Goal: Task Accomplishment & Management: Complete application form

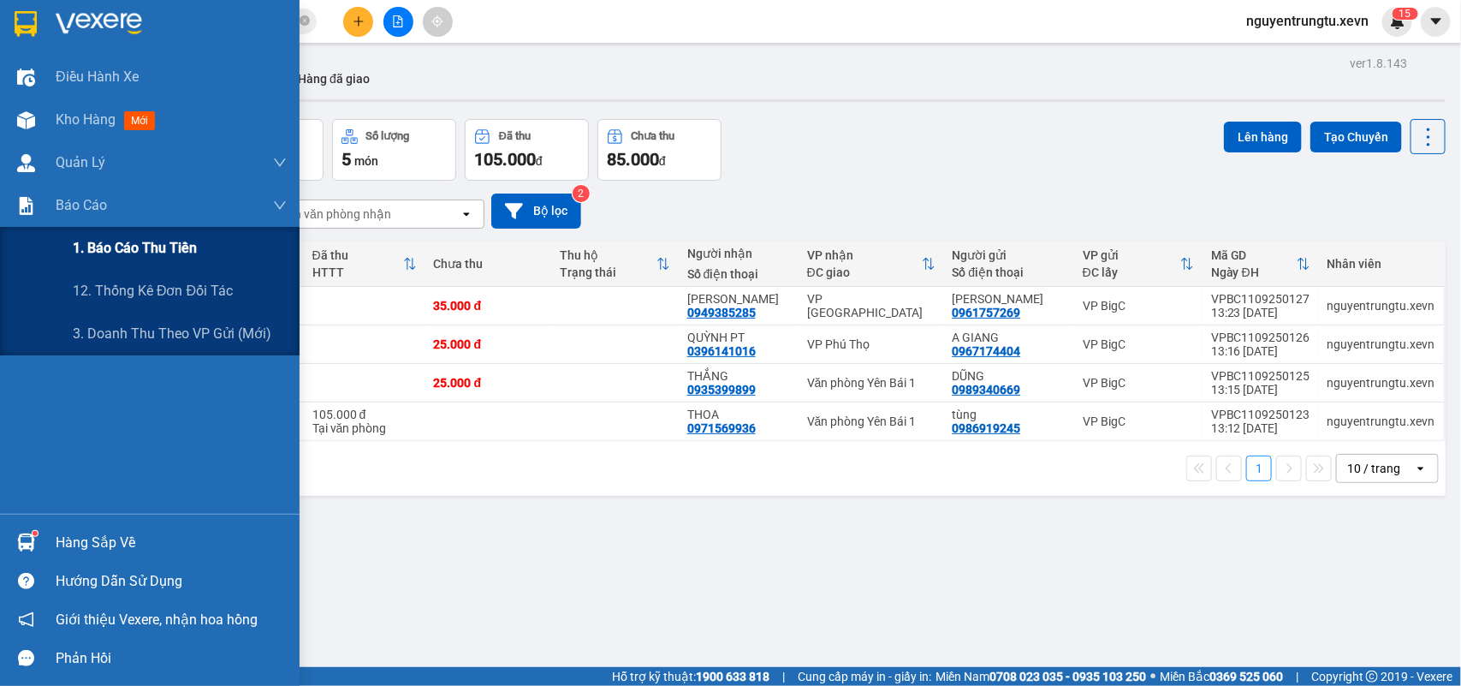
click at [147, 257] on span "1. Báo cáo thu tiền" at bounding box center [135, 247] width 124 height 21
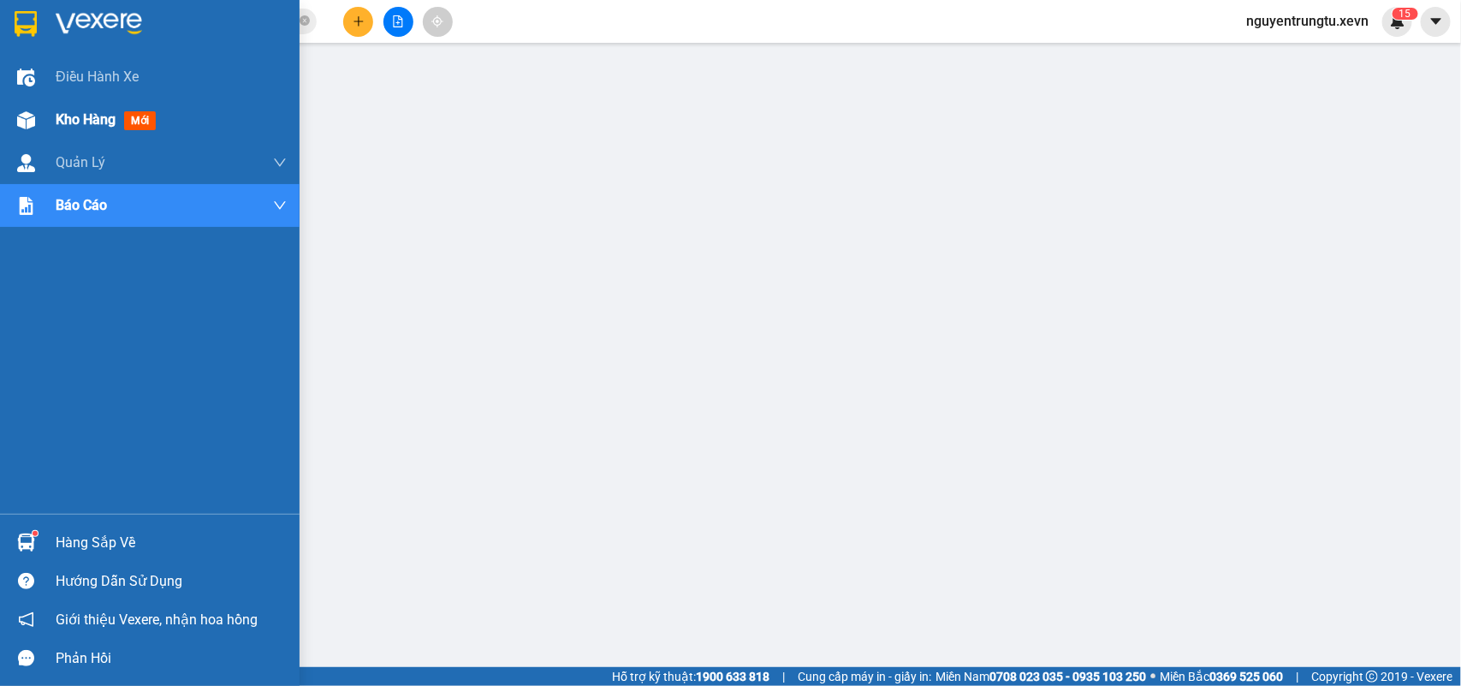
click at [0, 111] on div "Kho hàng mới" at bounding box center [150, 119] width 300 height 43
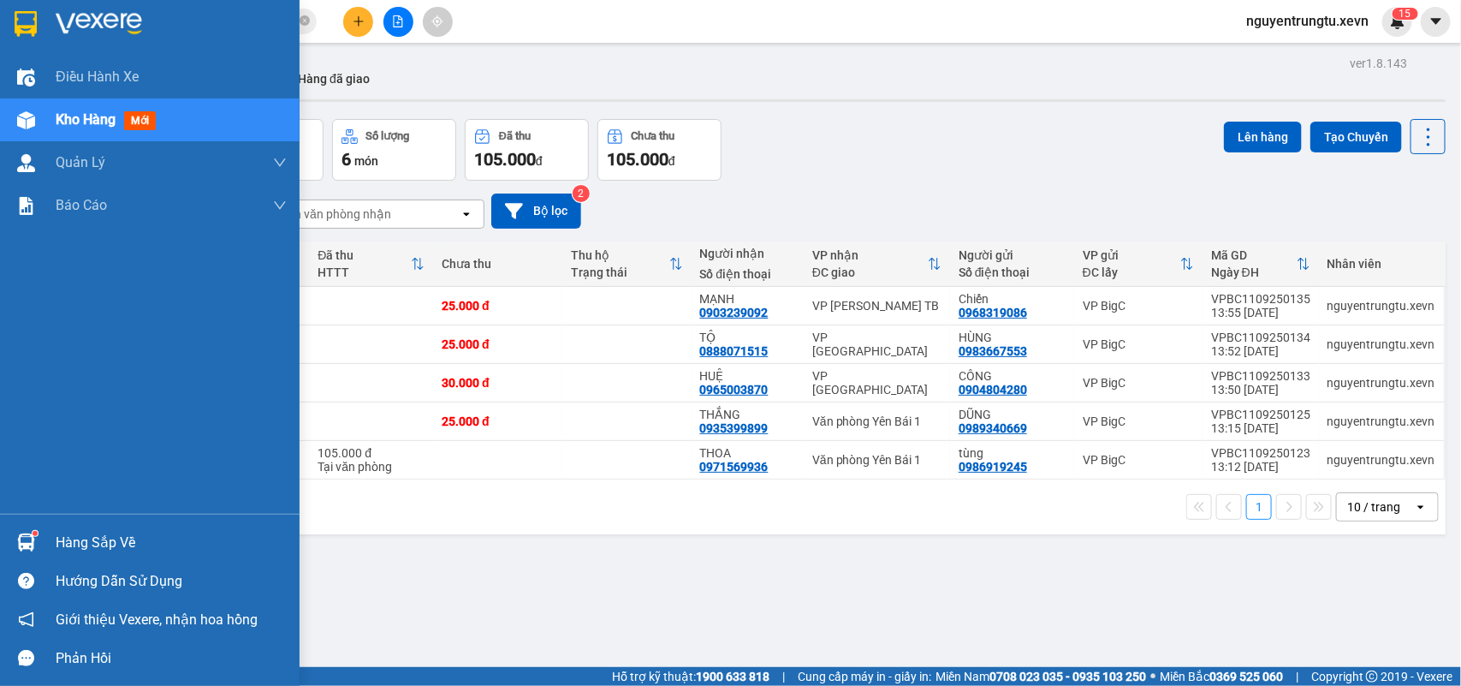
click at [9, 544] on div "Hàng sắp về" at bounding box center [150, 542] width 300 height 39
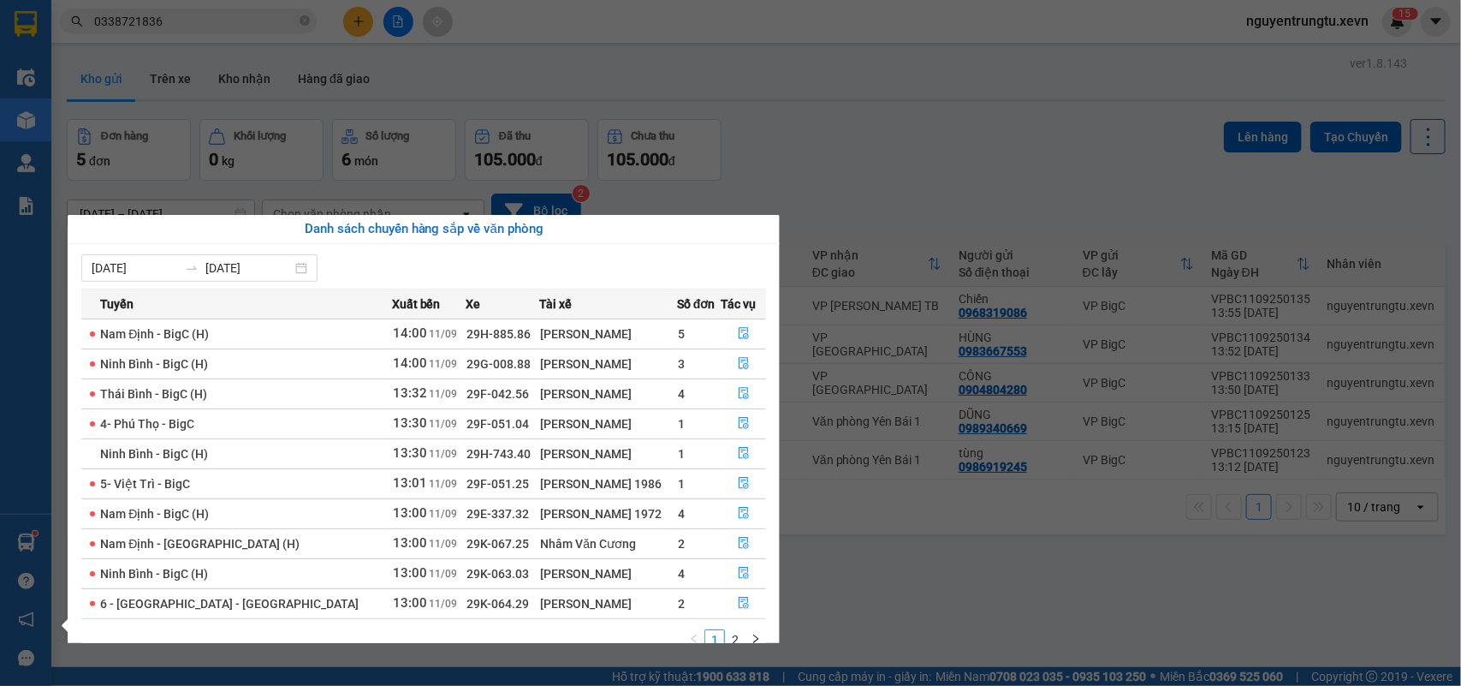
scroll to position [30, 0]
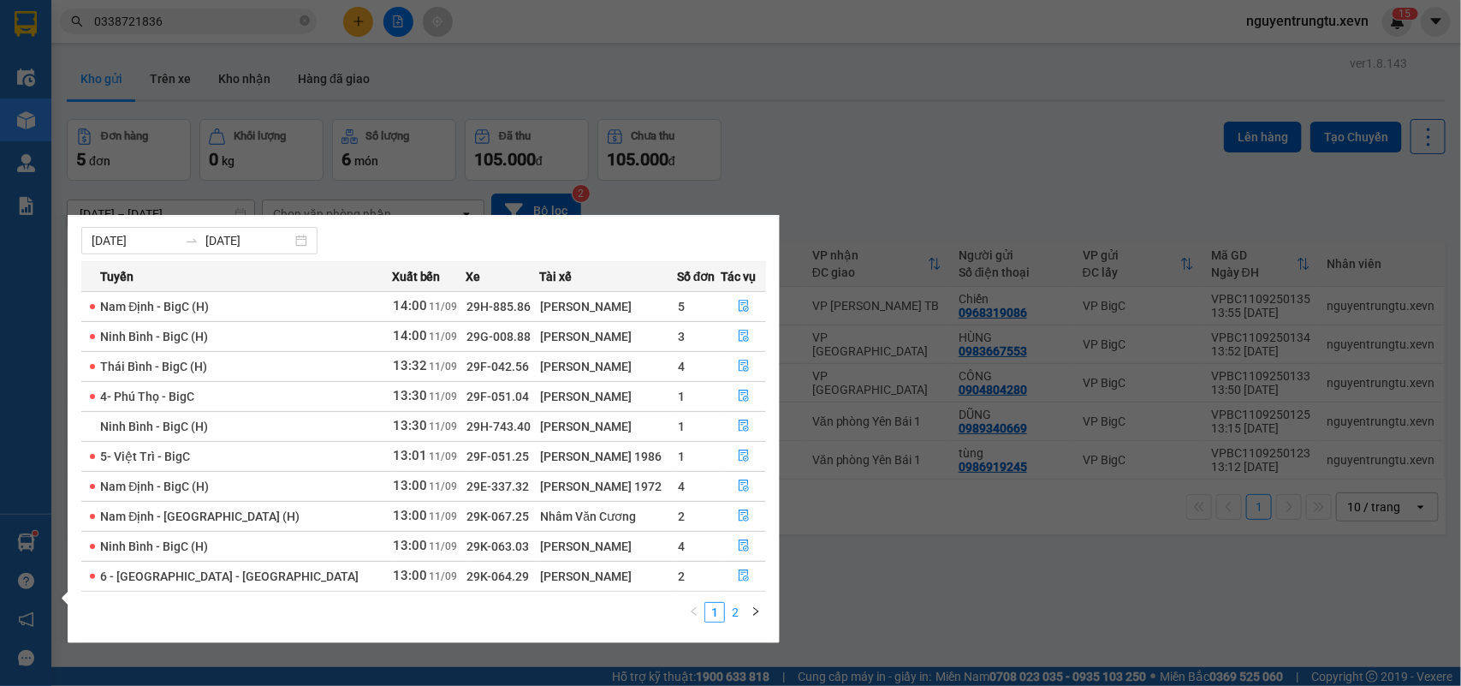
click at [737, 614] on link "2" at bounding box center [735, 612] width 19 height 19
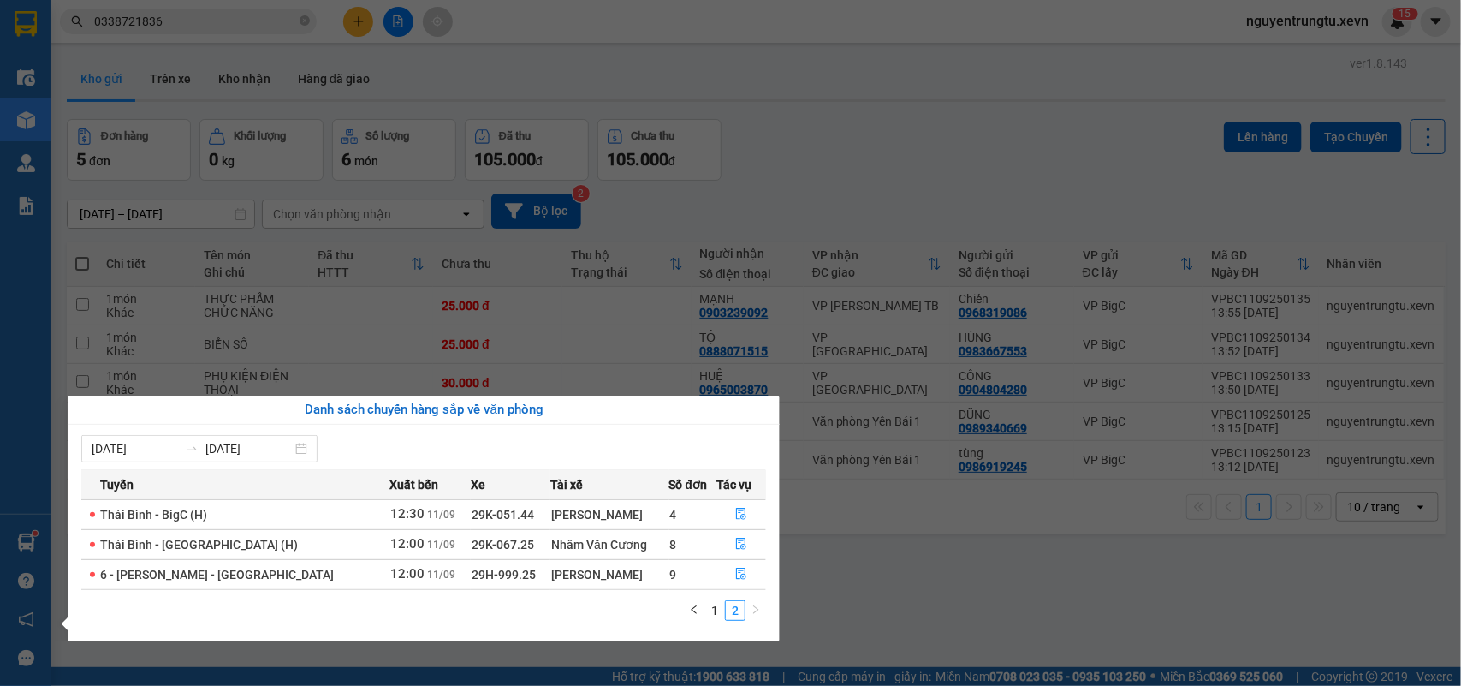
scroll to position [0, 0]
click at [710, 602] on link "1" at bounding box center [714, 610] width 19 height 19
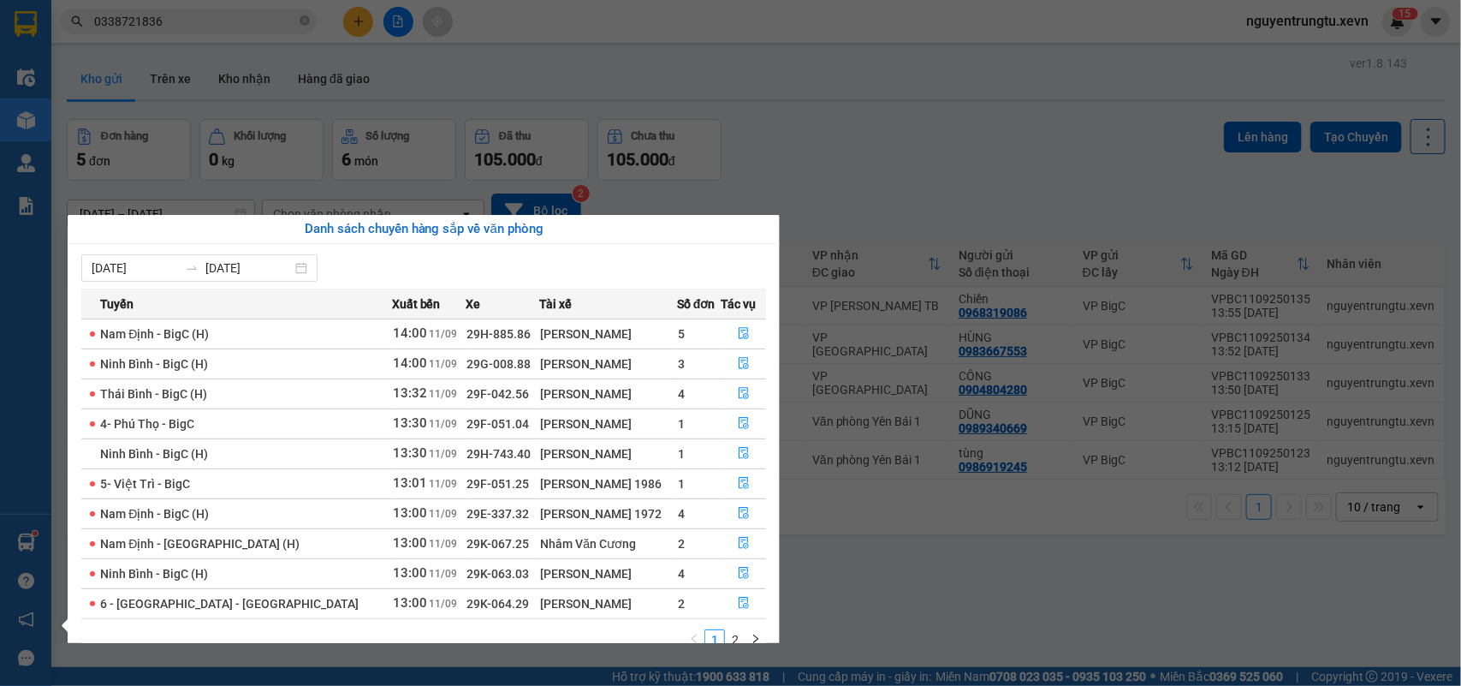
scroll to position [30, 0]
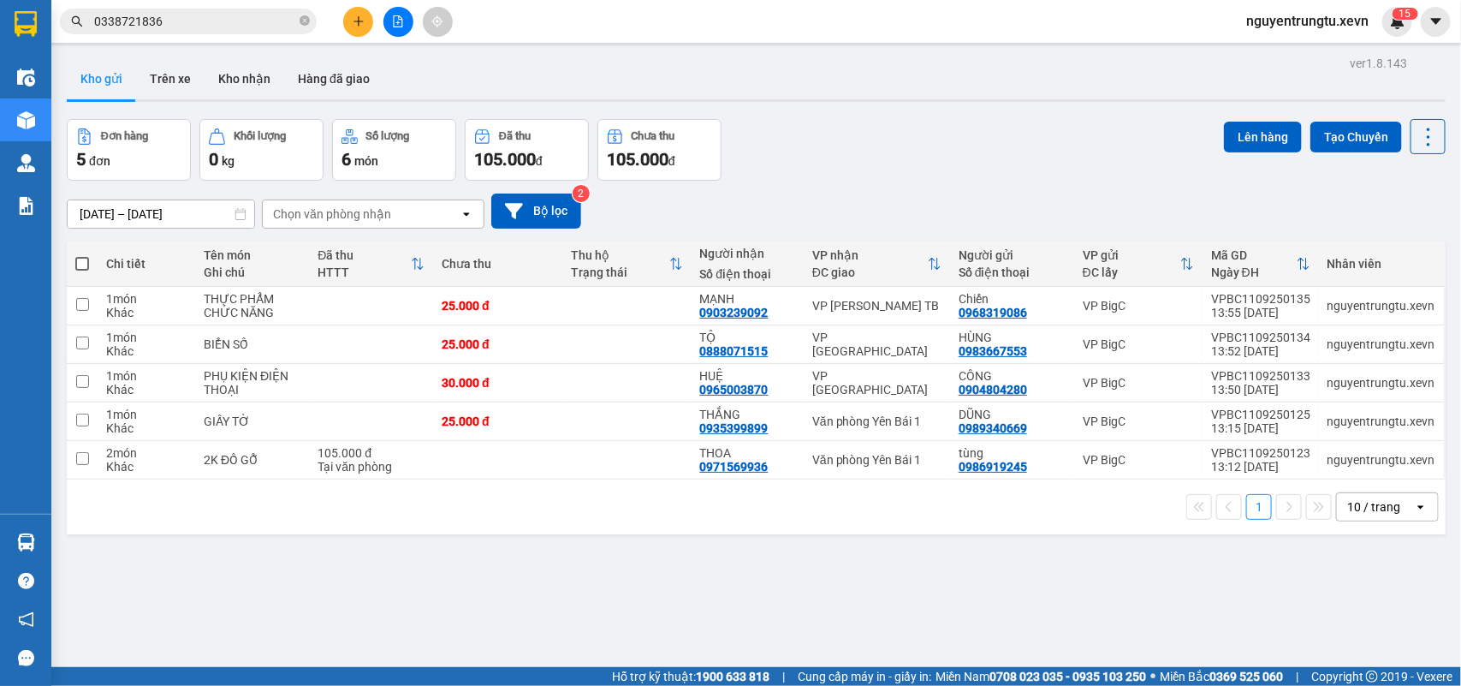
click at [876, 158] on section "Kết quả tìm kiếm ( 8 ) Bộ lọc Thuộc VP này Mã ĐH Trạng thái Món hàng Thu hộ Tổn…" at bounding box center [730, 343] width 1461 height 686
click at [1335, 137] on button "Tạo Chuyến" at bounding box center [1356, 137] width 92 height 31
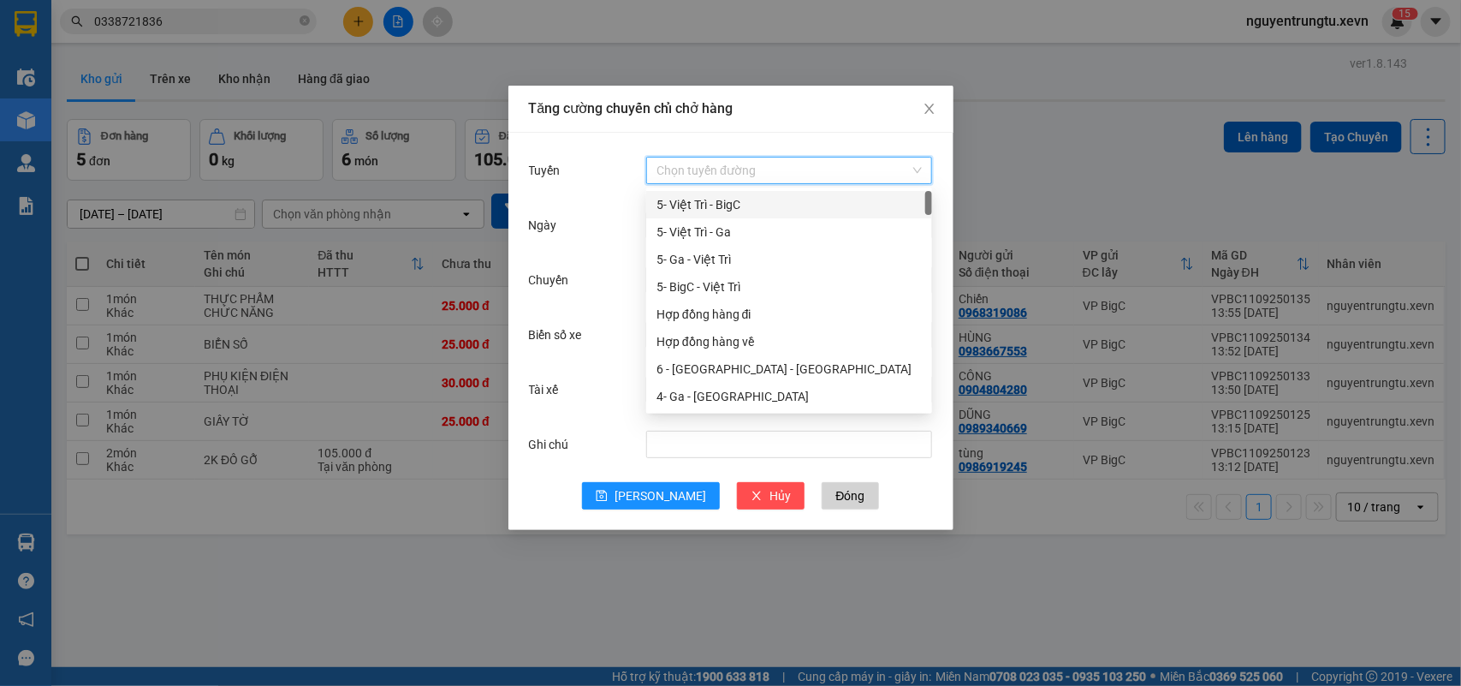
drag, startPoint x: 728, startPoint y: 168, endPoint x: 759, endPoint y: 248, distance: 86.5
click at [728, 169] on input "Tuyến" at bounding box center [783, 170] width 253 height 26
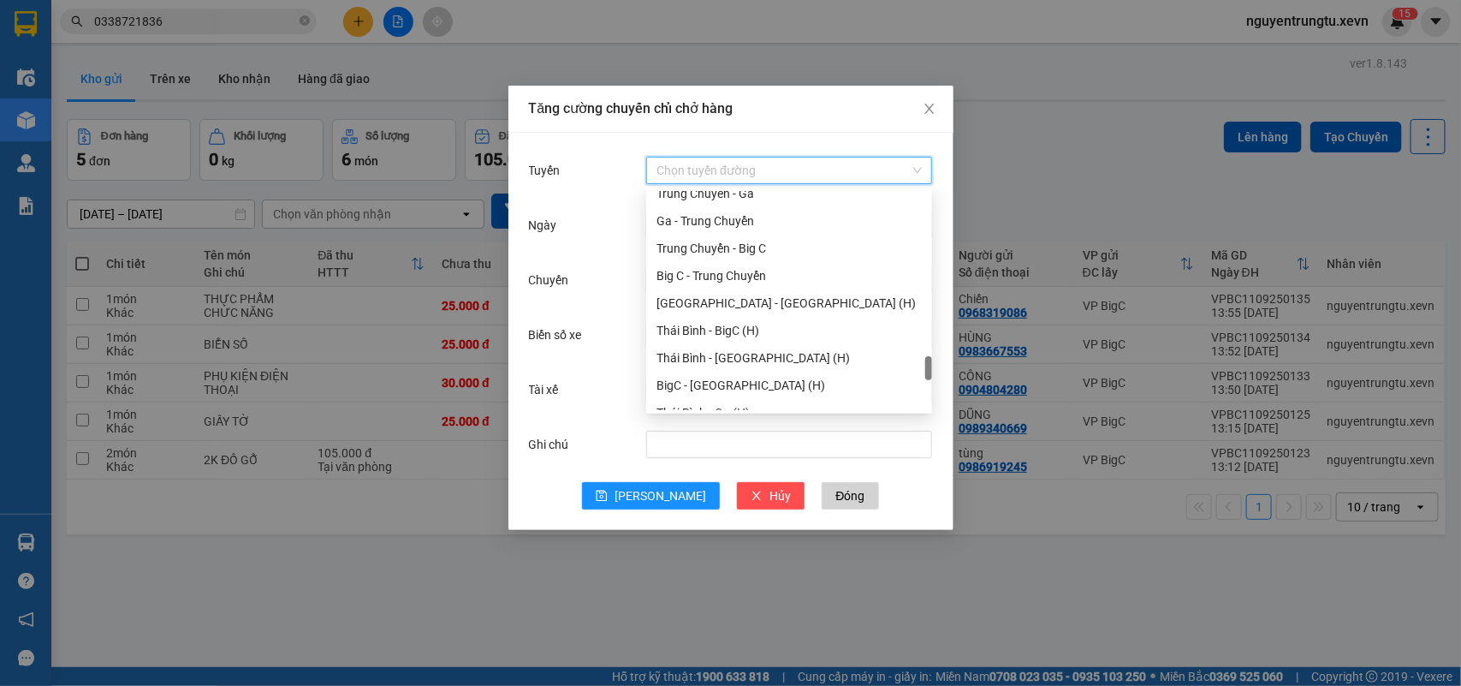
scroll to position [2245, 0]
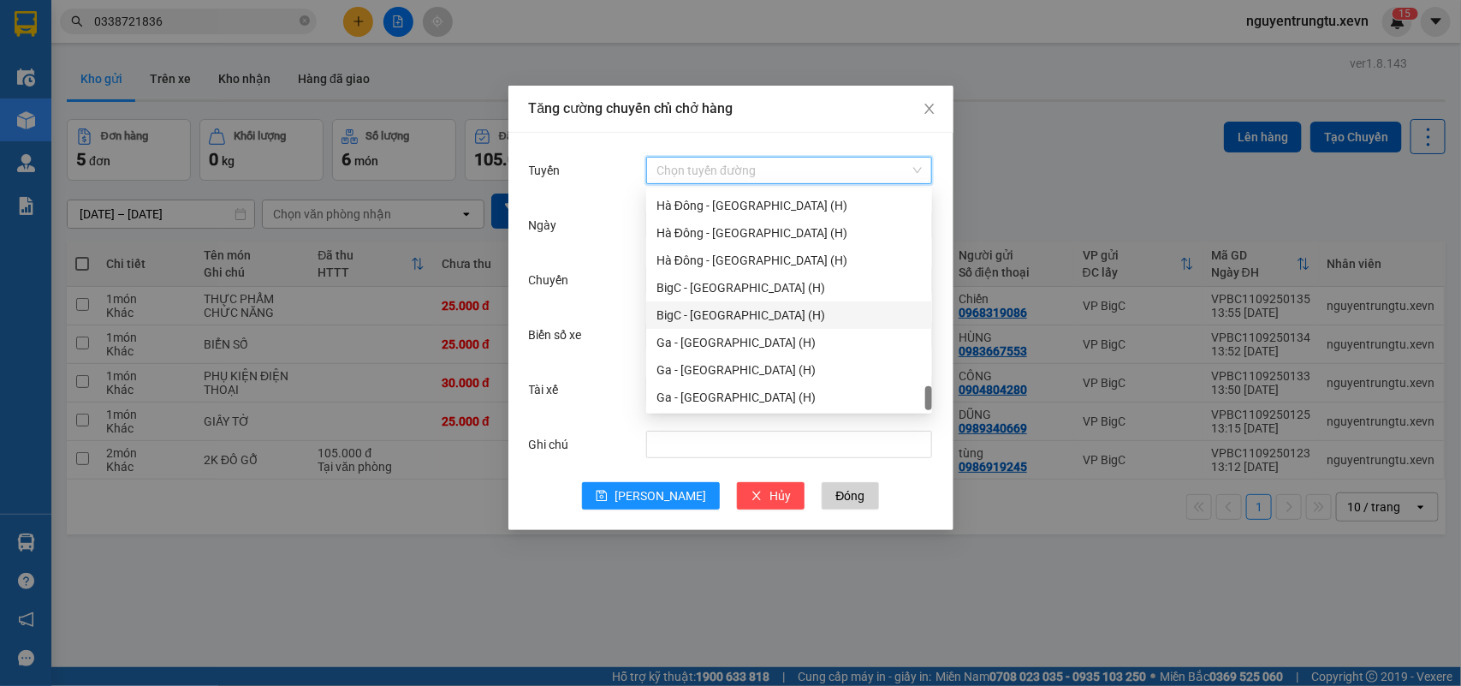
click at [728, 308] on div "BigC - [GEOGRAPHIC_DATA] (H)" at bounding box center [789, 315] width 265 height 19
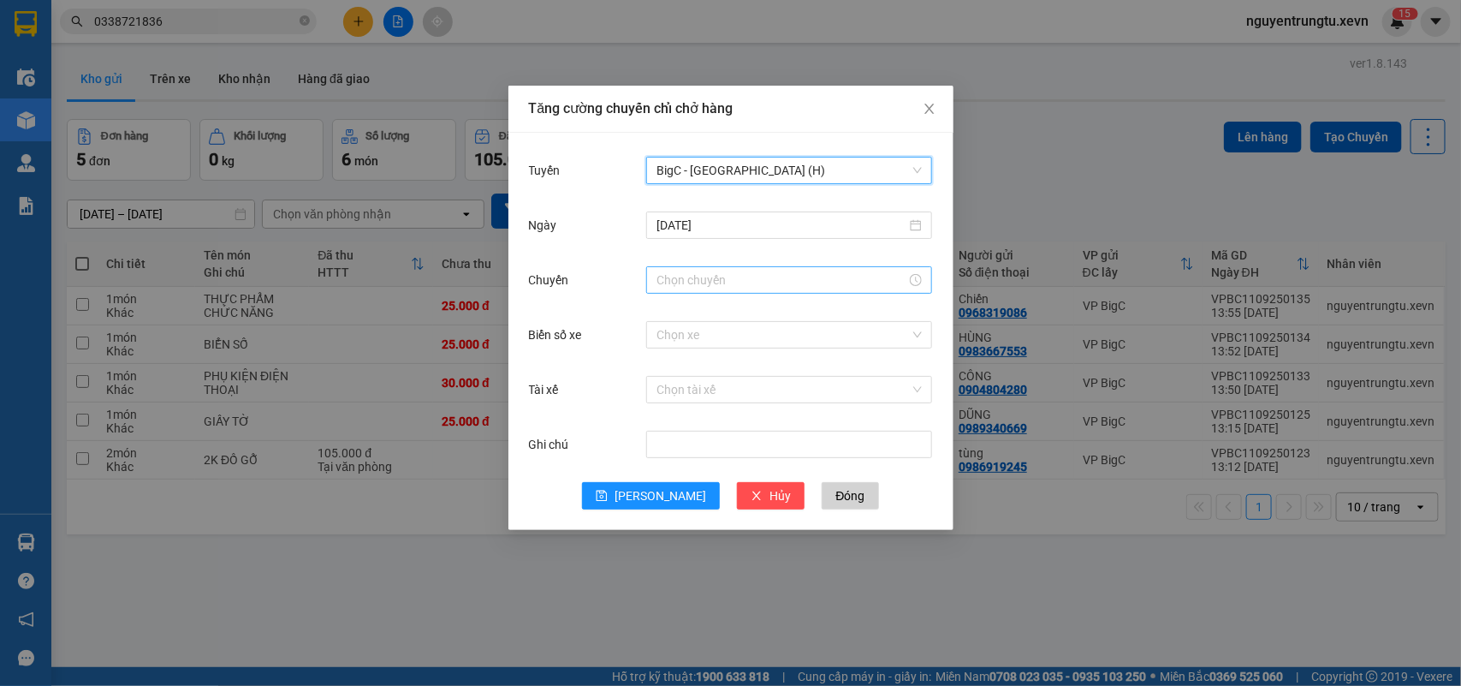
click at [734, 280] on input "Chuyến" at bounding box center [782, 279] width 250 height 19
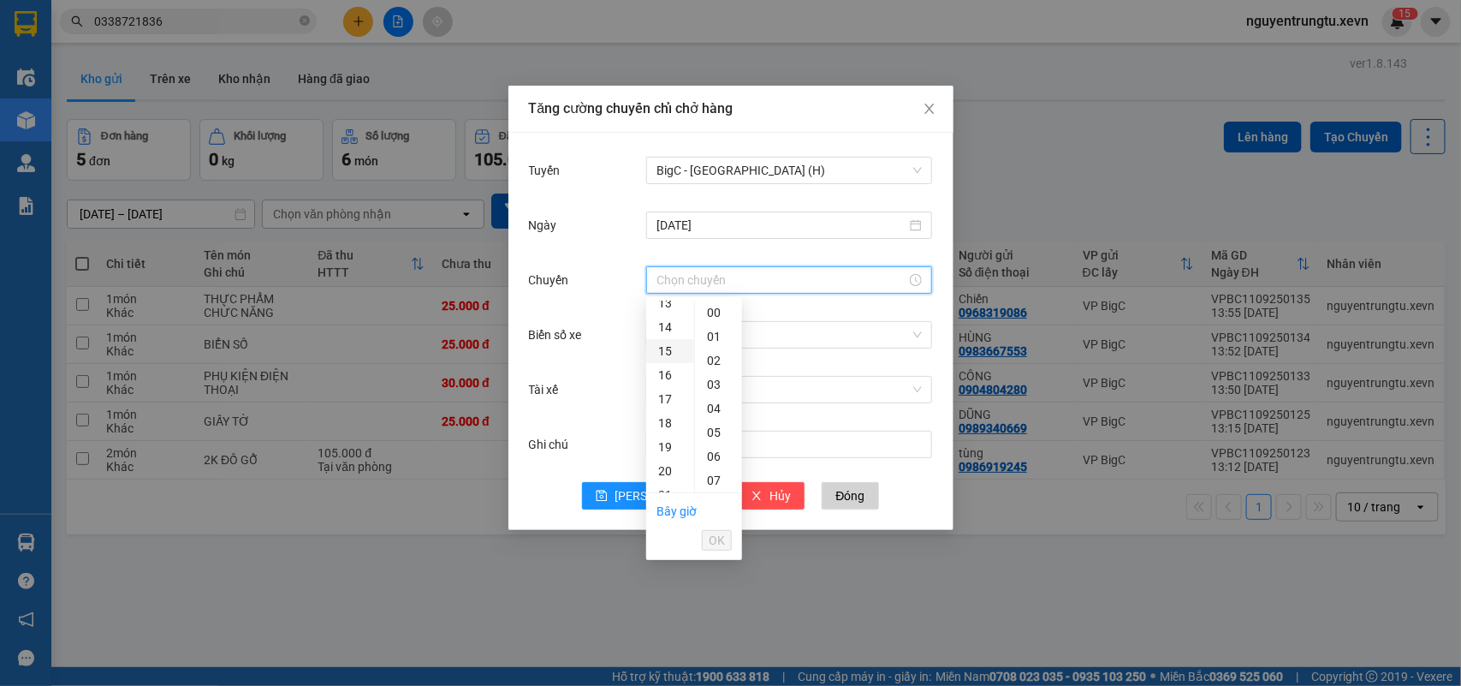
click at [660, 347] on div "15" at bounding box center [670, 351] width 48 height 24
click at [707, 431] on div "05" at bounding box center [718, 432] width 47 height 24
type input "15:05"
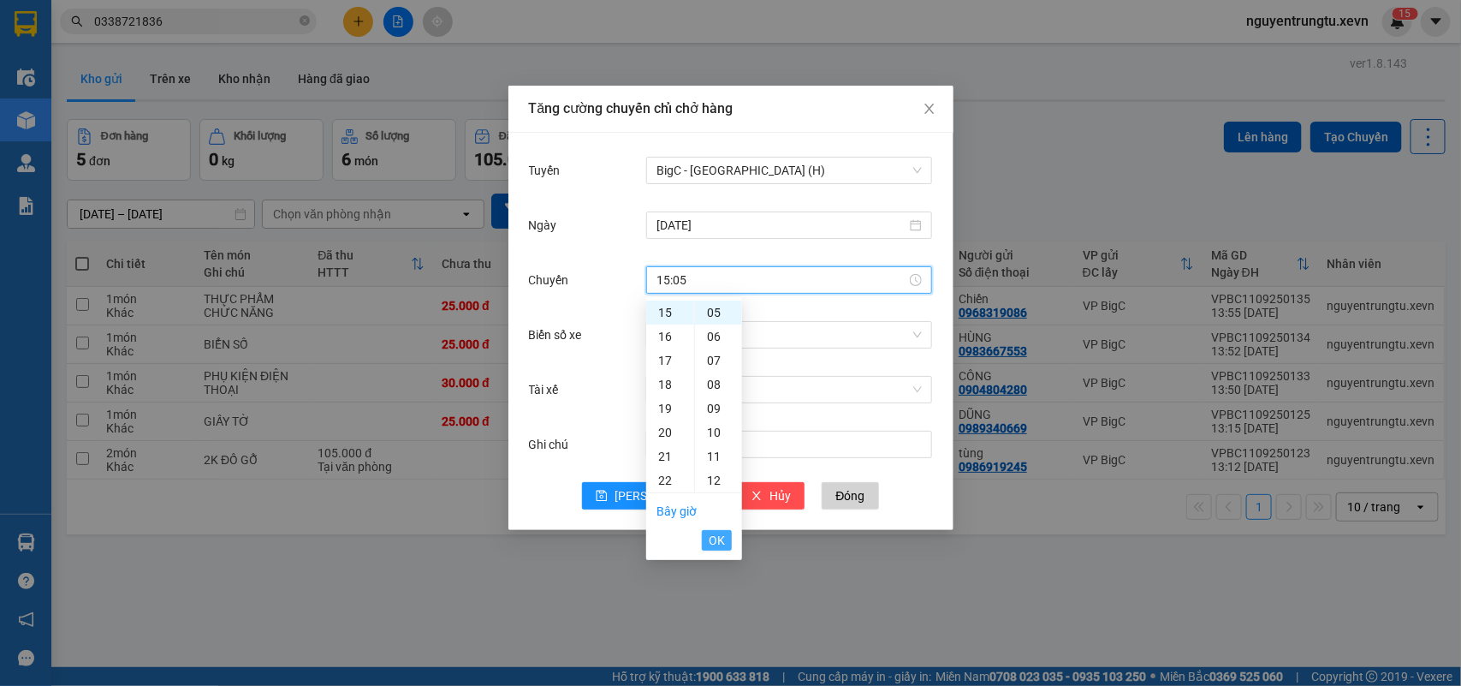
click at [716, 535] on span "OK" at bounding box center [717, 540] width 16 height 19
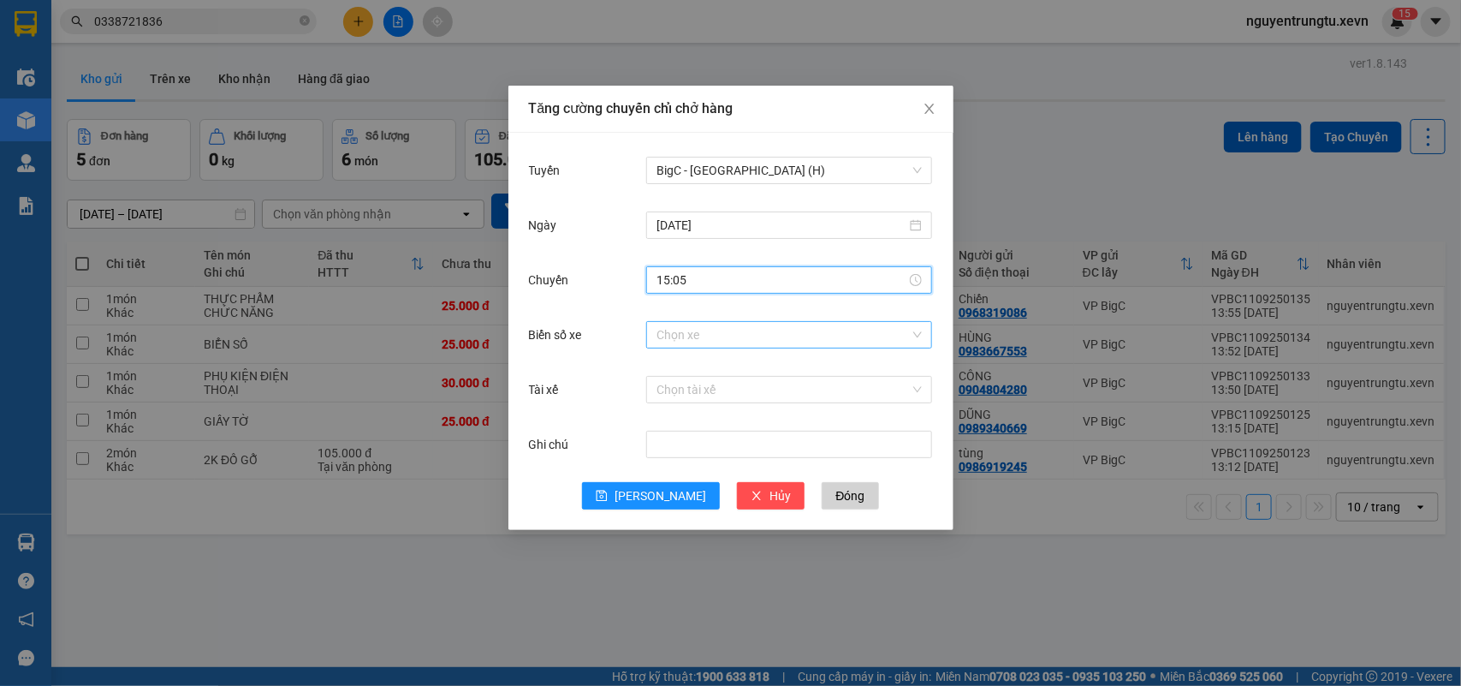
click at [783, 328] on input "Biển số xe" at bounding box center [783, 335] width 253 height 26
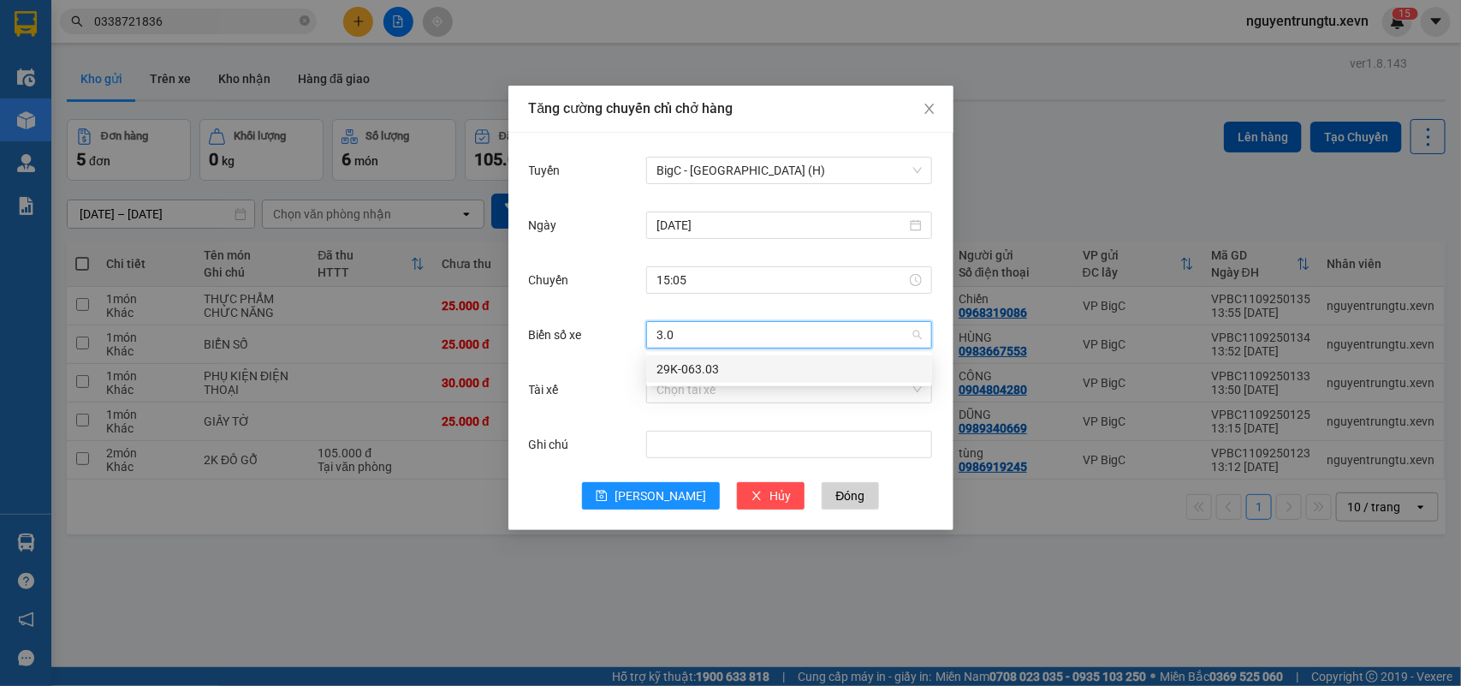
type input "3.03"
click at [789, 374] on div "29K-063.03" at bounding box center [789, 369] width 265 height 19
click at [717, 402] on input "Tài xế" at bounding box center [783, 390] width 253 height 26
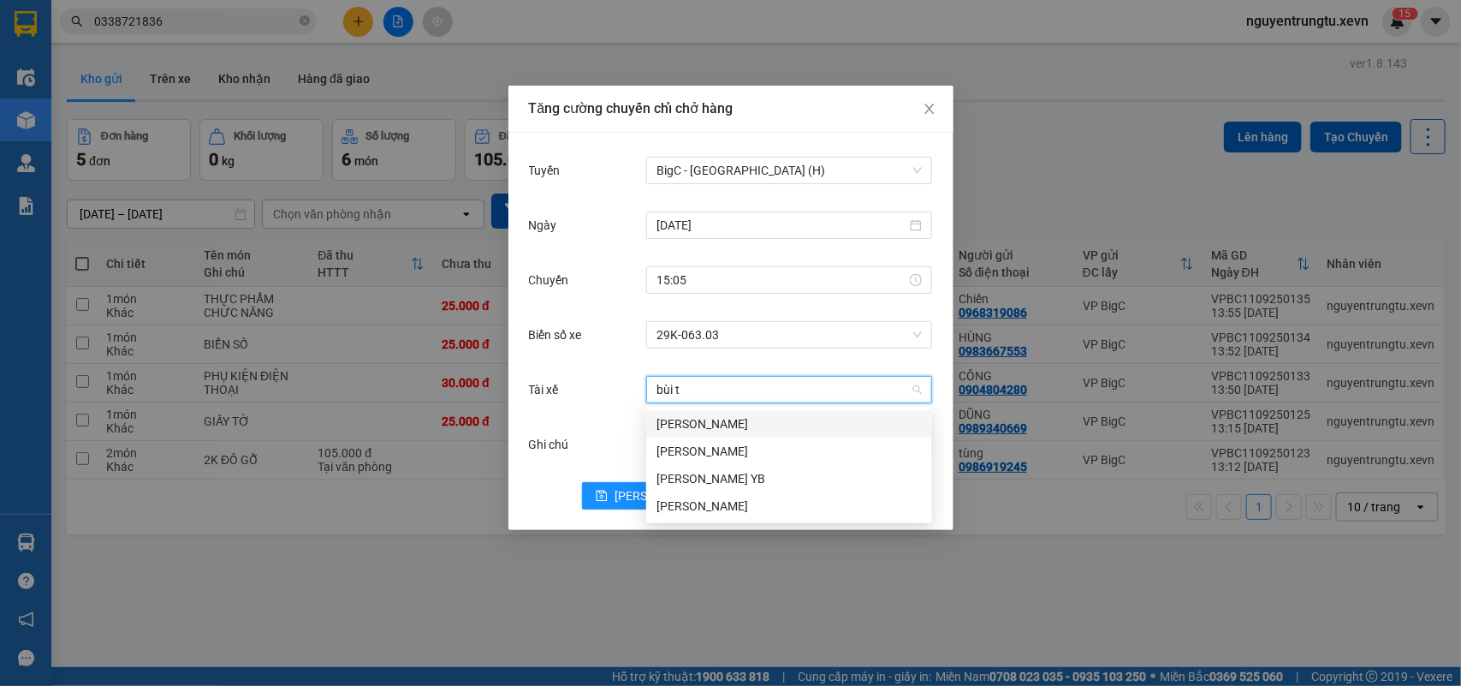
type input "bùi th"
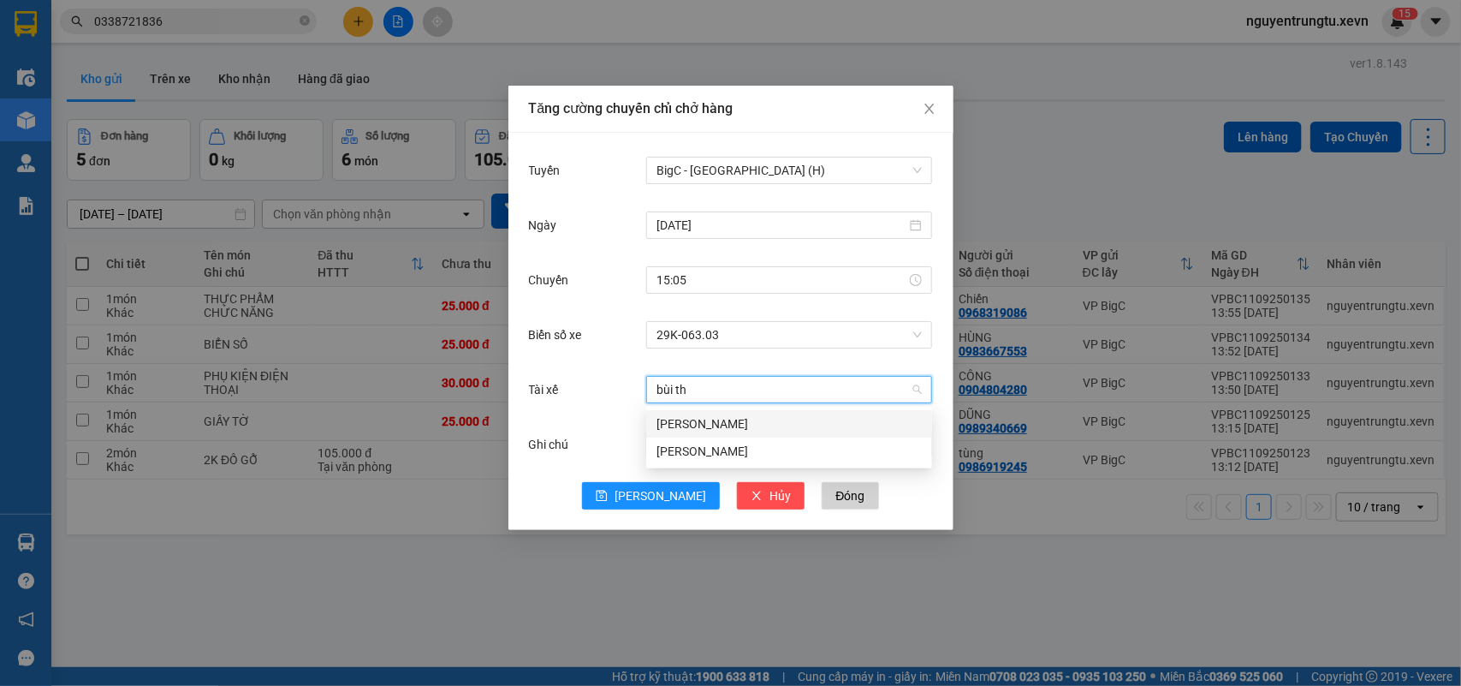
click at [716, 420] on div "[PERSON_NAME]" at bounding box center [789, 423] width 265 height 19
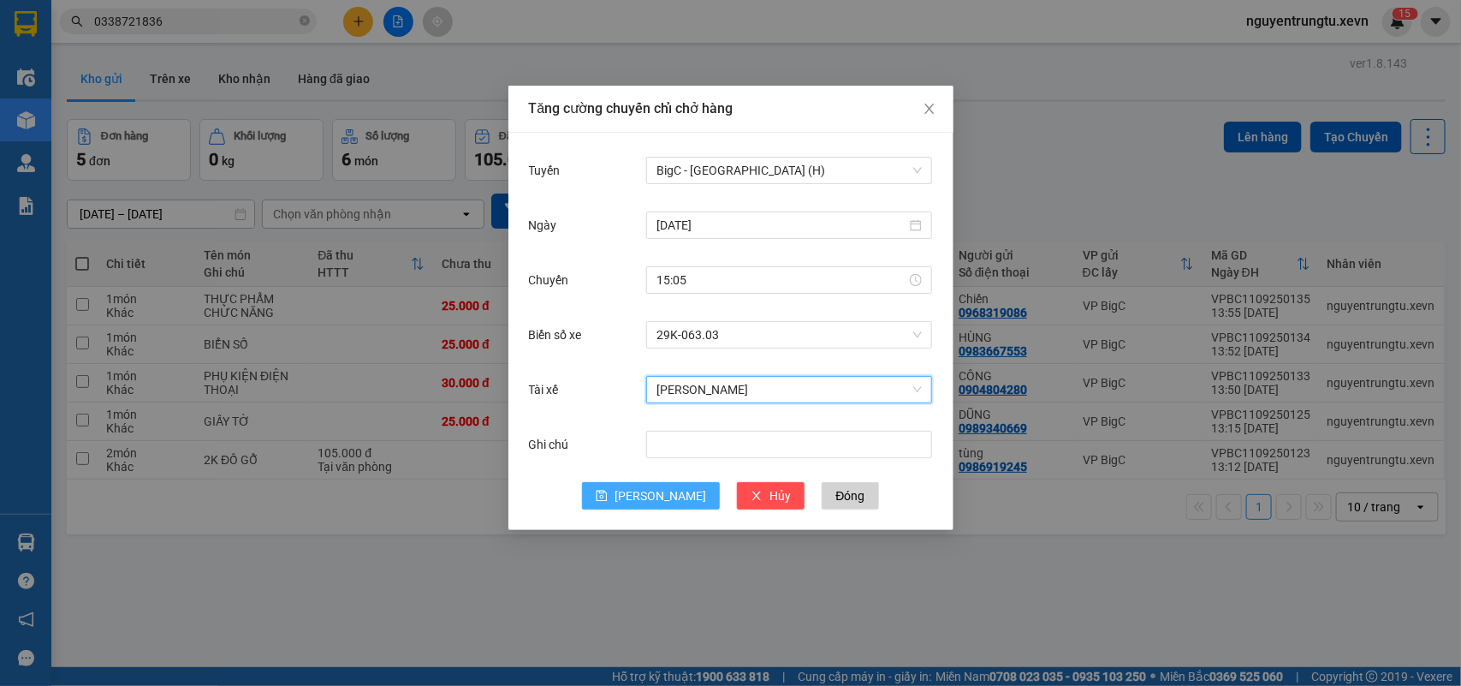
click at [662, 497] on span "[PERSON_NAME]" at bounding box center [661, 495] width 92 height 19
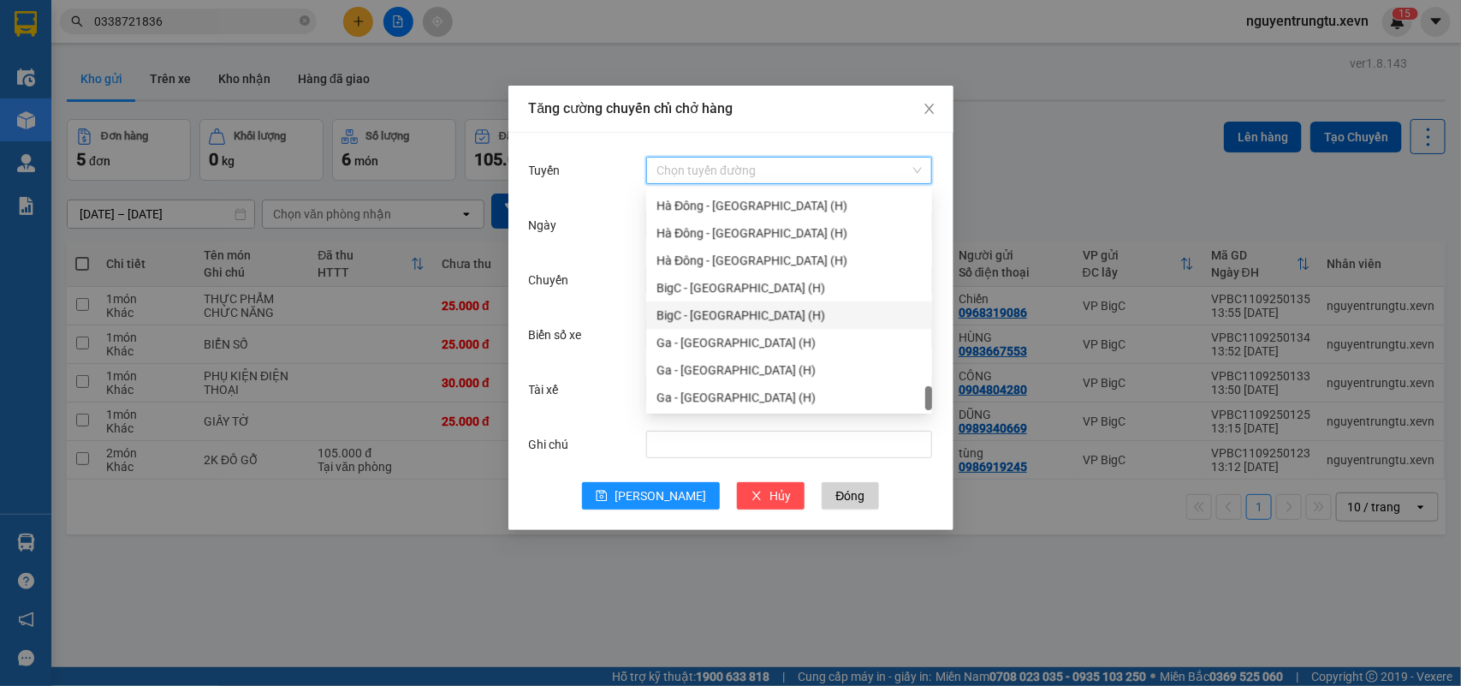
click at [802, 169] on input "Tuyến" at bounding box center [783, 170] width 253 height 26
click at [737, 280] on div "BigC - [GEOGRAPHIC_DATA] (H)" at bounding box center [789, 287] width 265 height 19
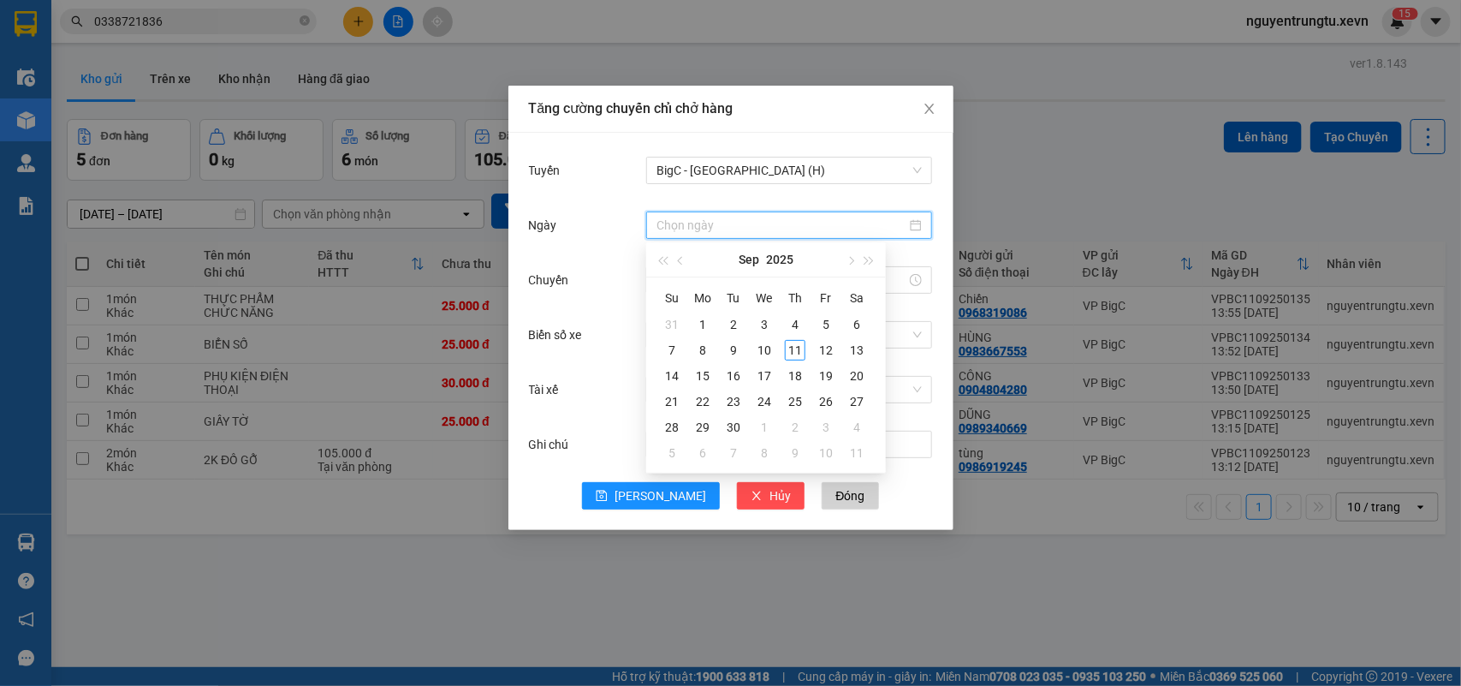
click at [751, 225] on input "Ngày" at bounding box center [782, 225] width 250 height 19
type input "[DATE]"
click at [788, 353] on div "11" at bounding box center [795, 350] width 21 height 21
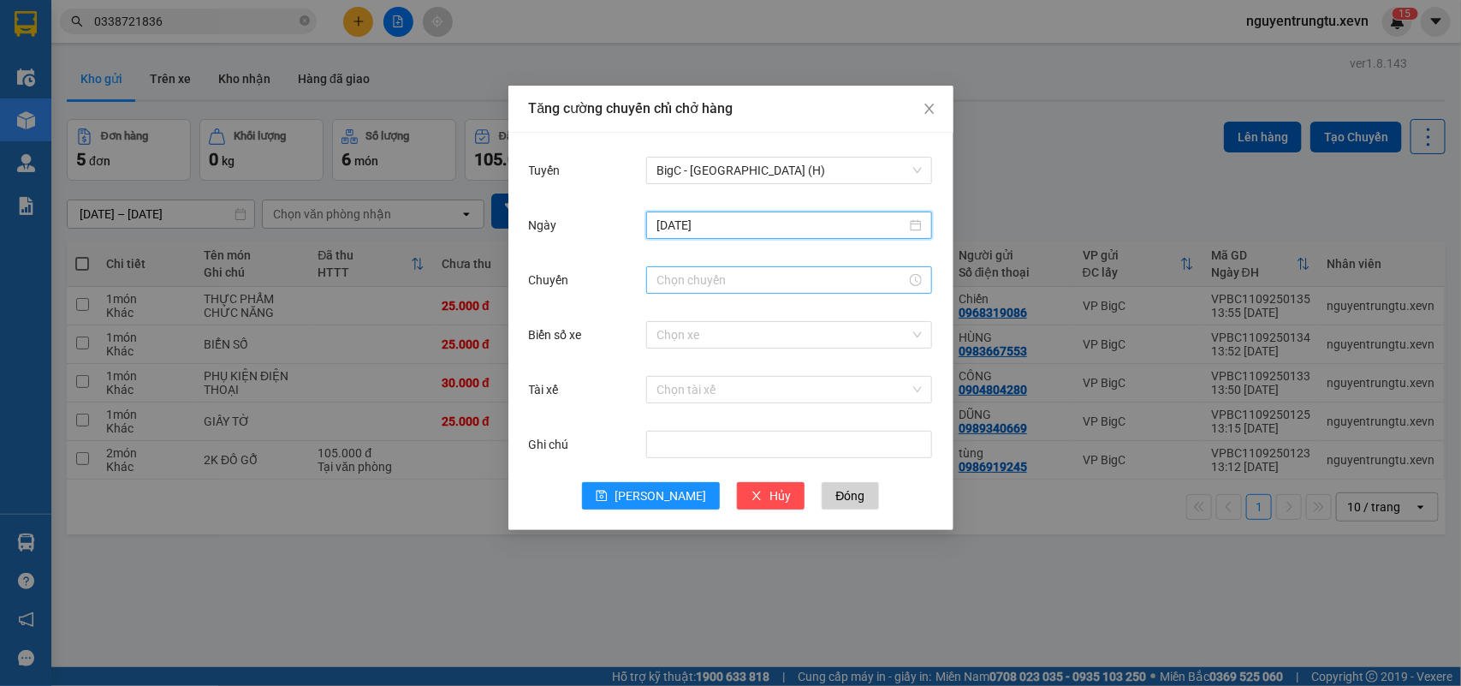
click at [739, 282] on input "Chuyến" at bounding box center [782, 279] width 250 height 19
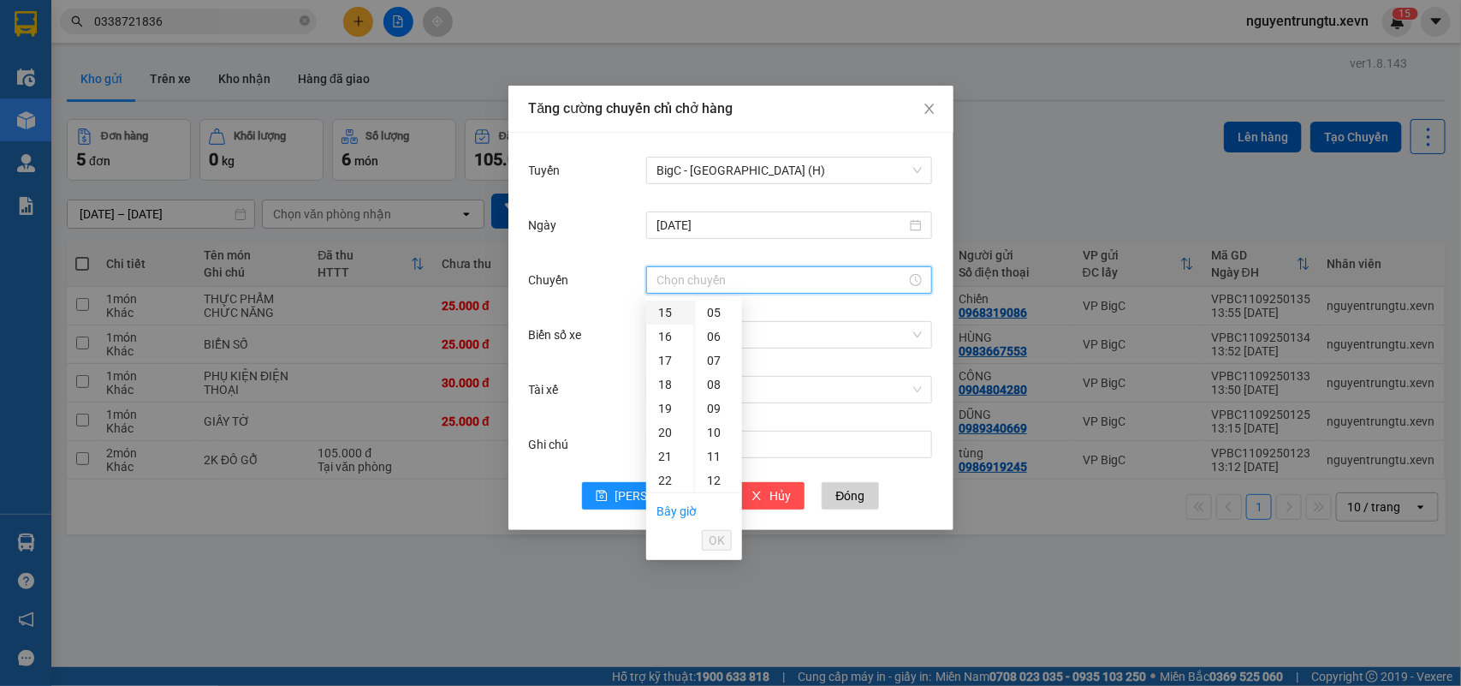
click at [665, 317] on div "15" at bounding box center [670, 312] width 48 height 24
click at [716, 425] on div "05" at bounding box center [718, 432] width 47 height 24
type input "15:05"
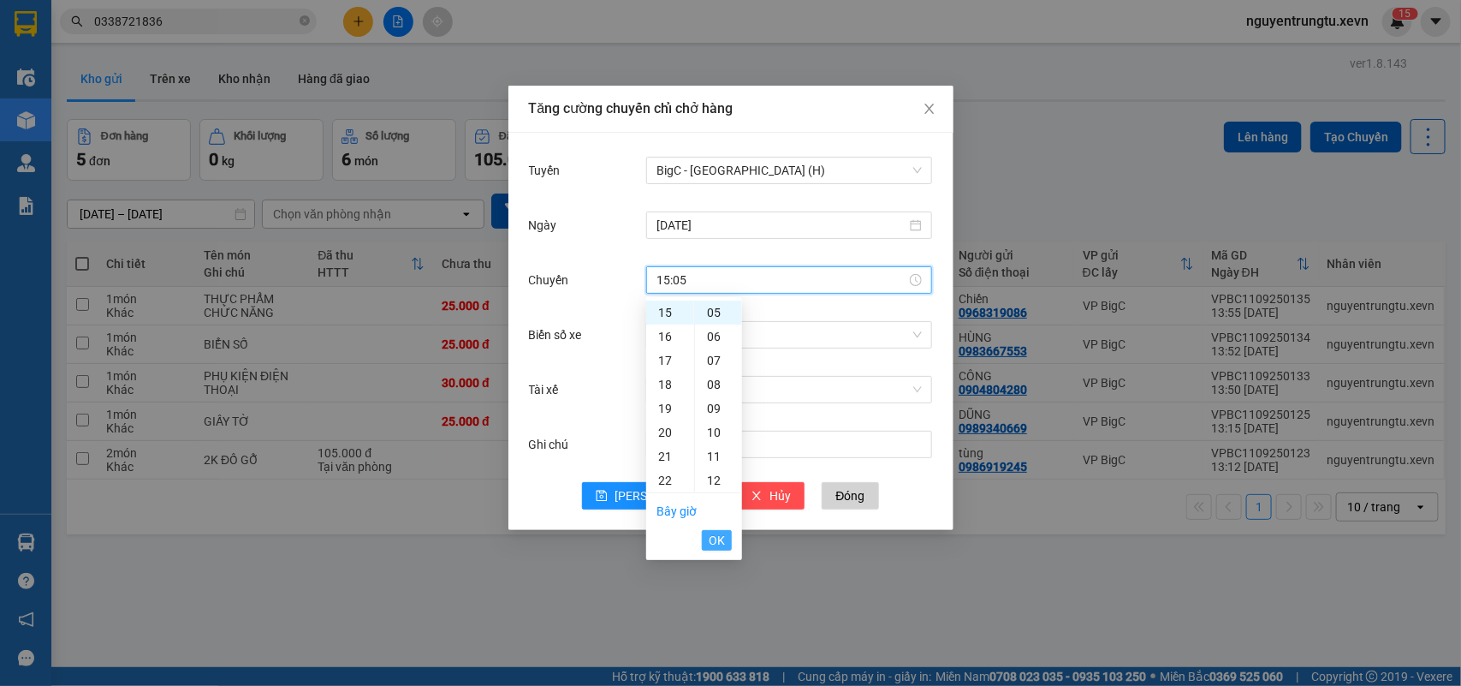
click at [716, 538] on span "OK" at bounding box center [717, 540] width 16 height 19
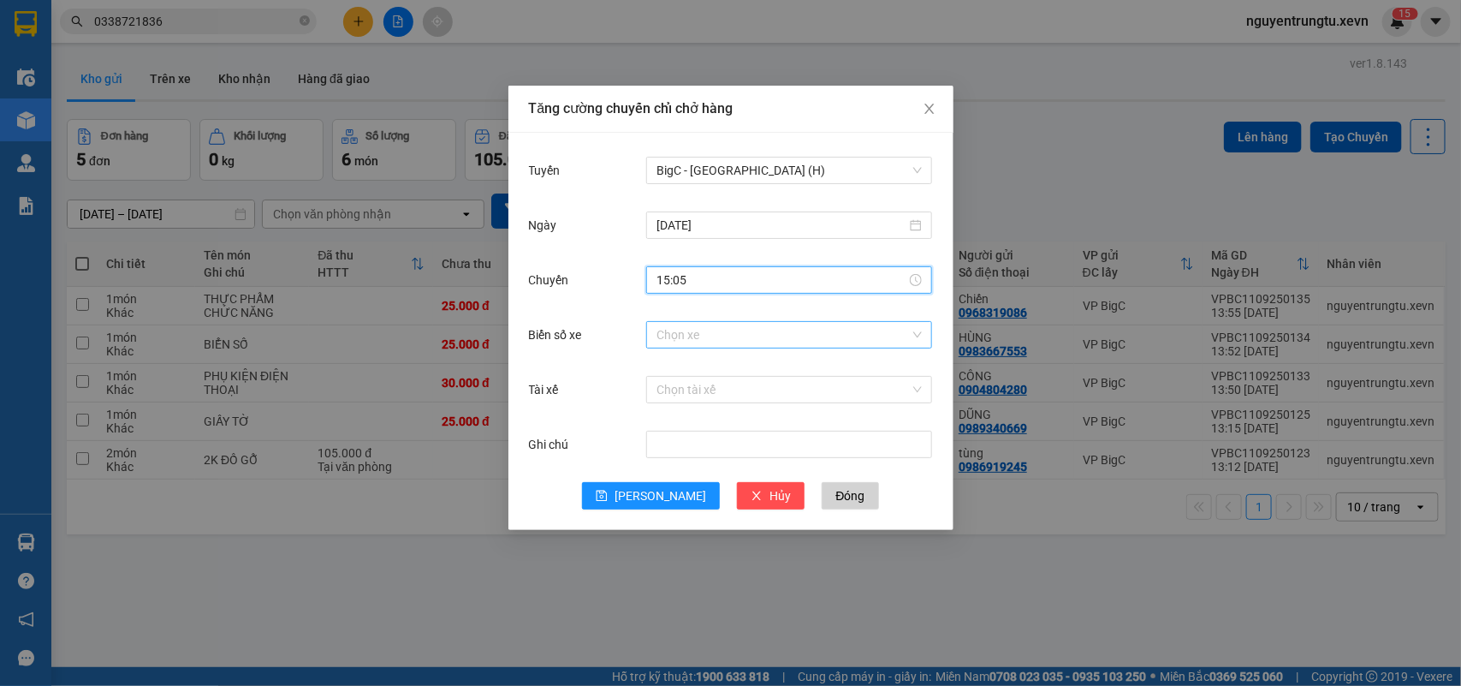
drag, startPoint x: 768, startPoint y: 308, endPoint x: 775, endPoint y: 330, distance: 22.5
click at [771, 311] on div "Chuyến 15:05" at bounding box center [731, 290] width 404 height 55
click at [775, 330] on input "Biển số xe" at bounding box center [783, 335] width 253 height 26
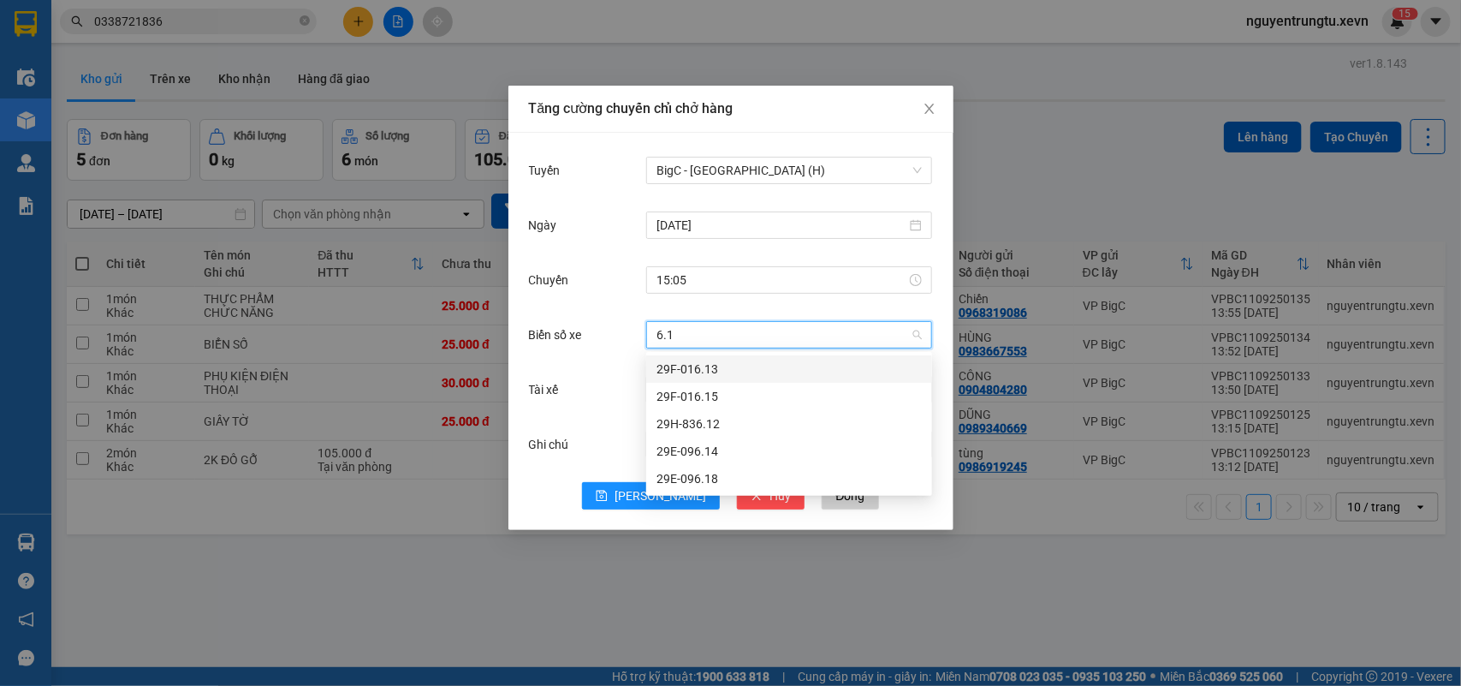
type input "6.15"
click at [771, 373] on div "29F-016.15" at bounding box center [789, 369] width 265 height 19
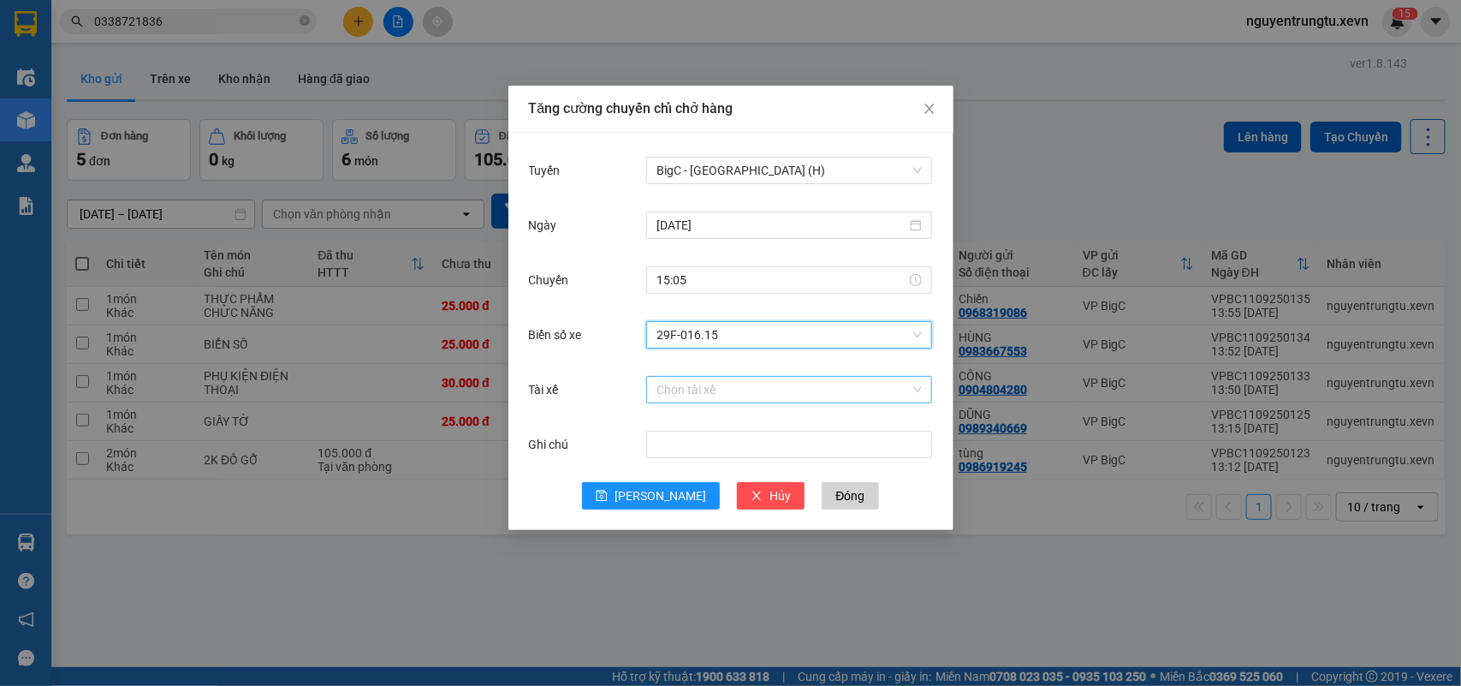
click at [767, 381] on input "Tài xế" at bounding box center [783, 390] width 253 height 26
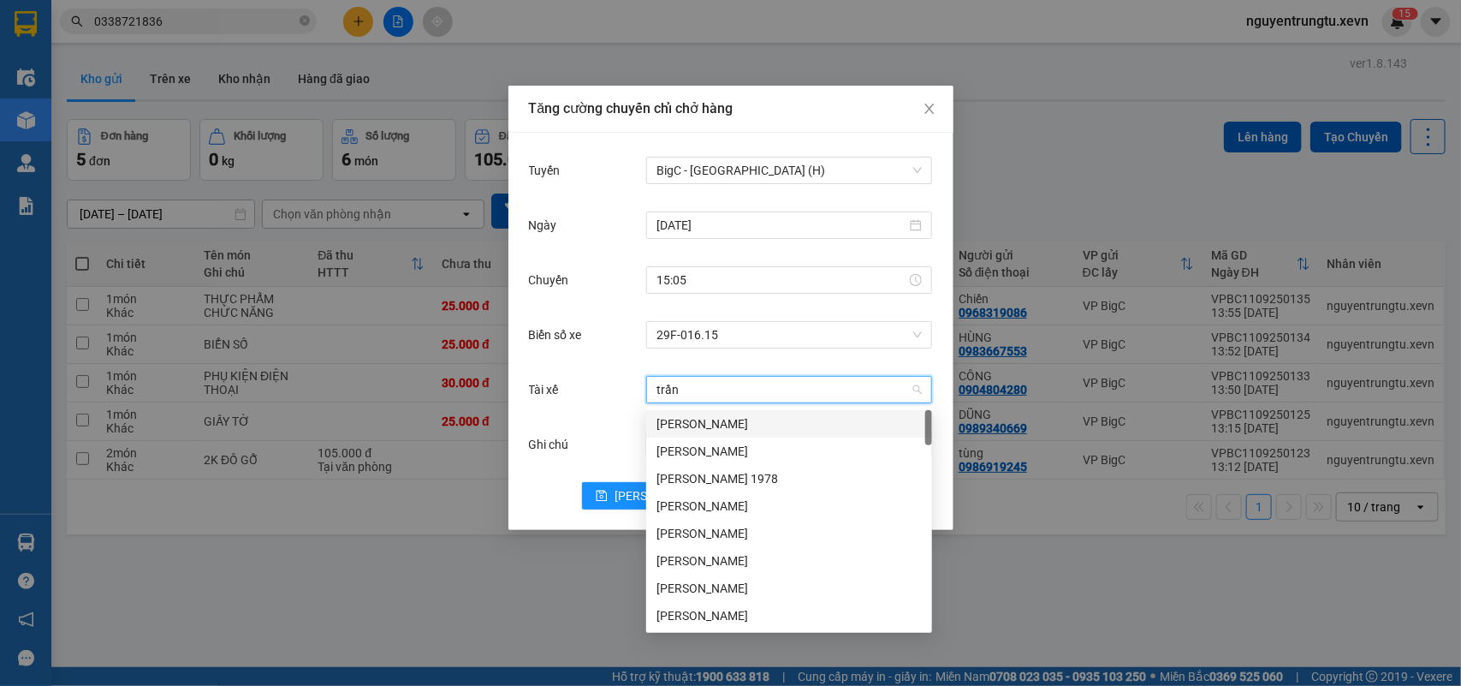
type input "[PERSON_NAME]"
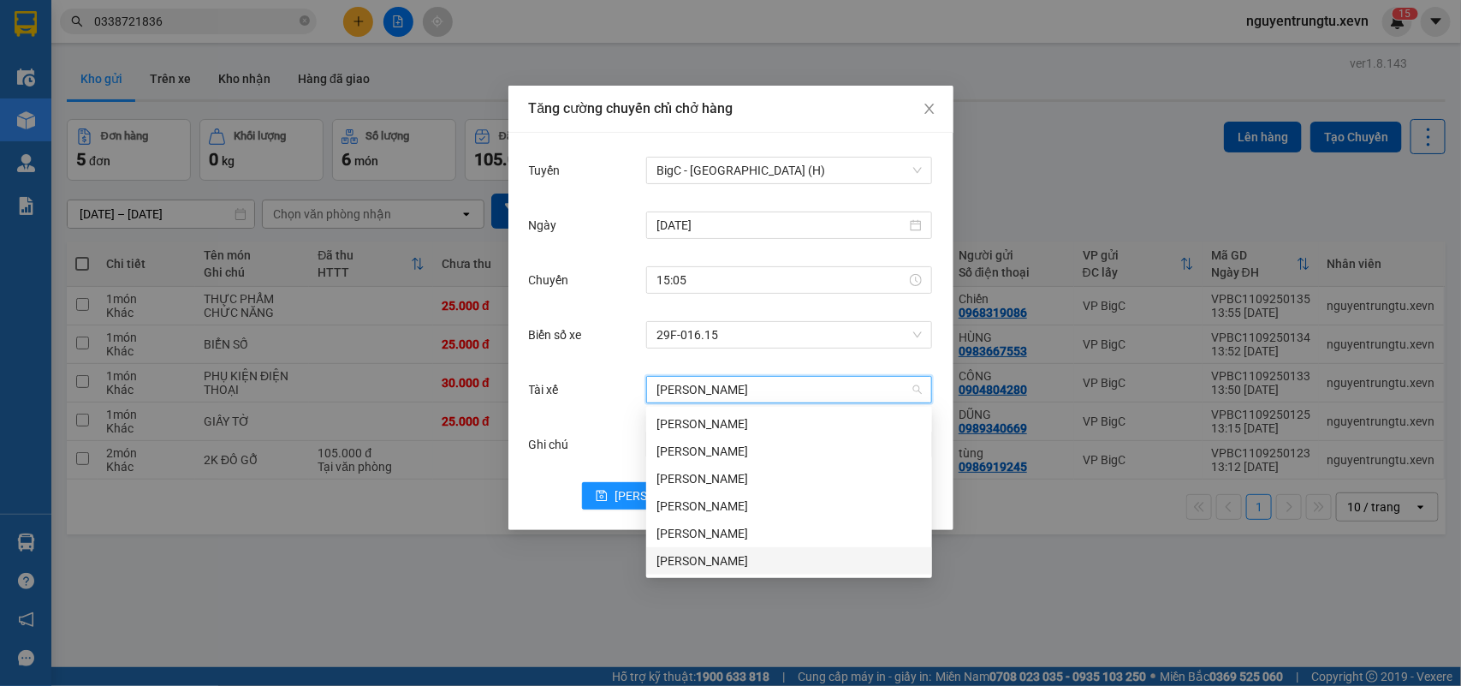
click at [749, 566] on div "[PERSON_NAME]" at bounding box center [789, 560] width 265 height 19
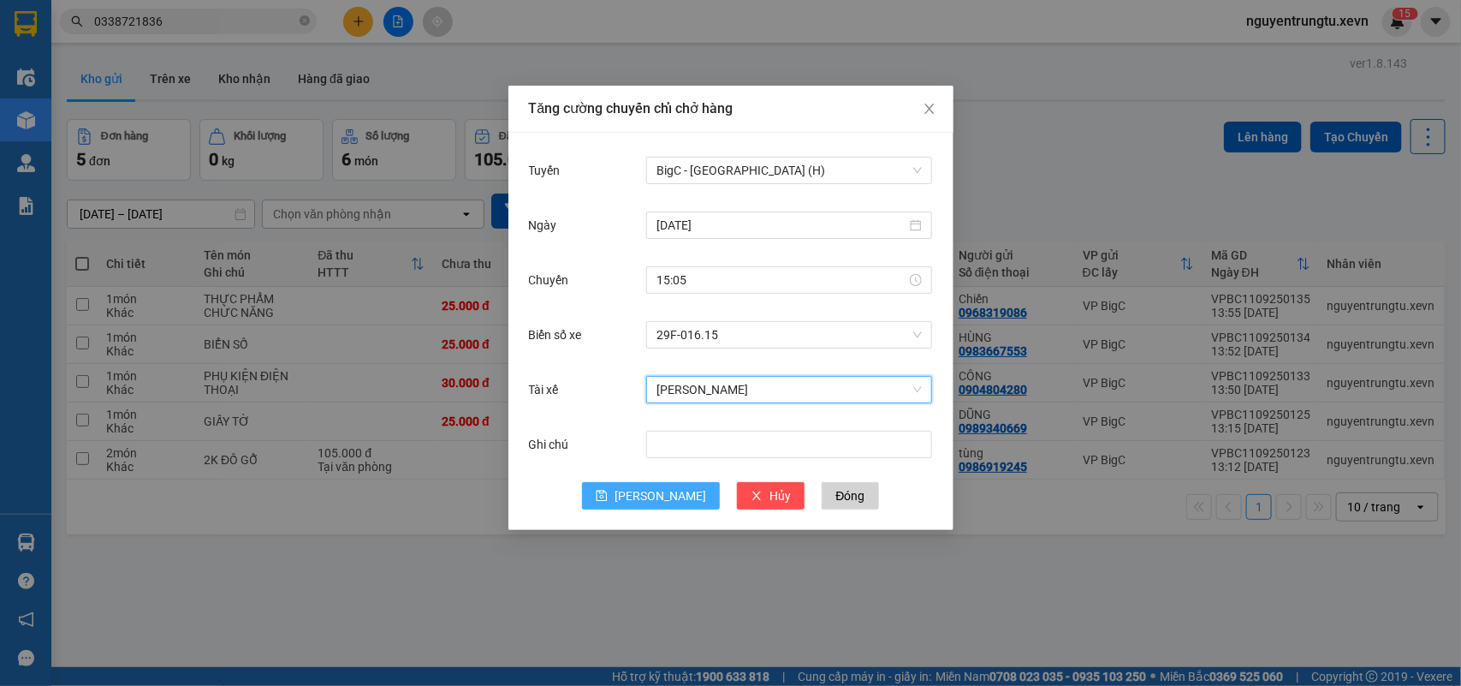
click at [668, 490] on span "[PERSON_NAME]" at bounding box center [661, 495] width 92 height 19
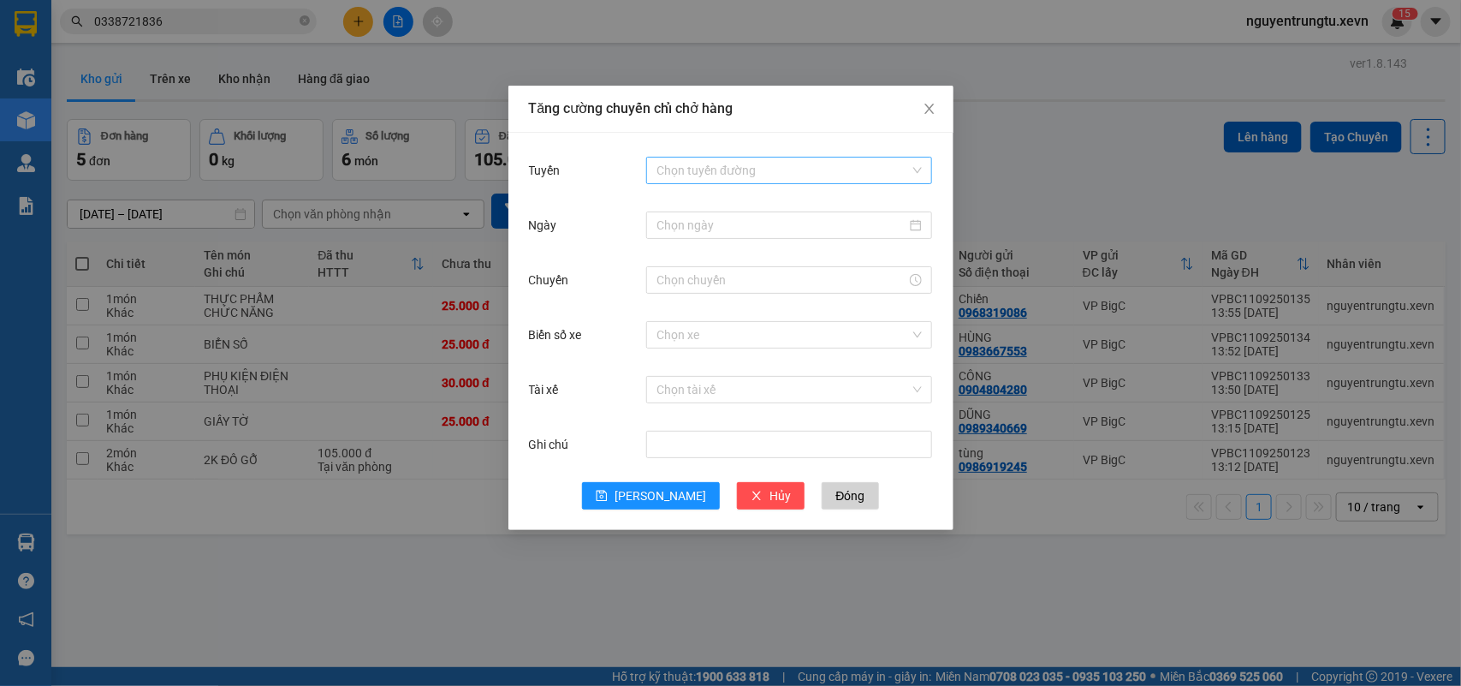
click at [739, 172] on input "Tuyến" at bounding box center [783, 170] width 253 height 26
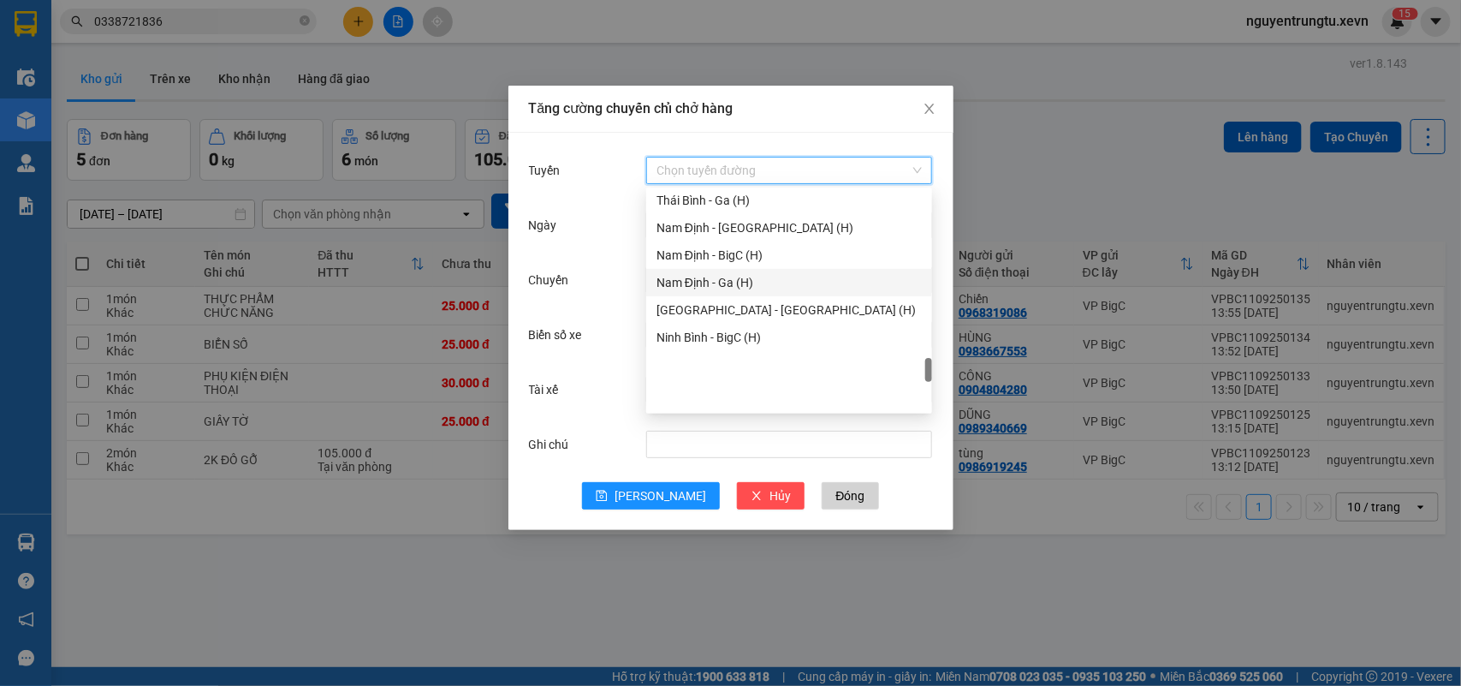
scroll to position [1924, 0]
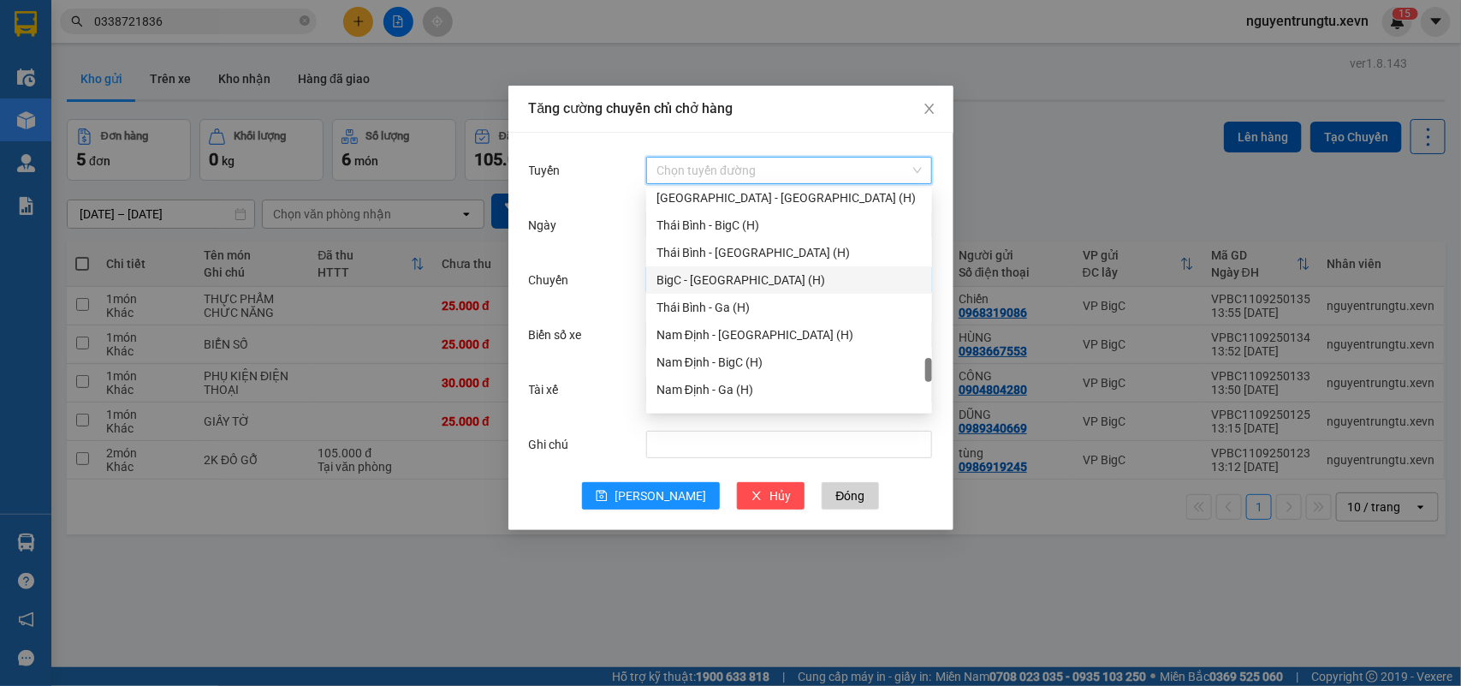
click at [726, 279] on div "BigC - [GEOGRAPHIC_DATA] (H)" at bounding box center [789, 279] width 265 height 19
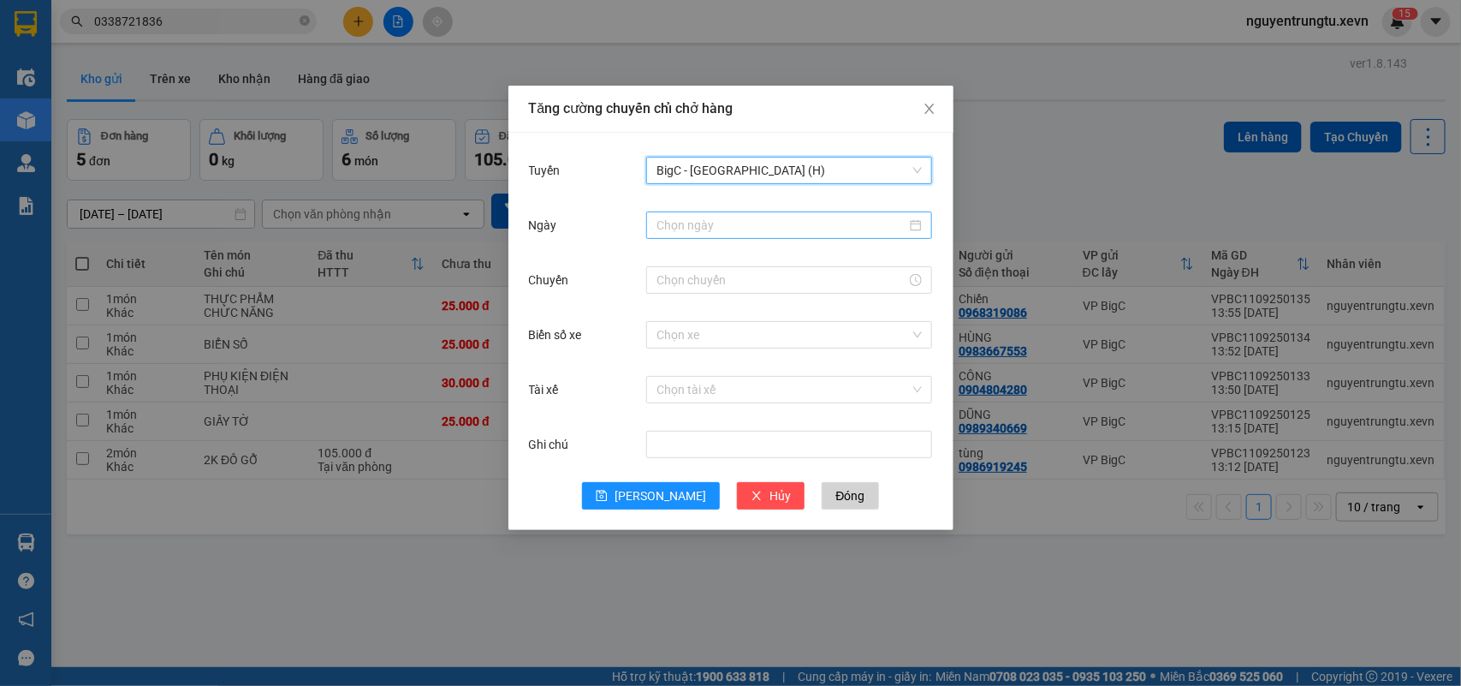
click at [739, 237] on div at bounding box center [789, 224] width 286 height 27
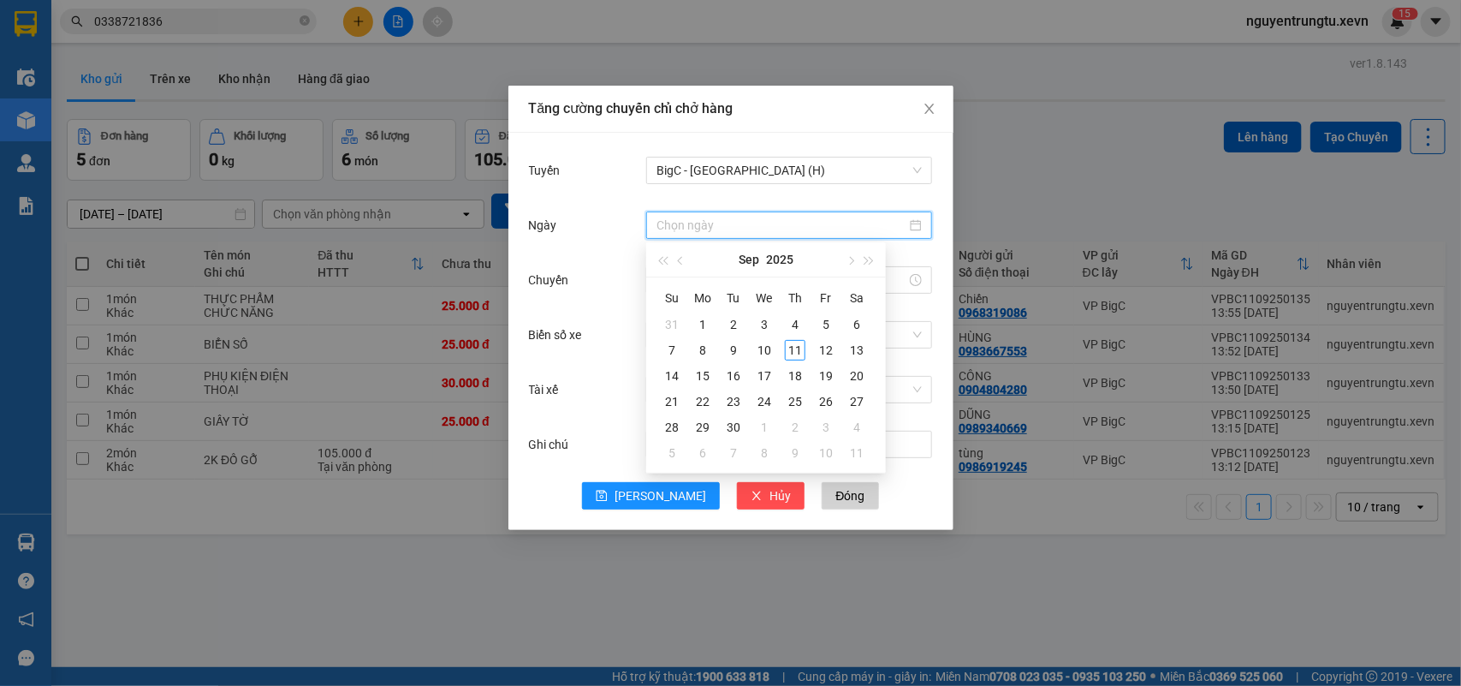
click at [742, 235] on div at bounding box center [789, 224] width 286 height 27
type input "[DATE]"
click at [799, 351] on div "11" at bounding box center [795, 350] width 21 height 21
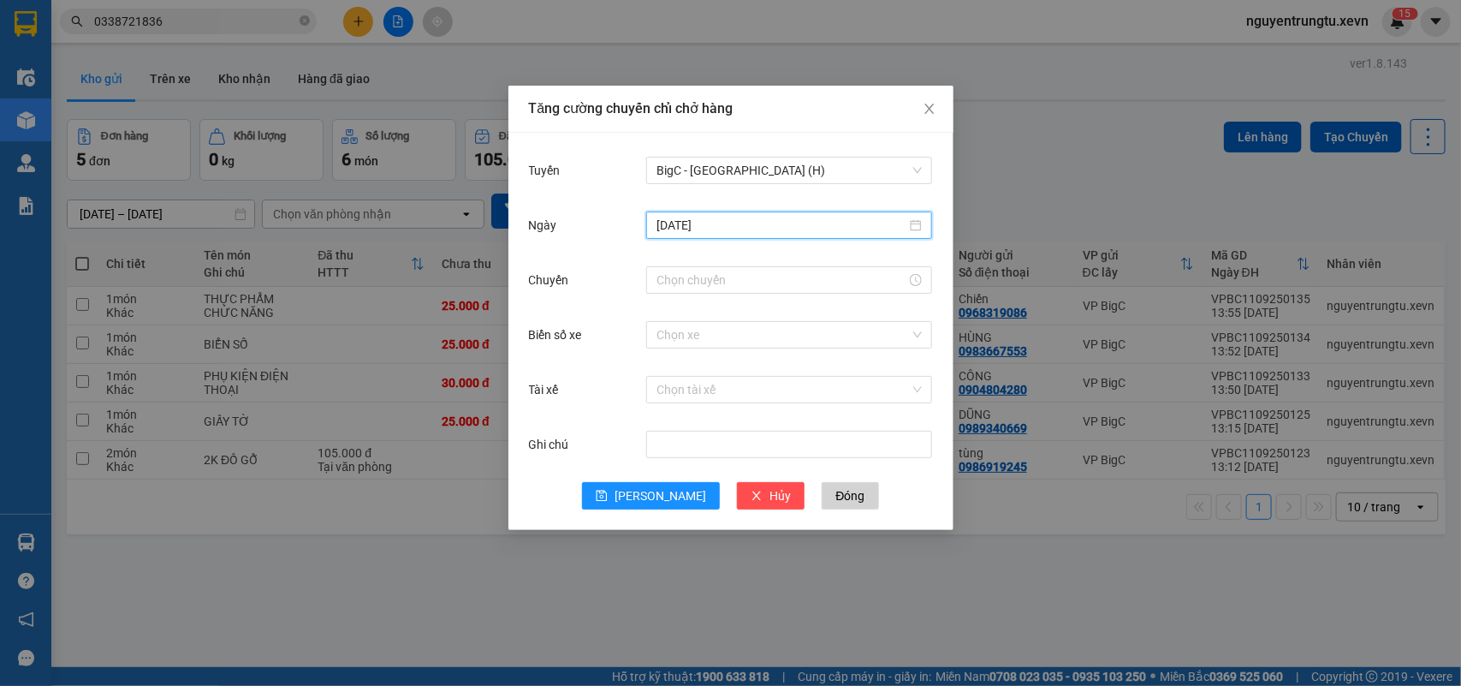
drag, startPoint x: 750, startPoint y: 282, endPoint x: 725, endPoint y: 294, distance: 27.2
click at [749, 281] on input "Chuyến" at bounding box center [782, 279] width 250 height 19
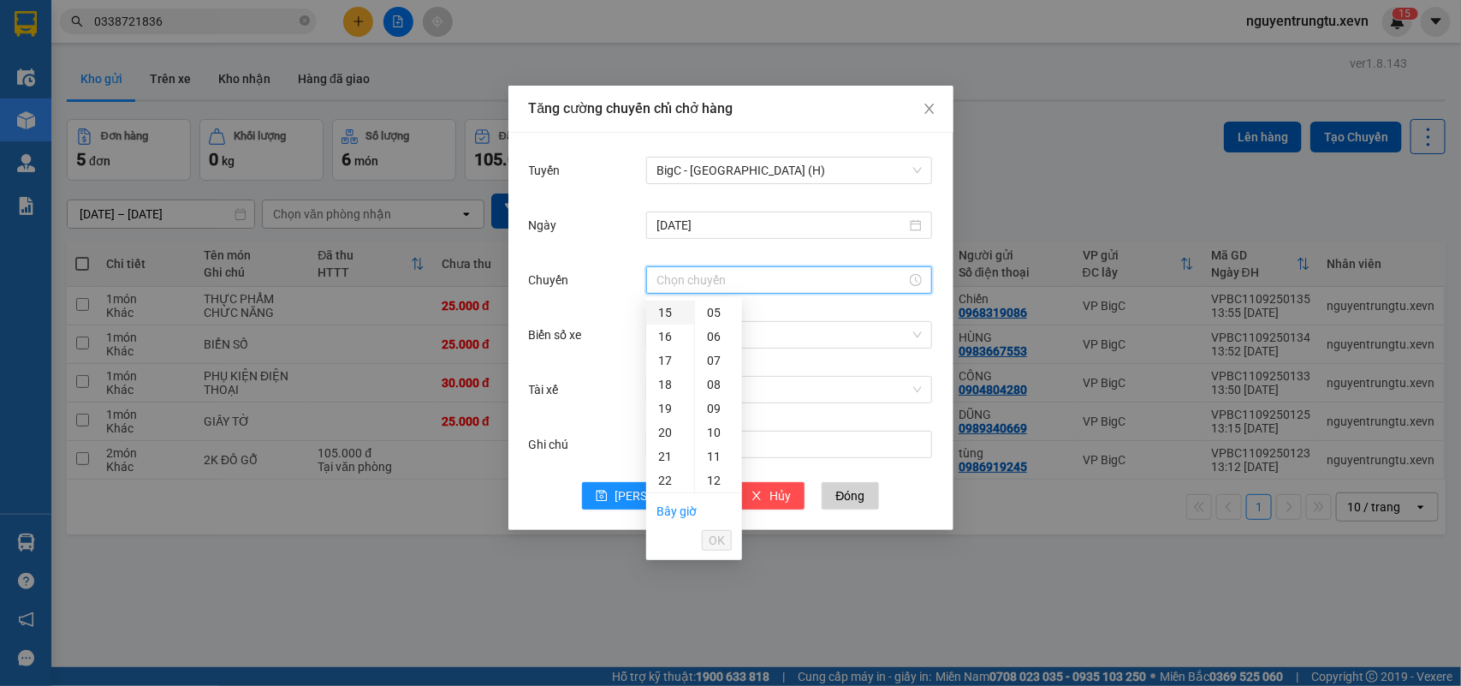
click at [669, 310] on div "15" at bounding box center [670, 312] width 48 height 24
click at [711, 430] on div "05" at bounding box center [718, 432] width 47 height 24
type input "15:05"
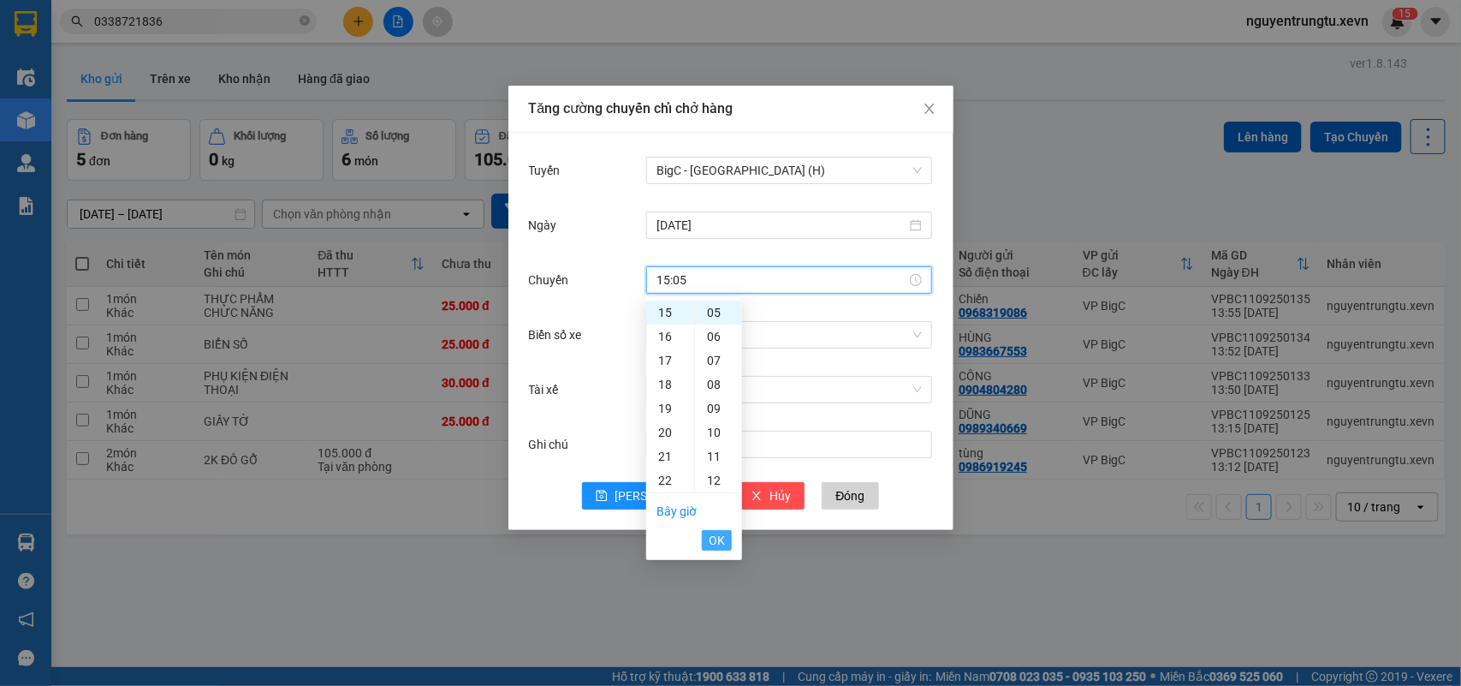
click at [716, 538] on span "OK" at bounding box center [717, 540] width 16 height 19
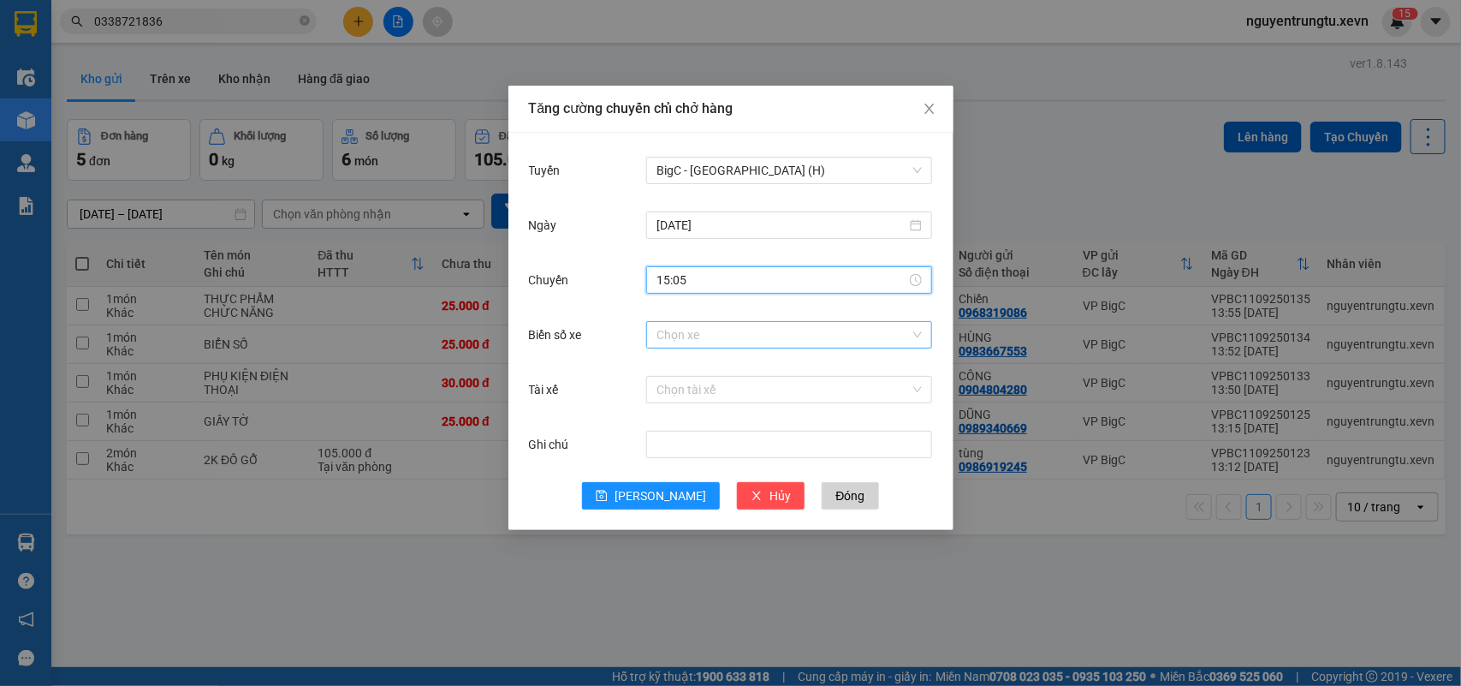
click at [754, 330] on input "Biển số xe" at bounding box center [783, 335] width 253 height 26
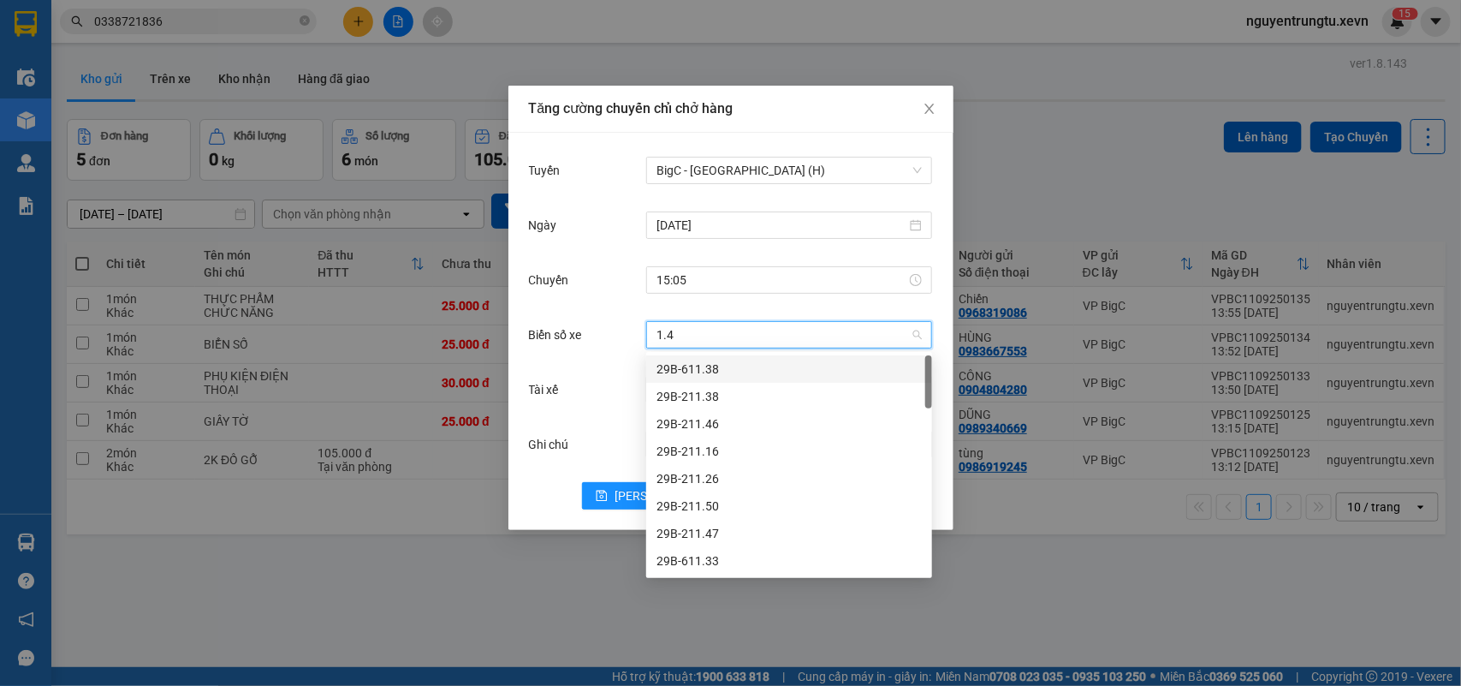
type input "1.44"
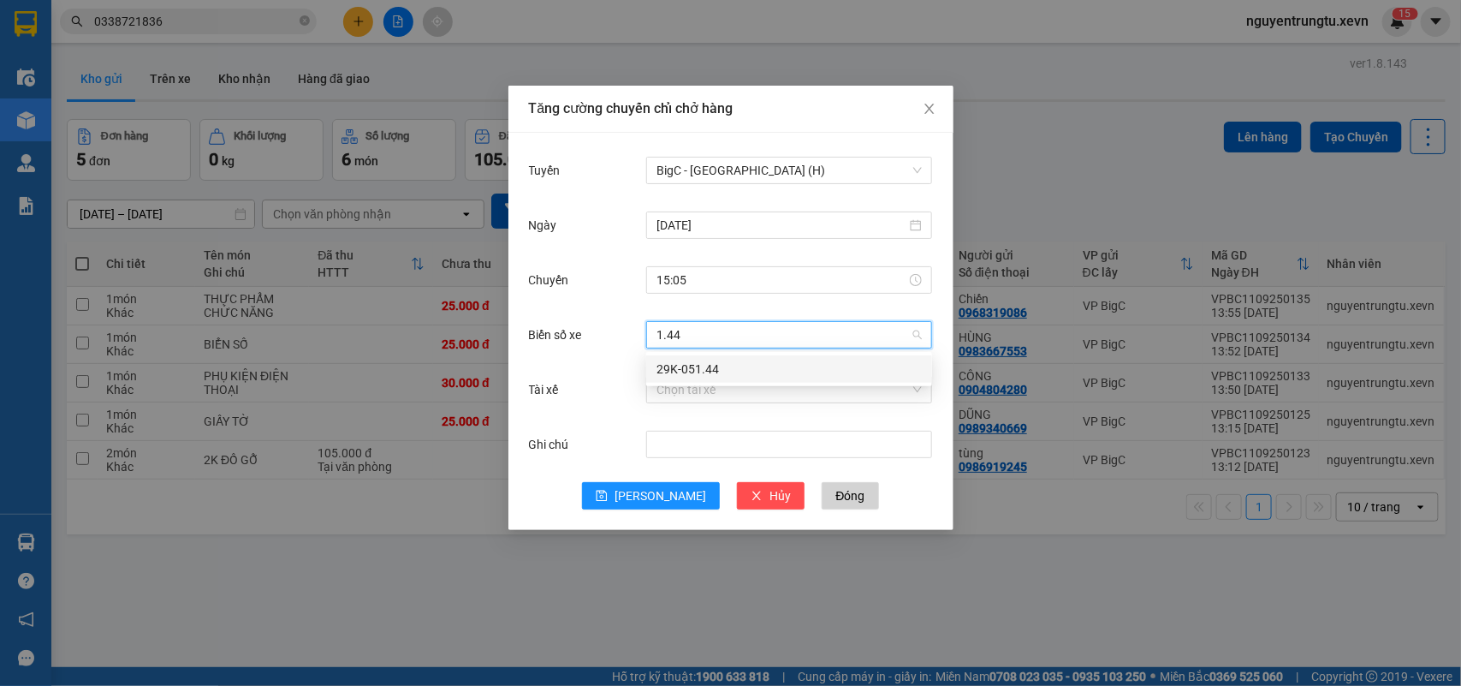
click at [754, 360] on div "29K-051.44" at bounding box center [789, 369] width 265 height 19
click at [753, 381] on input "Tài xế" at bounding box center [783, 390] width 253 height 26
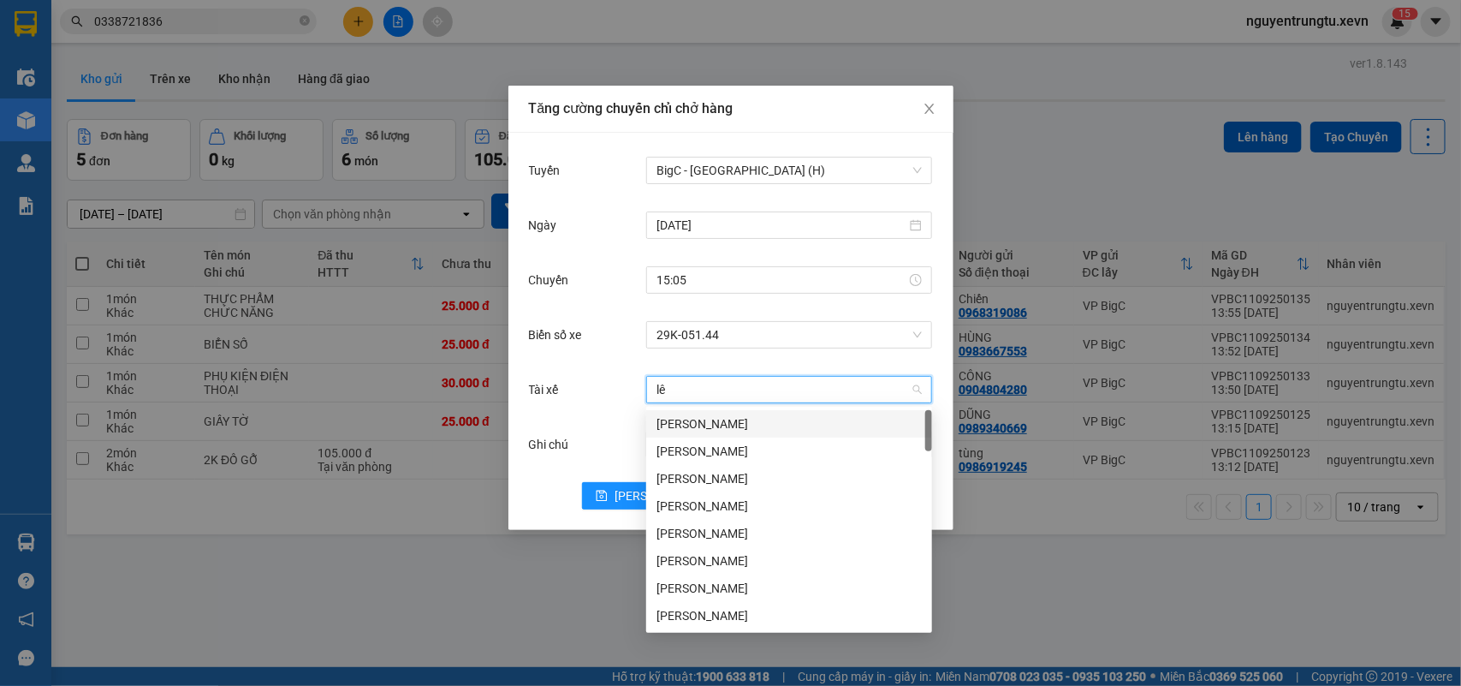
type input "[PERSON_NAME]"
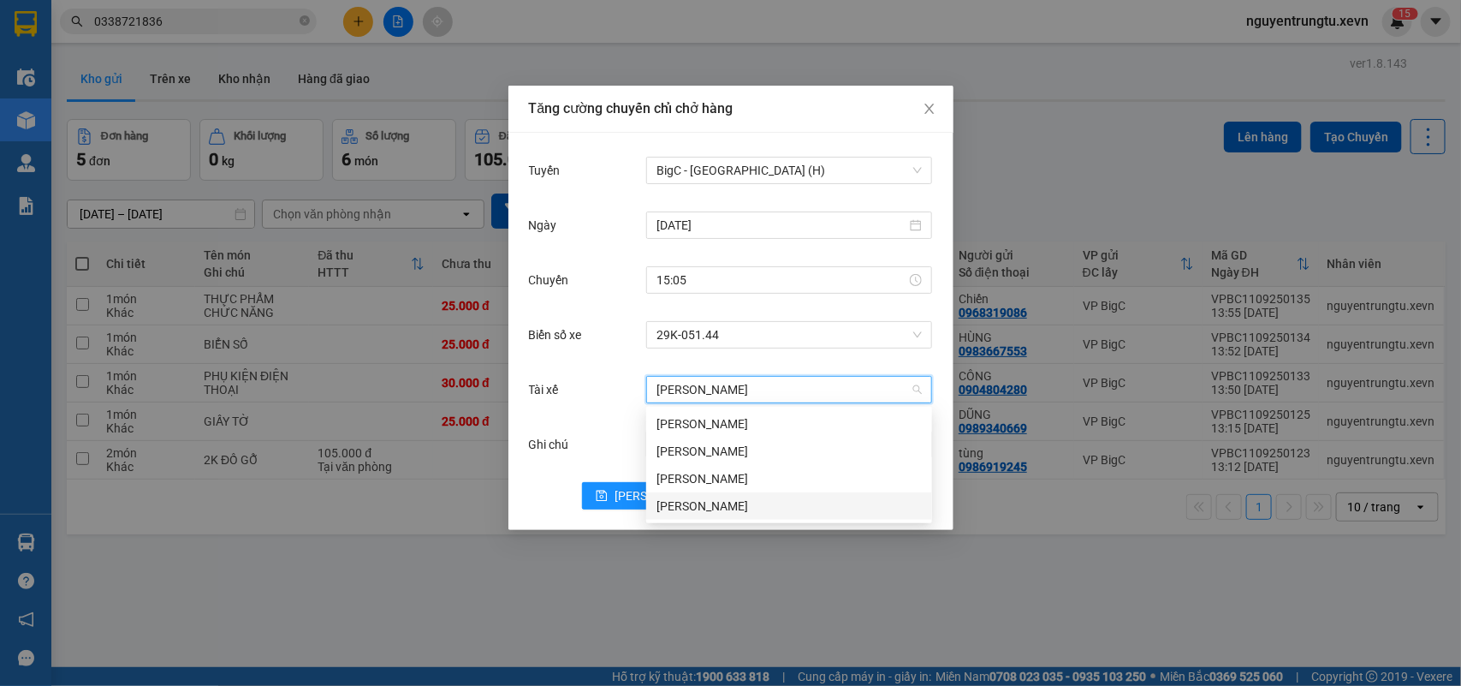
click at [747, 502] on div "[PERSON_NAME]" at bounding box center [789, 505] width 265 height 19
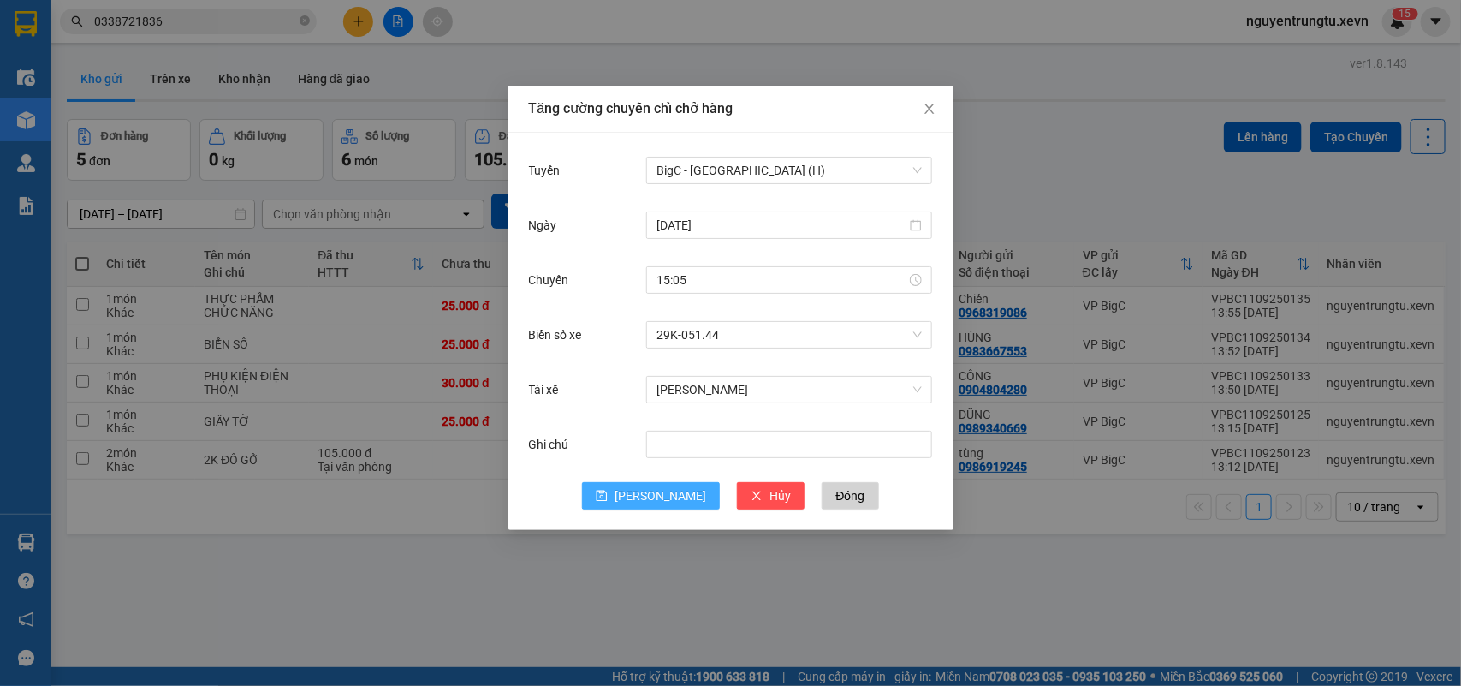
click at [655, 482] on button "[PERSON_NAME]" at bounding box center [651, 495] width 138 height 27
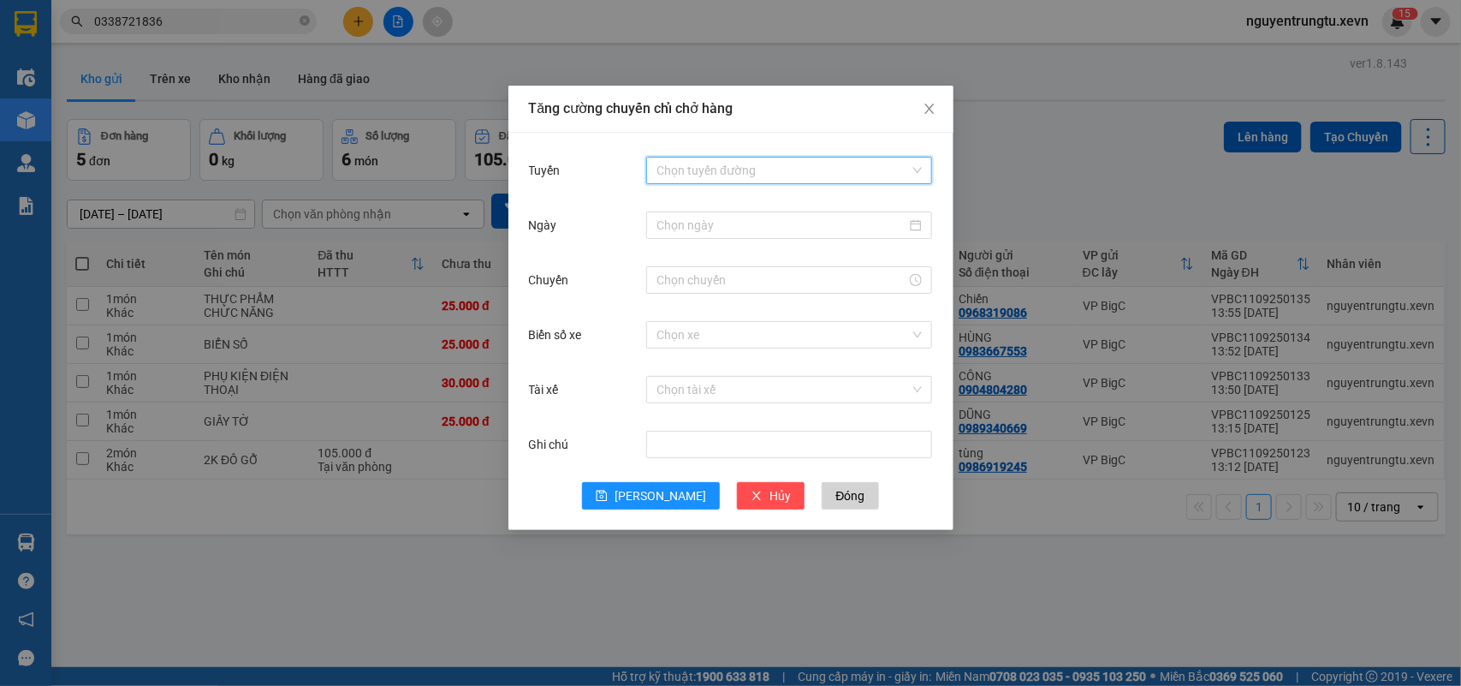
click at [685, 175] on input "Tuyến" at bounding box center [783, 170] width 253 height 26
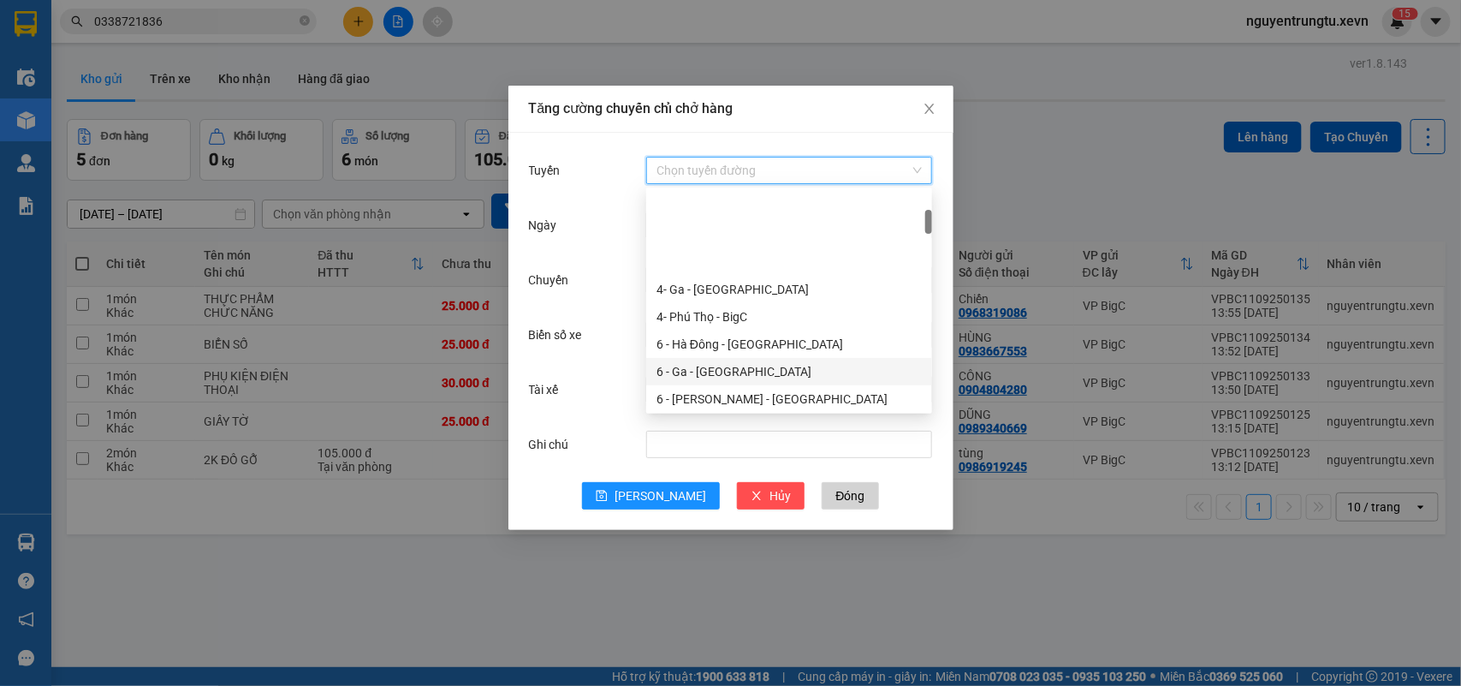
scroll to position [214, 0]
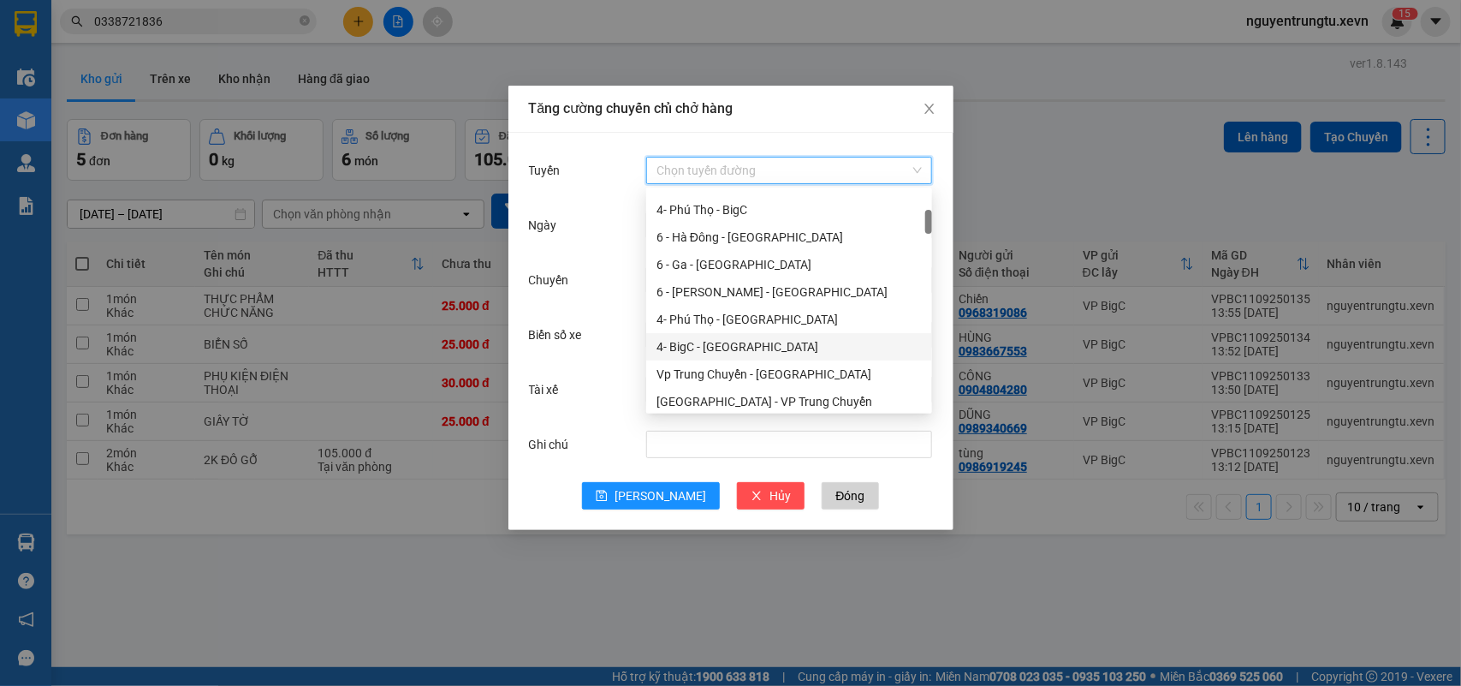
click at [726, 347] on div "4- BigC - [GEOGRAPHIC_DATA]" at bounding box center [789, 346] width 265 height 19
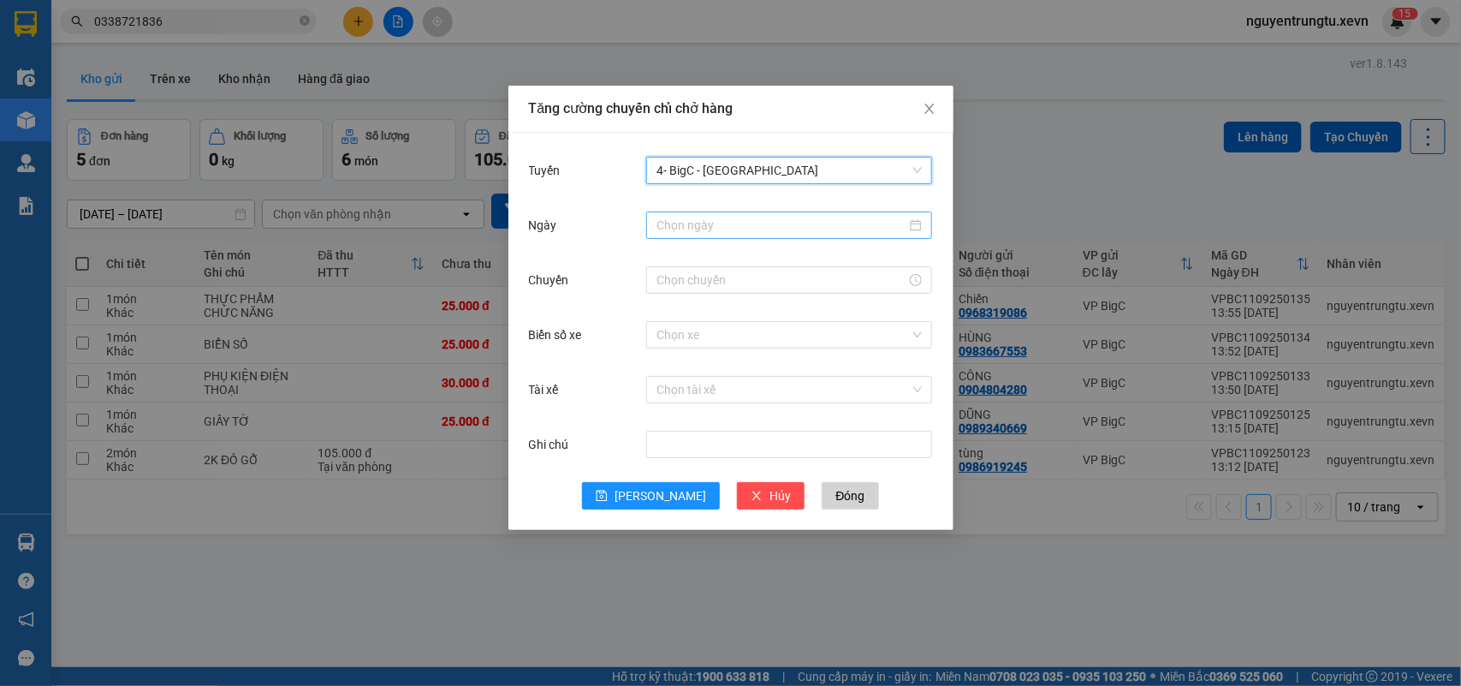
click at [703, 228] on input "Ngày" at bounding box center [782, 225] width 250 height 19
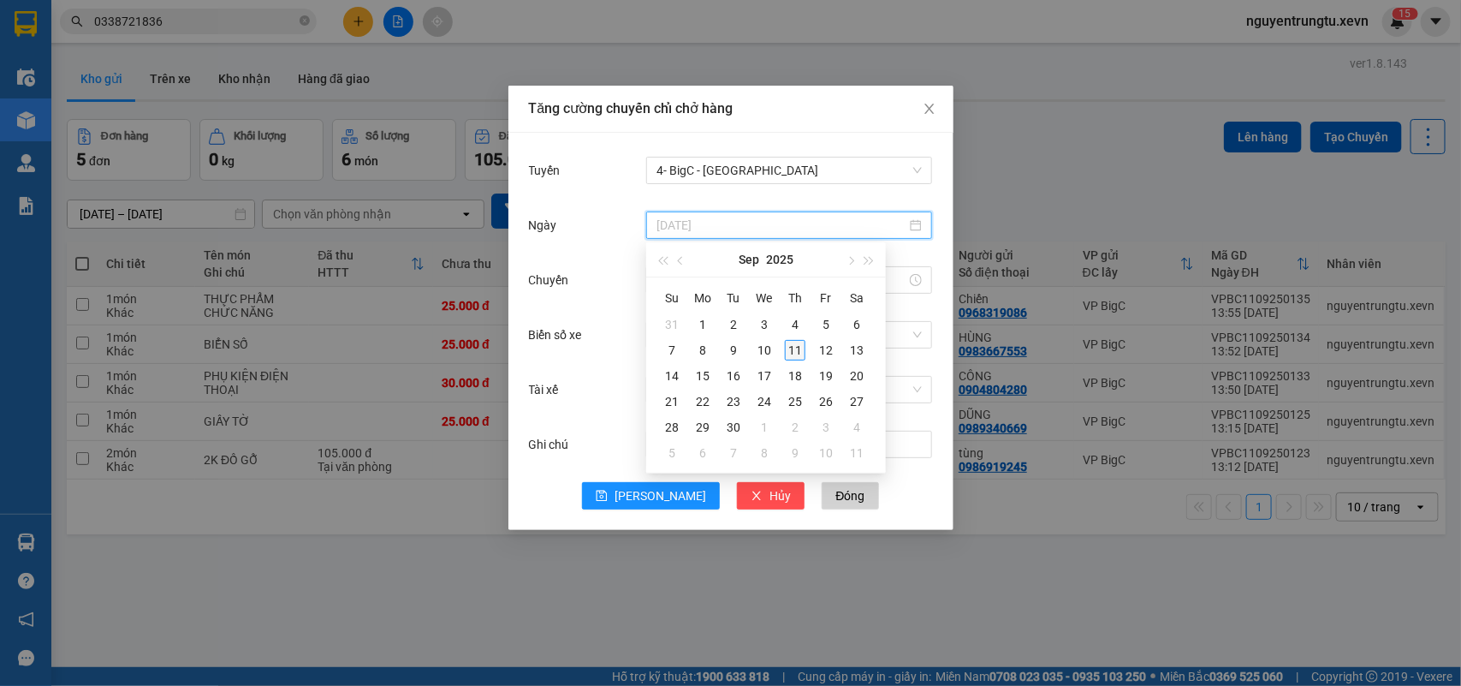
type input "[DATE]"
click at [798, 352] on div "11" at bounding box center [795, 350] width 21 height 21
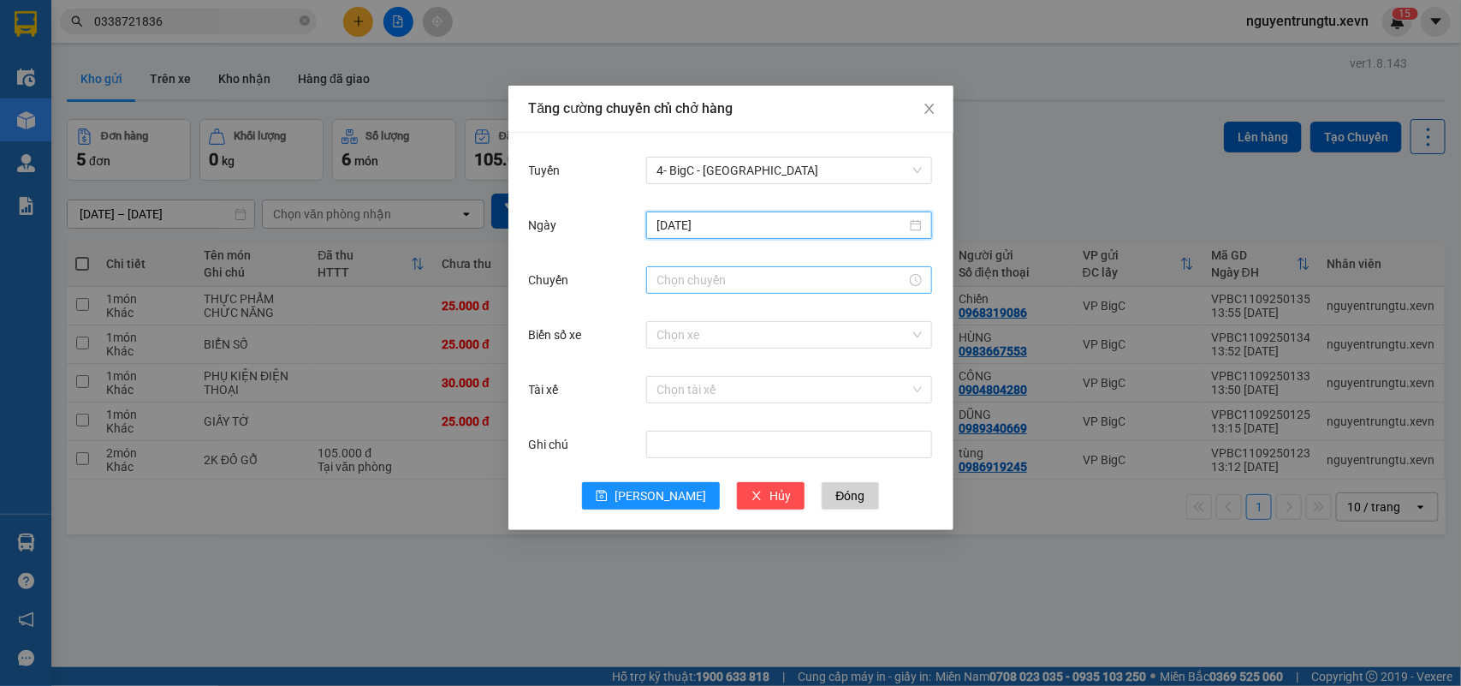
click at [724, 279] on input "Chuyến" at bounding box center [782, 279] width 250 height 19
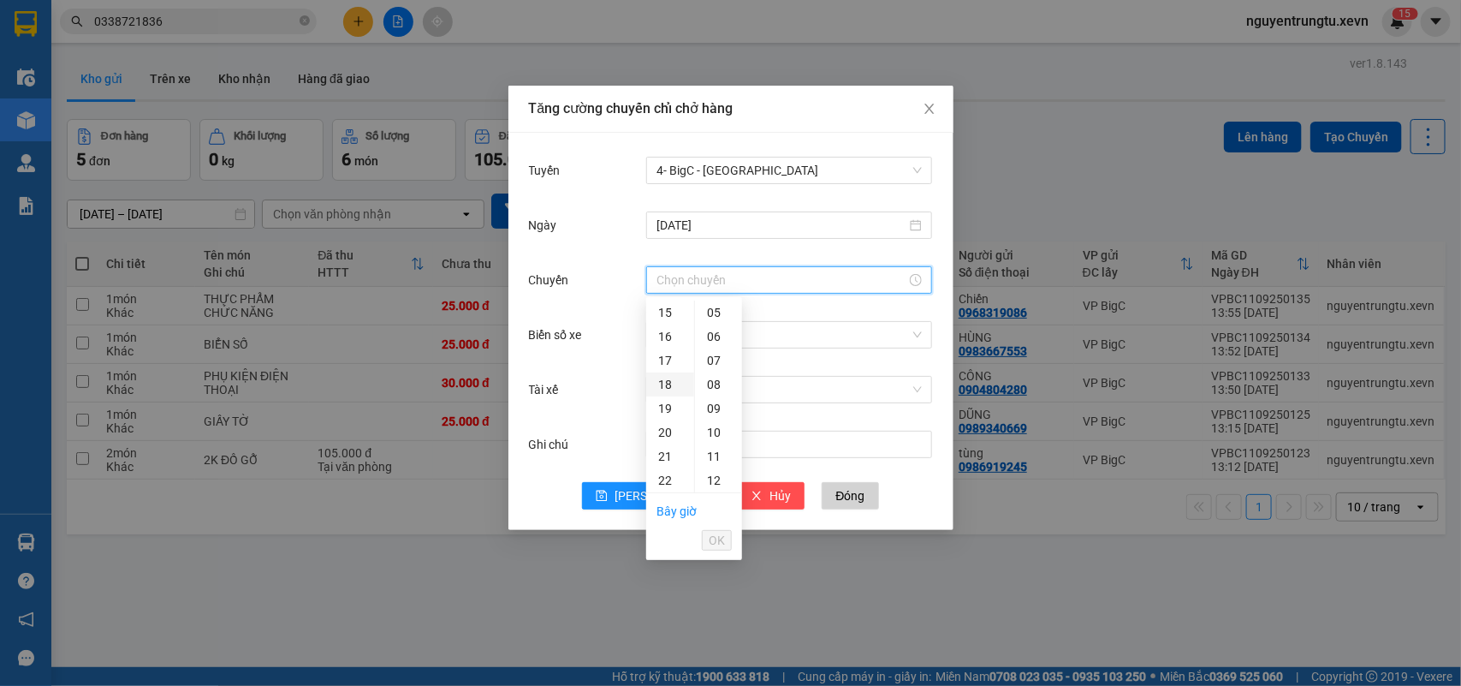
drag, startPoint x: 666, startPoint y: 304, endPoint x: 663, endPoint y: 383, distance: 78.8
click at [665, 304] on div "15" at bounding box center [670, 312] width 48 height 24
click at [722, 429] on div "05" at bounding box center [718, 432] width 47 height 24
type input "15:05"
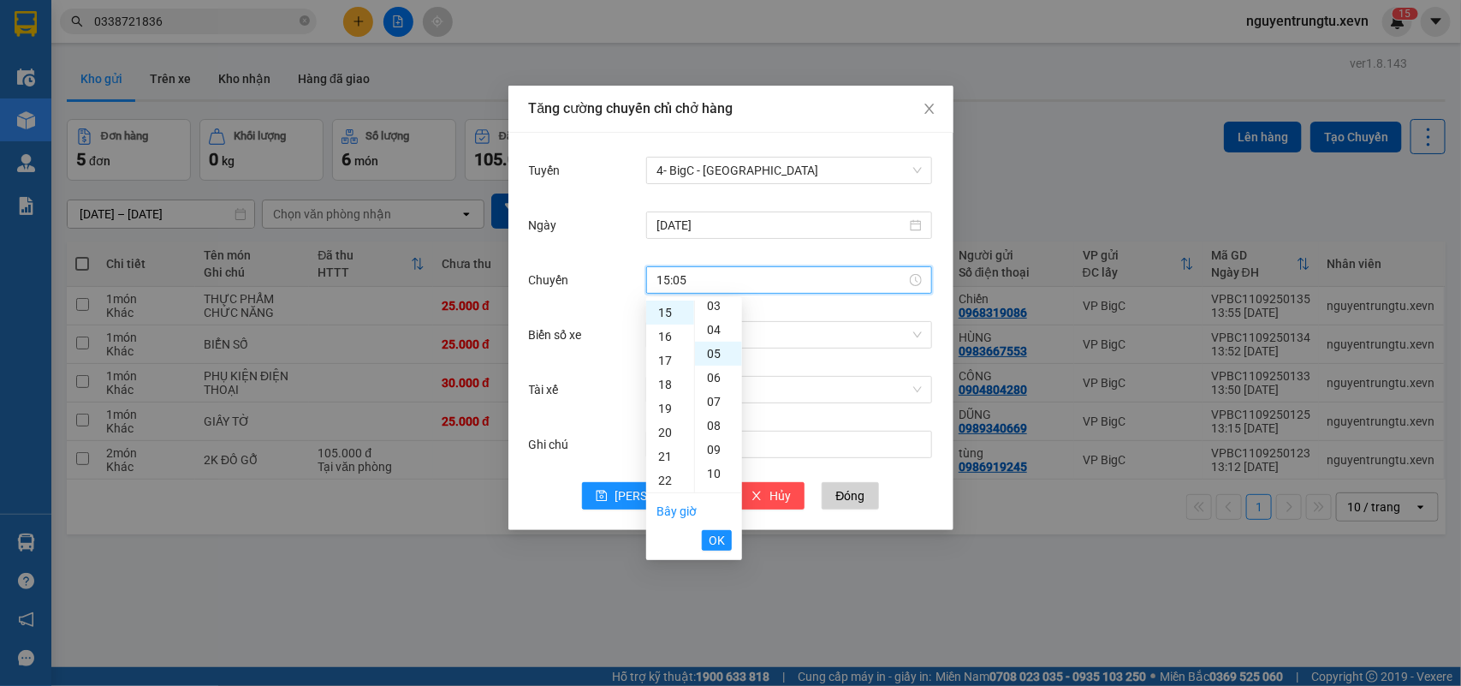
scroll to position [120, 0]
click at [721, 540] on span "OK" at bounding box center [717, 540] width 16 height 19
click at [711, 538] on span "OK" at bounding box center [717, 540] width 16 height 19
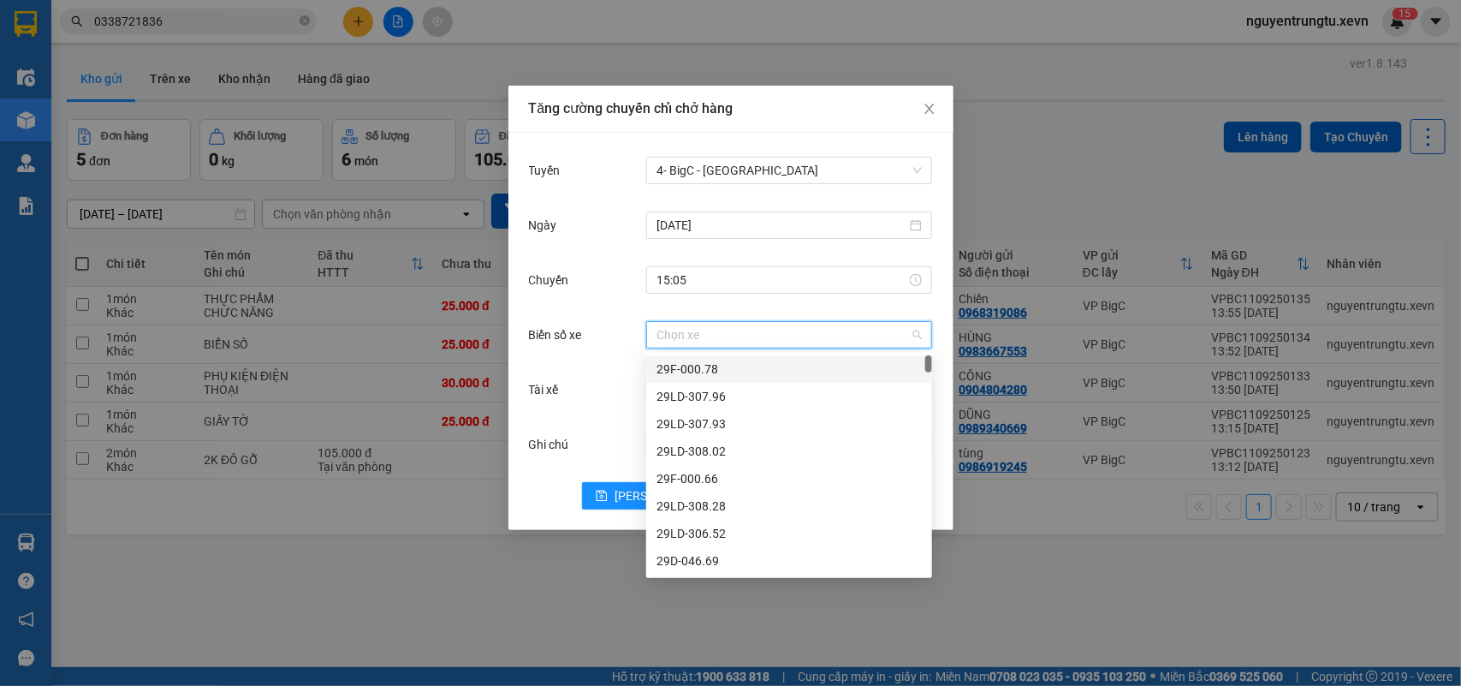
click at [739, 326] on input "Biển số xe" at bounding box center [783, 335] width 253 height 26
type input "1.58"
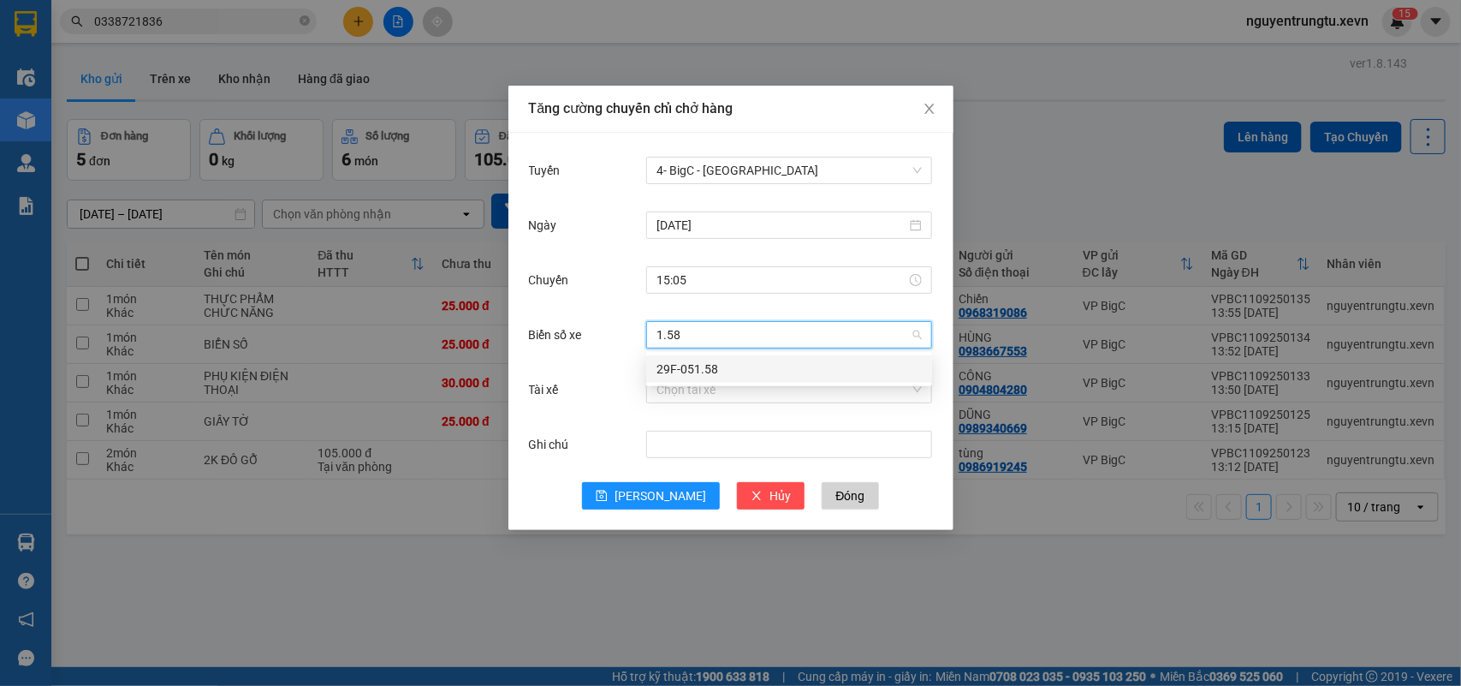
click at [717, 369] on div "29F-051.58" at bounding box center [789, 369] width 265 height 19
click at [720, 391] on input "Tài xế" at bounding box center [783, 390] width 253 height 26
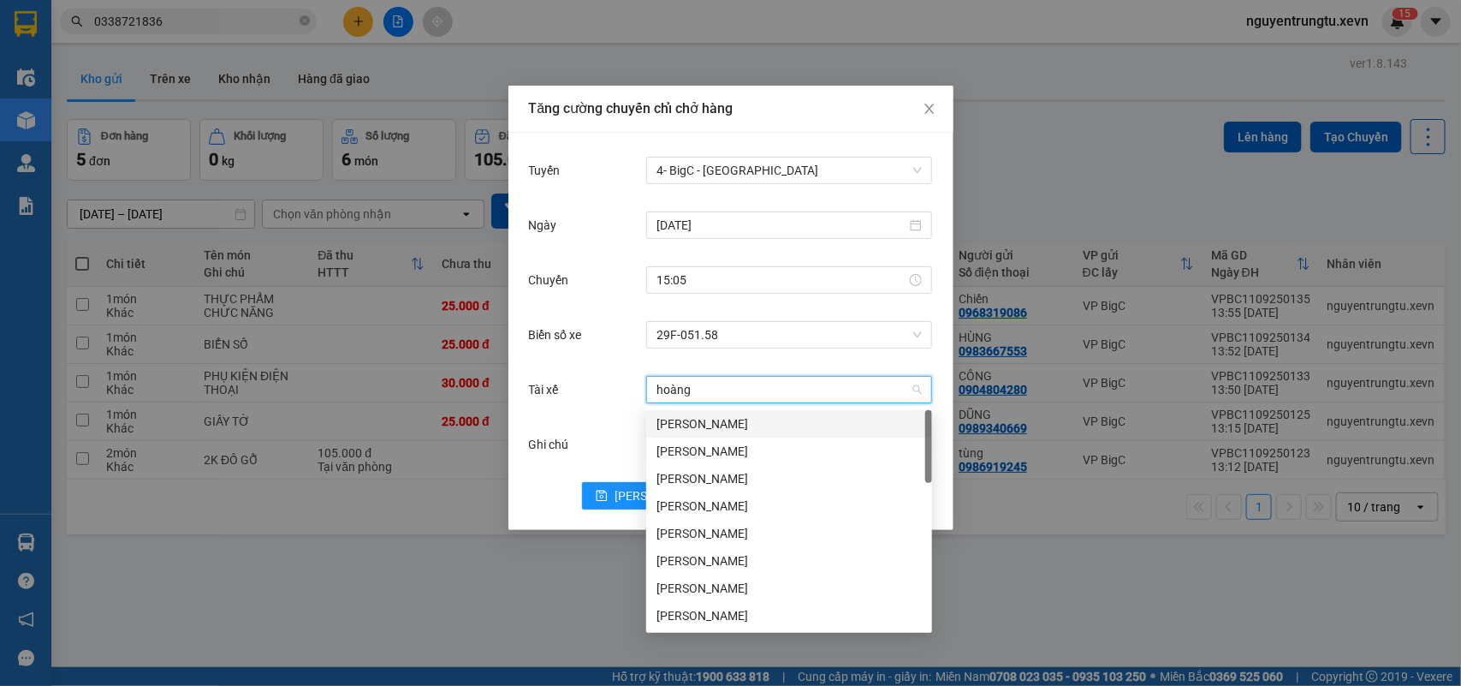
type input "hoàng v"
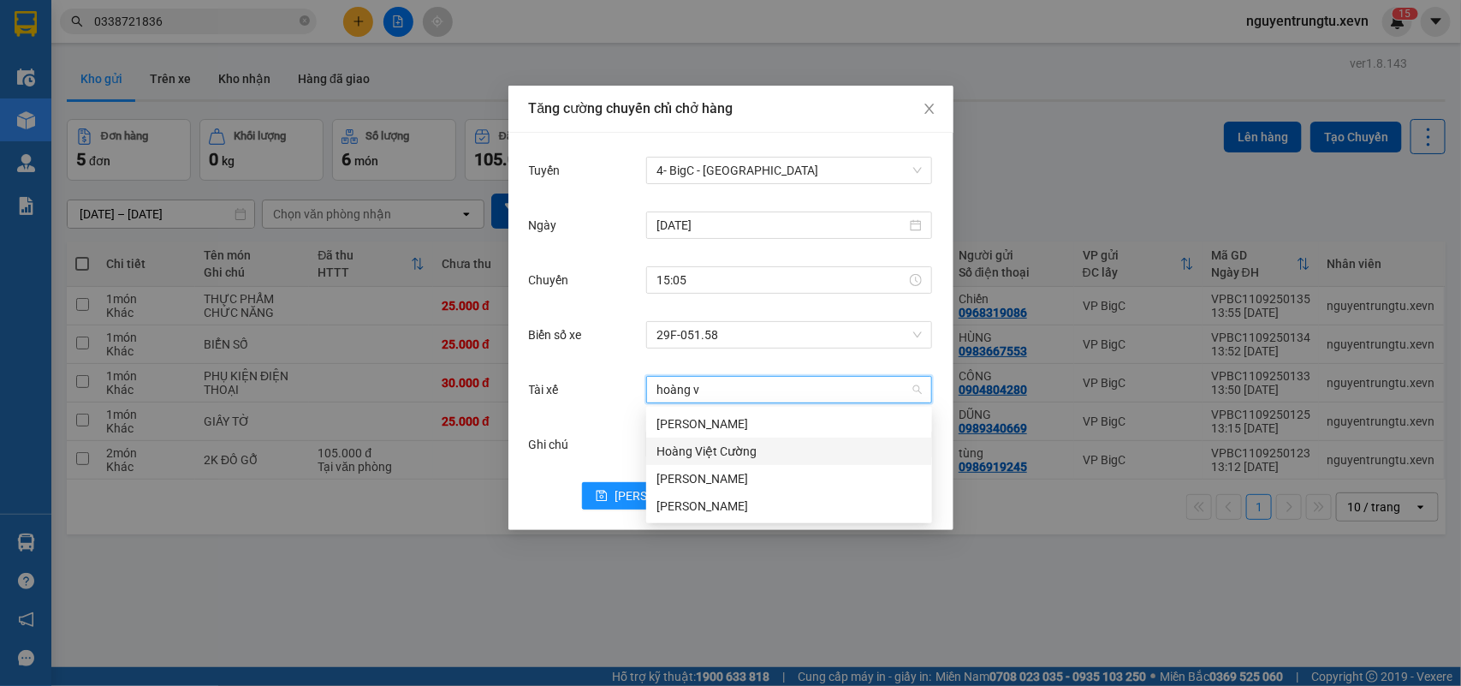
click at [706, 455] on div "Hoàng Việt Cường" at bounding box center [789, 451] width 265 height 19
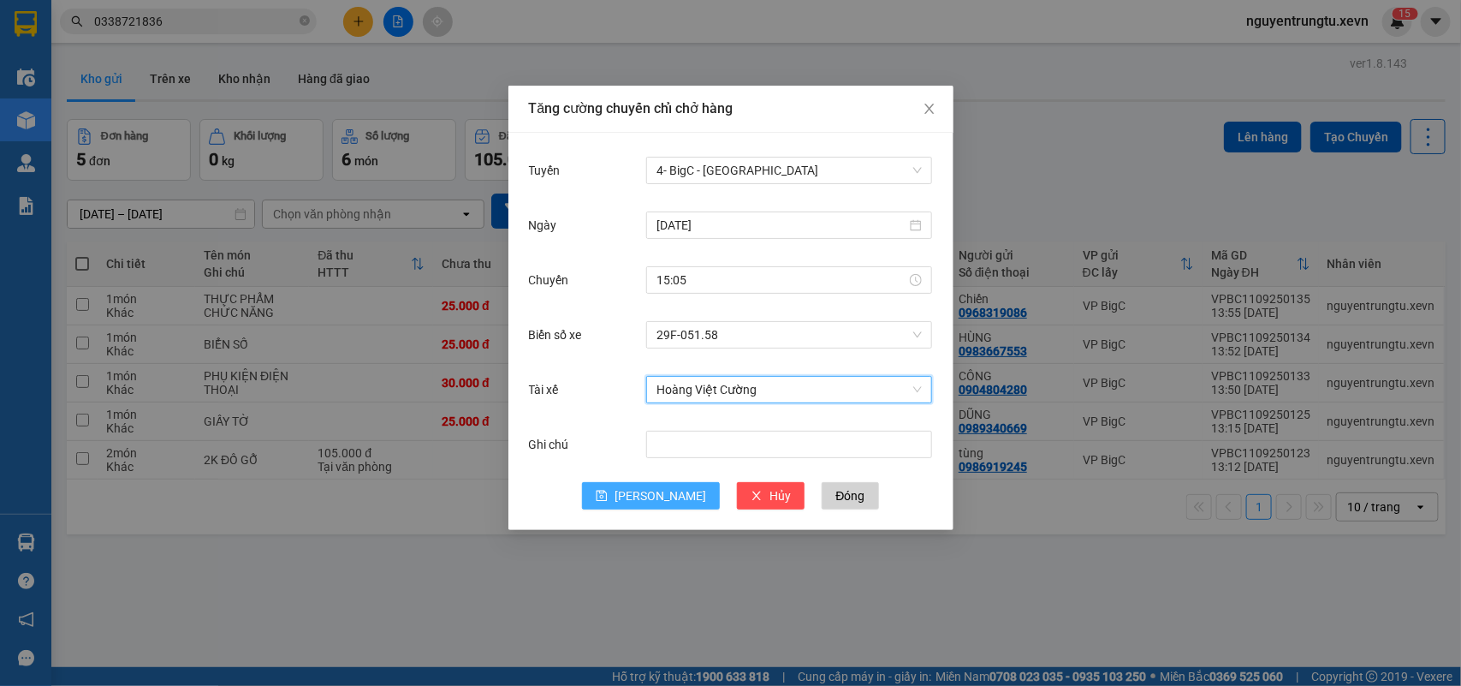
click at [670, 482] on button "[PERSON_NAME]" at bounding box center [651, 495] width 138 height 27
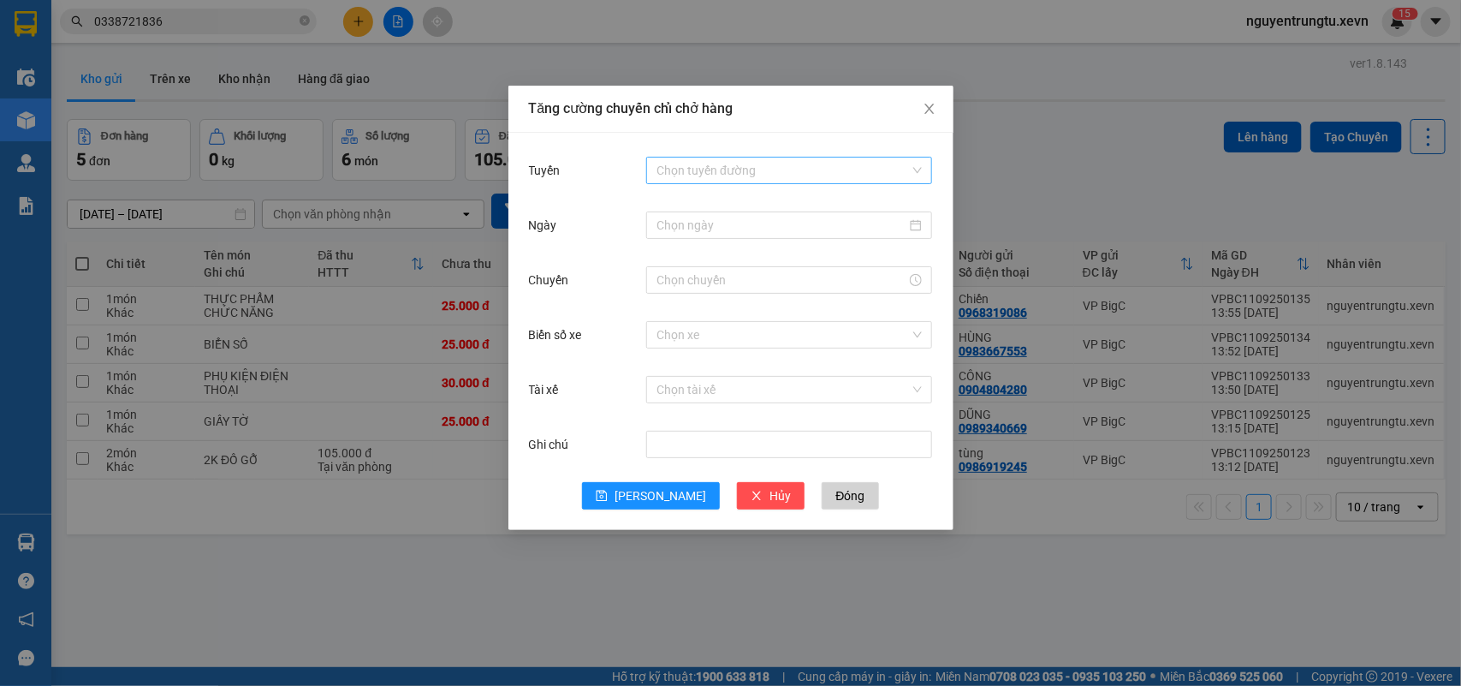
click at [738, 176] on input "Tuyến" at bounding box center [783, 170] width 253 height 26
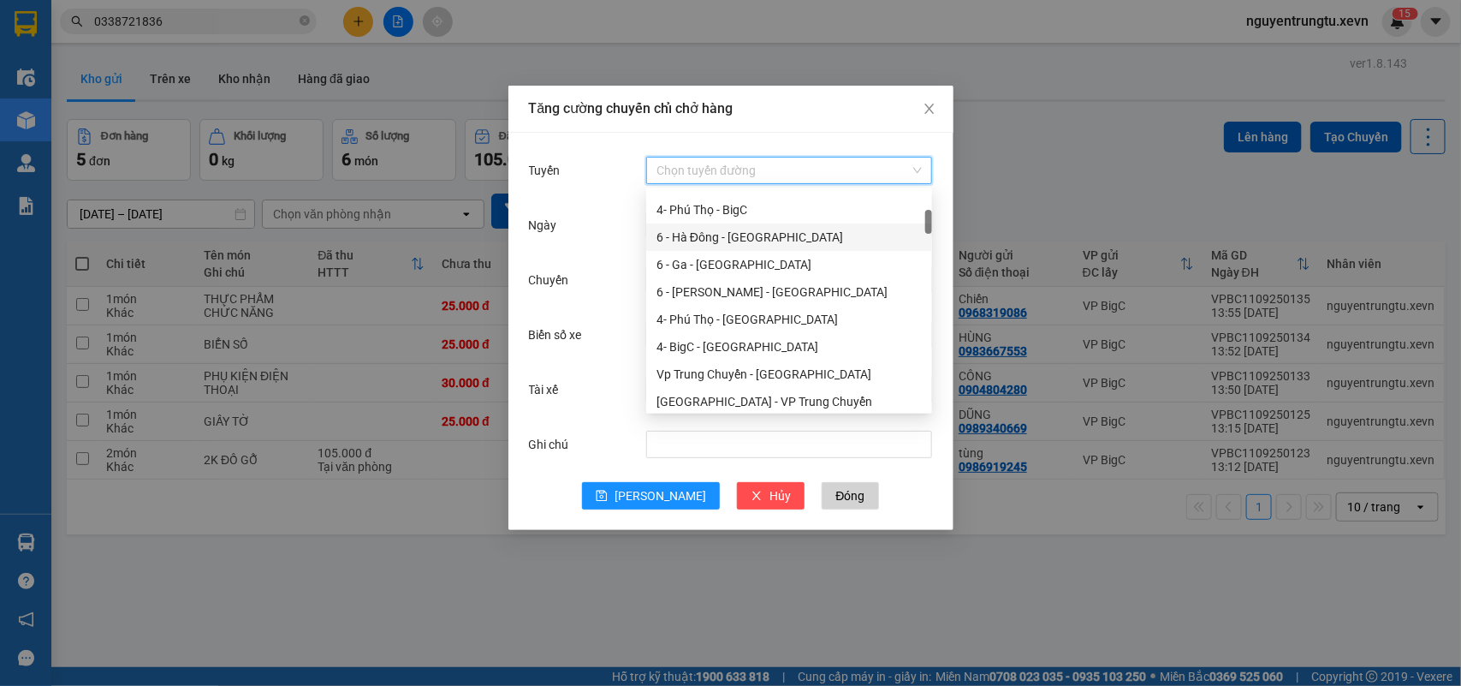
click at [741, 246] on div "6 - Hà Đông - [GEOGRAPHIC_DATA]" at bounding box center [789, 237] width 265 height 19
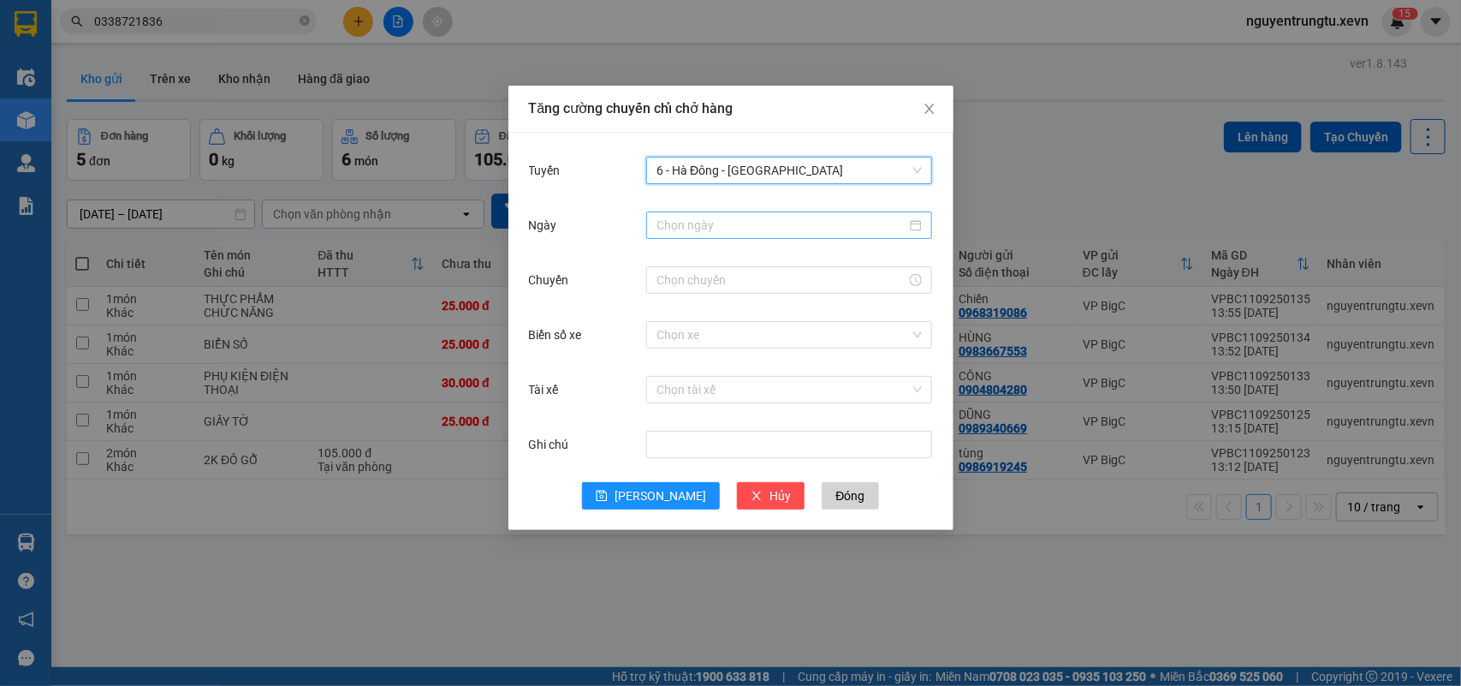
click at [746, 231] on input "Ngày" at bounding box center [782, 225] width 250 height 19
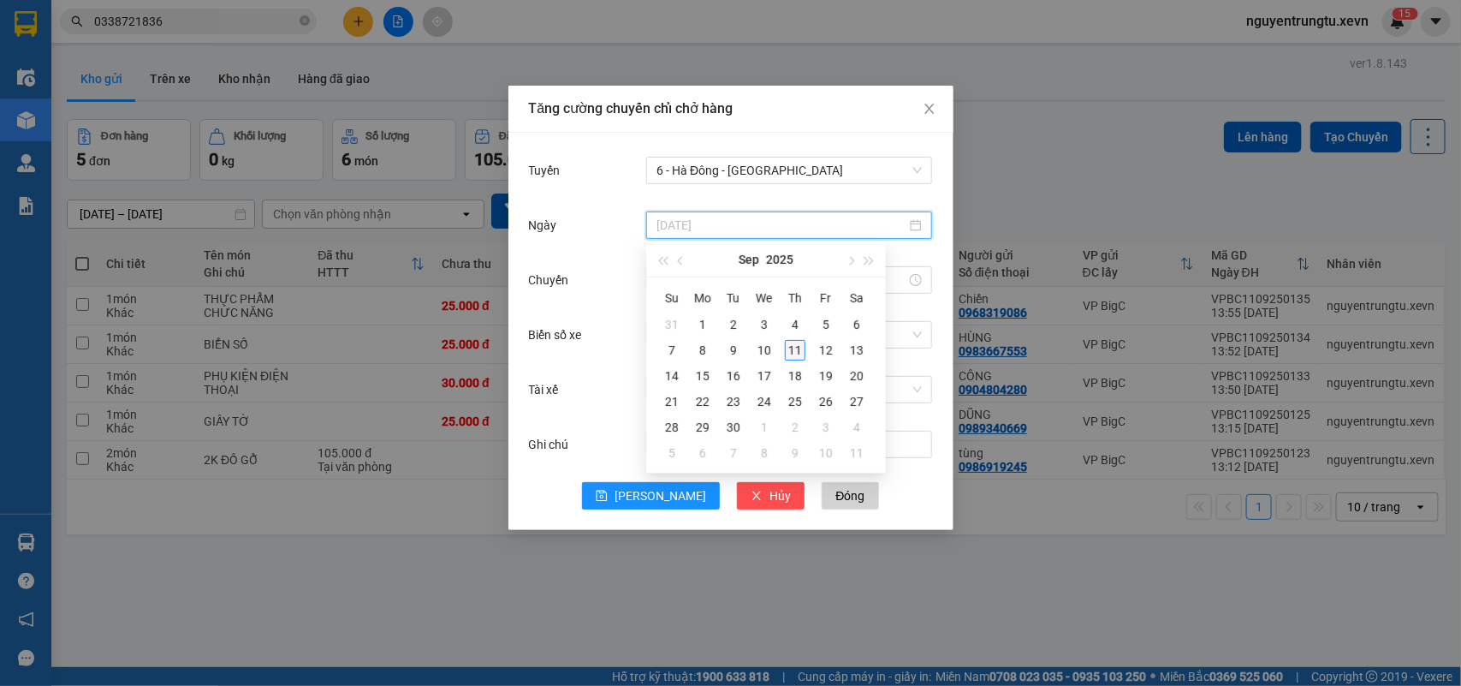
type input "[DATE]"
click at [793, 355] on div "11" at bounding box center [795, 350] width 21 height 21
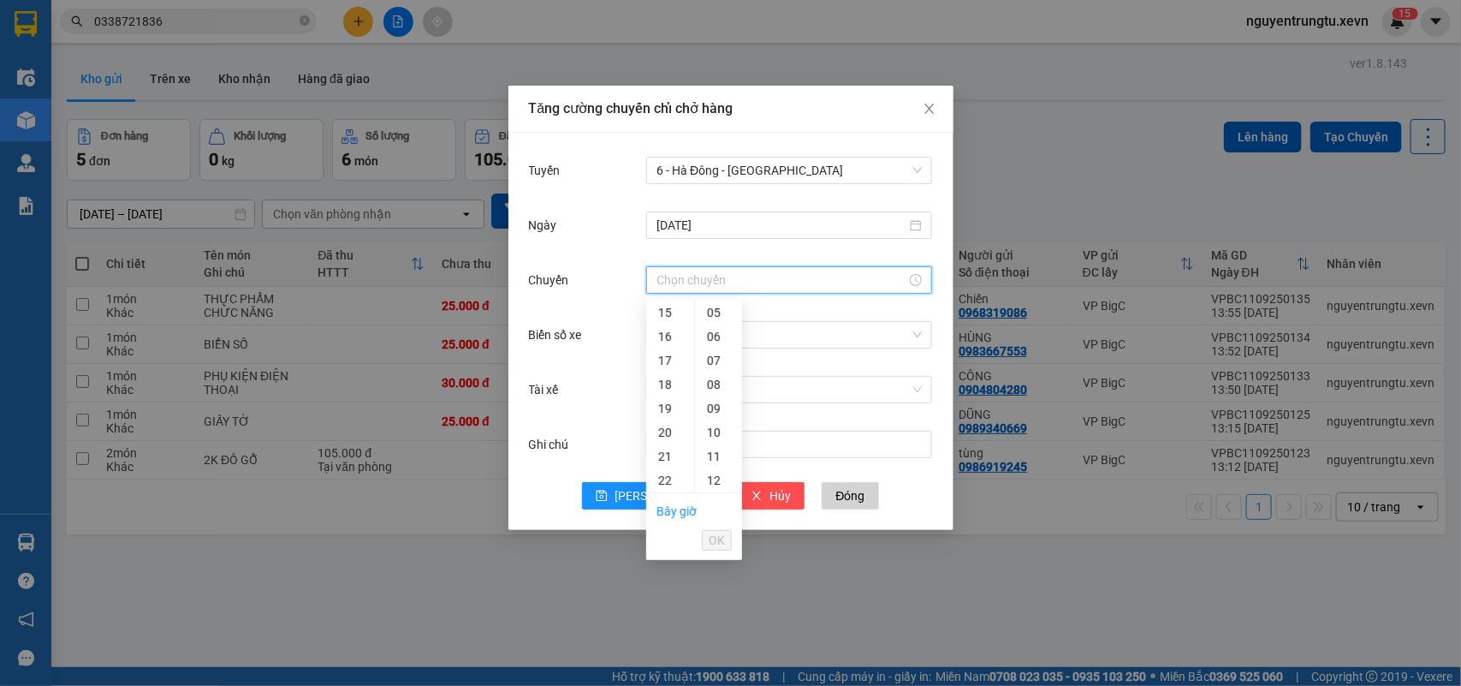
click at [712, 287] on input "Chuyến" at bounding box center [782, 279] width 250 height 19
click at [665, 317] on div "15" at bounding box center [670, 312] width 48 height 24
click at [720, 425] on div "05" at bounding box center [718, 432] width 47 height 24
type input "15:05"
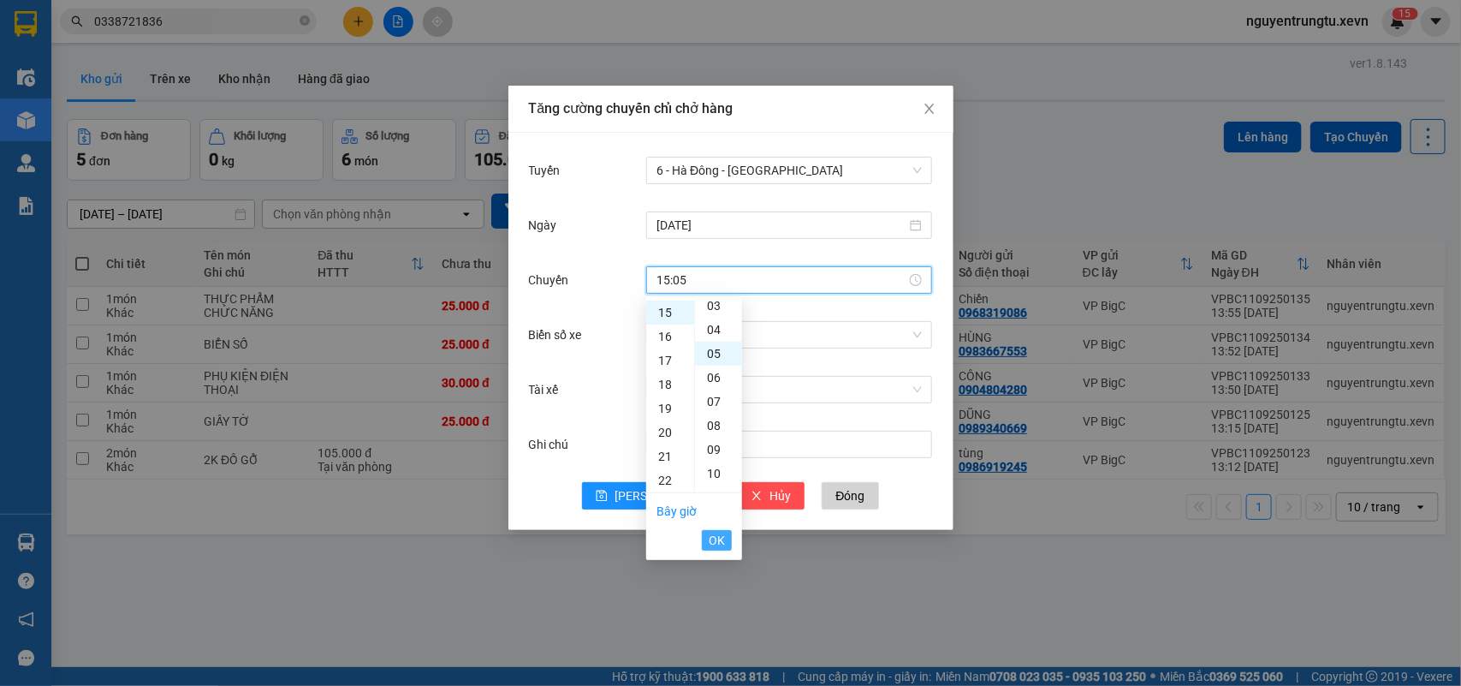
scroll to position [120, 0]
click at [713, 542] on span "OK" at bounding box center [717, 540] width 16 height 19
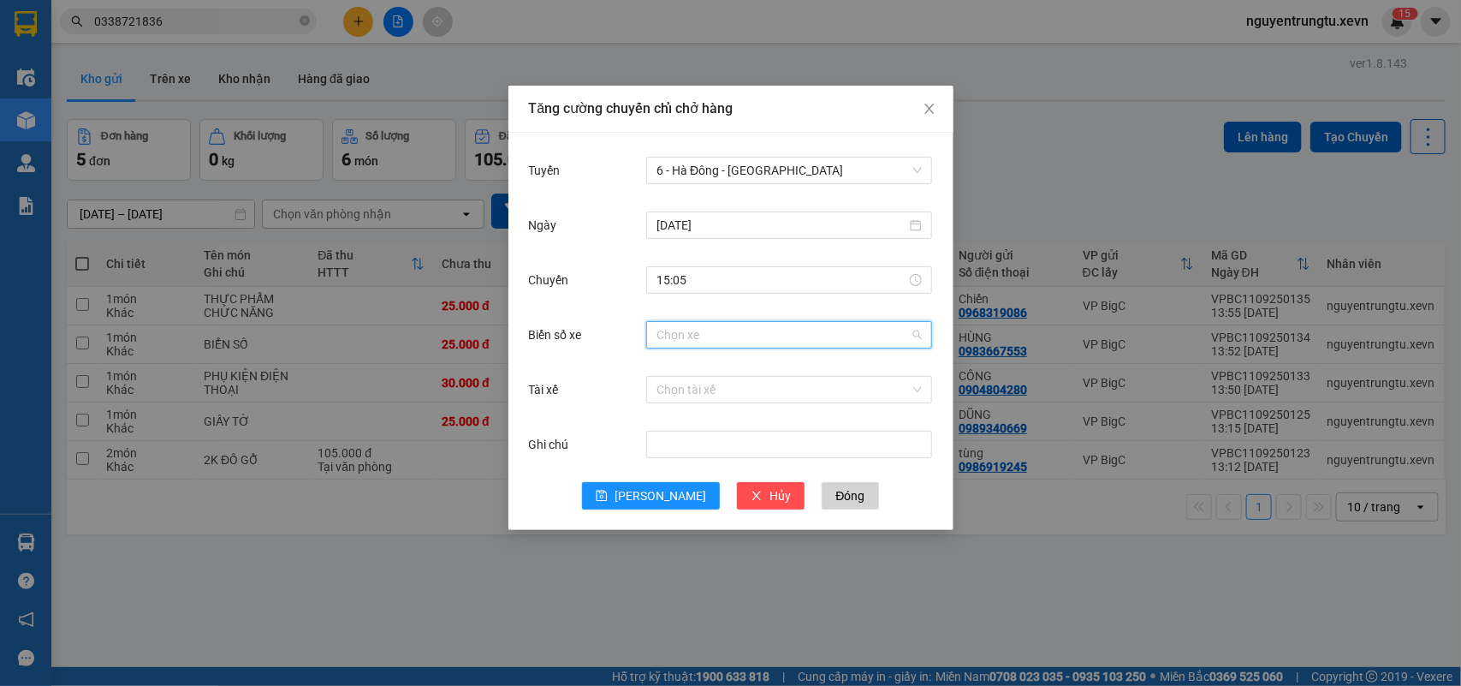
click at [767, 336] on input "Biển số xe" at bounding box center [783, 335] width 253 height 26
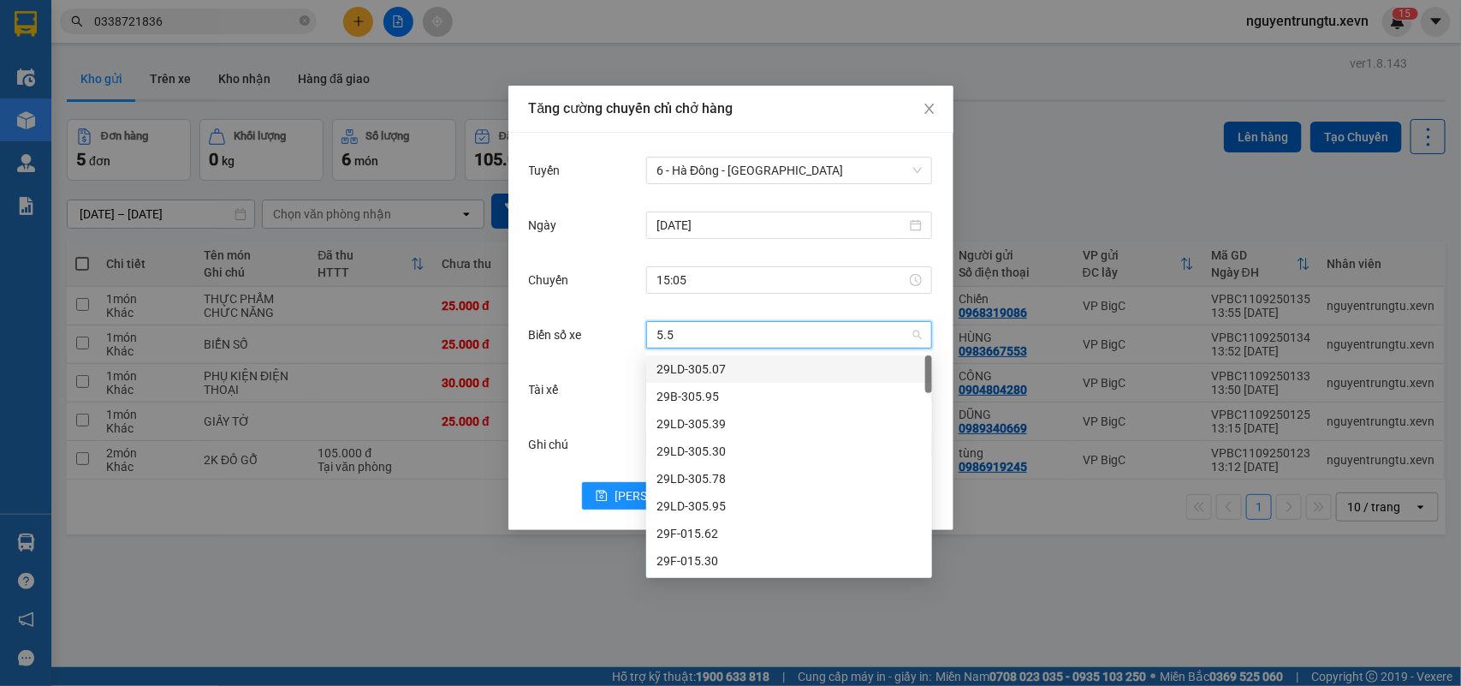
type input "5.52"
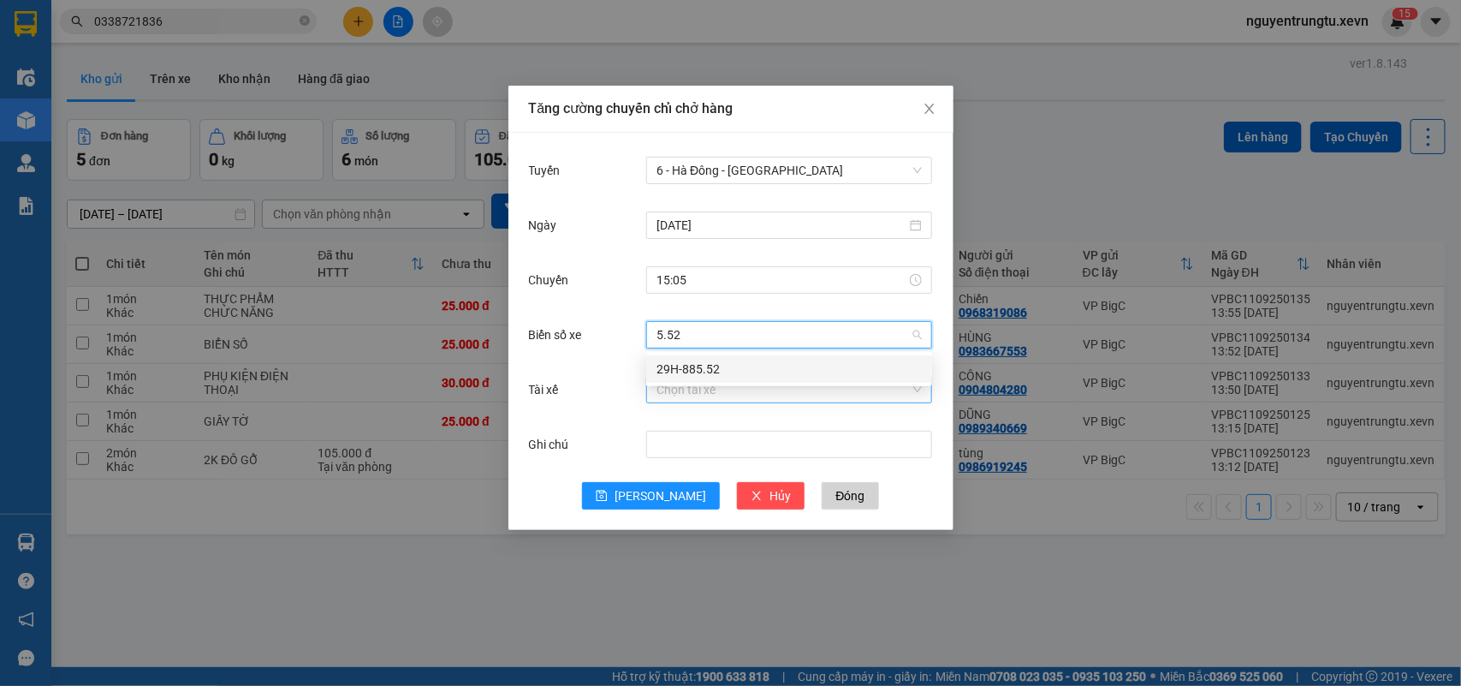
drag, startPoint x: 763, startPoint y: 360, endPoint x: 746, endPoint y: 392, distance: 36.0
click at [762, 365] on div "29H-885.52" at bounding box center [789, 369] width 265 height 19
click at [745, 392] on input "Tài xế" at bounding box center [783, 390] width 253 height 26
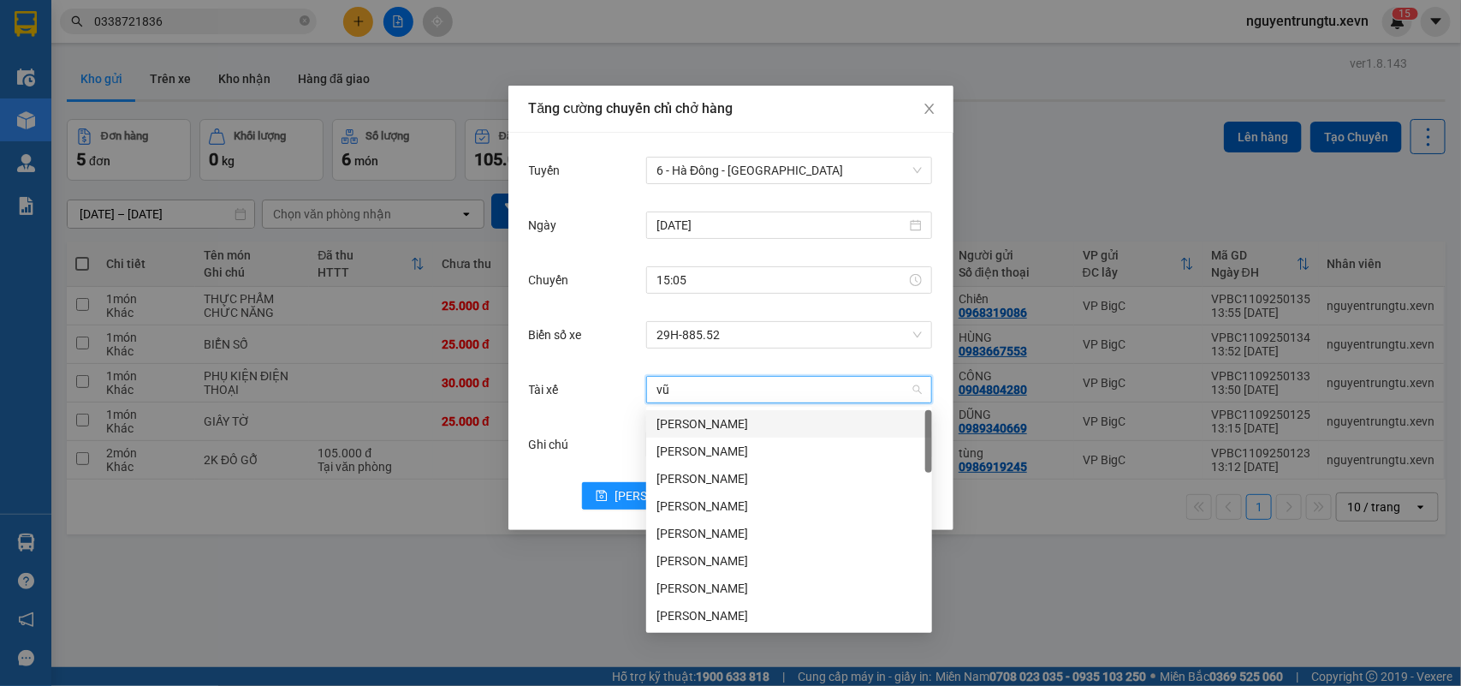
type input "[PERSON_NAME]"
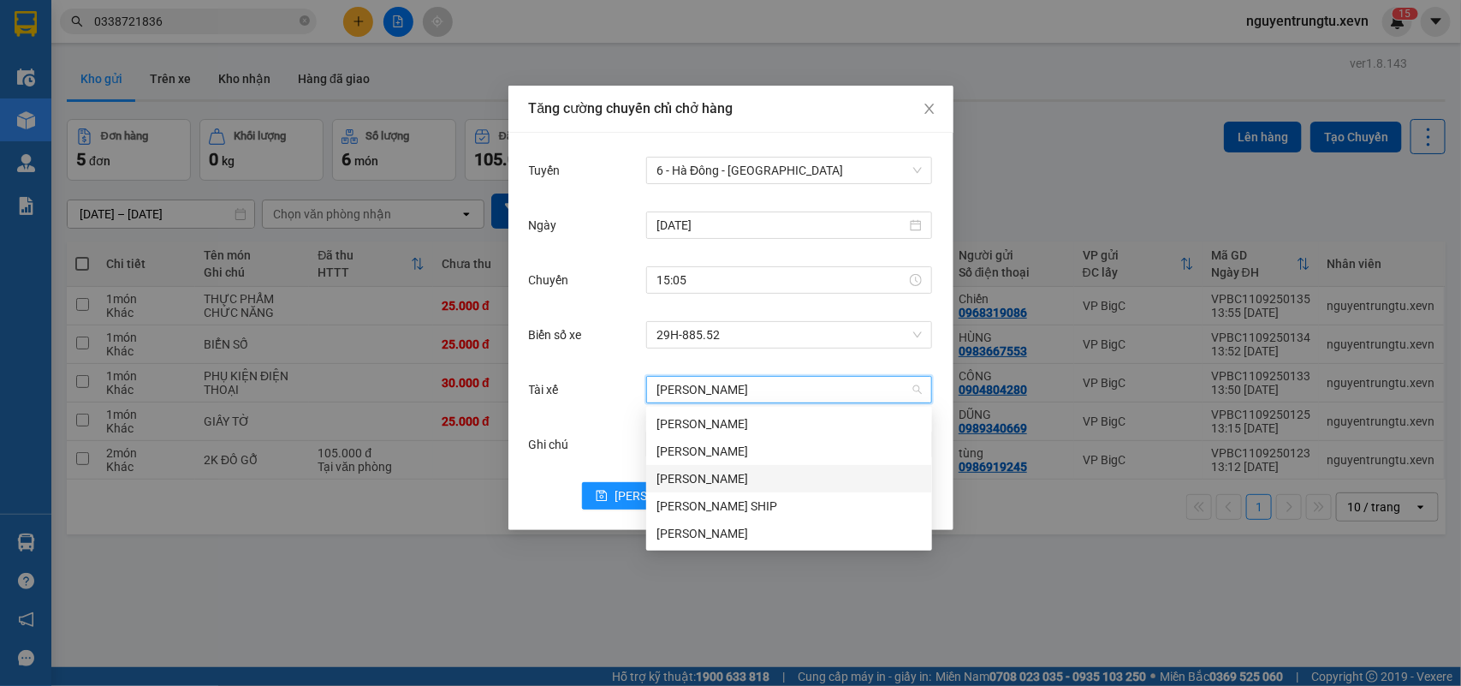
click at [702, 475] on div "[PERSON_NAME]" at bounding box center [789, 478] width 265 height 19
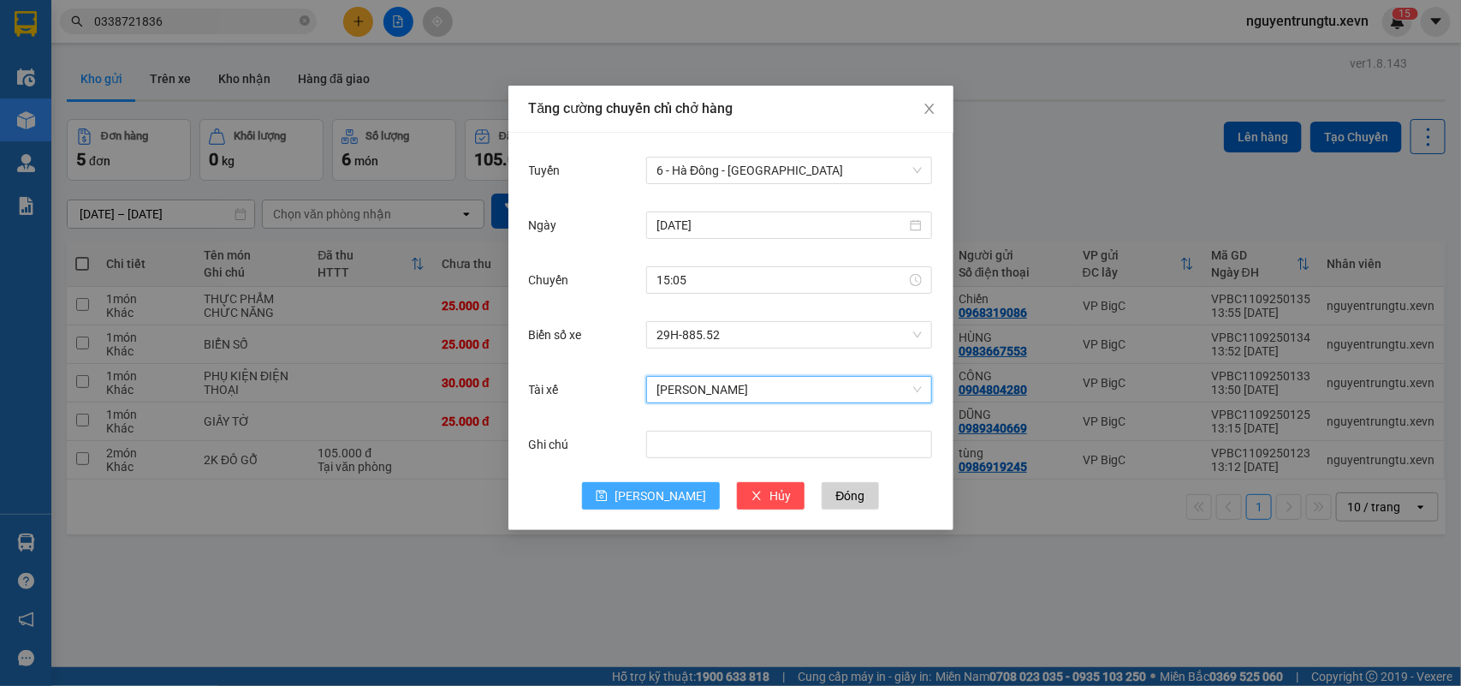
click at [608, 497] on icon "save" at bounding box center [602, 495] width 11 height 11
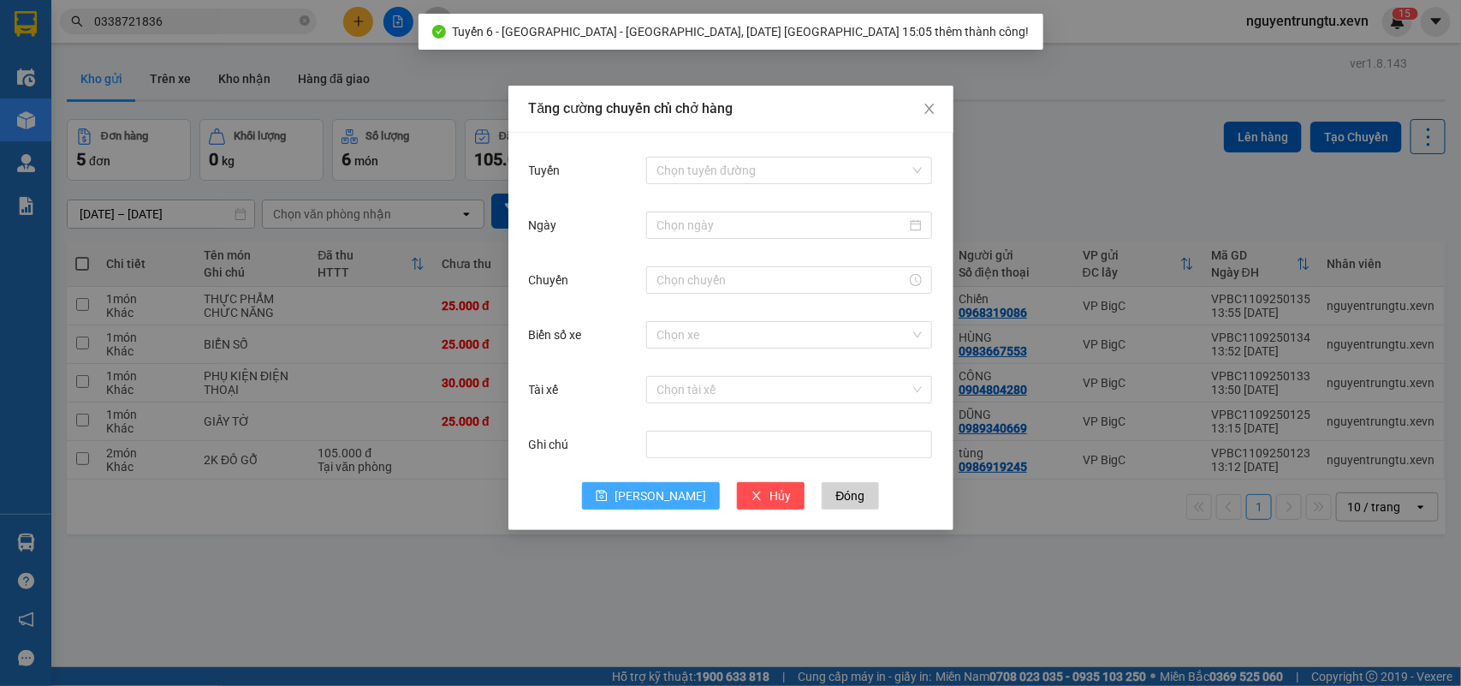
click at [526, 569] on div "Tăng cường chuyến chỉ chở hàng Tuyến Chọn tuyến đường Ngày Chuyến Biển số xe Ch…" at bounding box center [730, 343] width 1461 height 686
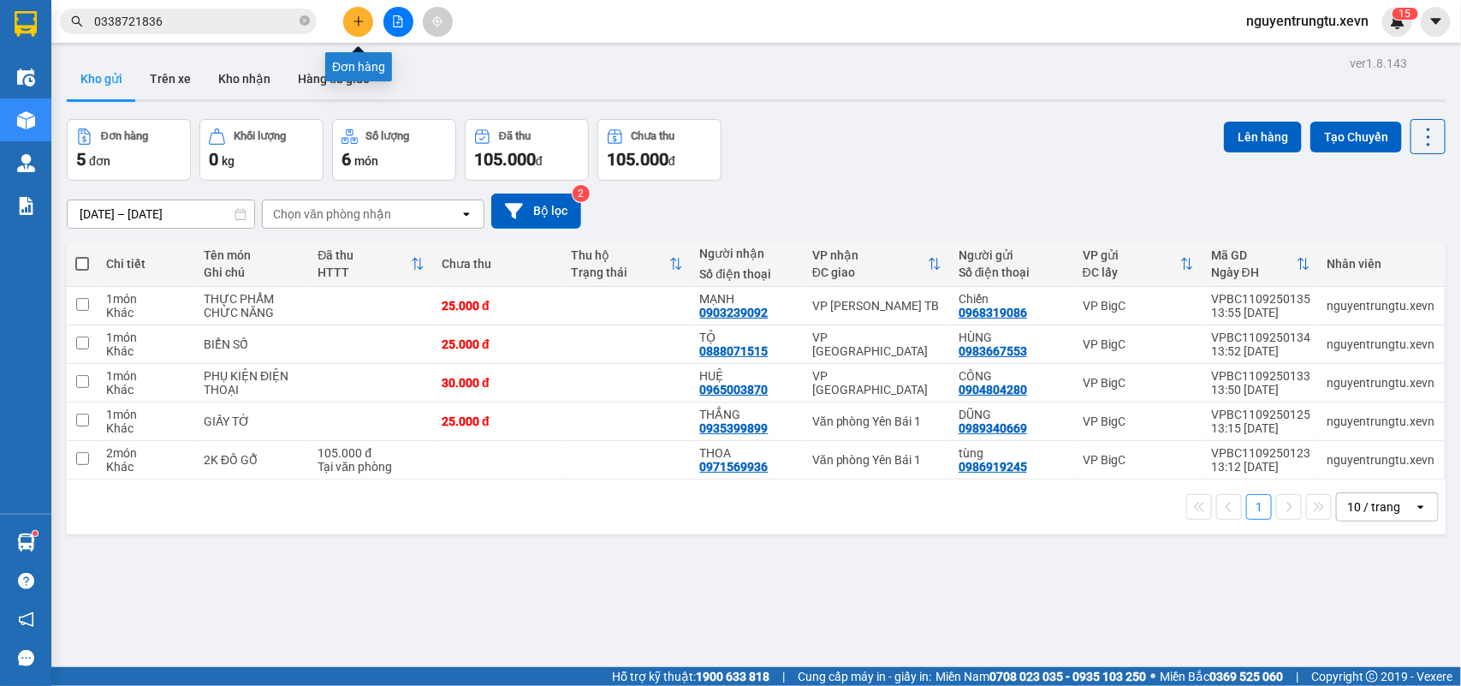
click at [362, 15] on icon "plus" at bounding box center [359, 21] width 12 height 12
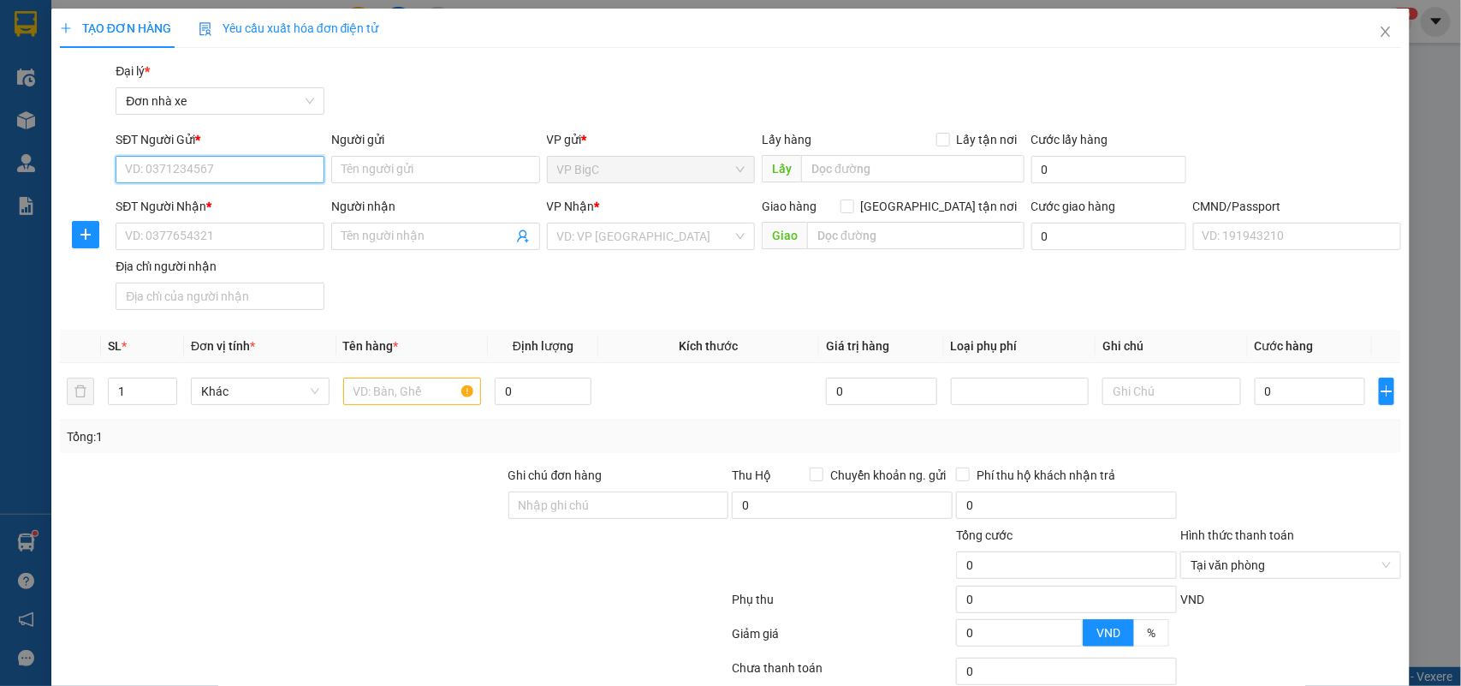
click at [261, 161] on input "SĐT Người Gửi *" at bounding box center [220, 169] width 209 height 27
type input "0961053436"
click at [255, 204] on div "0961053436 - CHIẾN" at bounding box center [218, 203] width 186 height 19
type input "CHIẾN"
type input "0866932358"
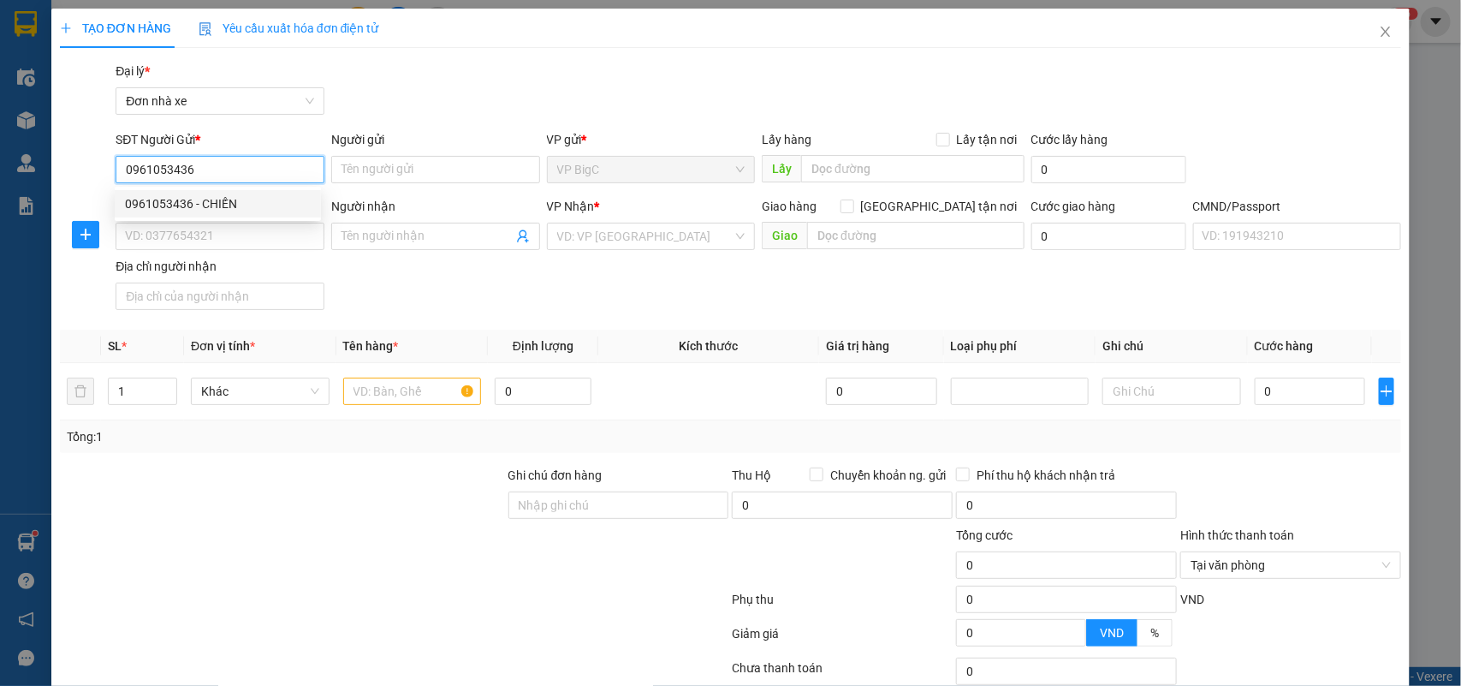
type input "NHA KHOA AN AN"
type input "0961053436"
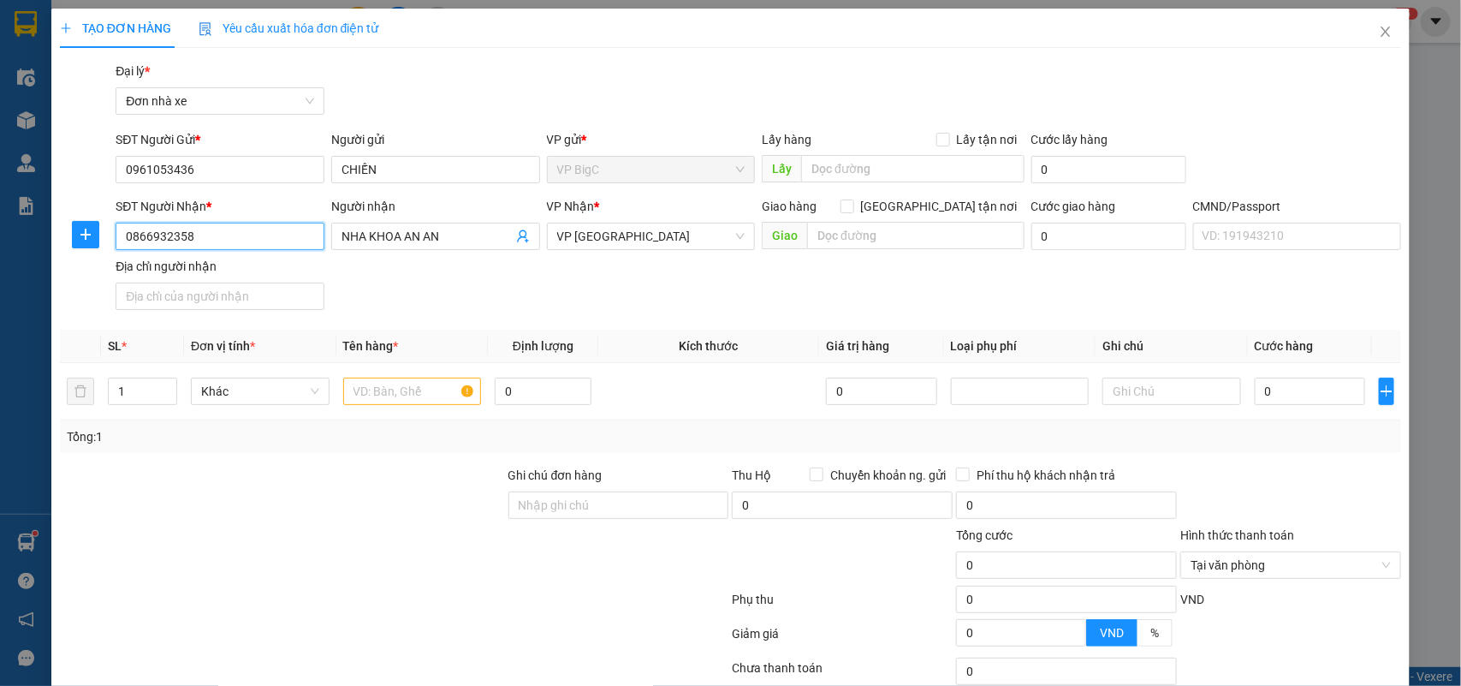
drag, startPoint x: 223, startPoint y: 250, endPoint x: 7, endPoint y: 248, distance: 216.6
click at [15, 249] on div "TẠO ĐƠN HÀNG Yêu cầu xuất hóa đơn điện tử Transit Pickup Surcharge Ids Transit …" at bounding box center [730, 343] width 1461 height 686
type input "0352265555"
click at [258, 268] on div "0352265555 - BS DUẨN" at bounding box center [218, 271] width 186 height 19
type input "BS DUẨN"
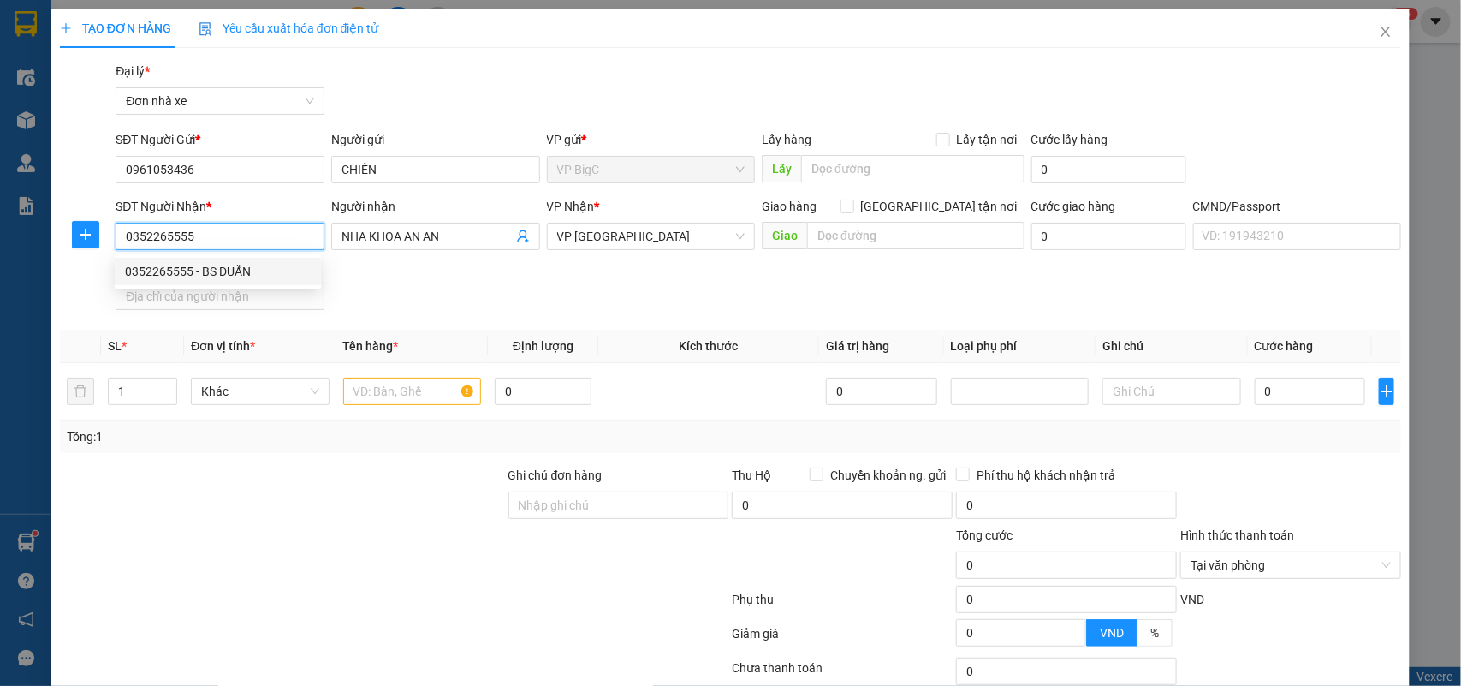
type input "037197003066 [PERSON_NAME]"
type input "0352265555"
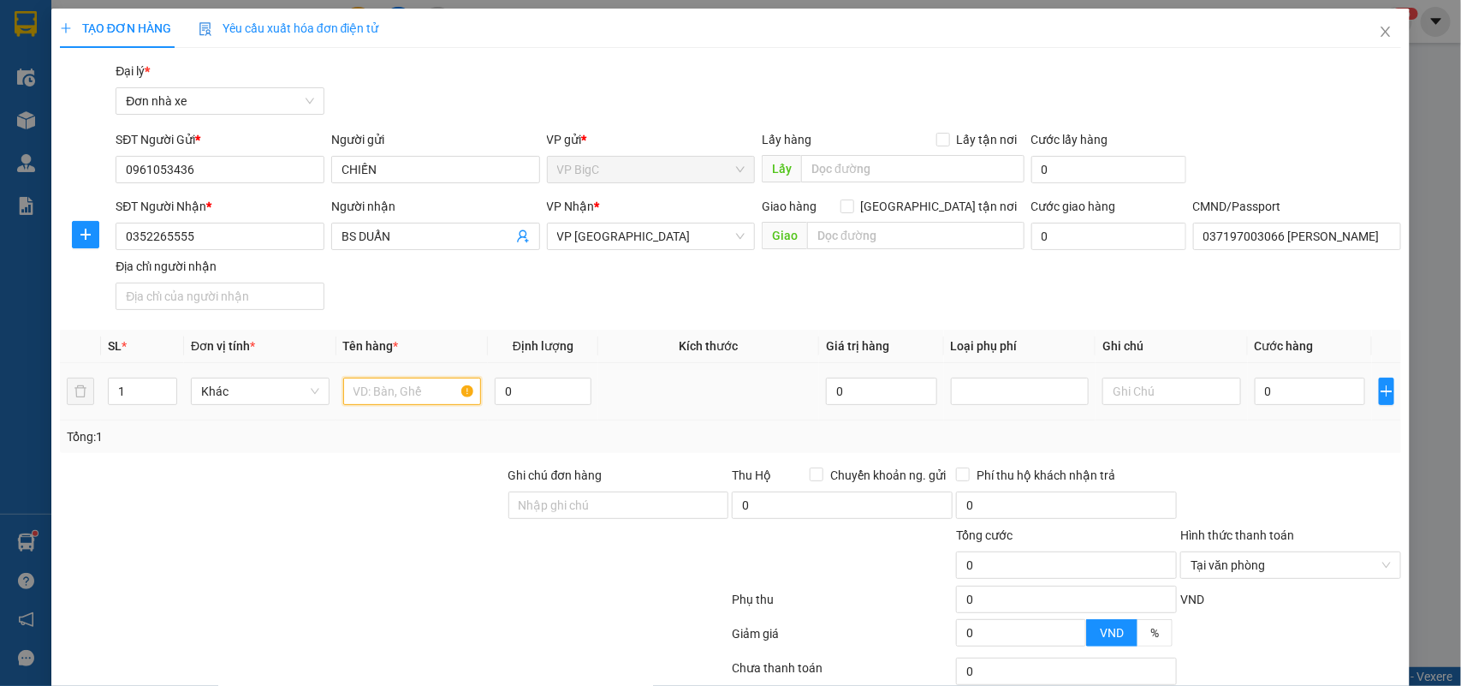
click at [408, 386] on input "text" at bounding box center [412, 390] width 139 height 27
type input "răng"
click at [1307, 395] on input "0" at bounding box center [1310, 390] width 110 height 27
type input "2"
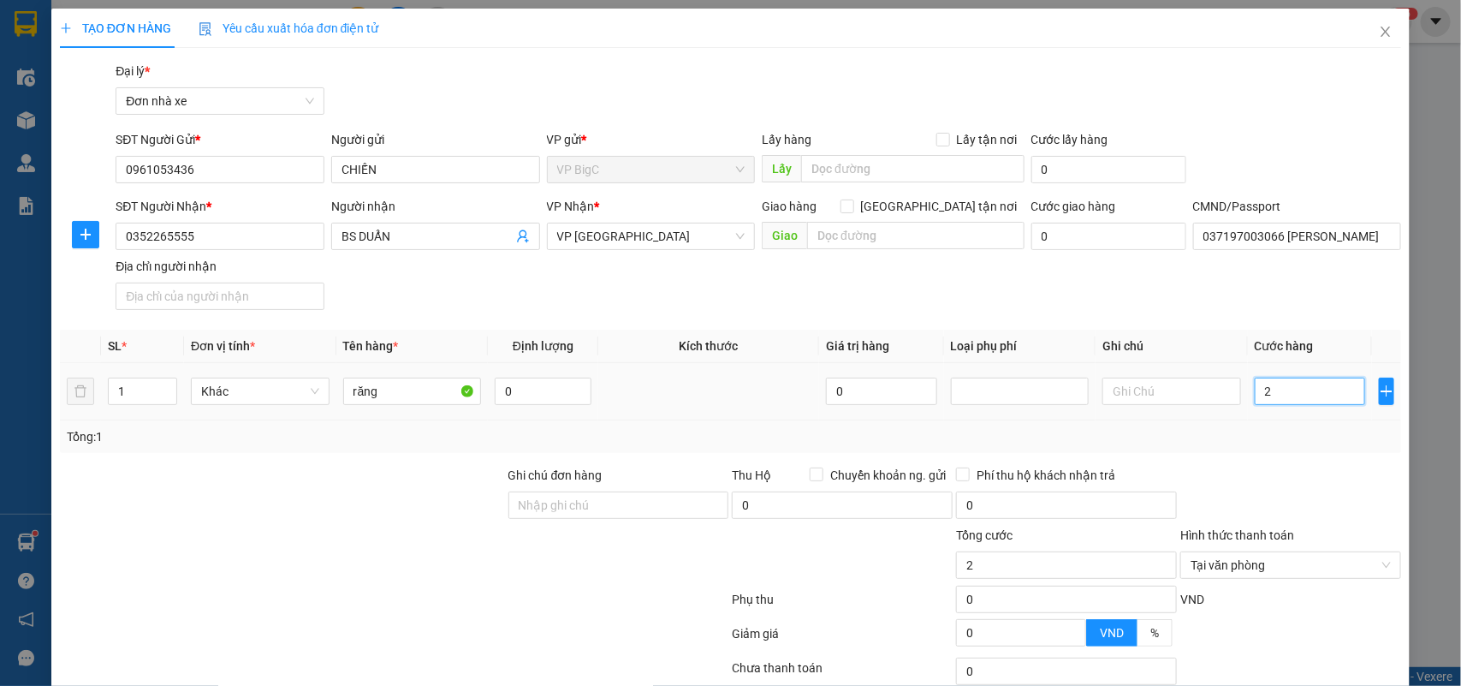
type input "25"
type input "25.000"
click at [1297, 426] on div "Tổng: 1" at bounding box center [731, 436] width 1342 height 33
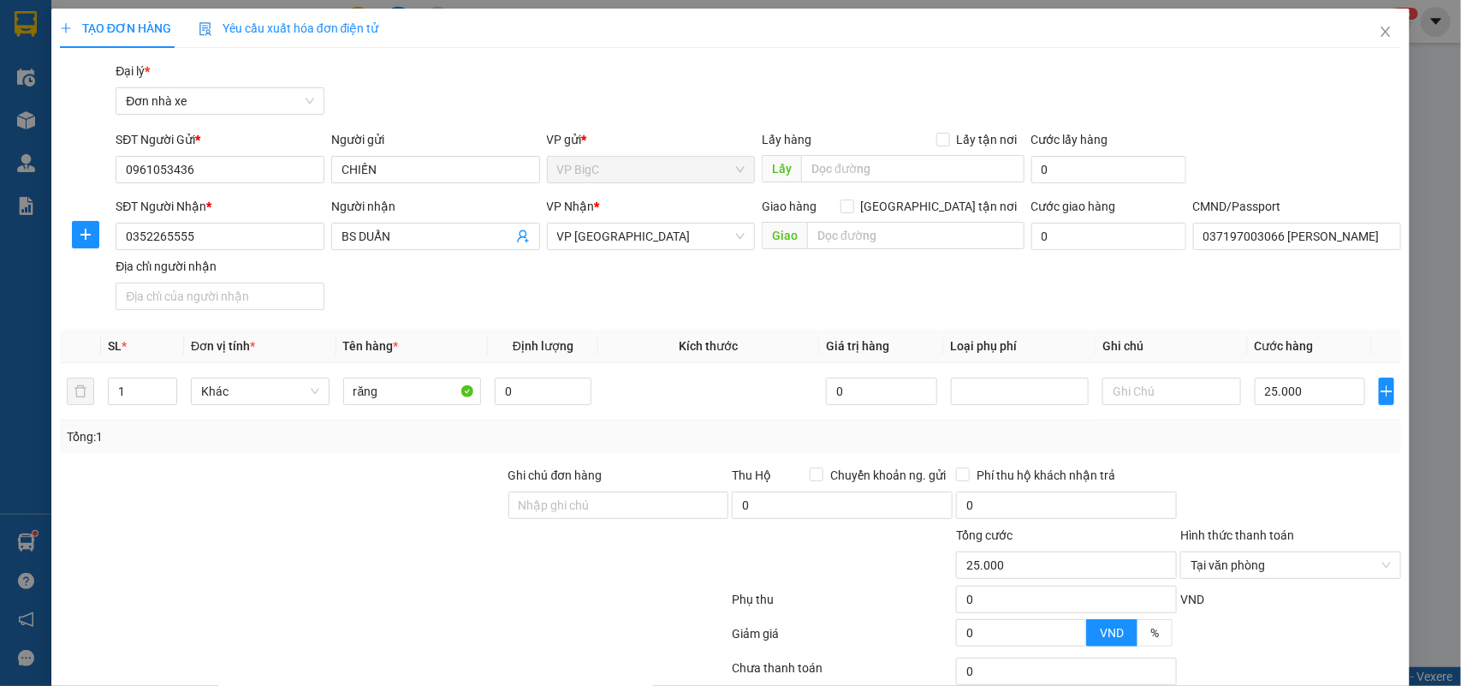
scroll to position [131, 0]
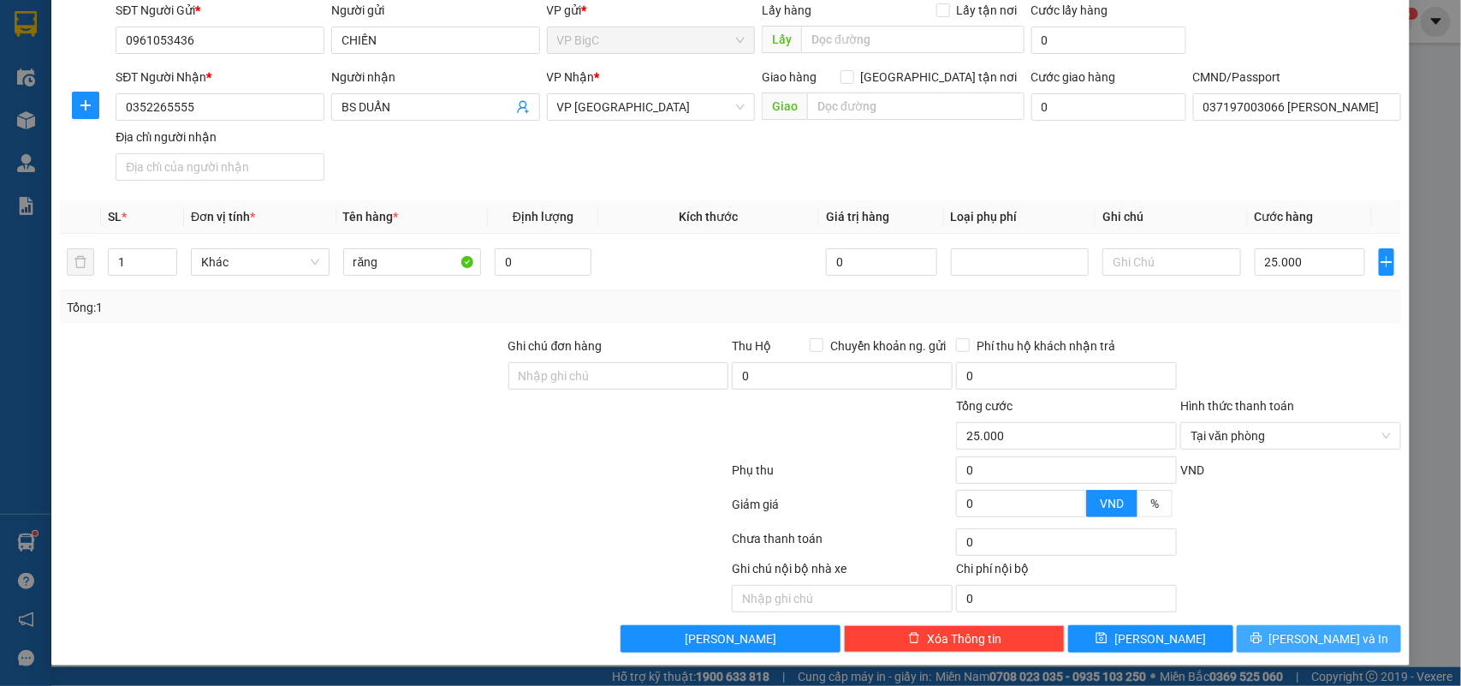
click at [1321, 638] on span "[PERSON_NAME] và In" at bounding box center [1329, 638] width 120 height 19
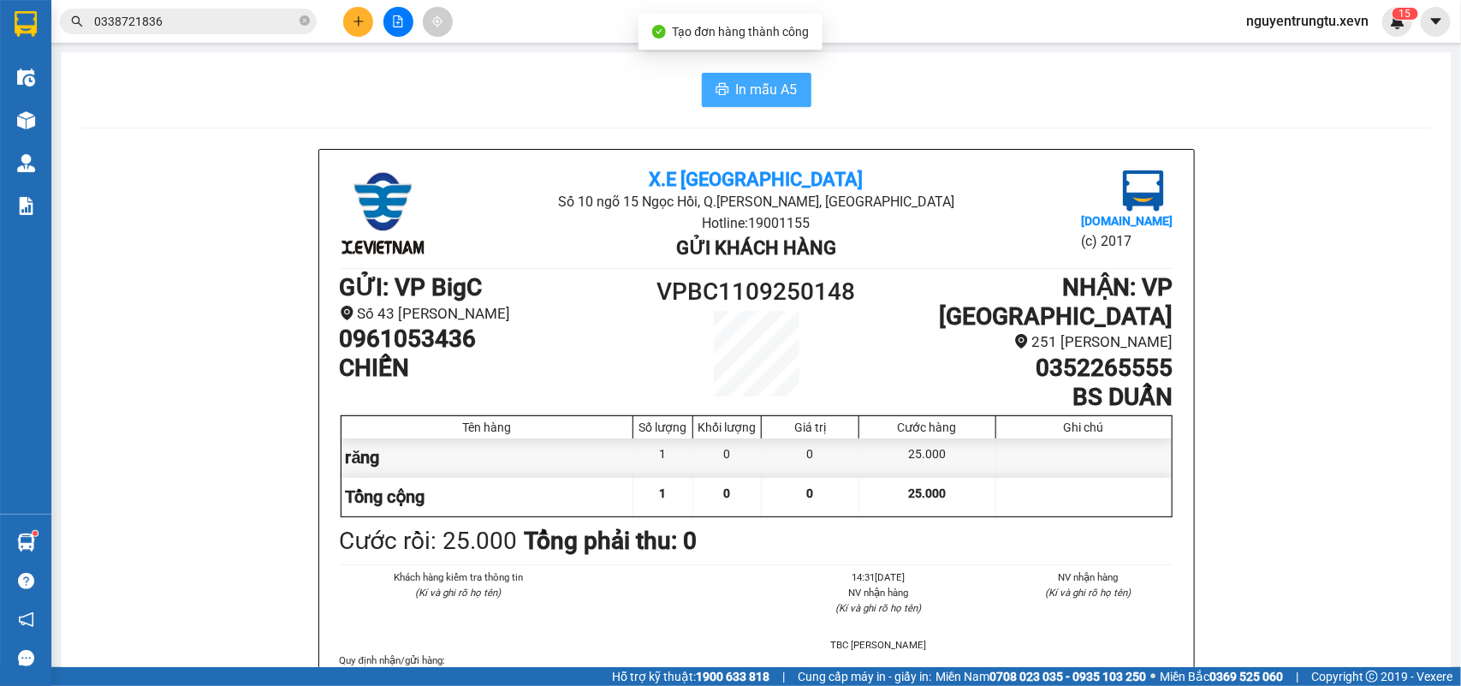
click at [725, 99] on button "In mẫu A5" at bounding box center [757, 90] width 110 height 34
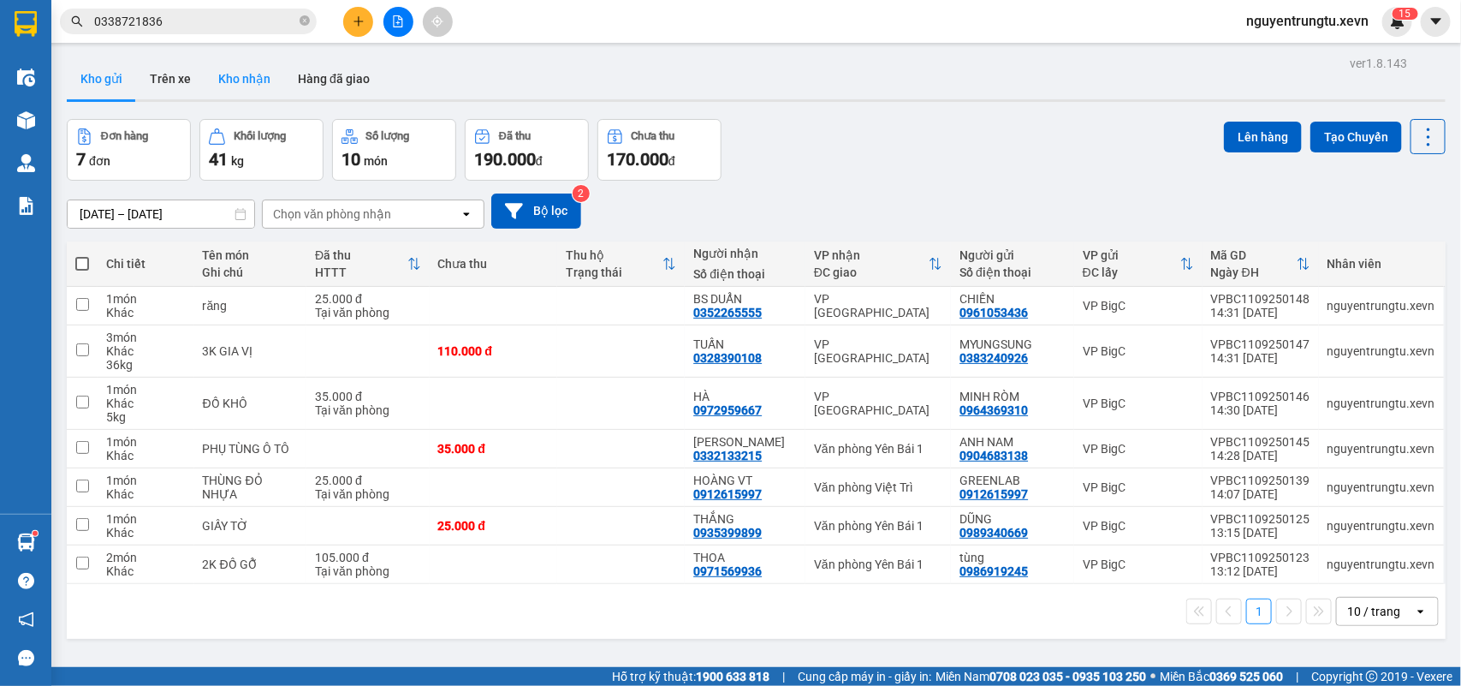
click at [253, 74] on button "Kho nhận" at bounding box center [245, 78] width 80 height 41
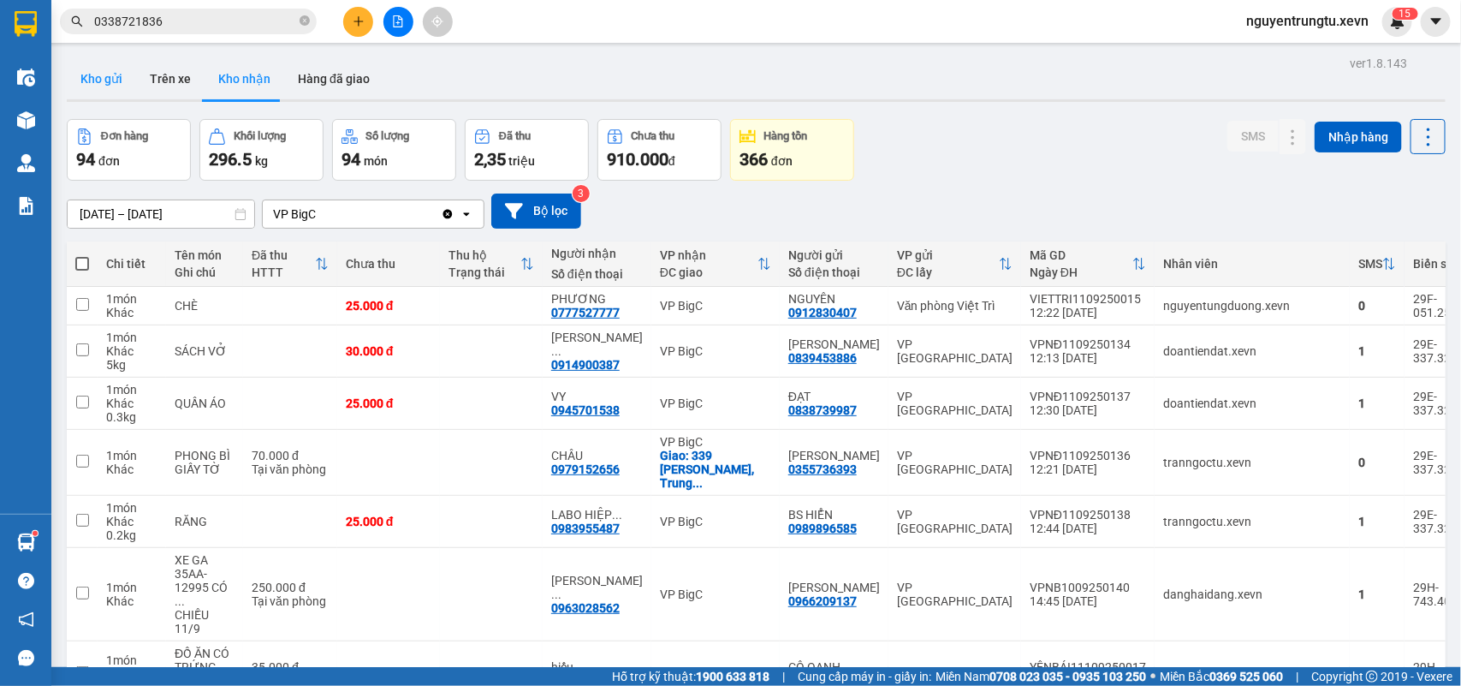
click at [95, 87] on button "Kho gửi" at bounding box center [101, 78] width 69 height 41
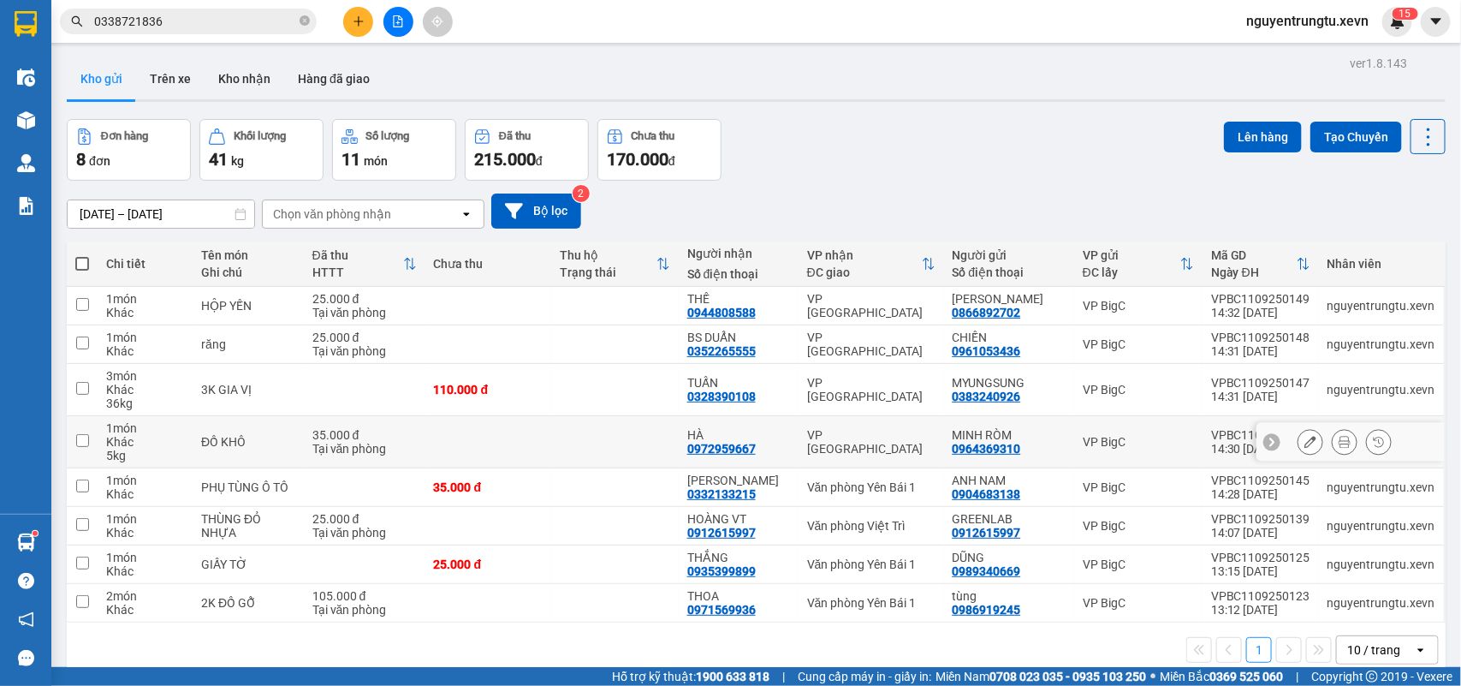
scroll to position [79, 0]
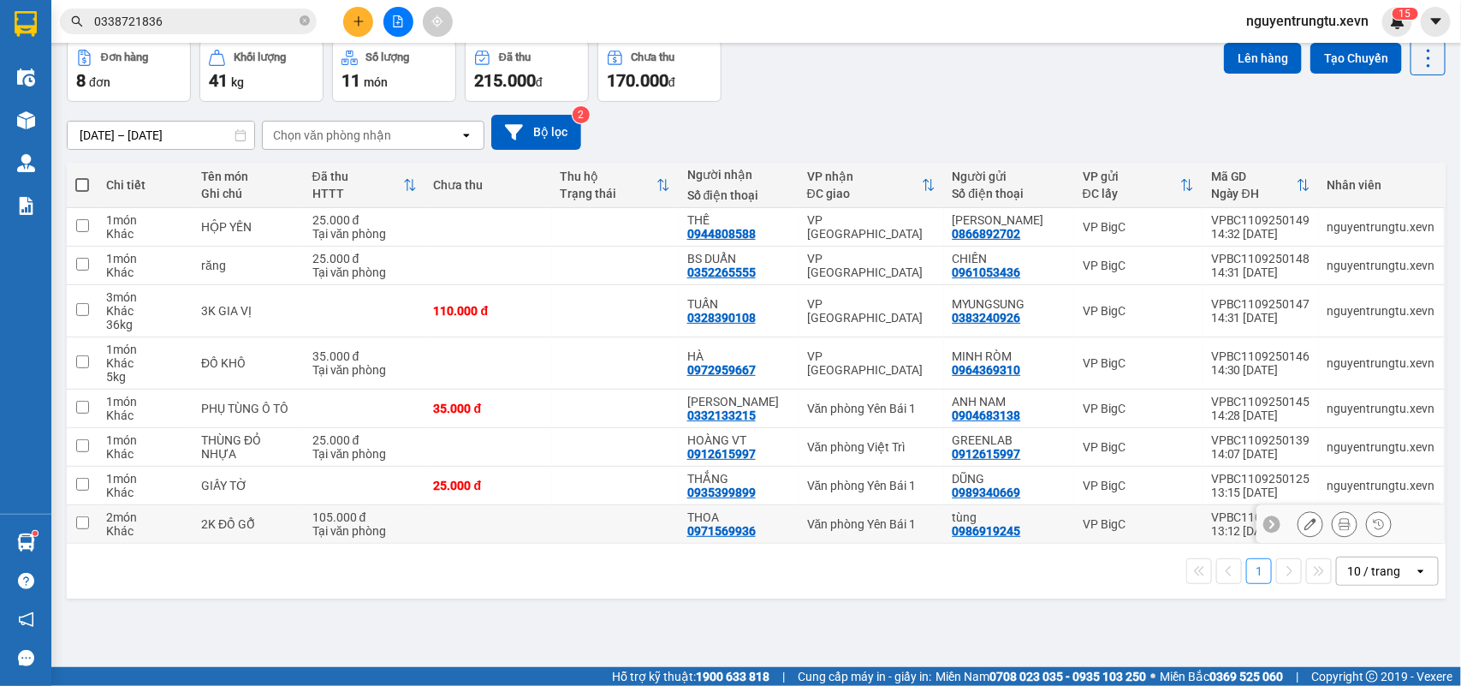
click at [498, 533] on td at bounding box center [488, 524] width 127 height 39
checkbox input "true"
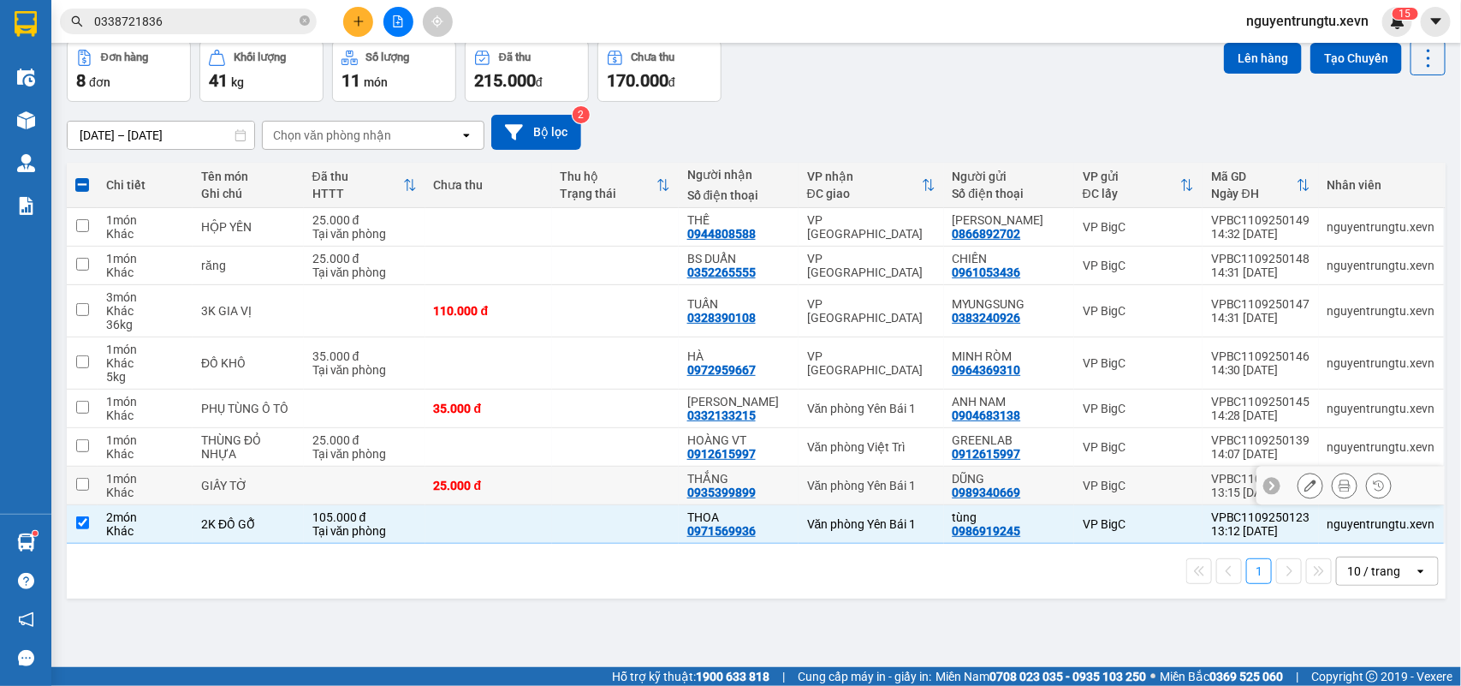
click at [519, 497] on td "25.000 đ" at bounding box center [488, 485] width 127 height 39
checkbox input "true"
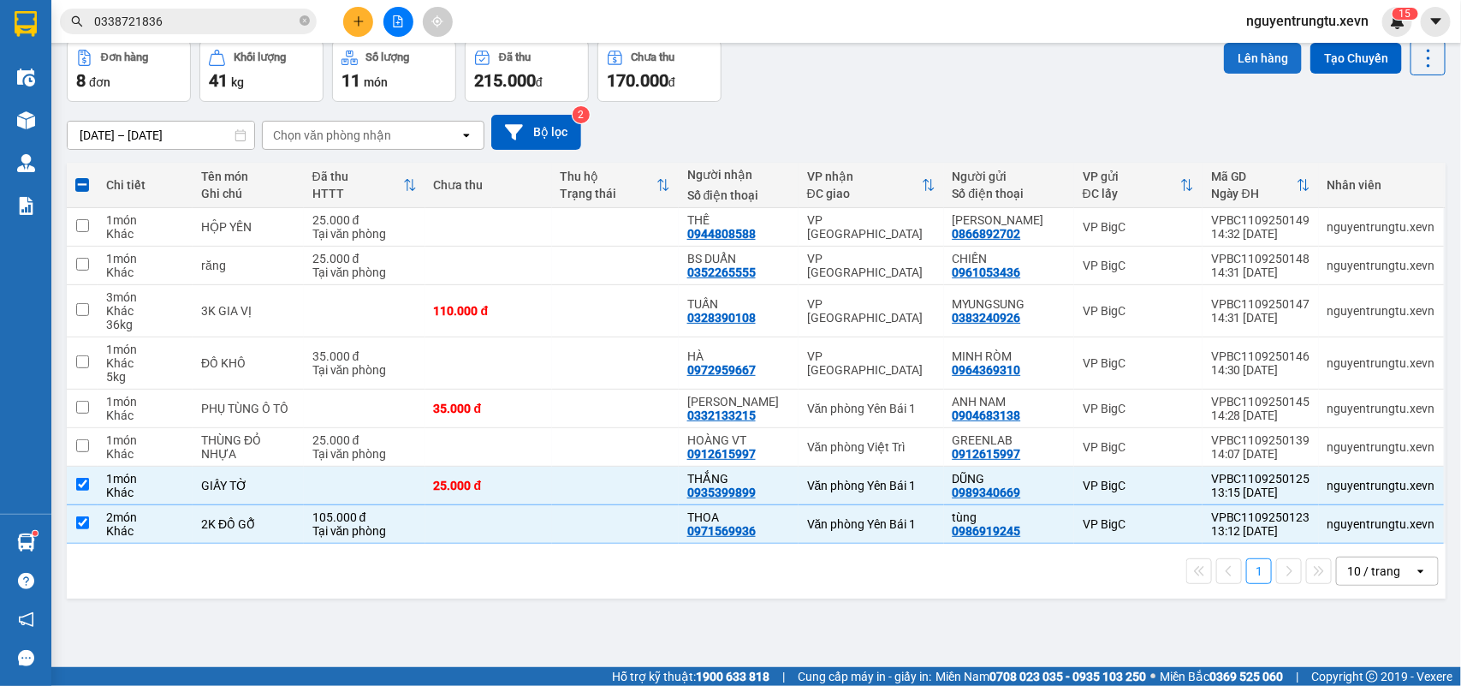
click at [1234, 60] on button "Lên hàng" at bounding box center [1263, 58] width 78 height 31
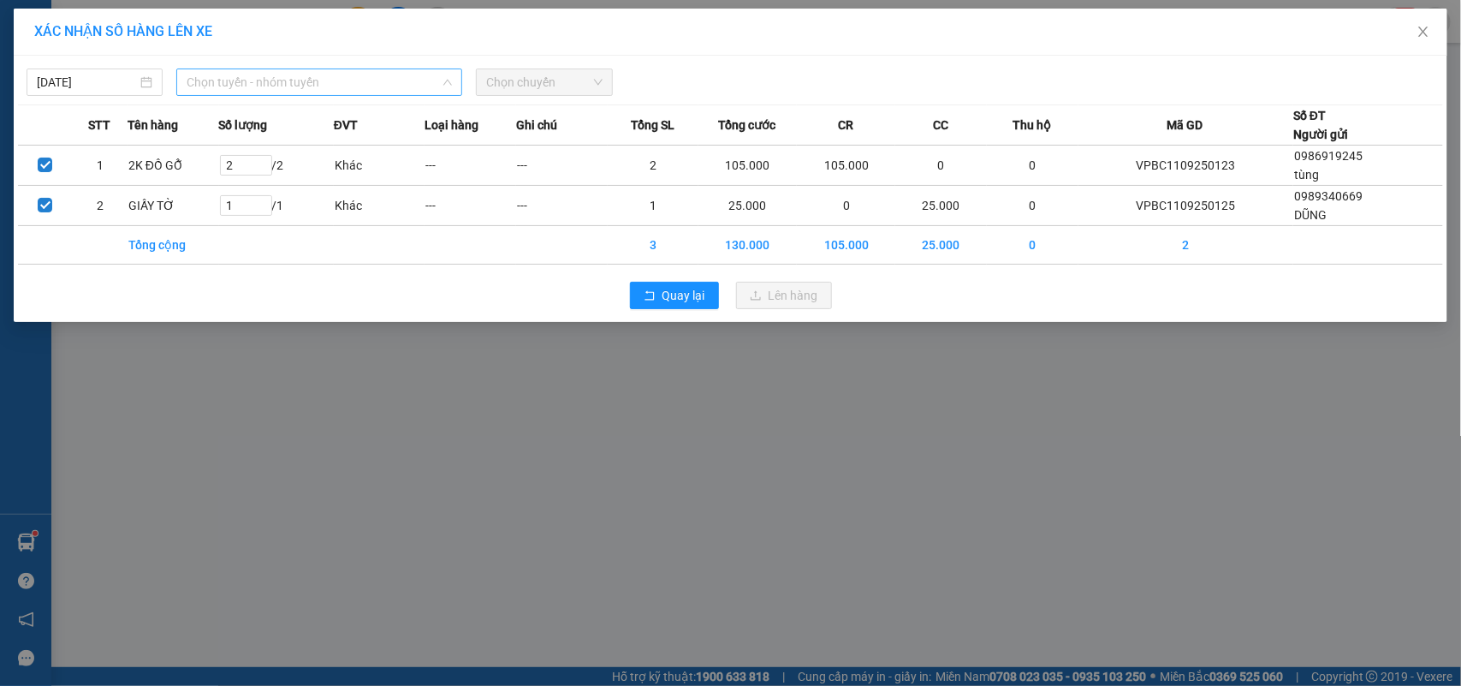
click at [249, 74] on span "Chọn tuyến - nhóm tuyến" at bounding box center [319, 82] width 265 height 26
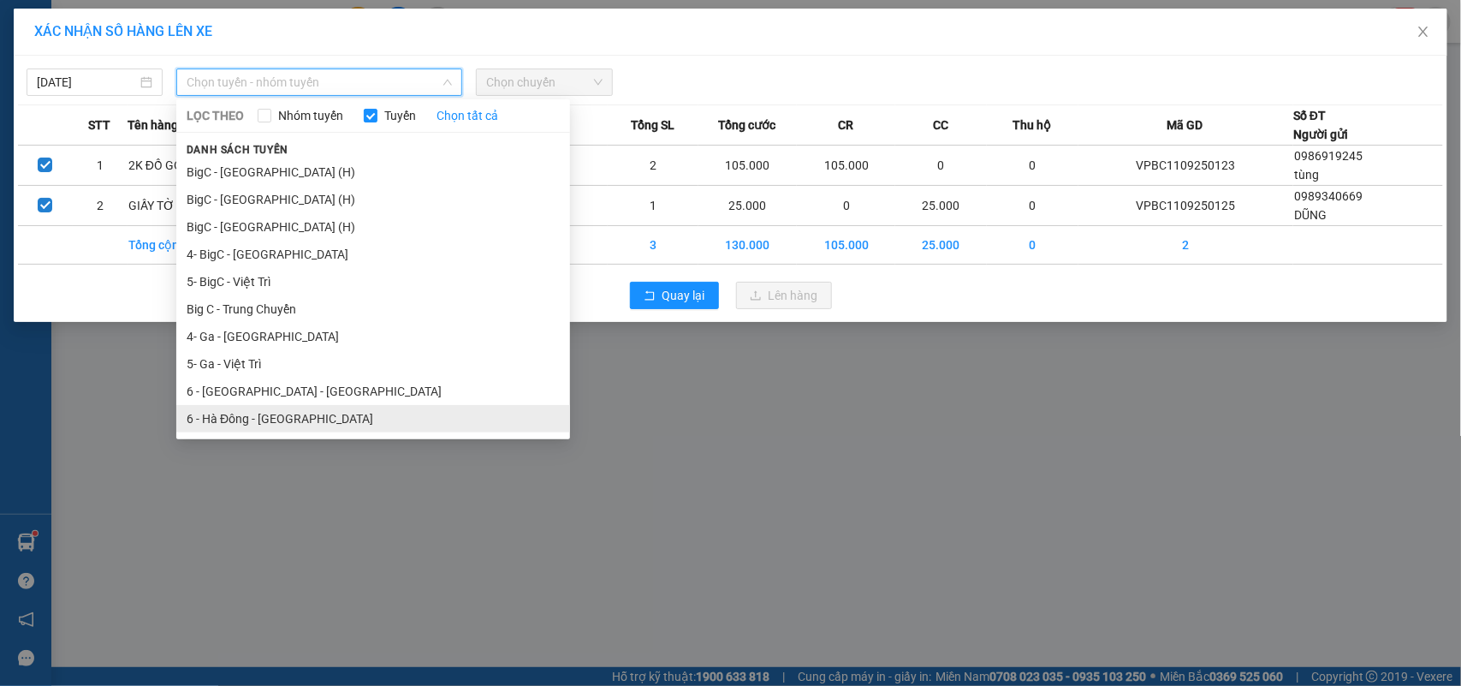
click at [241, 416] on li "6 - Hà Đông - [GEOGRAPHIC_DATA]" at bounding box center [373, 418] width 394 height 27
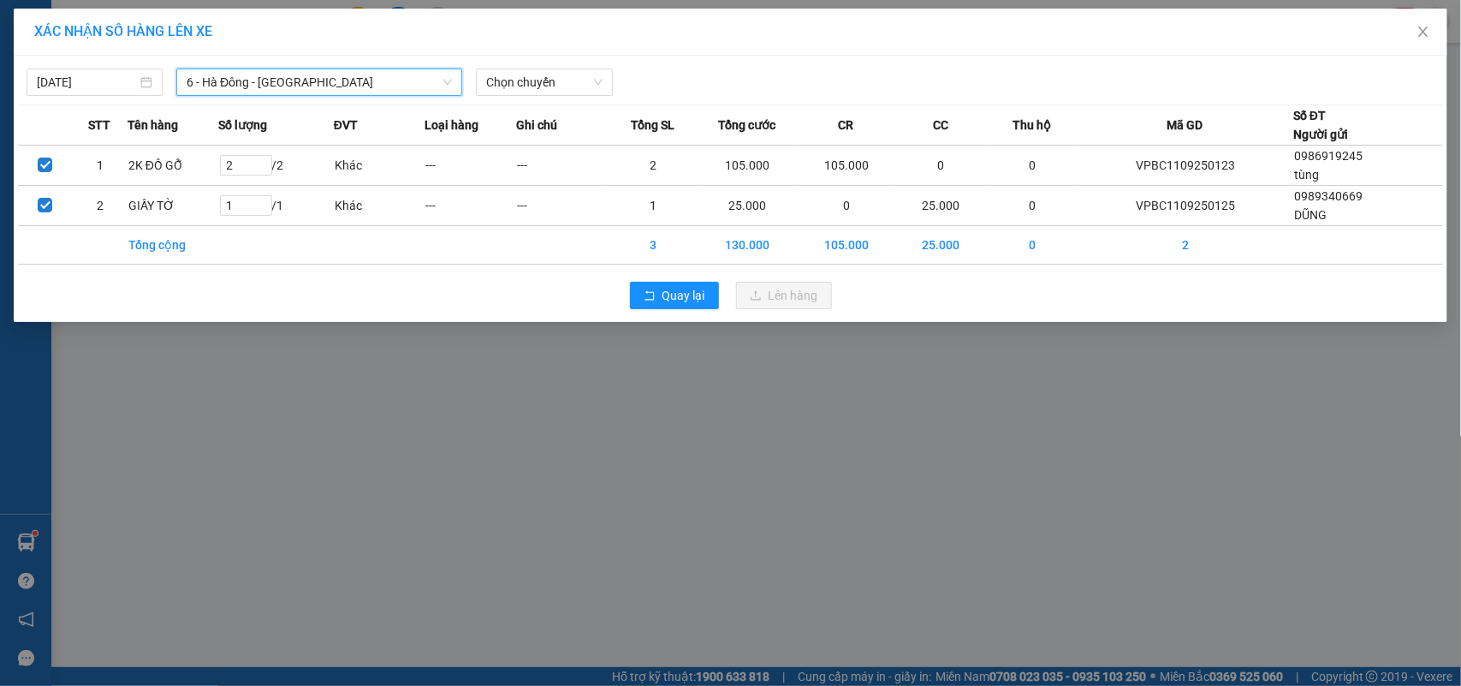
click at [527, 65] on div "[DATE] 6 - [GEOGRAPHIC_DATA] - [GEOGRAPHIC_DATA] 6 - [GEOGRAPHIC_DATA] - [GEOGR…" at bounding box center [730, 78] width 1425 height 36
click at [528, 70] on span "Chọn chuyến" at bounding box center [544, 82] width 116 height 26
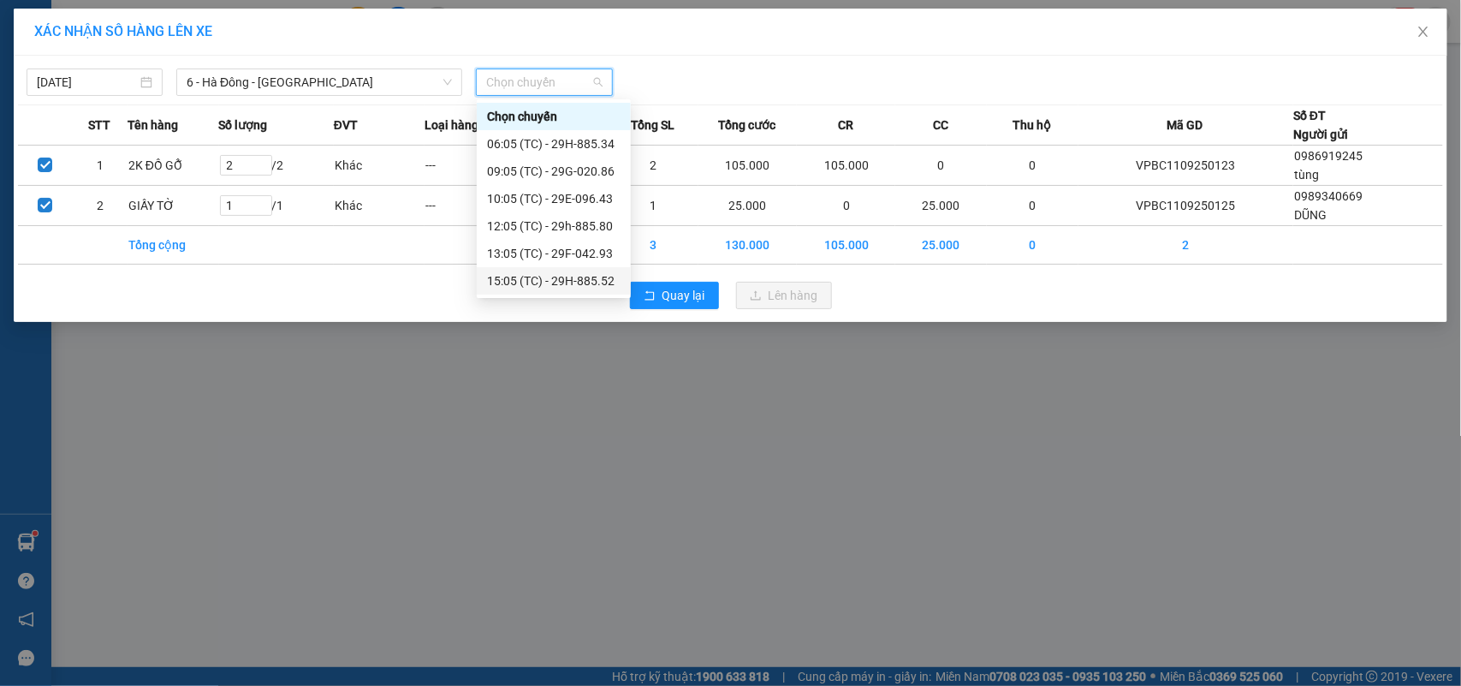
click at [528, 282] on div "15:05 (TC) - 29H-885.52" at bounding box center [554, 280] width 134 height 19
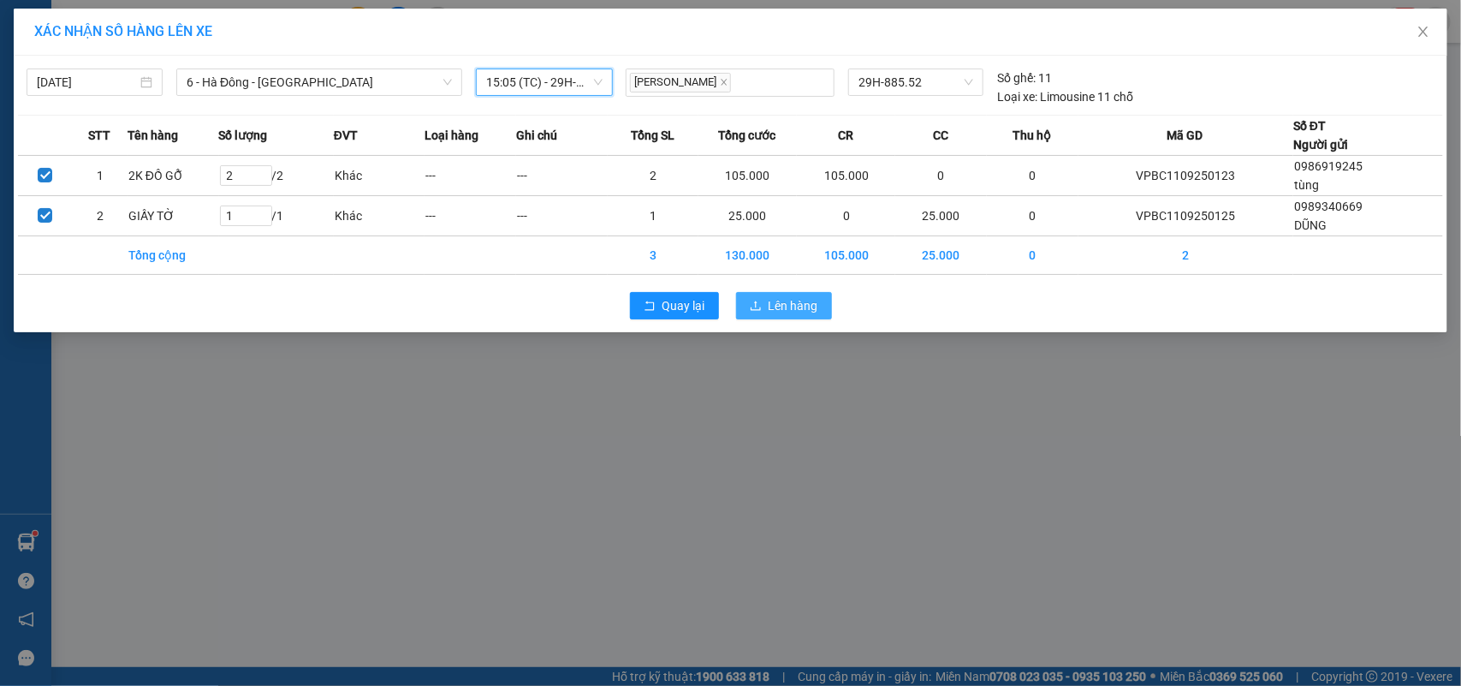
click at [775, 309] on span "Lên hàng" at bounding box center [794, 305] width 50 height 19
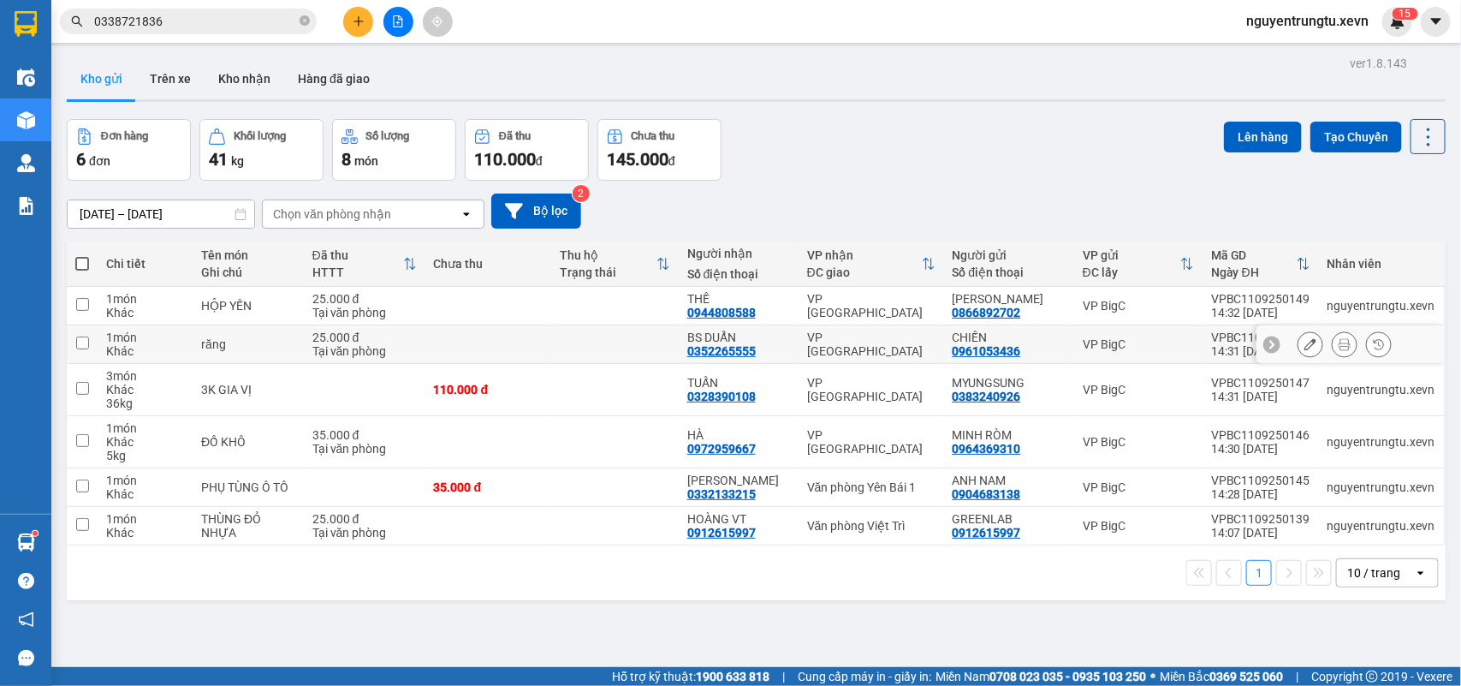
click at [603, 343] on td at bounding box center [615, 344] width 127 height 39
checkbox input "true"
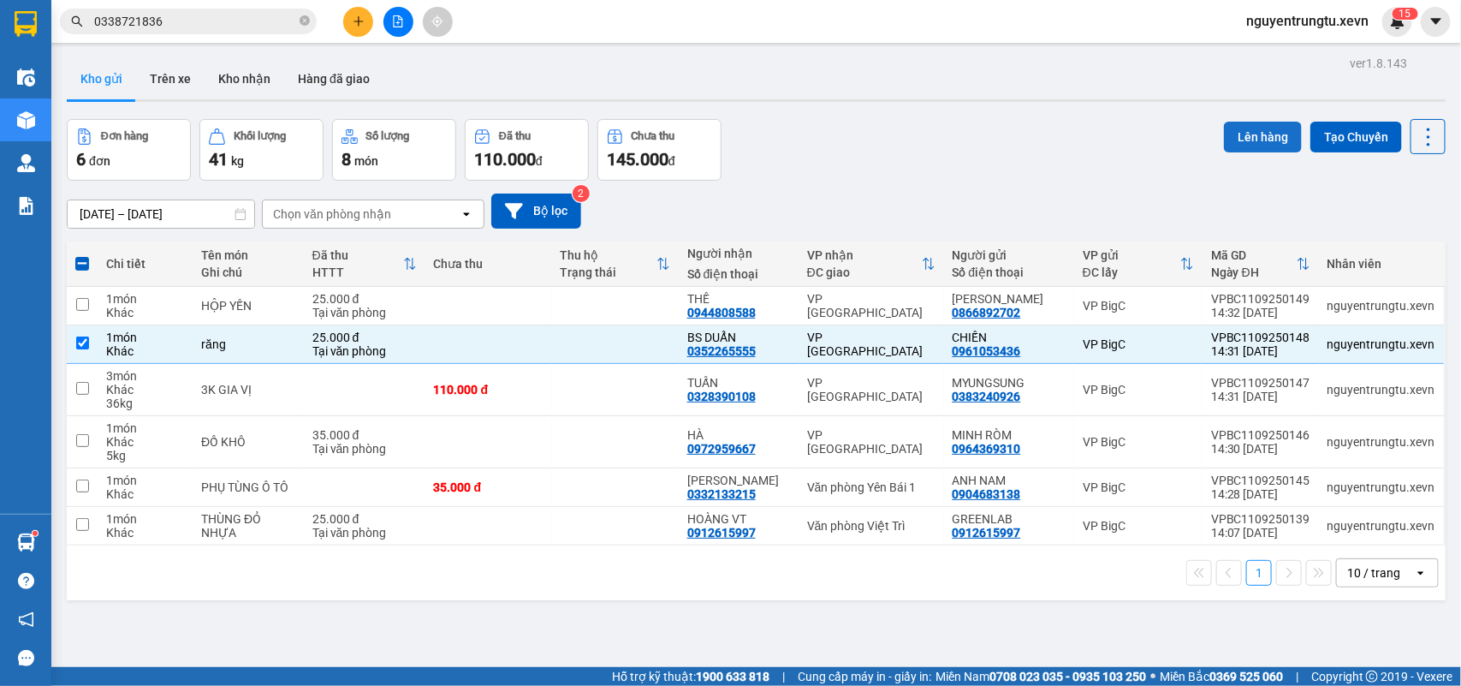
click at [1226, 146] on button "Lên hàng" at bounding box center [1263, 137] width 78 height 31
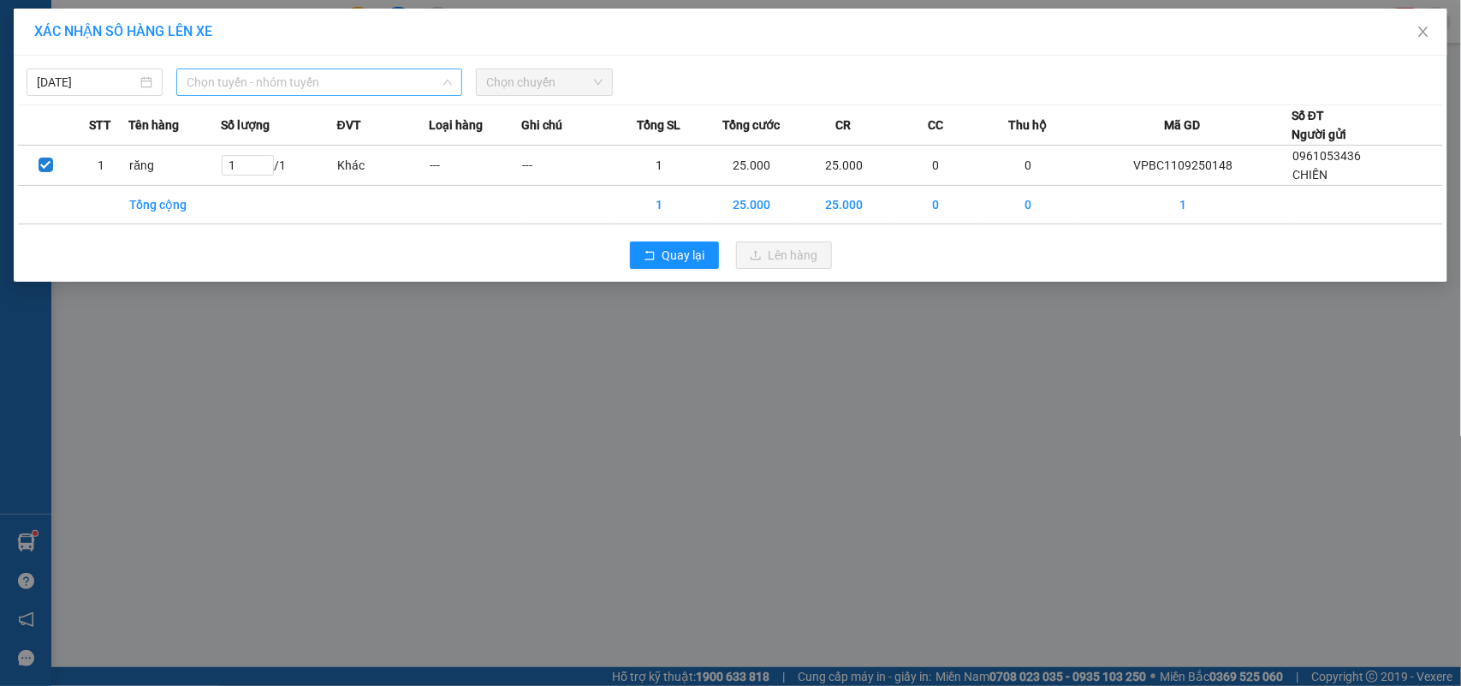
click at [293, 84] on span "Chọn tuyến - nhóm tuyến" at bounding box center [319, 82] width 265 height 26
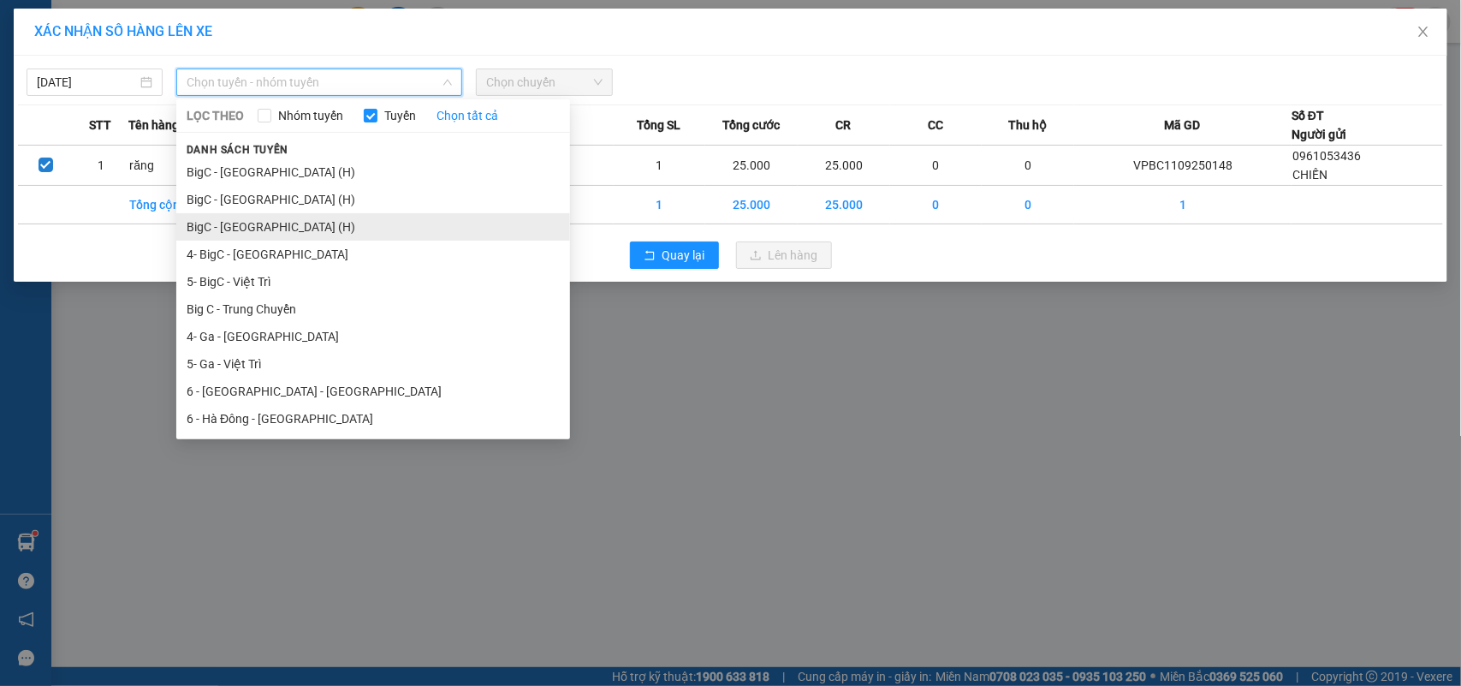
click at [258, 225] on li "BigC - [GEOGRAPHIC_DATA] (H)" at bounding box center [373, 226] width 394 height 27
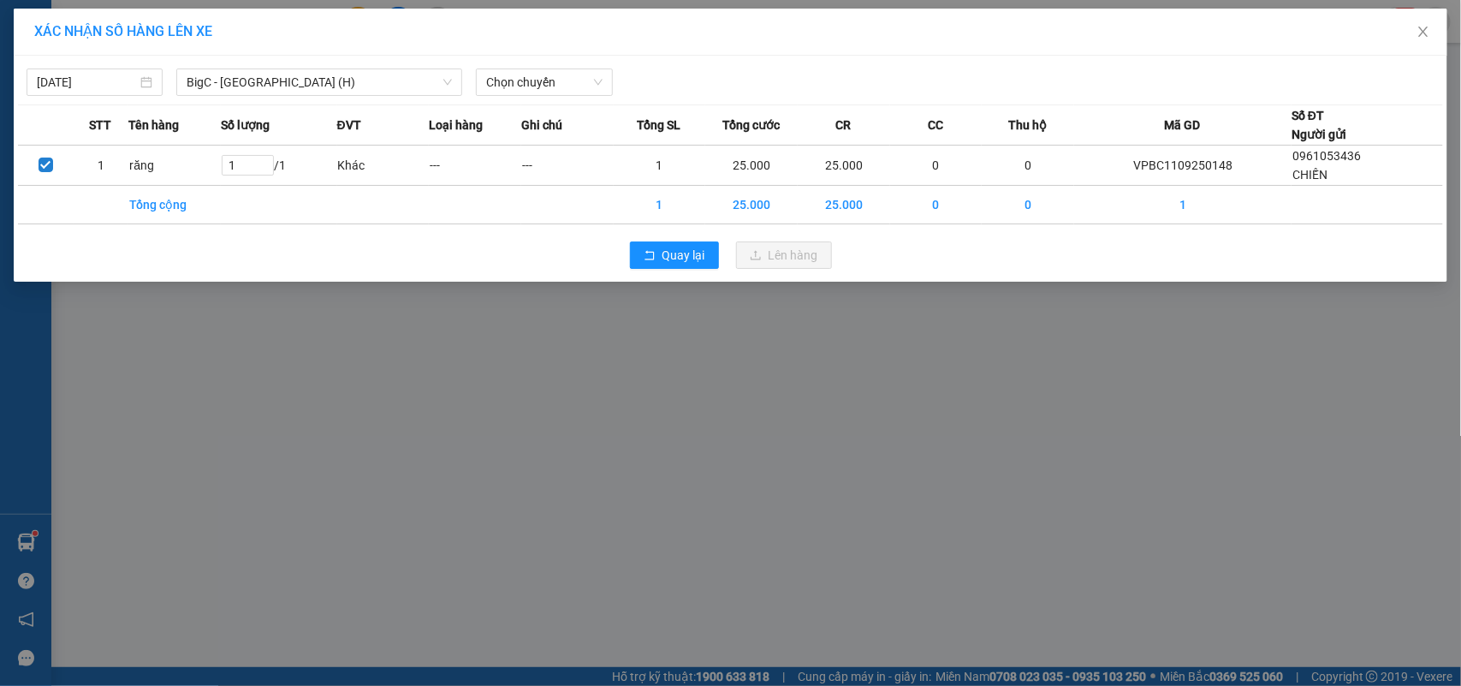
click at [532, 97] on div "[DATE] BigC - [GEOGRAPHIC_DATA] (H) LỌC THEO Nhóm tuyến Tuyến Chọn tất cả Danh …" at bounding box center [731, 169] width 1434 height 226
click at [542, 84] on span "Chọn chuyến" at bounding box center [544, 82] width 116 height 26
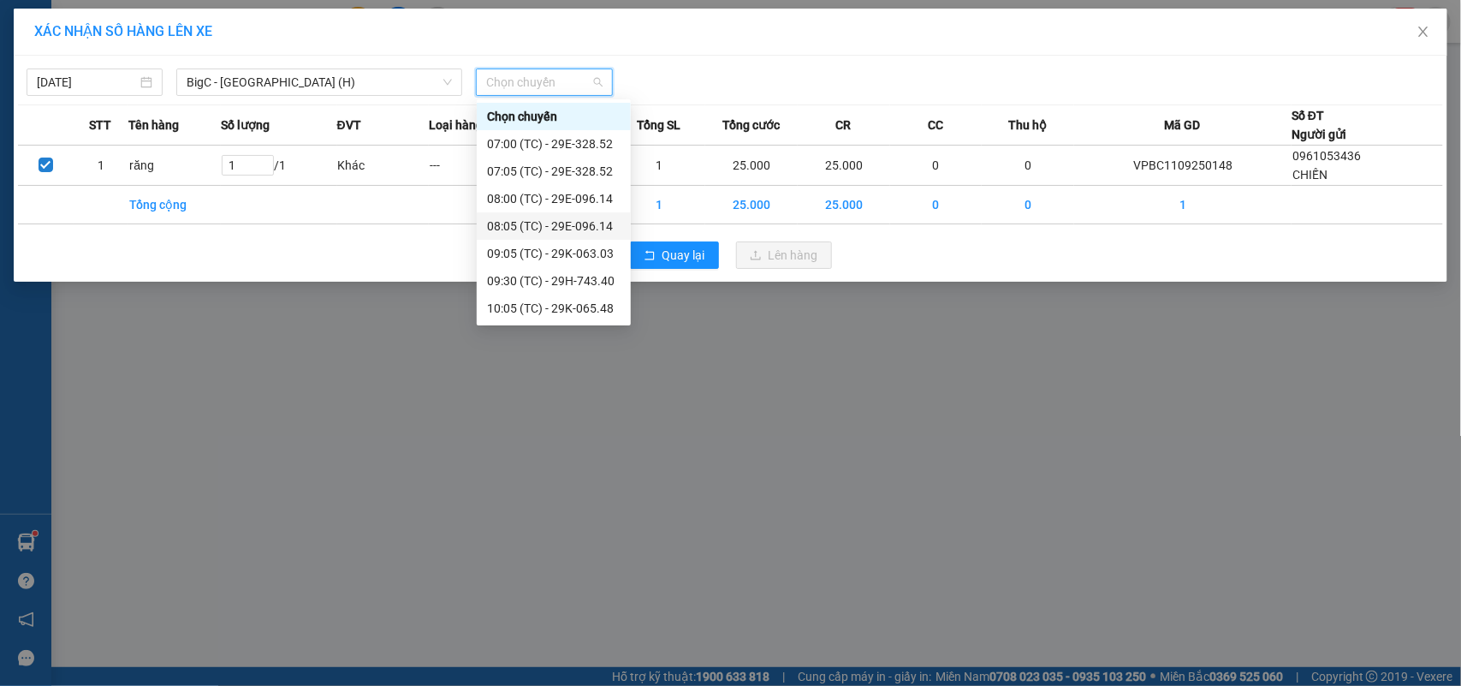
scroll to position [274, 0]
click at [585, 284] on div "15:05 (TC) - 29K-063.03" at bounding box center [554, 280] width 134 height 19
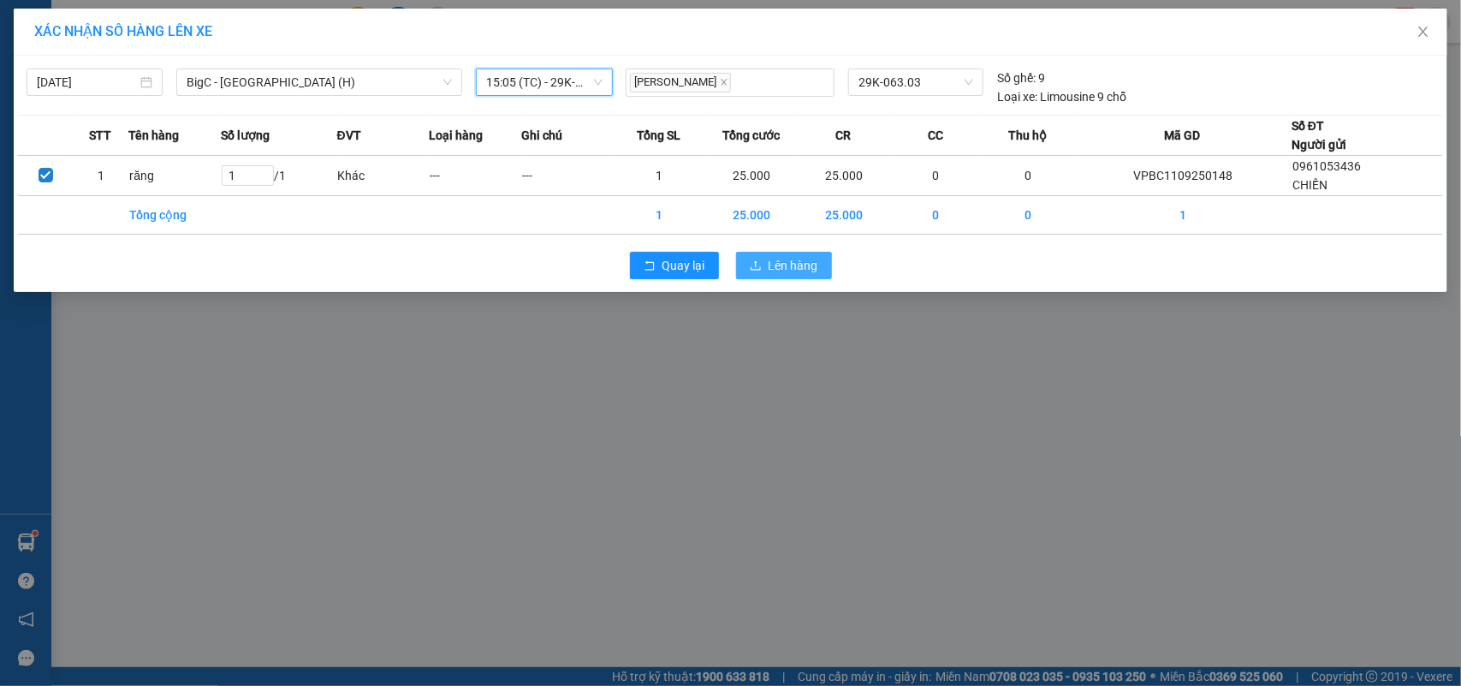
click at [819, 258] on button "Lên hàng" at bounding box center [784, 265] width 96 height 27
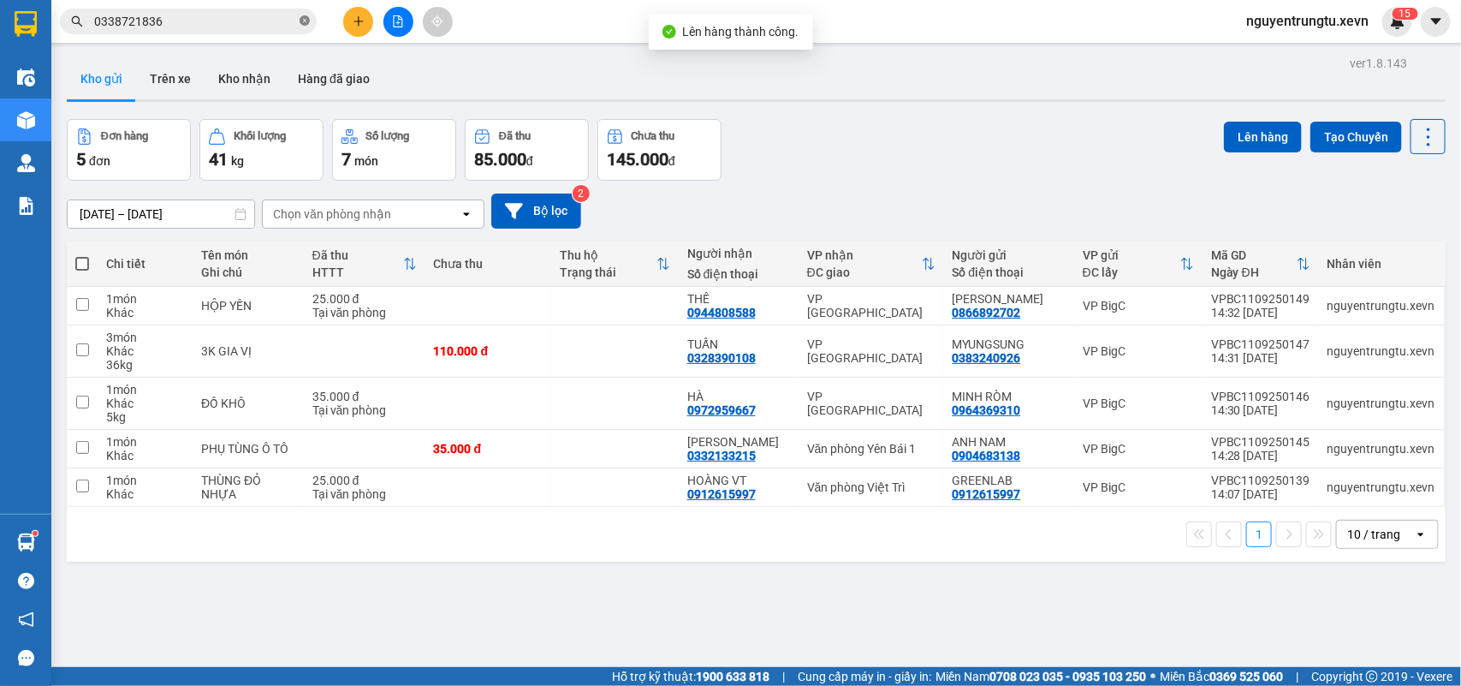
click at [302, 19] on icon "close-circle" at bounding box center [305, 20] width 10 height 10
click at [241, 21] on input "text" at bounding box center [195, 21] width 202 height 19
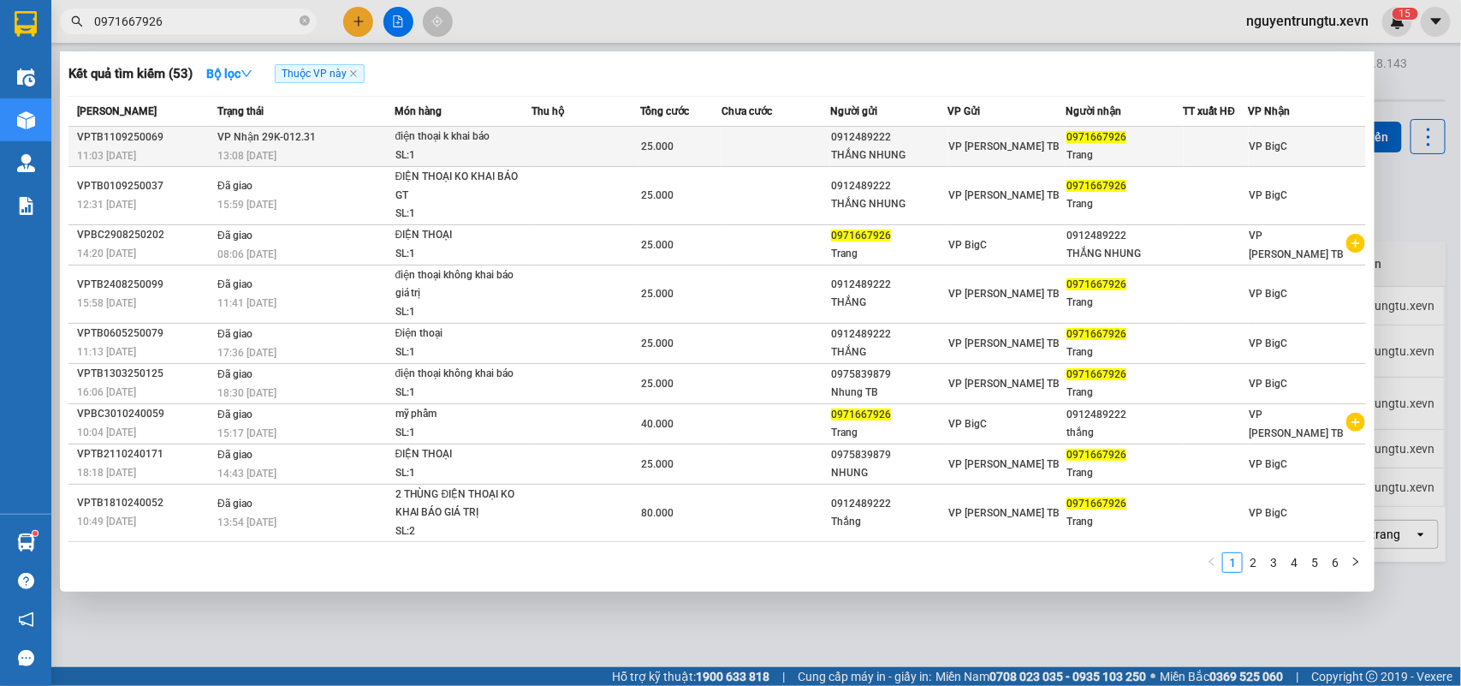
type input "0971667926"
click at [352, 147] on div "13:08 [DATE]" at bounding box center [304, 155] width 175 height 19
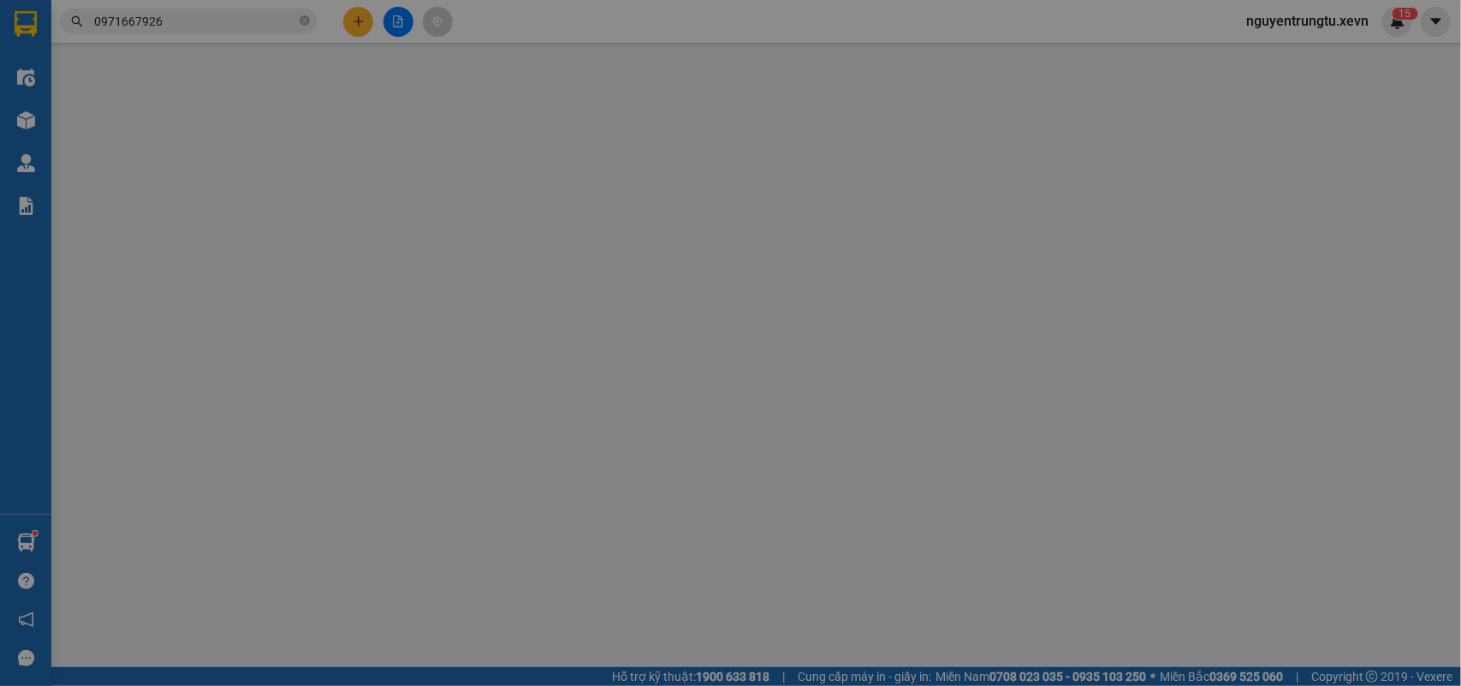
type input "0912489222"
type input "THẮNG NHUNG"
type input "0971667926"
type input "Trang"
type input "SMS"
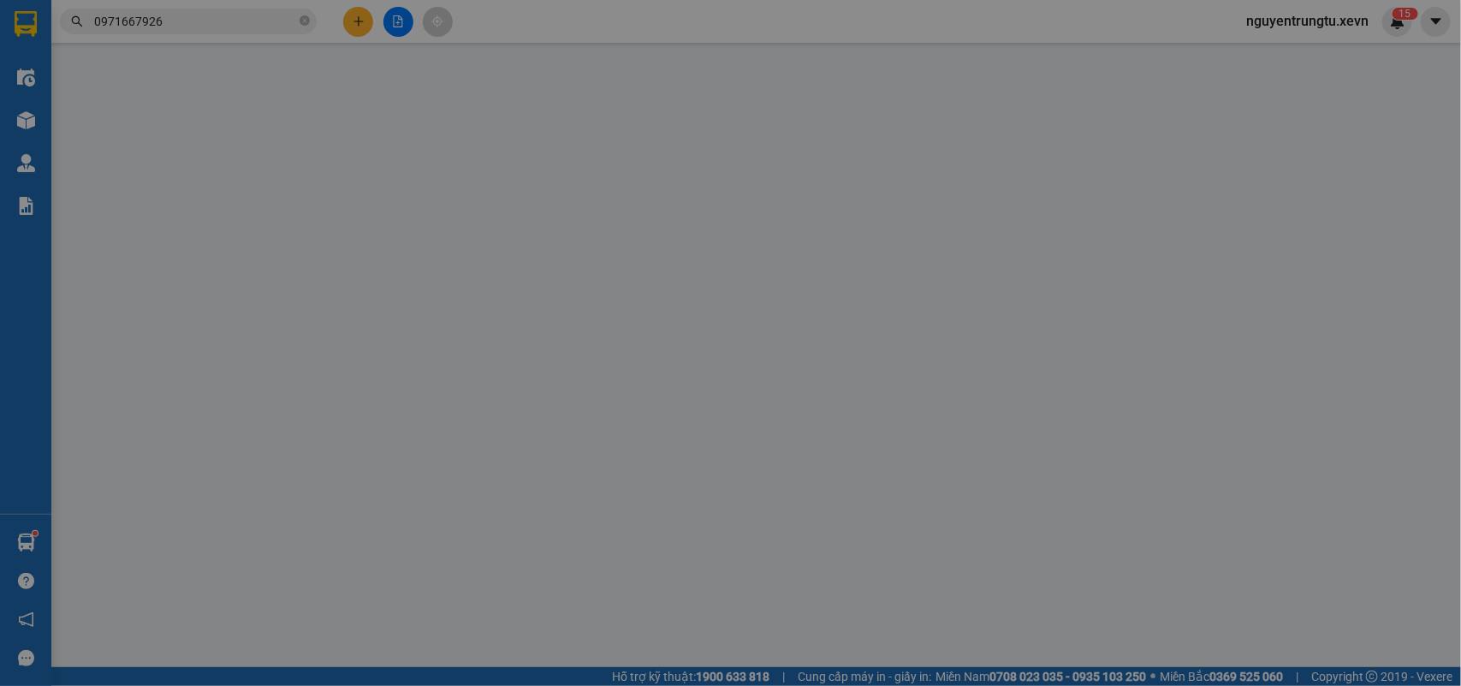
type input "25.000"
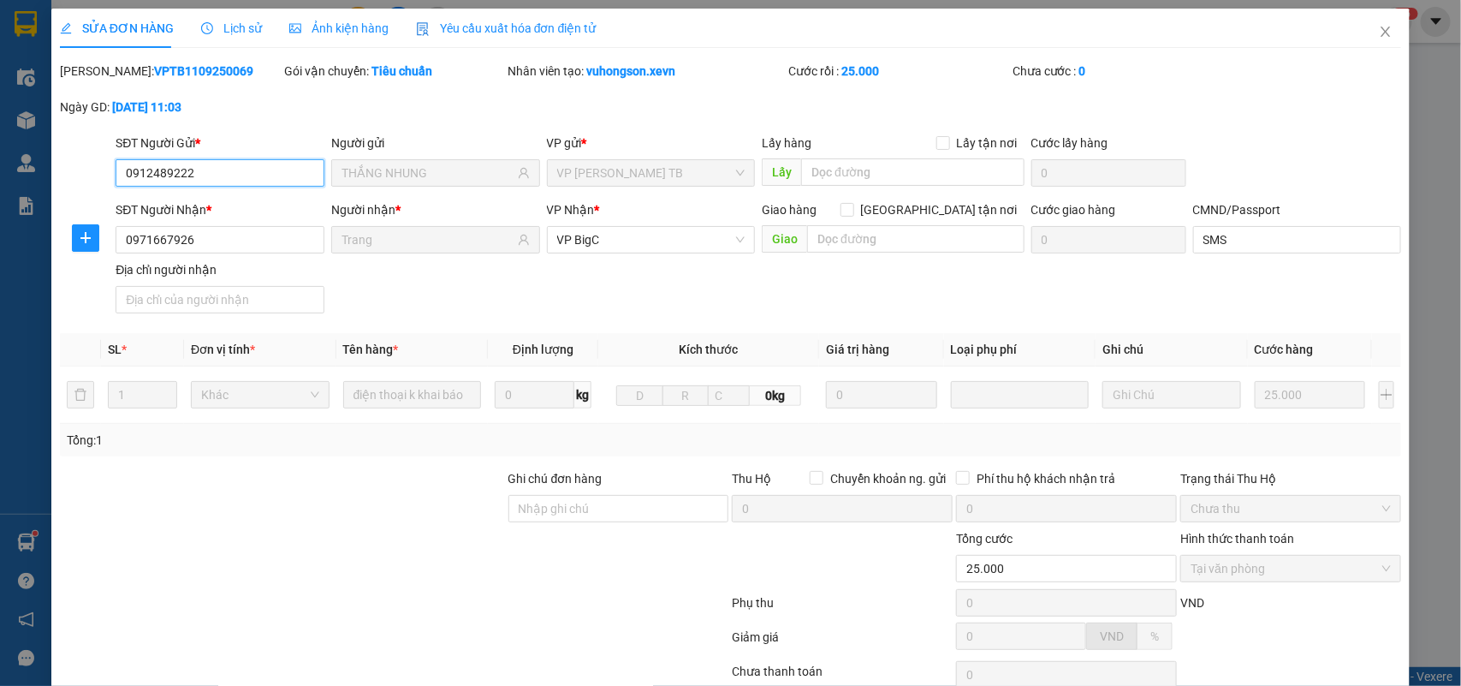
scroll to position [107, 0]
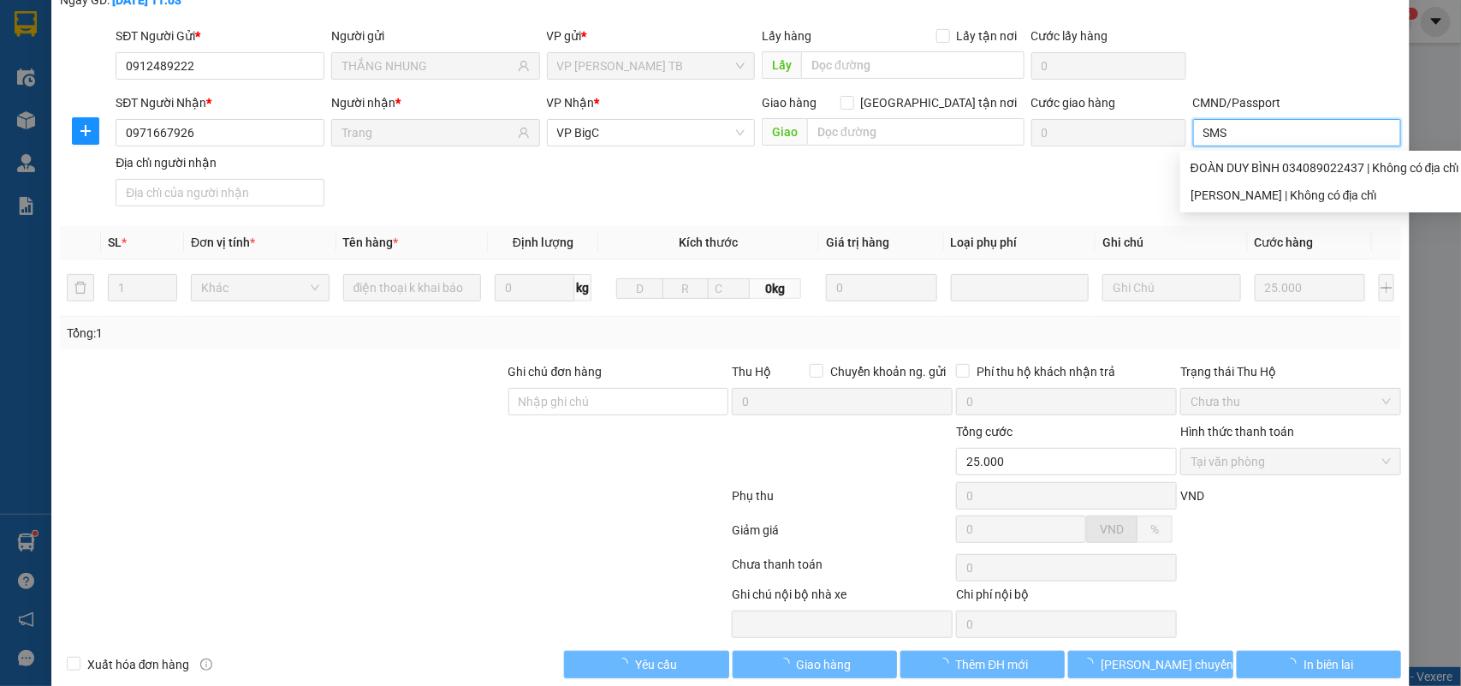
click at [1238, 134] on input "SMS" at bounding box center [1297, 132] width 209 height 27
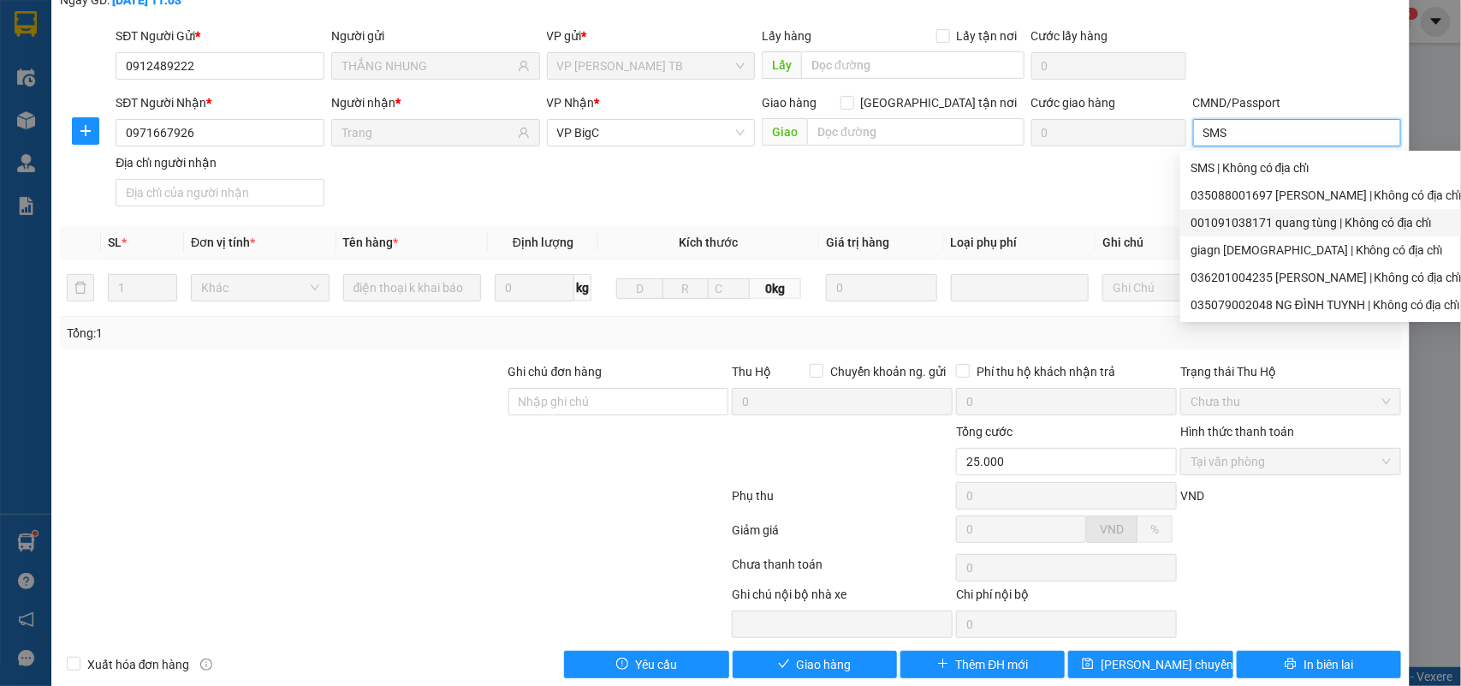
click at [1315, 220] on div "001091038171 quang tùng | Không có địa chỉ" at bounding box center [1326, 222] width 271 height 19
type input "001091038171 [PERSON_NAME]"
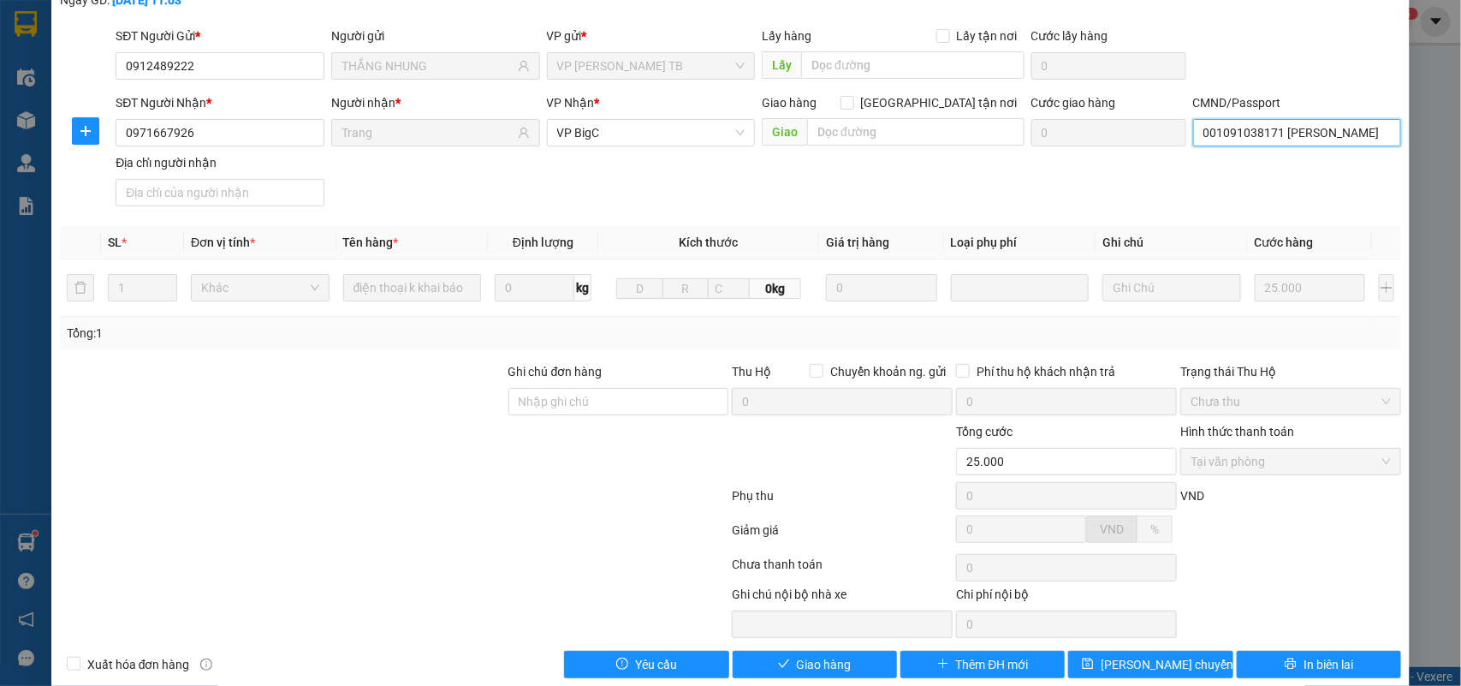
scroll to position [135, 0]
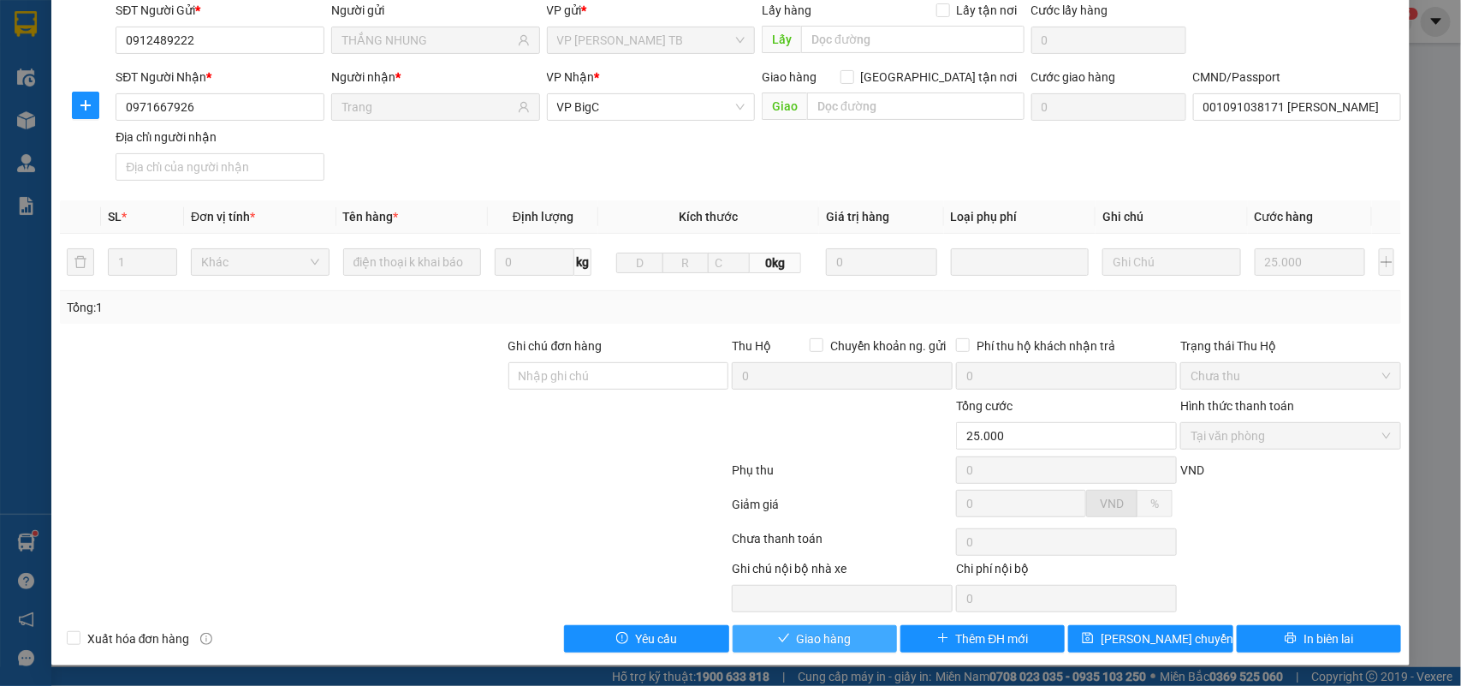
click at [814, 638] on span "Giao hàng" at bounding box center [824, 638] width 55 height 19
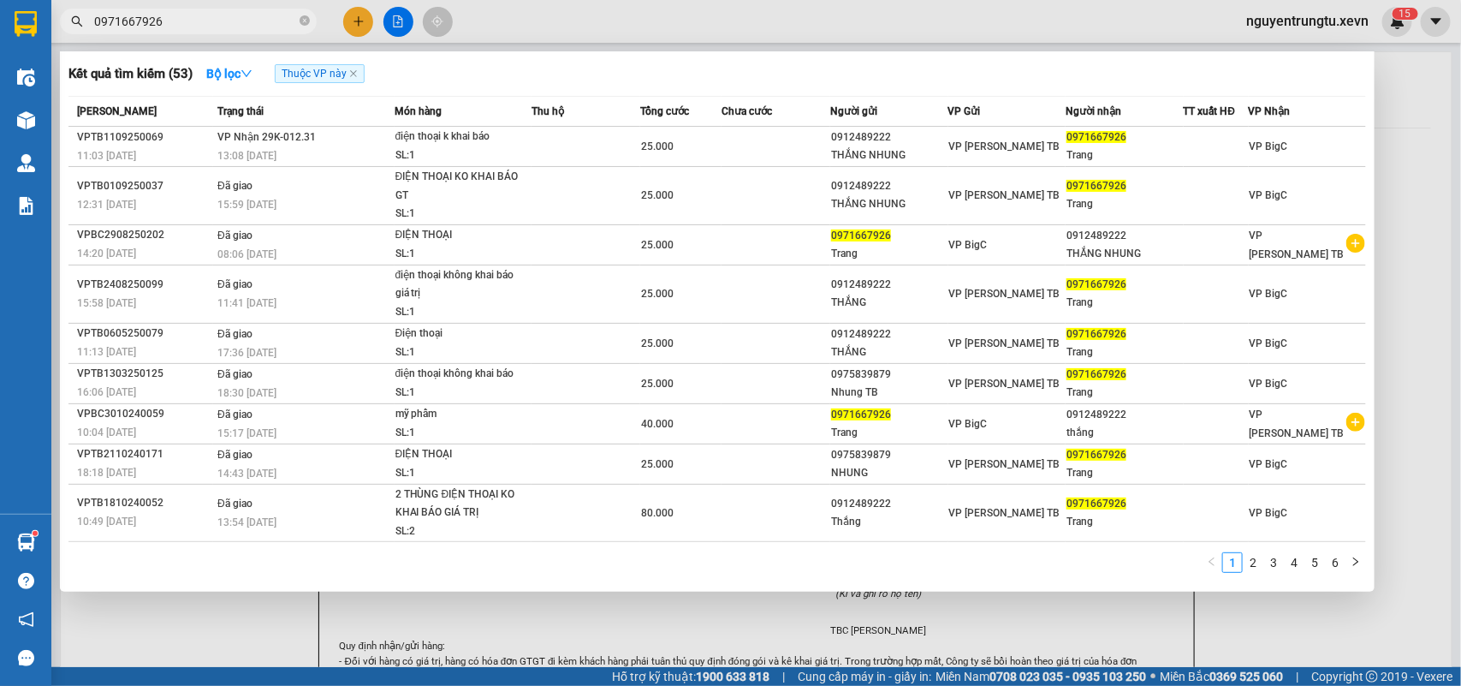
click at [310, 21] on span "0971667926" at bounding box center [188, 22] width 257 height 26
click at [305, 21] on icon "close-circle" at bounding box center [305, 20] width 10 height 10
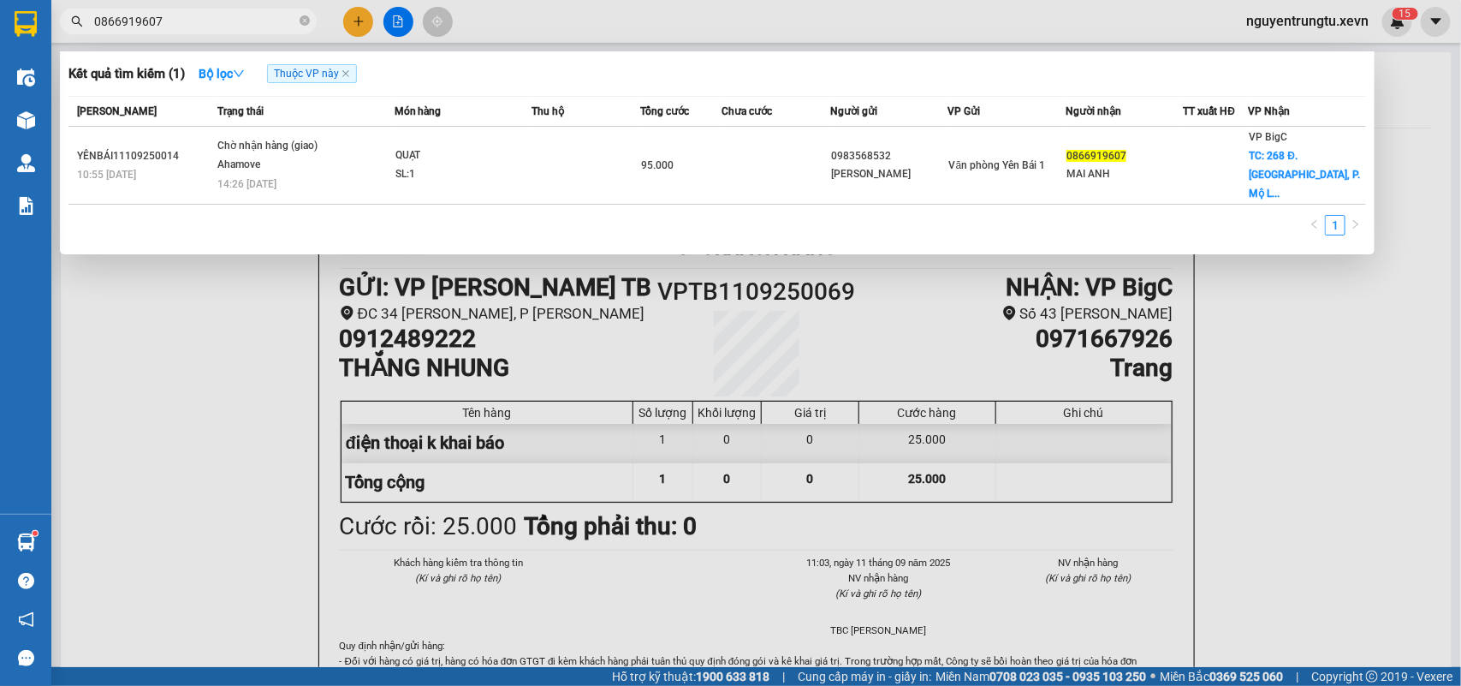
type input "0866919607"
click at [357, 18] on div at bounding box center [730, 343] width 1461 height 686
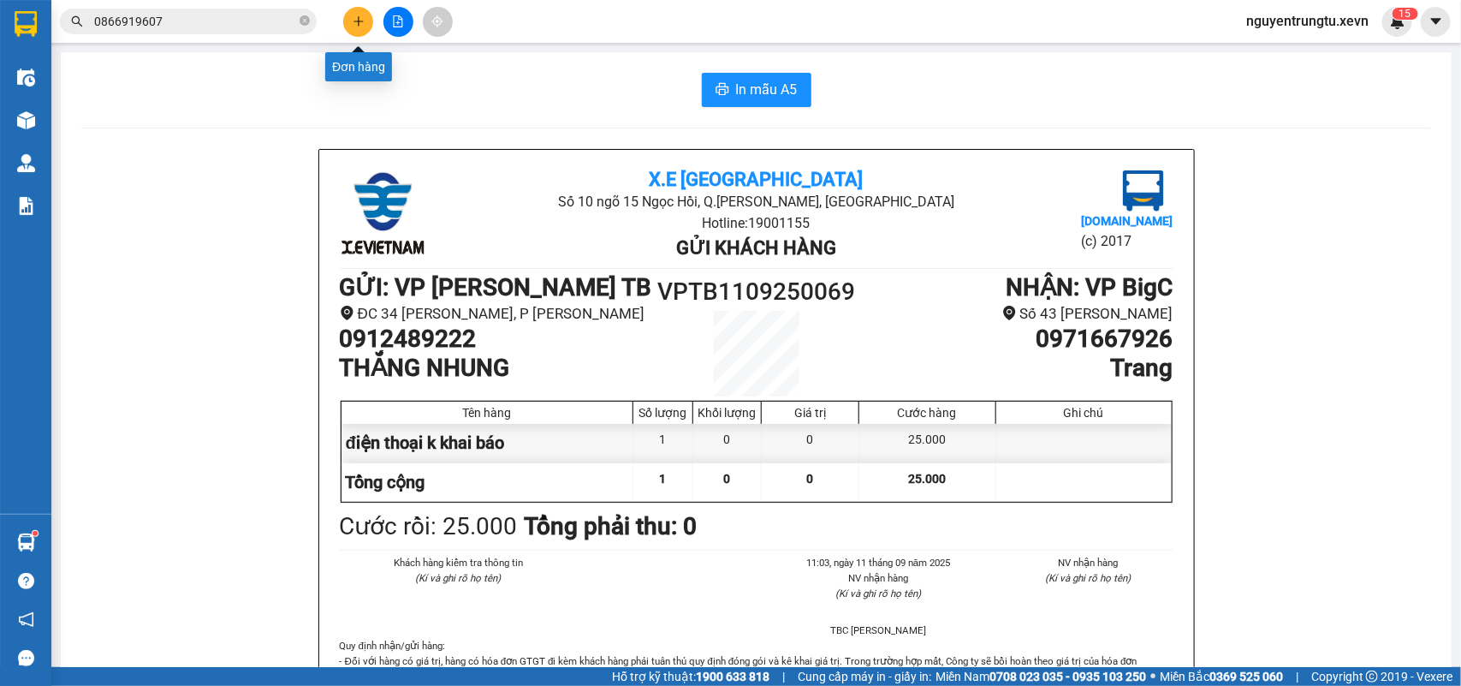
click at [357, 31] on button at bounding box center [358, 22] width 30 height 30
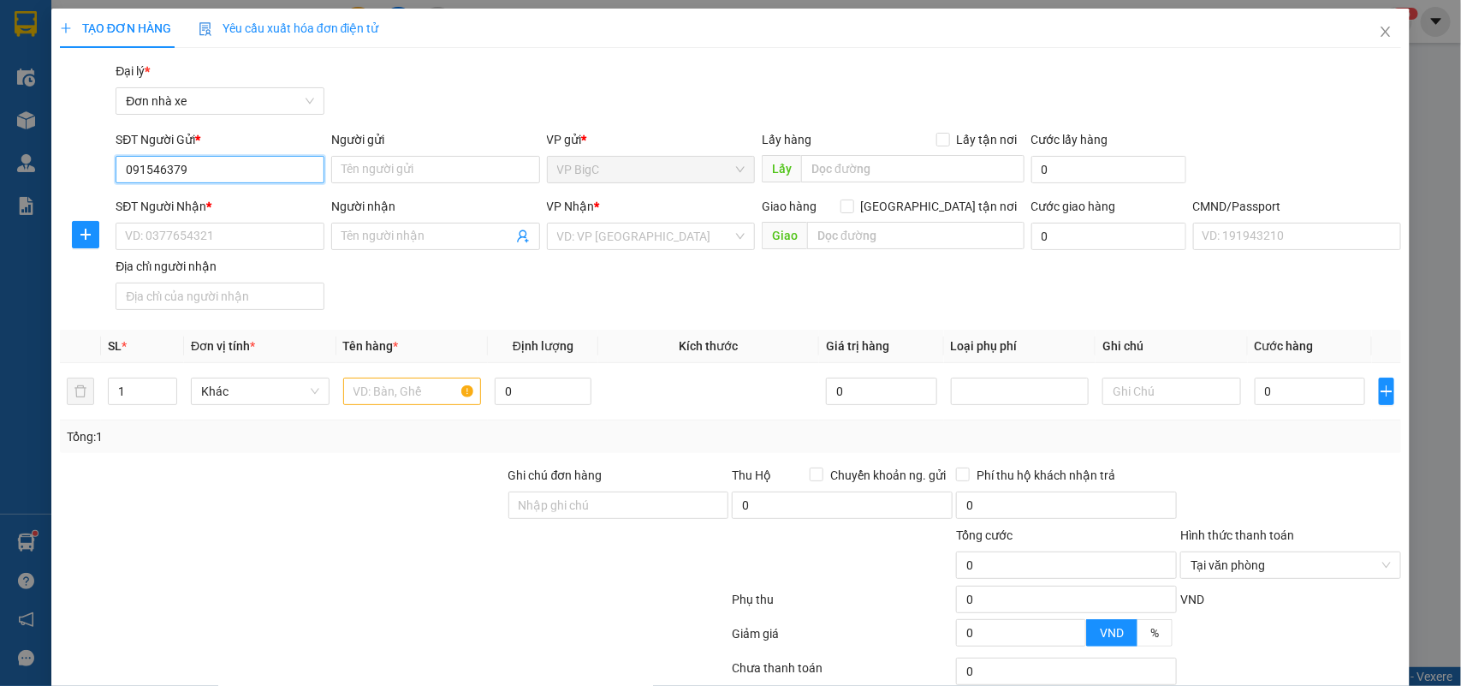
type input "0915463791"
click at [248, 207] on div "0915463791 - [PERSON_NAME]" at bounding box center [218, 203] width 186 height 19
type input "[PERSON_NAME]"
type input "0859886868"
type input "[PERSON_NAME]"
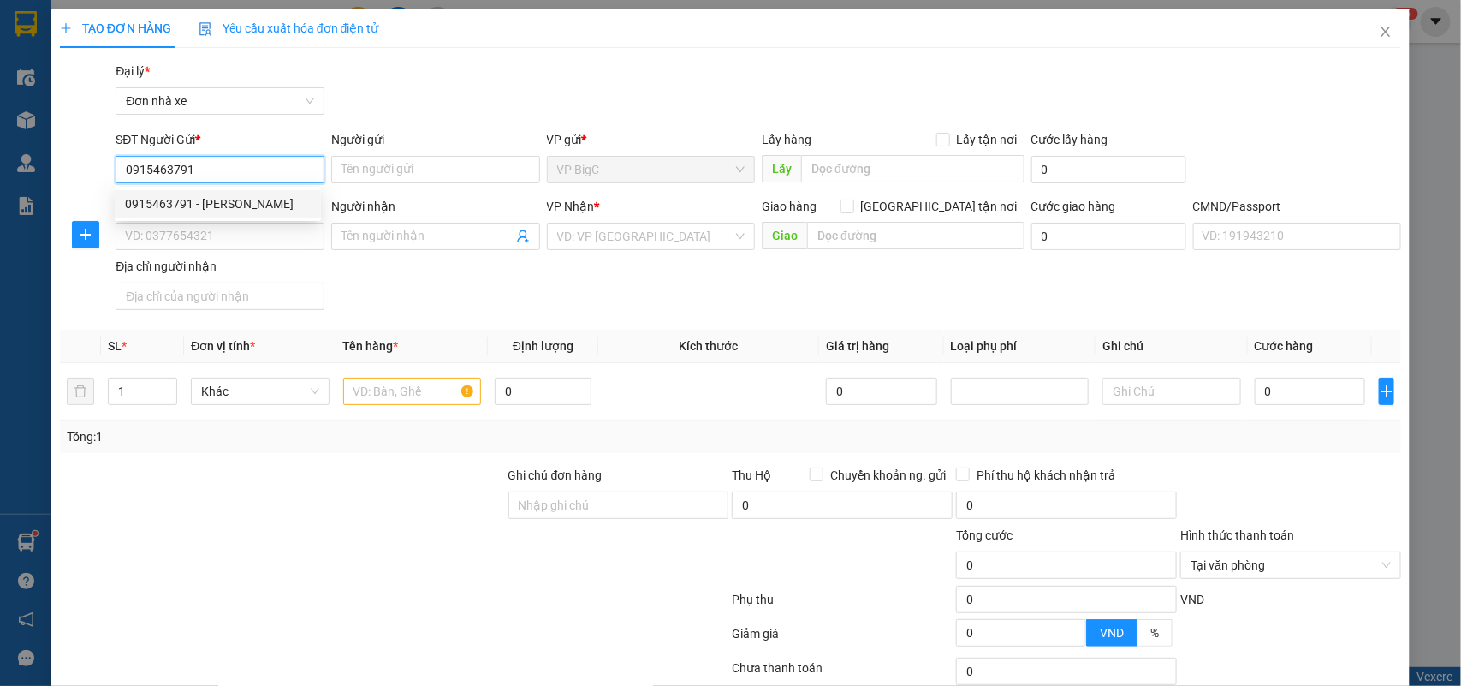
type input "035068004105 [PERSON_NAME][GEOGRAPHIC_DATA]"
type input "0915463791"
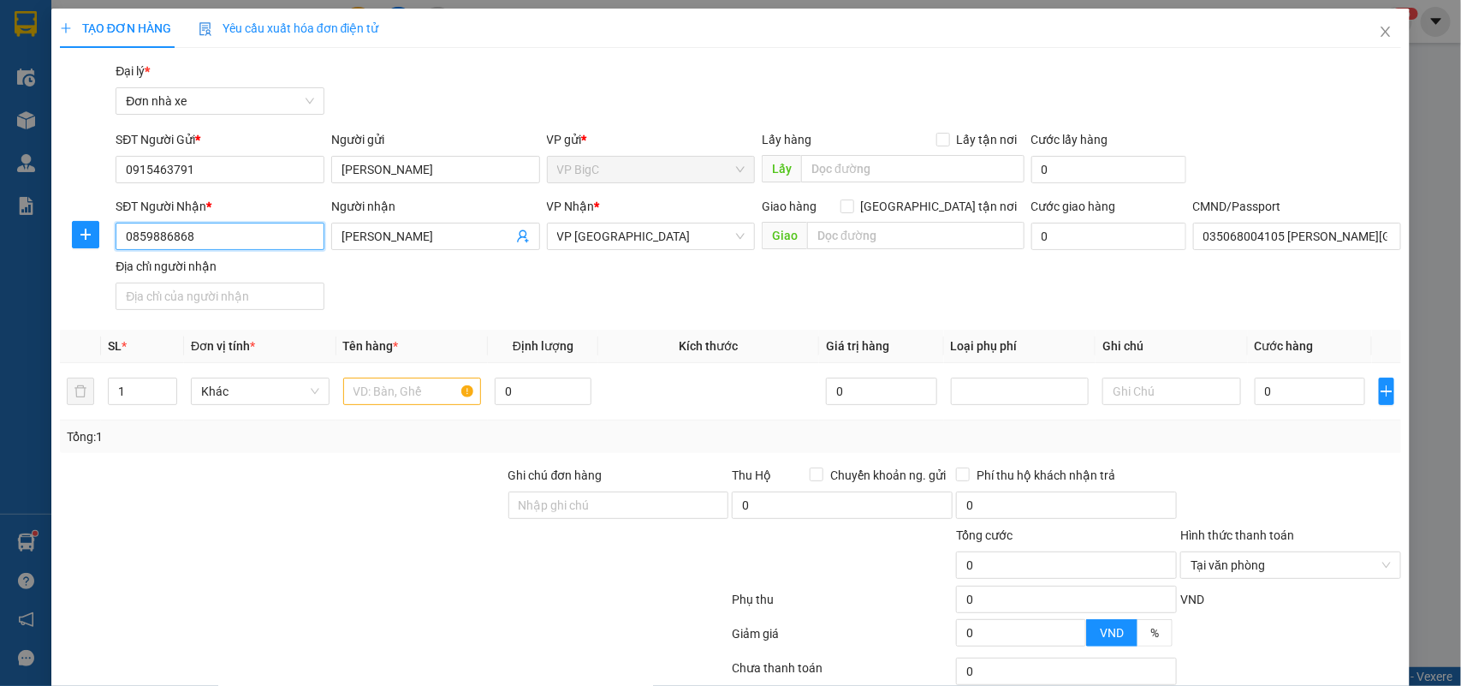
drag, startPoint x: 257, startPoint y: 237, endPoint x: 0, endPoint y: 274, distance: 259.4
click at [0, 274] on div "TẠO ĐƠN HÀNG Yêu cầu xuất hóa đơn điện tử Transit Pickup Surcharge Ids Transit …" at bounding box center [730, 343] width 1461 height 686
click at [220, 272] on div "0859886868 - [GEOGRAPHIC_DATA]" at bounding box center [221, 271] width 193 height 19
click at [1255, 232] on input "035068004105 [PERSON_NAME][GEOGRAPHIC_DATA]" at bounding box center [1297, 236] width 209 height 27
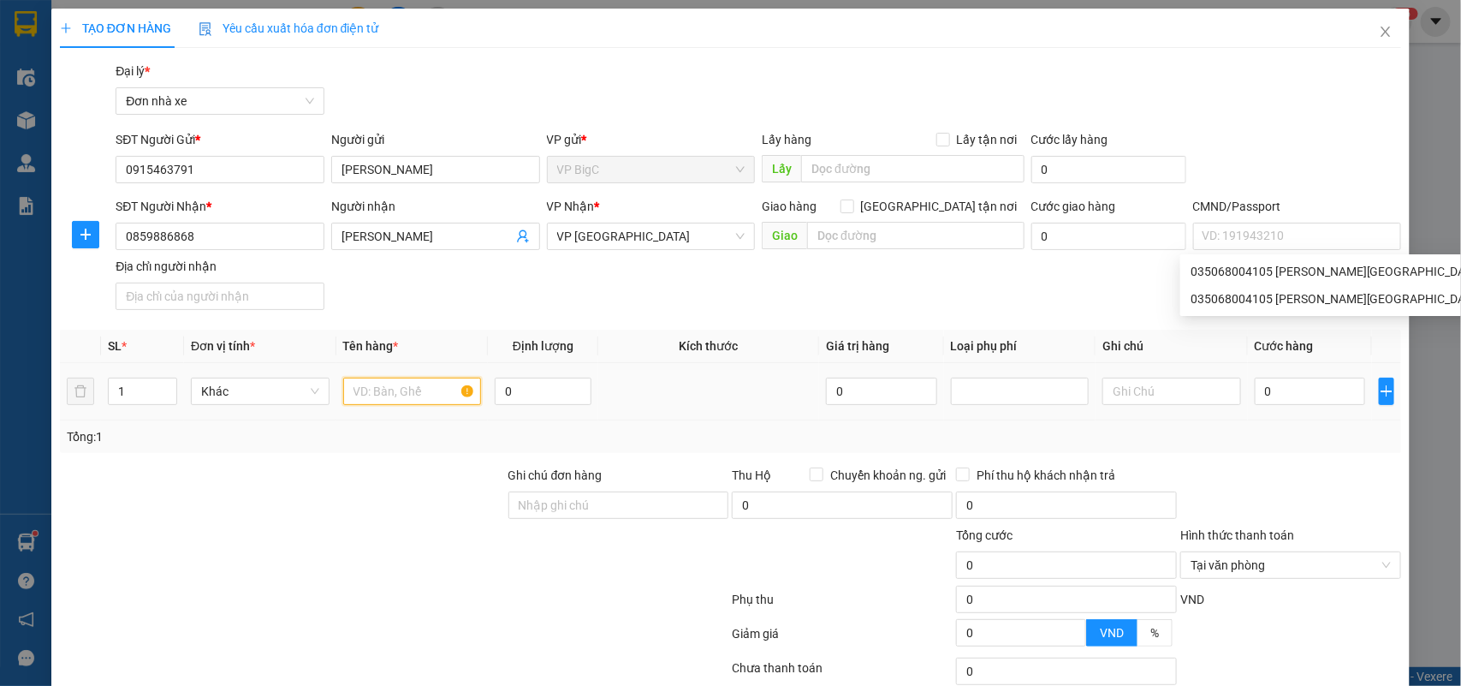
click at [379, 395] on input "text" at bounding box center [412, 390] width 139 height 27
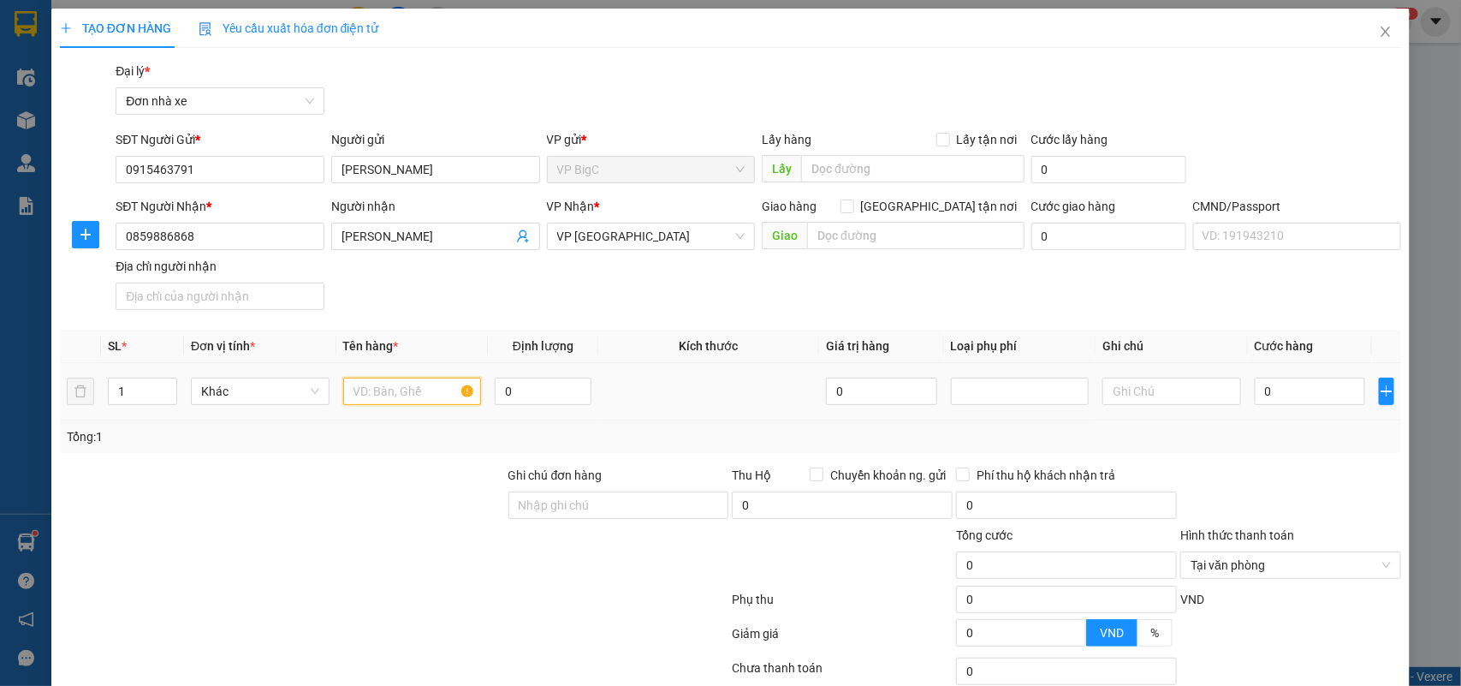
click at [389, 387] on input "text" at bounding box center [412, 390] width 139 height 27
type input "sữa"
type input "1"
click at [1372, 370] on td at bounding box center [1387, 391] width 30 height 57
drag, startPoint x: 1315, startPoint y: 383, endPoint x: 1304, endPoint y: 385, distance: 11.3
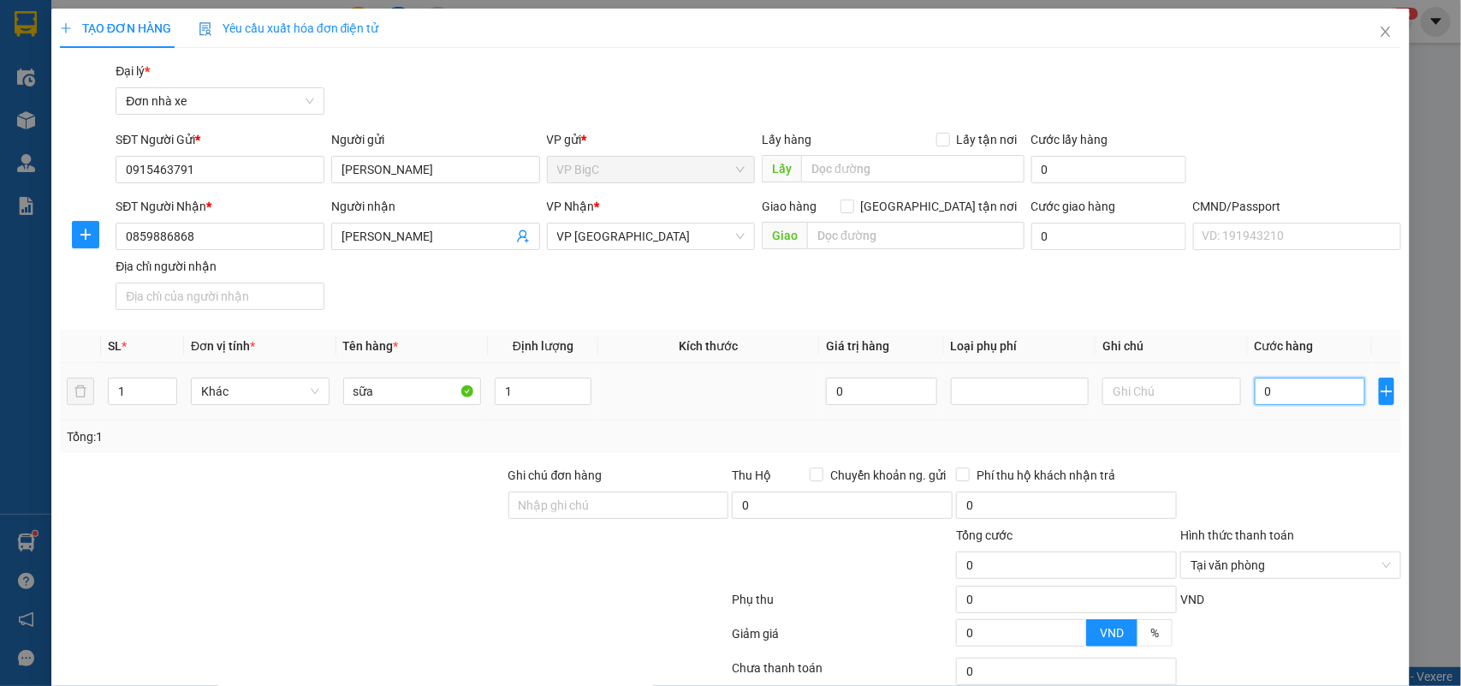
click at [1314, 383] on input "0" at bounding box center [1310, 390] width 110 height 27
type input "2"
type input "25"
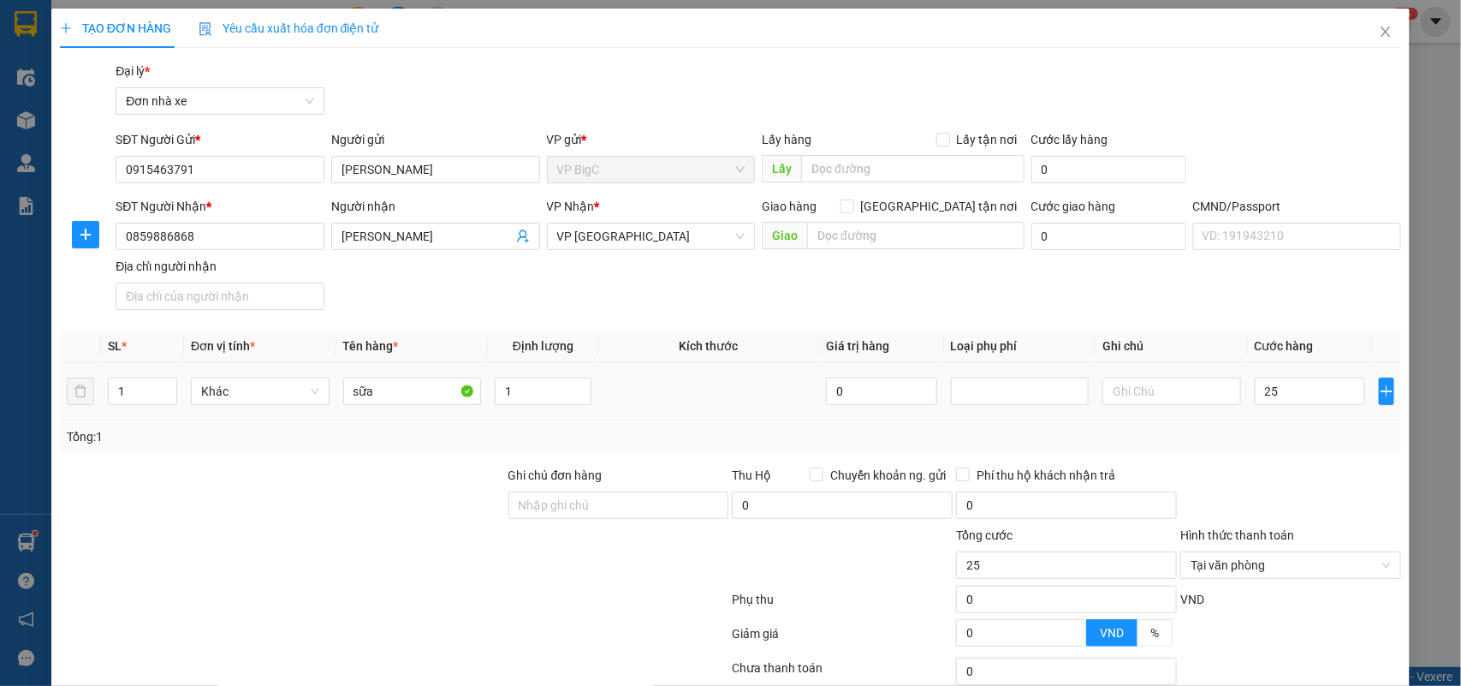
type input "25.000"
click at [1285, 449] on div "Tổng: 1" at bounding box center [731, 436] width 1342 height 33
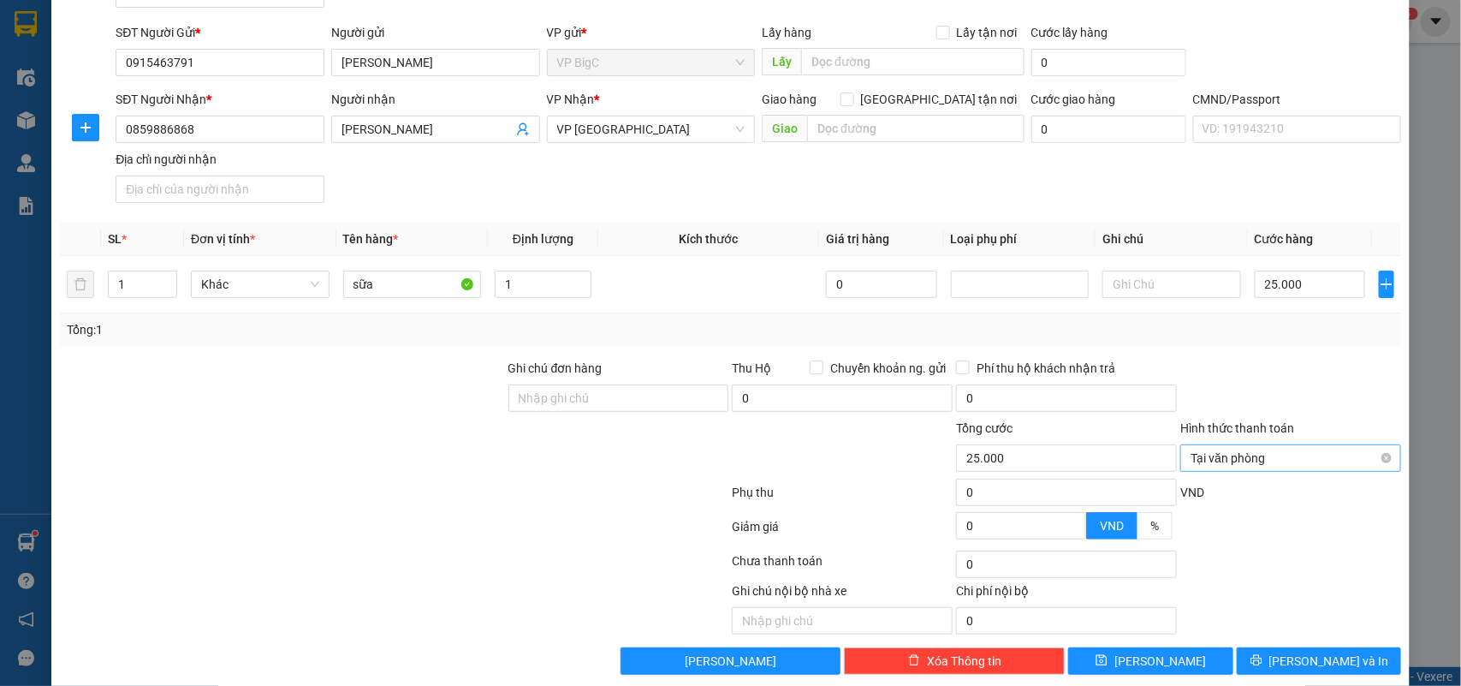
click at [1364, 459] on span "Tại văn phòng" at bounding box center [1291, 458] width 200 height 26
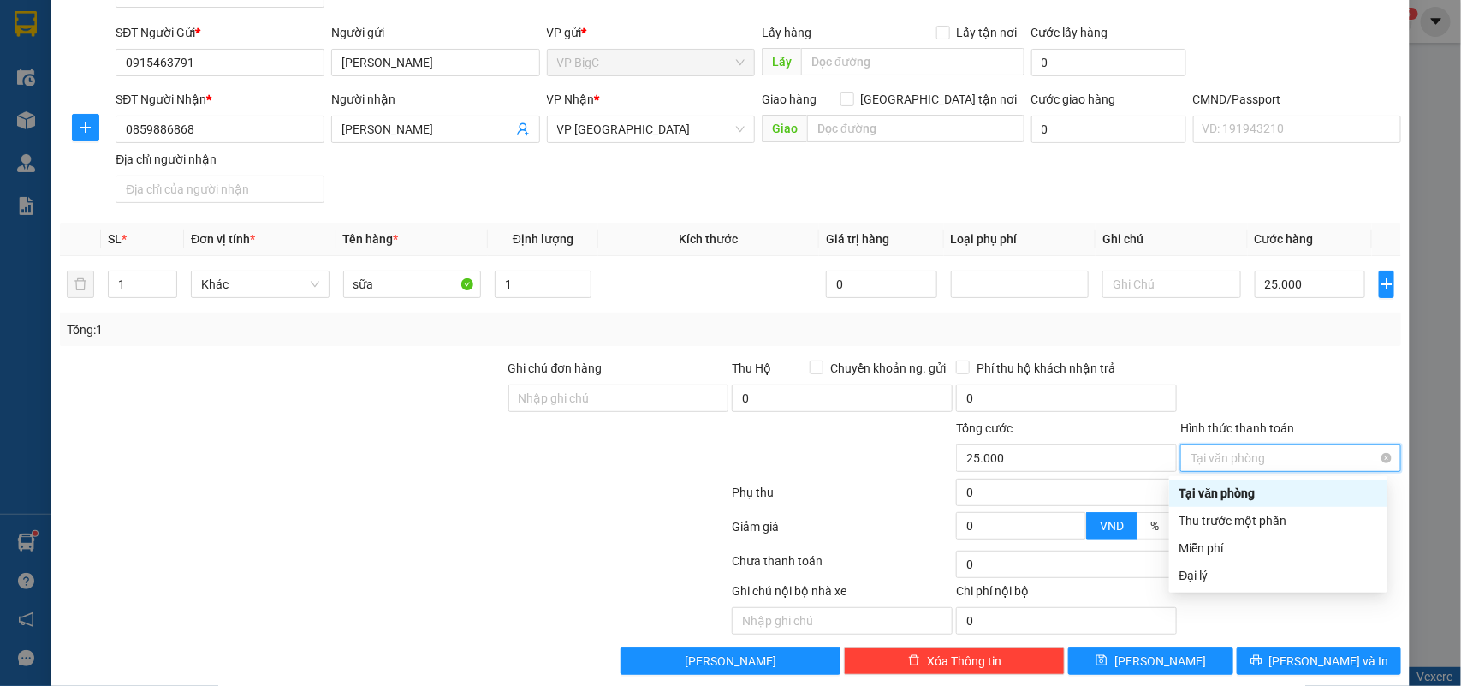
click at [1375, 452] on span "Tại văn phòng" at bounding box center [1291, 458] width 200 height 26
type input "25.000"
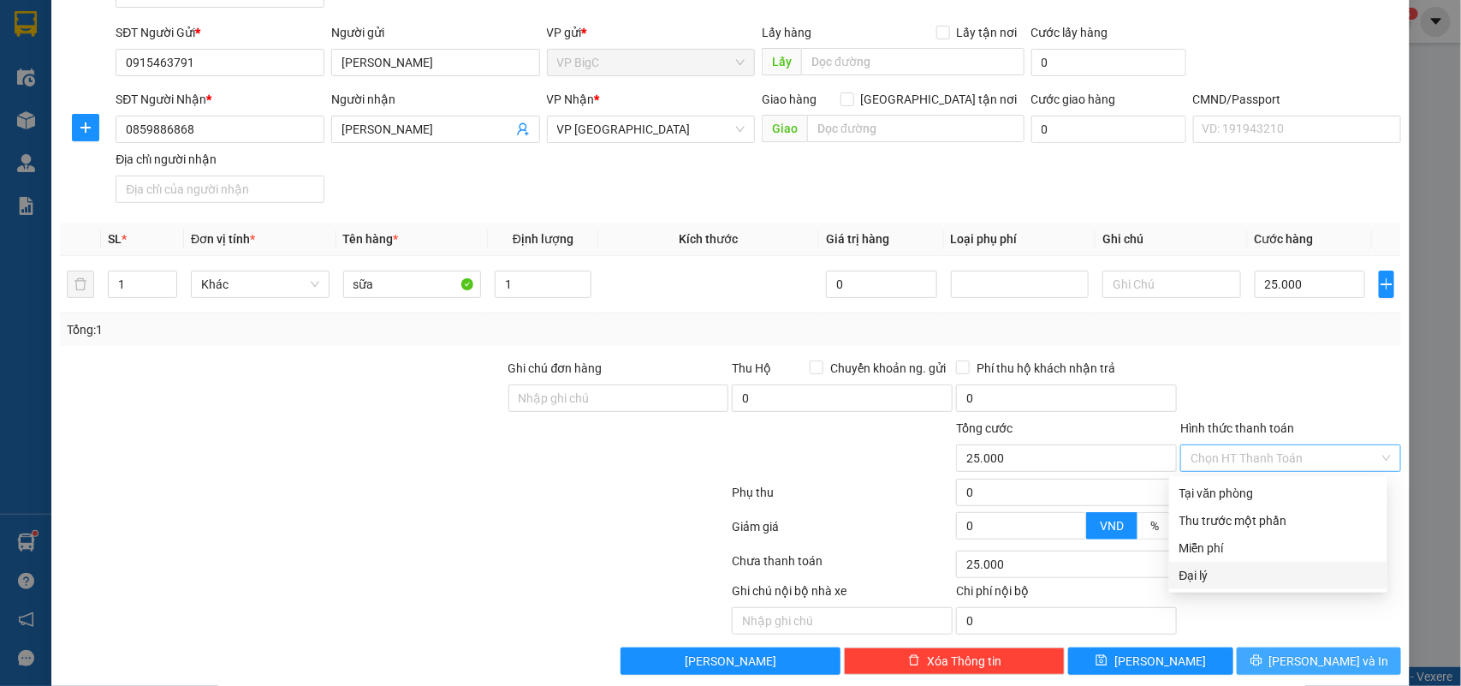
drag, startPoint x: 1333, startPoint y: 663, endPoint x: 1221, endPoint y: 648, distance: 112.3
click at [1327, 665] on span "[PERSON_NAME] và In" at bounding box center [1329, 660] width 120 height 19
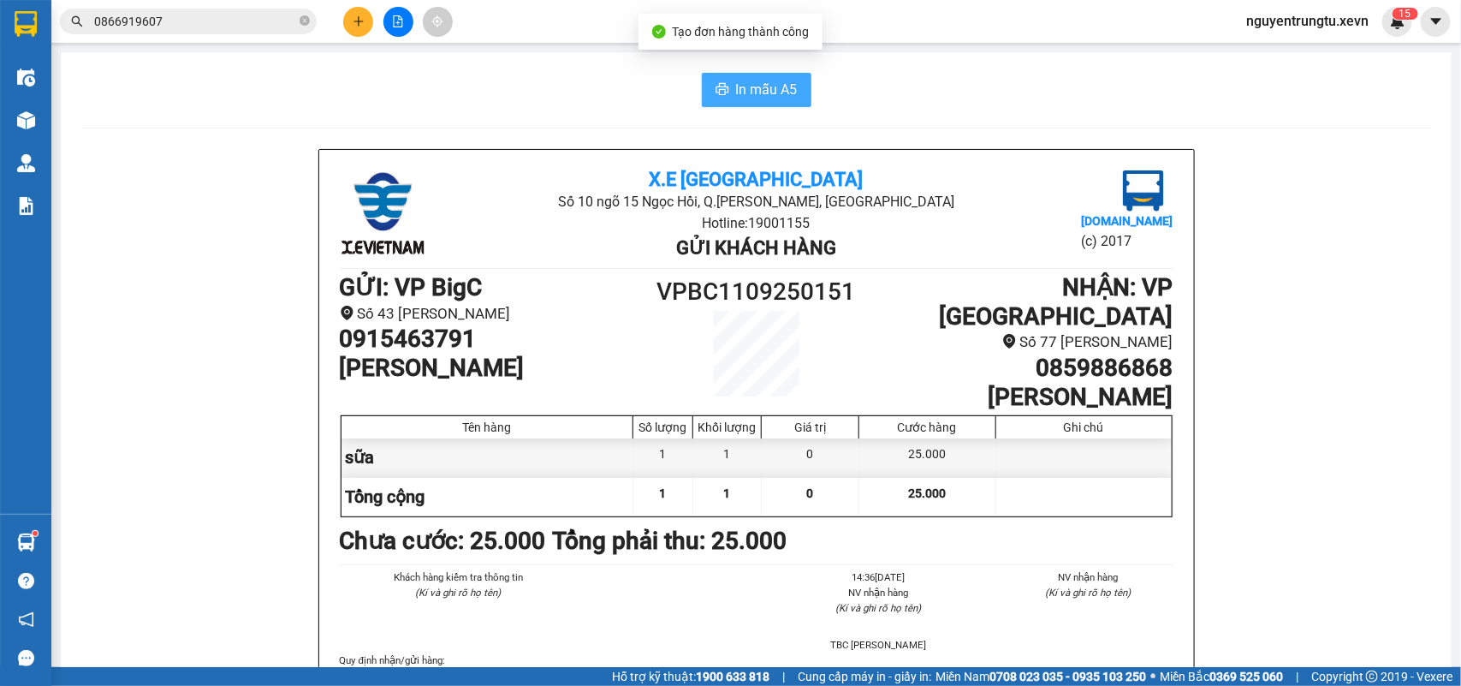
click at [764, 94] on span "In mẫu A5" at bounding box center [767, 89] width 62 height 21
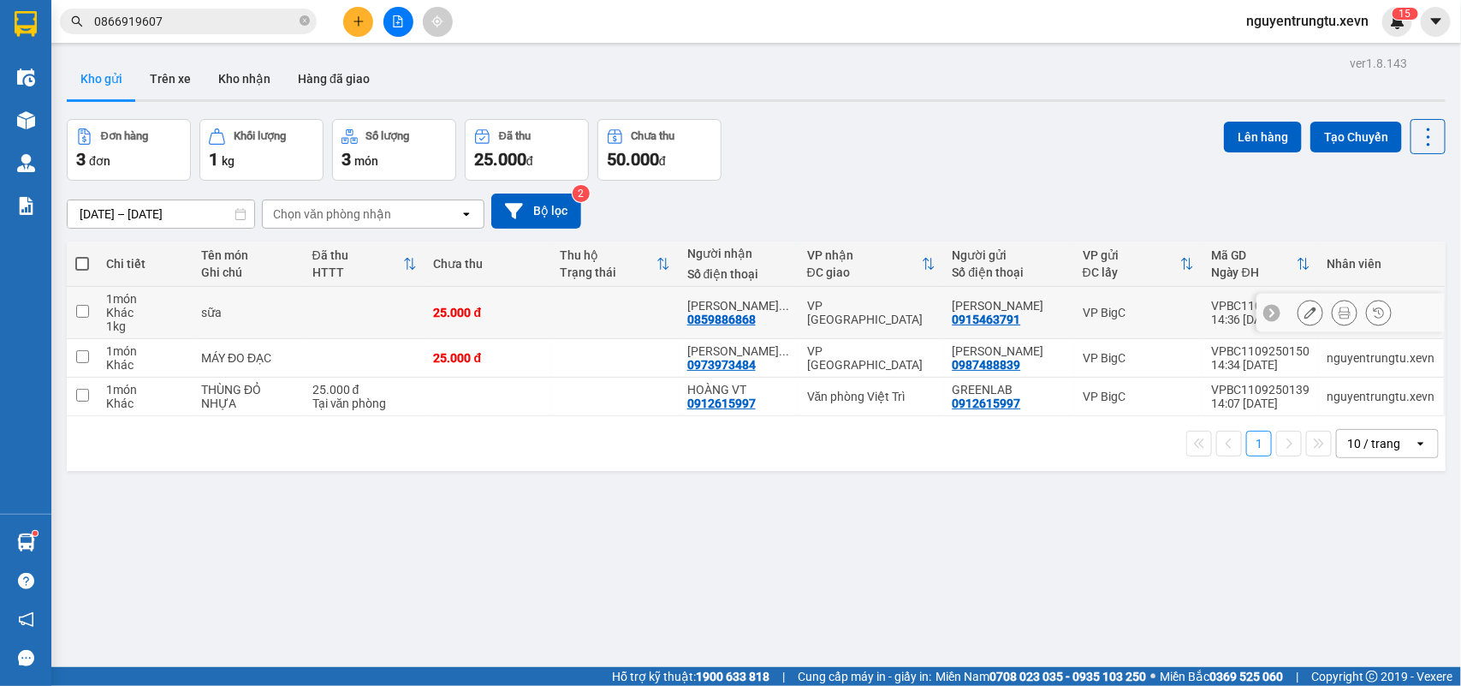
click at [522, 298] on td "25.000 đ" at bounding box center [488, 313] width 127 height 52
checkbox input "true"
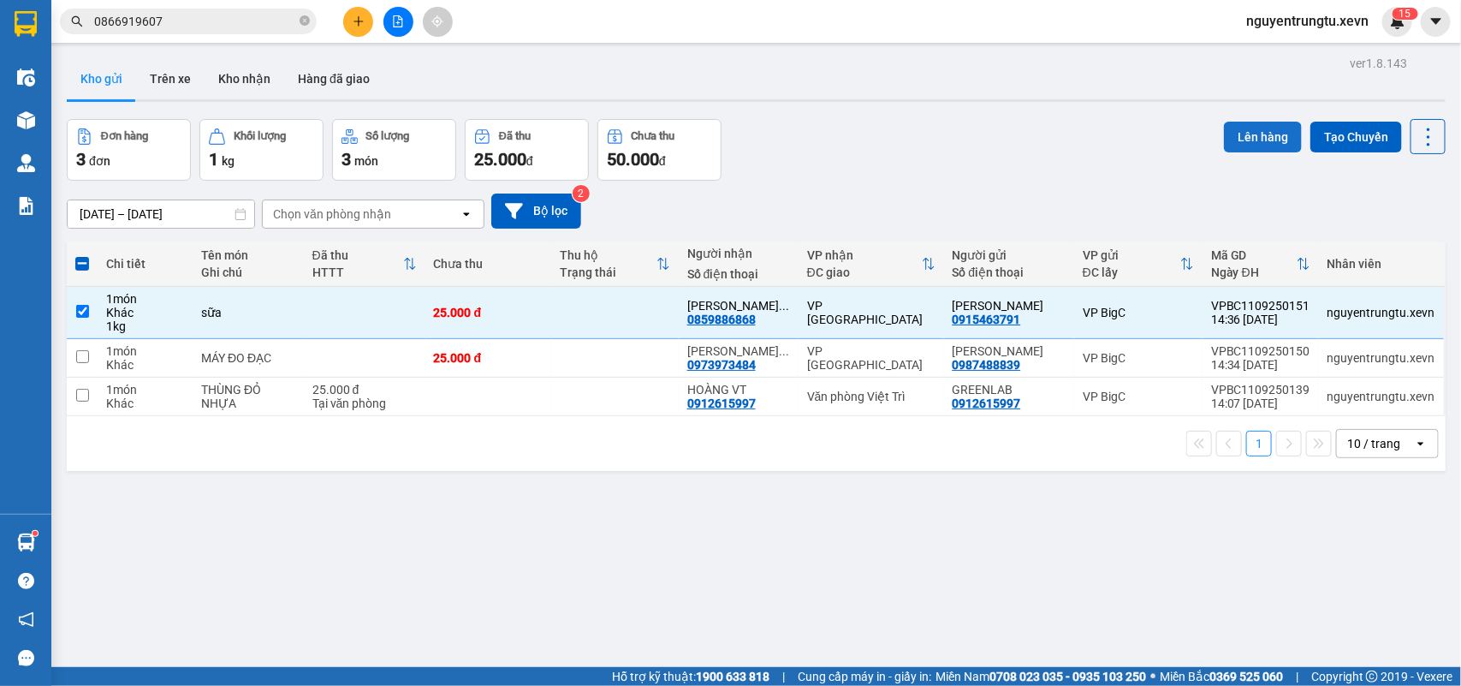
click at [1252, 133] on button "Lên hàng" at bounding box center [1263, 137] width 78 height 31
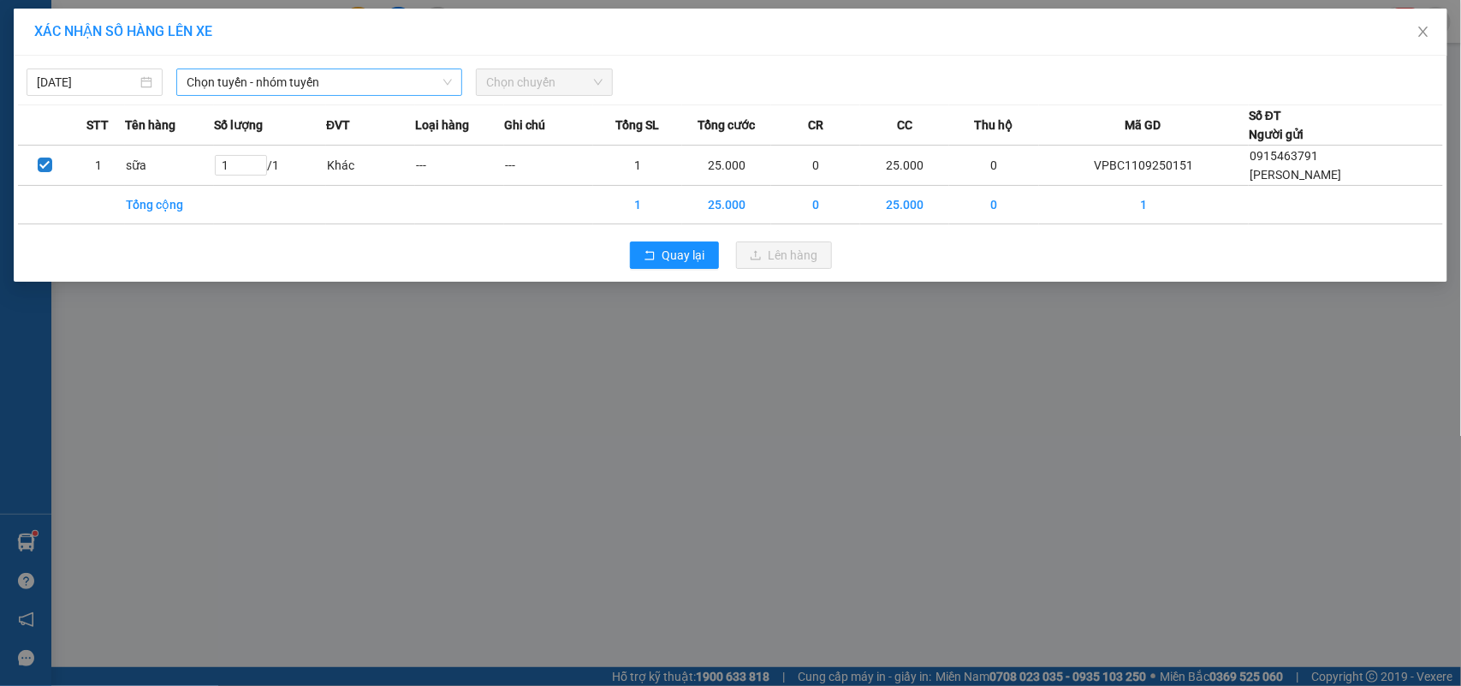
click at [294, 90] on span "Chọn tuyến - nhóm tuyến" at bounding box center [319, 82] width 265 height 26
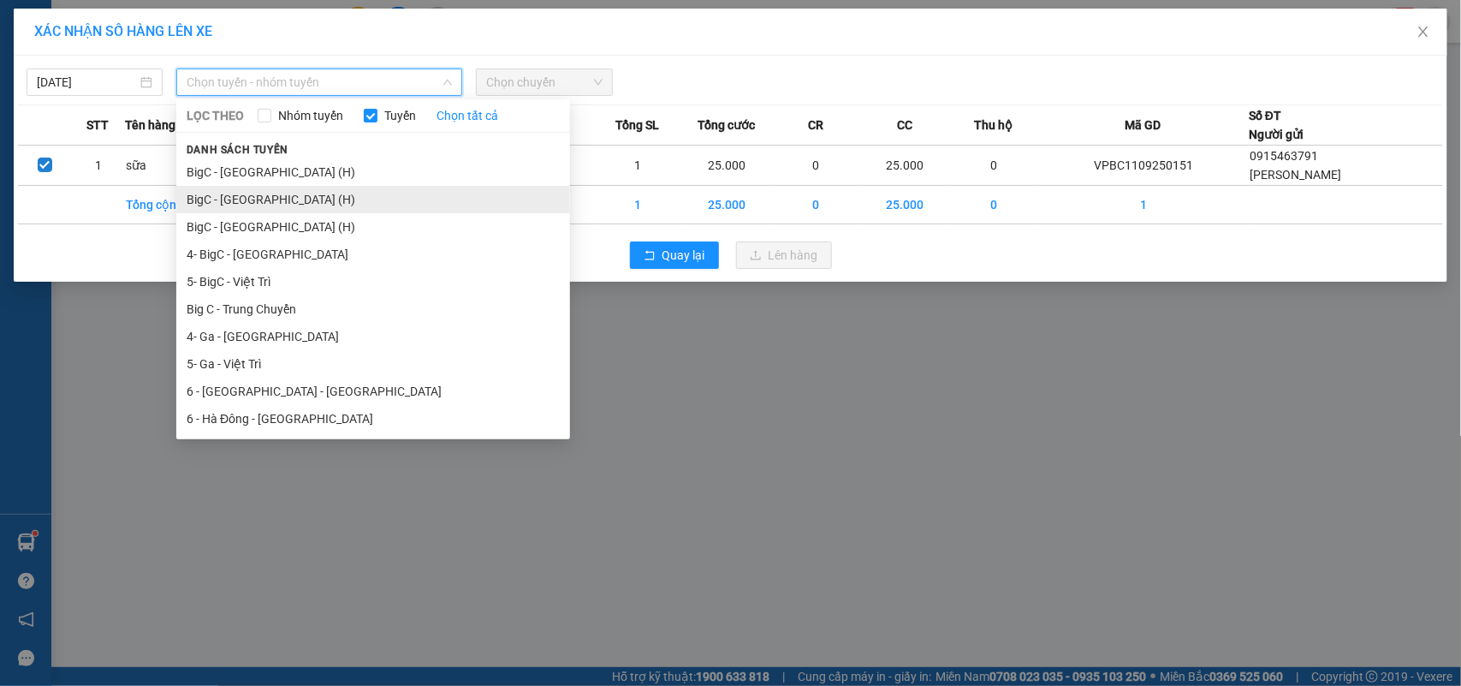
click at [281, 195] on li "BigC - [GEOGRAPHIC_DATA] (H)" at bounding box center [373, 199] width 394 height 27
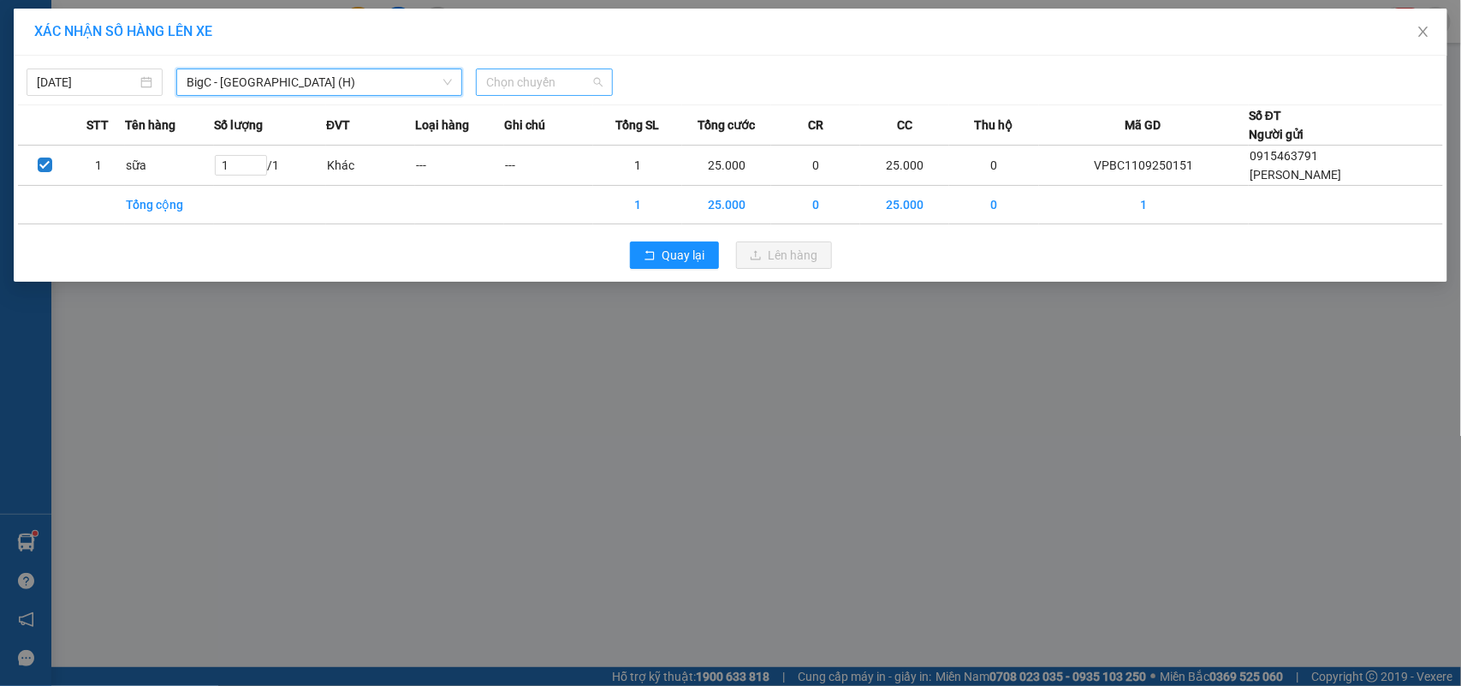
click at [562, 87] on span "Chọn chuyến" at bounding box center [544, 82] width 116 height 26
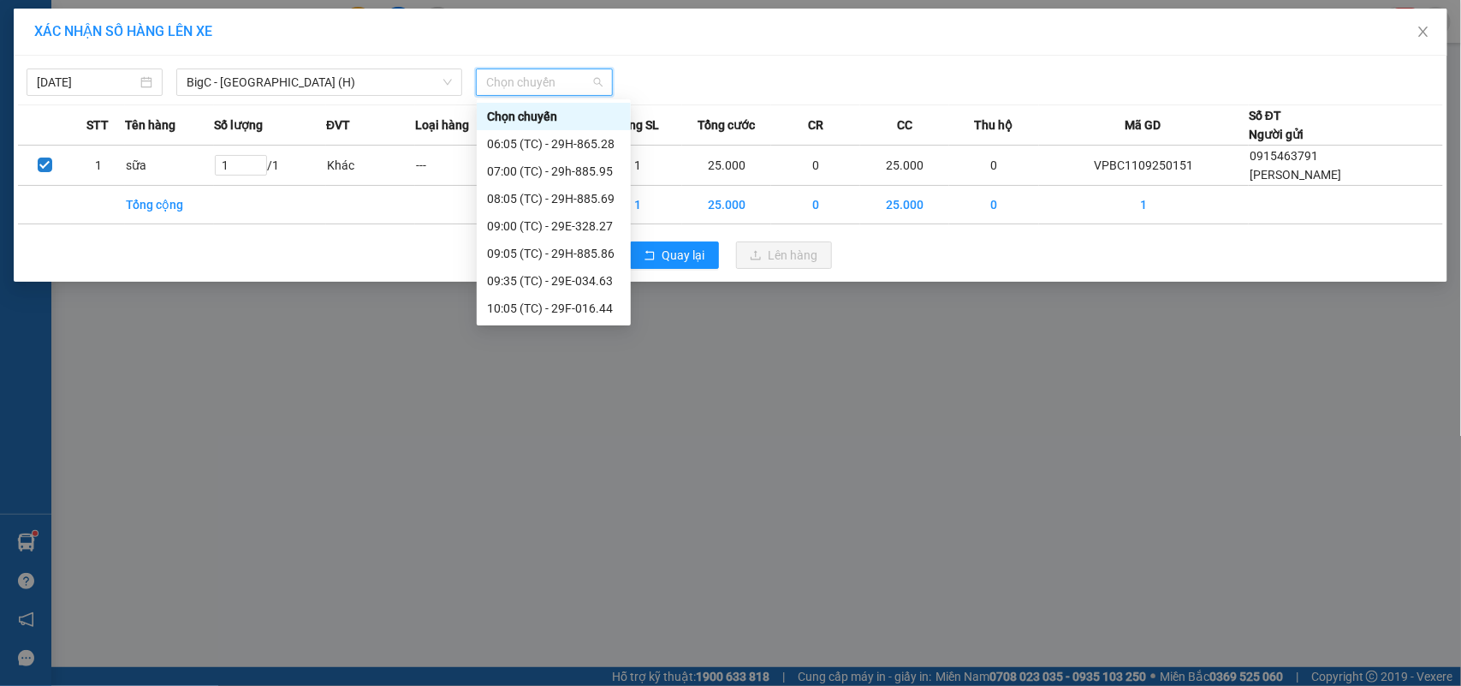
scroll to position [274, 0]
click at [571, 306] on div "15:05 (TC) - 29F-016.15" at bounding box center [554, 308] width 134 height 19
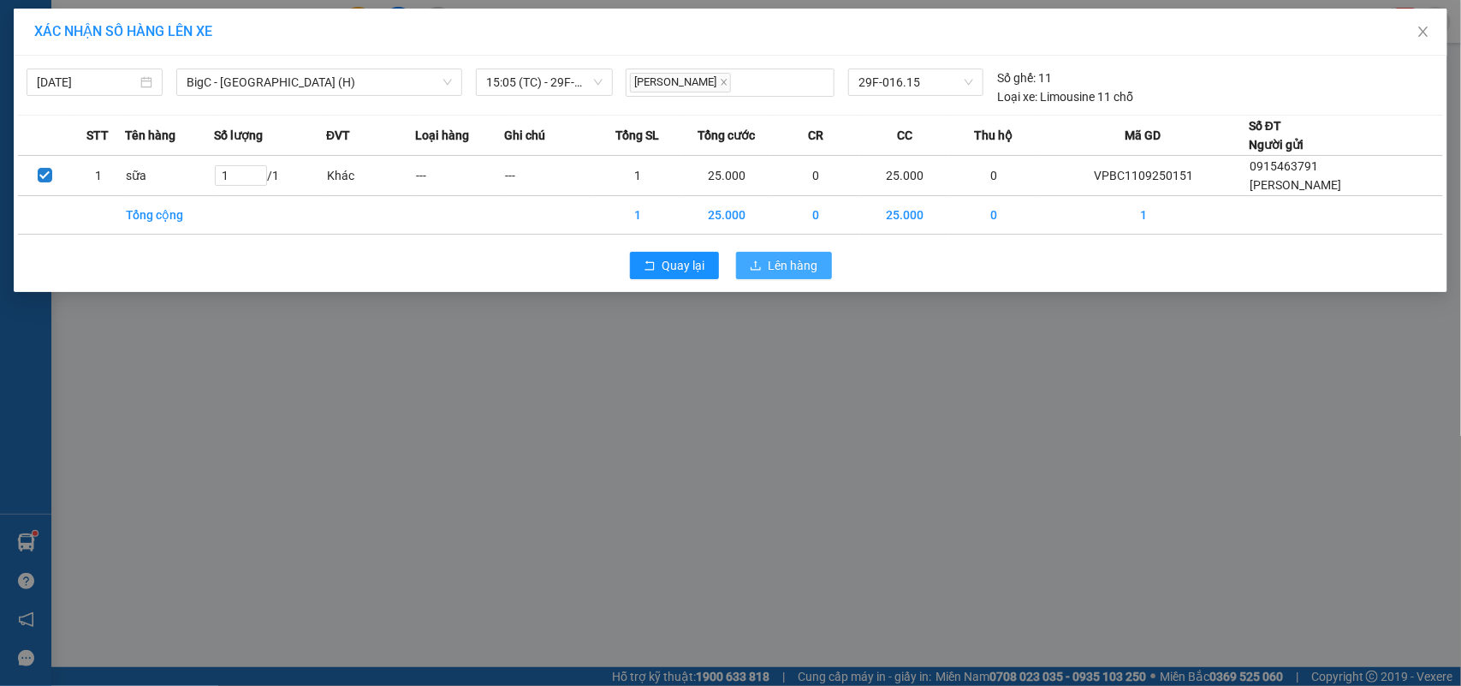
drag, startPoint x: 797, startPoint y: 246, endPoint x: 796, endPoint y: 264, distance: 18.0
click at [797, 247] on div "Quay lại Lên hàng" at bounding box center [730, 265] width 1425 height 45
drag, startPoint x: 796, startPoint y: 264, endPoint x: 768, endPoint y: 294, distance: 41.2
click at [793, 266] on span "Lên hàng" at bounding box center [794, 265] width 50 height 19
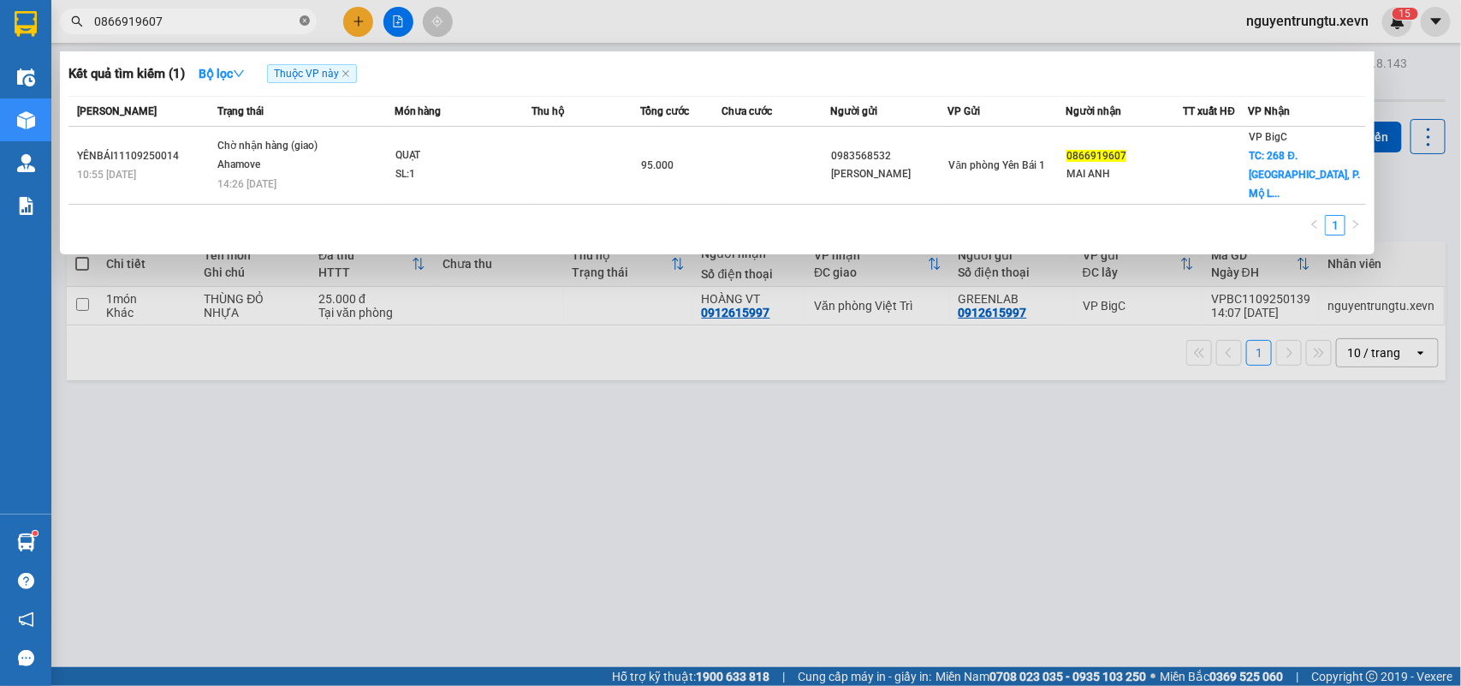
click at [306, 20] on icon "close-circle" at bounding box center [305, 20] width 10 height 10
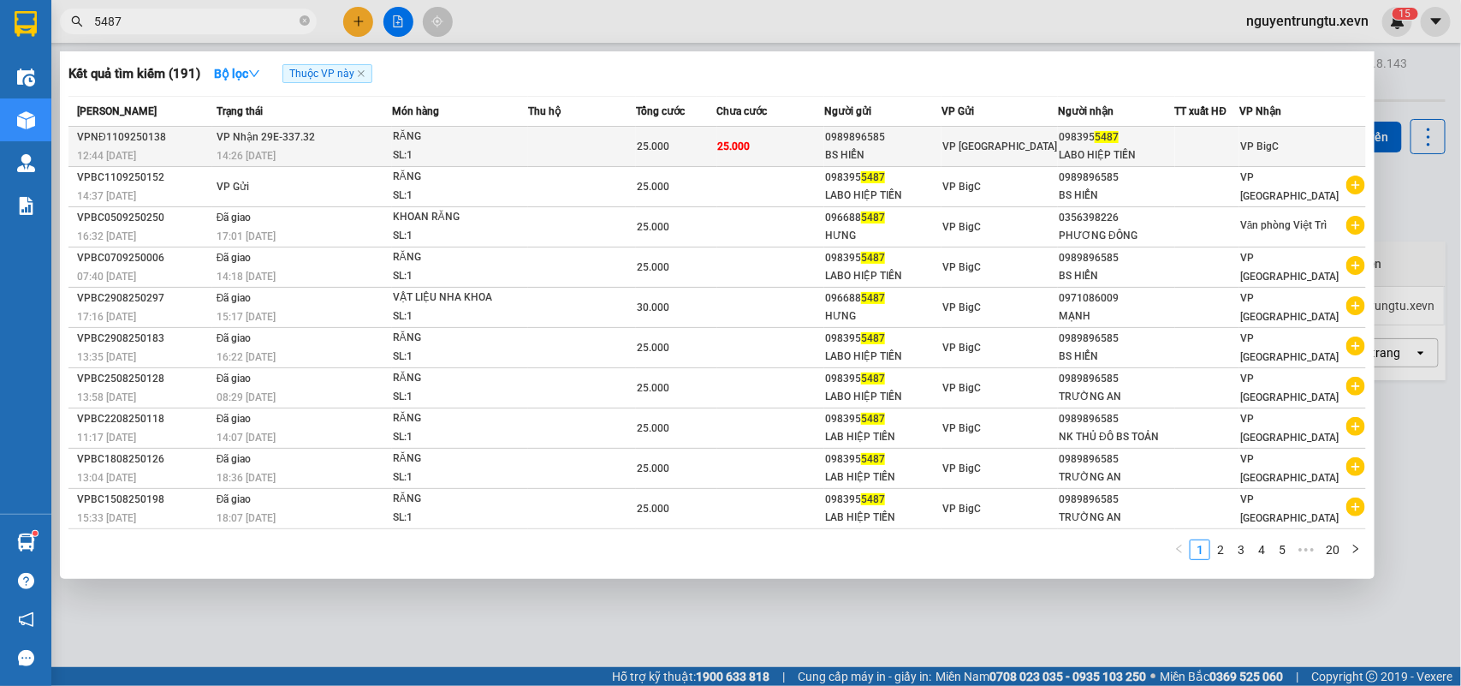
type input "5487"
click at [707, 142] on div "25.000" at bounding box center [676, 146] width 79 height 19
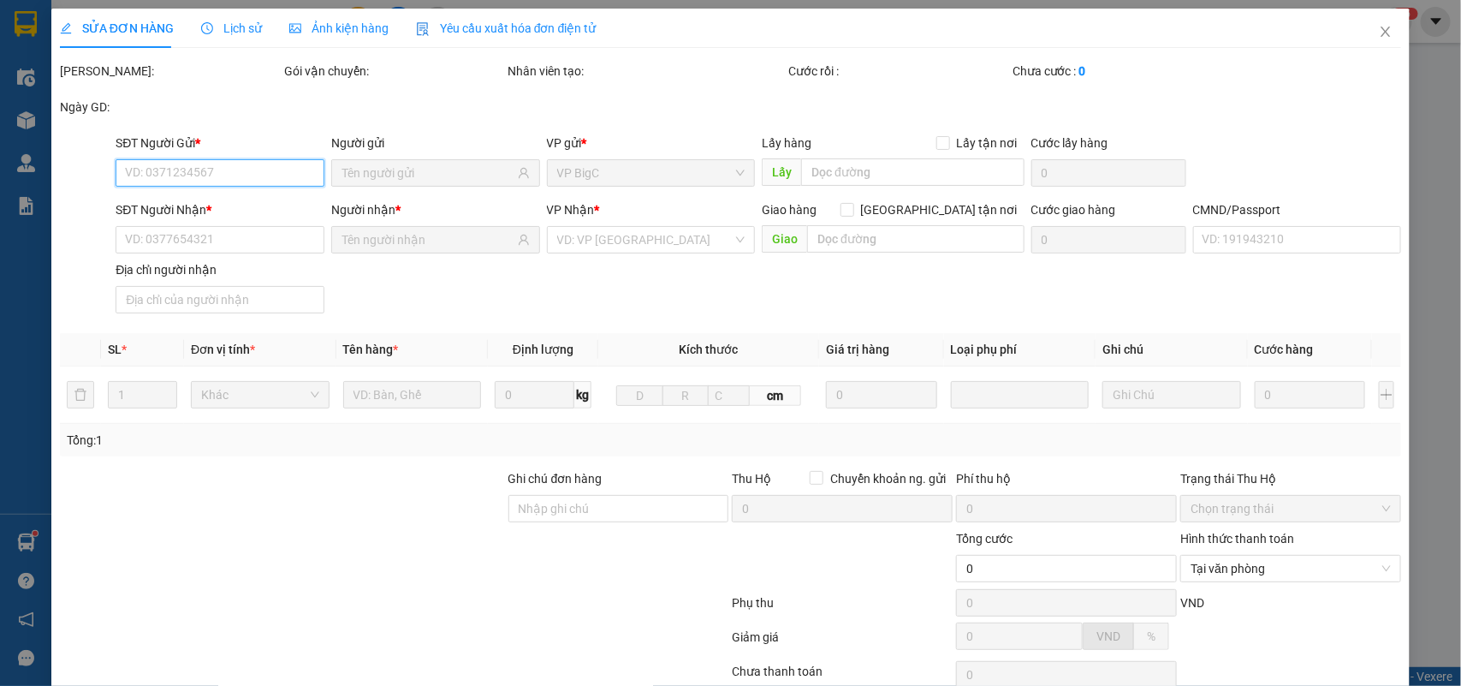
scroll to position [135, 0]
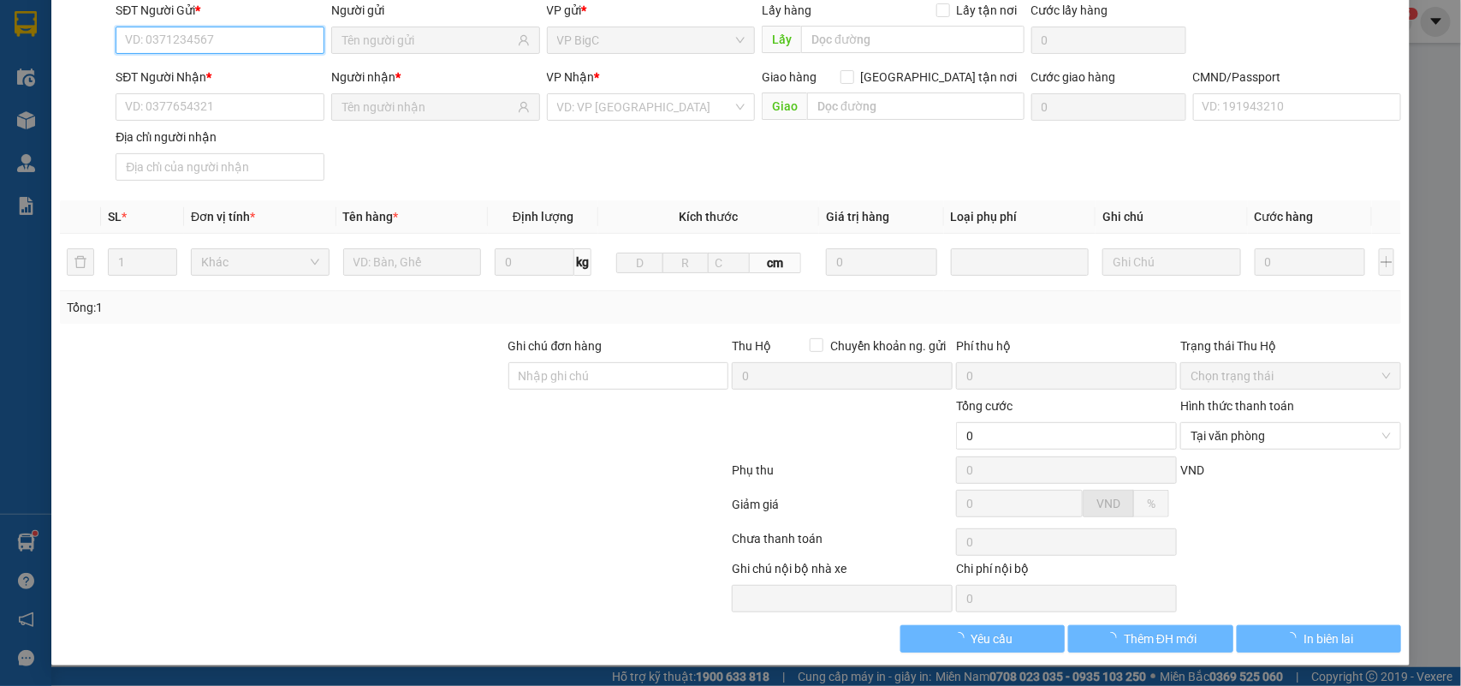
type input "0989896585"
type input "BS HIỂN"
type input "0983955487"
type input "LABO HIỆP TIẾN"
type input "1s"
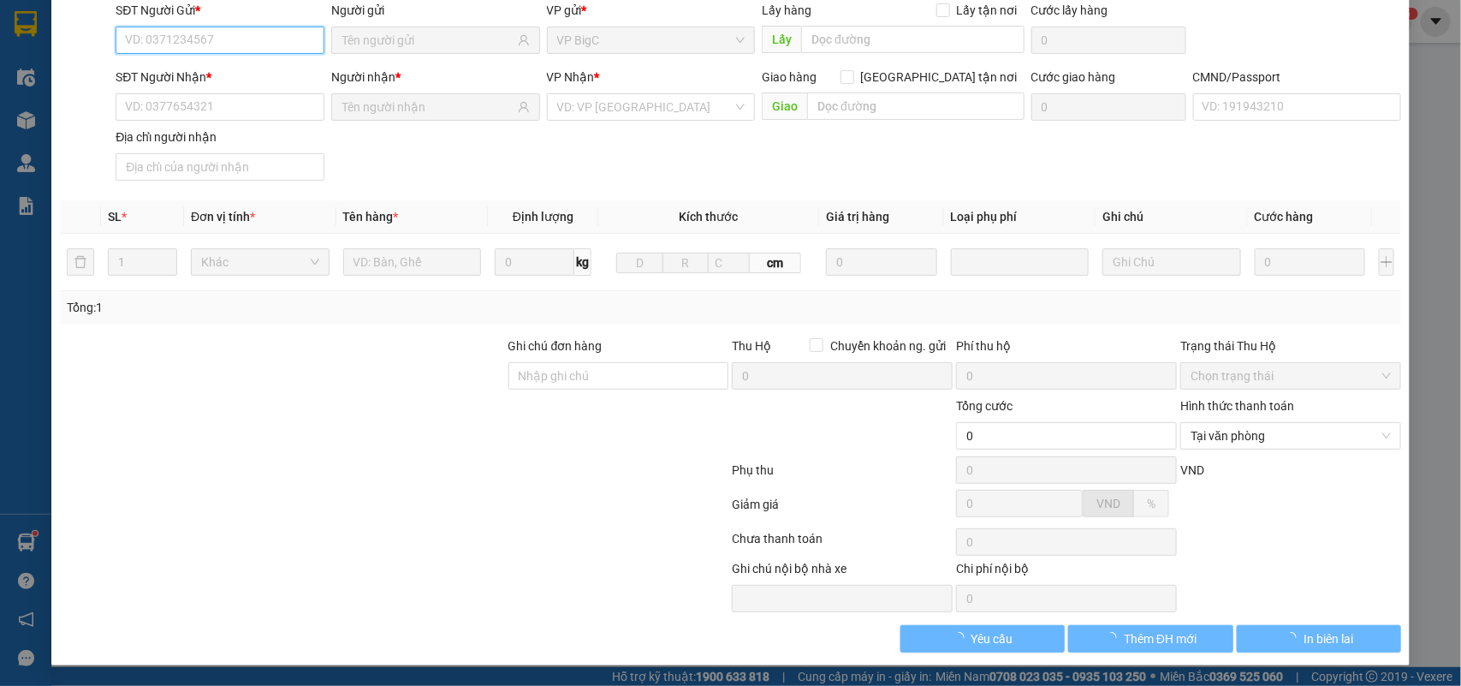
type input "25.000"
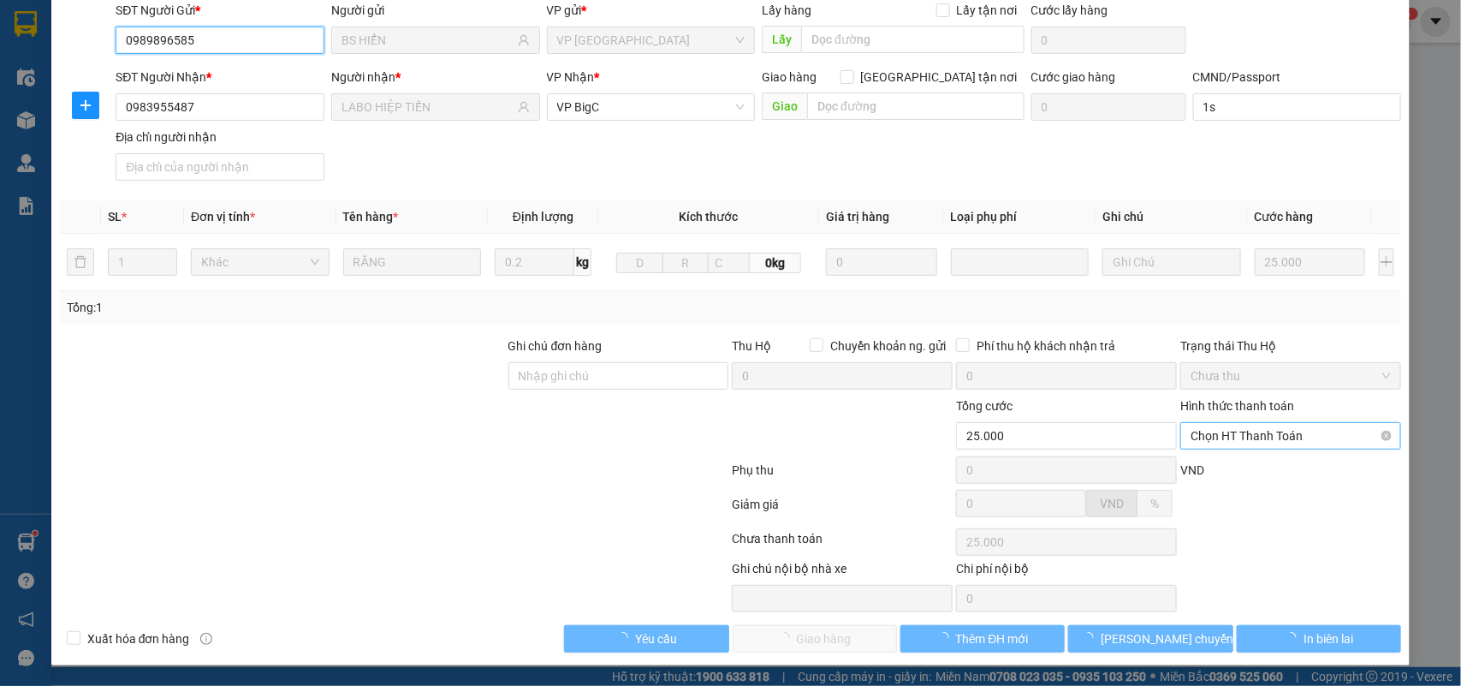
click at [1238, 430] on span "Chọn HT Thanh Toán" at bounding box center [1291, 436] width 200 height 26
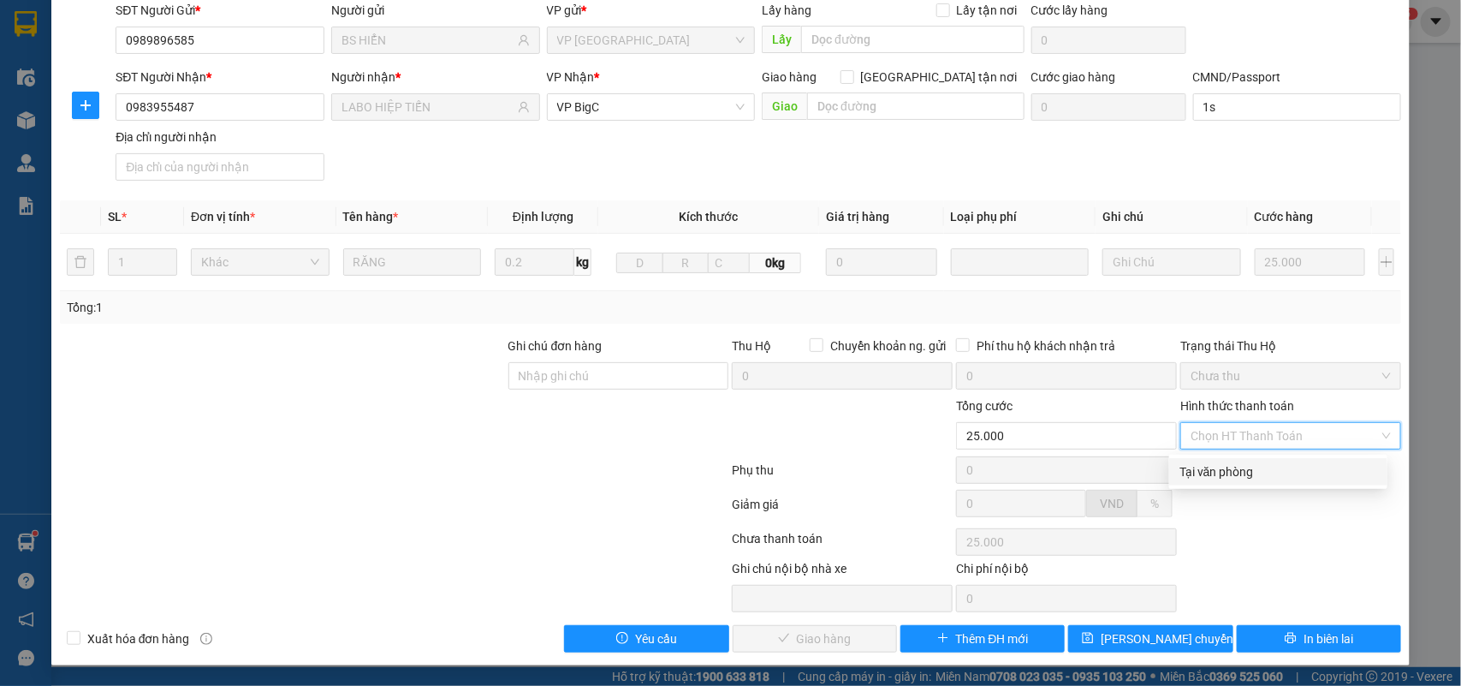
click at [1239, 469] on div "Tại văn phòng" at bounding box center [1279, 471] width 198 height 19
type input "0"
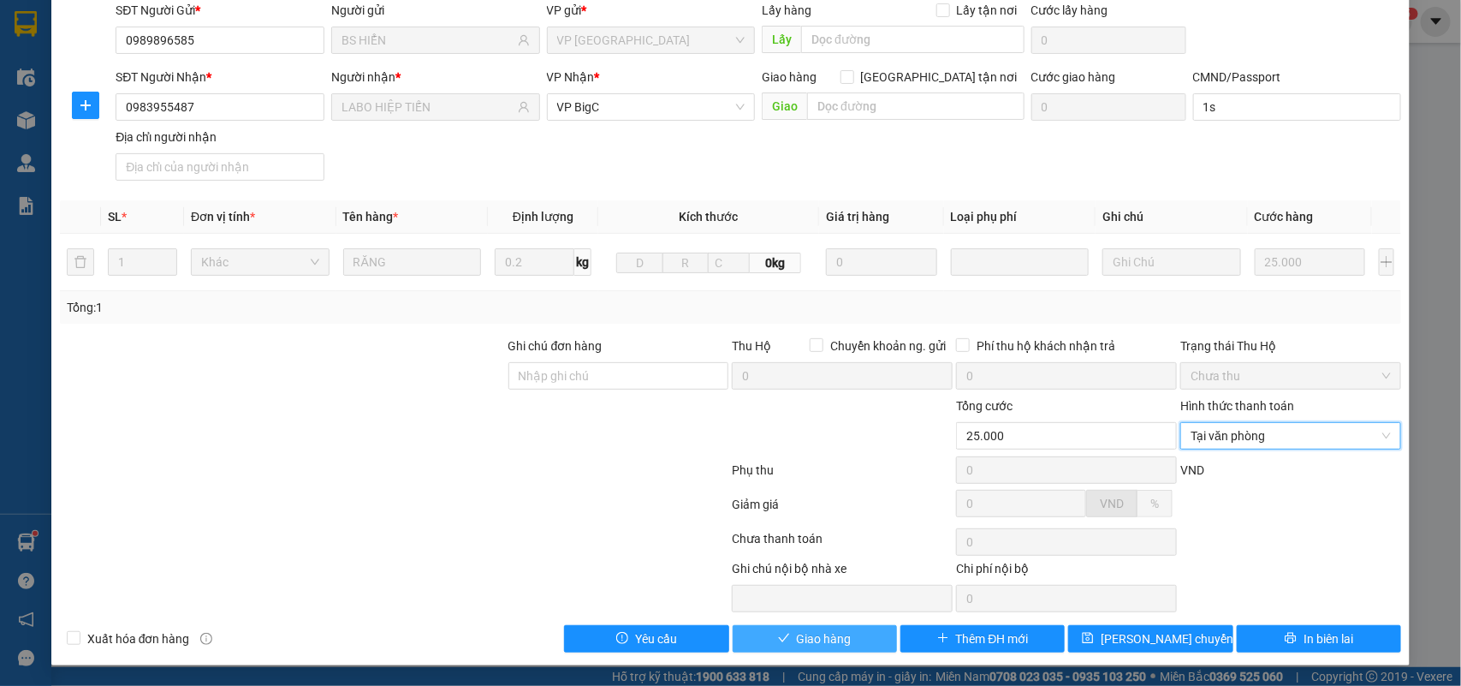
click at [835, 633] on span "Giao hàng" at bounding box center [824, 638] width 55 height 19
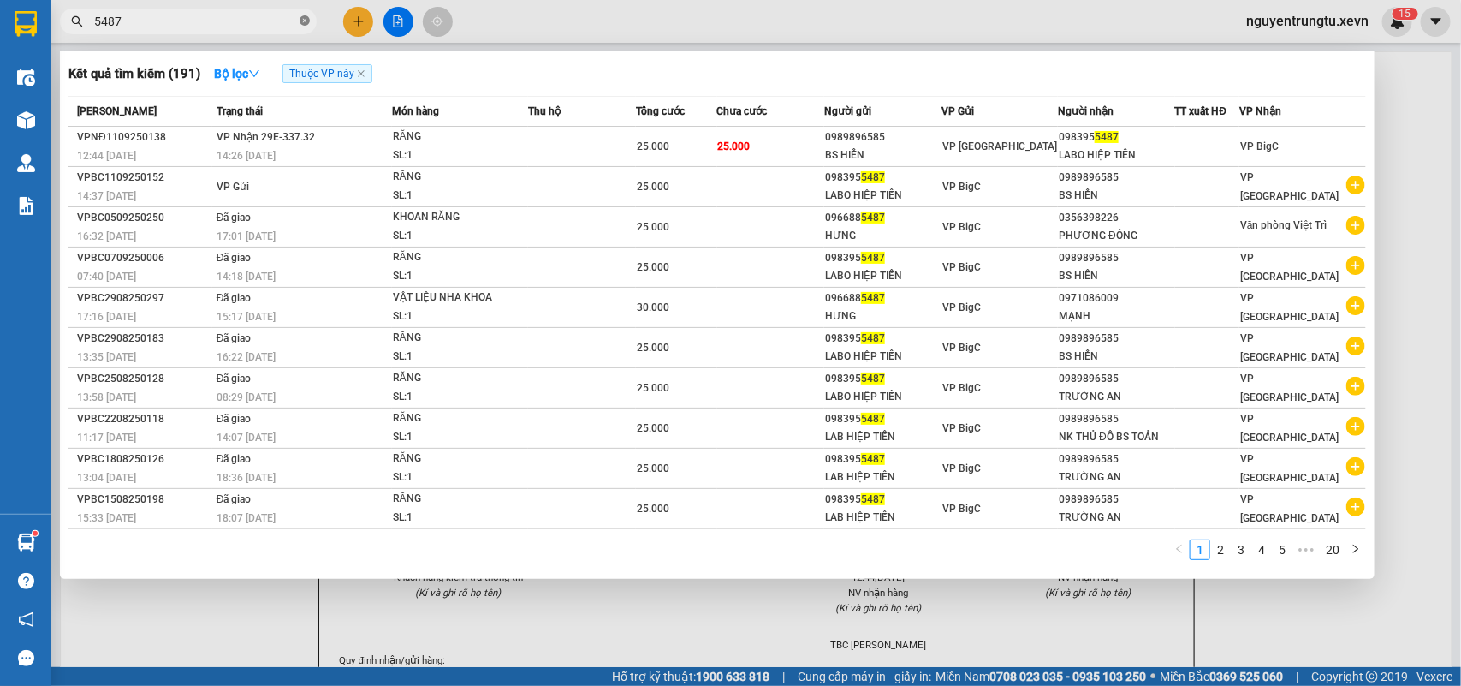
click at [302, 20] on icon "close-circle" at bounding box center [305, 20] width 10 height 10
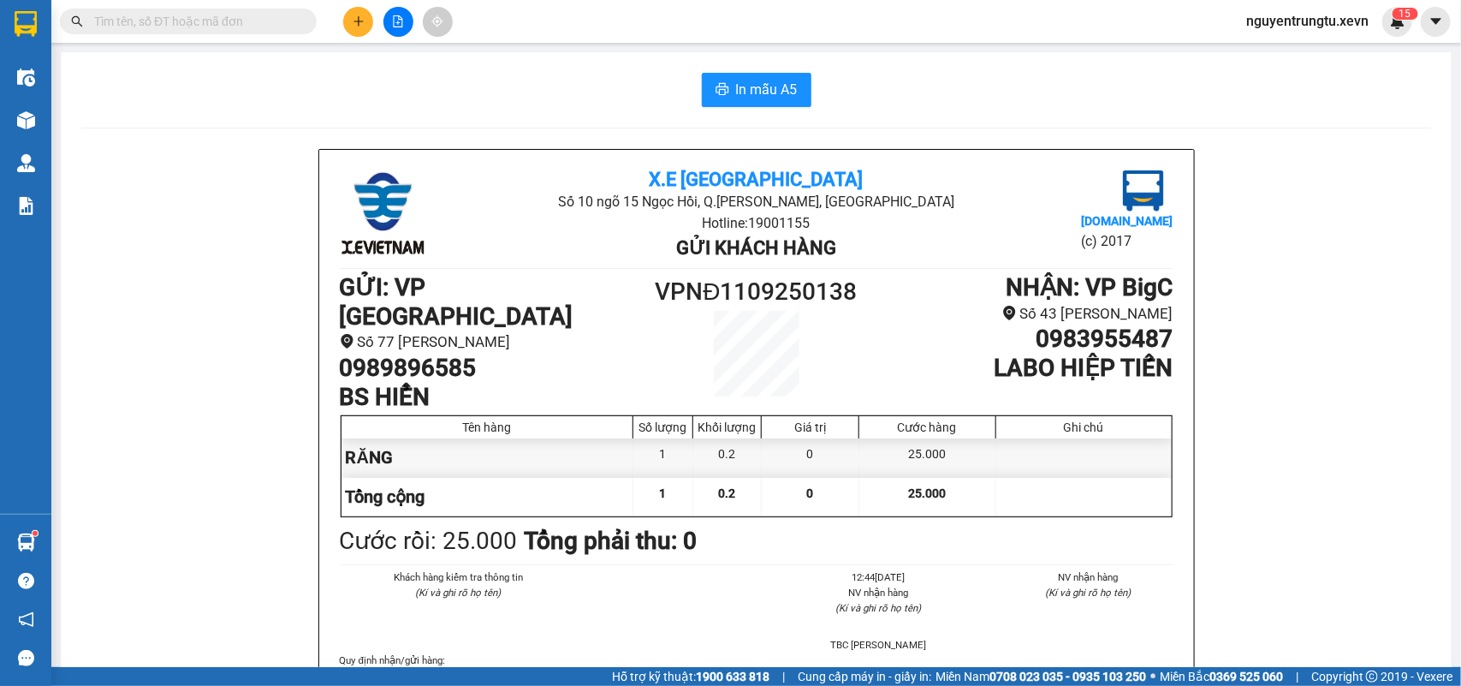
click at [267, 20] on input "text" at bounding box center [195, 21] width 202 height 19
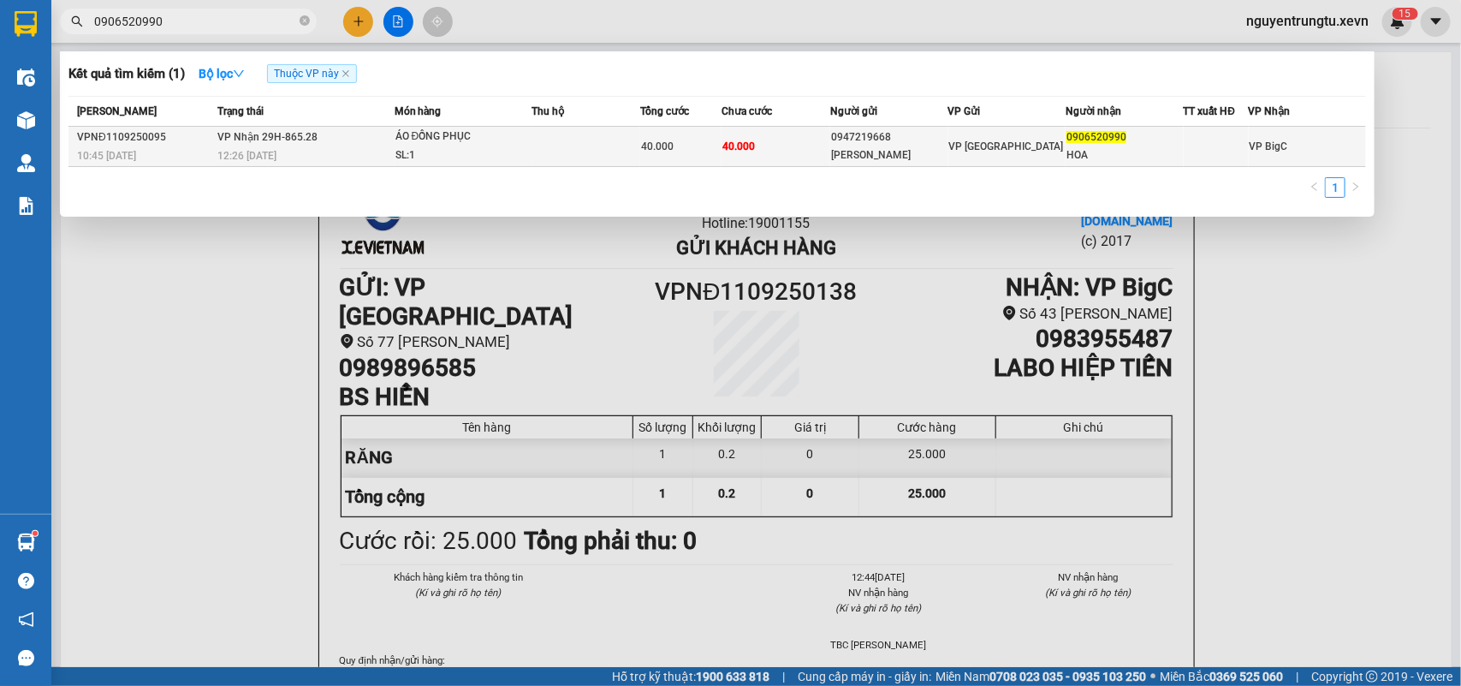
type input "0906520990"
click at [570, 147] on td at bounding box center [586, 147] width 109 height 40
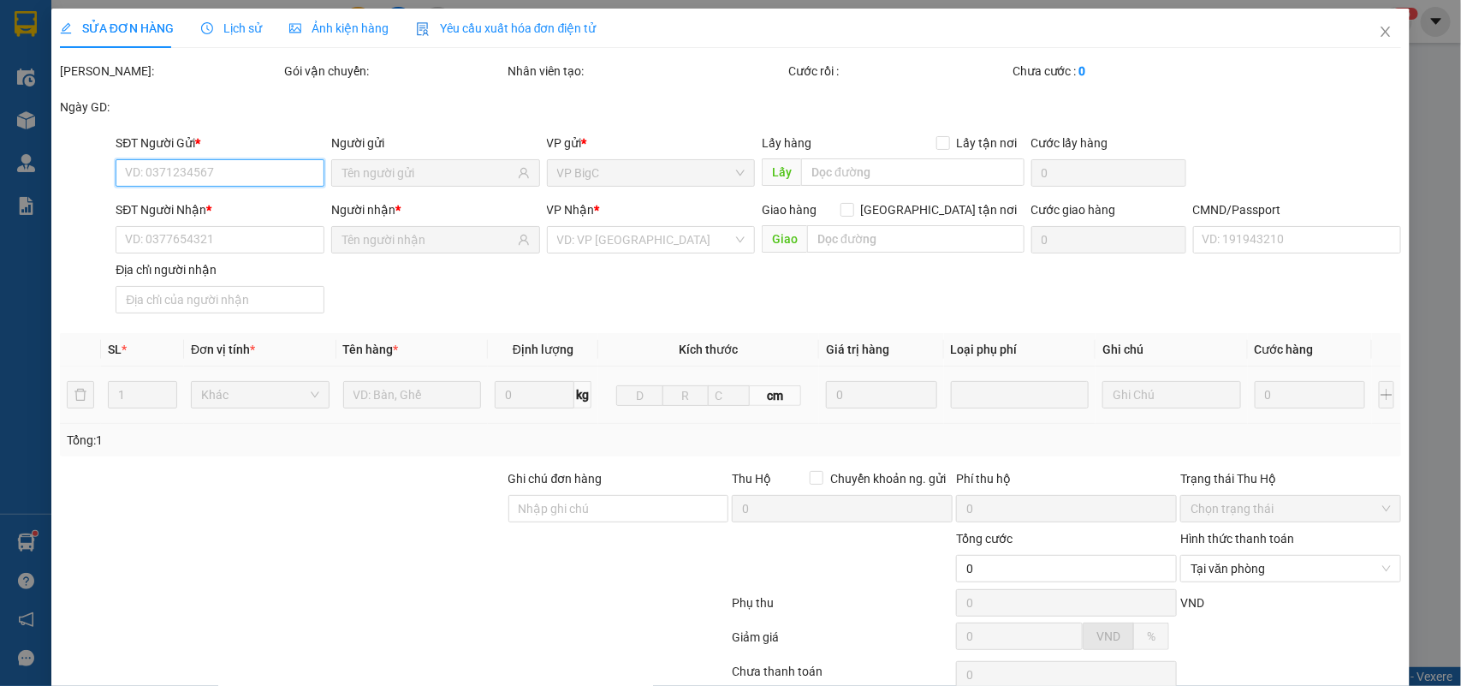
type input "0947219668"
type input "[PERSON_NAME]"
type input "0906520990"
type input "HOA"
type input "40.000"
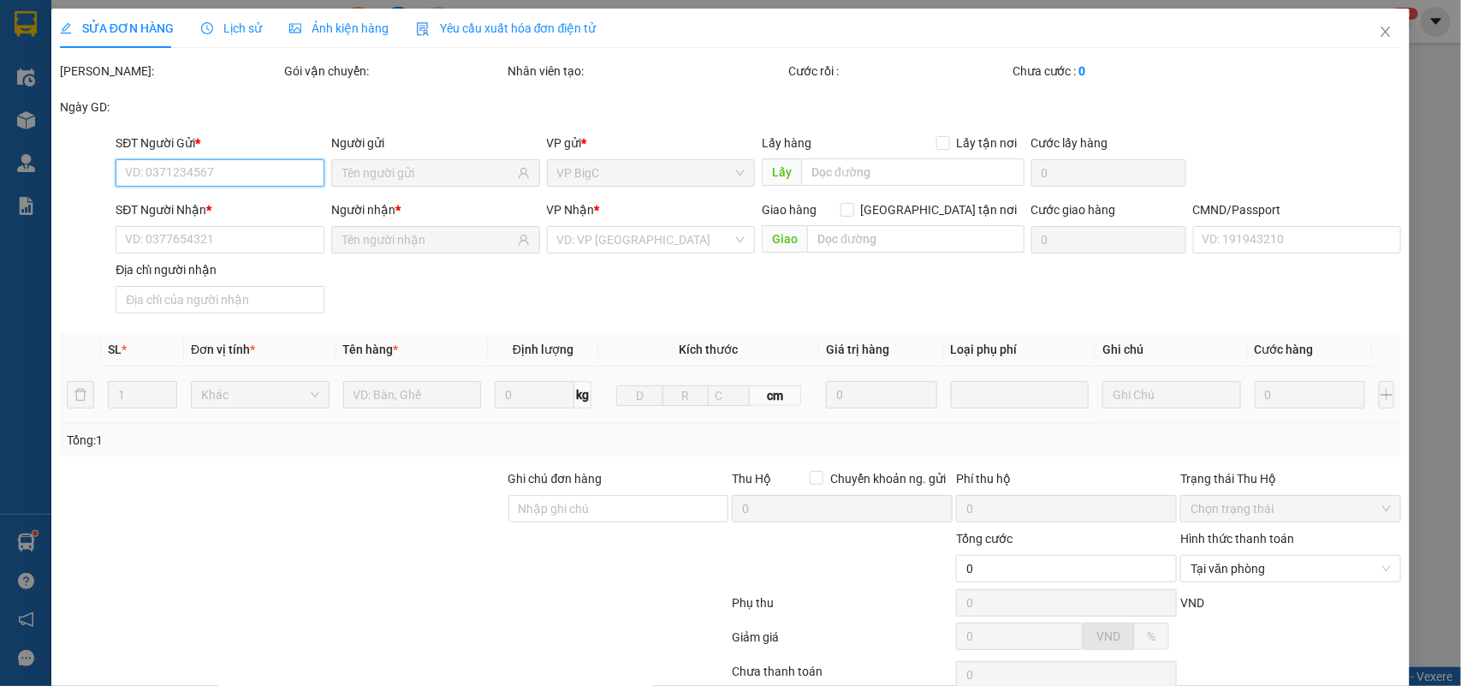
type input "40.000"
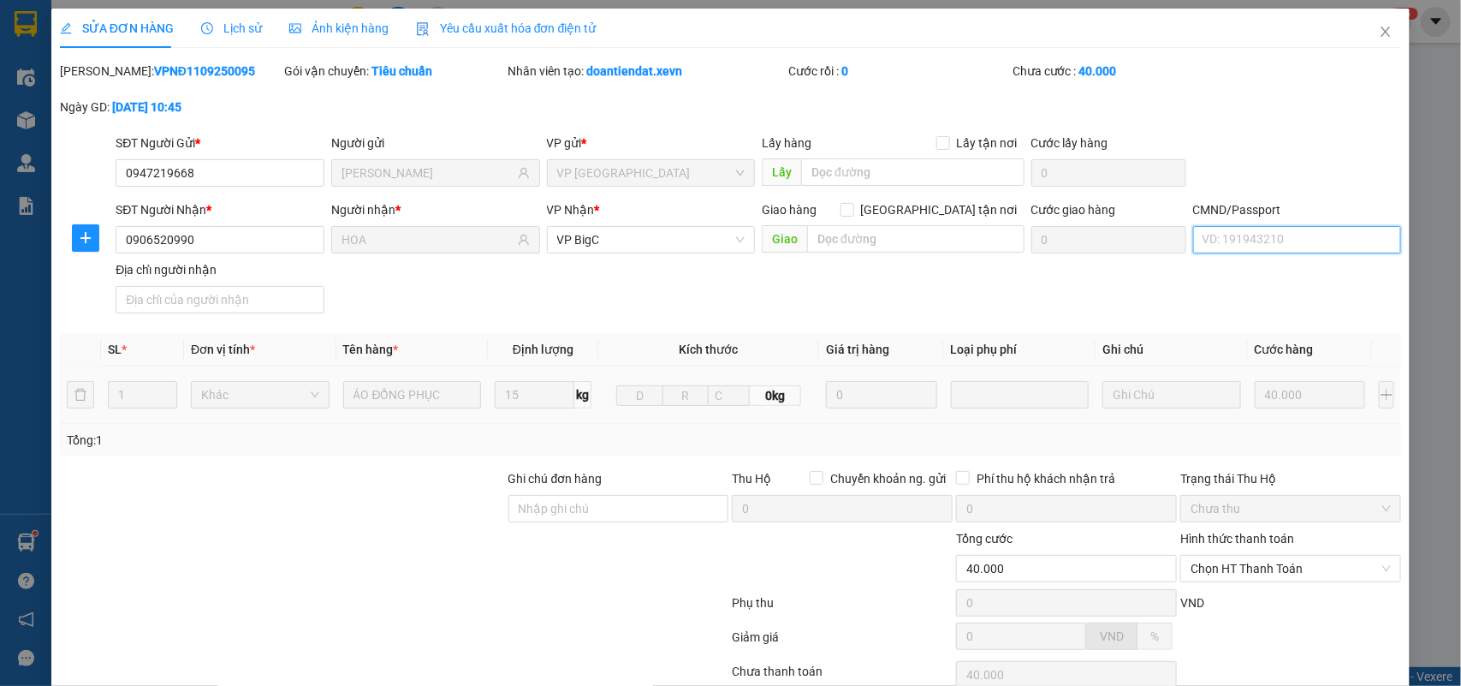
click at [1242, 241] on input "CMND/Passport" at bounding box center [1297, 239] width 209 height 27
click at [1323, 244] on input "CMND/Passport" at bounding box center [1297, 239] width 209 height 27
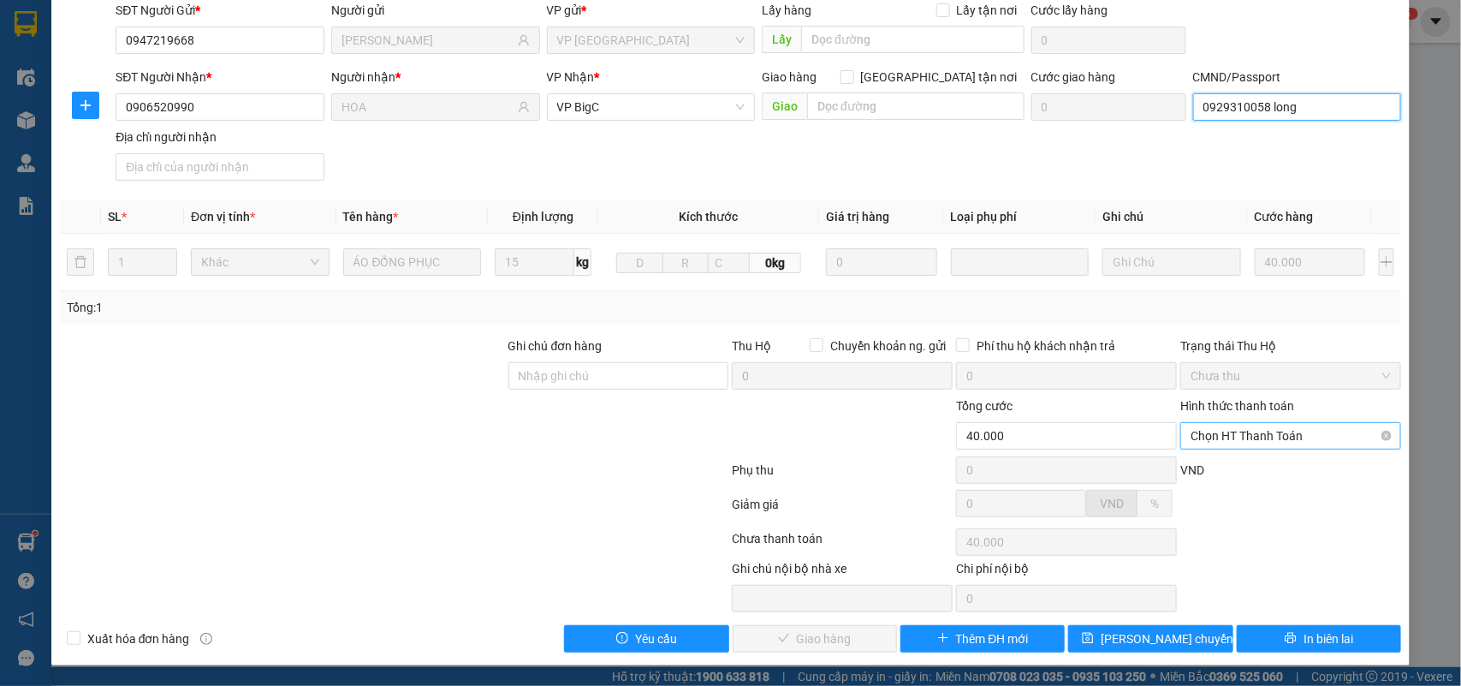
click at [1285, 437] on span "Chọn HT Thanh Toán" at bounding box center [1291, 436] width 200 height 26
type input "0929310058 long"
drag, startPoint x: 1255, startPoint y: 458, endPoint x: 1242, endPoint y: 478, distance: 23.5
click at [1254, 462] on div "Tại văn phòng" at bounding box center [1279, 471] width 198 height 19
type input "0"
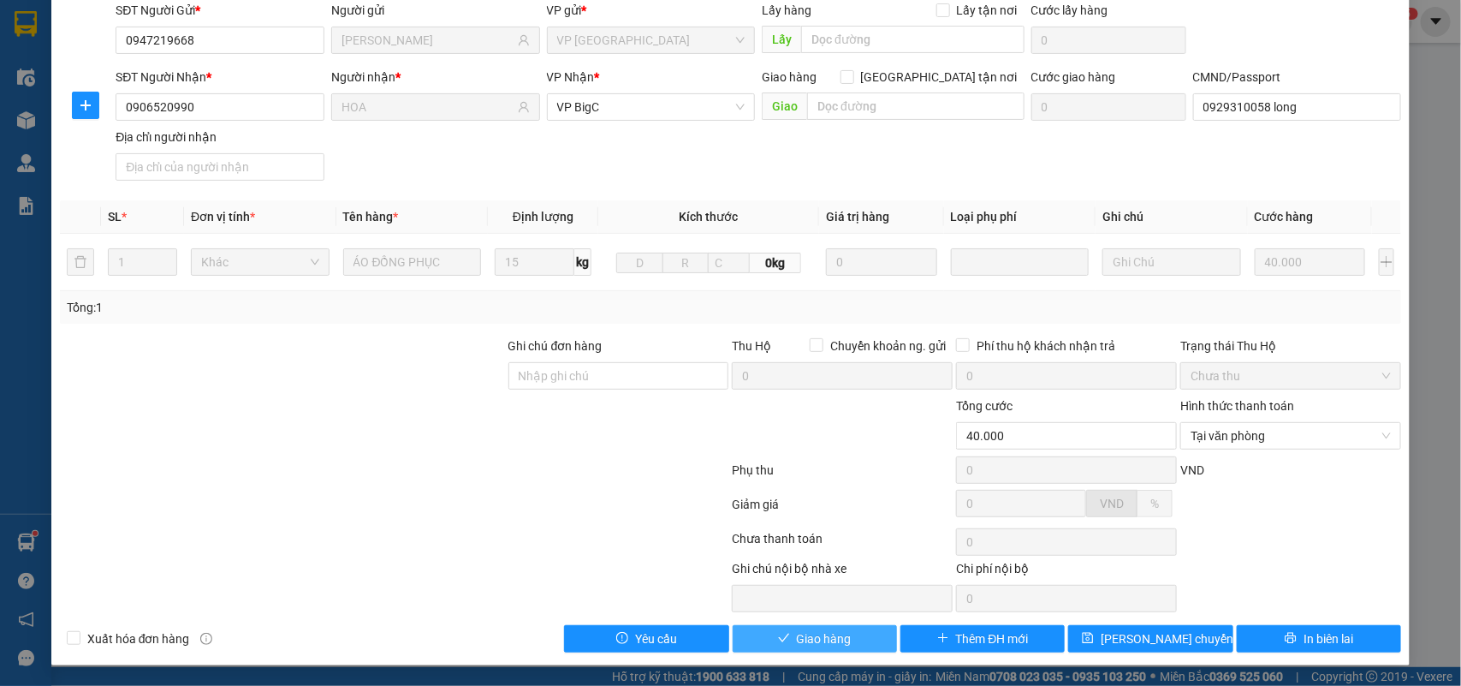
click at [831, 644] on span "Giao hàng" at bounding box center [824, 638] width 55 height 19
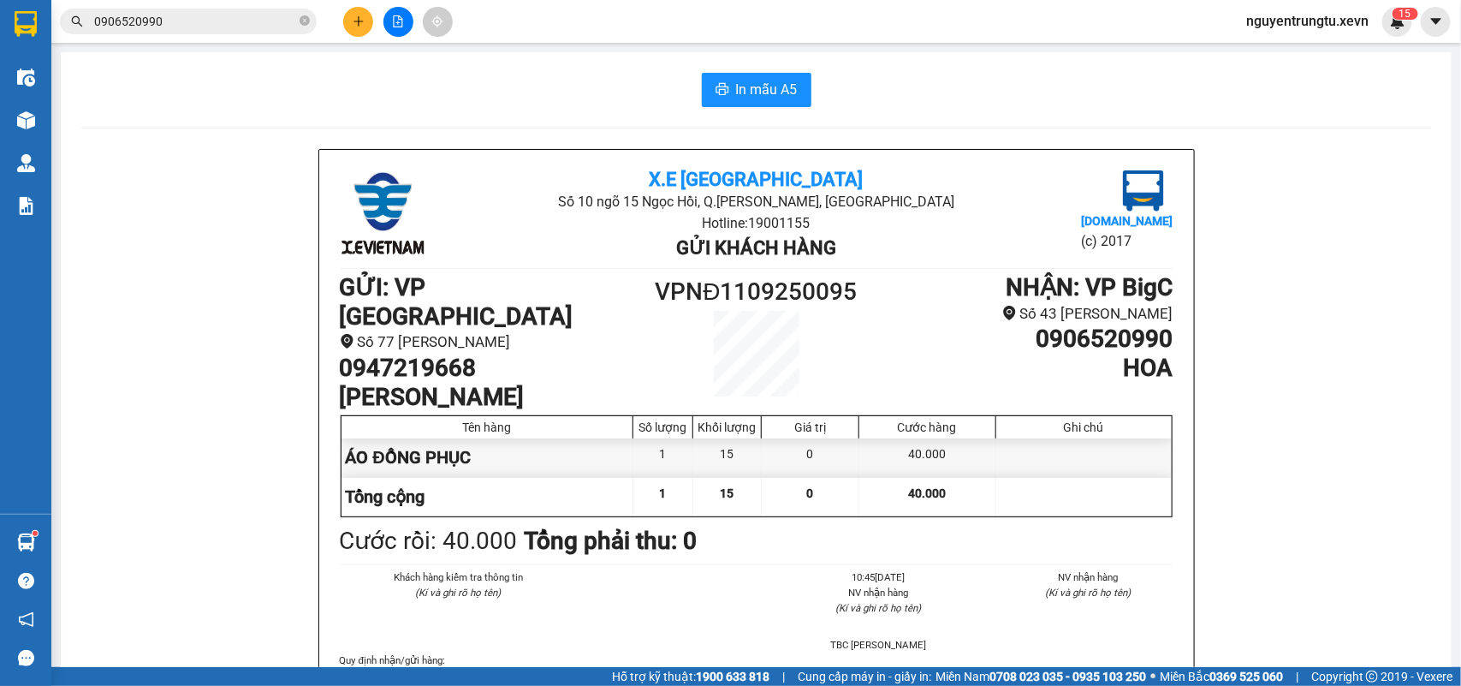
click at [306, 22] on icon "close-circle" at bounding box center [305, 20] width 10 height 10
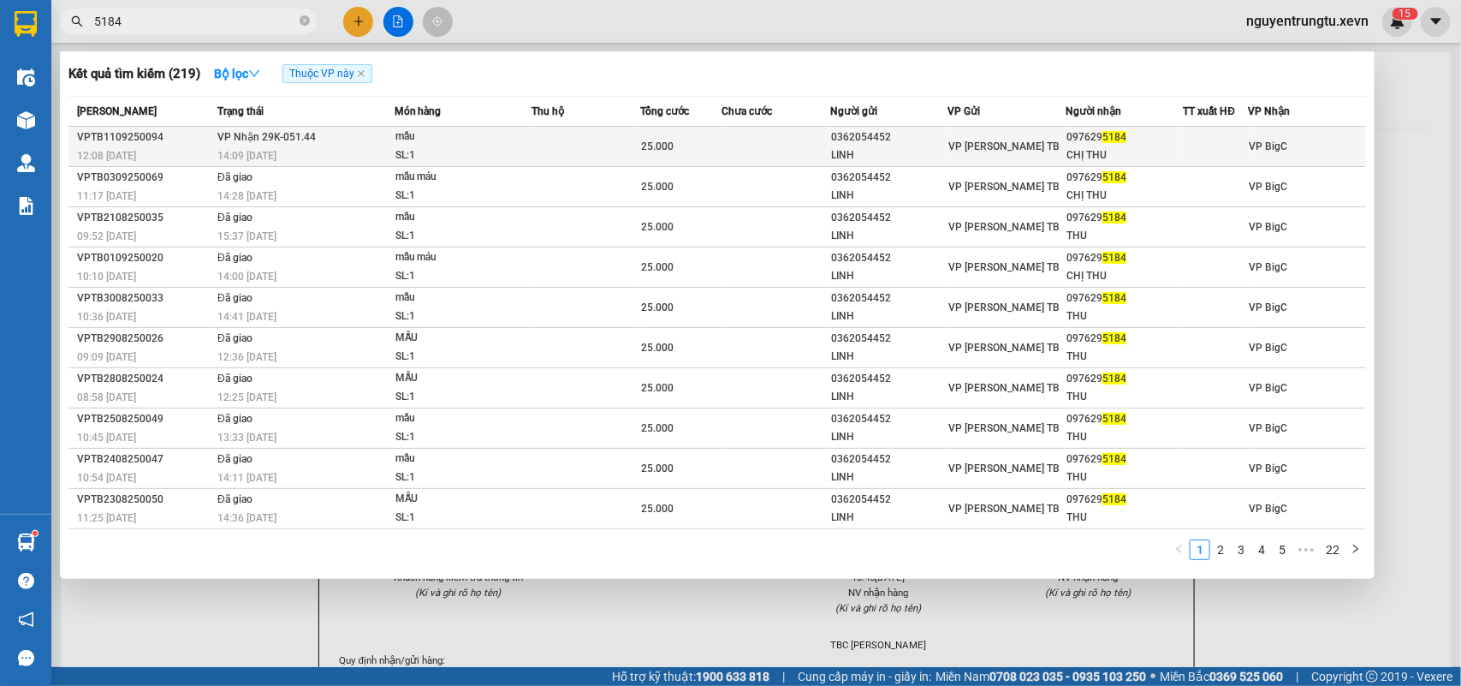
type input "5184"
click at [418, 152] on div "SL: 1" at bounding box center [459, 155] width 128 height 19
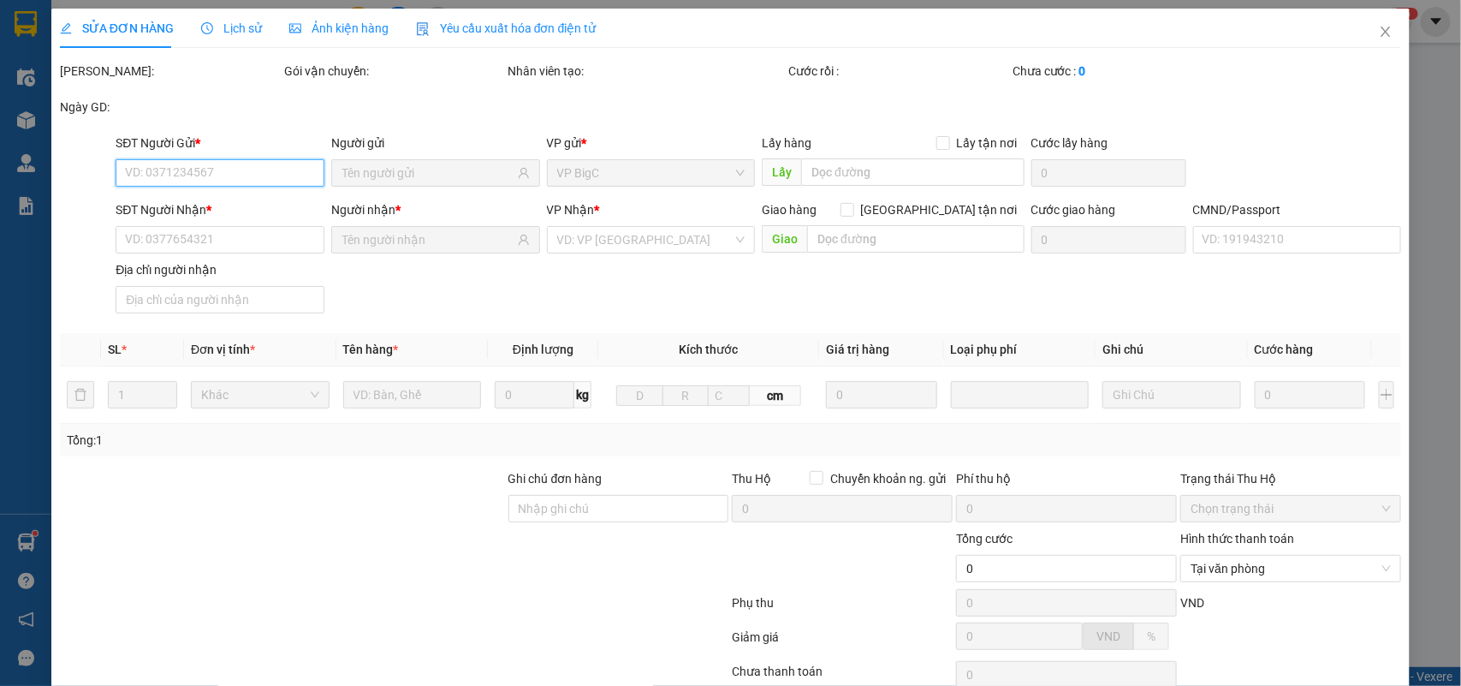
type input "0362054452"
type input "LINH"
type input "0976295184"
type input "CHỊ THU"
type input "C THU"
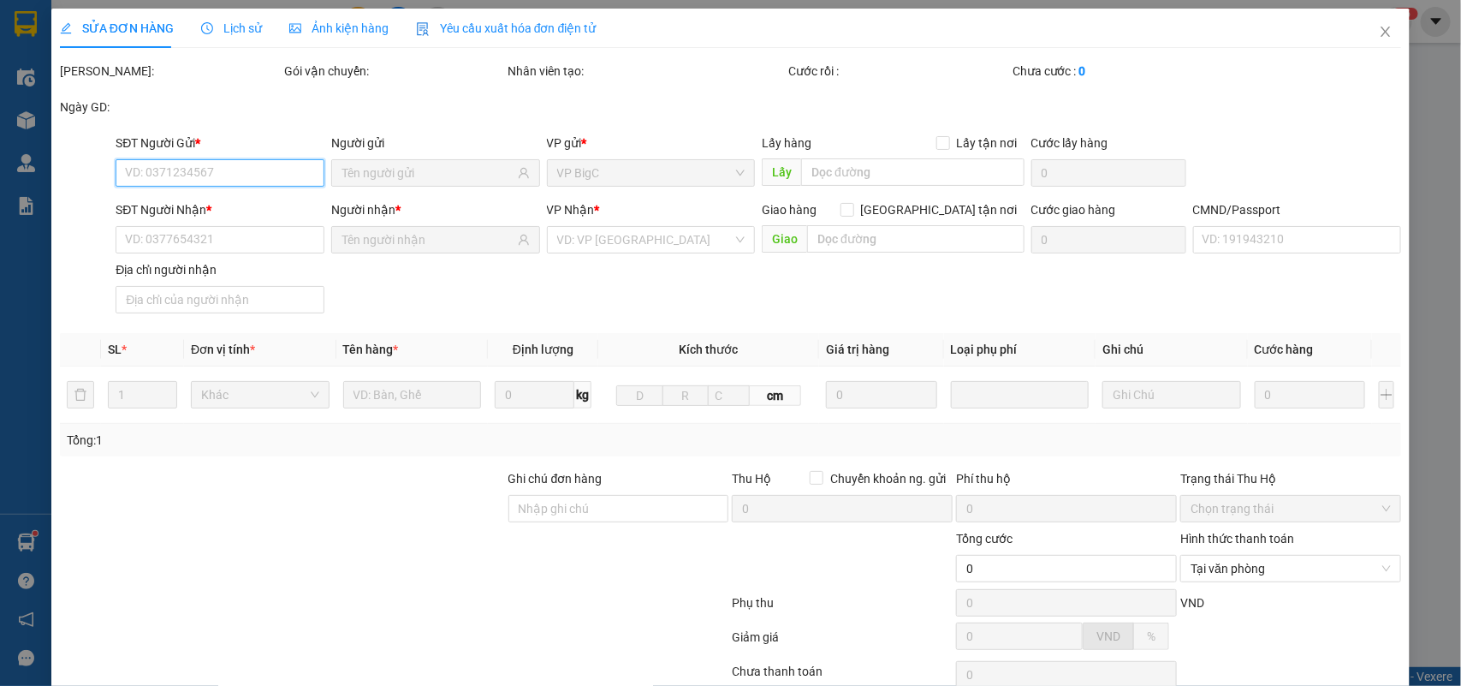
type input "25.000"
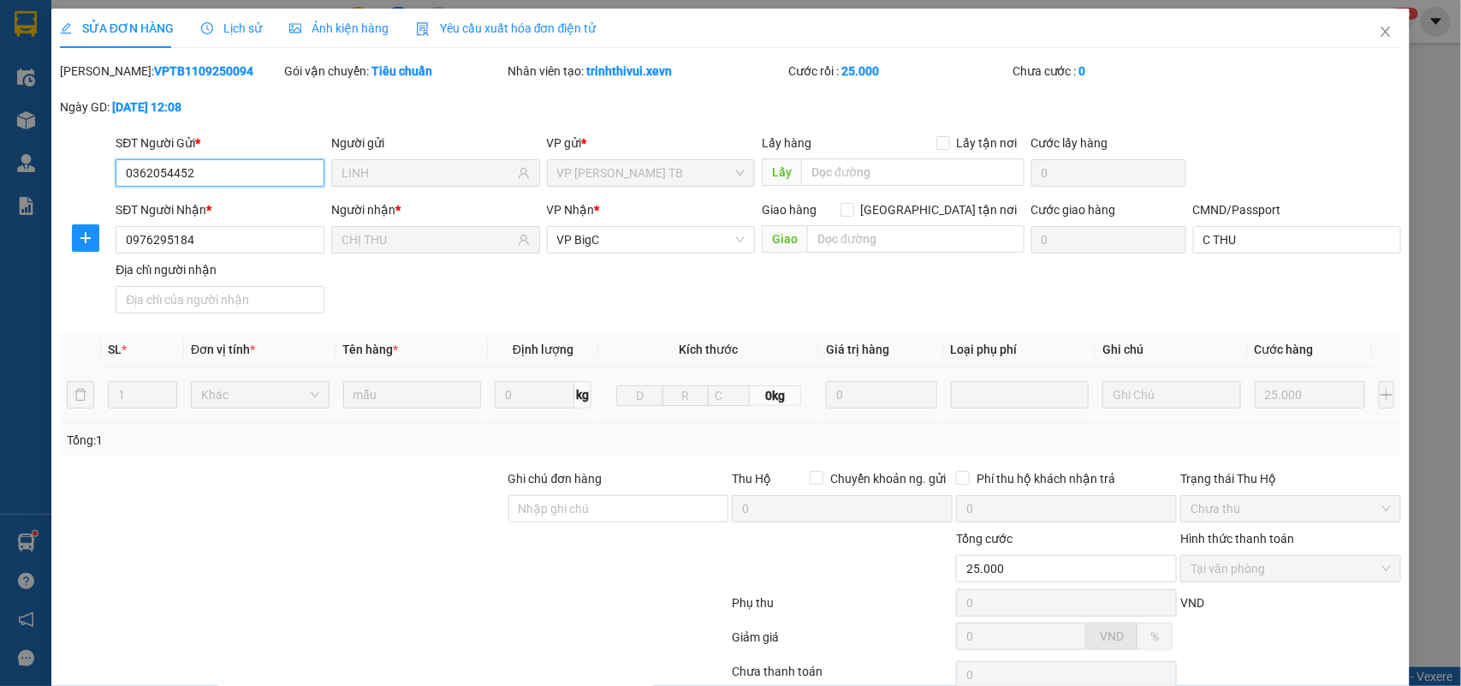
scroll to position [135, 0]
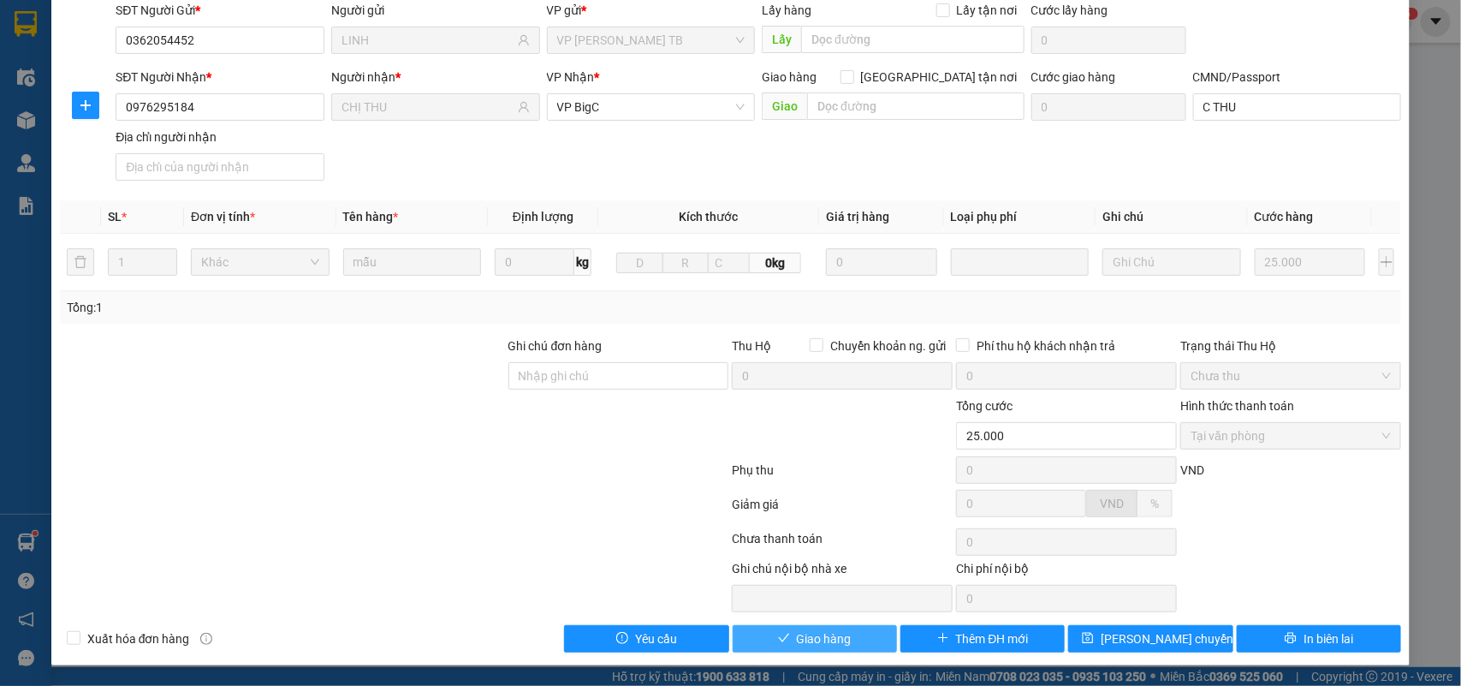
click at [827, 632] on span "Giao hàng" at bounding box center [824, 638] width 55 height 19
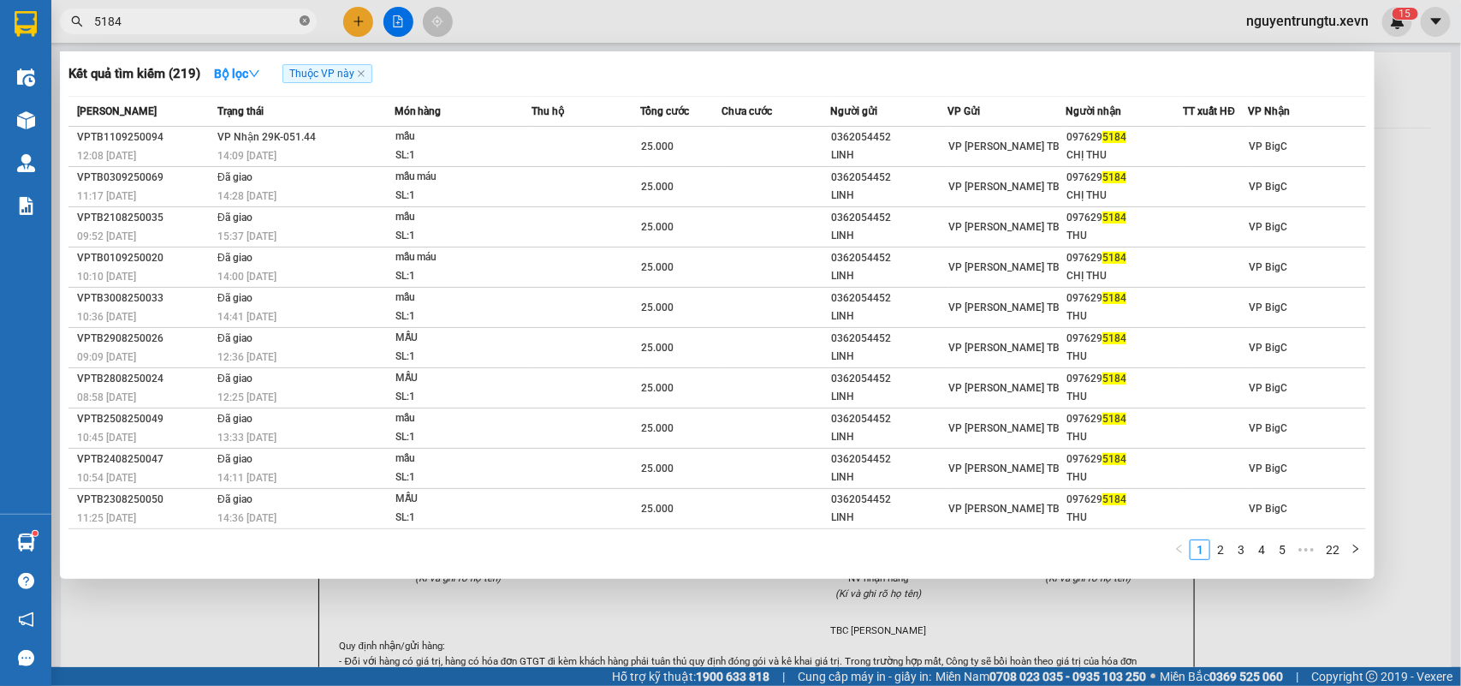
click at [306, 23] on icon "close-circle" at bounding box center [305, 20] width 10 height 10
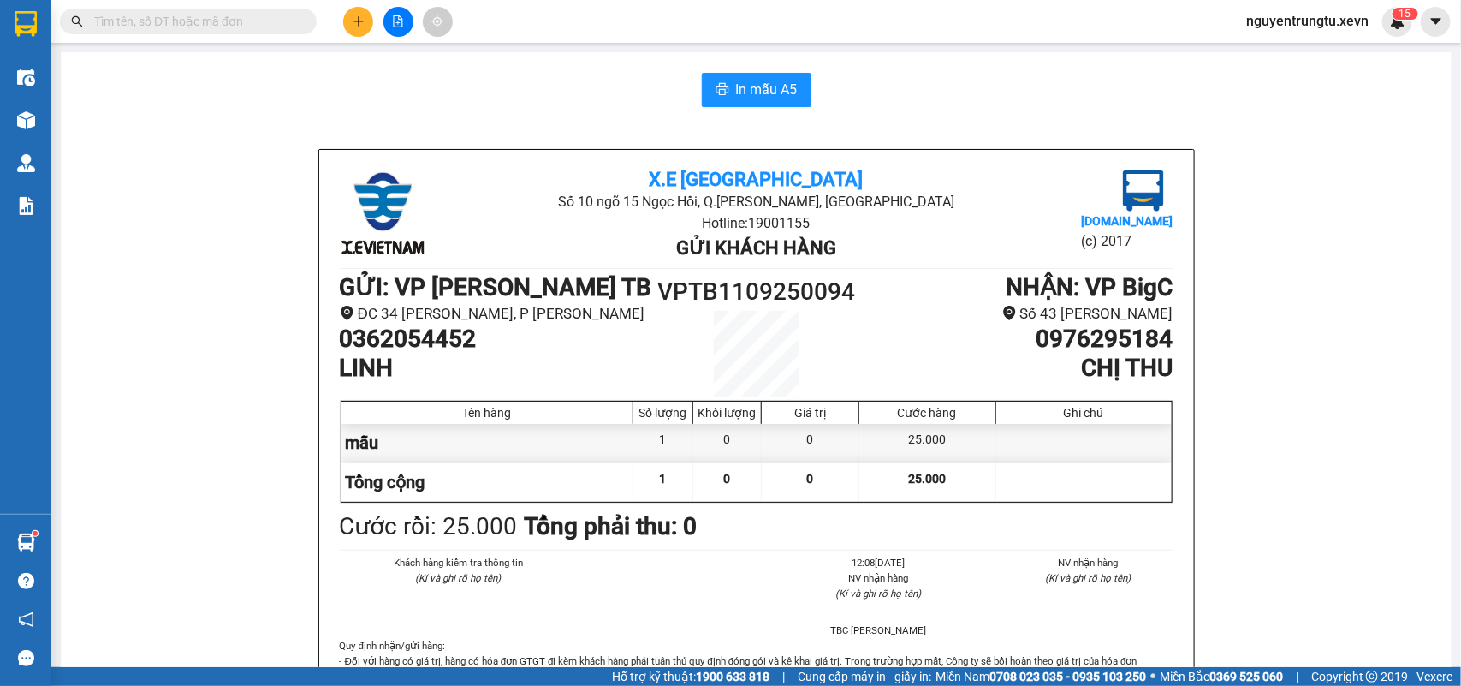
click at [270, 13] on input "text" at bounding box center [195, 21] width 202 height 19
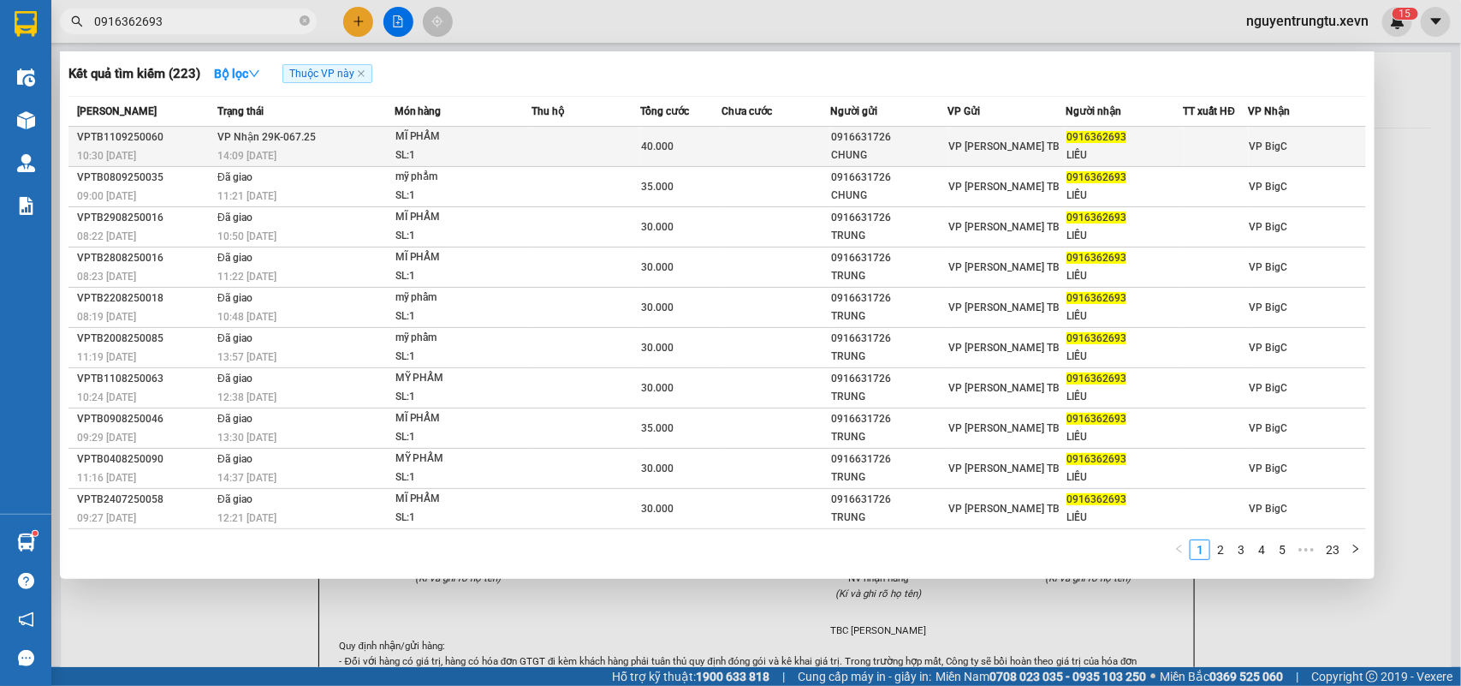
type input "0916362693"
click at [603, 143] on td at bounding box center [586, 147] width 109 height 40
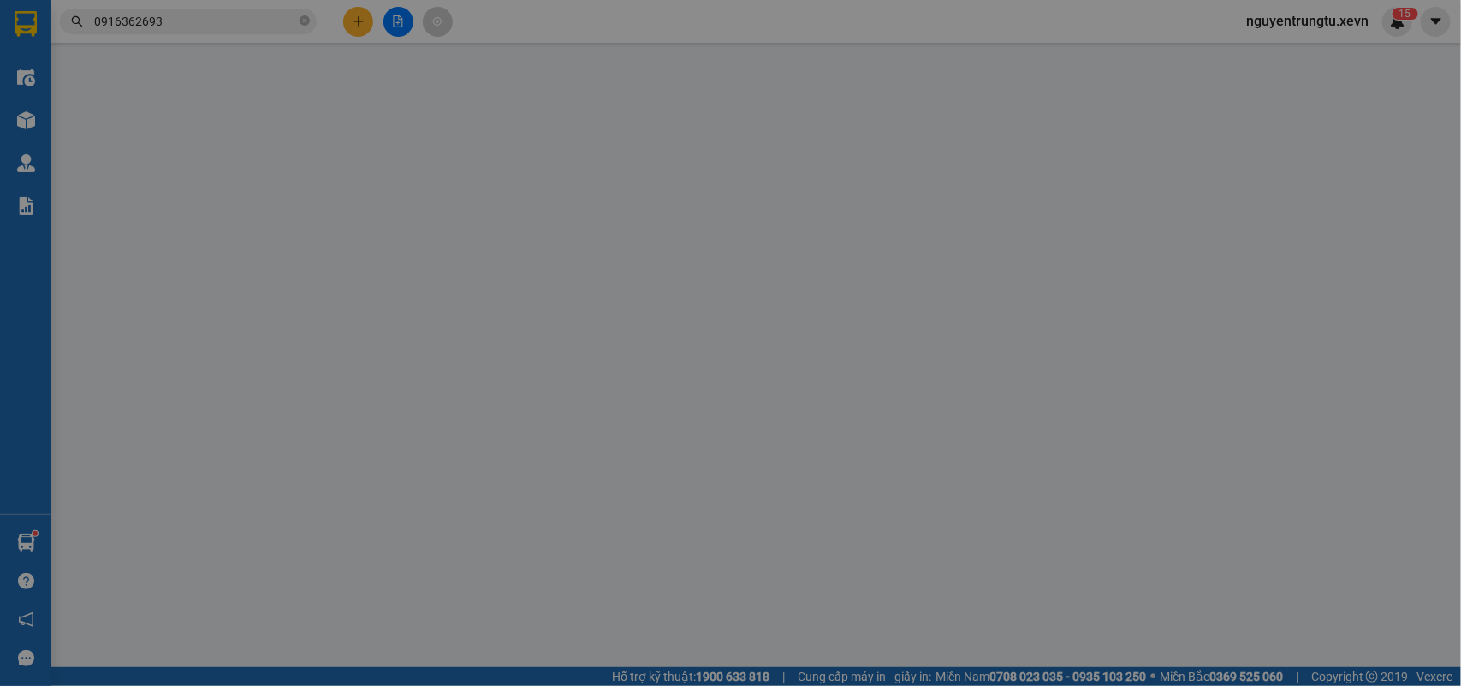
type input "0916631726"
type input "CHUNG"
type input "0916362693"
type input "LIỄU"
type input "0359723619 VIỆT"
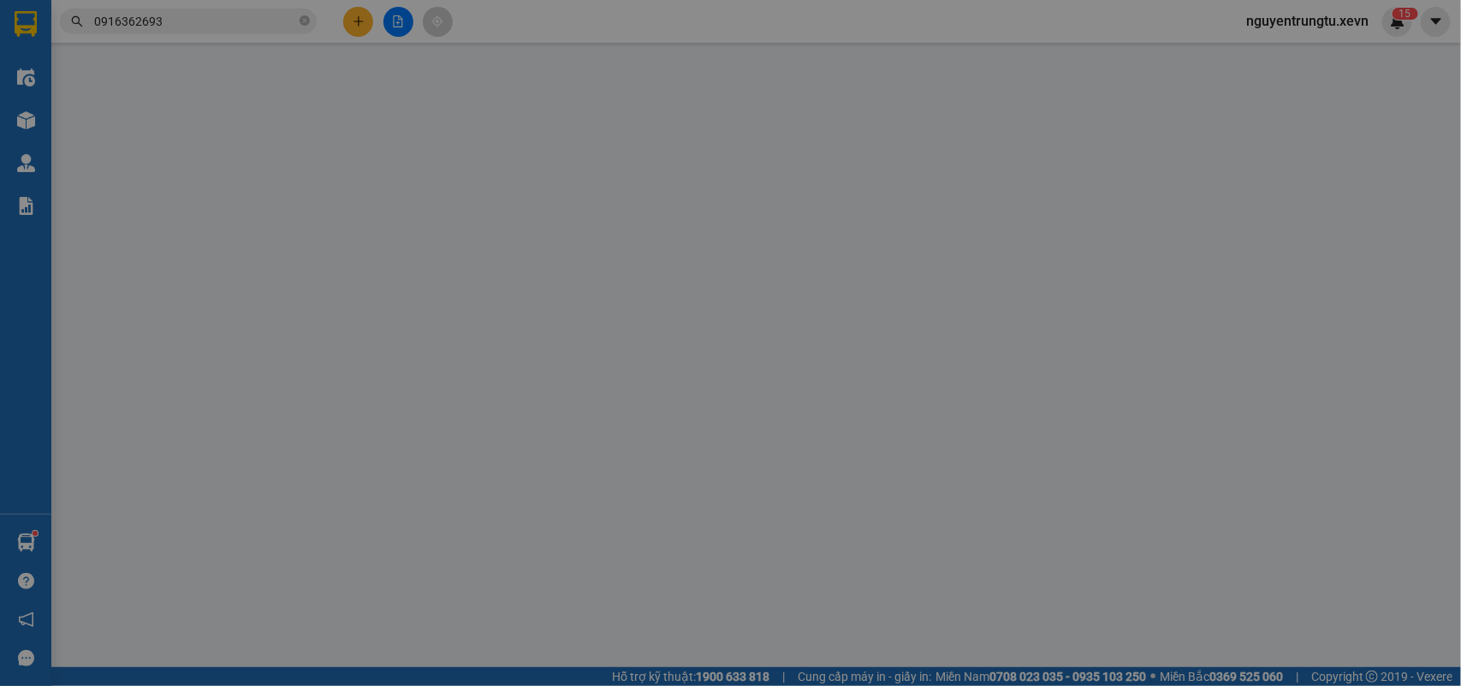
type input "tecco ngũ hiệp-thanh trì HN"
type input "40.000"
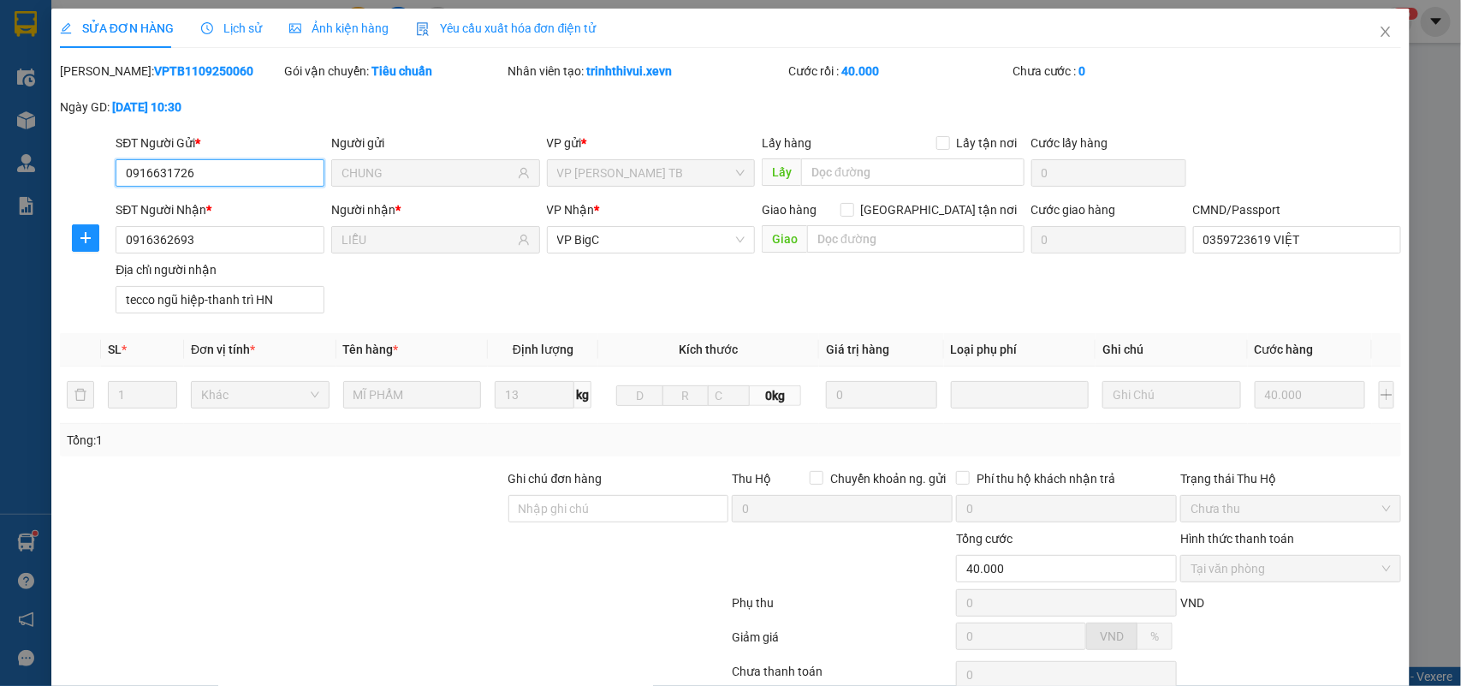
scroll to position [135, 0]
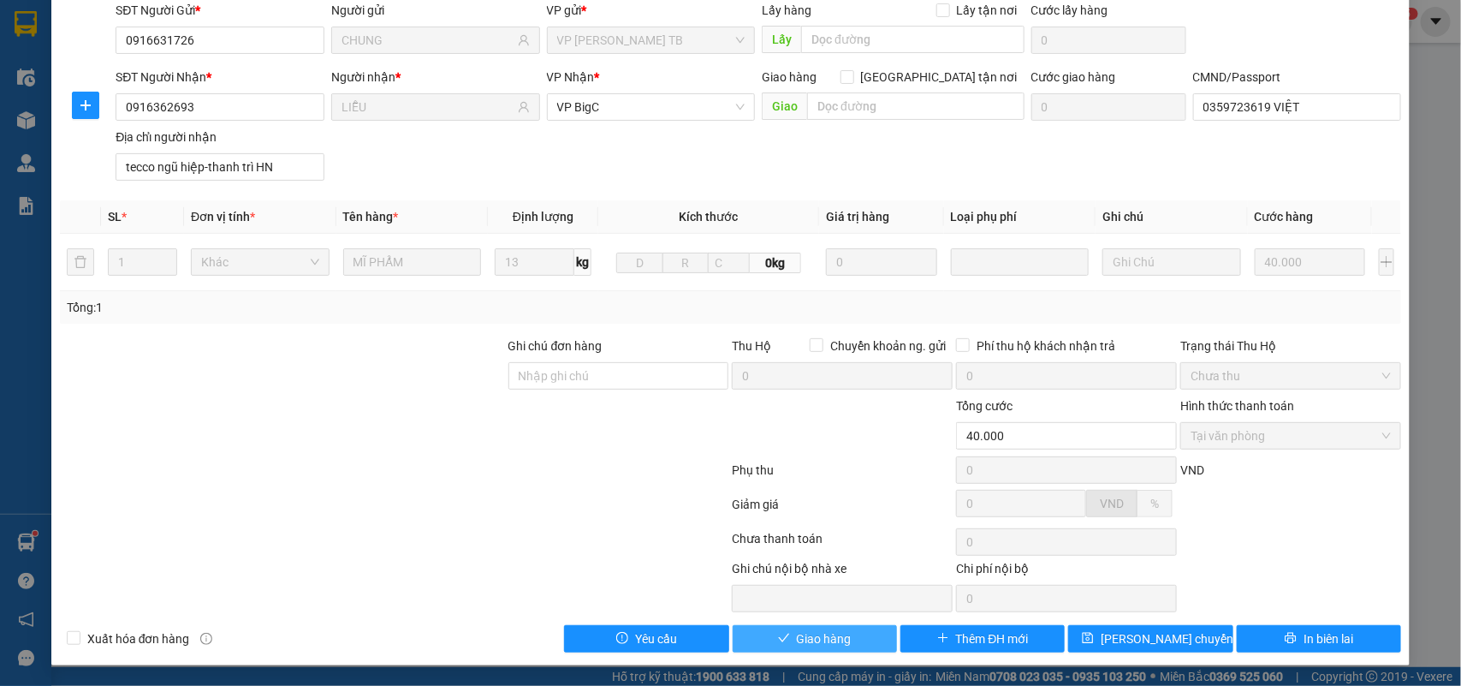
click at [785, 644] on button "Giao hàng" at bounding box center [815, 638] width 164 height 27
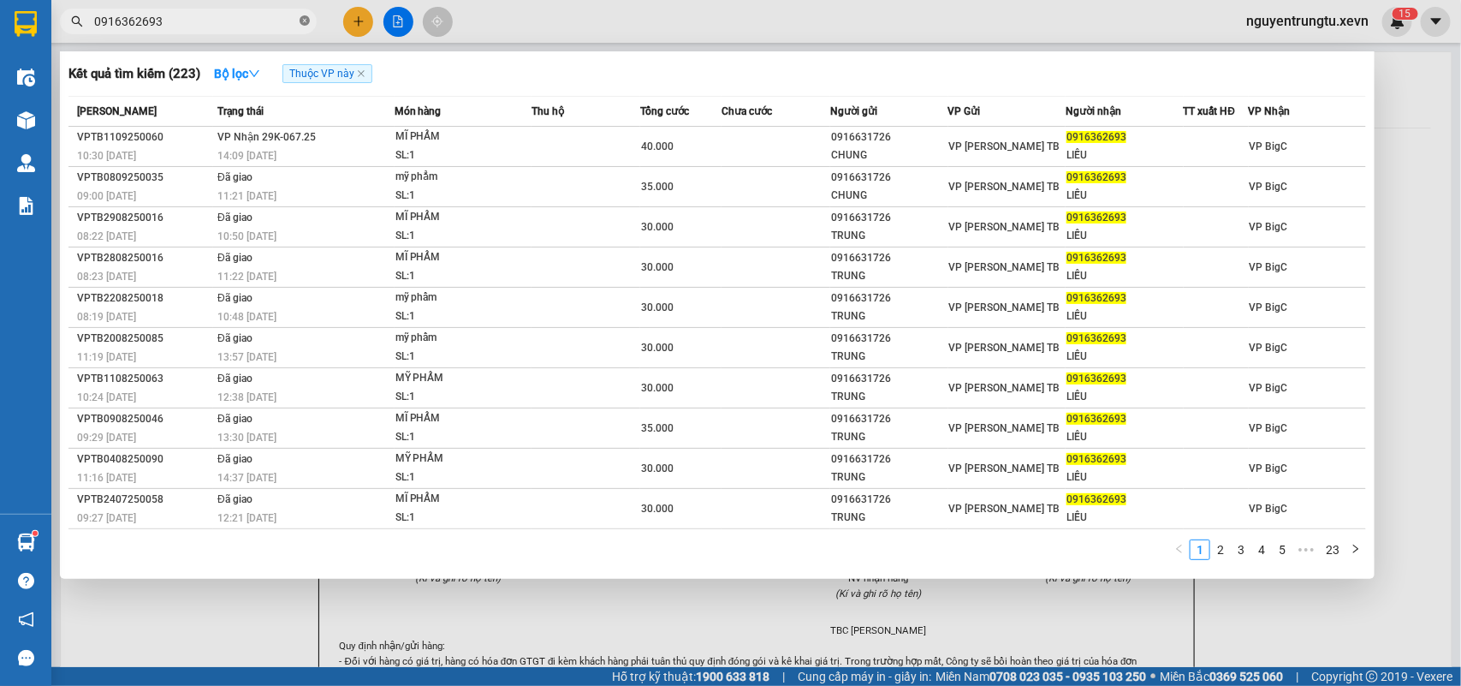
click at [306, 17] on icon "close-circle" at bounding box center [305, 20] width 10 height 10
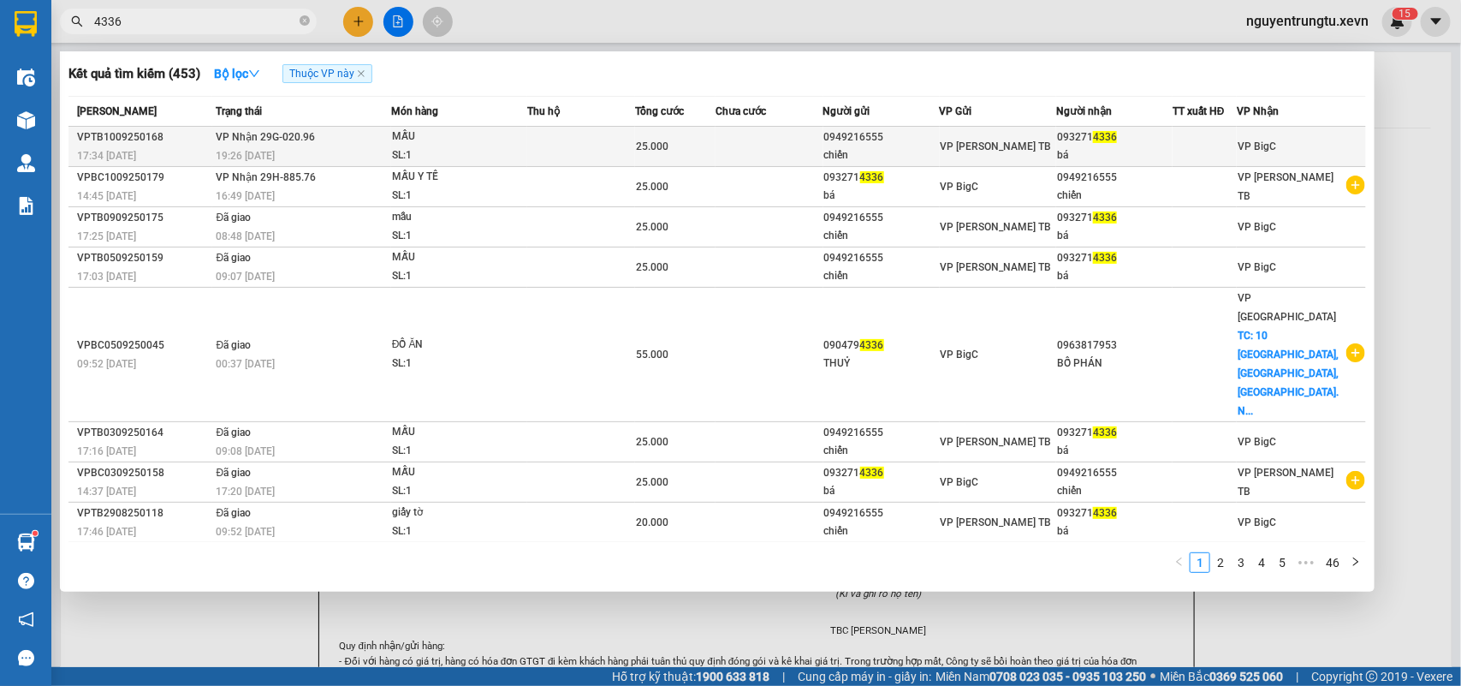
type input "4336"
click at [562, 150] on td at bounding box center [581, 147] width 108 height 40
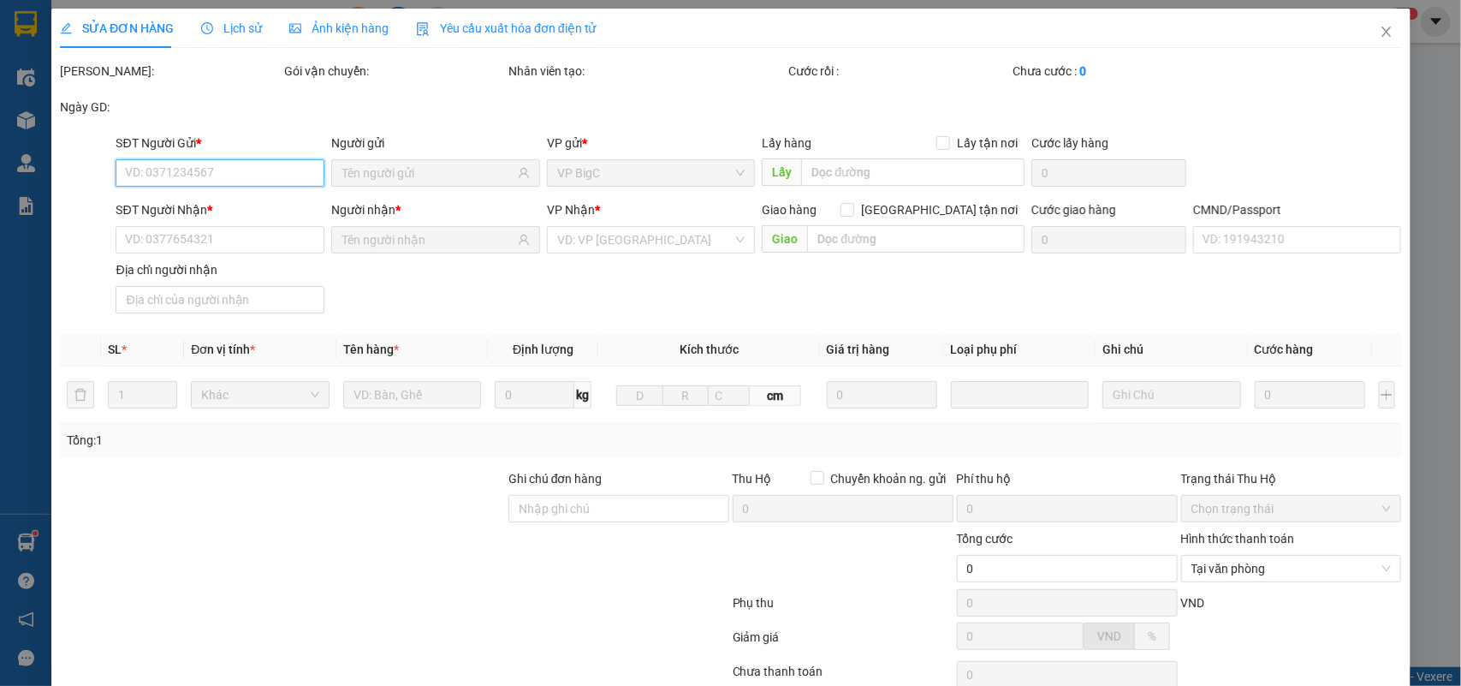
type input "0949216555"
type input "chiến"
type input "0932714336"
type input "bá"
type input "036088018174 [PERSON_NAME]"
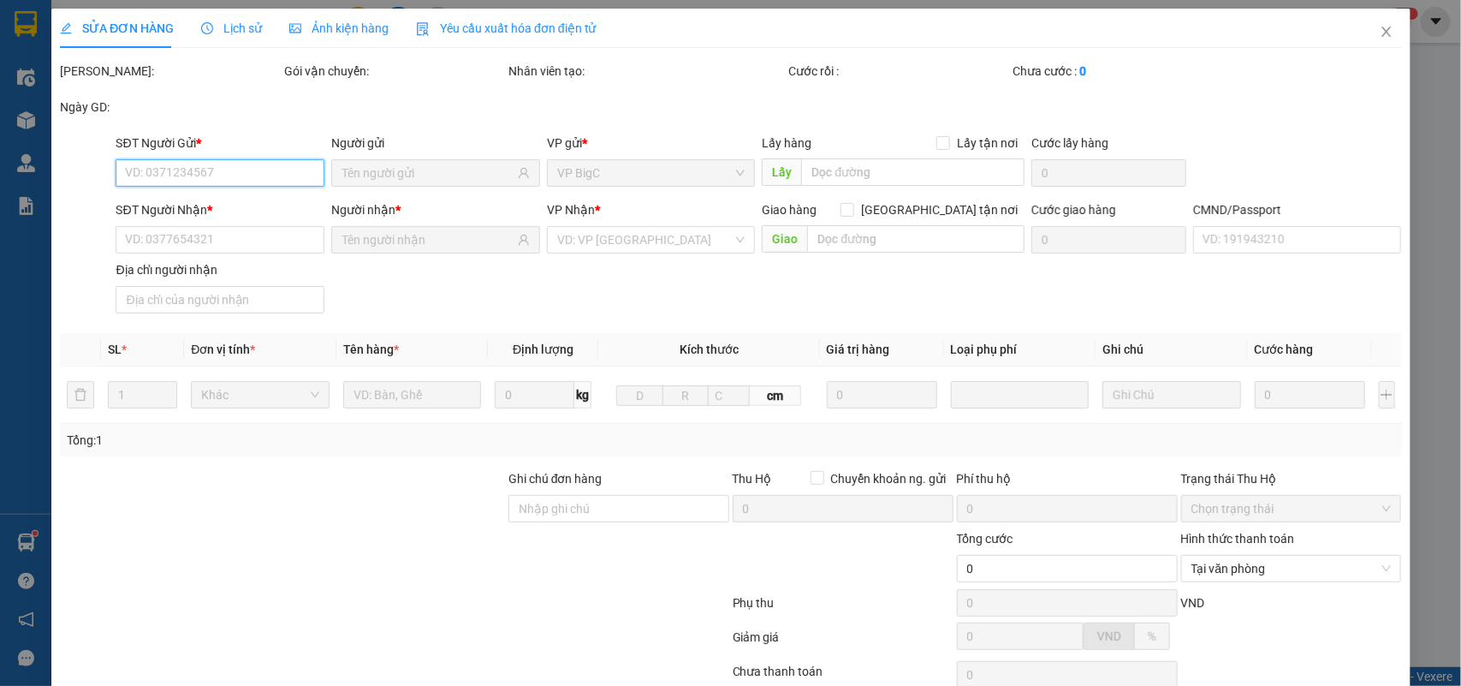
type input "25.000"
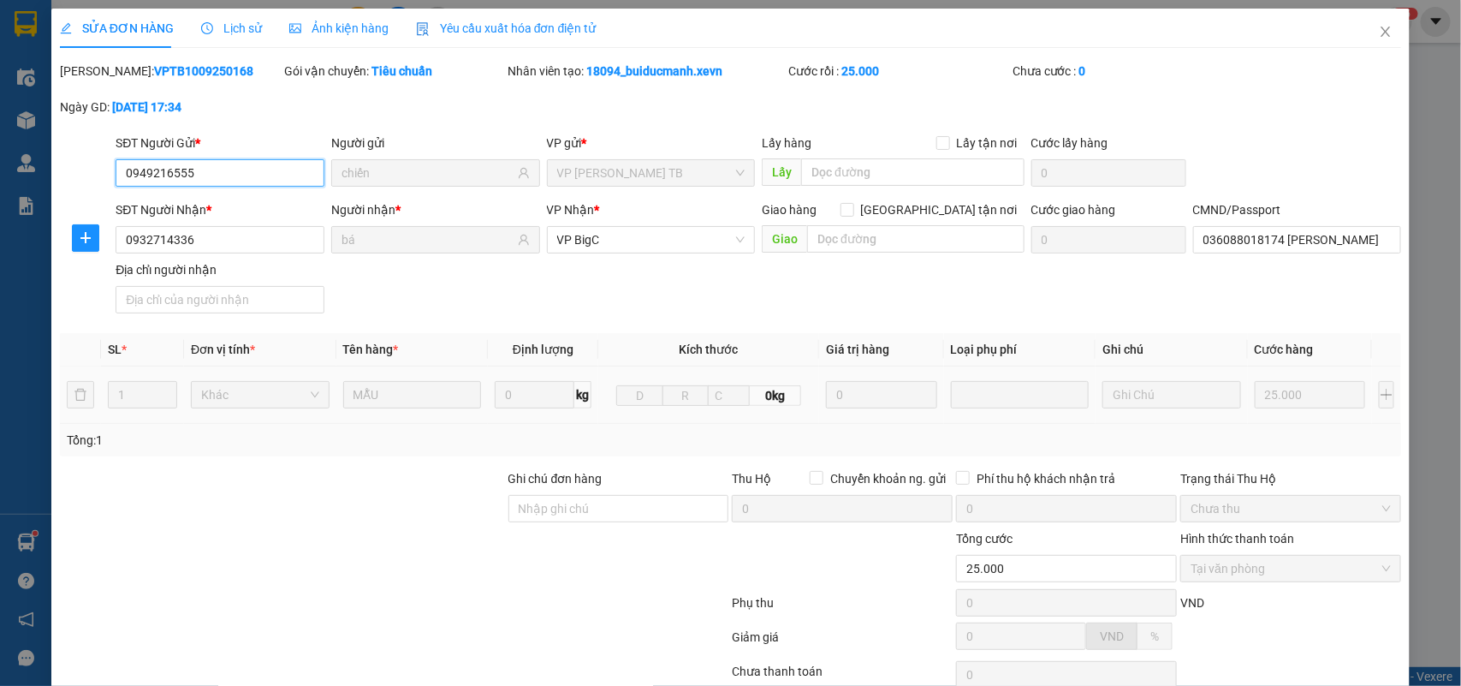
scroll to position [135, 0]
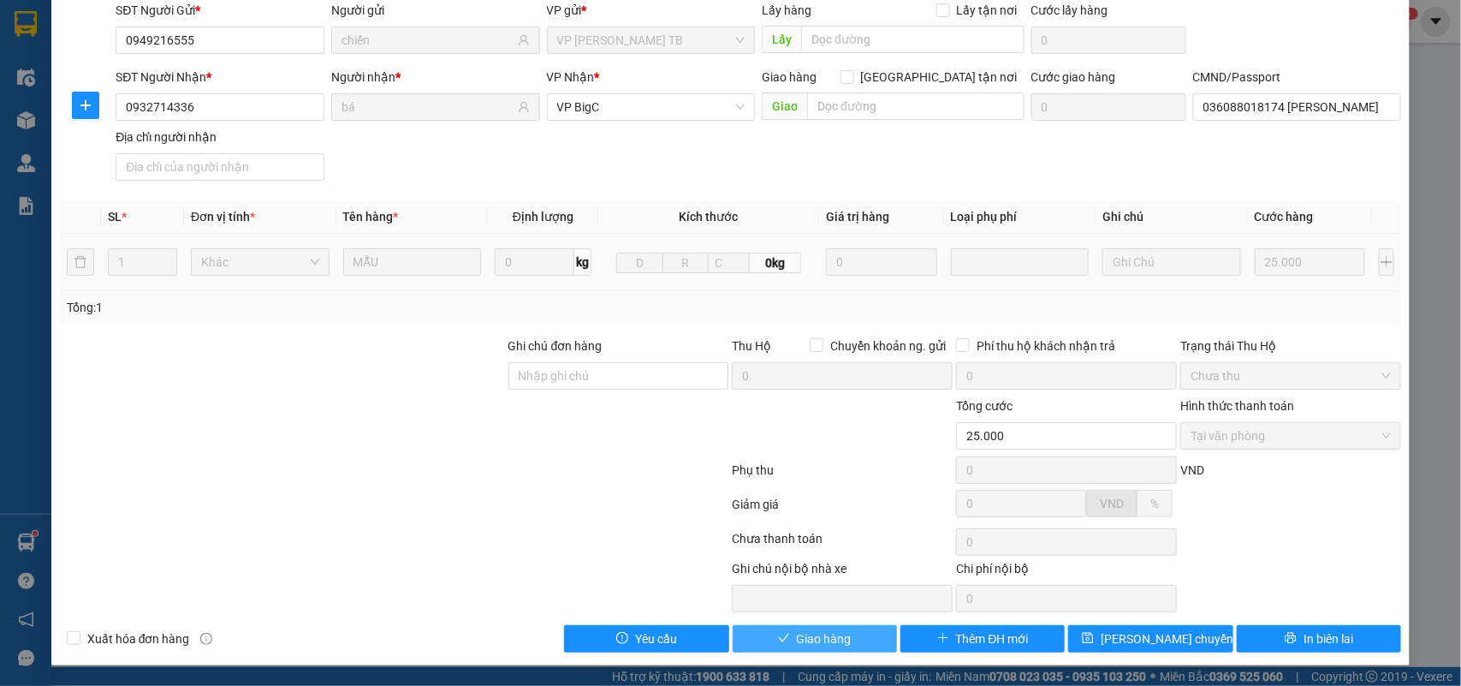
click at [797, 646] on span "Giao hàng" at bounding box center [824, 638] width 55 height 19
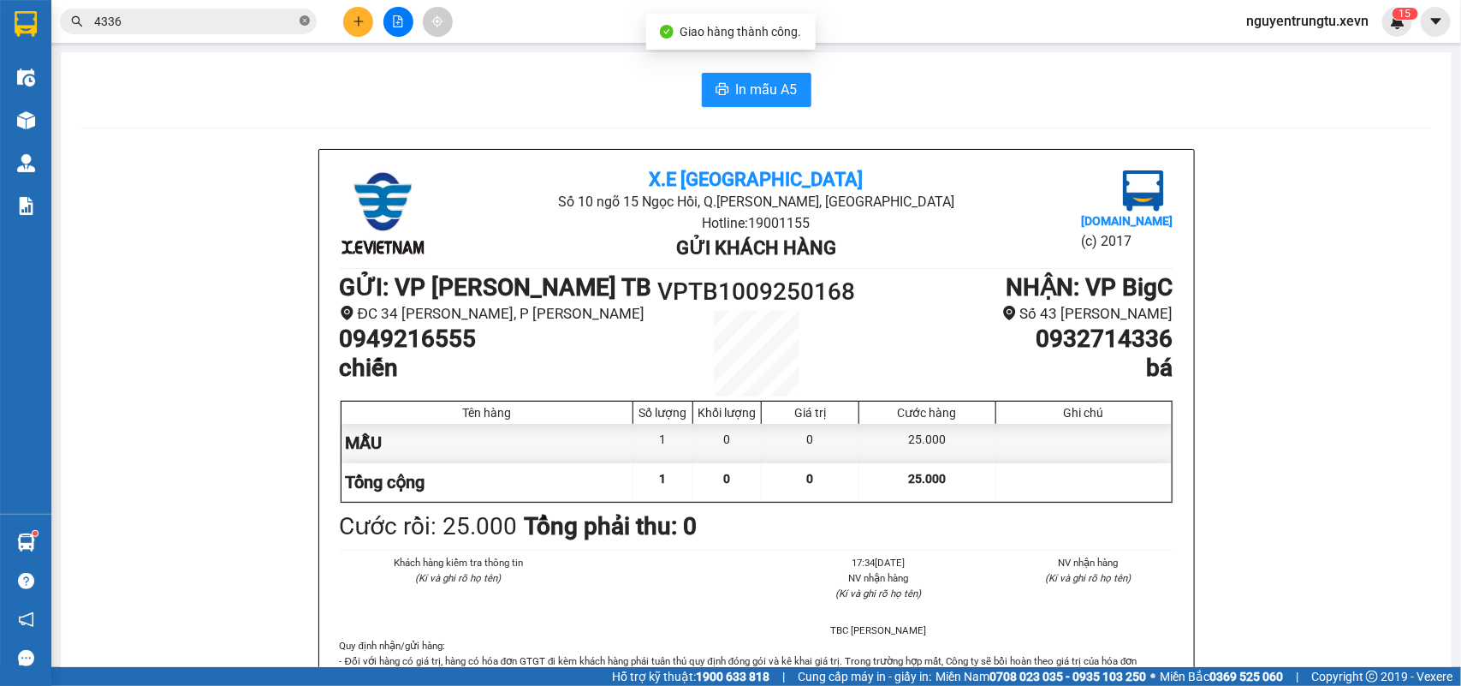
click at [304, 18] on icon "close-circle" at bounding box center [305, 20] width 10 height 10
click at [241, 18] on input "text" at bounding box center [195, 21] width 202 height 19
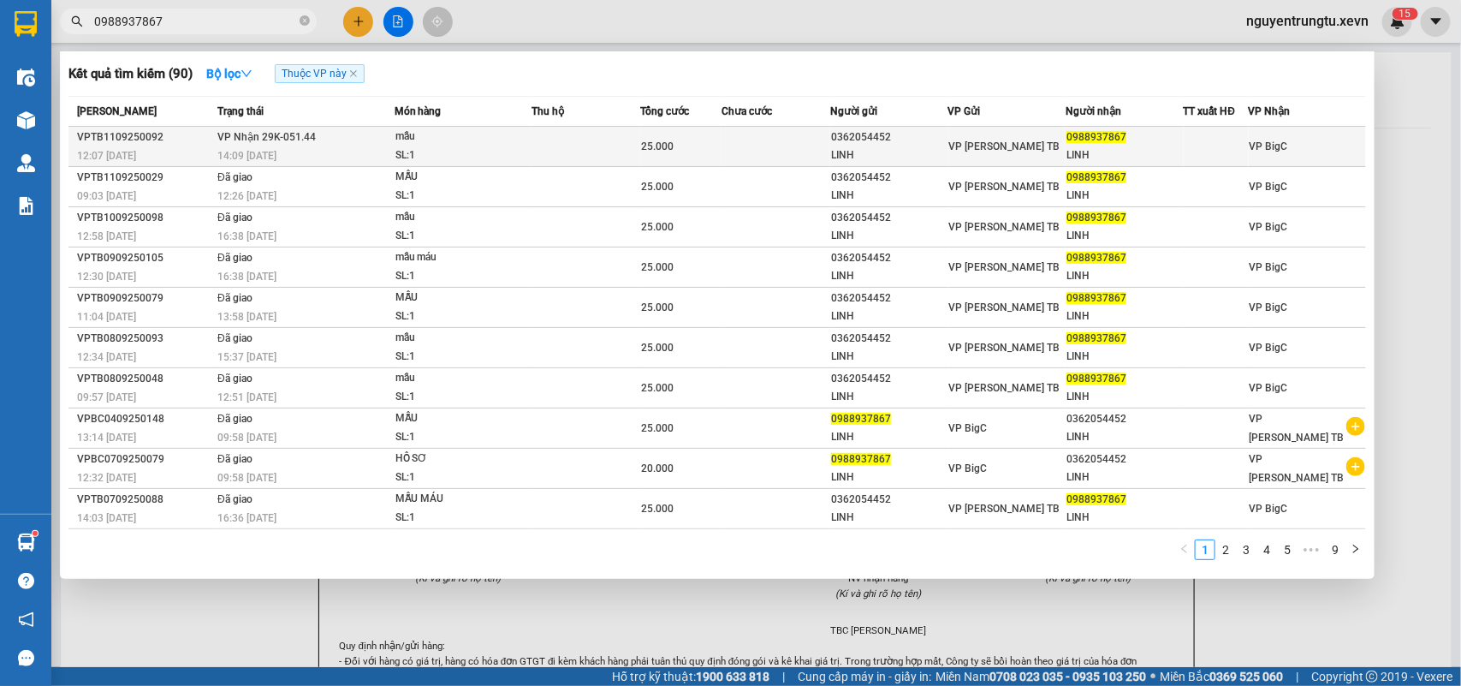
type input "0988937867"
click at [519, 152] on div "SL: 1" at bounding box center [459, 155] width 128 height 19
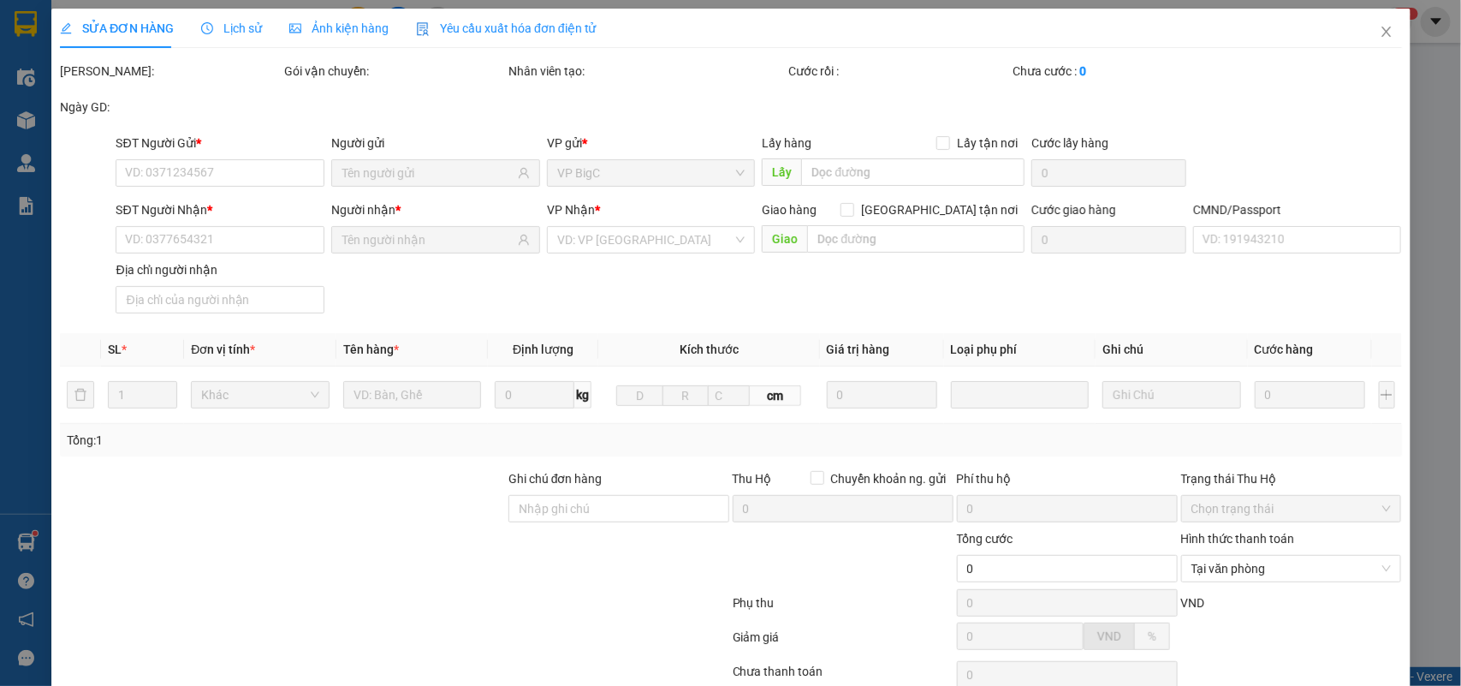
type input "0362054452"
type input "LINH"
type input "0988937867"
type input "LINH"
type input "A ĐỨC"
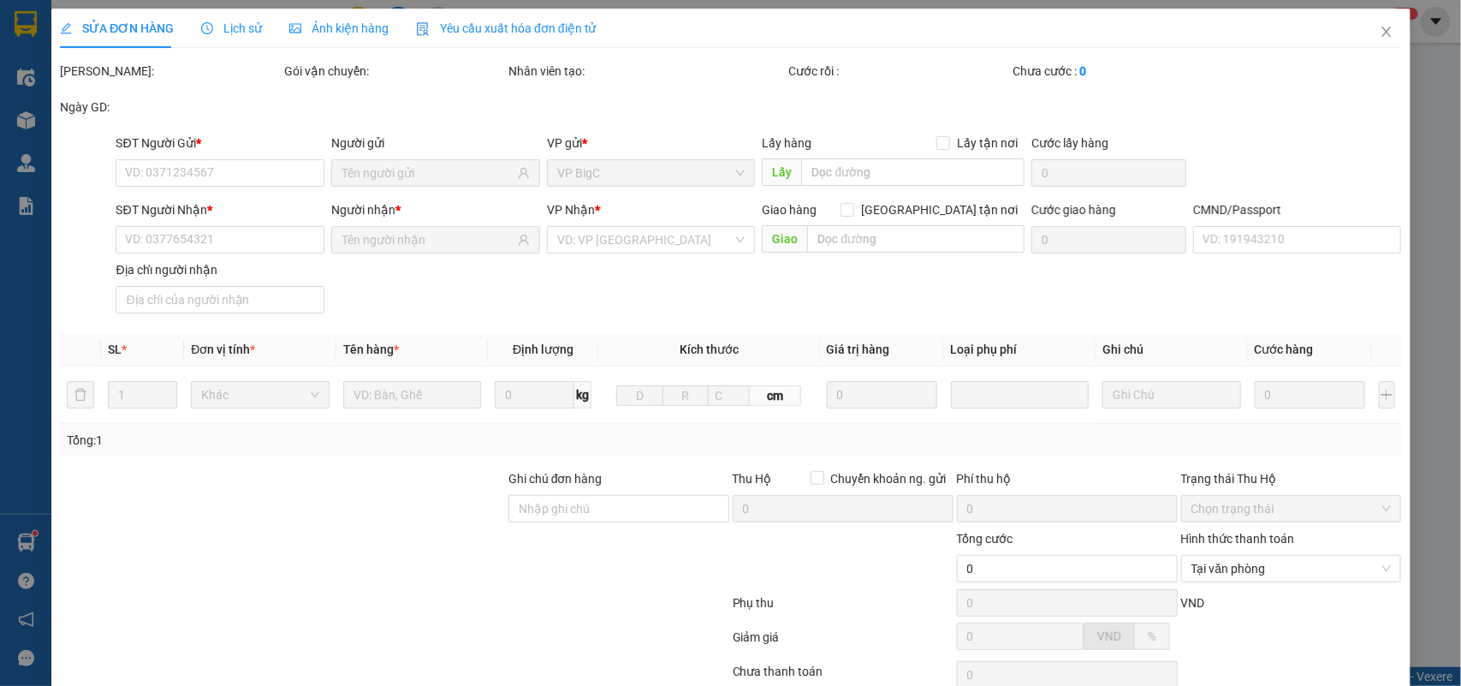
type input "25.000"
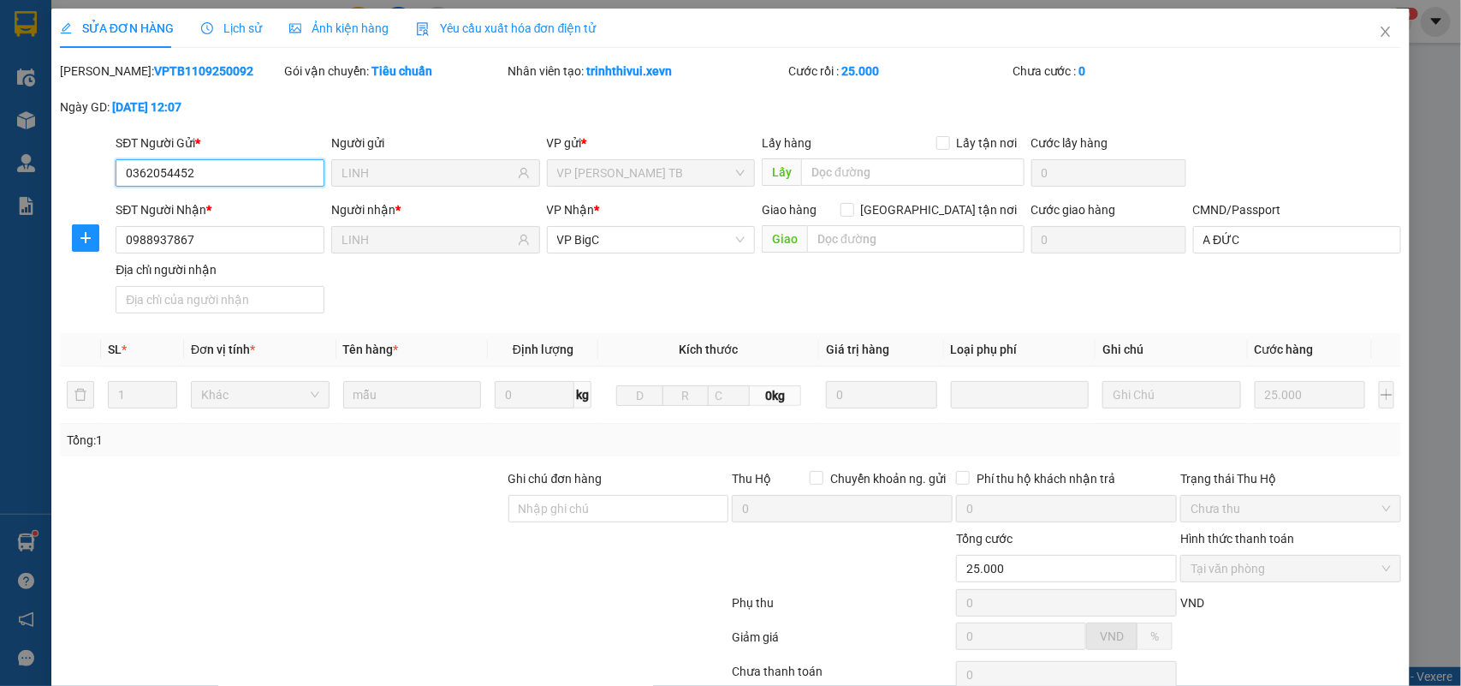
scroll to position [135, 0]
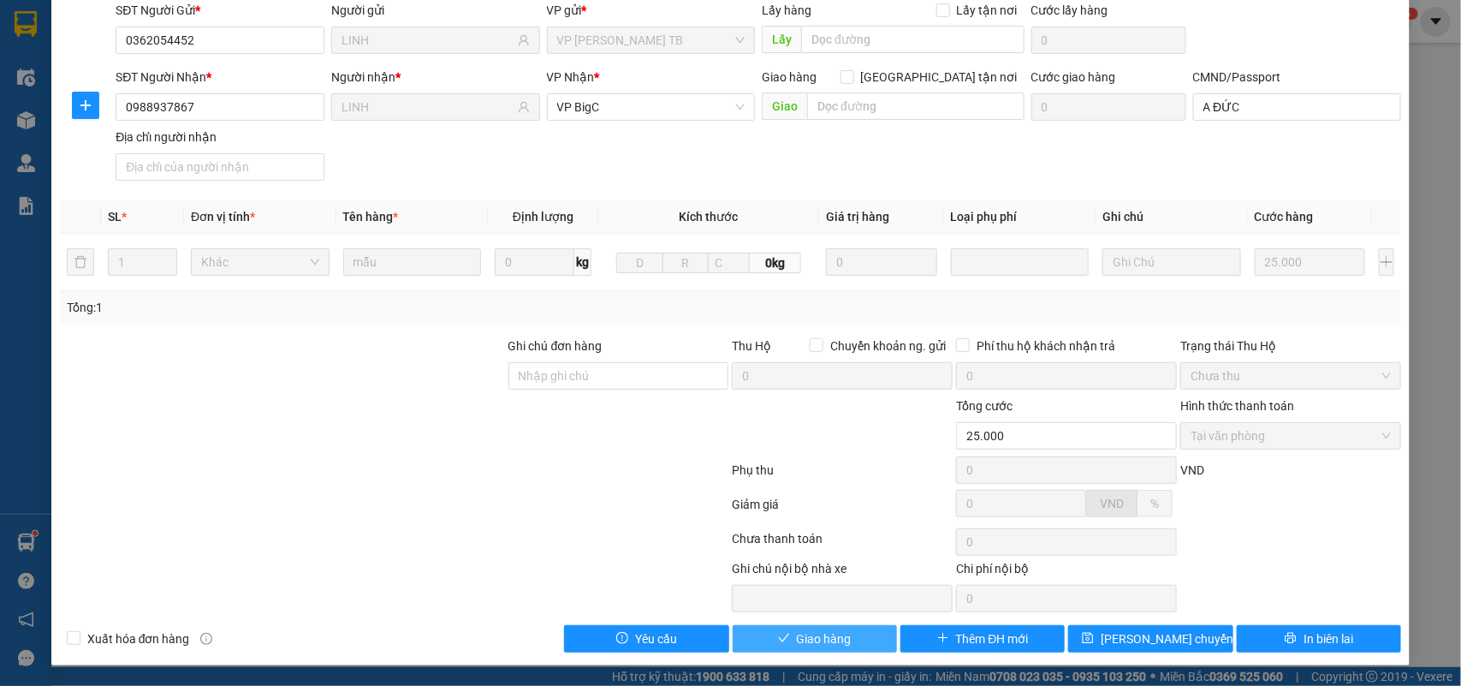
click at [823, 630] on span "Giao hàng" at bounding box center [824, 638] width 55 height 19
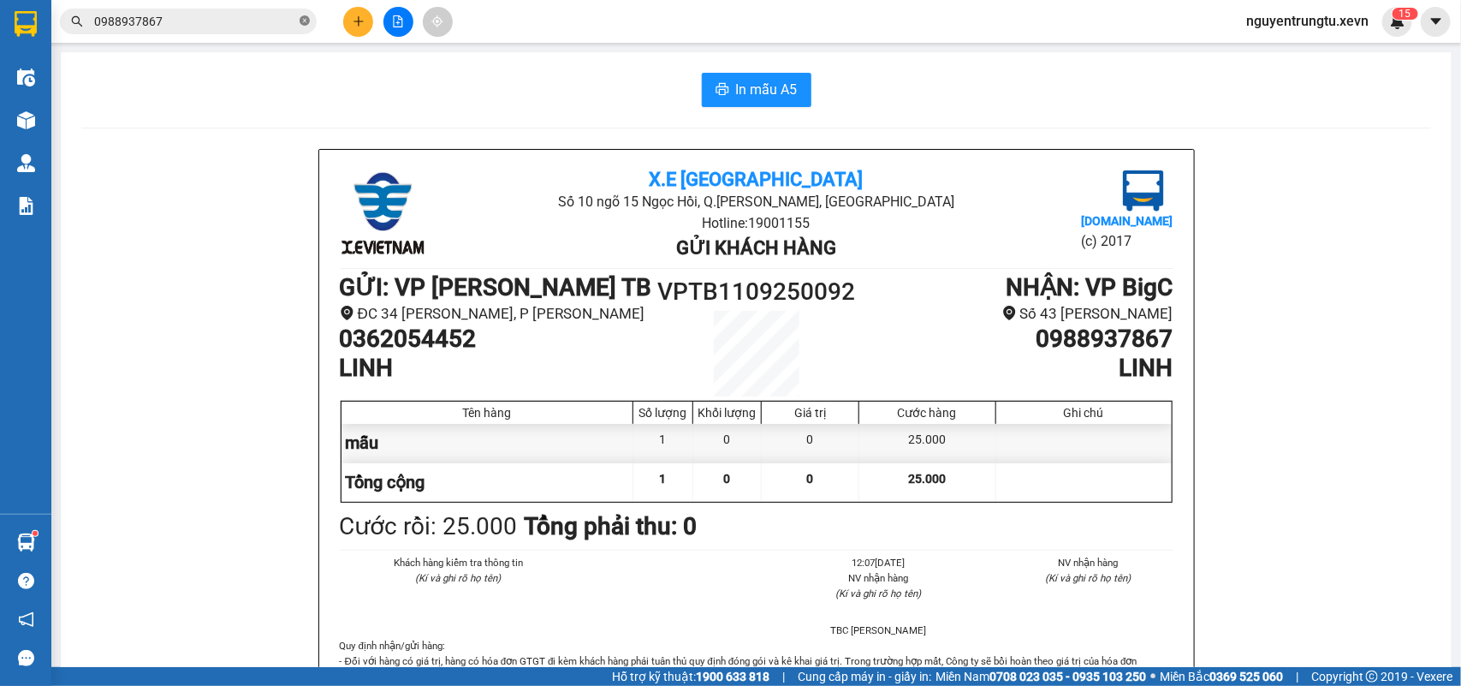
click at [305, 15] on icon "close-circle" at bounding box center [305, 20] width 10 height 10
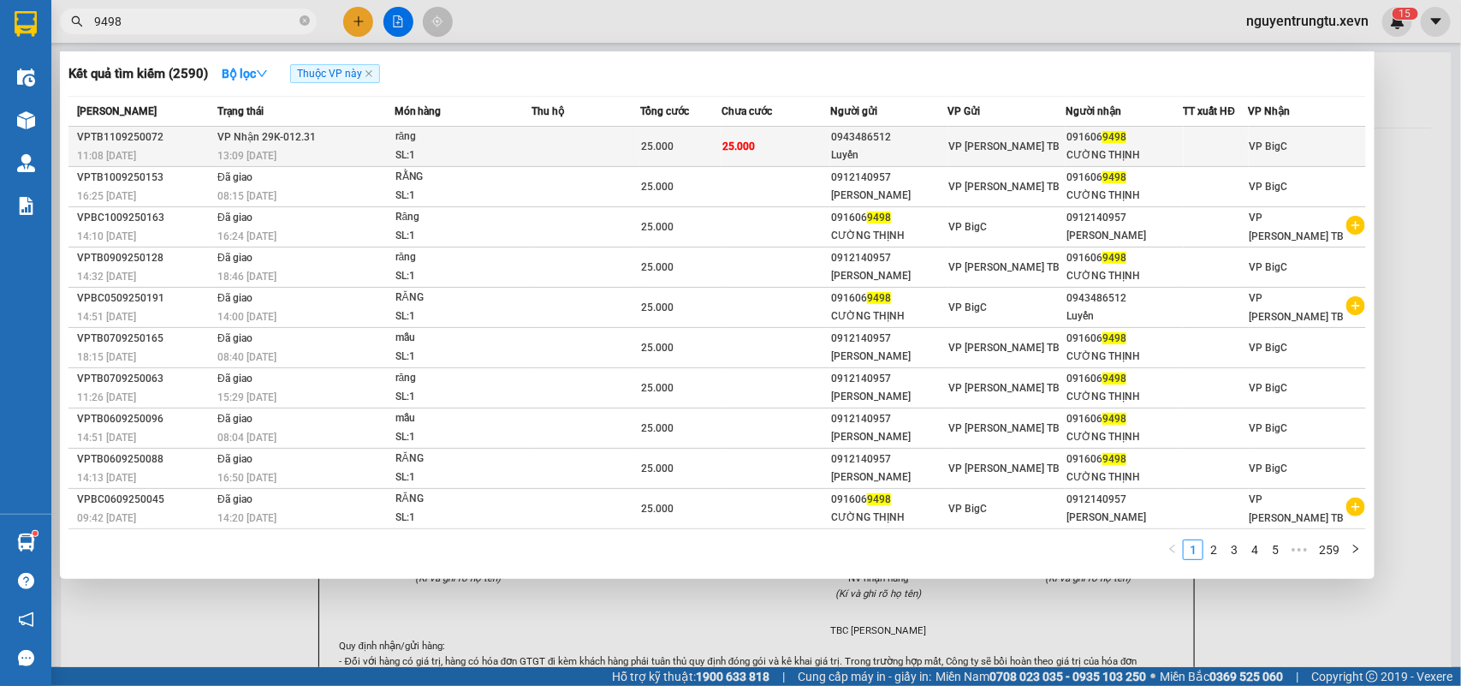
type input "9498"
click at [485, 143] on div "răng" at bounding box center [459, 137] width 128 height 19
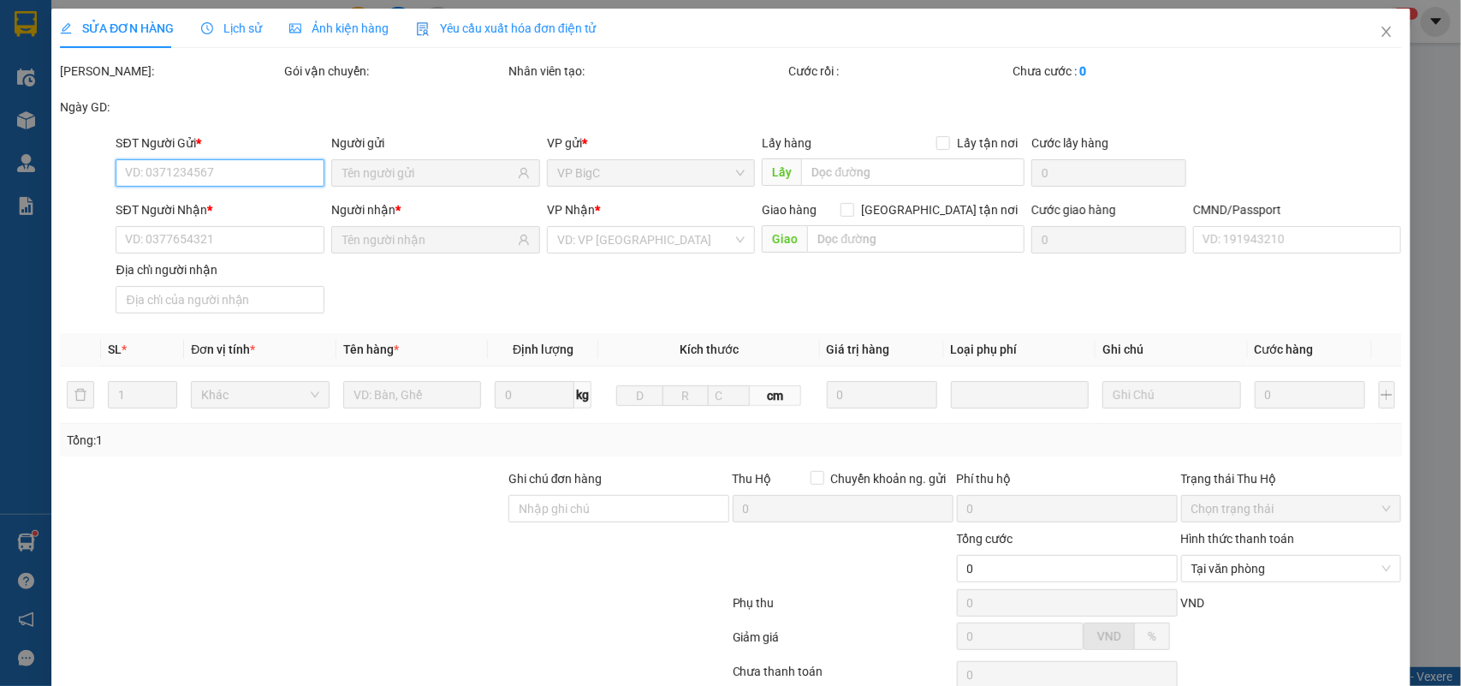
type input "0943486512"
type input "Luyến"
type input "0916069498"
type input "CƯỜNG THỊNH"
type input "1"
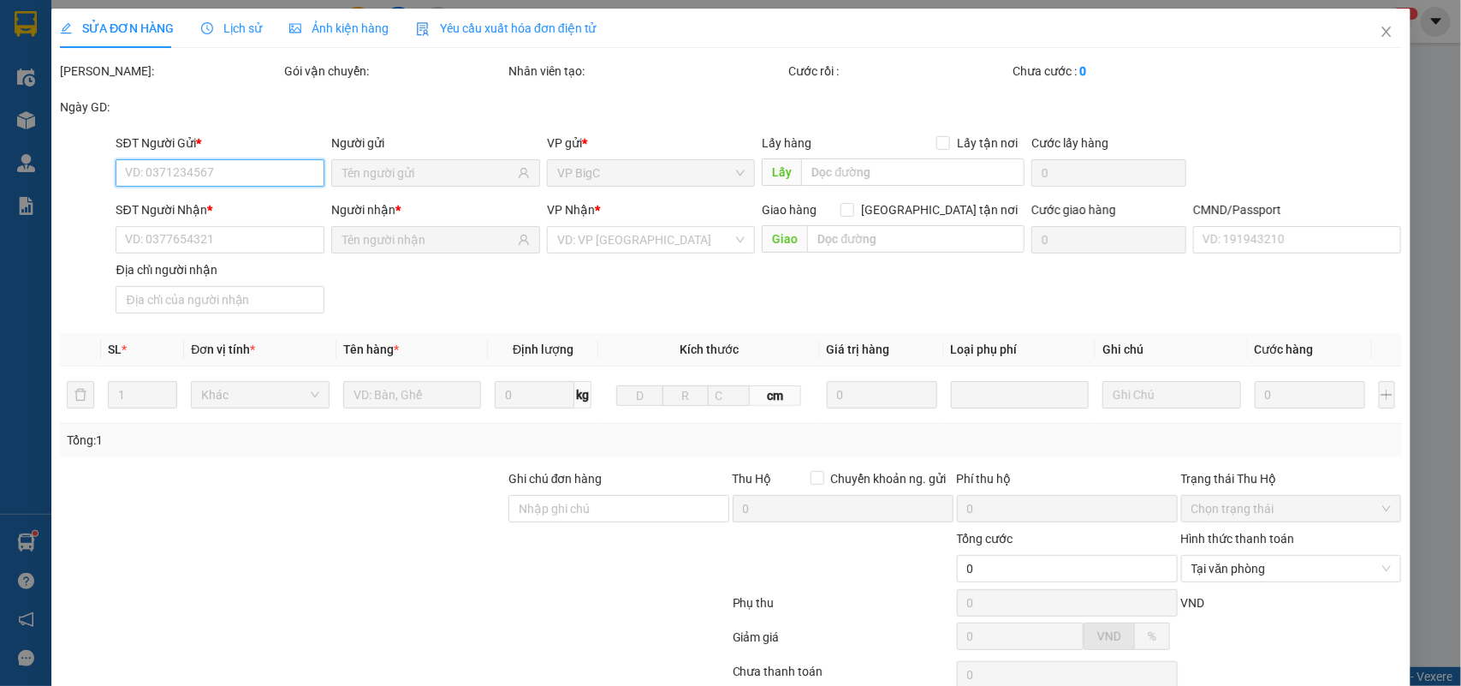
type input "25.000"
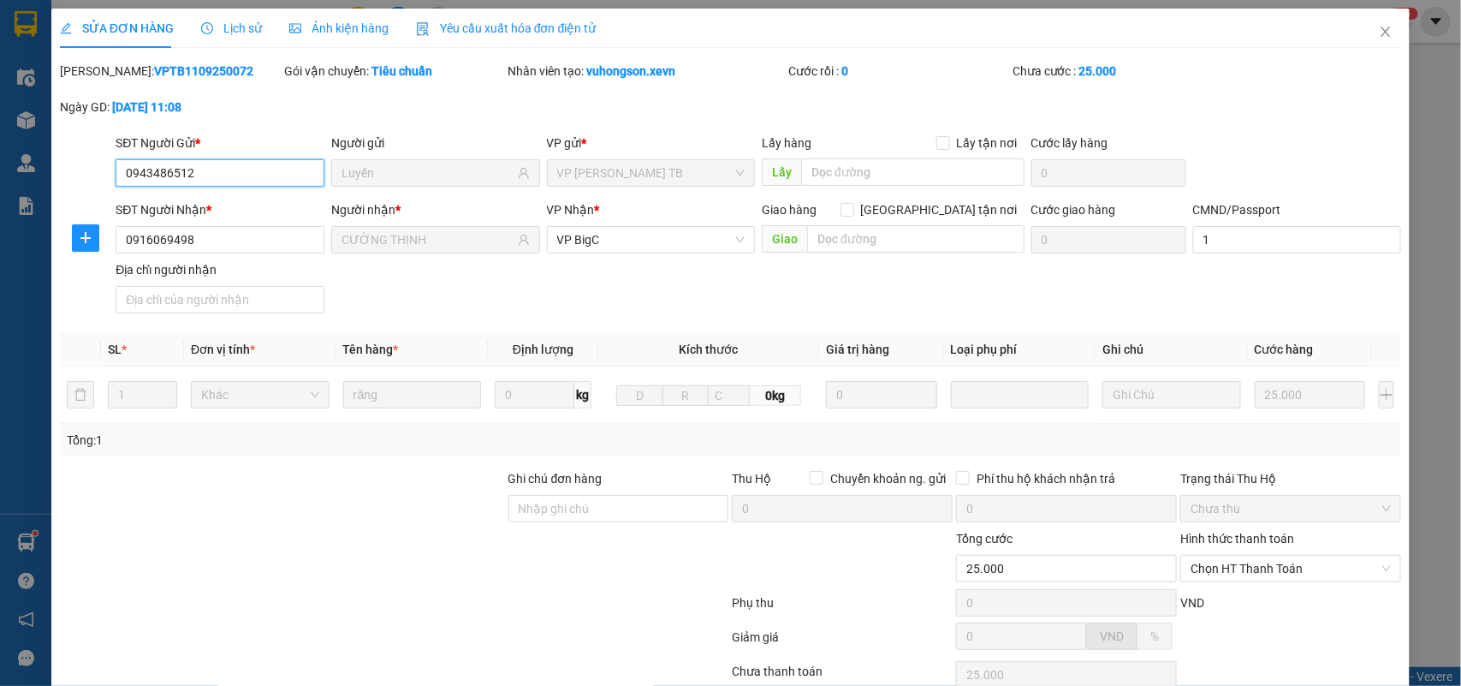
scroll to position [127, 0]
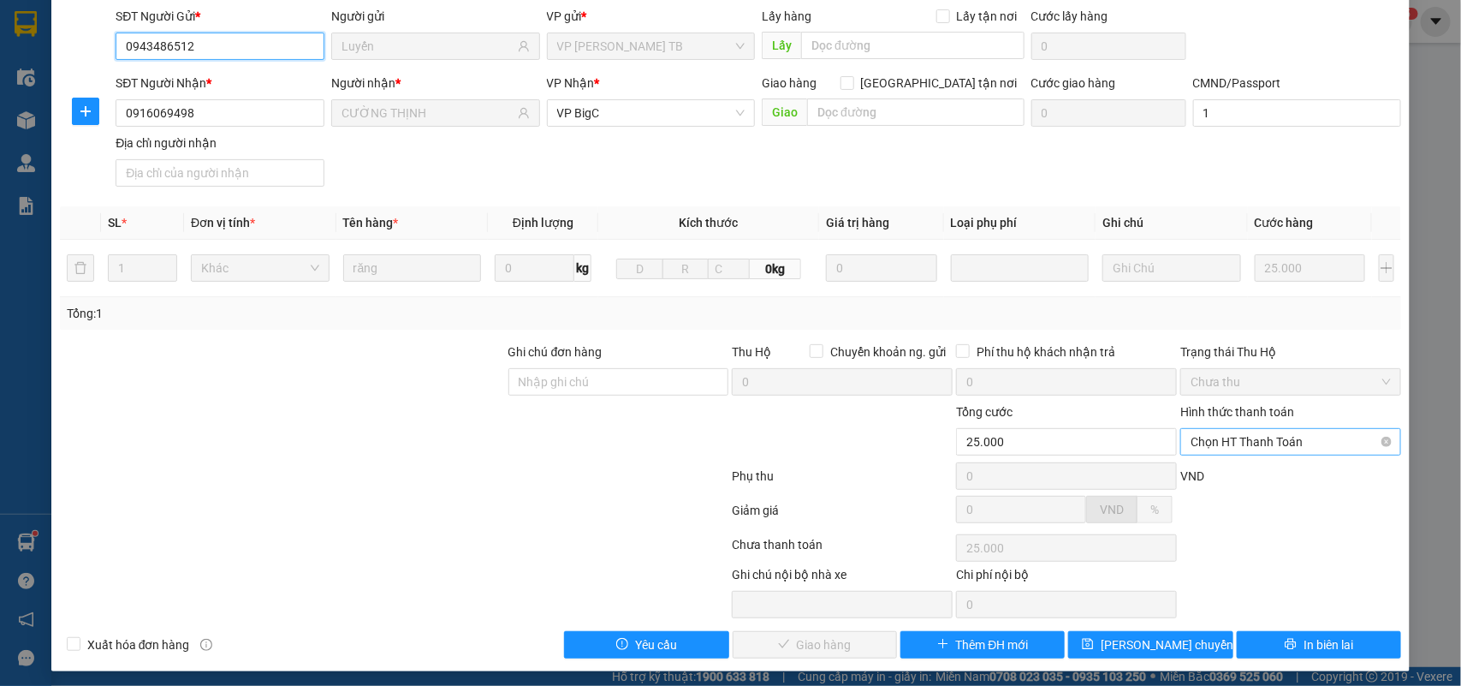
click at [1278, 448] on span "Chọn HT Thanh Toán" at bounding box center [1291, 442] width 200 height 26
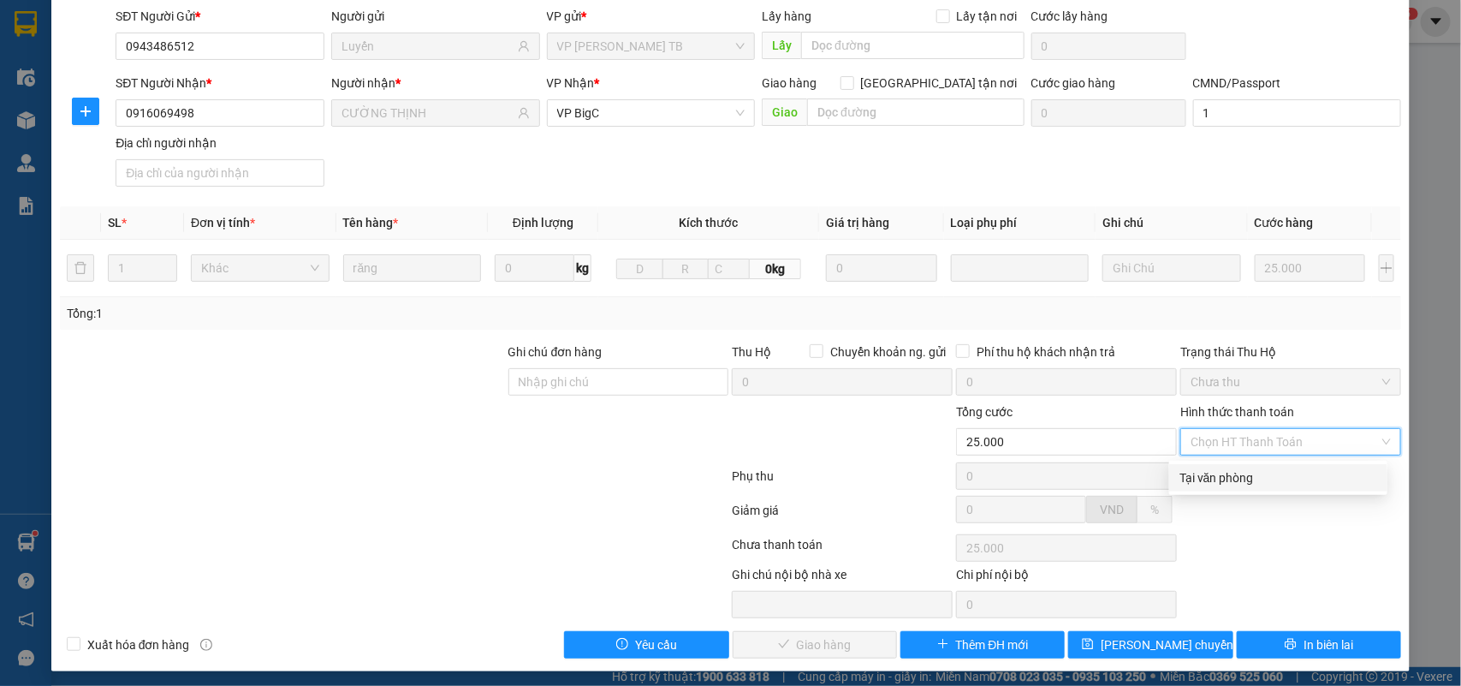
drag, startPoint x: 1275, startPoint y: 469, endPoint x: 1268, endPoint y: 490, distance: 22.7
click at [1274, 472] on div "Tại văn phòng" at bounding box center [1279, 477] width 198 height 19
type input "0"
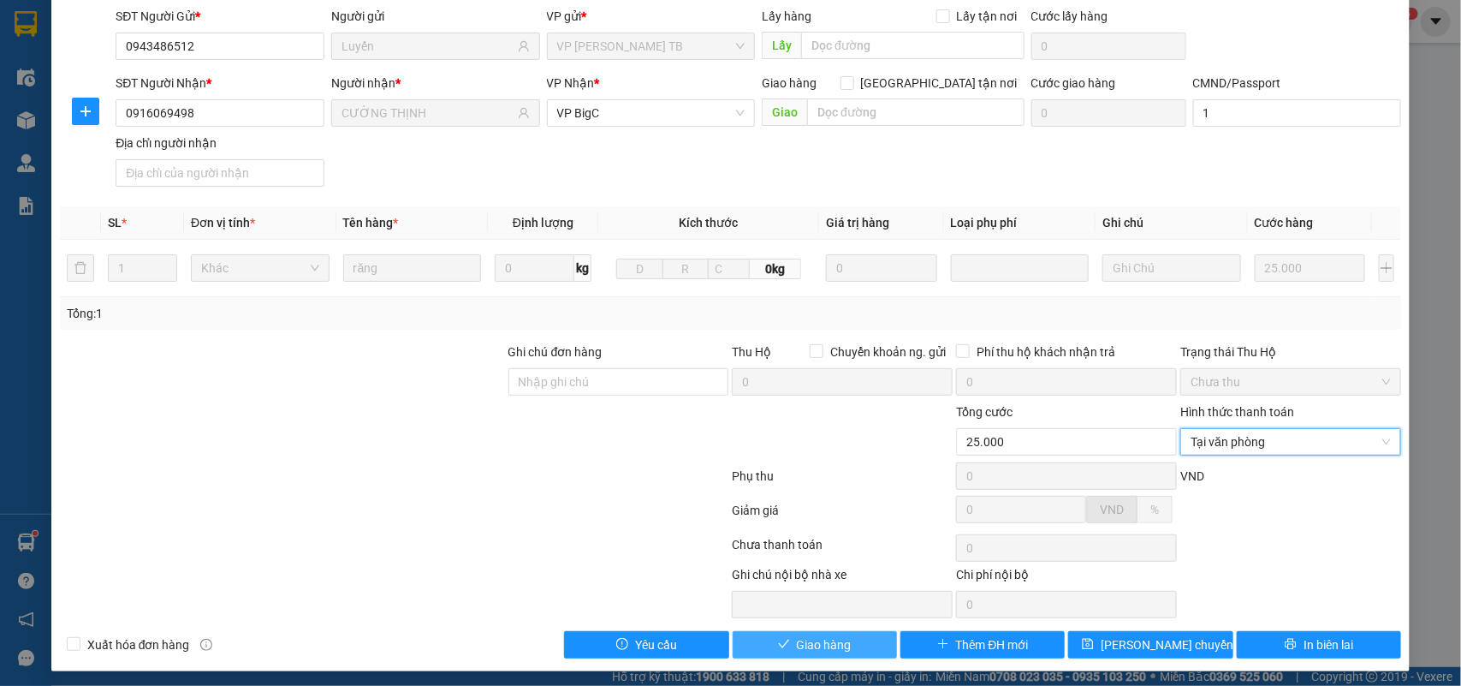
click at [835, 649] on span "Giao hàng" at bounding box center [824, 644] width 55 height 19
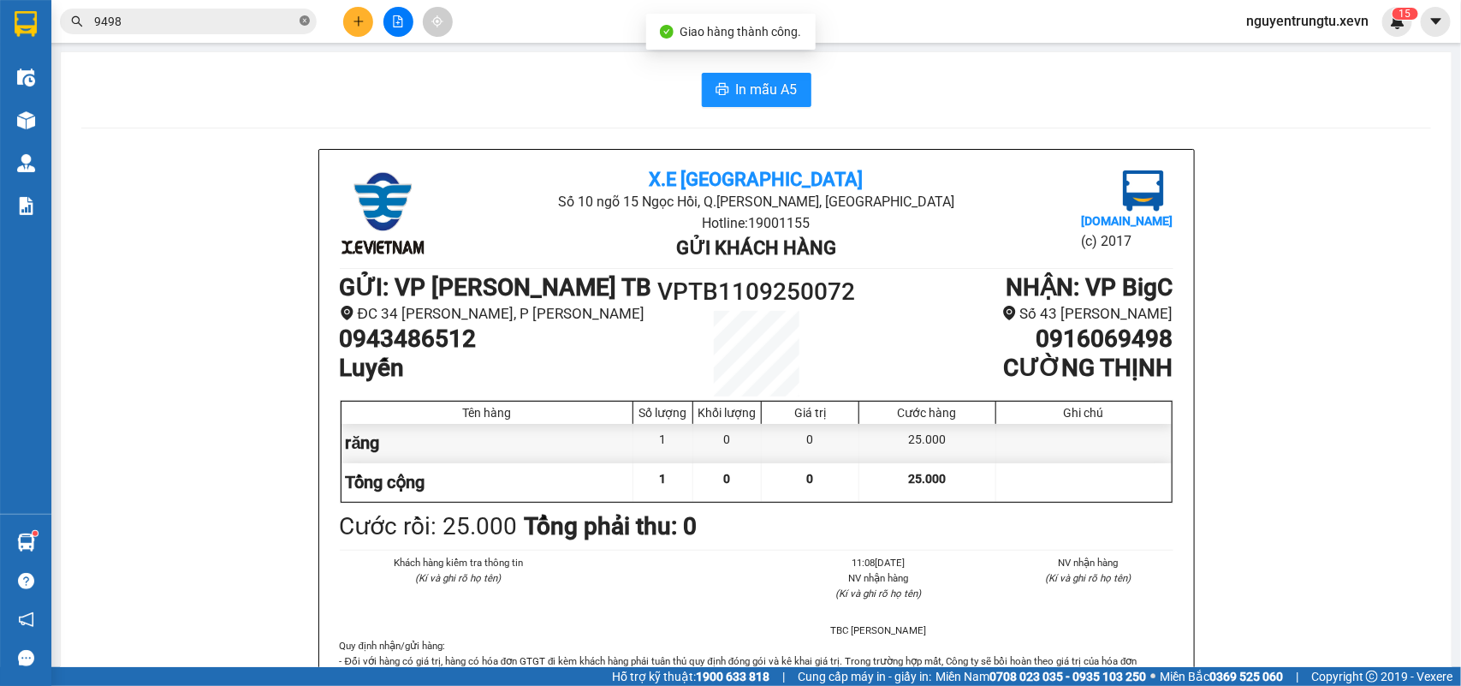
drag, startPoint x: 296, startPoint y: 18, endPoint x: 306, endPoint y: 22, distance: 11.1
click at [295, 18] on span "9498" at bounding box center [188, 22] width 257 height 26
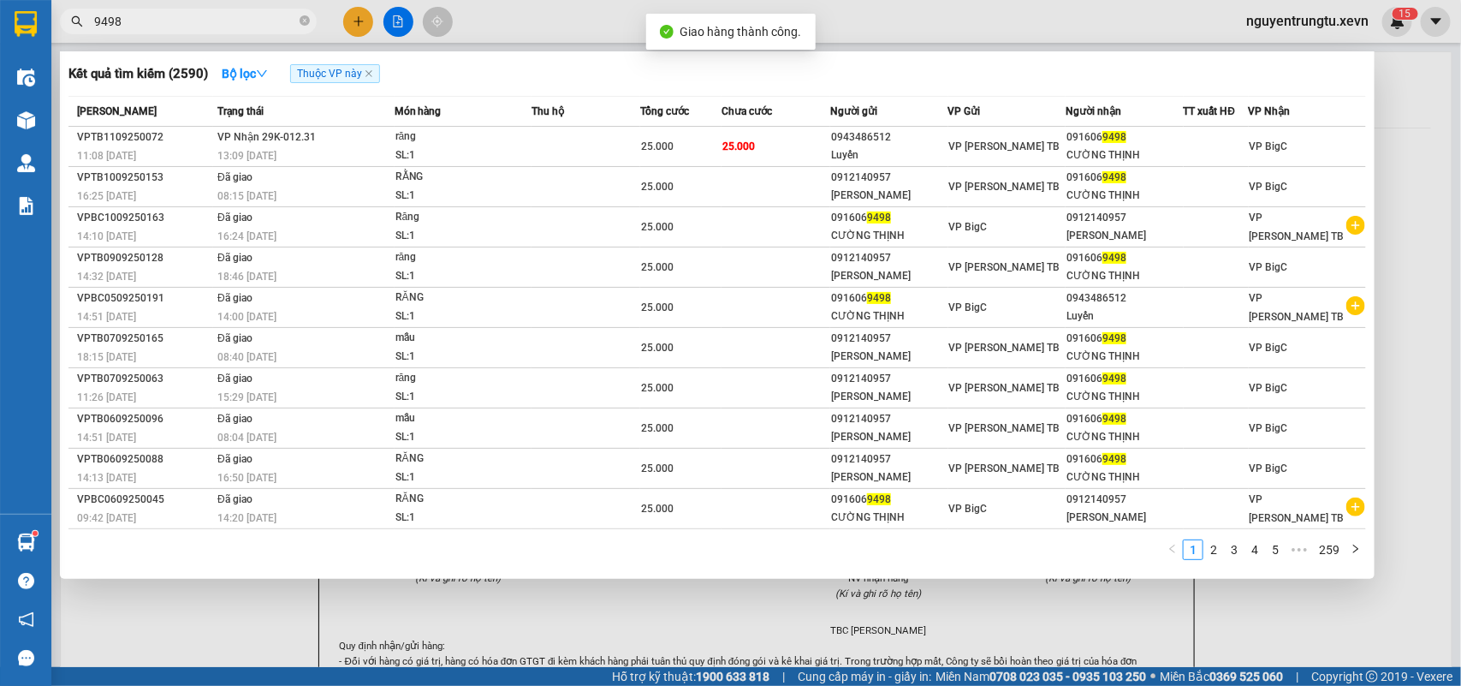
click at [345, 24] on div at bounding box center [730, 343] width 1461 height 686
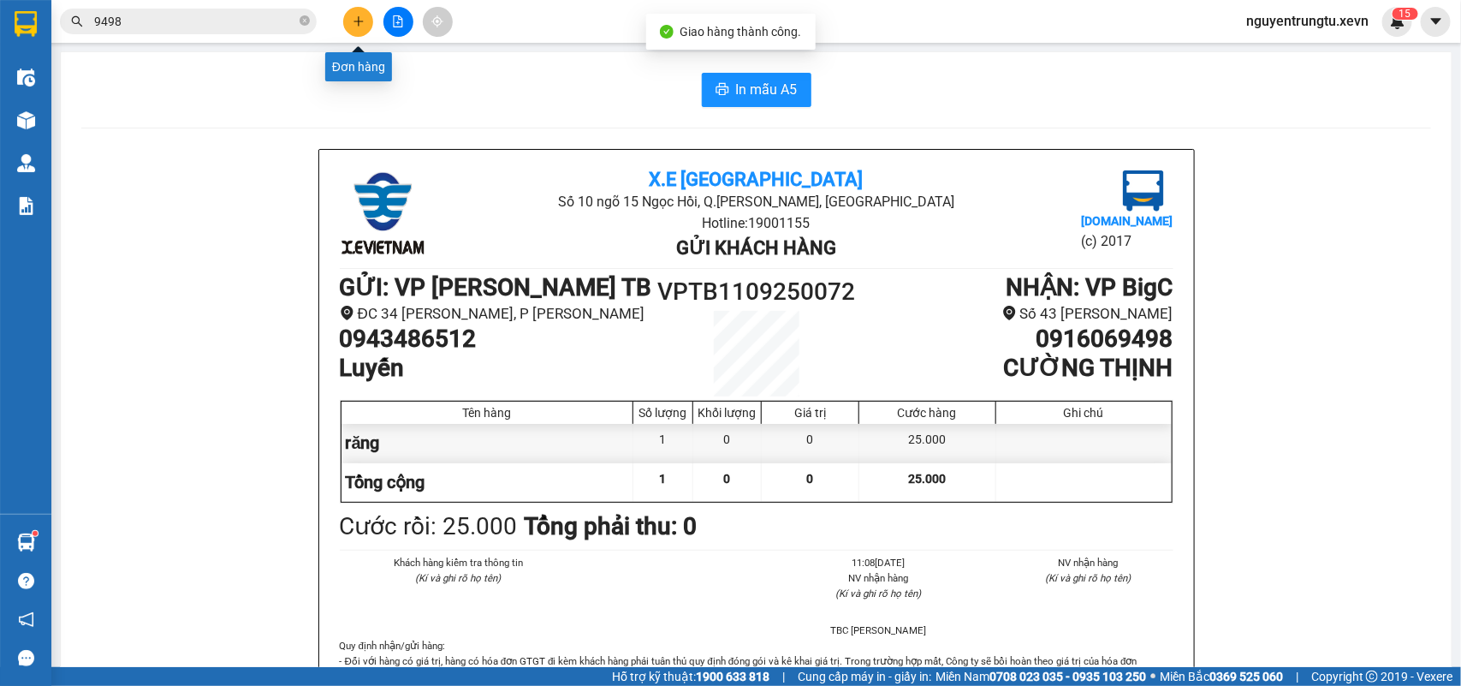
click at [356, 23] on icon "plus" at bounding box center [359, 21] width 12 height 12
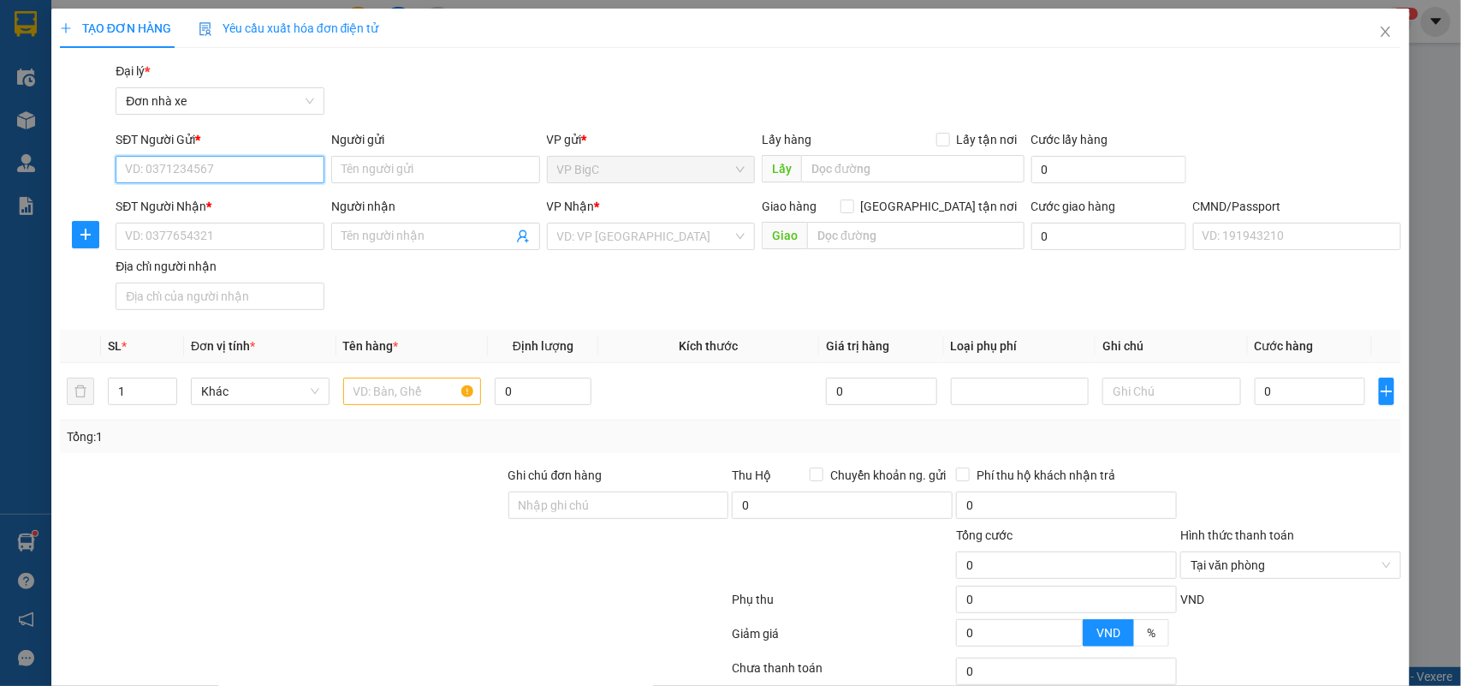
click at [225, 157] on input "SĐT Người Gửi *" at bounding box center [220, 169] width 209 height 27
type input "0373152651"
click at [225, 201] on div "0373152651 - NHÀN" at bounding box center [218, 203] width 186 height 19
type input "NHÀN"
type input "0984999012"
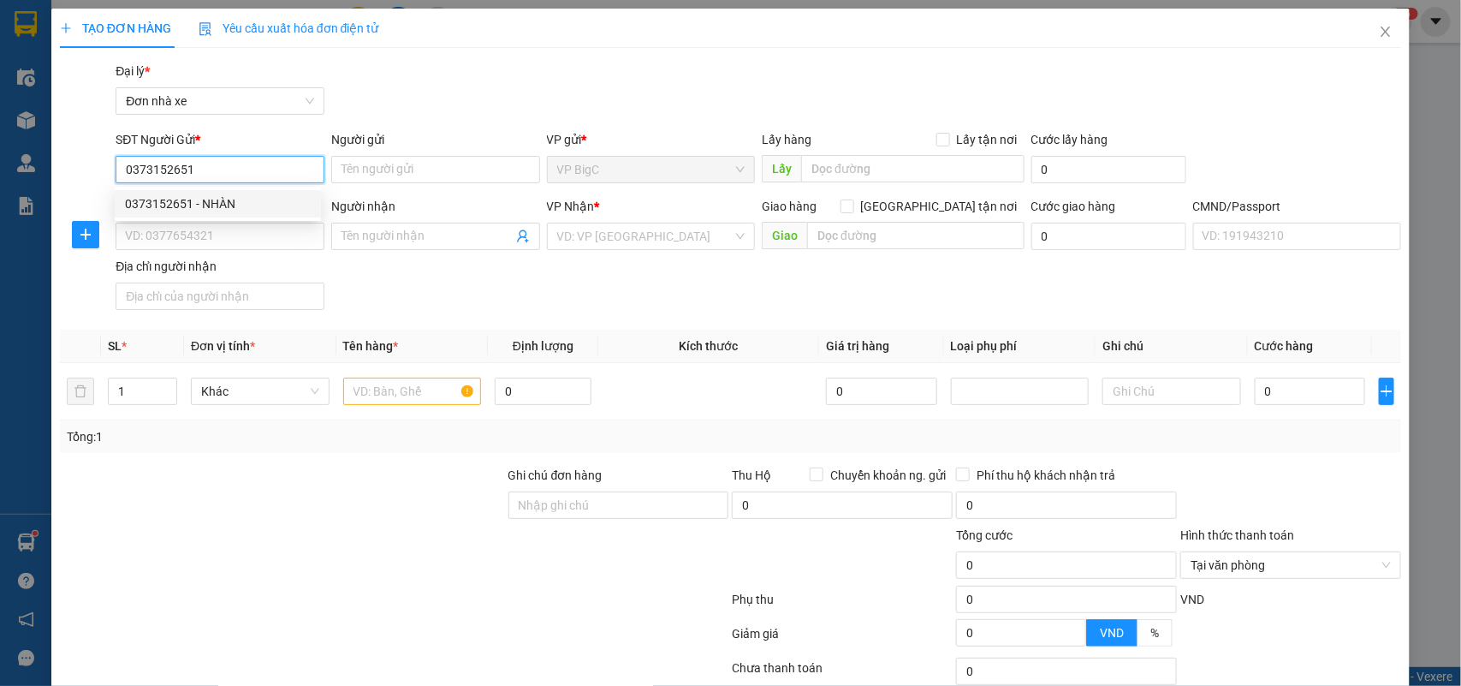
type input "THỦY TIÊN"
type input "[PERSON_NAME]"
type input "0373152651"
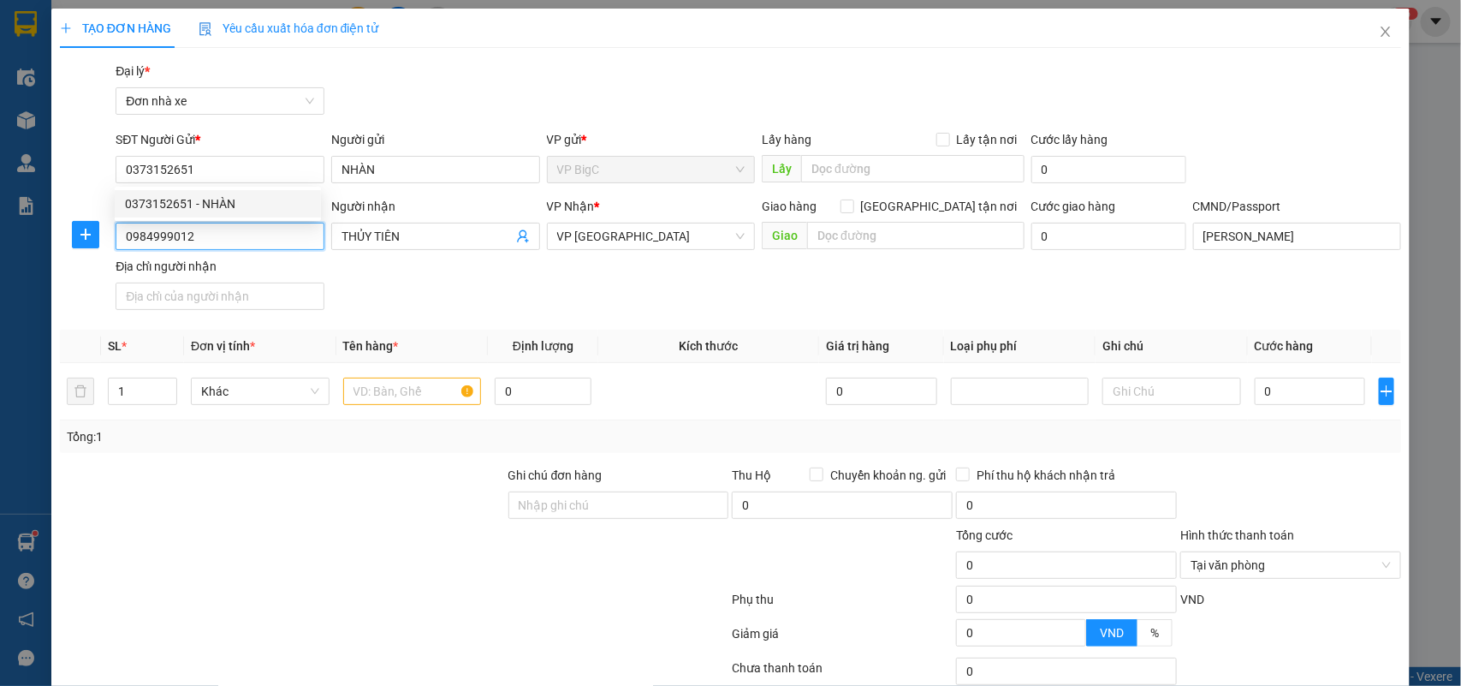
drag, startPoint x: 98, startPoint y: 254, endPoint x: 0, endPoint y: 258, distance: 98.5
click at [0, 258] on div "TẠO ĐƠN HÀNG Yêu cầu xuất hóa đơn điện tử Transit Pickup Surcharge Ids Transit …" at bounding box center [730, 343] width 1461 height 686
click at [212, 267] on div "0984999012 - THỦY TIÊN" at bounding box center [218, 271] width 186 height 19
click at [395, 404] on input "text" at bounding box center [412, 390] width 139 height 27
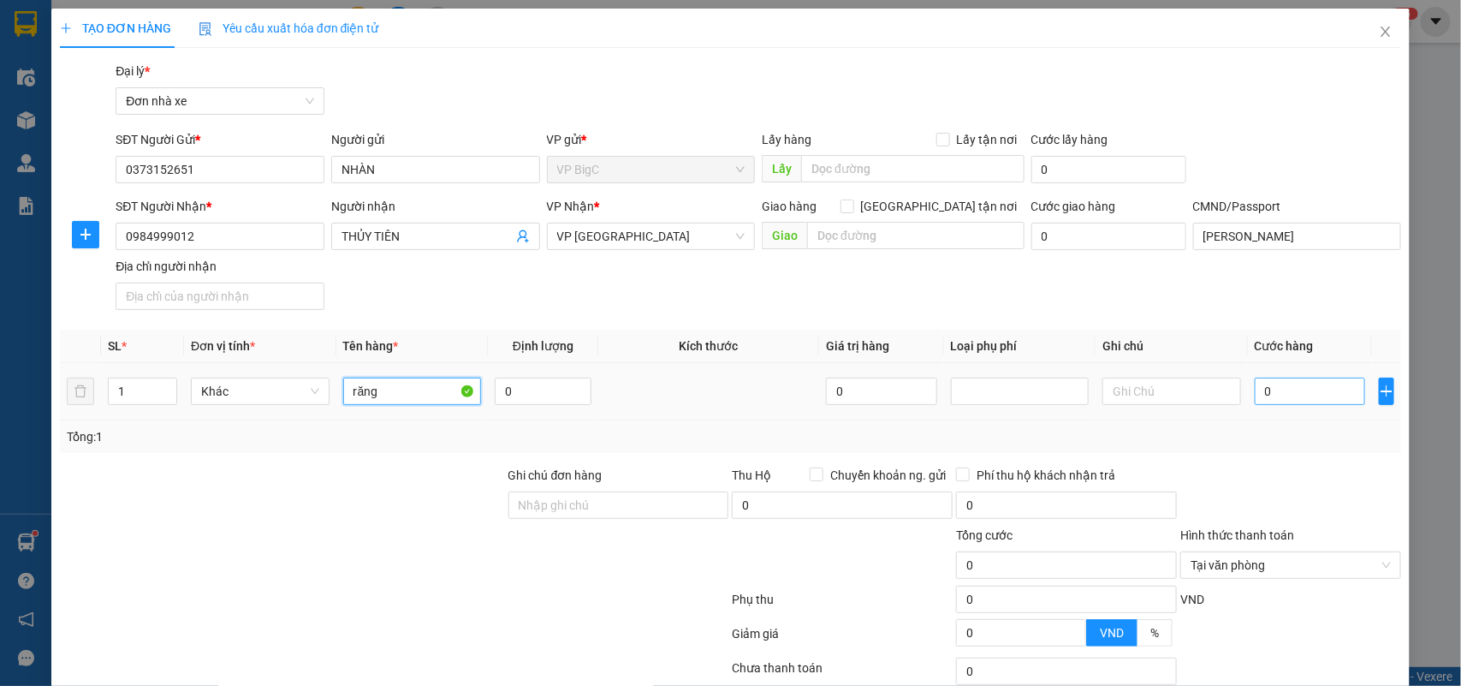
type input "răng"
click at [1295, 391] on input "0" at bounding box center [1310, 390] width 110 height 27
type input "2"
type input "25"
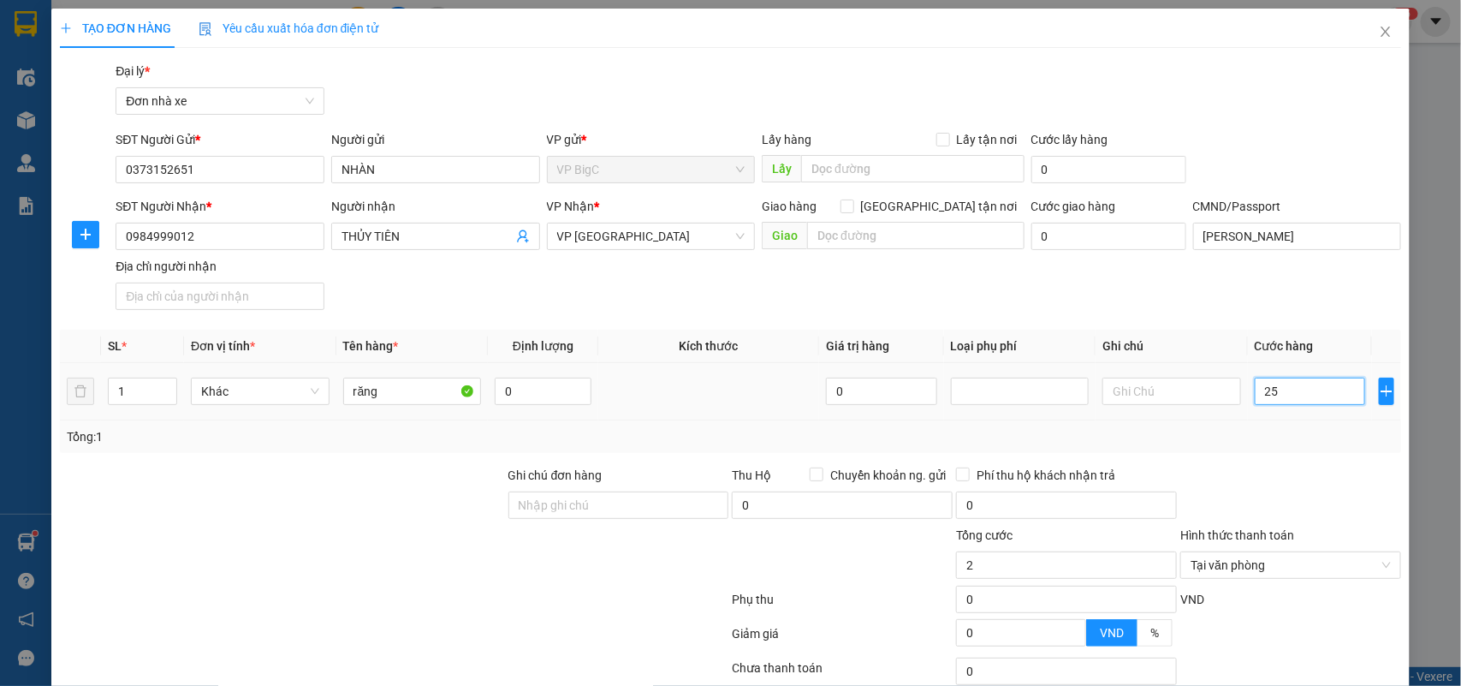
type input "25"
type input "25.000"
click at [1303, 467] on div at bounding box center [1291, 496] width 224 height 60
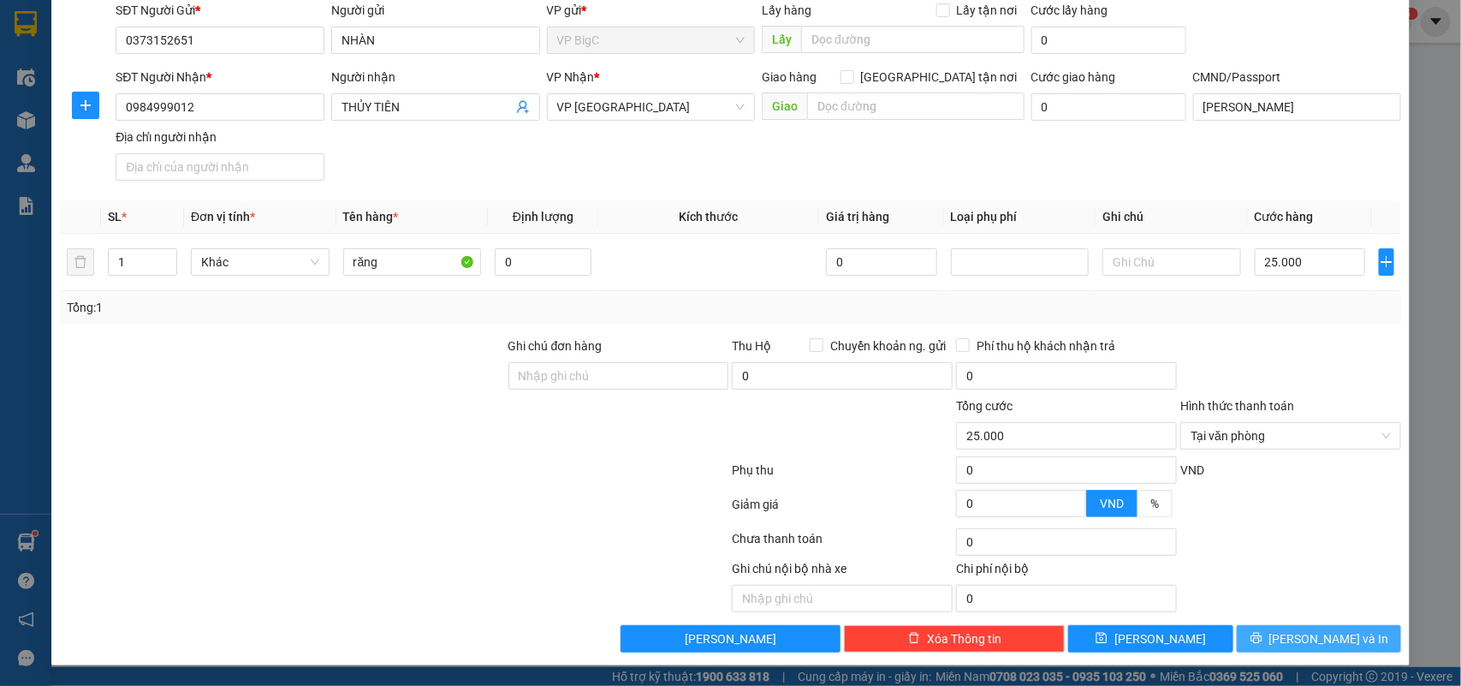
click at [1291, 632] on span "[PERSON_NAME] và In" at bounding box center [1329, 638] width 120 height 19
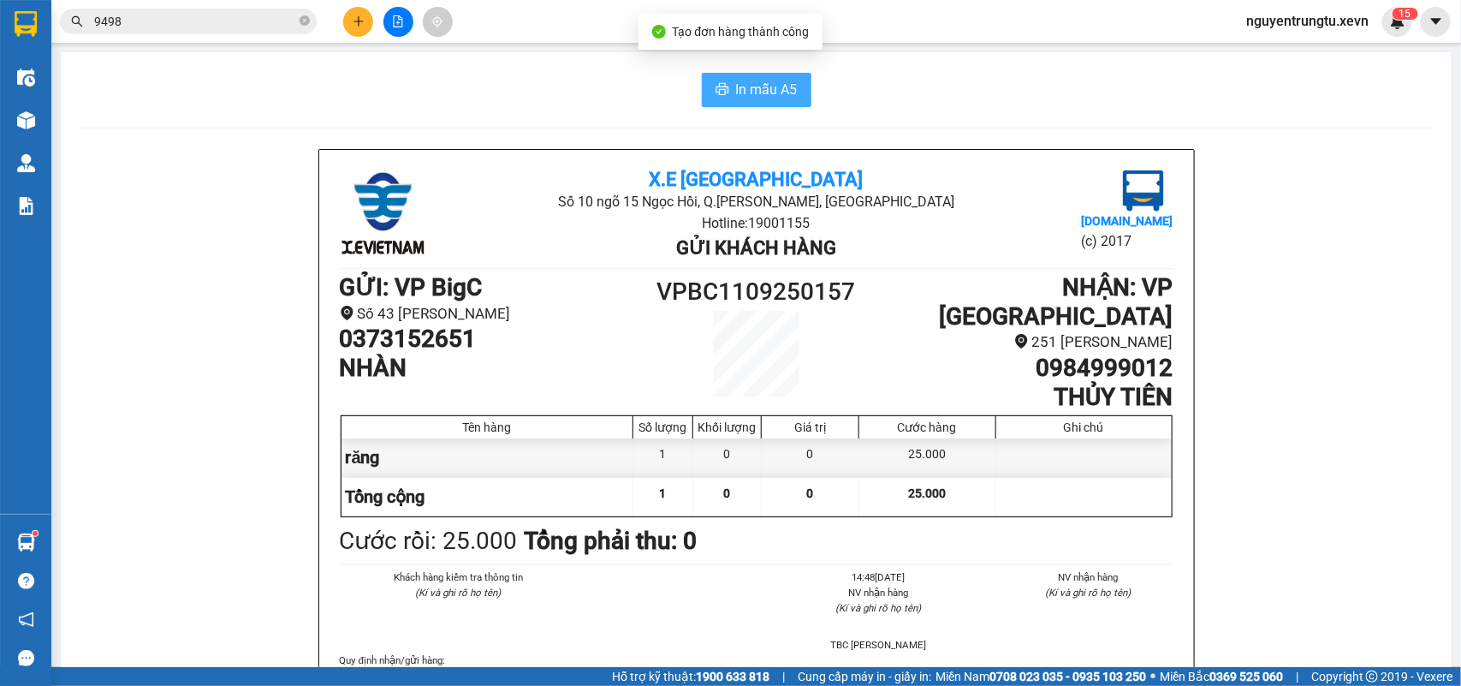
click at [777, 88] on span "In mẫu A5" at bounding box center [767, 89] width 62 height 21
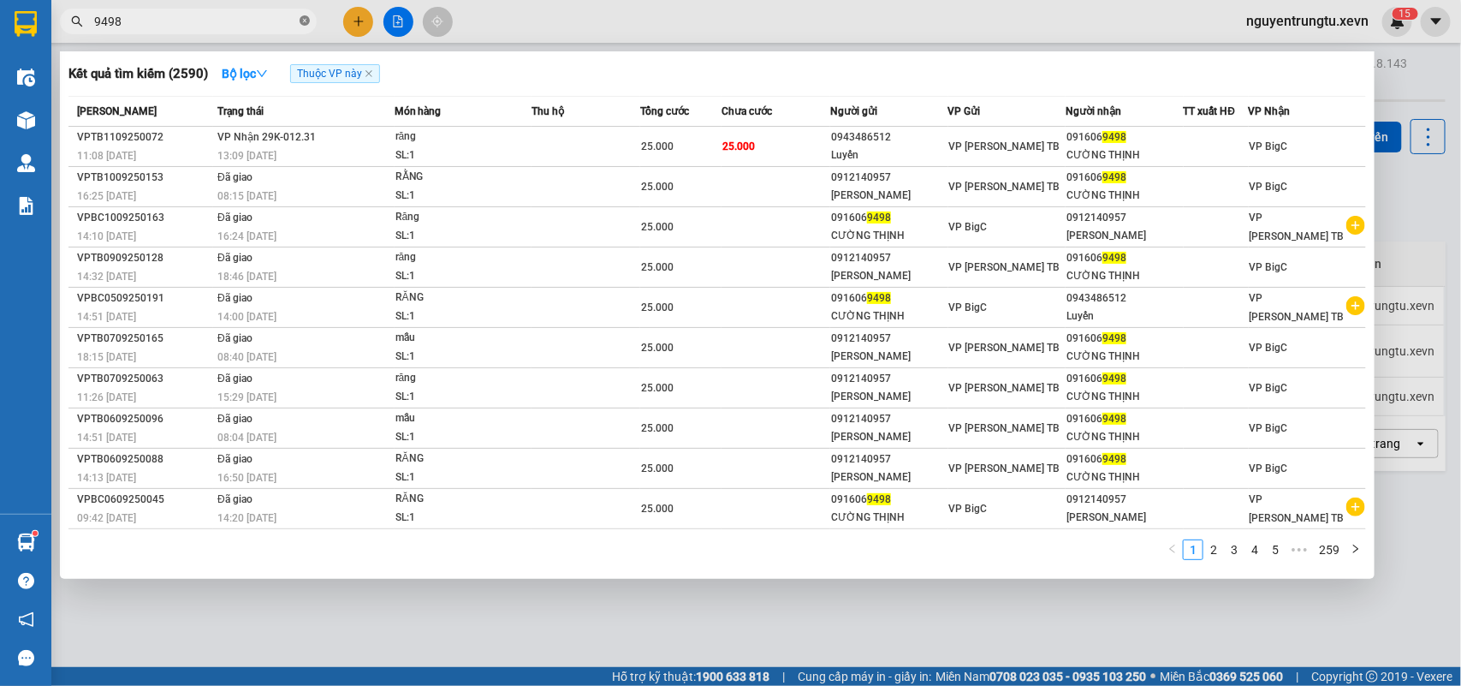
click at [301, 21] on icon "close-circle" at bounding box center [305, 20] width 10 height 10
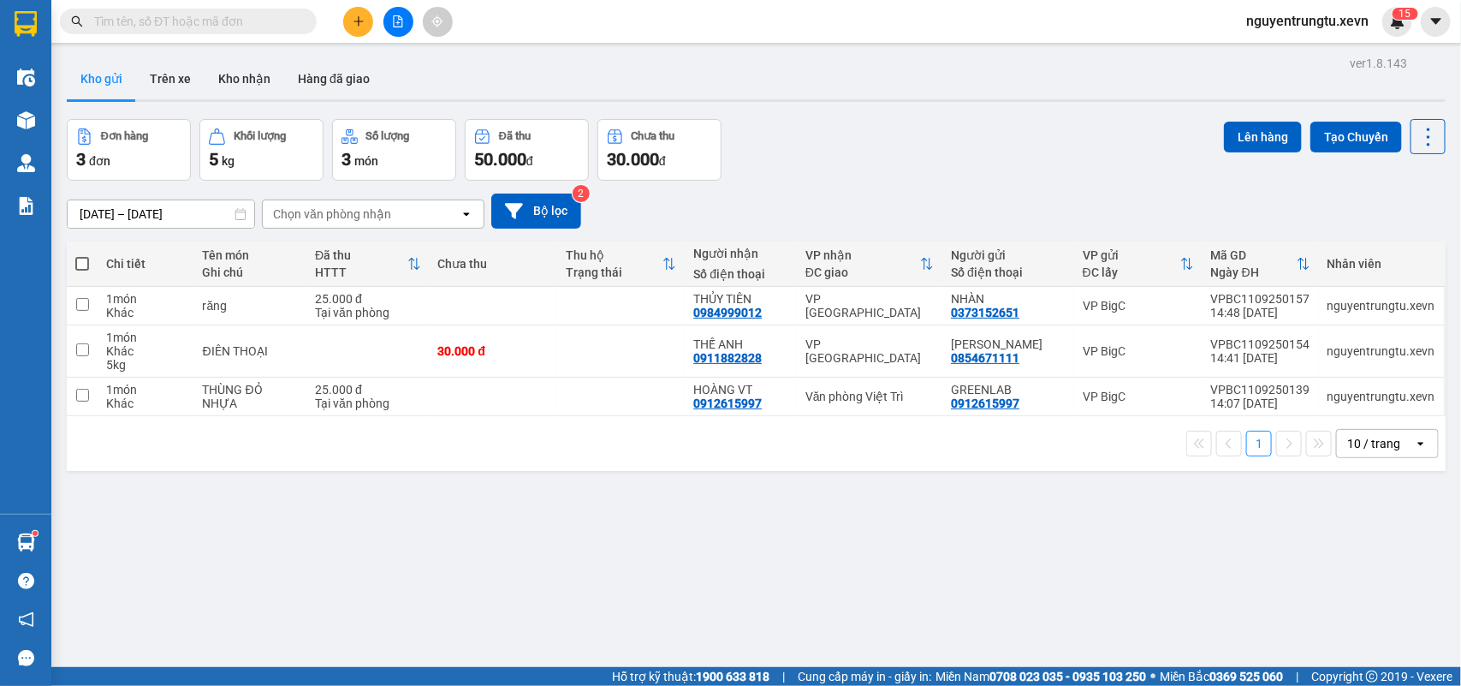
click at [229, 18] on input "text" at bounding box center [195, 21] width 202 height 19
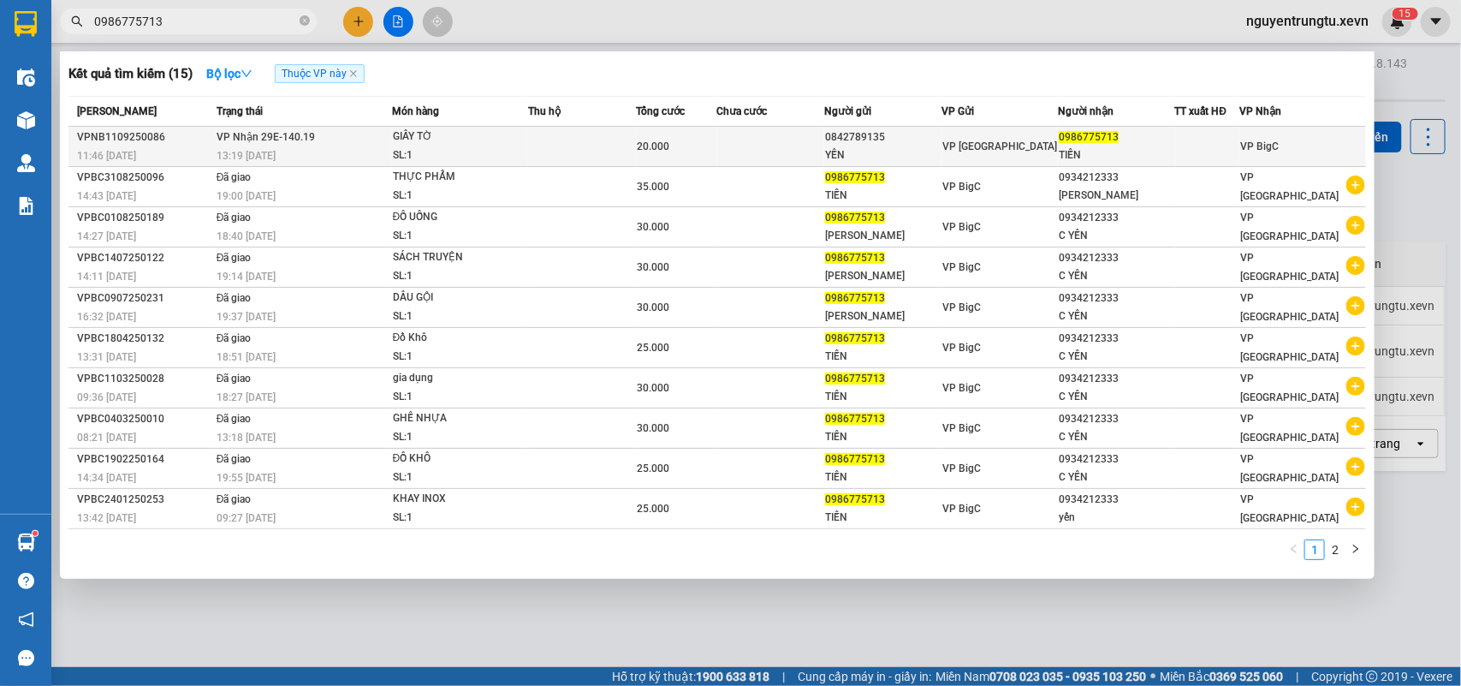
type input "0986775713"
click at [592, 147] on td at bounding box center [582, 147] width 108 height 40
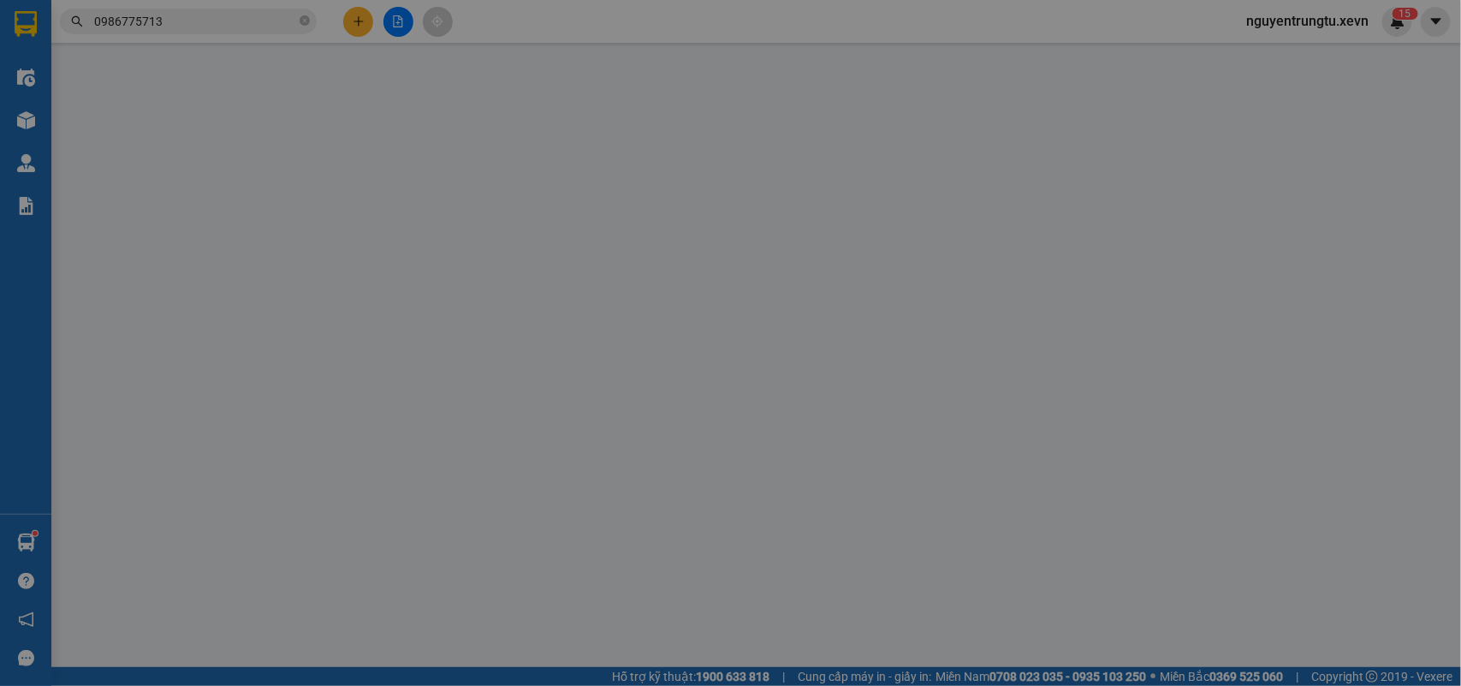
type input "0842789135"
type input "YẾN"
type input "0986775713"
type input "TIẾN"
type input "0353270565 TÂM"
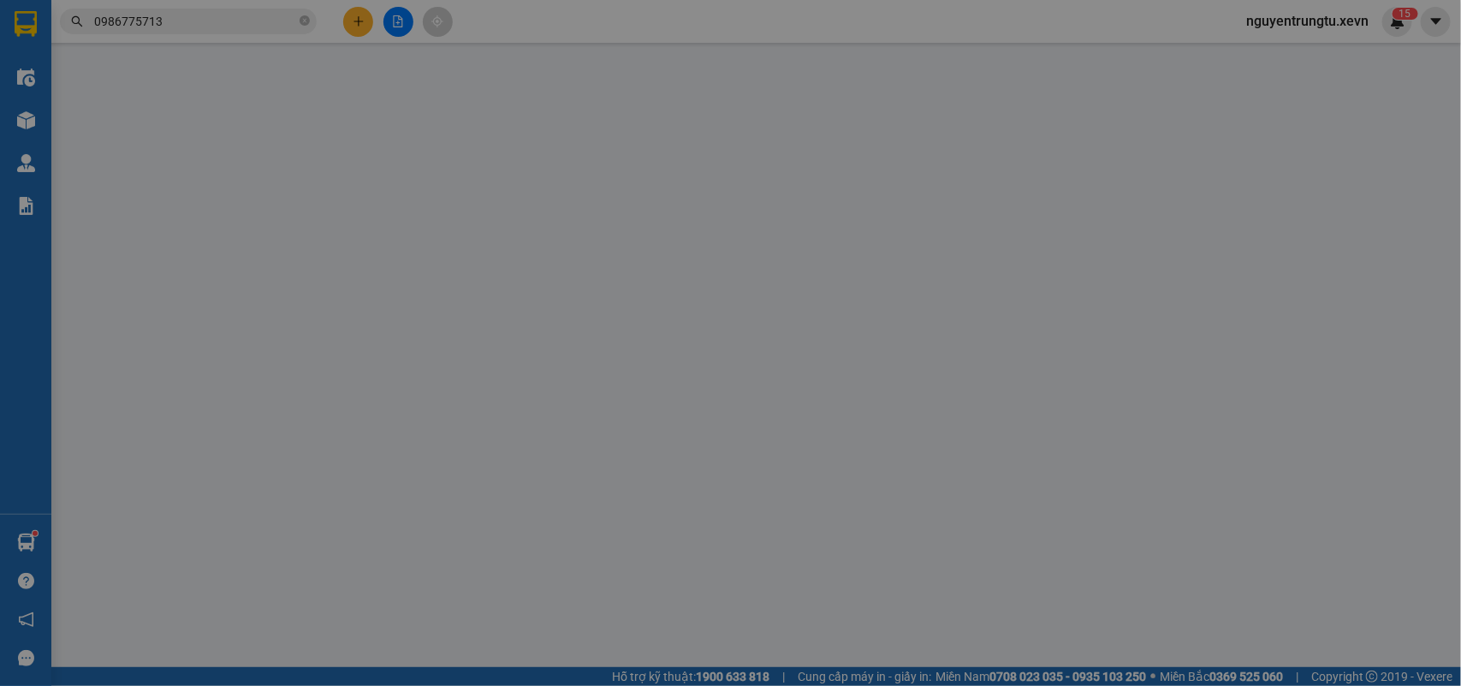
type input "20.000"
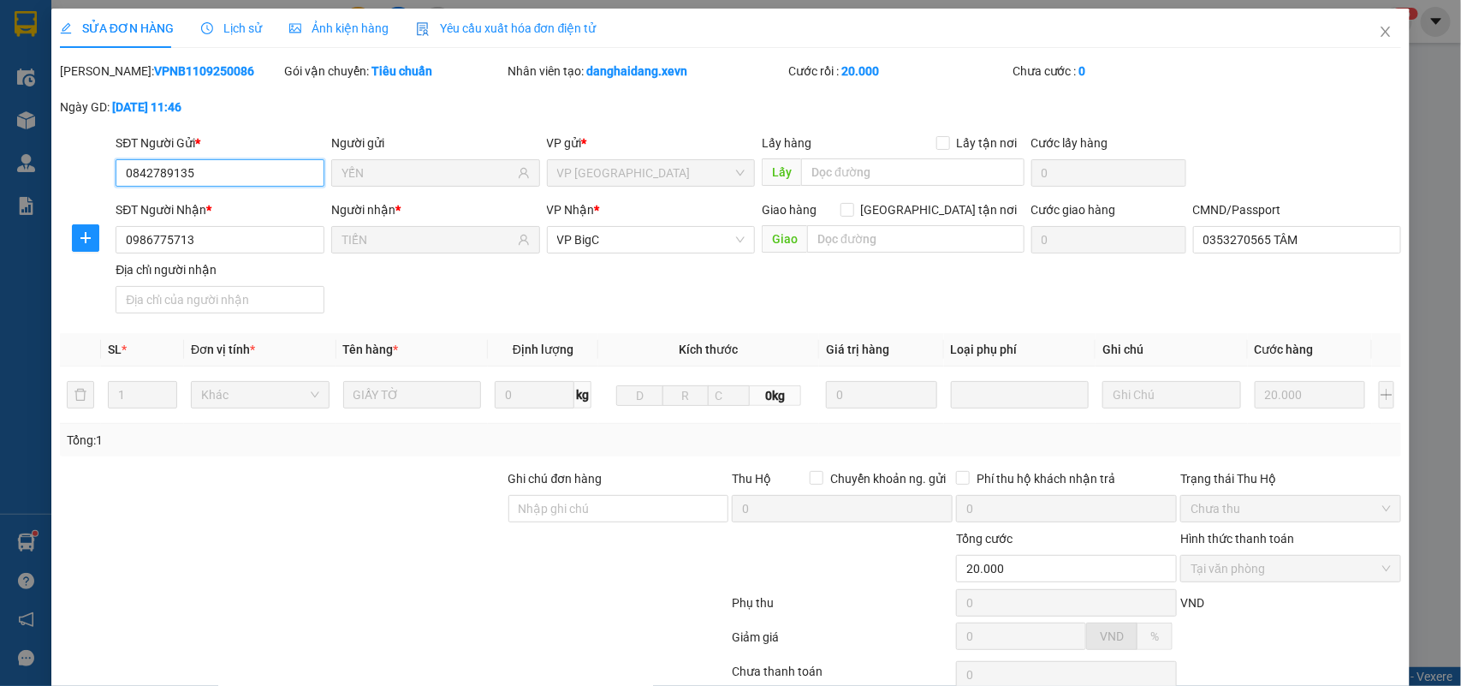
scroll to position [135, 0]
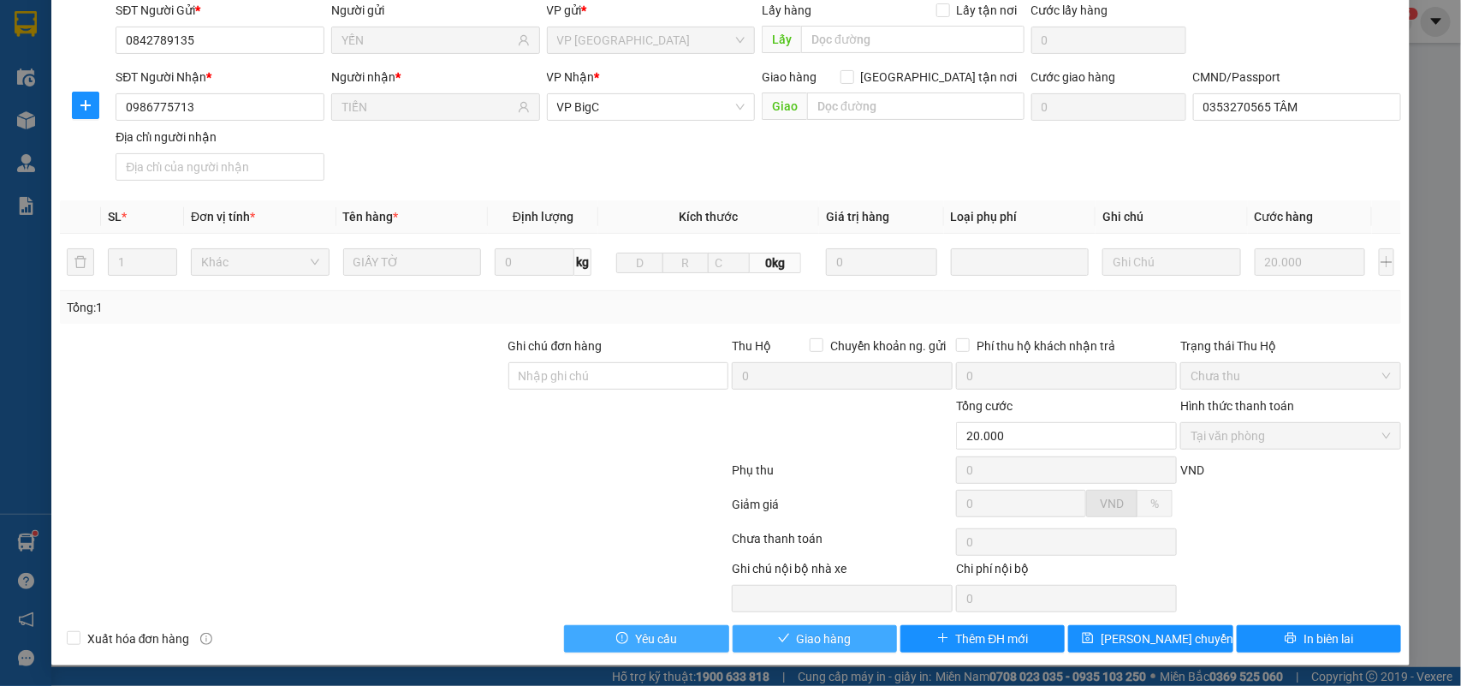
drag, startPoint x: 822, startPoint y: 646, endPoint x: 707, endPoint y: 634, distance: 115.3
click at [820, 648] on button "Giao hàng" at bounding box center [815, 638] width 164 height 27
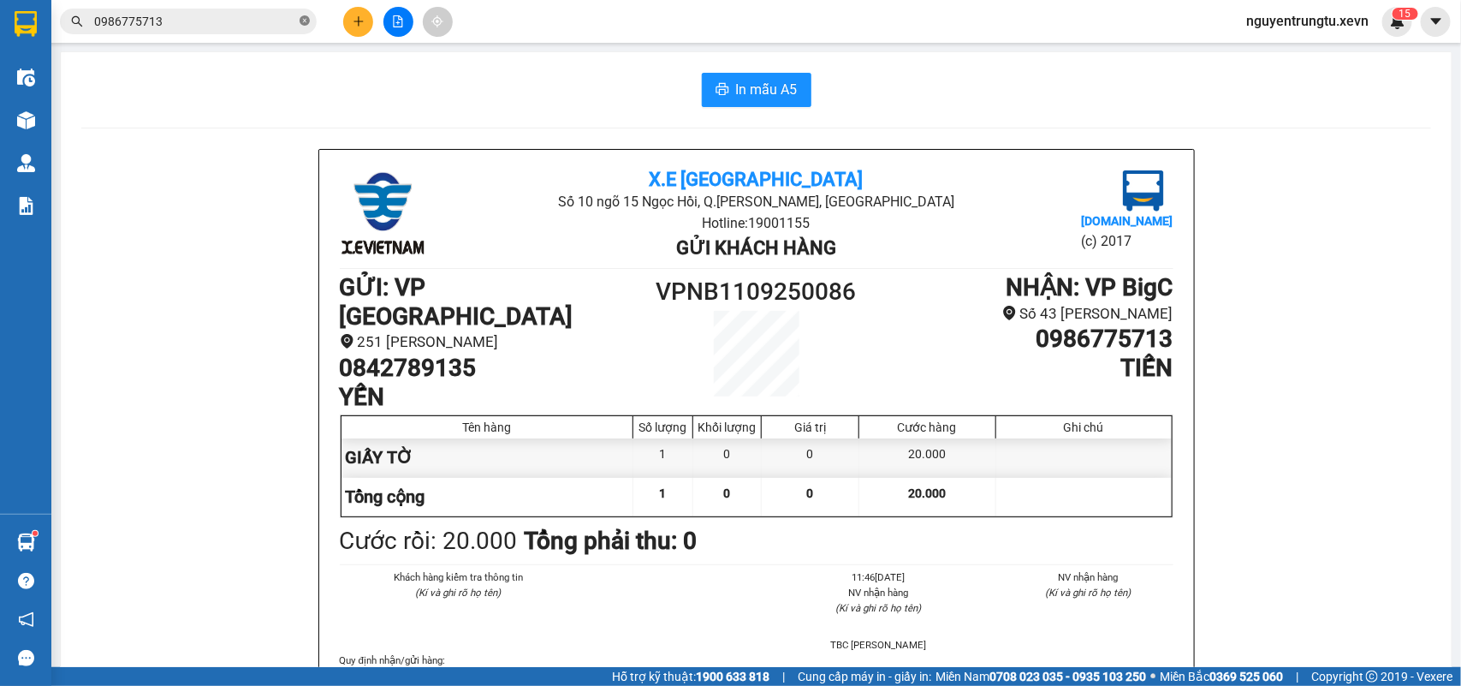
click at [305, 20] on icon "close-circle" at bounding box center [305, 20] width 10 height 10
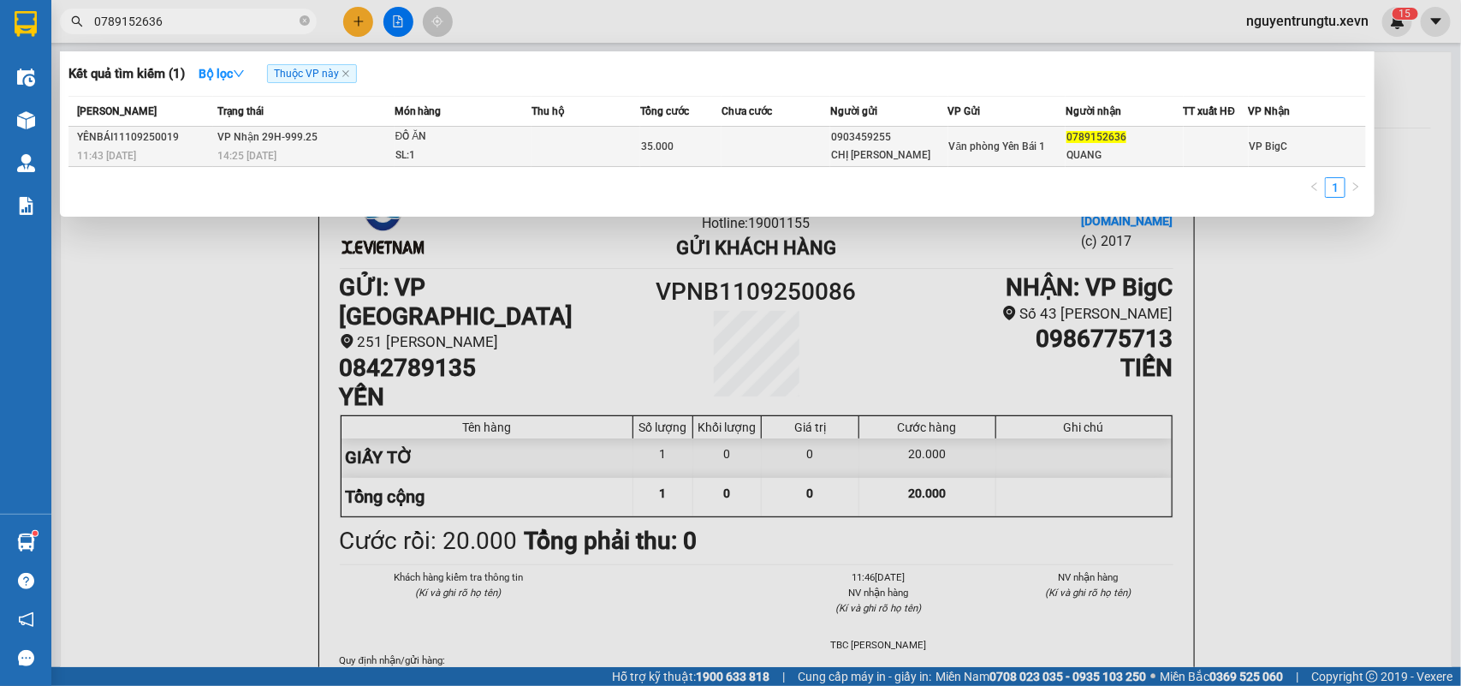
type input "0789152636"
click at [737, 138] on td at bounding box center [776, 147] width 109 height 40
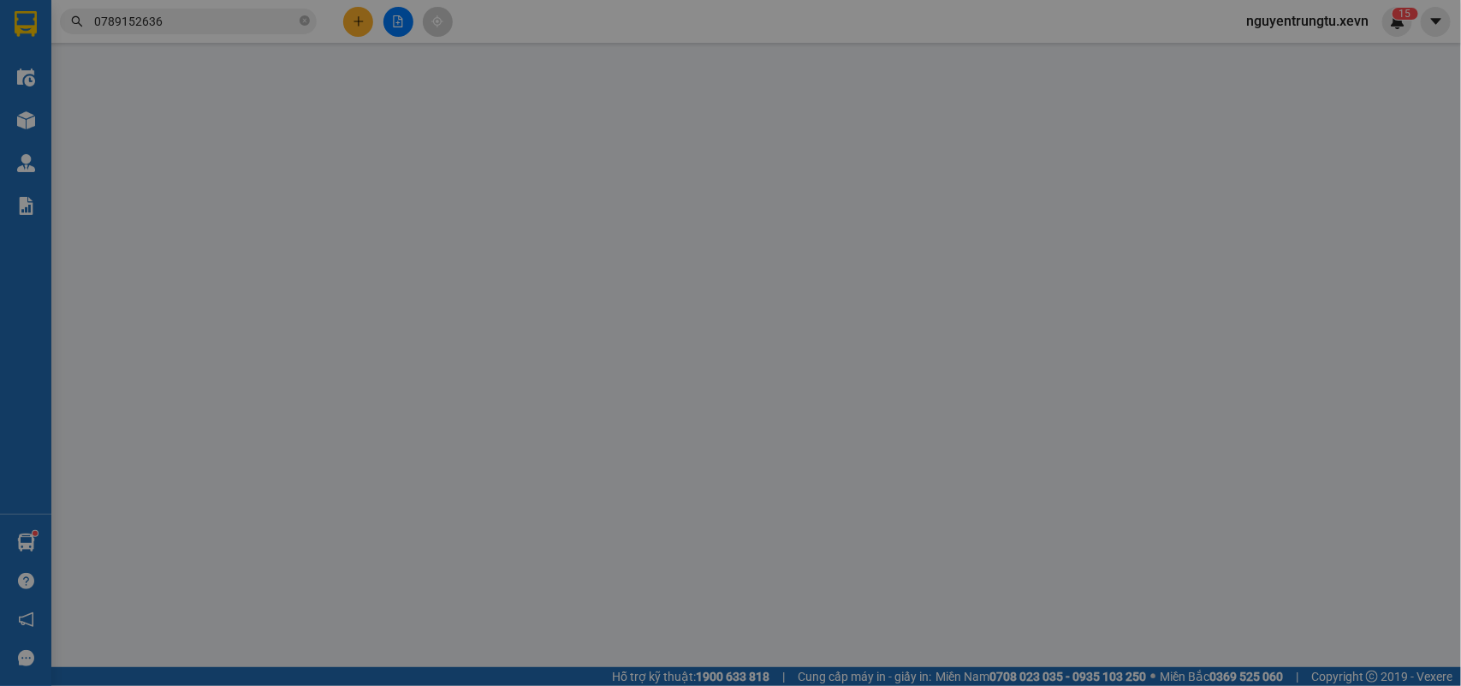
type input "0903459255"
type input "CHỊ [PERSON_NAME]"
type input "0789152636"
type input "QUANG"
type input "1"
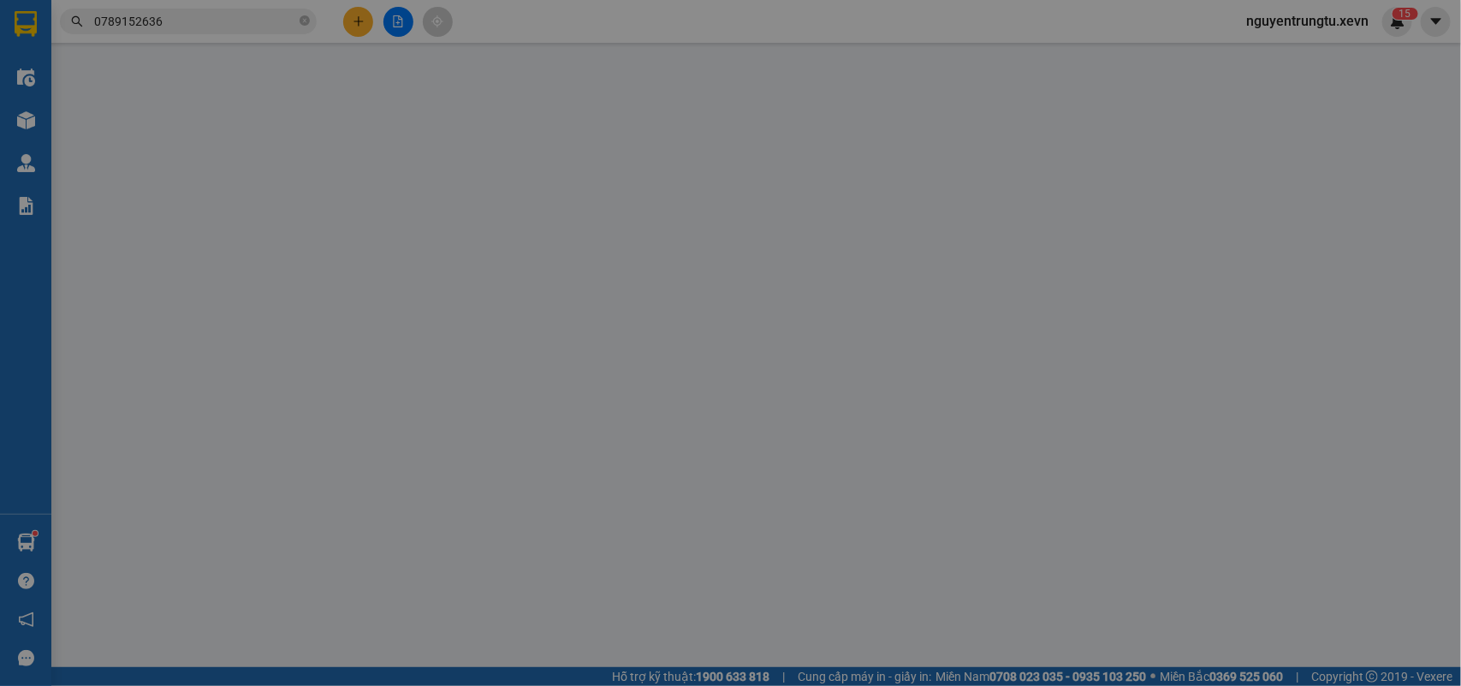
type input "35.000"
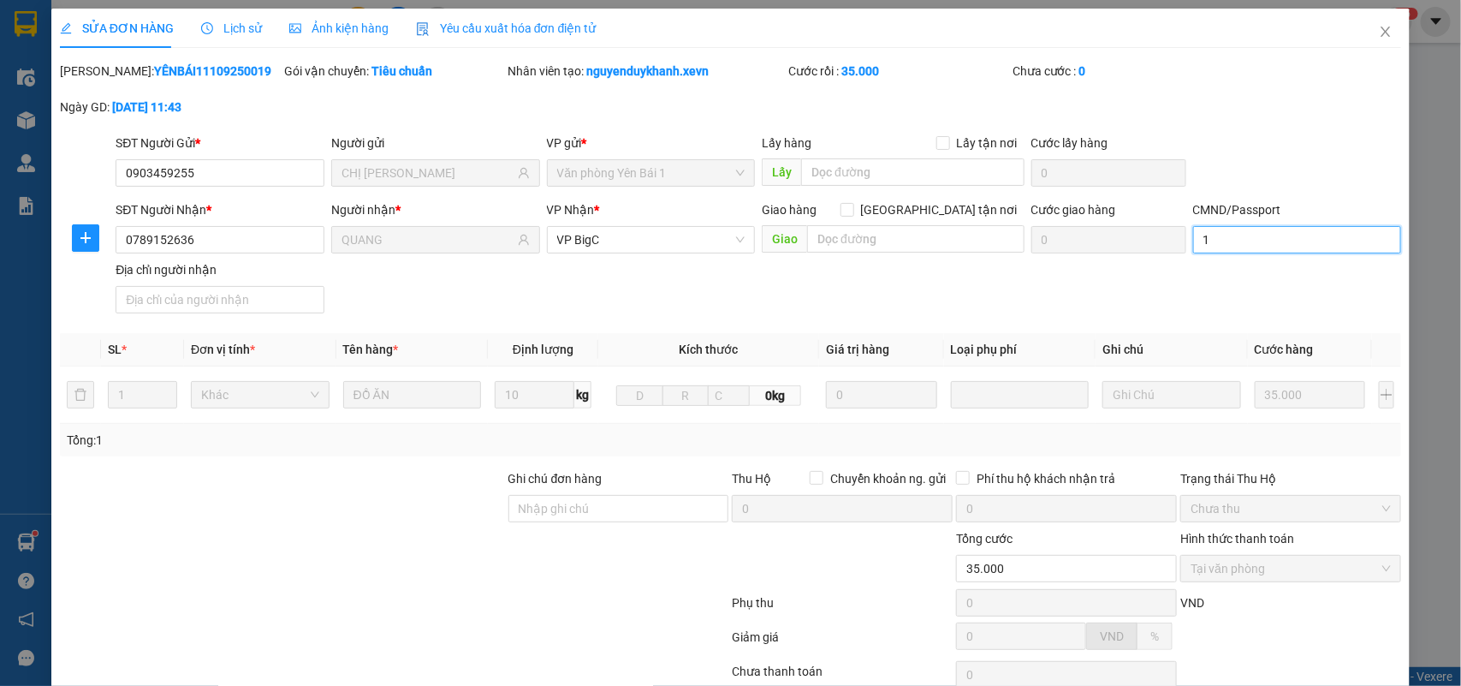
click at [1263, 250] on input "1" at bounding box center [1297, 239] width 209 height 27
type input "1cc"
click at [934, 293] on div "SĐT Người Nhận * 0789152636 Người nhận * QUANG VP Nhận * VP BigC Giao hàng Giao…" at bounding box center [758, 260] width 1292 height 120
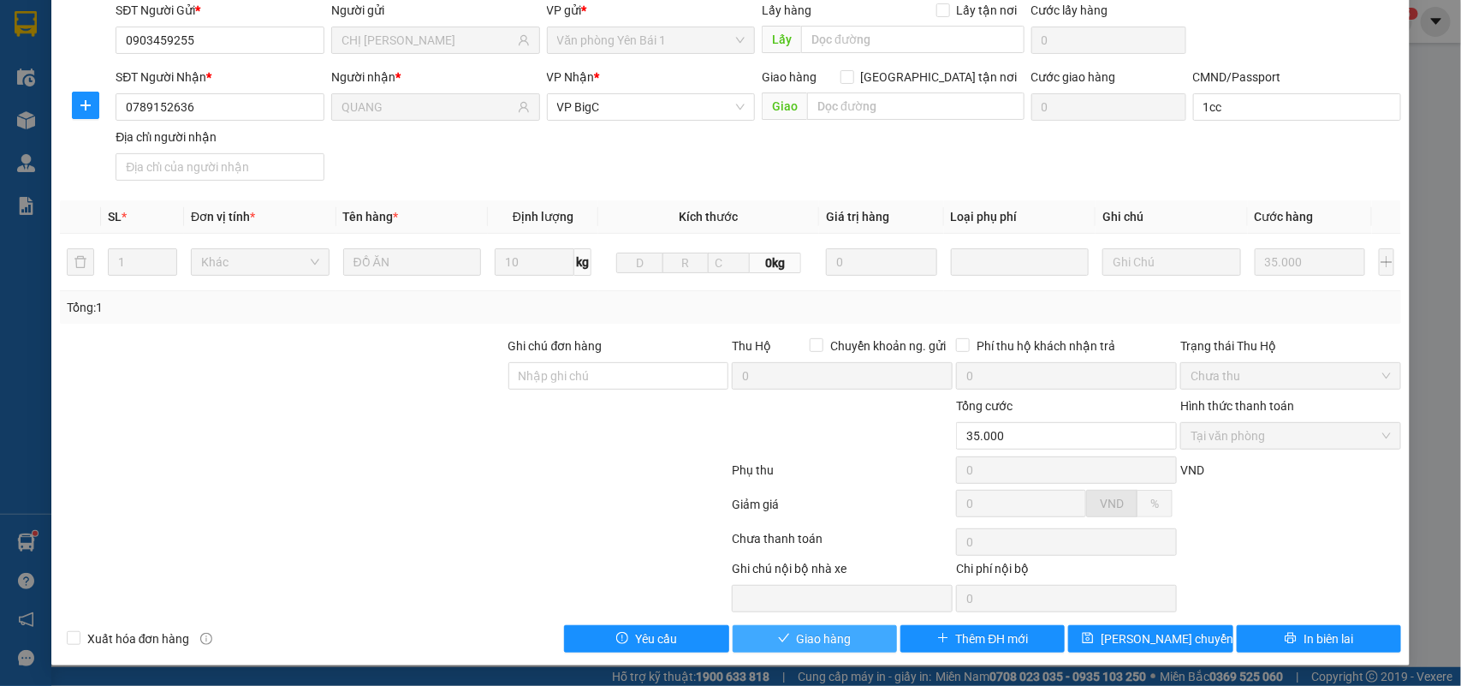
click at [767, 638] on button "Giao hàng" at bounding box center [815, 638] width 164 height 27
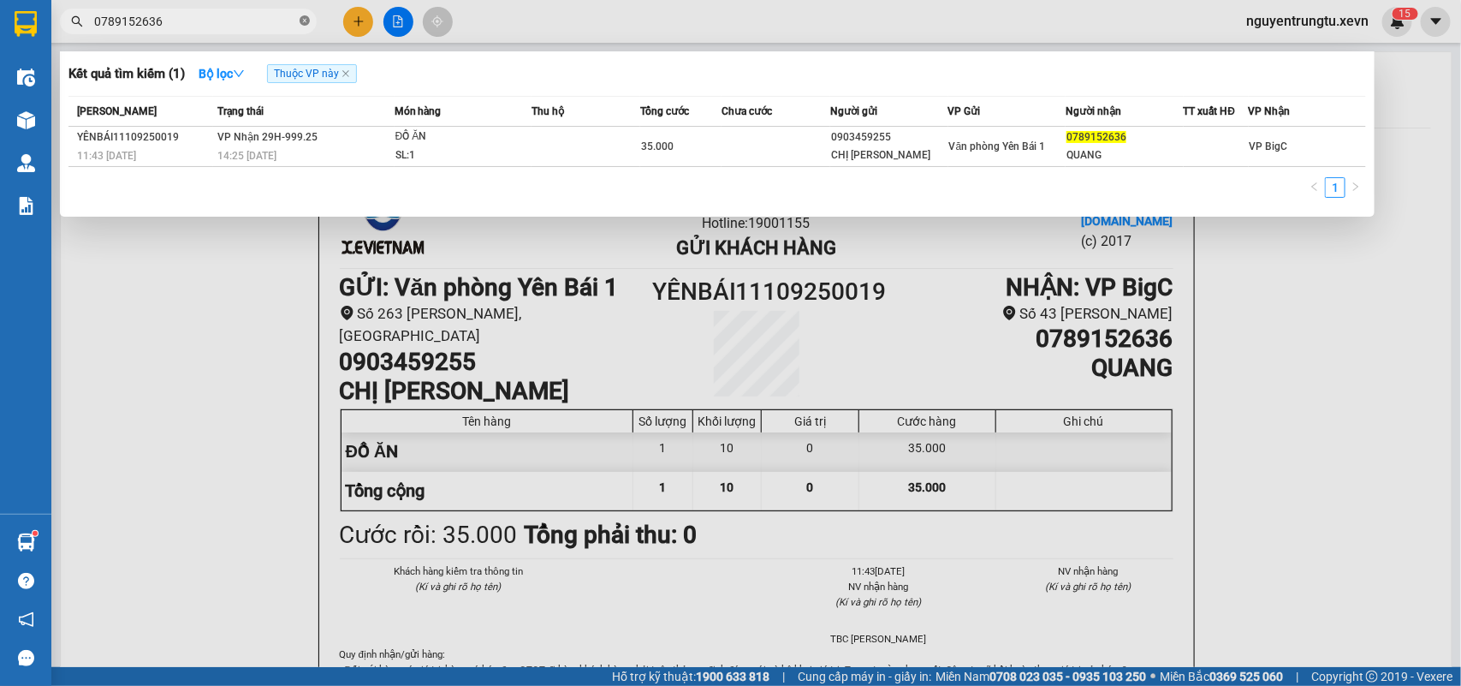
click at [306, 22] on icon "close-circle" at bounding box center [305, 20] width 10 height 10
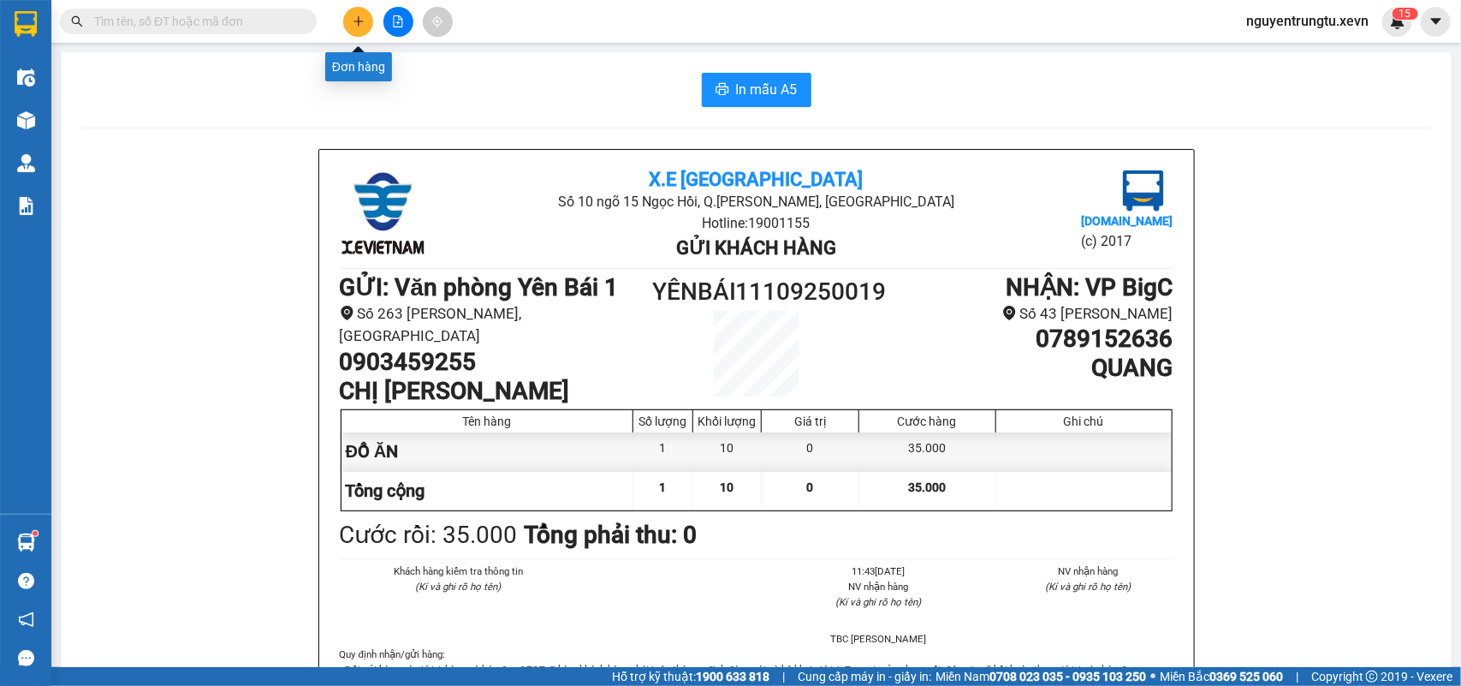
click at [353, 26] on icon "plus" at bounding box center [359, 21] width 12 height 12
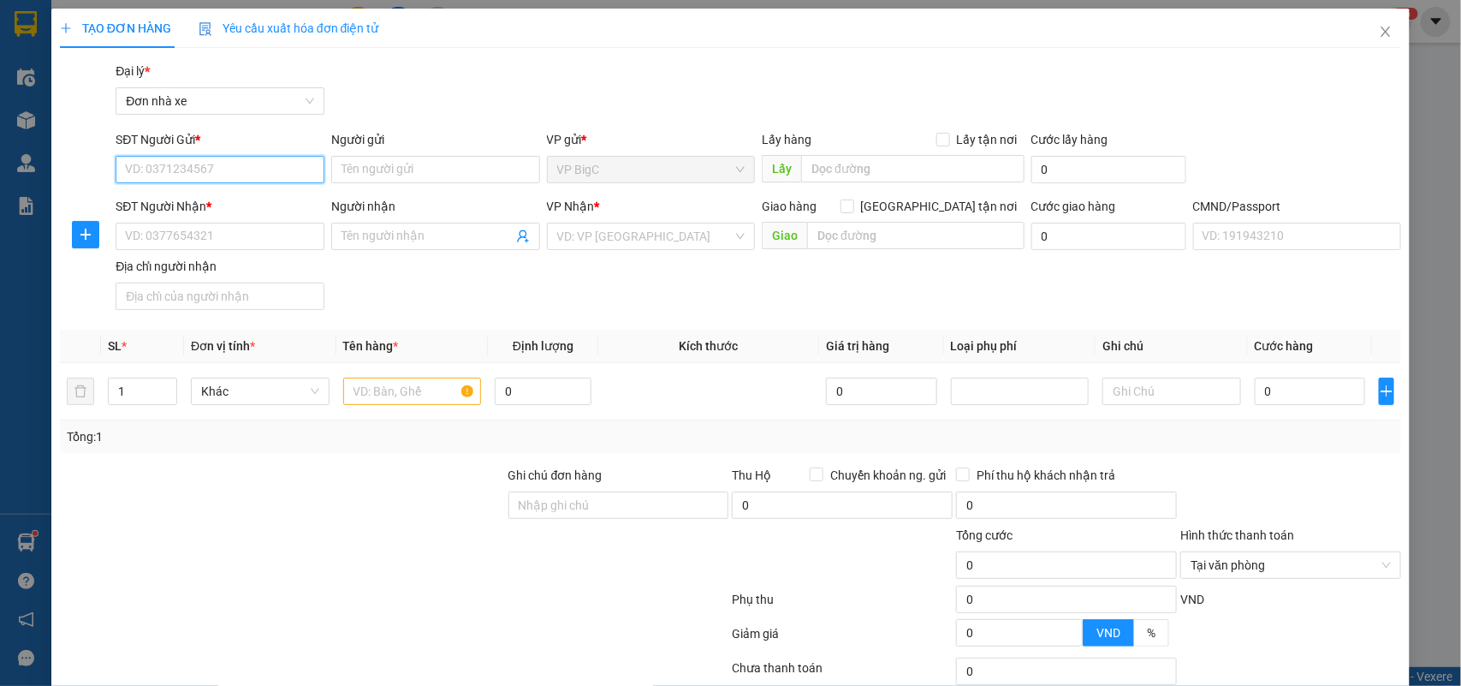
click at [199, 156] on input "SĐT Người Gửi *" at bounding box center [220, 169] width 209 height 27
type input "0343238289"
click at [219, 208] on div "0343238289 - THẾ" at bounding box center [218, 203] width 186 height 19
type input "THẾ"
type input "0376336948"
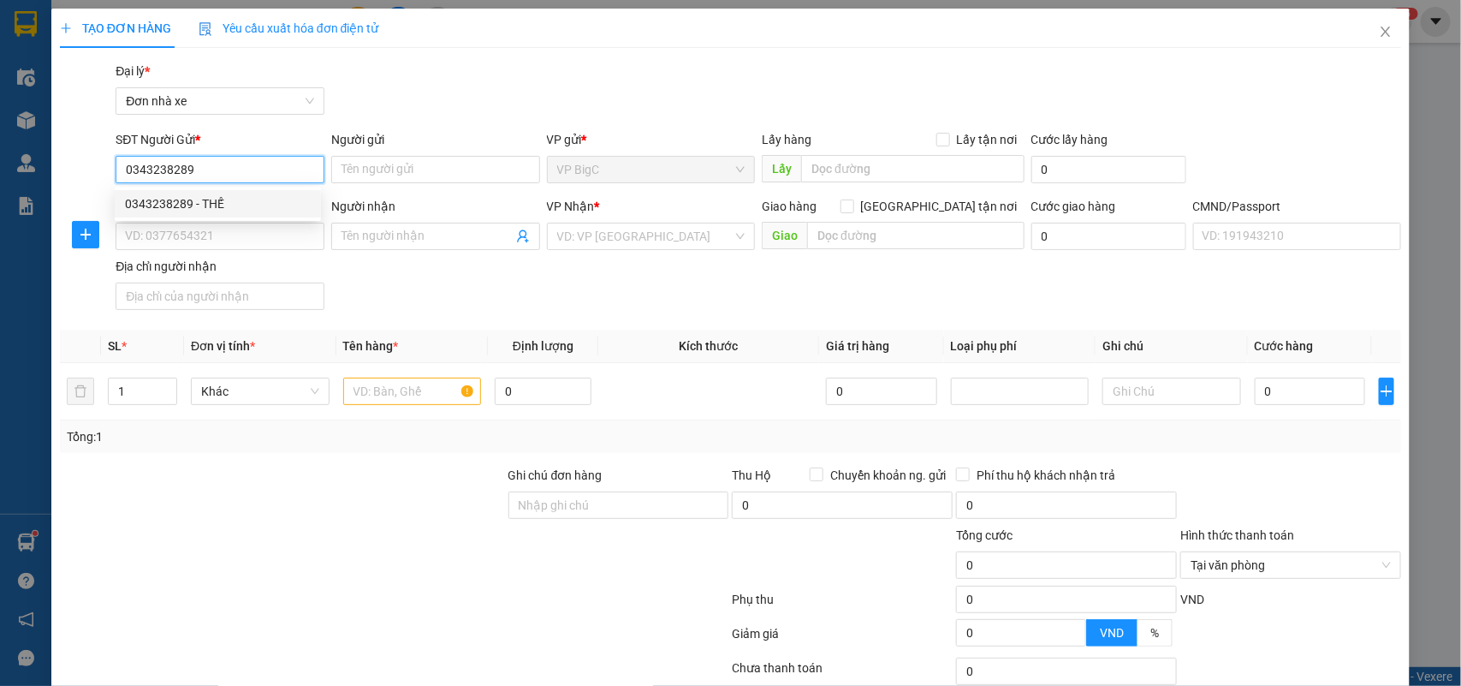
type input "NAM"
type input "037200005609 [PERSON_NAME]"
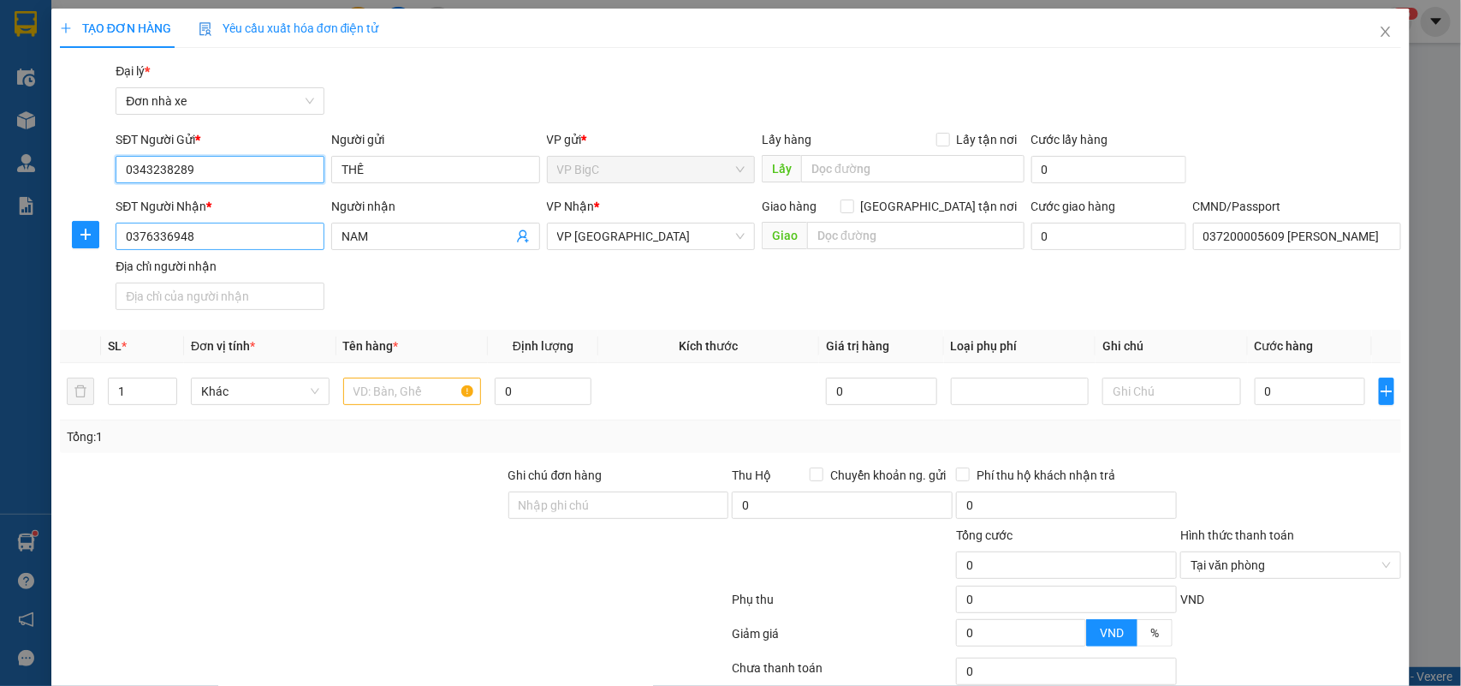
type input "0343238289"
drag, startPoint x: 217, startPoint y: 231, endPoint x: 0, endPoint y: 257, distance: 218.1
click at [0, 257] on div "TẠO ĐƠN HÀNG Yêu cầu xuất hóa đơn điện tử Transit Pickup Surcharge Ids Transit …" at bounding box center [730, 343] width 1461 height 686
click at [241, 270] on div "0376336948 - NAM" at bounding box center [218, 271] width 186 height 19
click at [1241, 236] on input "037200005609 [PERSON_NAME]" at bounding box center [1297, 236] width 209 height 27
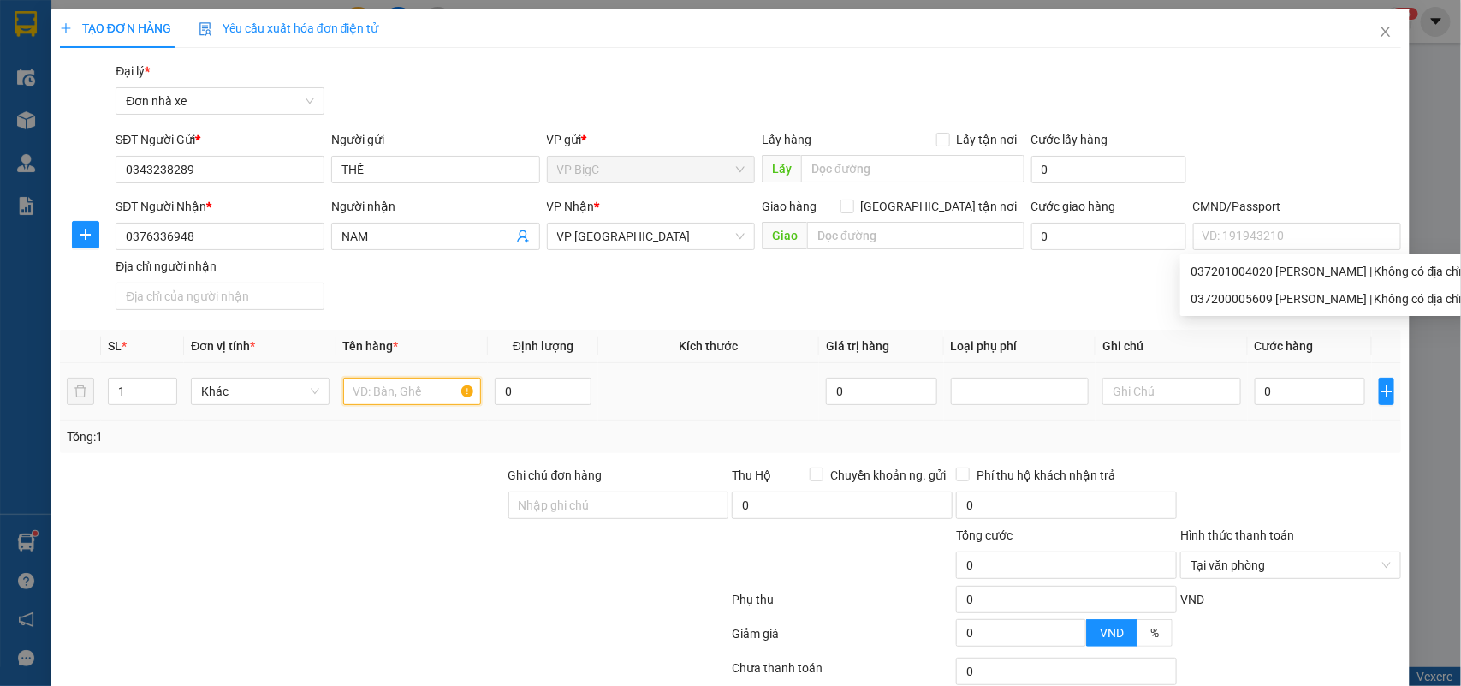
click at [437, 400] on input "text" at bounding box center [412, 390] width 139 height 27
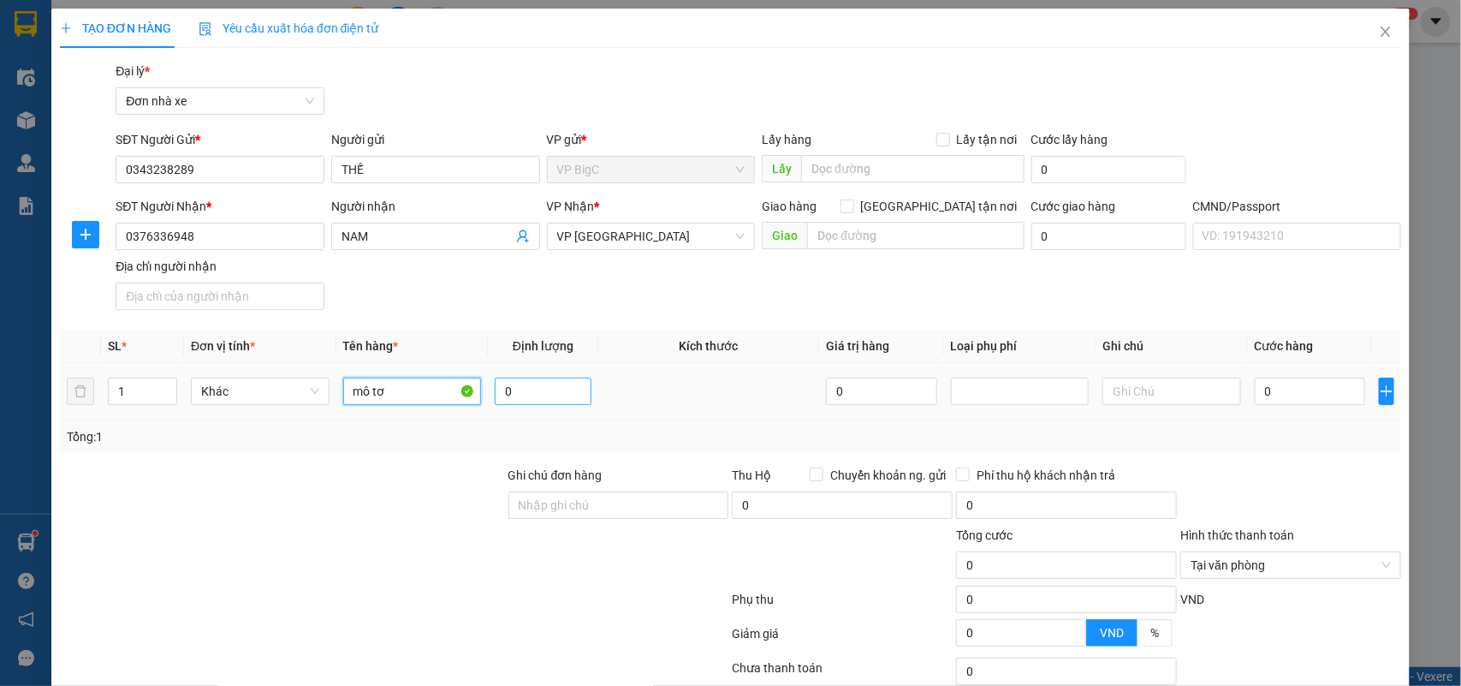
type input "mô tơ"
click at [567, 394] on input "0" at bounding box center [543, 390] width 97 height 27
type input "2"
click at [1281, 383] on input "0" at bounding box center [1310, 390] width 110 height 27
type input "2"
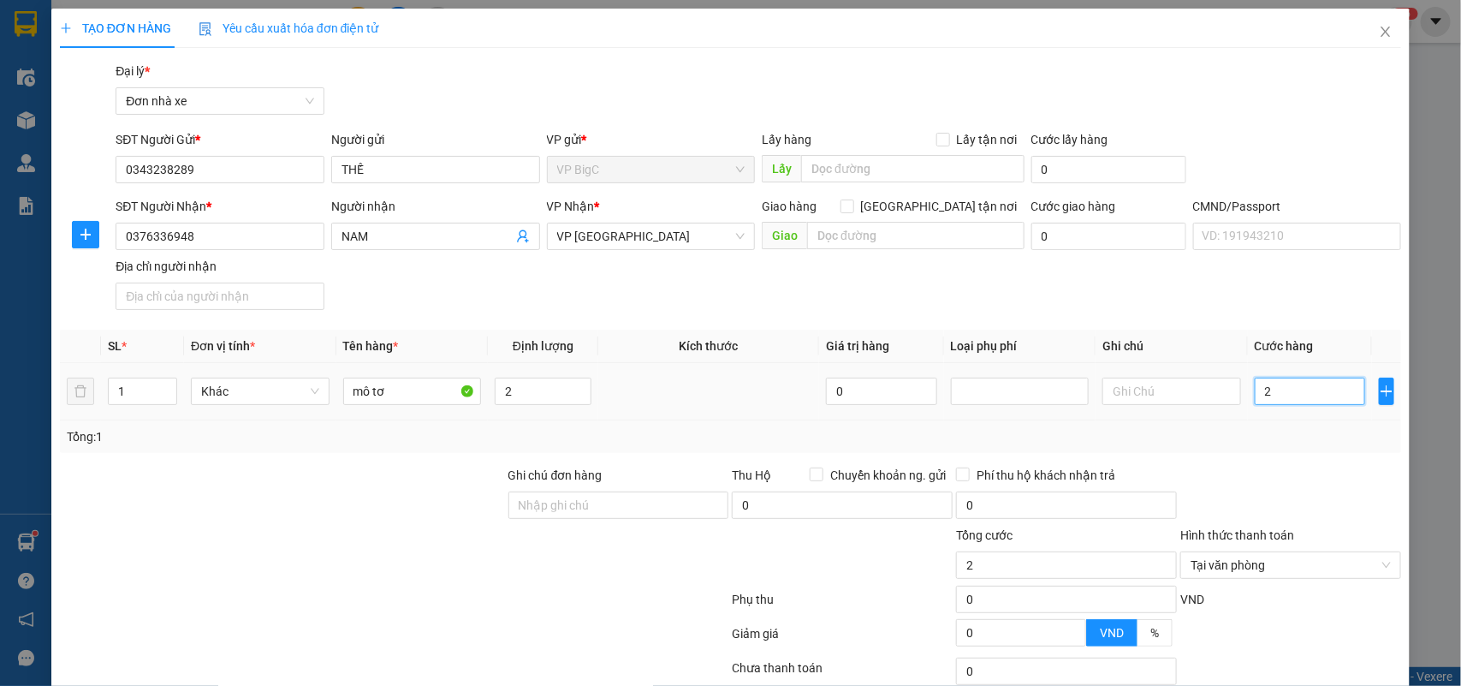
type input "2"
type input "25"
type input "25.000"
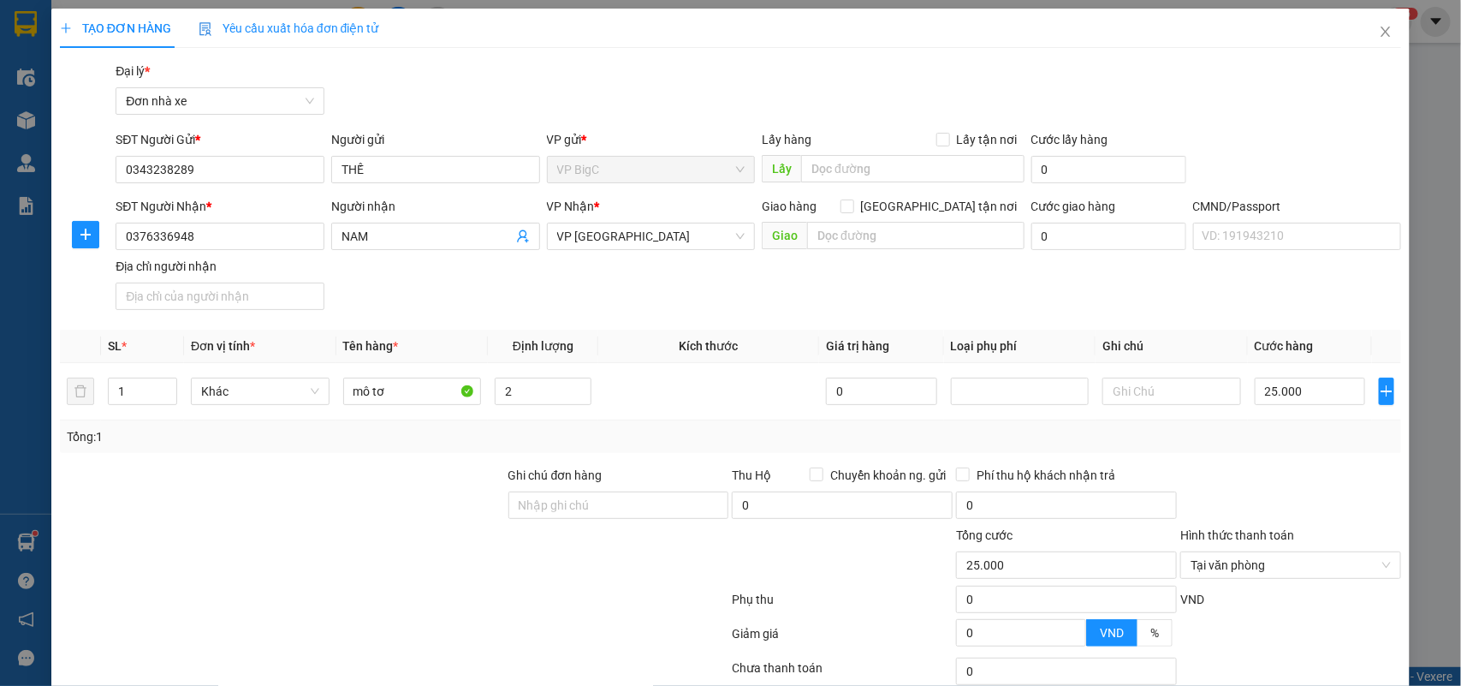
click at [1306, 445] on div "Tổng: 1" at bounding box center [731, 436] width 1328 height 19
type input "25.000"
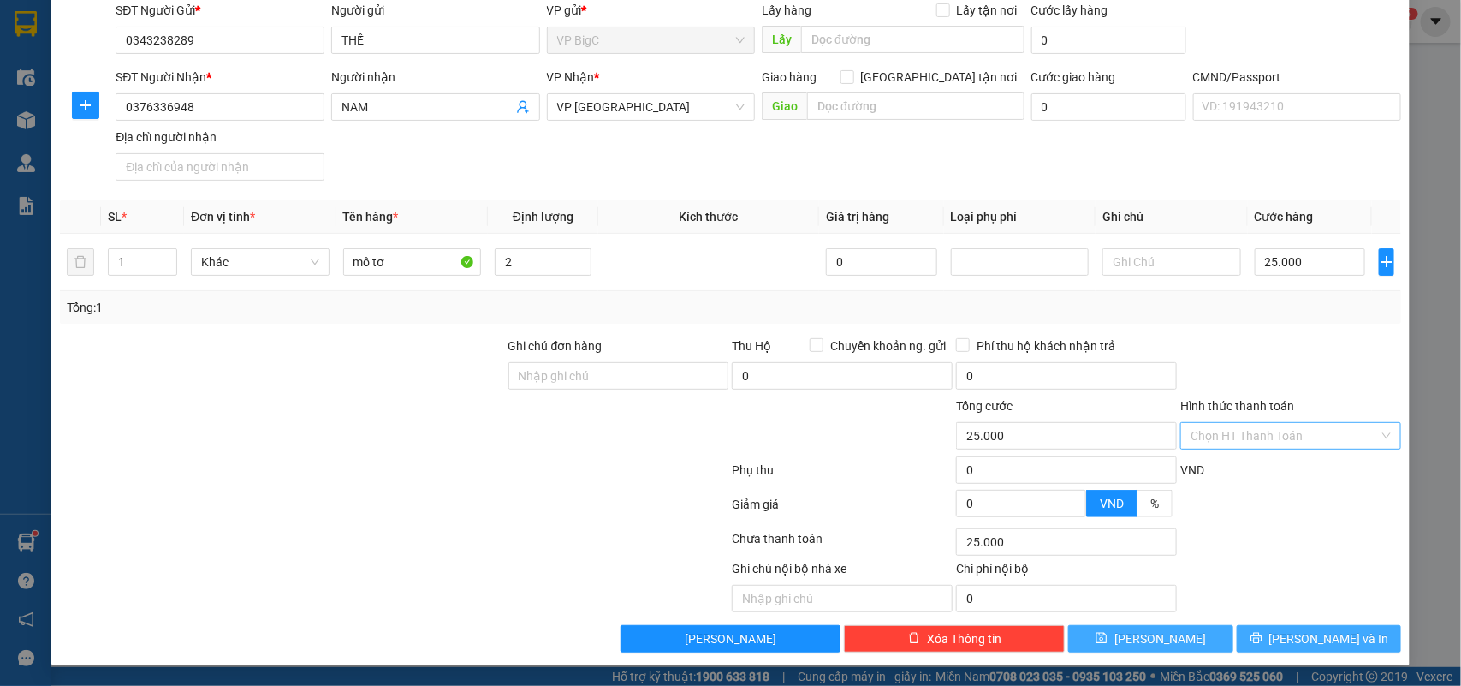
drag, startPoint x: 1297, startPoint y: 630, endPoint x: 1071, endPoint y: 627, distance: 226.0
click at [1293, 631] on span "[PERSON_NAME] và In" at bounding box center [1329, 638] width 120 height 19
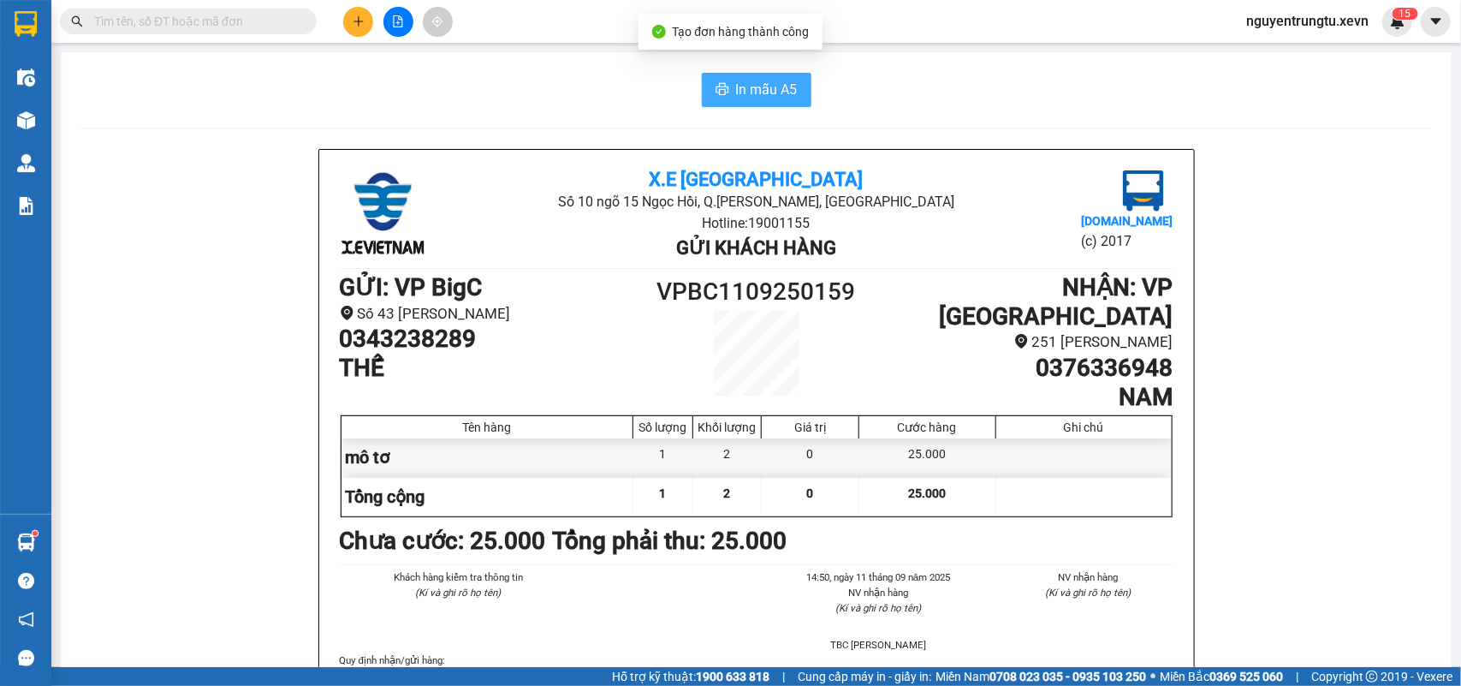
click at [725, 96] on button "In mẫu A5" at bounding box center [757, 90] width 110 height 34
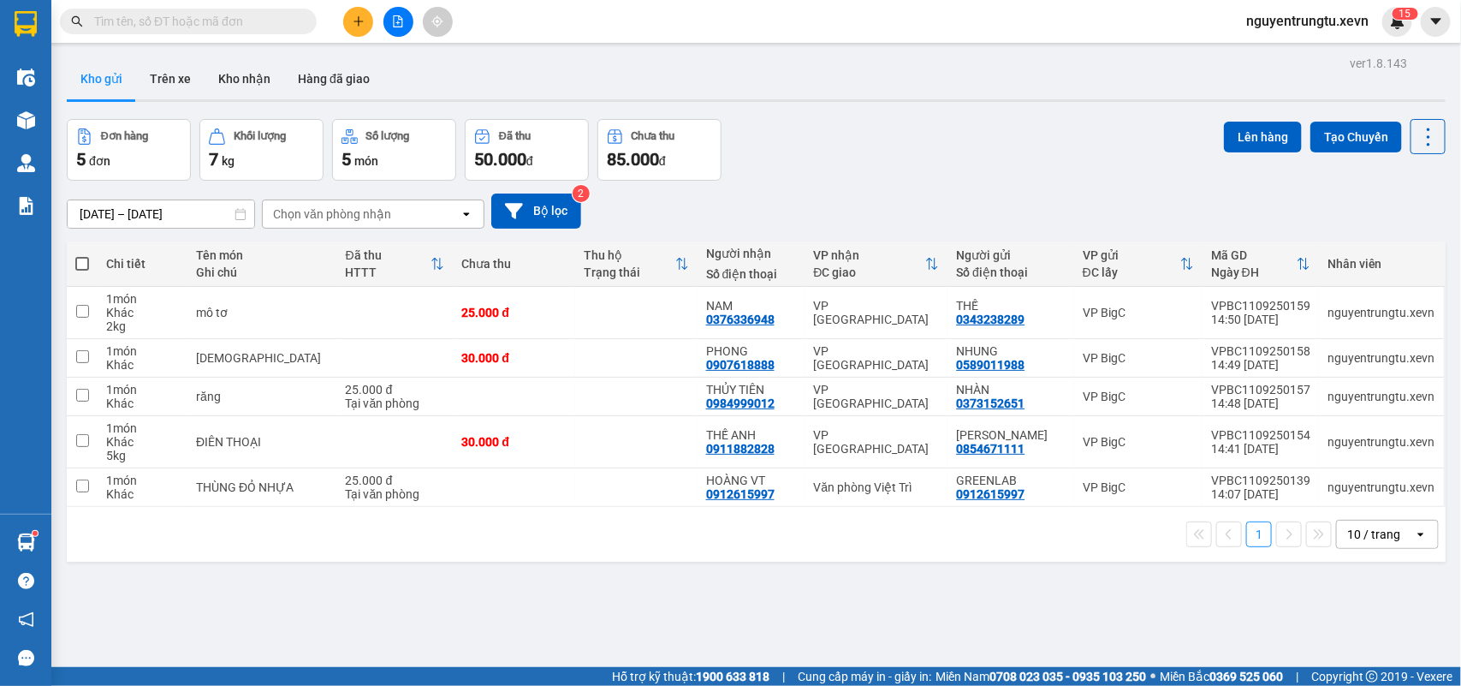
click at [401, 23] on icon "file-add" at bounding box center [398, 21] width 12 height 12
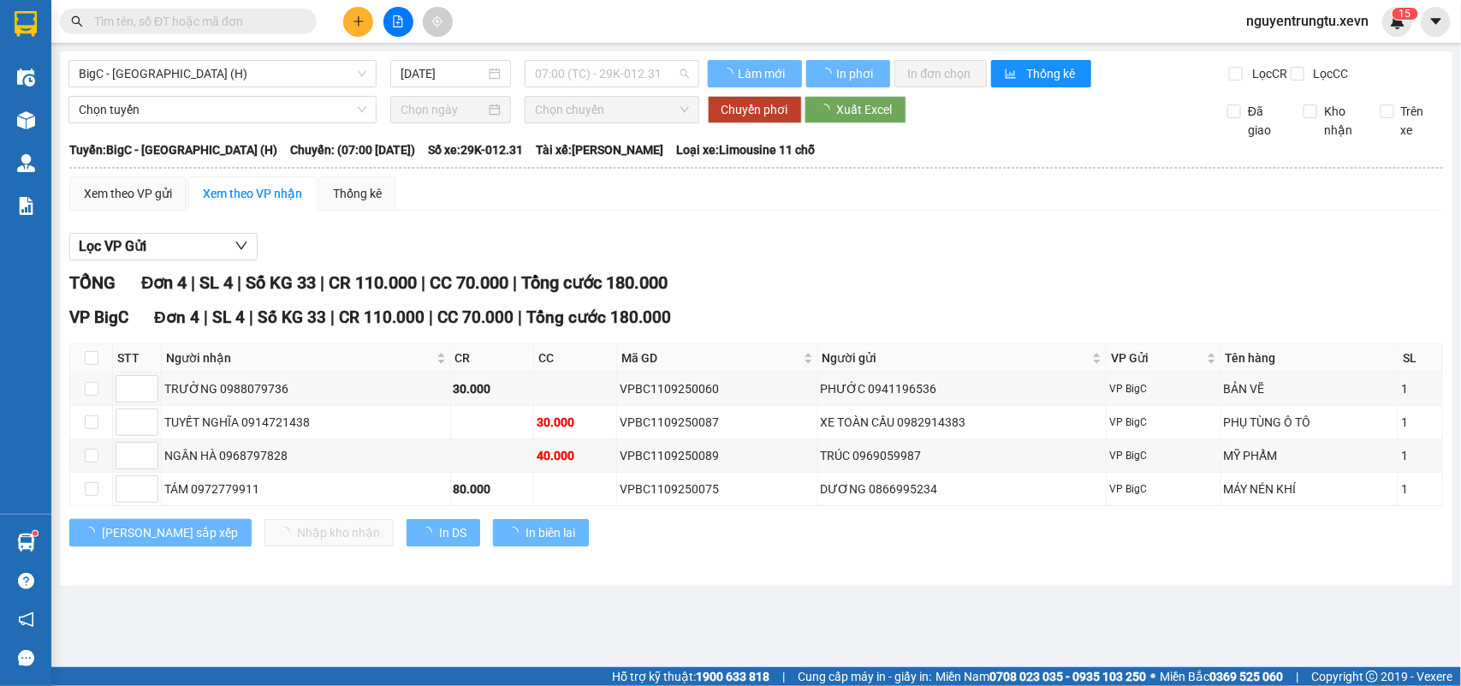
drag, startPoint x: 538, startPoint y: 75, endPoint x: 573, endPoint y: 92, distance: 39.5
click at [550, 75] on span "07:00 (TC) - 29K-012.31" at bounding box center [611, 74] width 153 height 26
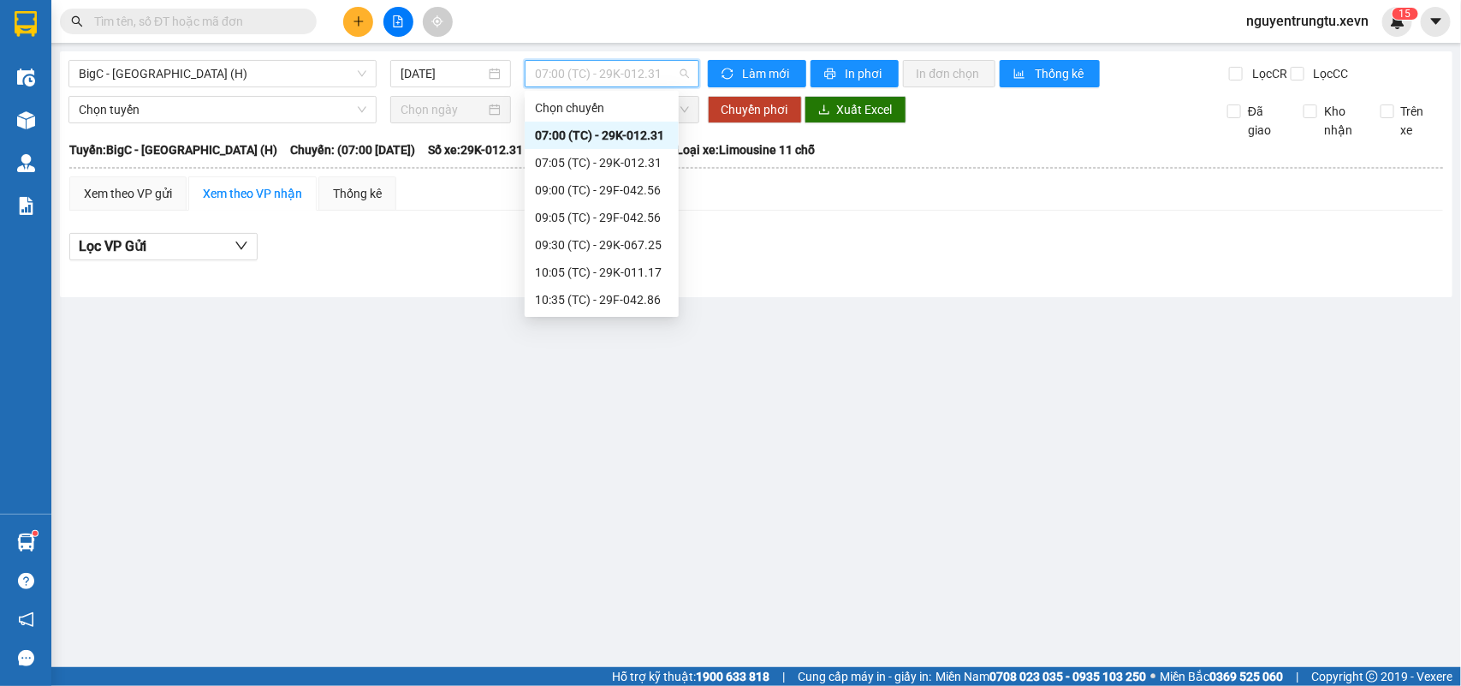
scroll to position [246, 0]
click at [569, 360] on main "BigC - [GEOGRAPHIC_DATA] (H) [DATE] 07:00 (TC) - 29K-012.31 Làm mới In phơi In …" at bounding box center [730, 333] width 1461 height 667
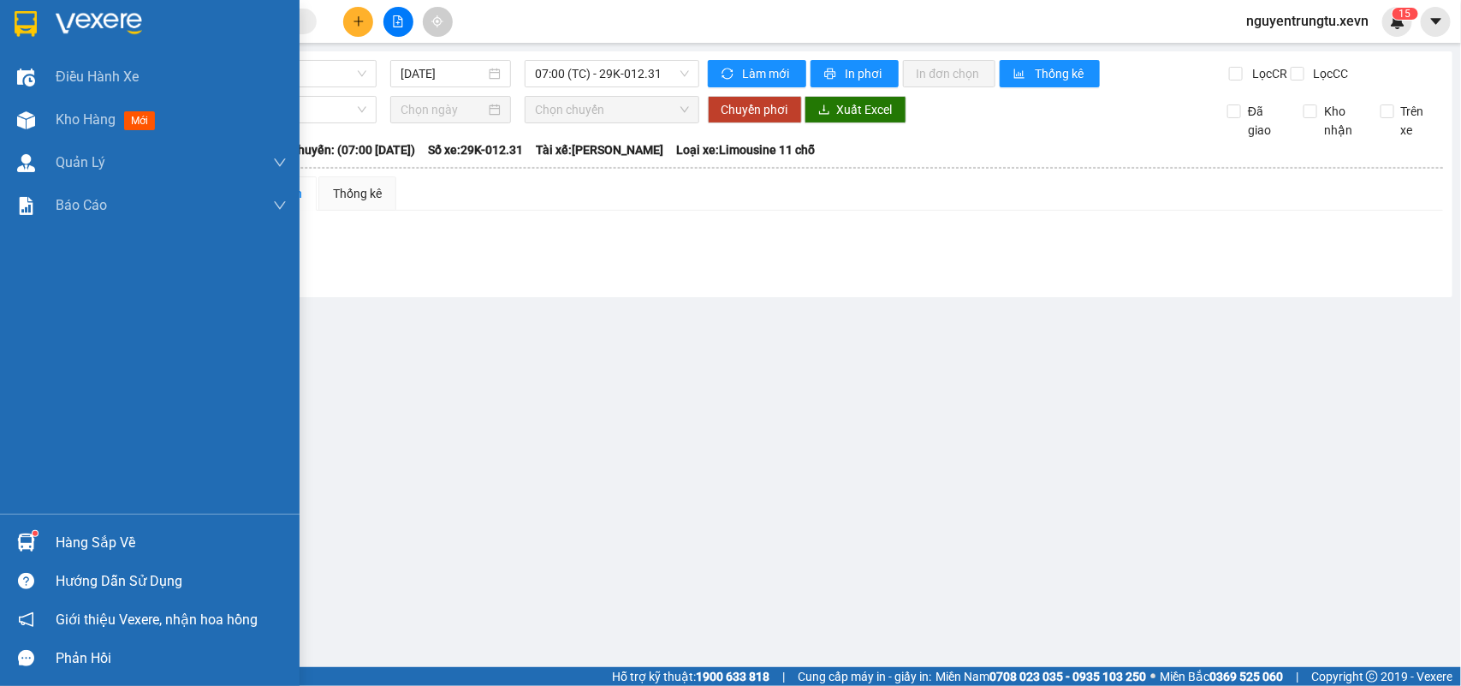
drag, startPoint x: 40, startPoint y: 34, endPoint x: 199, endPoint y: 565, distance: 553.8
click at [40, 33] on div at bounding box center [150, 28] width 300 height 56
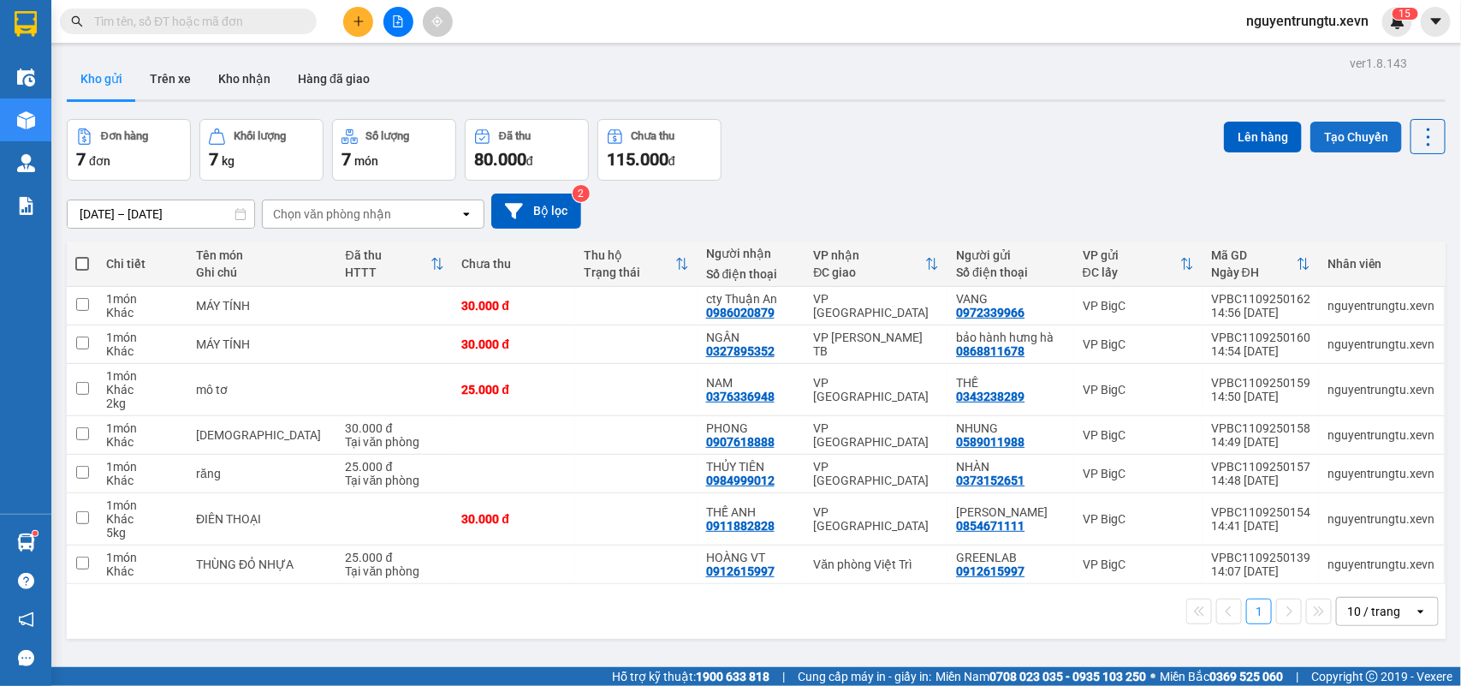
click at [1340, 142] on button "Tạo Chuyến" at bounding box center [1356, 137] width 92 height 31
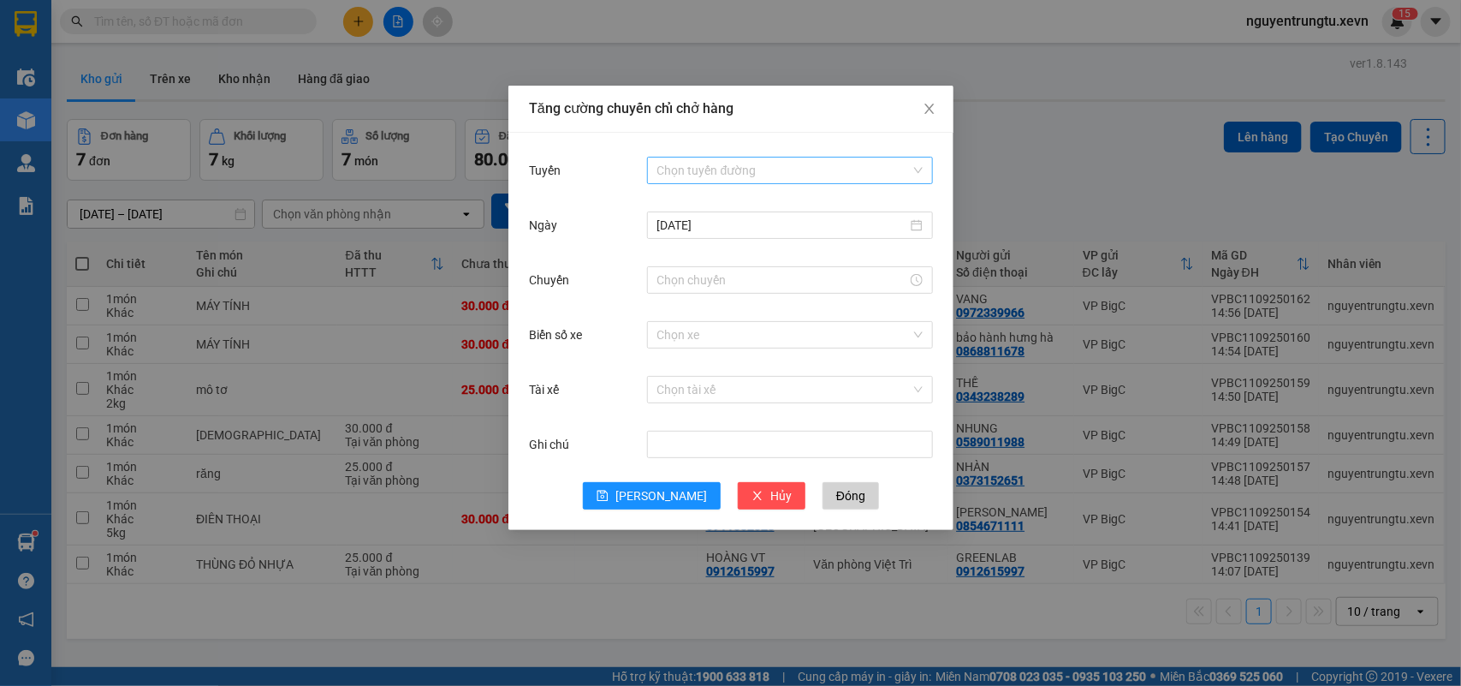
click at [852, 173] on input "Tuyến" at bounding box center [783, 170] width 253 height 26
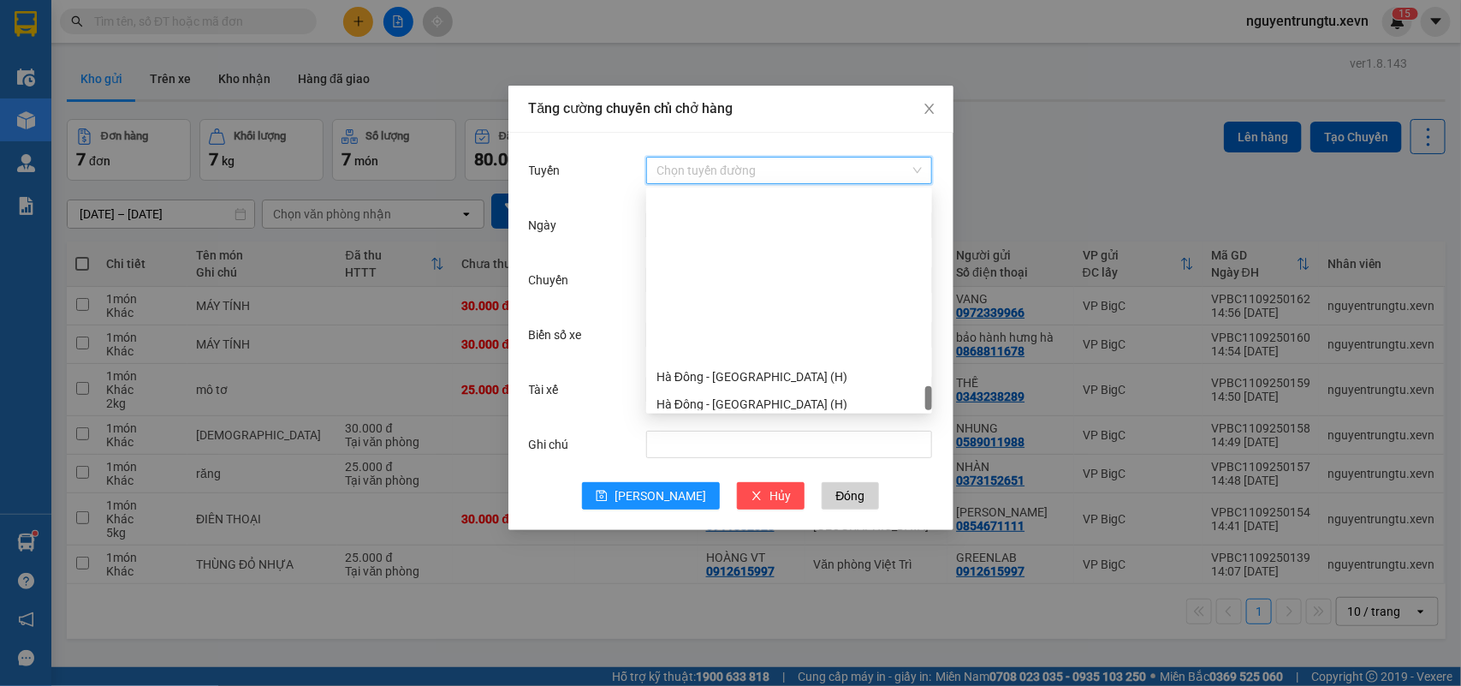
scroll to position [2231, 0]
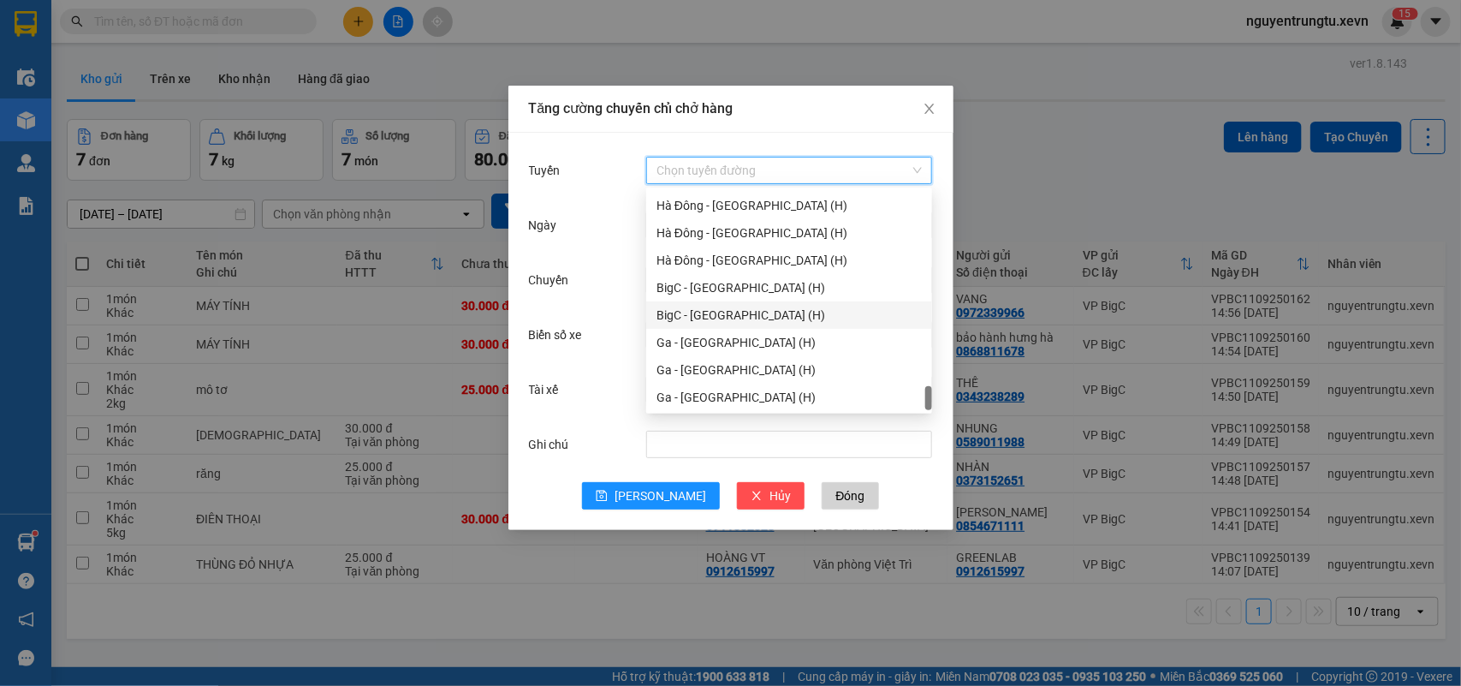
click at [734, 321] on div "BigC - [GEOGRAPHIC_DATA] (H)" at bounding box center [789, 315] width 265 height 19
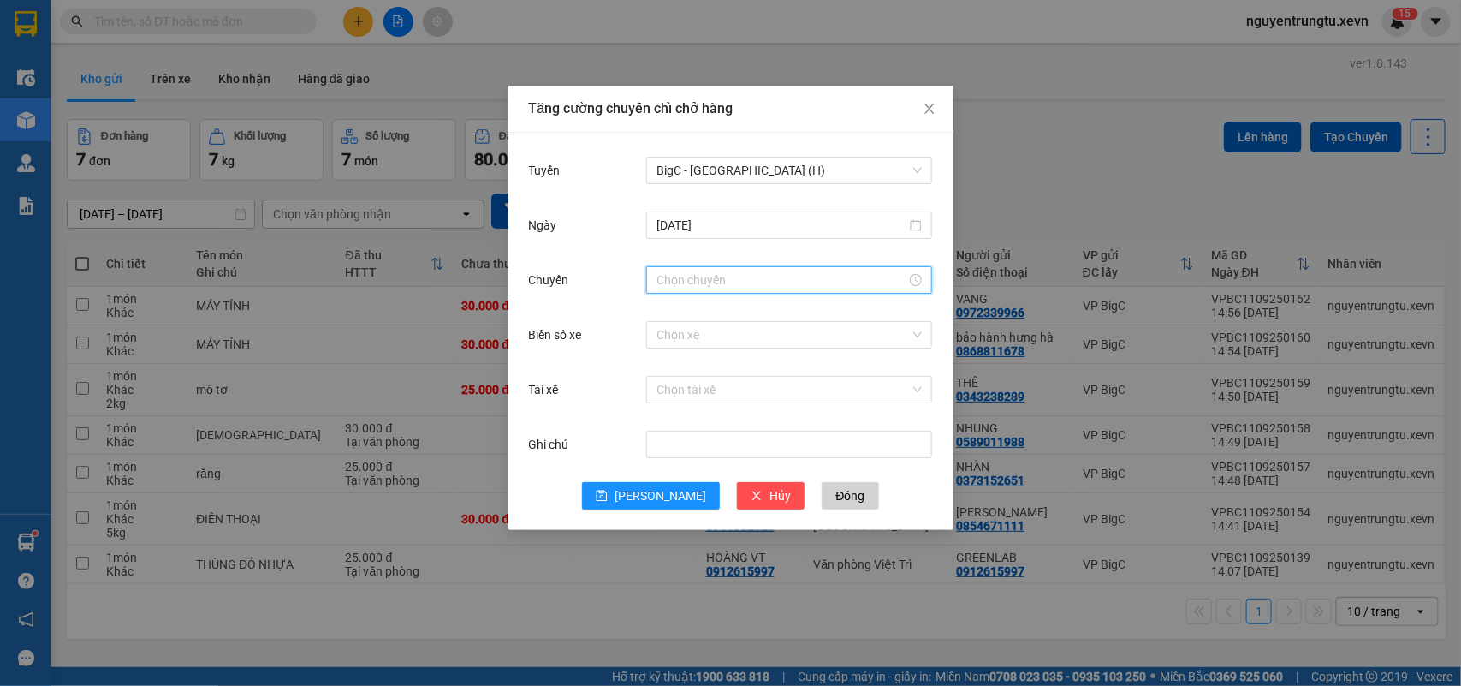
click at [726, 282] on input "Chuyến" at bounding box center [782, 279] width 250 height 19
click at [668, 481] on div "16" at bounding box center [670, 482] width 48 height 24
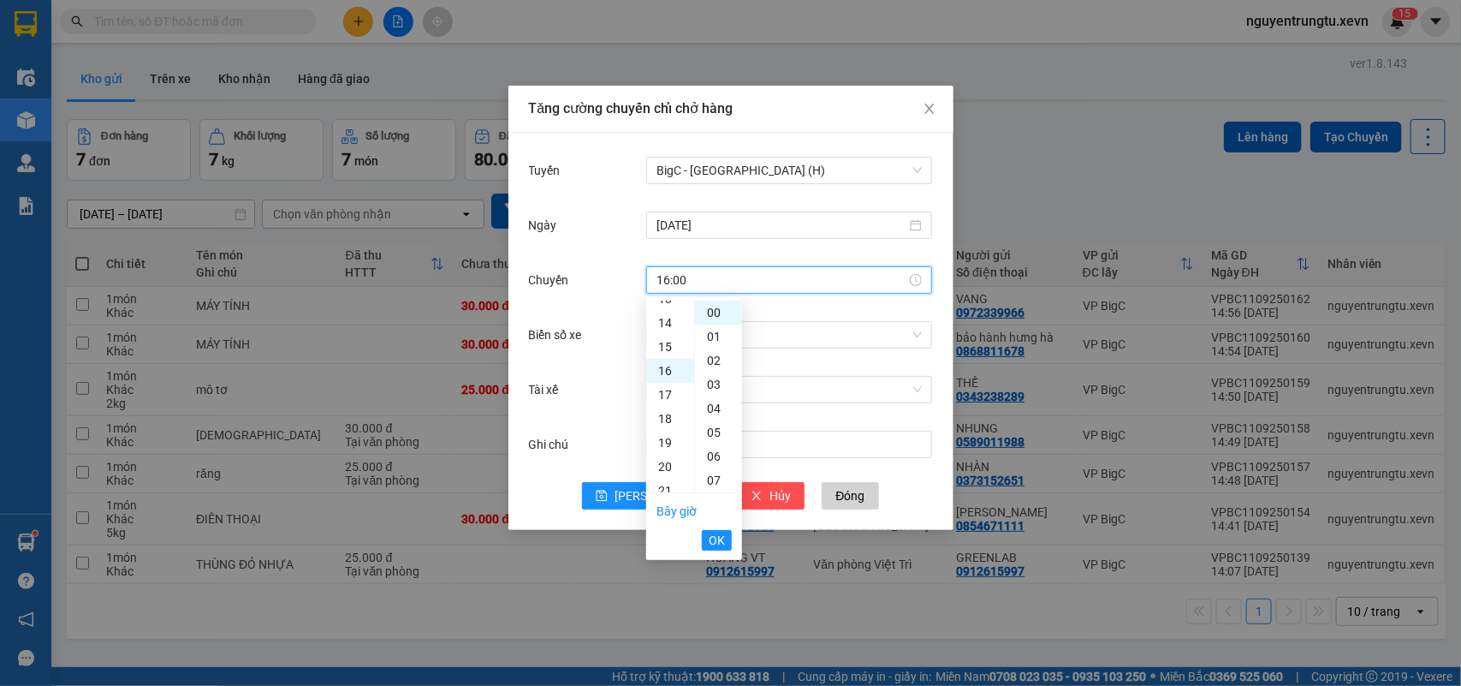
scroll to position [383, 0]
click at [710, 430] on div "05" at bounding box center [718, 432] width 47 height 24
type input "16:05"
click at [717, 538] on span "OK" at bounding box center [717, 540] width 16 height 19
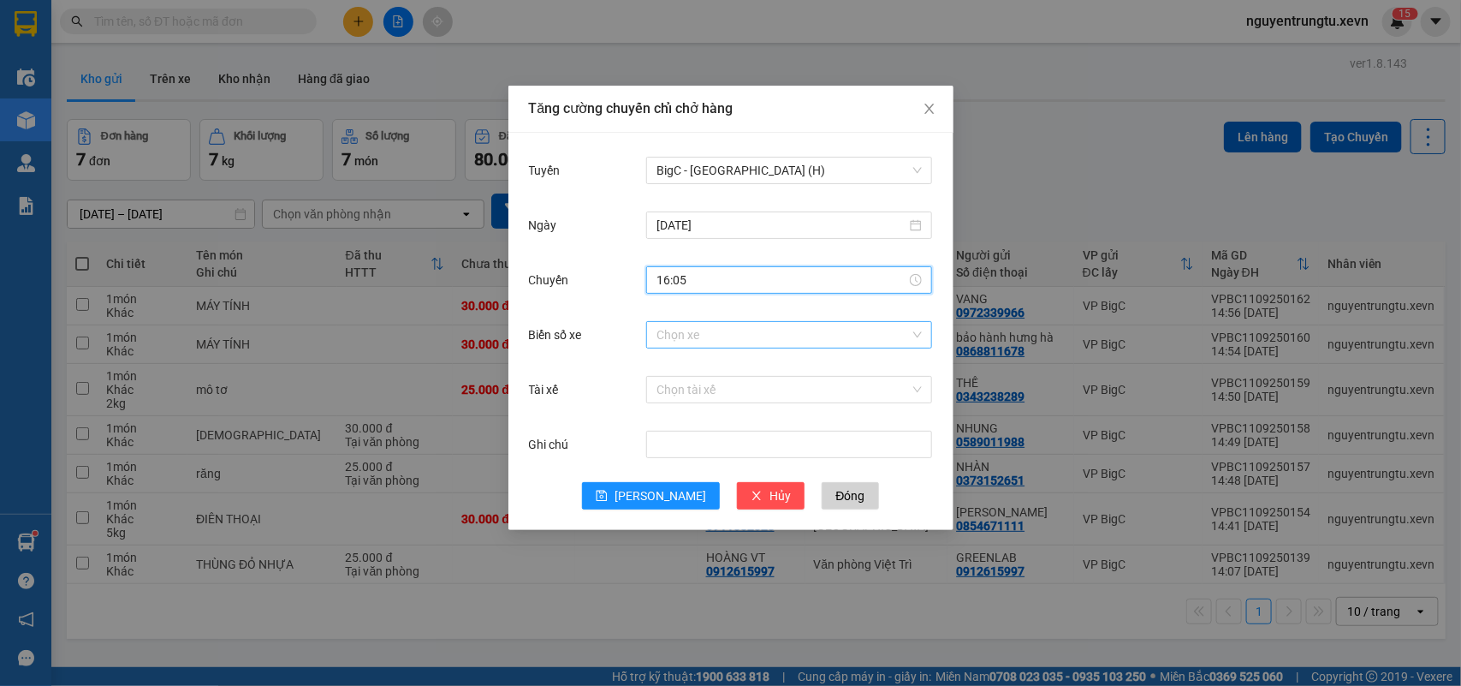
click at [764, 334] on input "Biển số xe" at bounding box center [783, 335] width 253 height 26
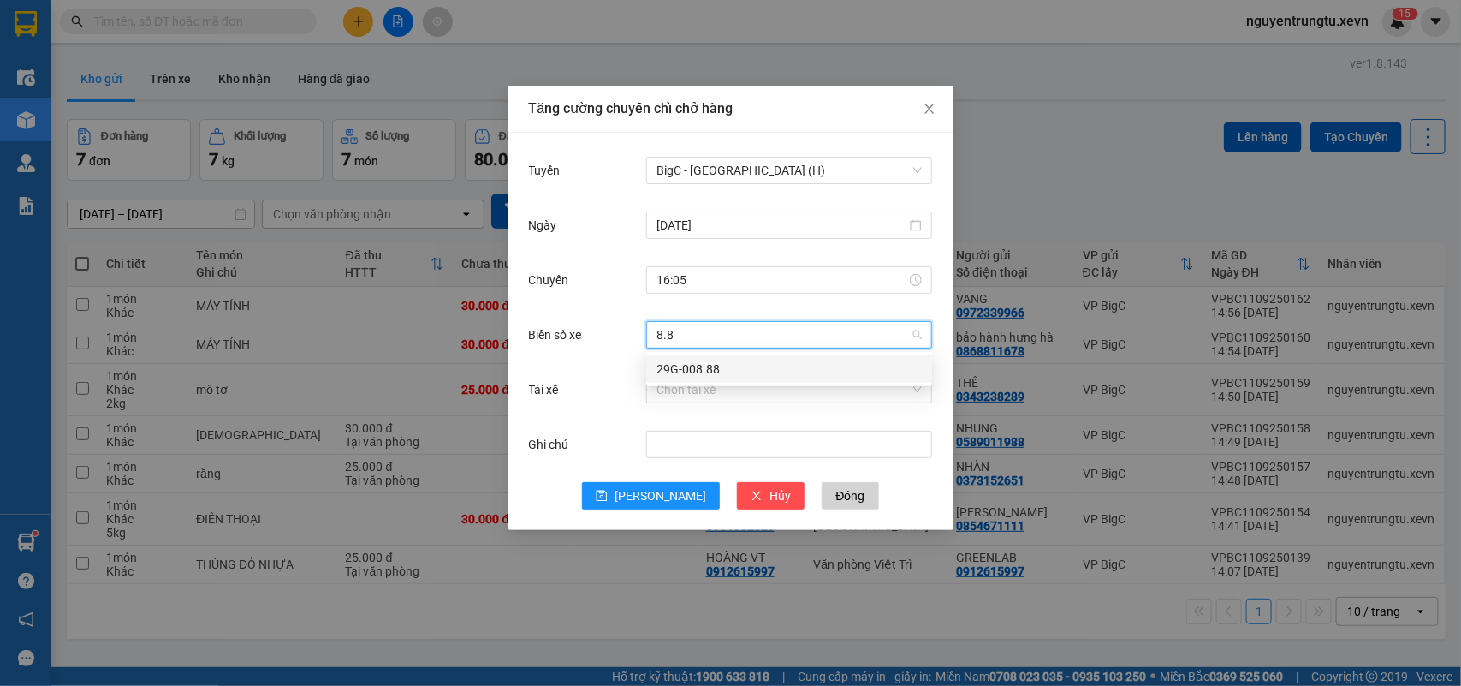
type input "8.88"
click at [784, 370] on div "29G-008.88" at bounding box center [789, 369] width 265 height 19
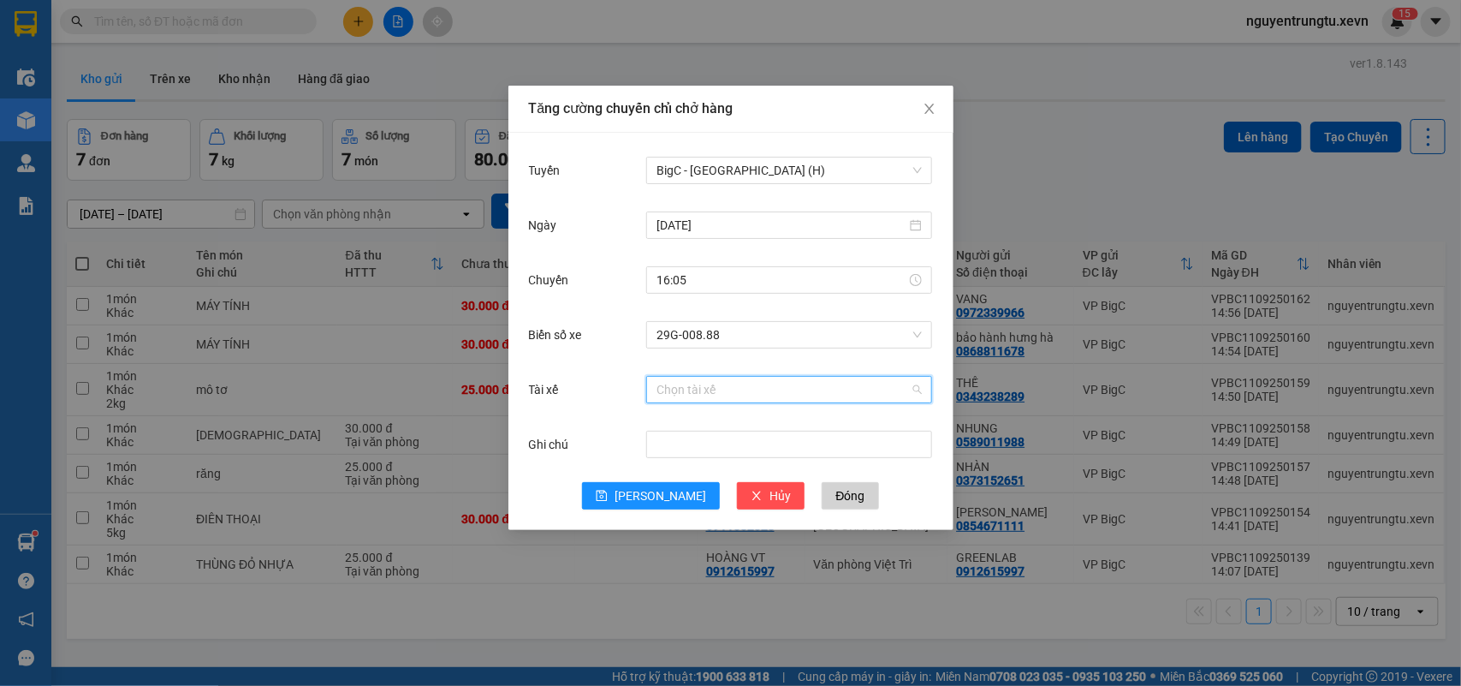
click at [764, 383] on input "Tài xế" at bounding box center [783, 390] width 253 height 26
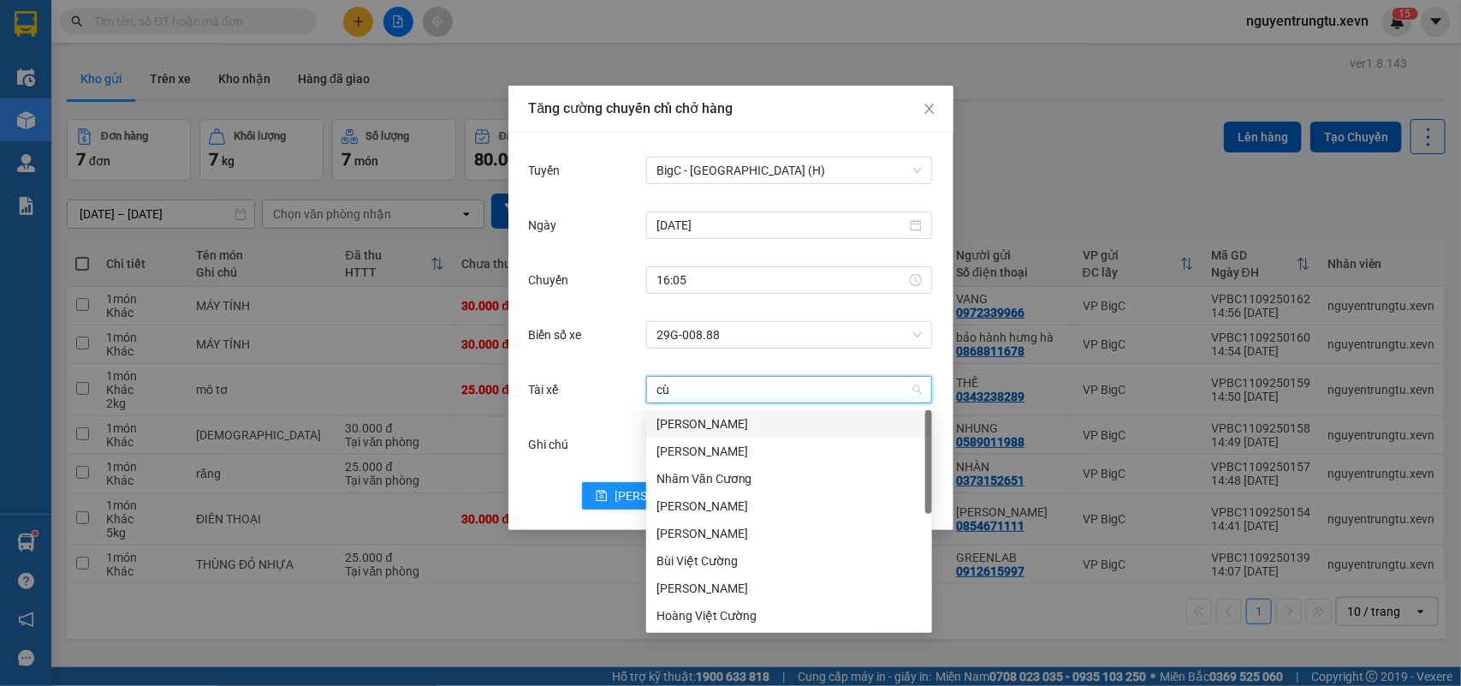
type input "cù"
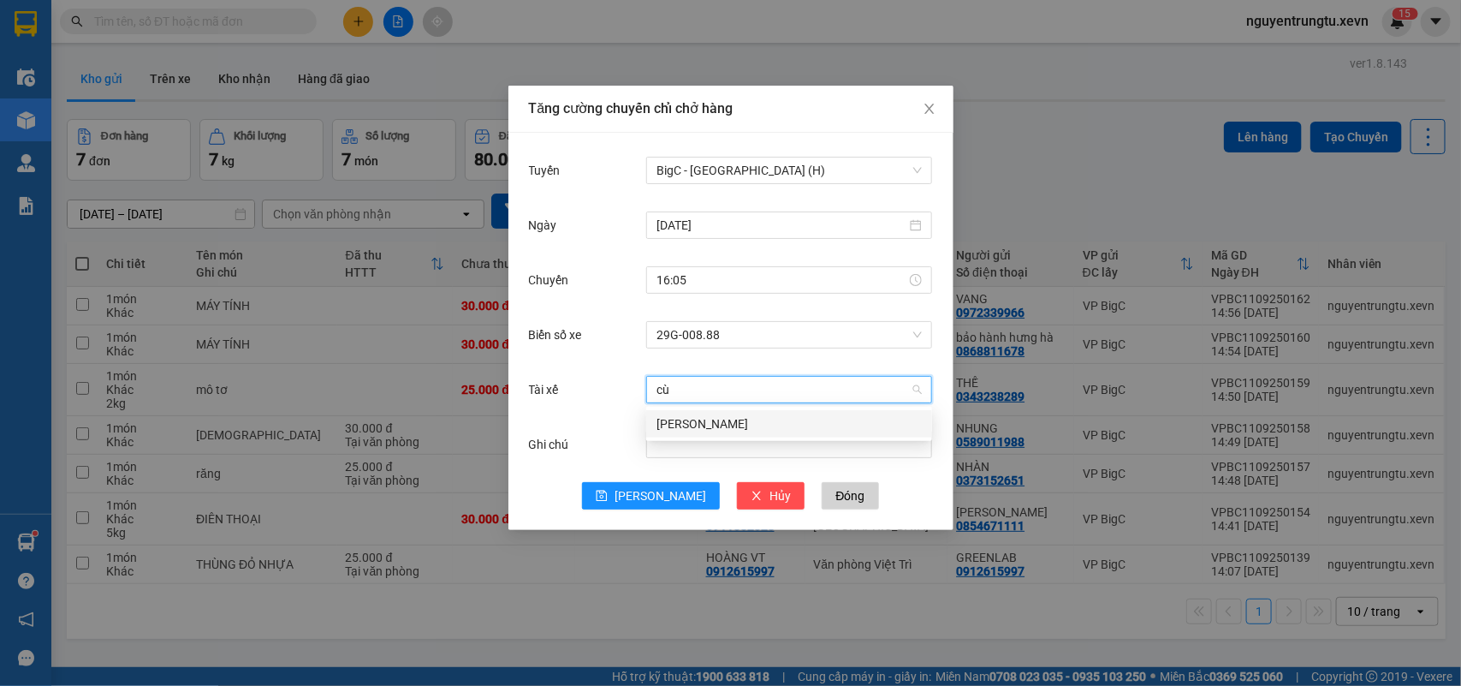
click at [746, 426] on div "[PERSON_NAME]" at bounding box center [789, 423] width 265 height 19
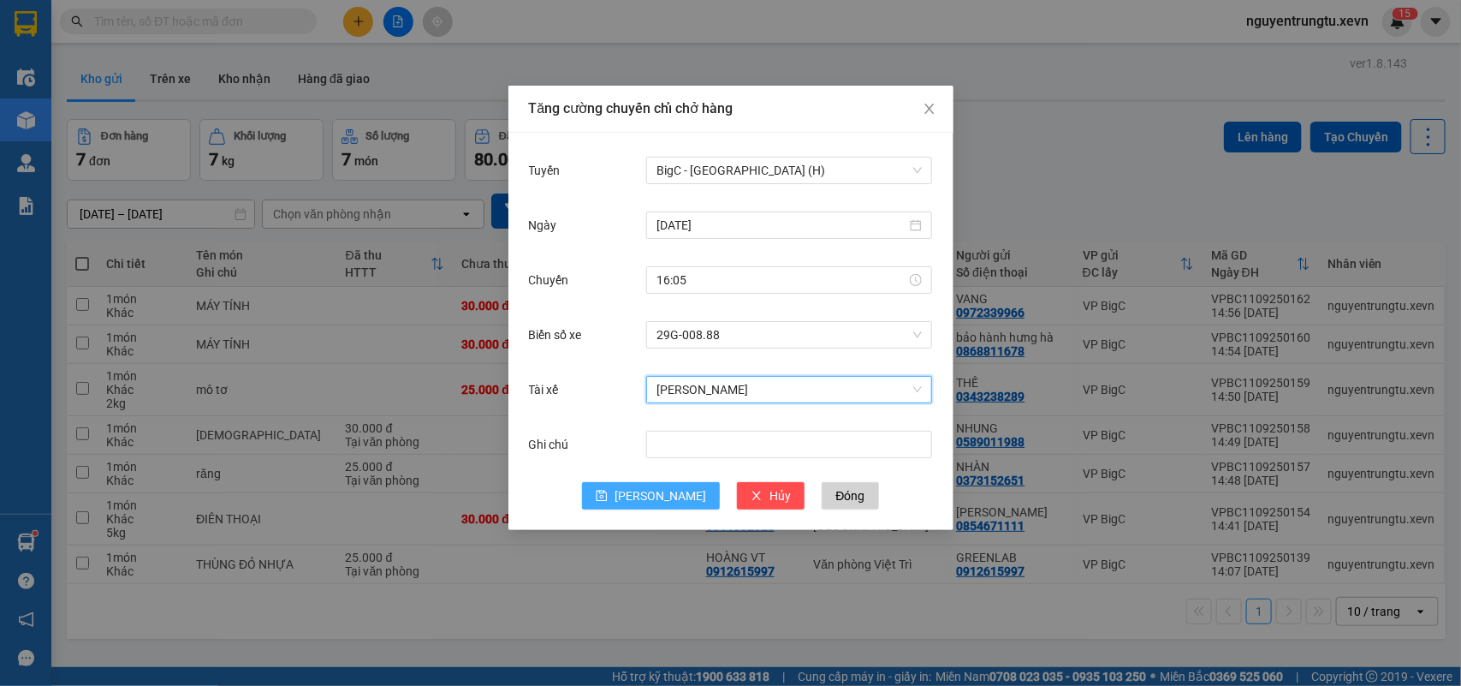
click at [661, 501] on span "[PERSON_NAME]" at bounding box center [661, 495] width 92 height 19
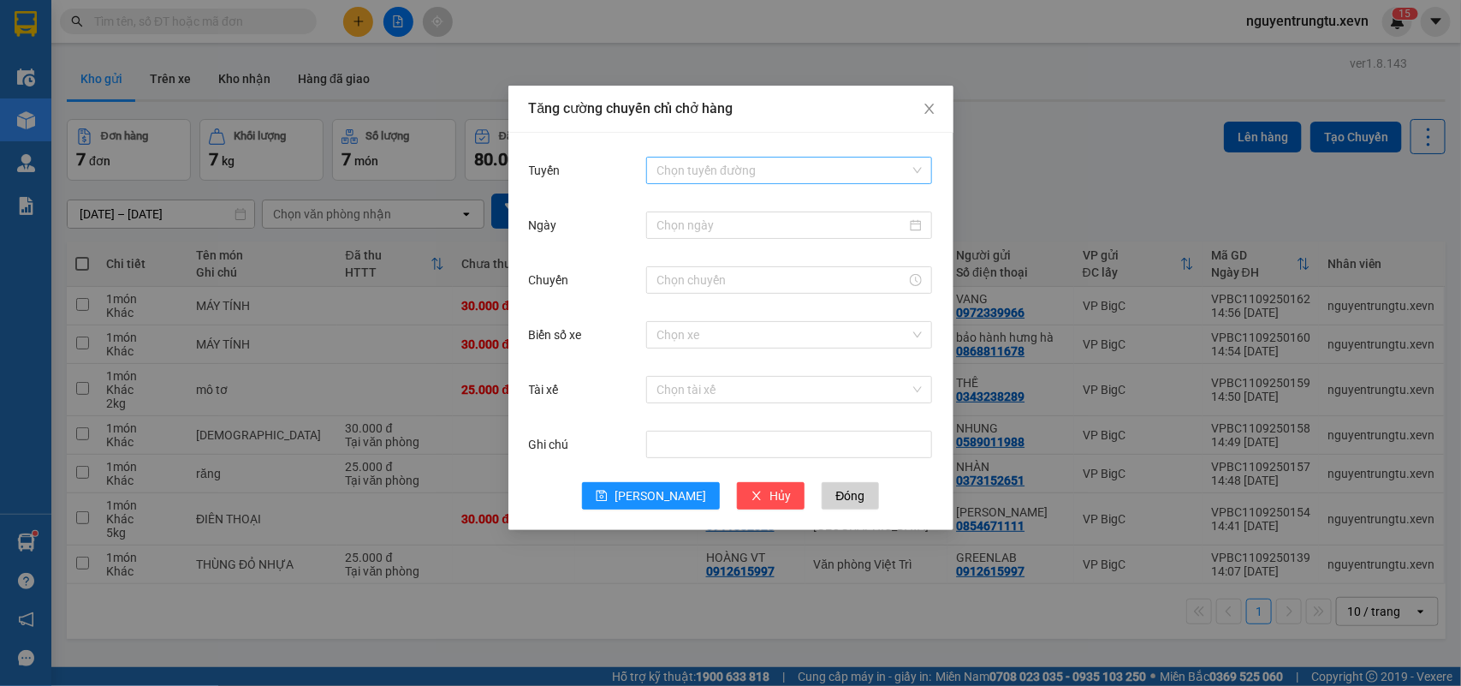
click at [711, 169] on input "Tuyến" at bounding box center [783, 170] width 253 height 26
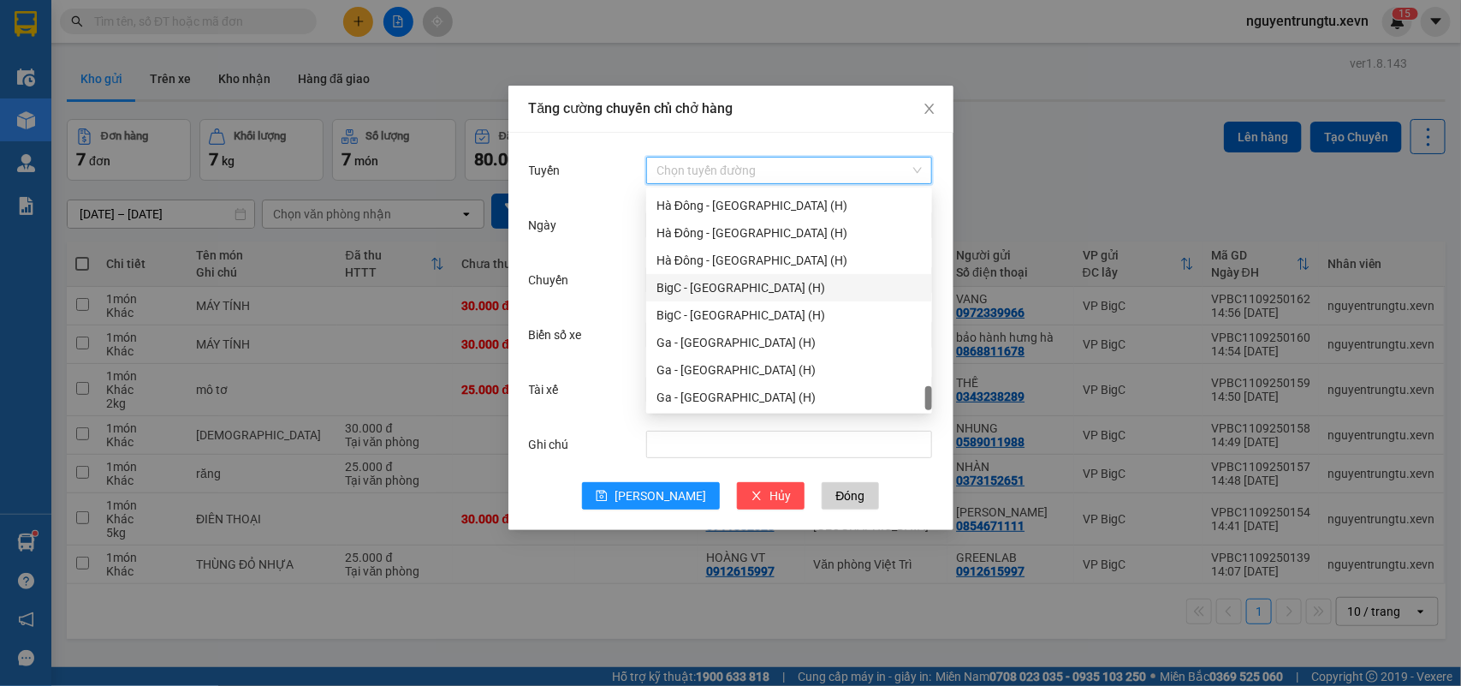
click at [746, 291] on div "BigC - [GEOGRAPHIC_DATA] (H)" at bounding box center [789, 287] width 265 height 19
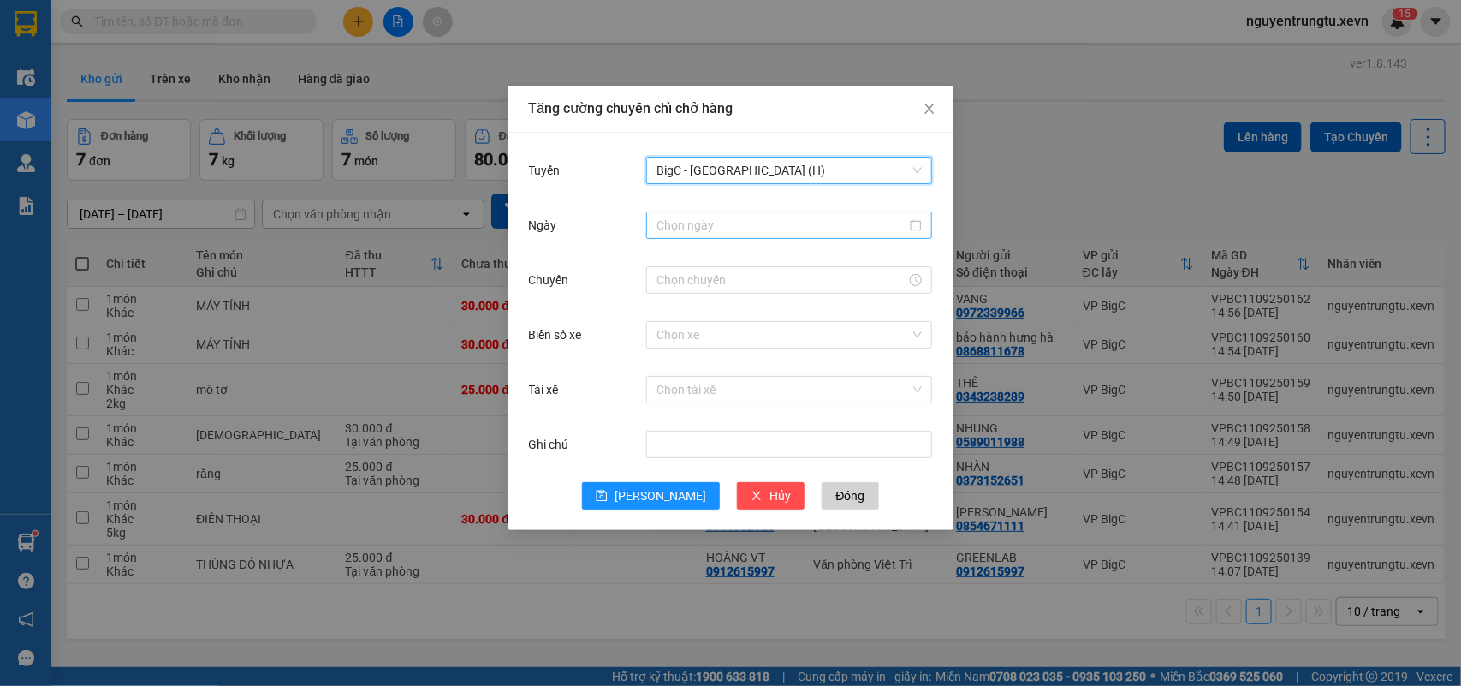
click at [741, 212] on div at bounding box center [789, 224] width 286 height 27
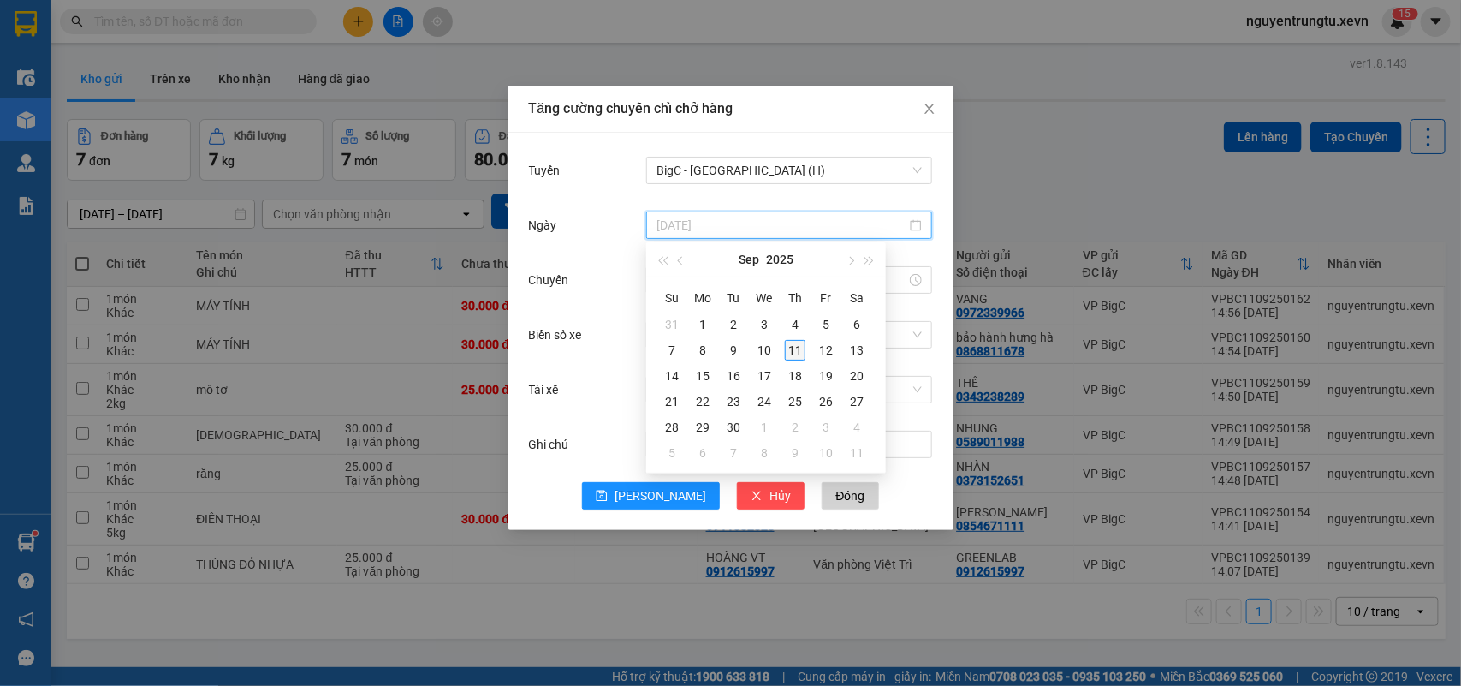
type input "[DATE]"
click at [805, 353] on td "11" at bounding box center [795, 350] width 31 height 26
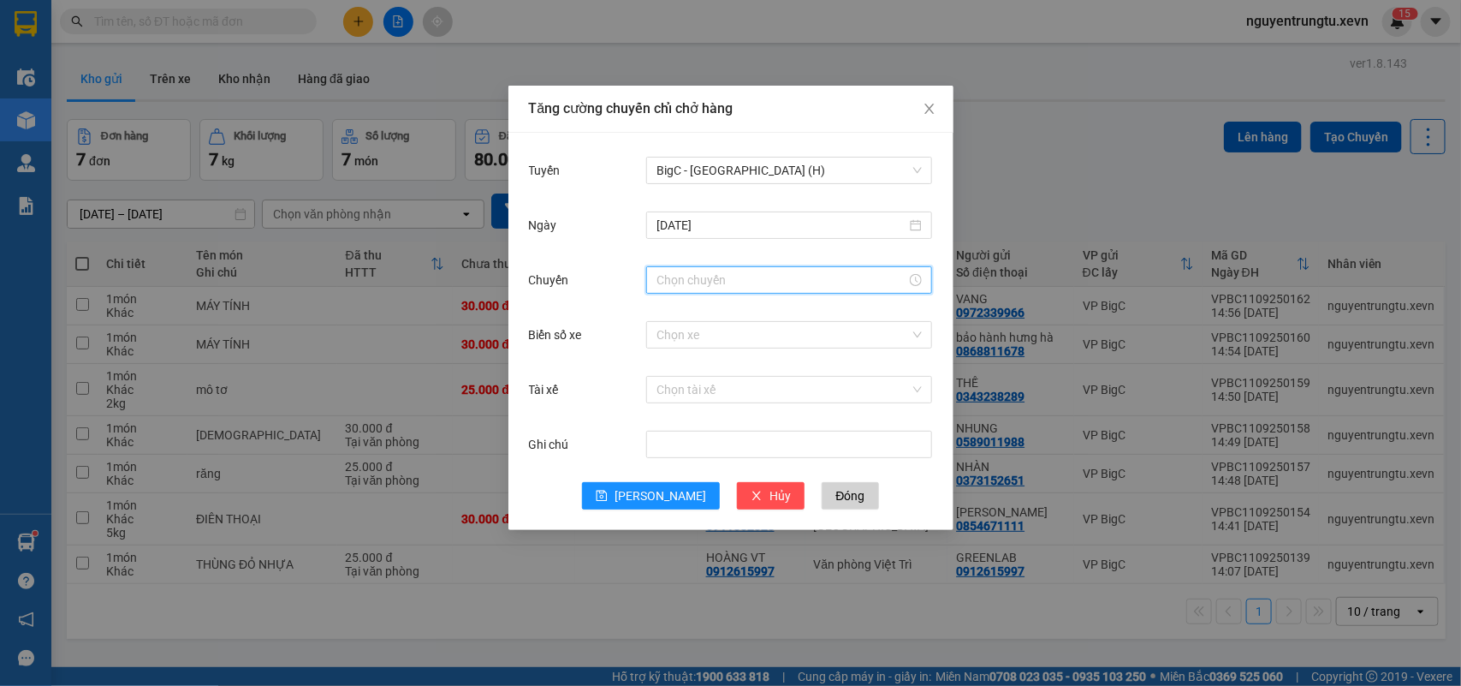
click at [736, 284] on input "Chuyến" at bounding box center [782, 279] width 250 height 19
click at [664, 310] on div "16" at bounding box center [670, 313] width 48 height 24
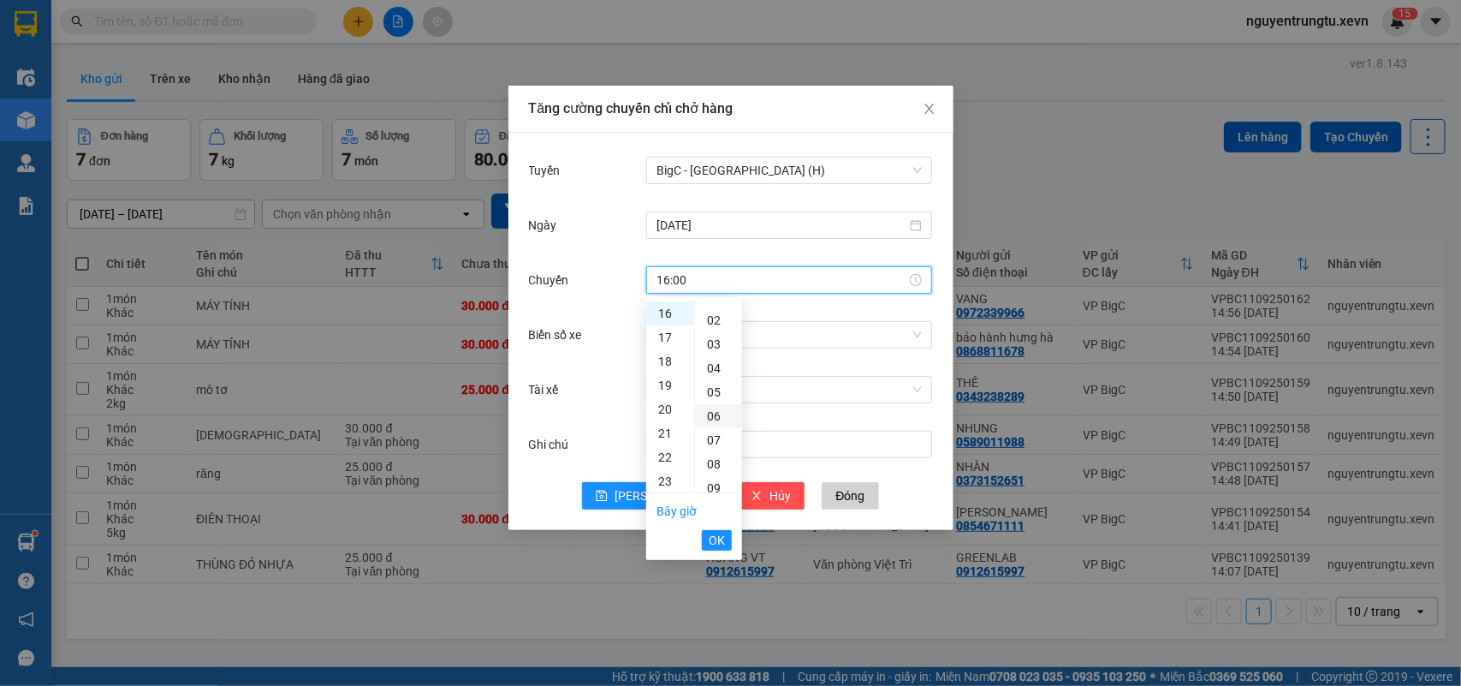
scroll to position [0, 0]
click at [716, 437] on div "05" at bounding box center [718, 432] width 47 height 24
type input "16:05"
click at [711, 531] on span "OK" at bounding box center [717, 540] width 16 height 19
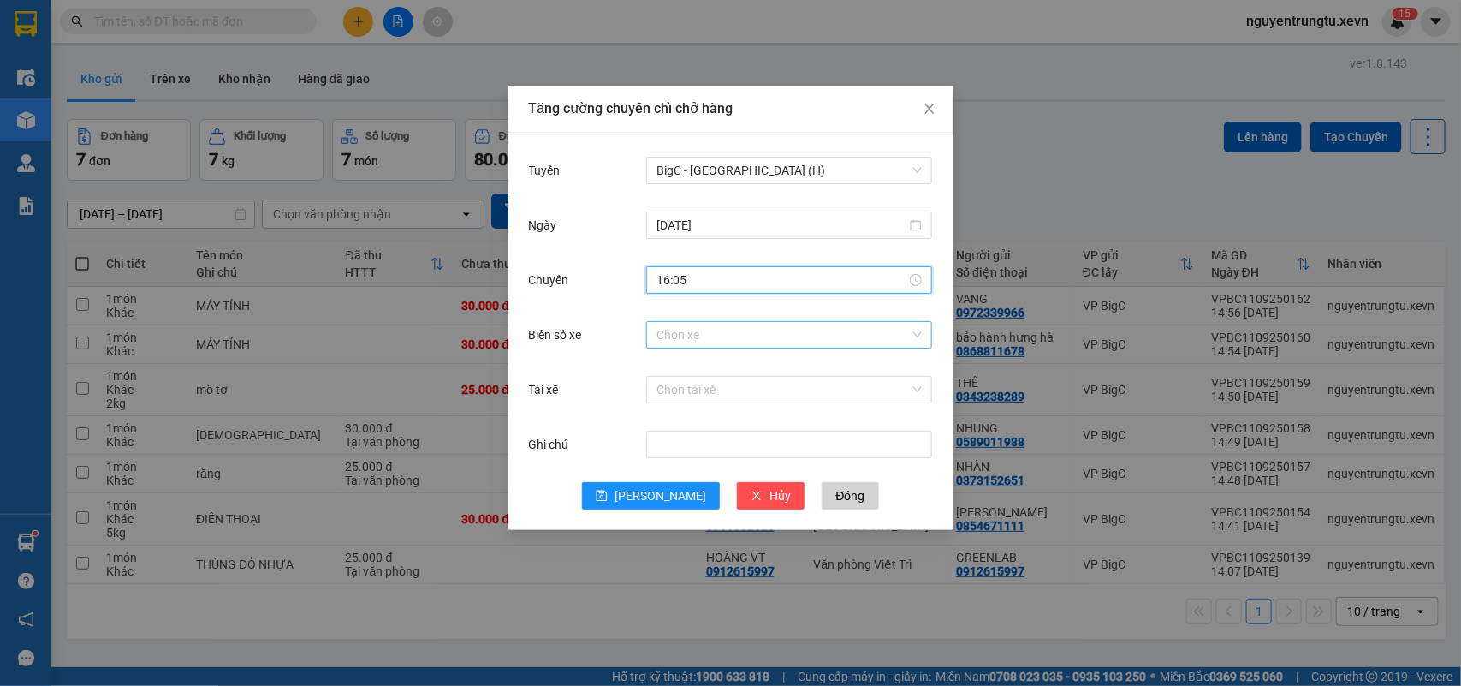
click at [758, 326] on input "Biển số xe" at bounding box center [783, 335] width 253 height 26
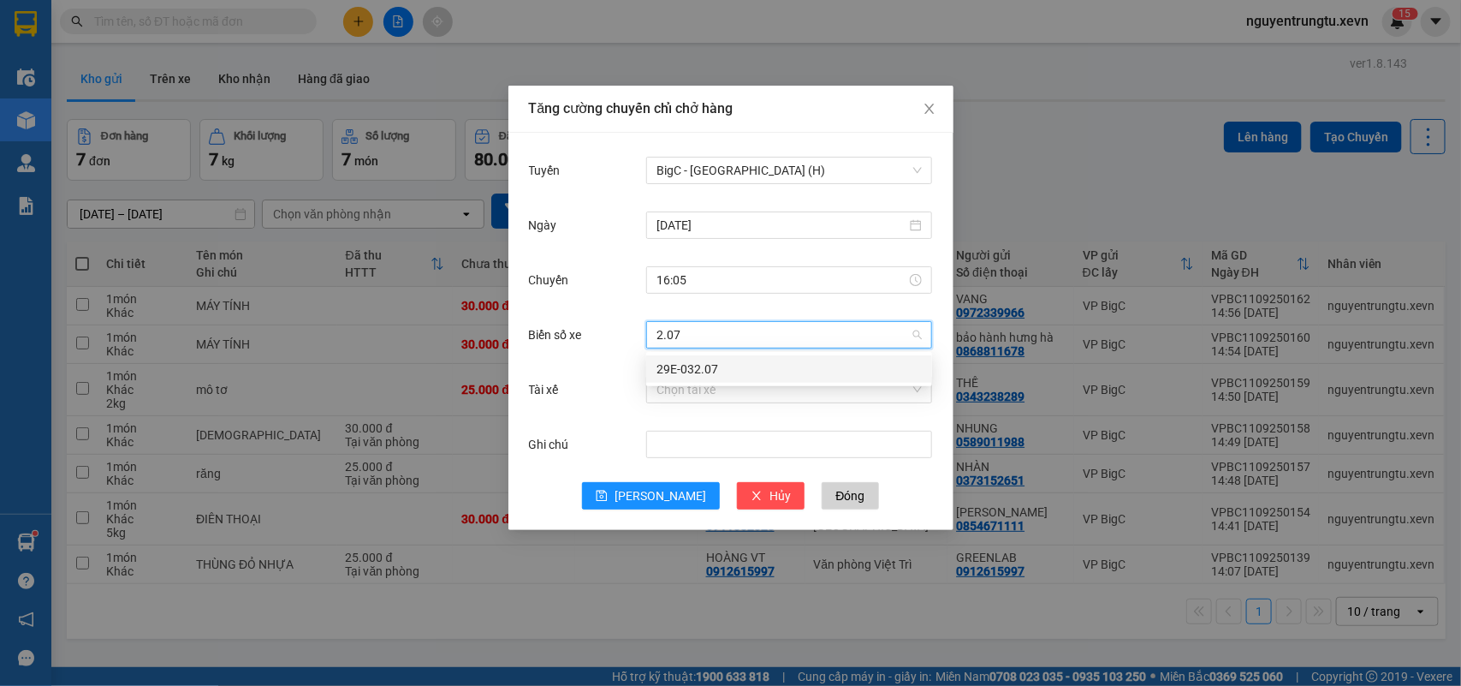
type input "2.07"
click at [738, 383] on body "Kết quả tìm kiếm ( 1 ) Bộ lọc Thuộc VP này [PERSON_NAME] thái Món hàng Thu hộ T…" at bounding box center [730, 343] width 1461 height 686
click at [738, 342] on input "Biển số xe" at bounding box center [783, 335] width 253 height 26
type input "2.07"
click at [738, 356] on div "29E-032.07" at bounding box center [789, 368] width 286 height 27
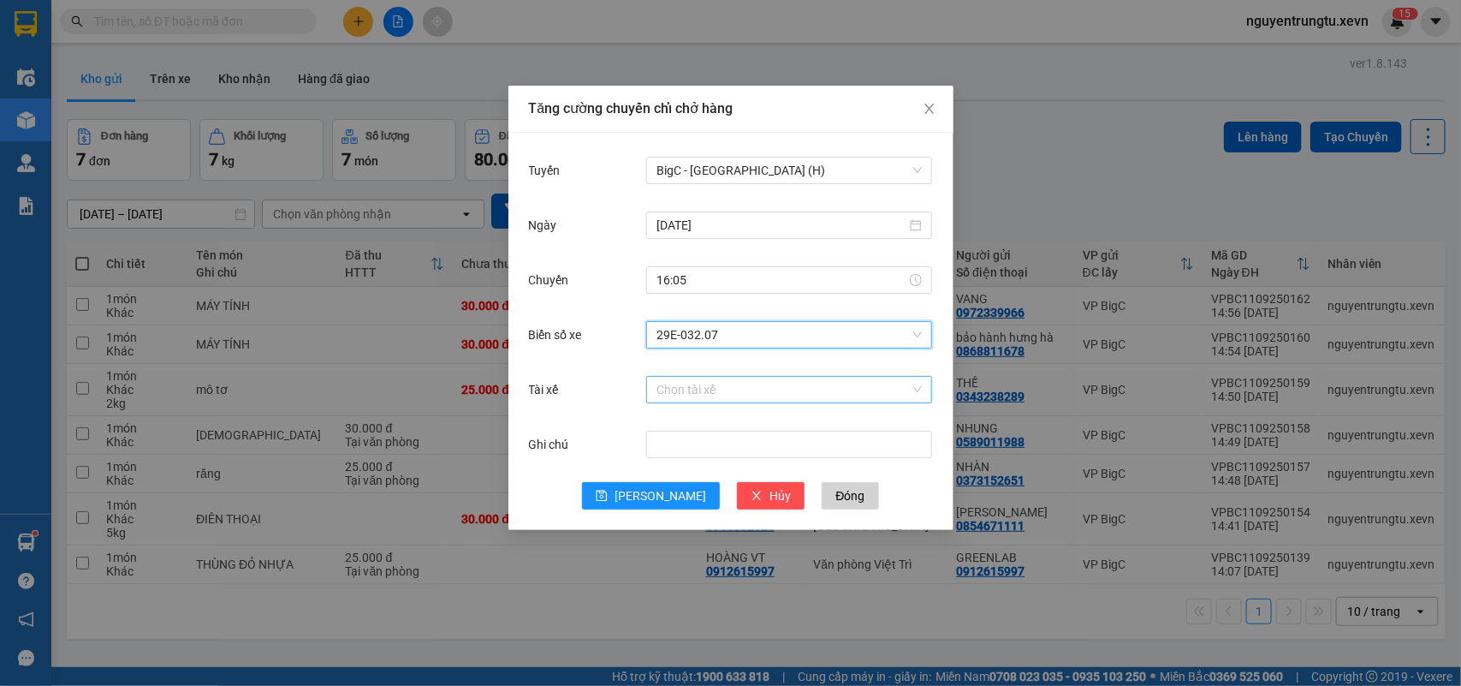
click at [740, 388] on input "Tài xế" at bounding box center [783, 390] width 253 height 26
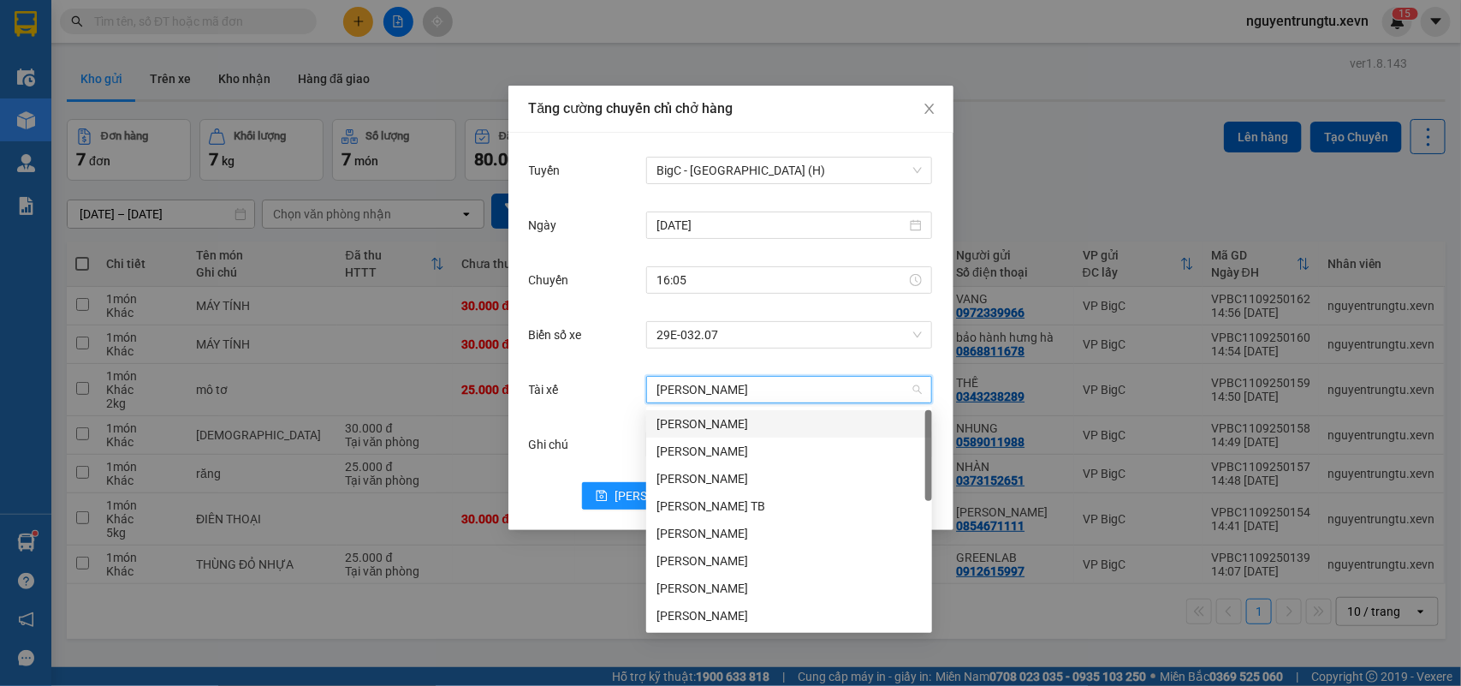
type input "[PERSON_NAME]"
click at [734, 476] on div "[PERSON_NAME]" at bounding box center [789, 478] width 265 height 19
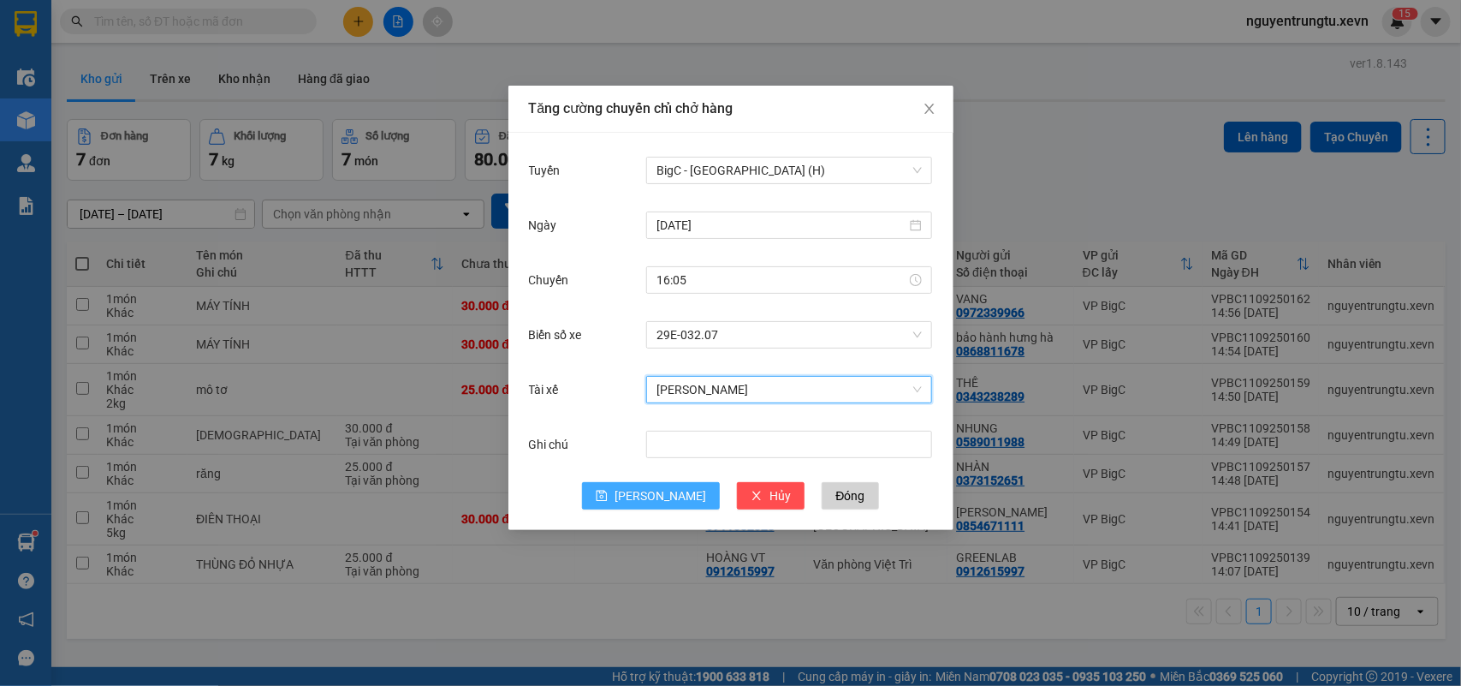
click at [657, 497] on span "[PERSON_NAME]" at bounding box center [661, 495] width 92 height 19
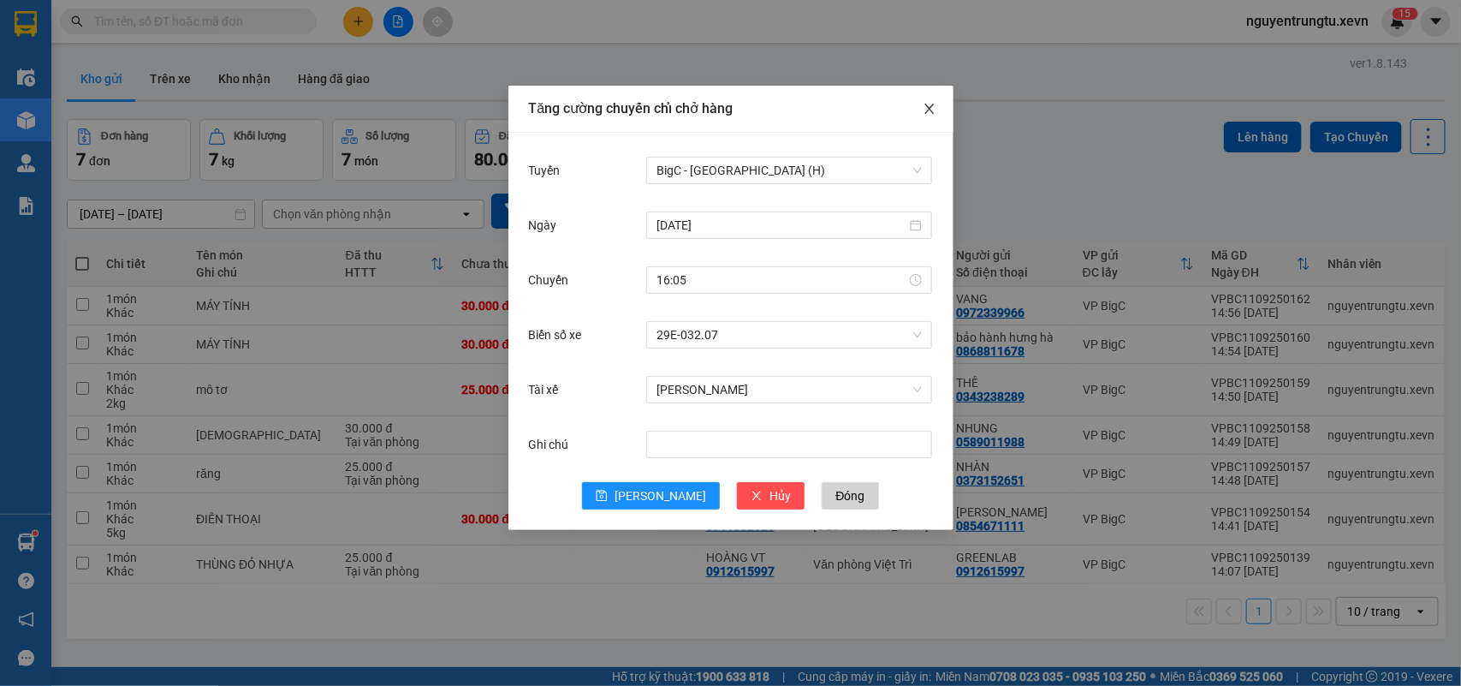
click at [931, 110] on icon "close" at bounding box center [930, 109] width 14 height 14
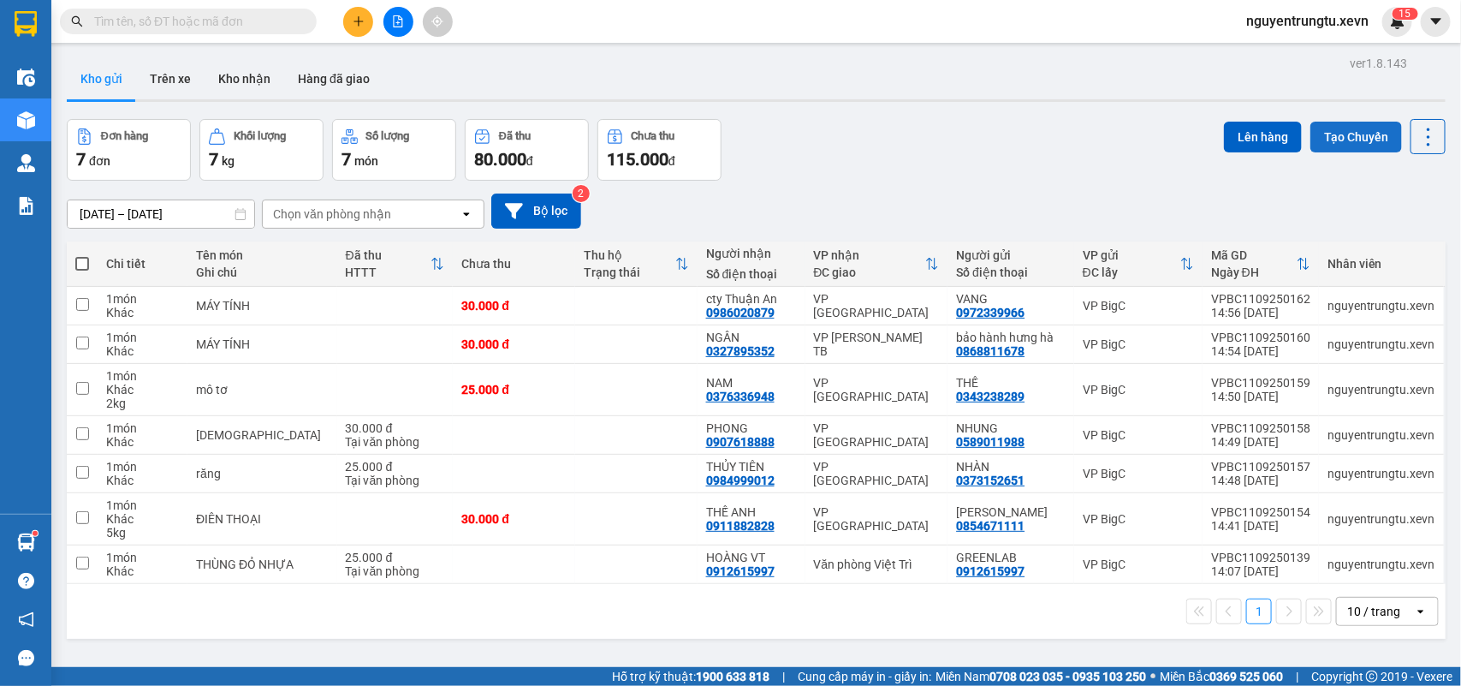
click at [1310, 134] on button "Tạo Chuyến" at bounding box center [1356, 137] width 92 height 31
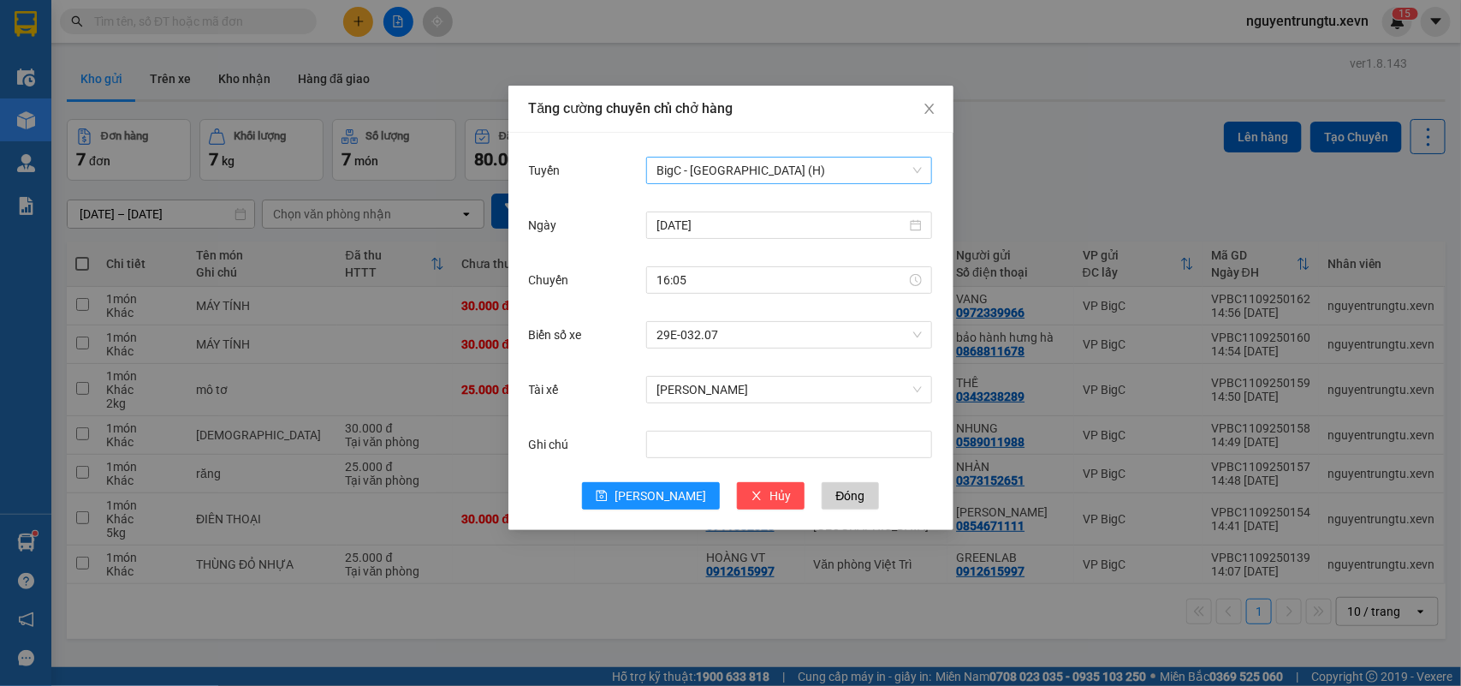
click at [733, 169] on span "BigC - [GEOGRAPHIC_DATA] (H)" at bounding box center [789, 170] width 265 height 26
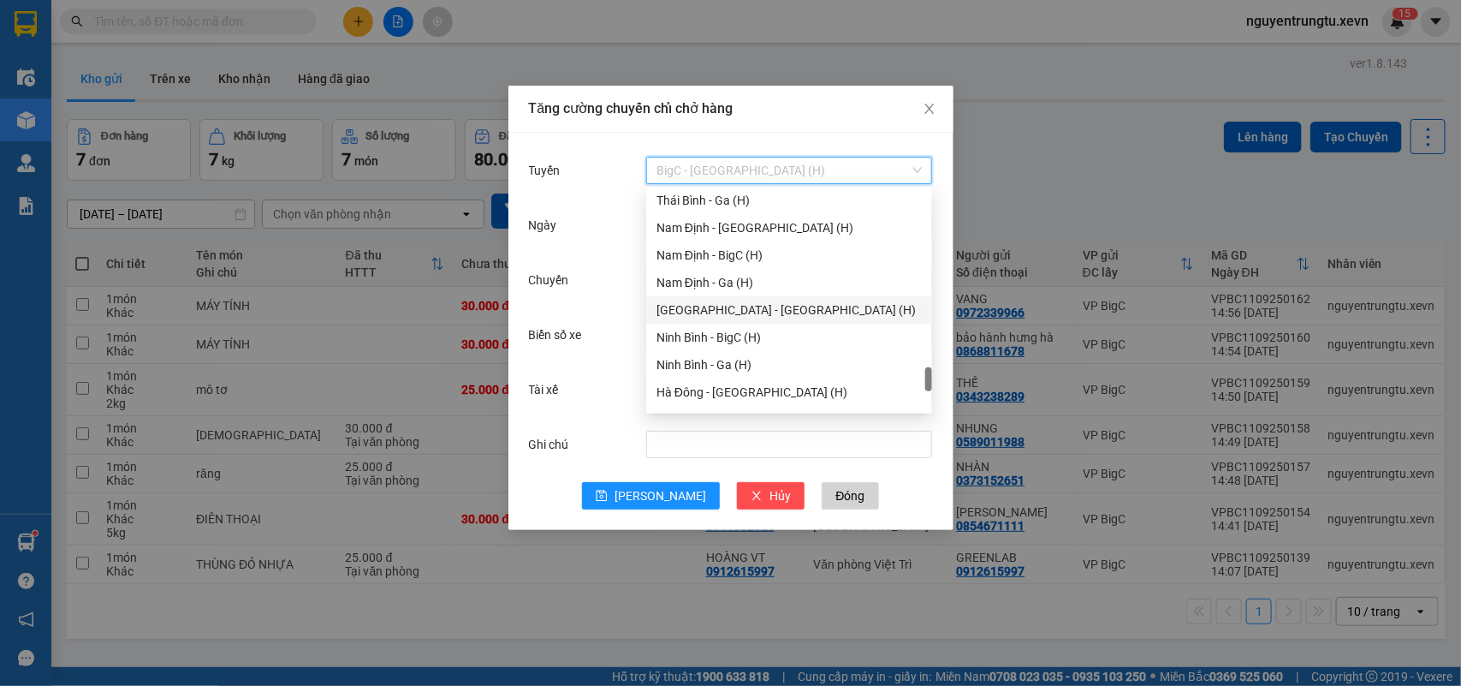
scroll to position [1910, 0]
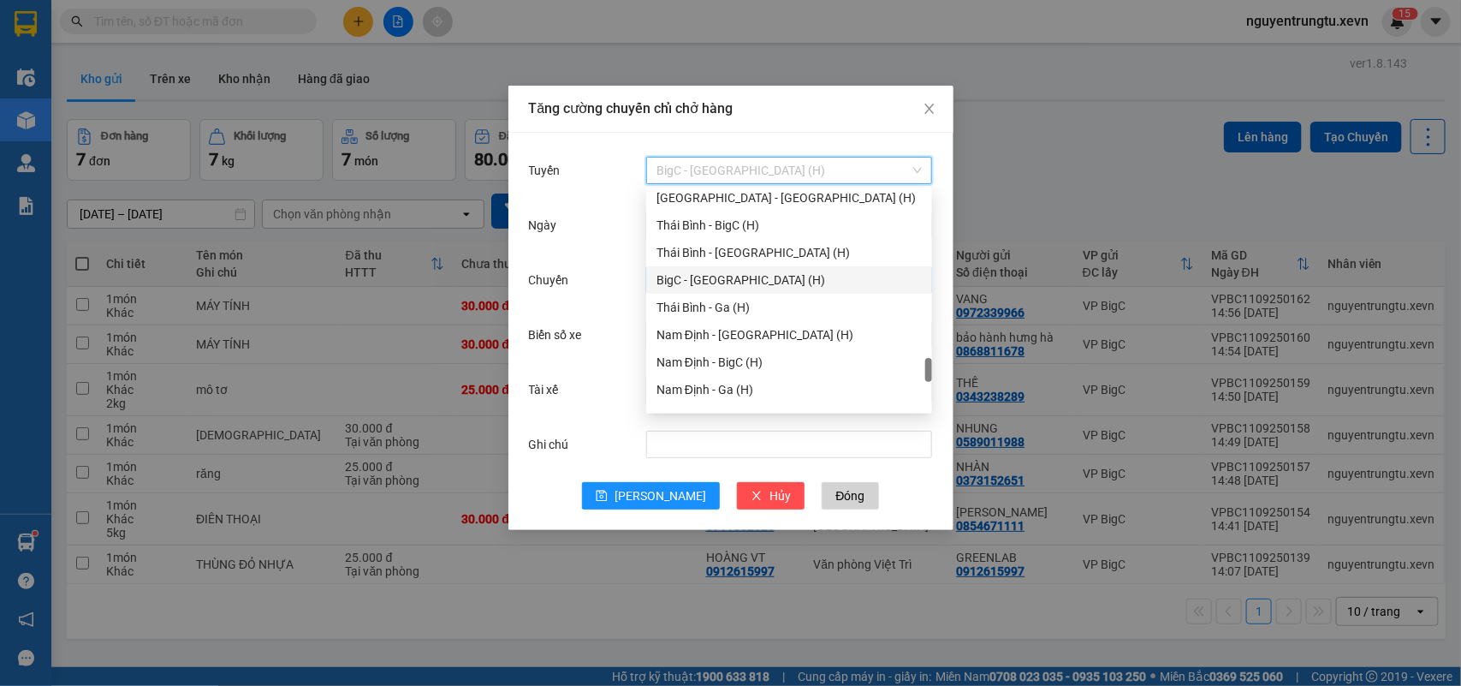
click at [736, 289] on div "BigC - [GEOGRAPHIC_DATA] (H)" at bounding box center [789, 279] width 286 height 27
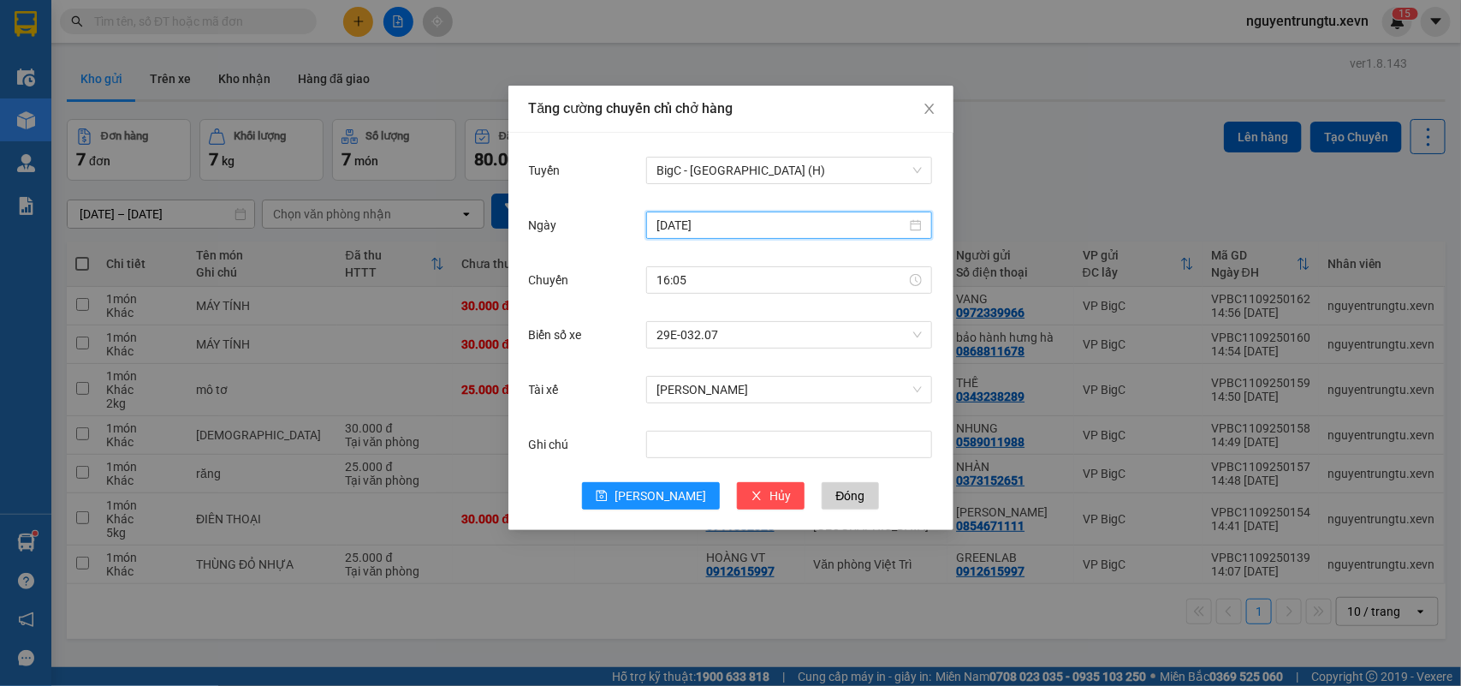
click at [737, 229] on input "[DATE]" at bounding box center [782, 225] width 250 height 19
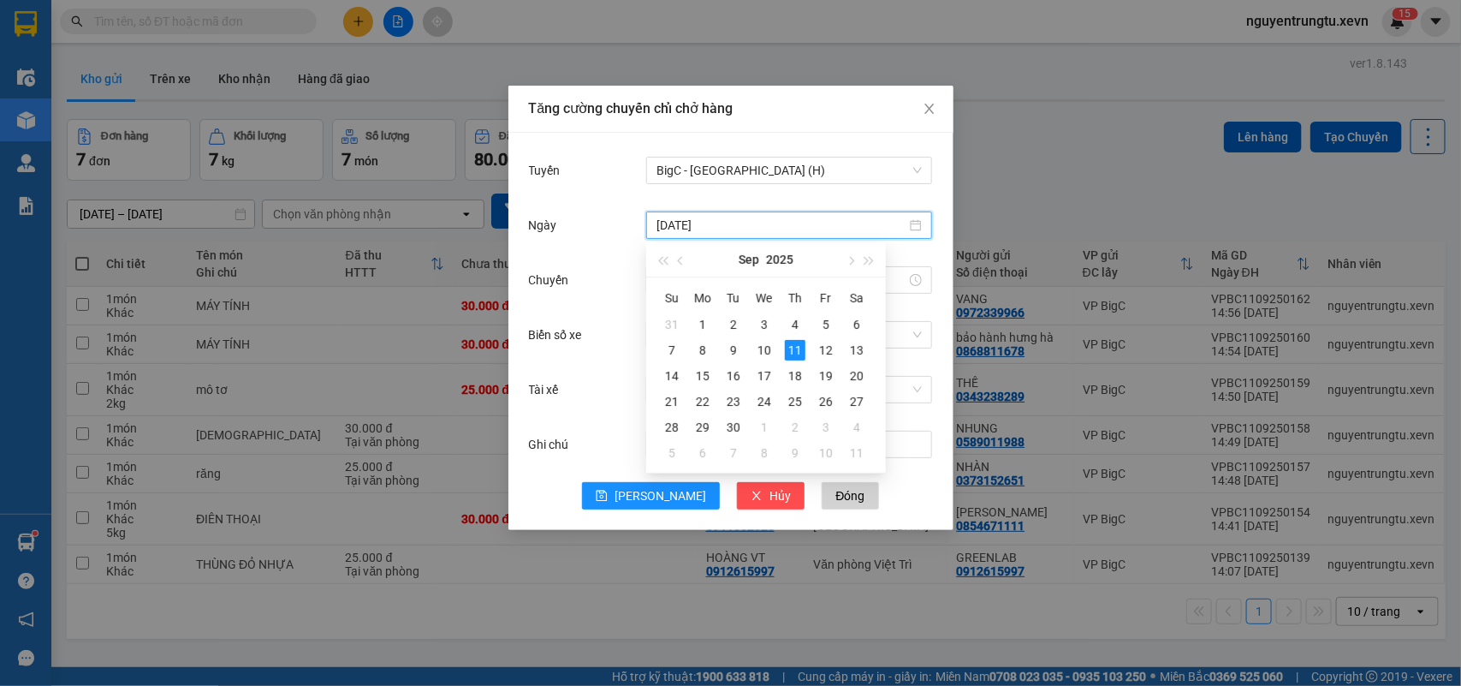
click at [737, 229] on input "[DATE]" at bounding box center [782, 225] width 250 height 19
click at [579, 236] on div "Ngày" at bounding box center [588, 225] width 118 height 34
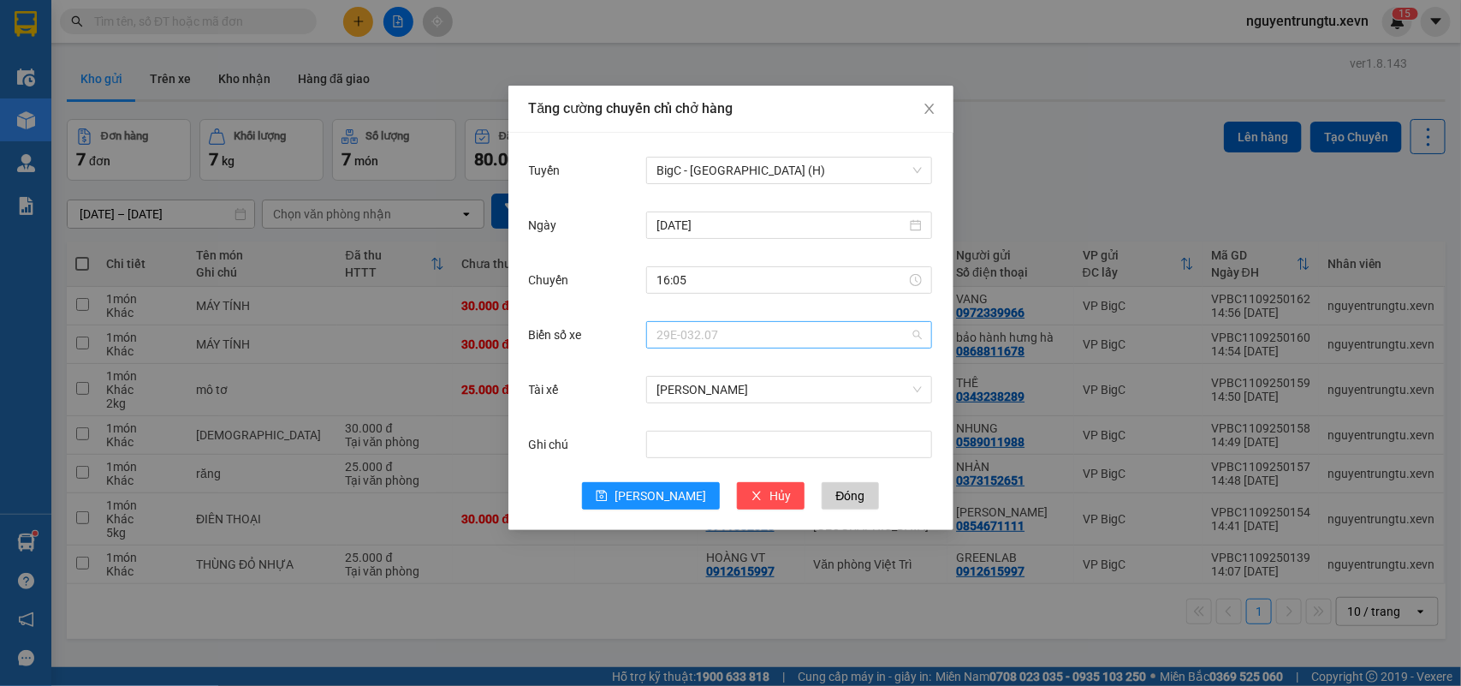
click at [680, 334] on span "29E-032.07" at bounding box center [789, 335] width 265 height 26
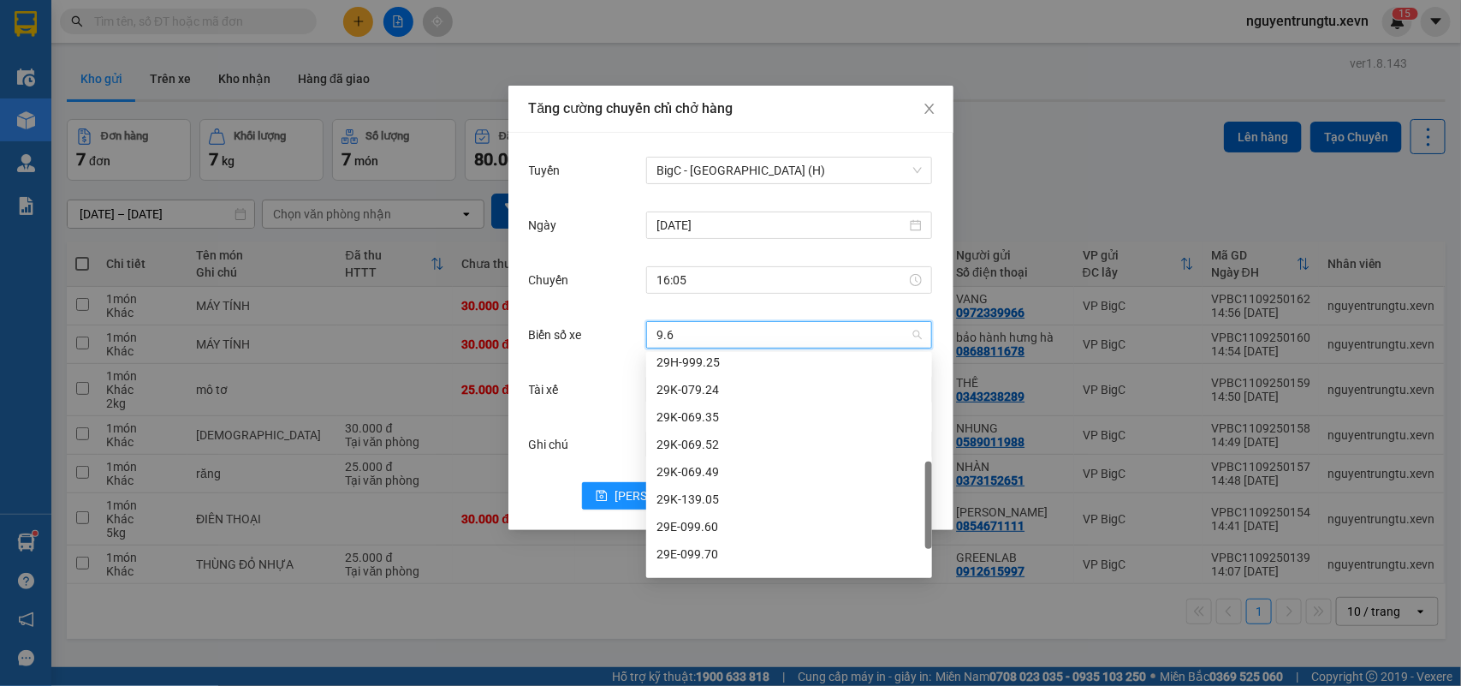
scroll to position [0, 0]
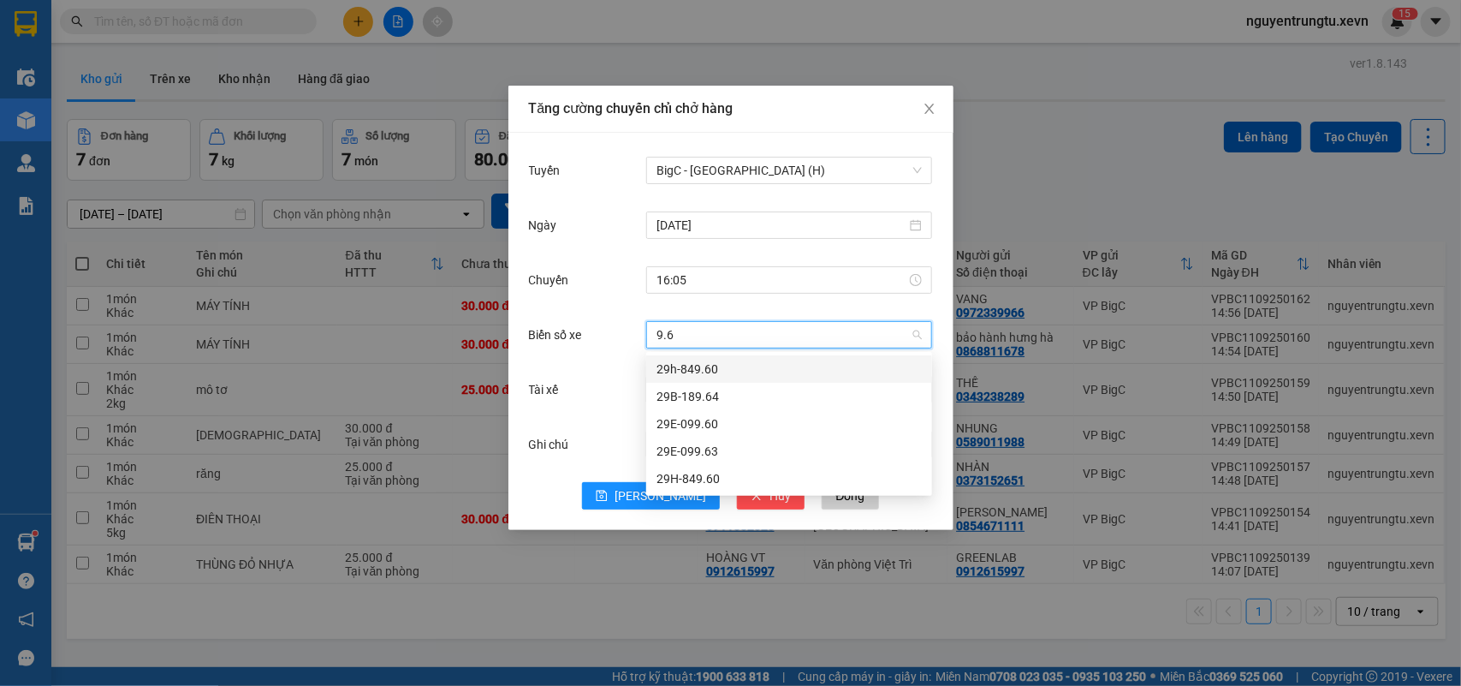
type input "9.63"
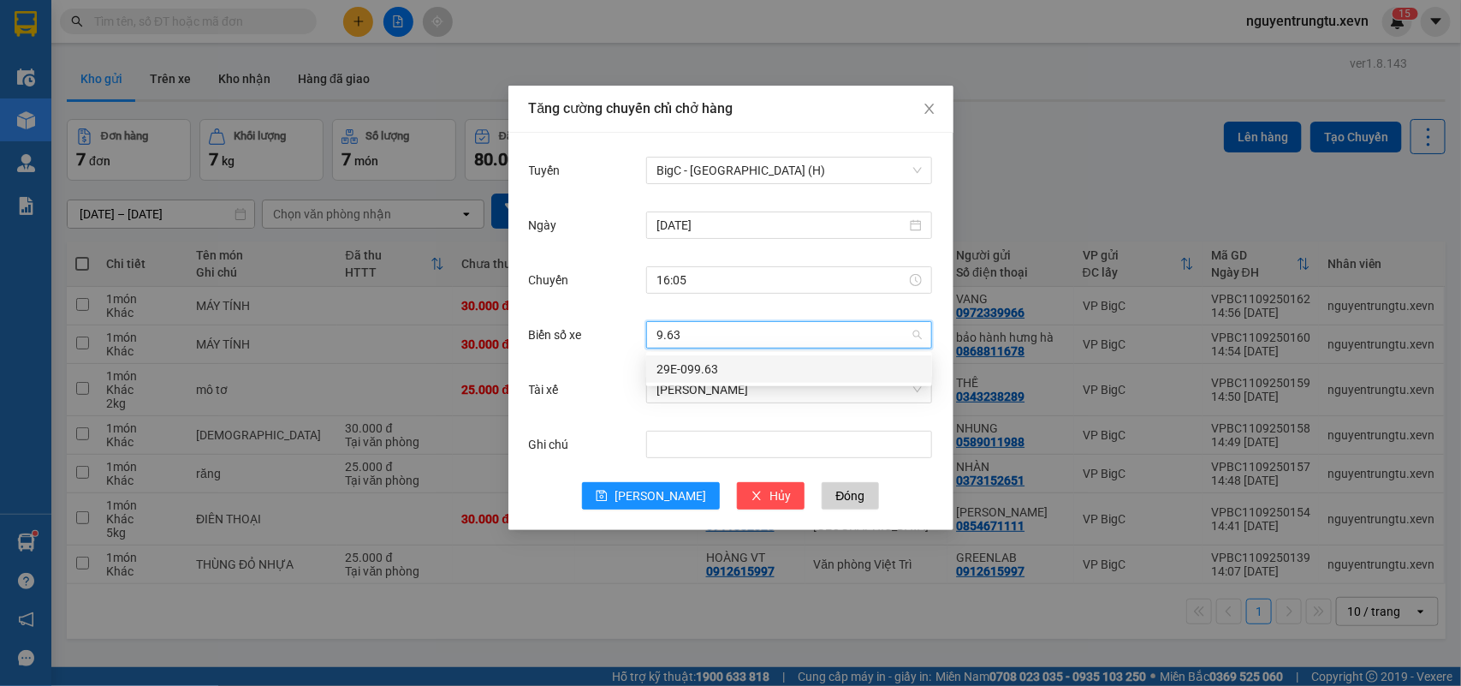
click at [706, 370] on div "29E-099.63" at bounding box center [789, 369] width 265 height 19
click at [759, 388] on span "[PERSON_NAME]" at bounding box center [789, 390] width 265 height 26
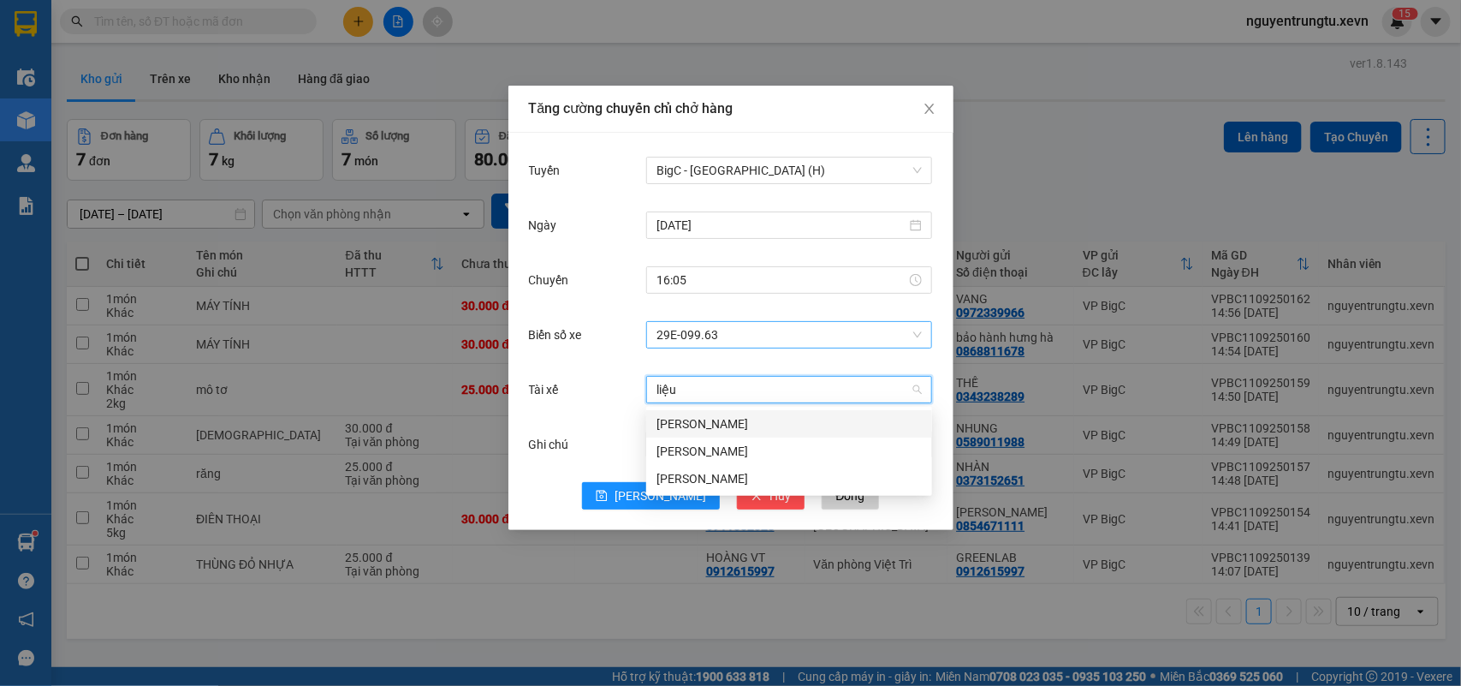
click at [750, 413] on div "[PERSON_NAME]" at bounding box center [789, 423] width 286 height 27
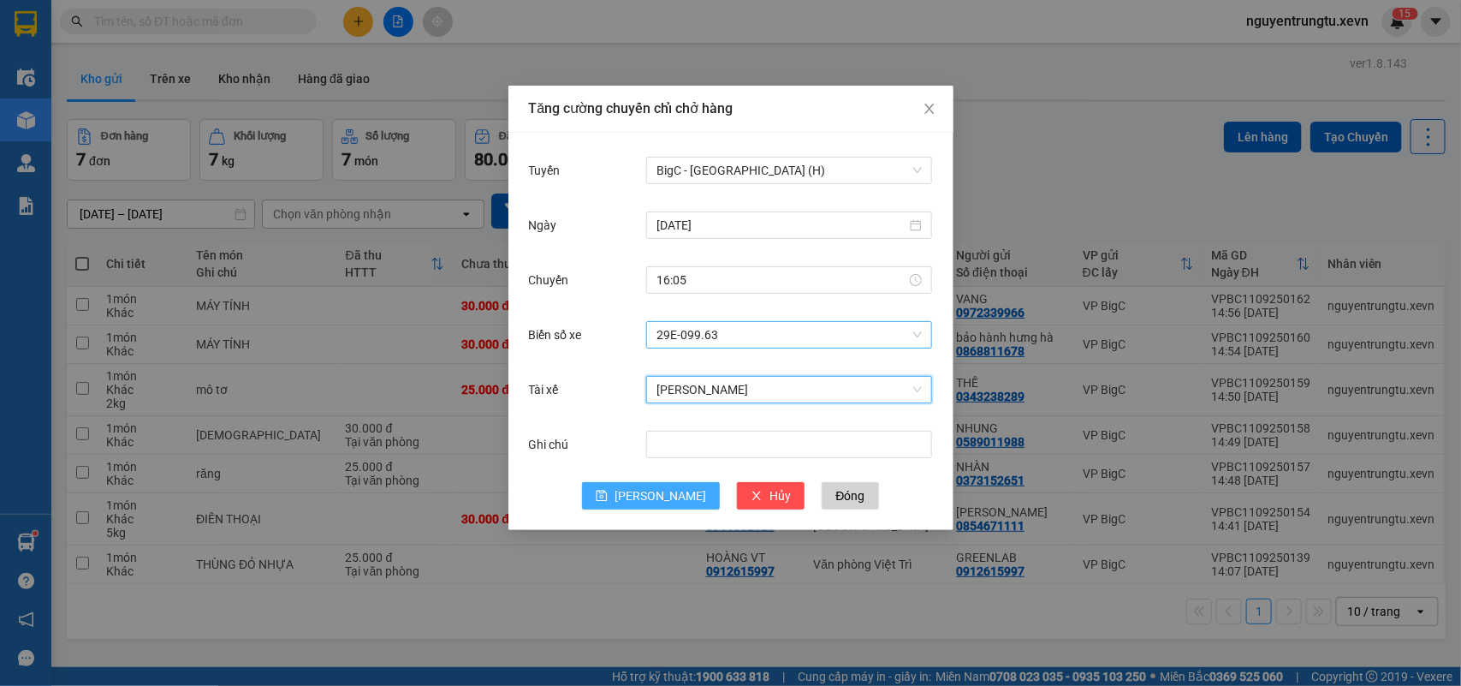
click at [608, 499] on icon "save" at bounding box center [602, 496] width 12 height 12
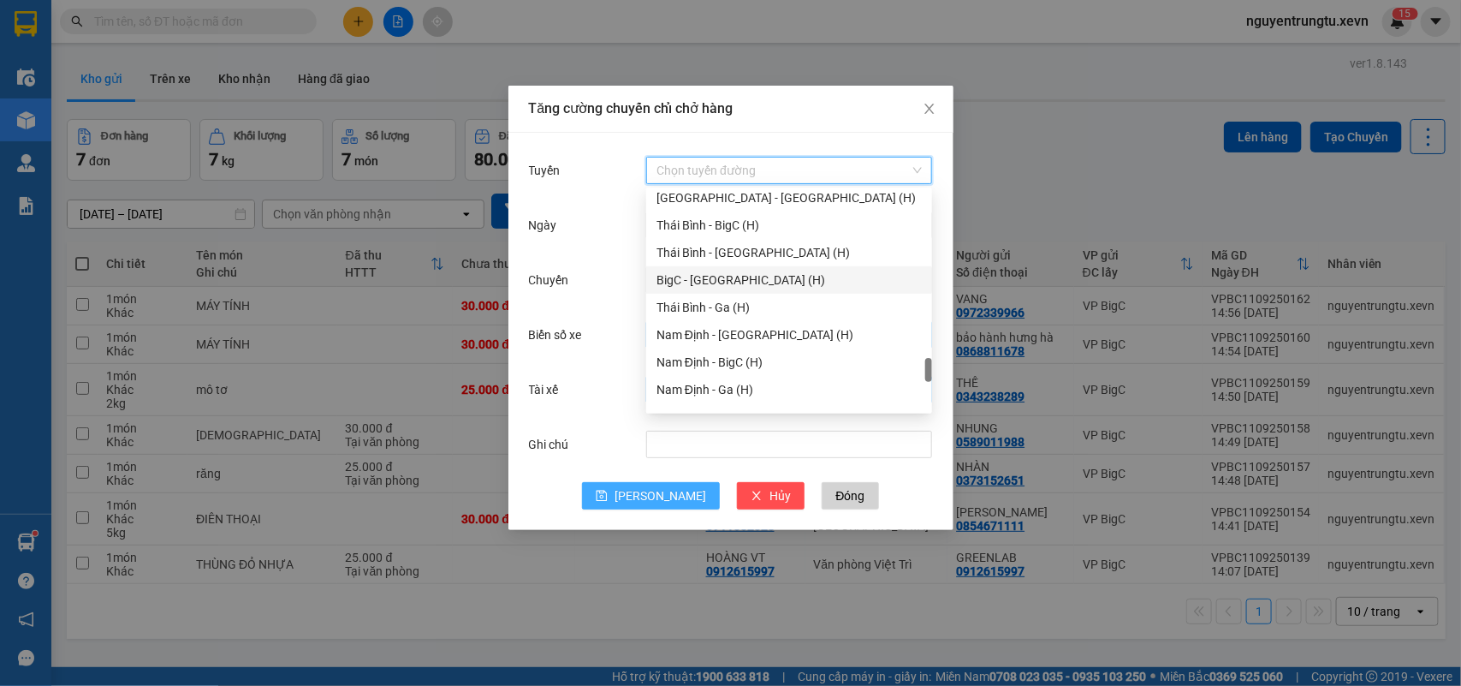
click at [728, 160] on input "Tuyến" at bounding box center [783, 170] width 253 height 26
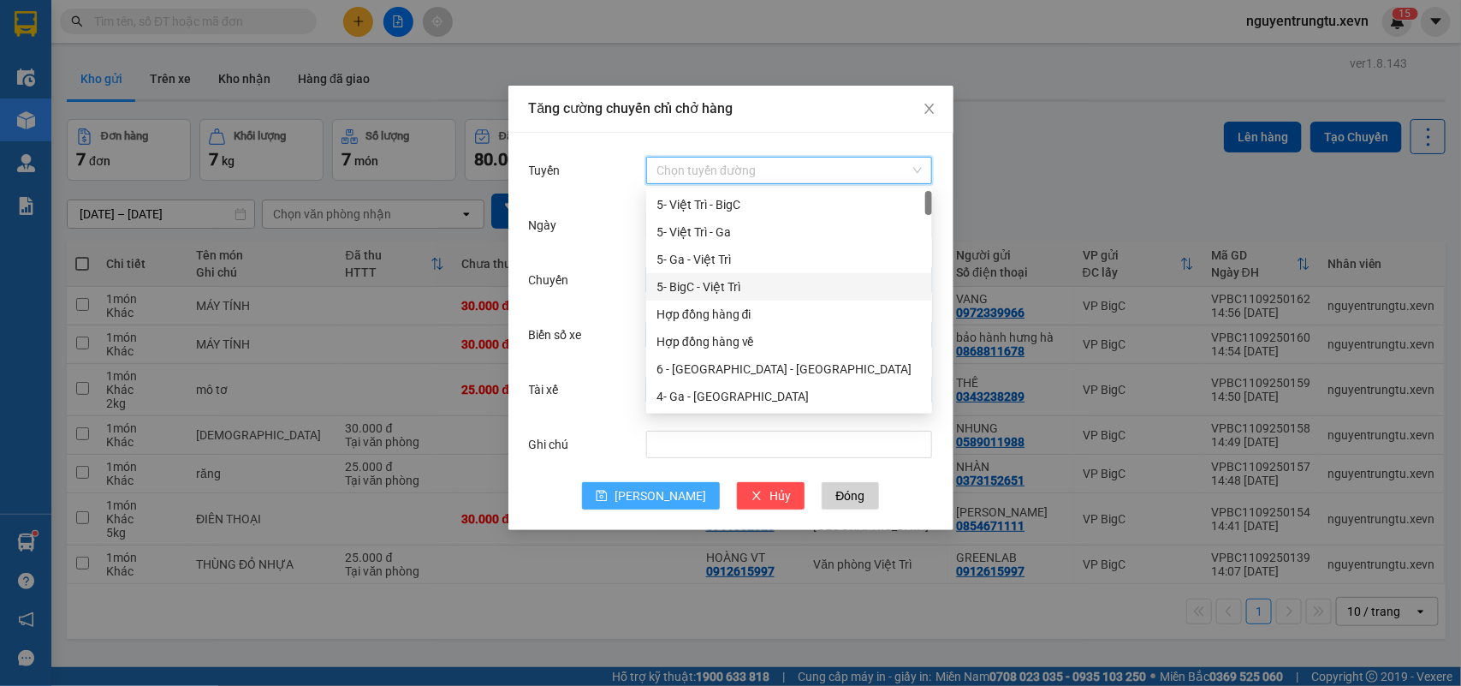
click at [734, 283] on div "5- BigC - Việt Trì" at bounding box center [789, 286] width 265 height 19
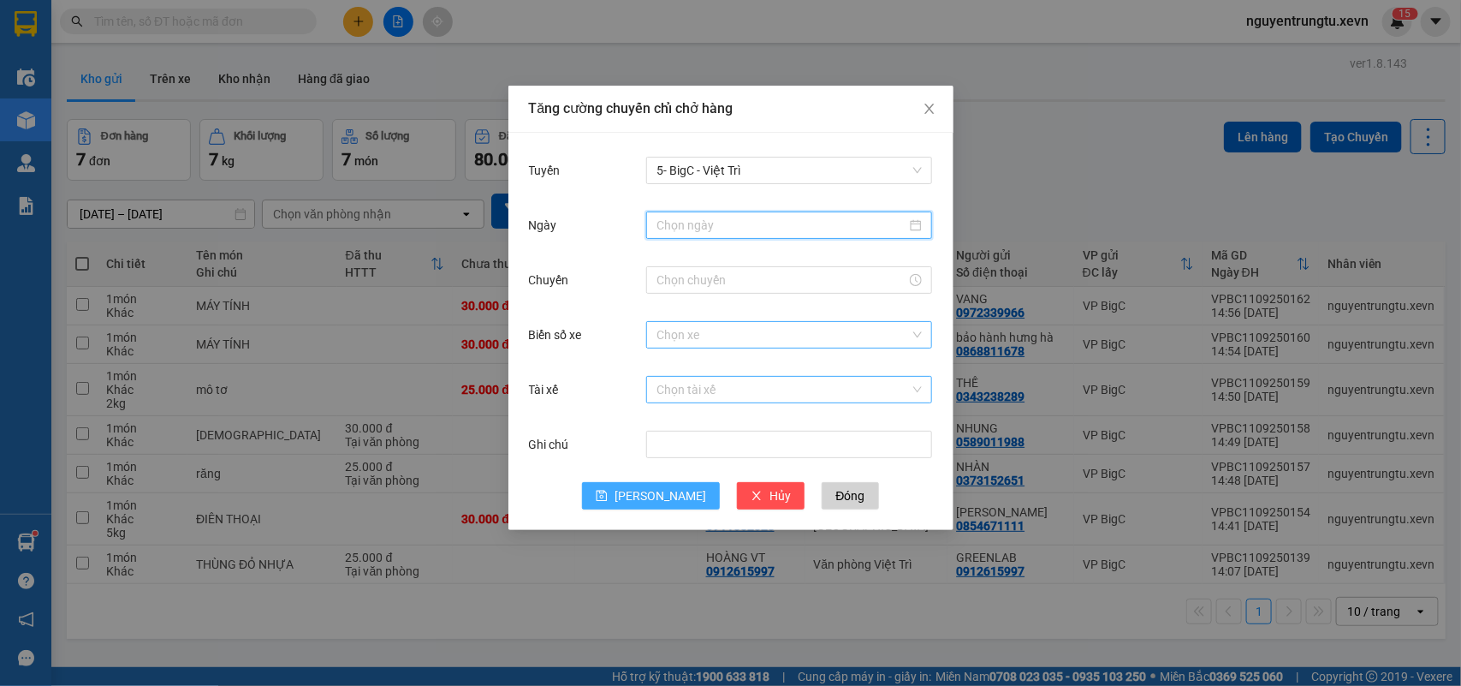
click at [737, 221] on input "Ngày" at bounding box center [782, 225] width 250 height 19
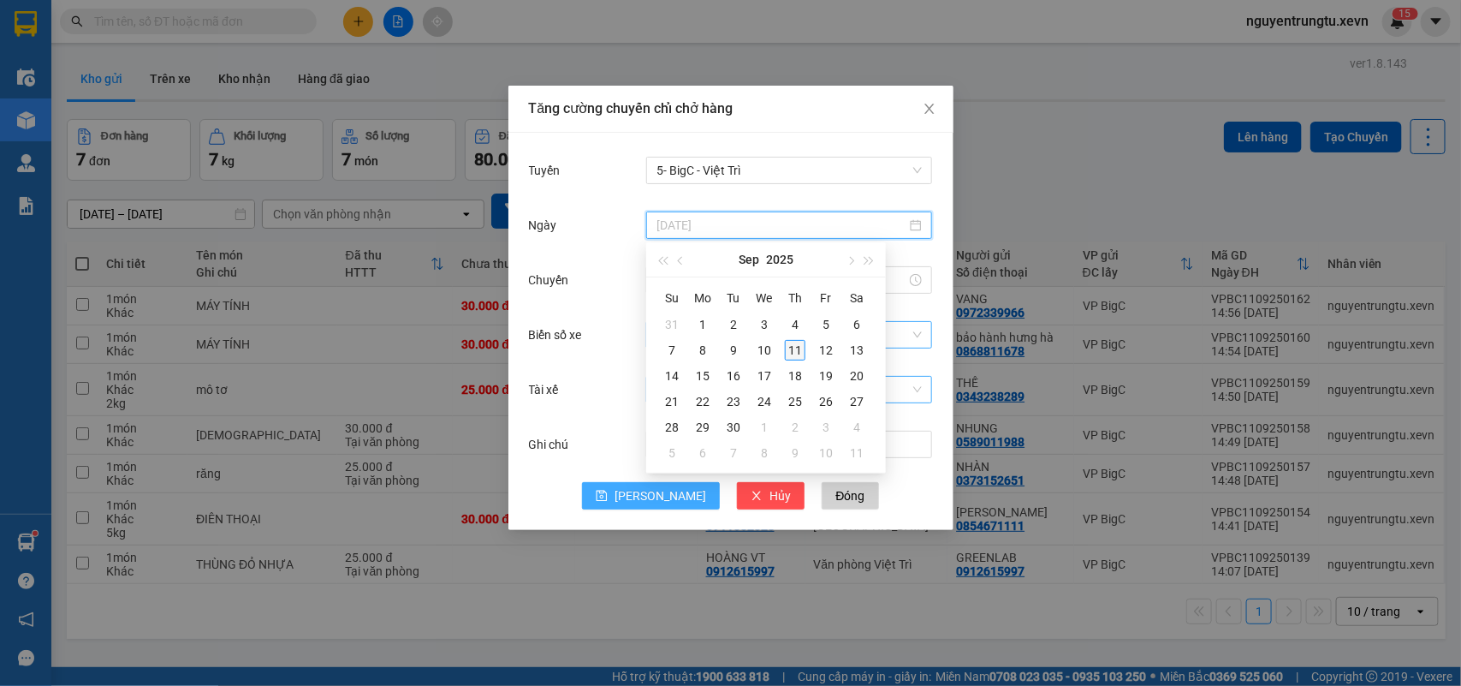
click at [793, 354] on div "11" at bounding box center [795, 350] width 21 height 21
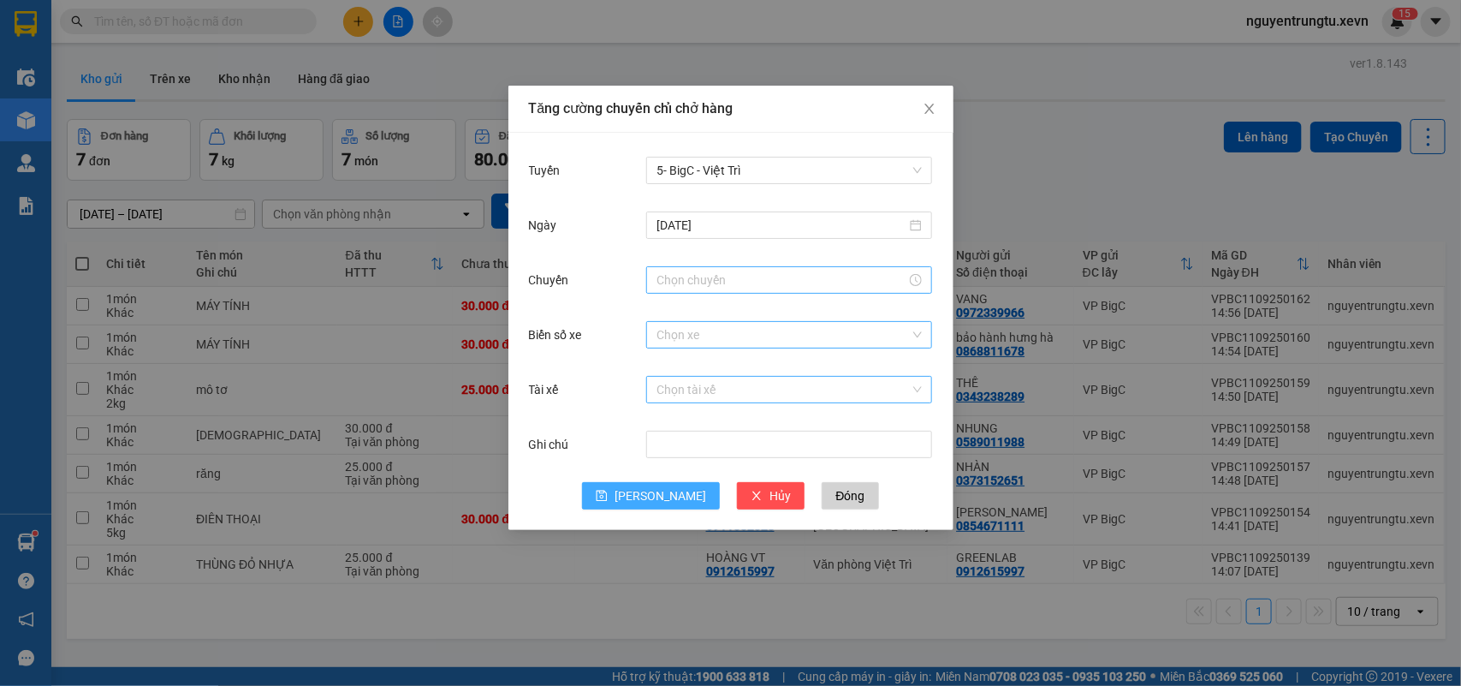
drag, startPoint x: 730, startPoint y: 289, endPoint x: 698, endPoint y: 293, distance: 31.9
click at [729, 288] on div at bounding box center [789, 279] width 286 height 27
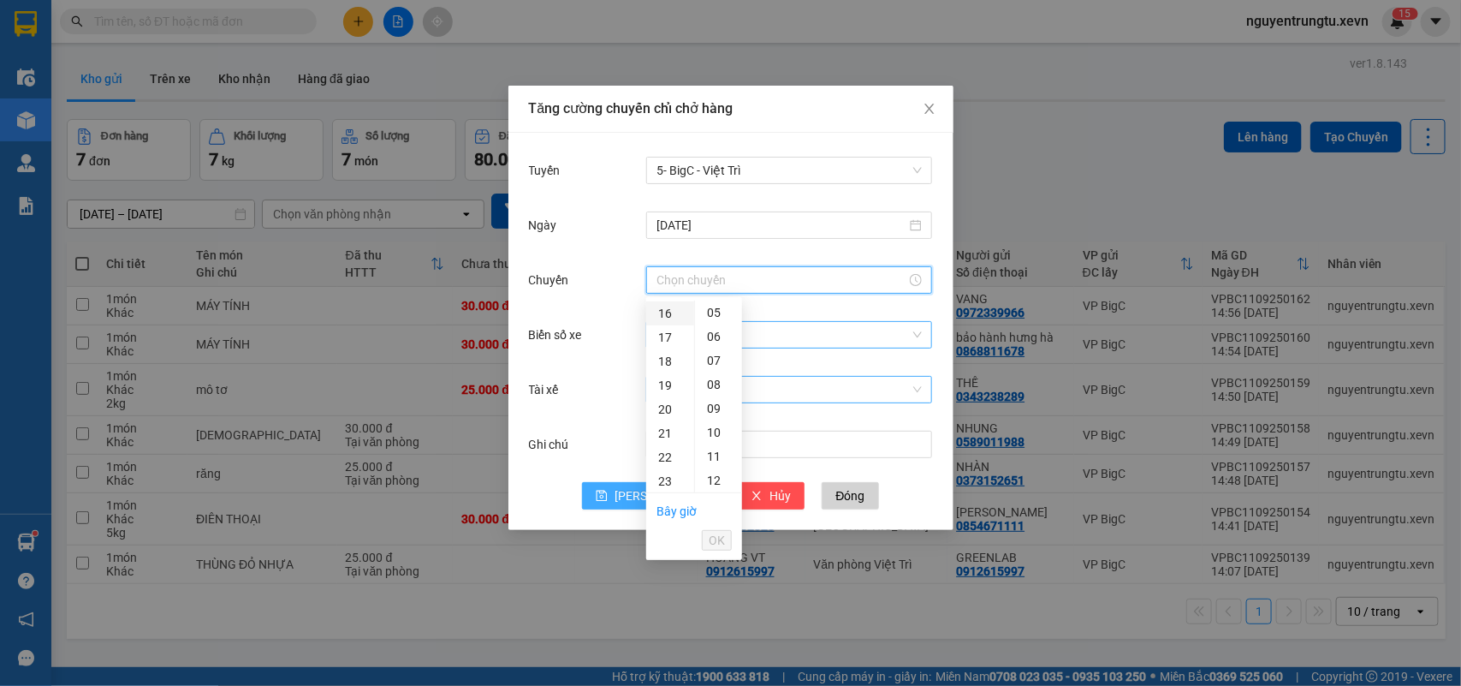
click at [669, 315] on div "16" at bounding box center [670, 313] width 48 height 24
click at [716, 429] on div "05" at bounding box center [718, 432] width 47 height 24
click at [719, 540] on span "OK" at bounding box center [717, 540] width 16 height 19
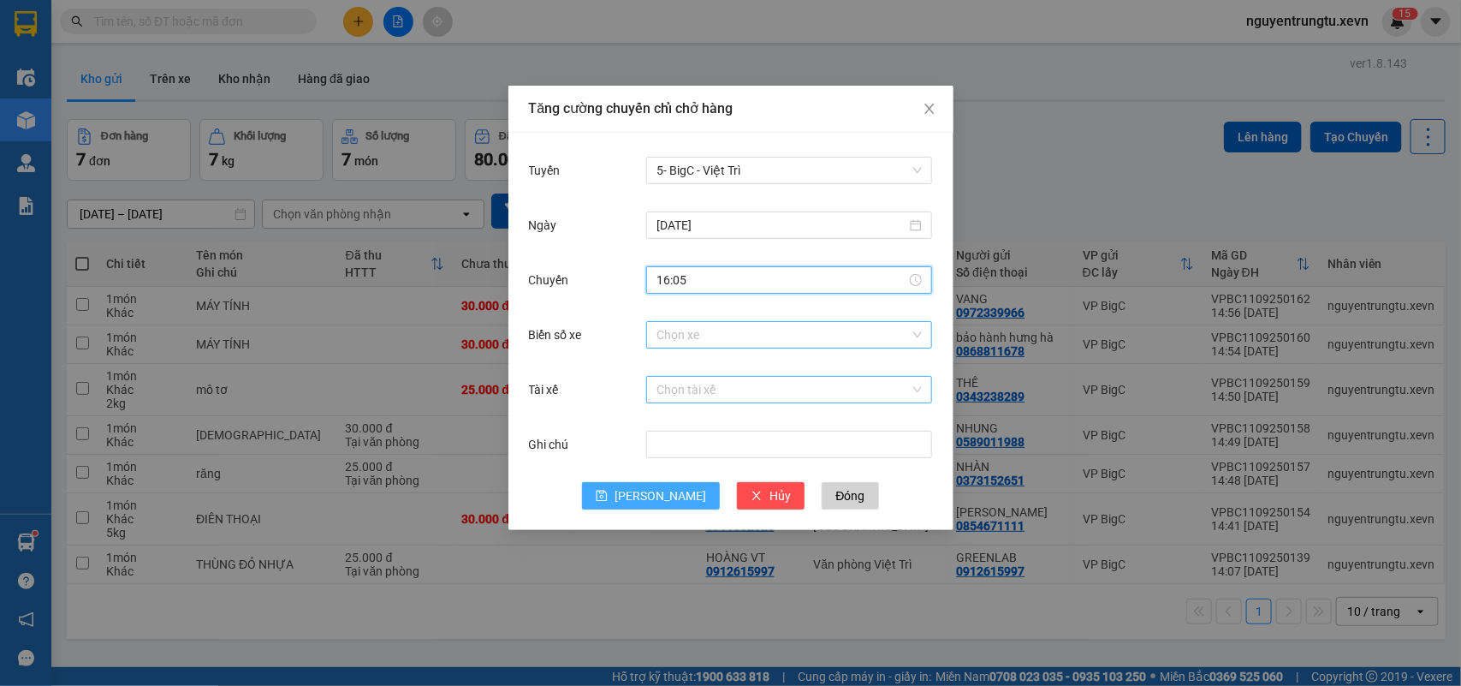
click at [751, 318] on div "Chọn xe" at bounding box center [789, 335] width 286 height 34
click at [755, 338] on input "Biển số xe" at bounding box center [783, 335] width 253 height 26
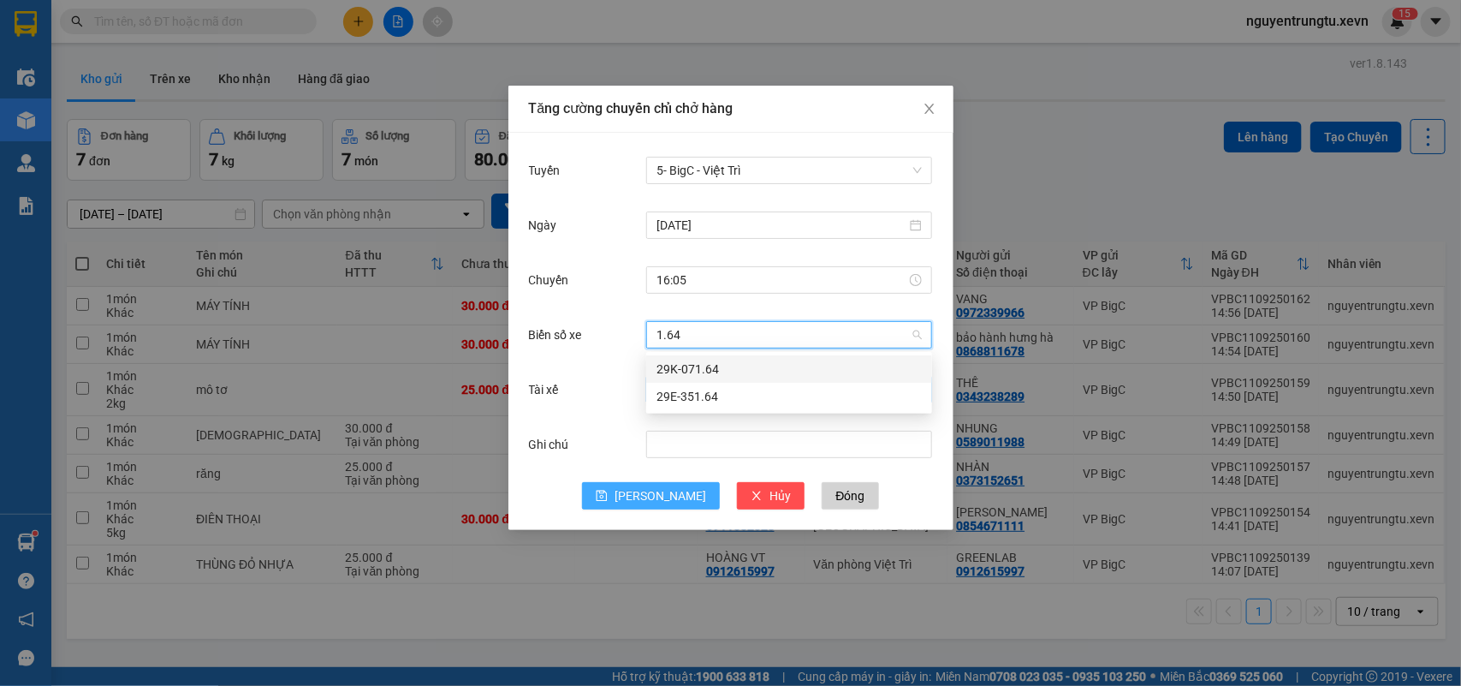
click at [749, 374] on div "29K-071.64" at bounding box center [789, 369] width 265 height 19
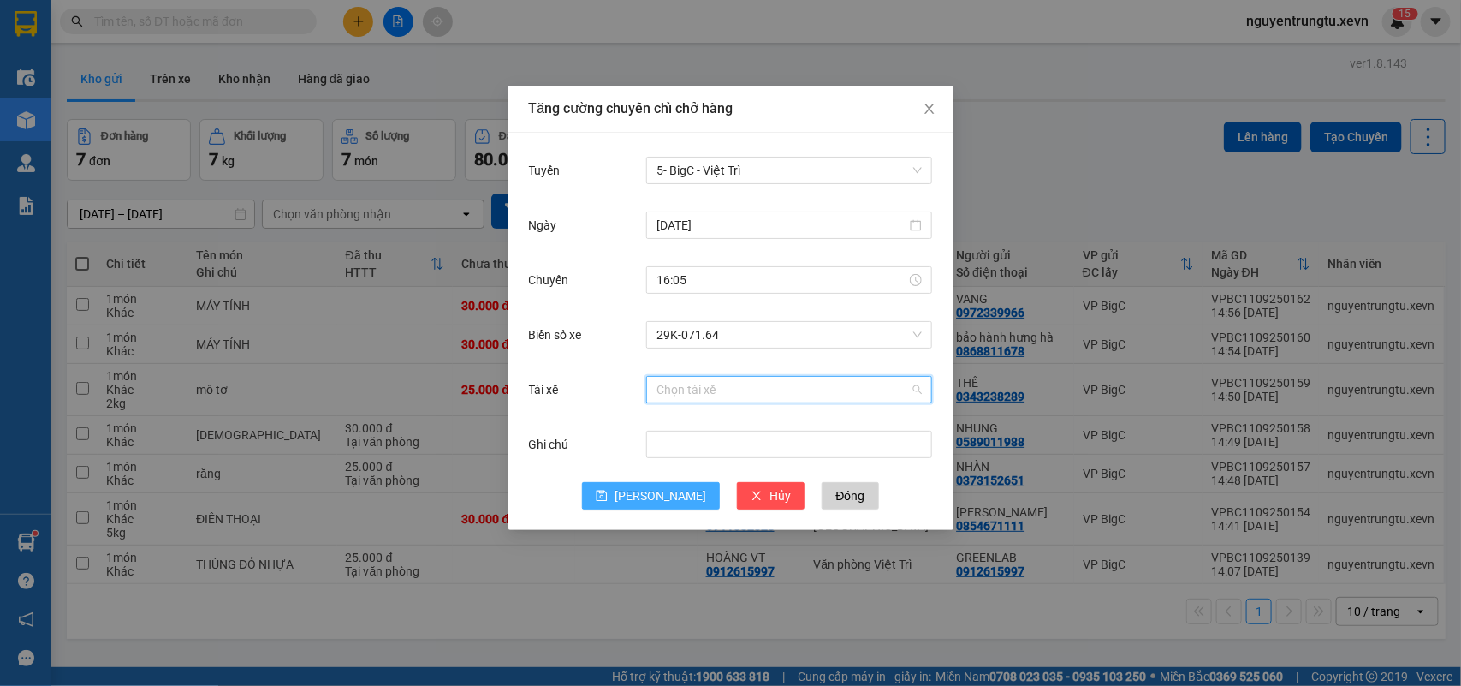
click at [738, 401] on input "Tài xế" at bounding box center [783, 390] width 253 height 26
click at [734, 425] on div "[PERSON_NAME]" at bounding box center [789, 423] width 265 height 19
click at [669, 486] on span "[PERSON_NAME]" at bounding box center [661, 495] width 92 height 19
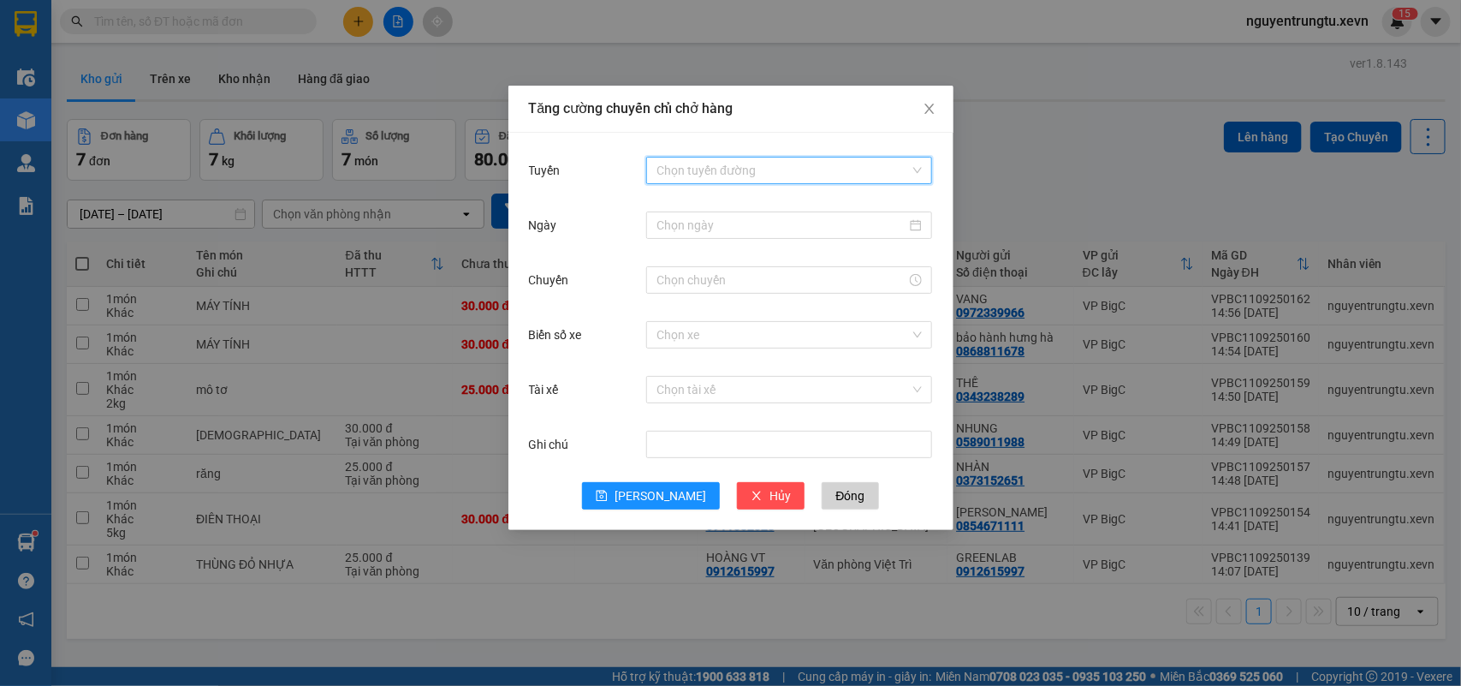
click at [723, 172] on input "Tuyến" at bounding box center [783, 170] width 253 height 26
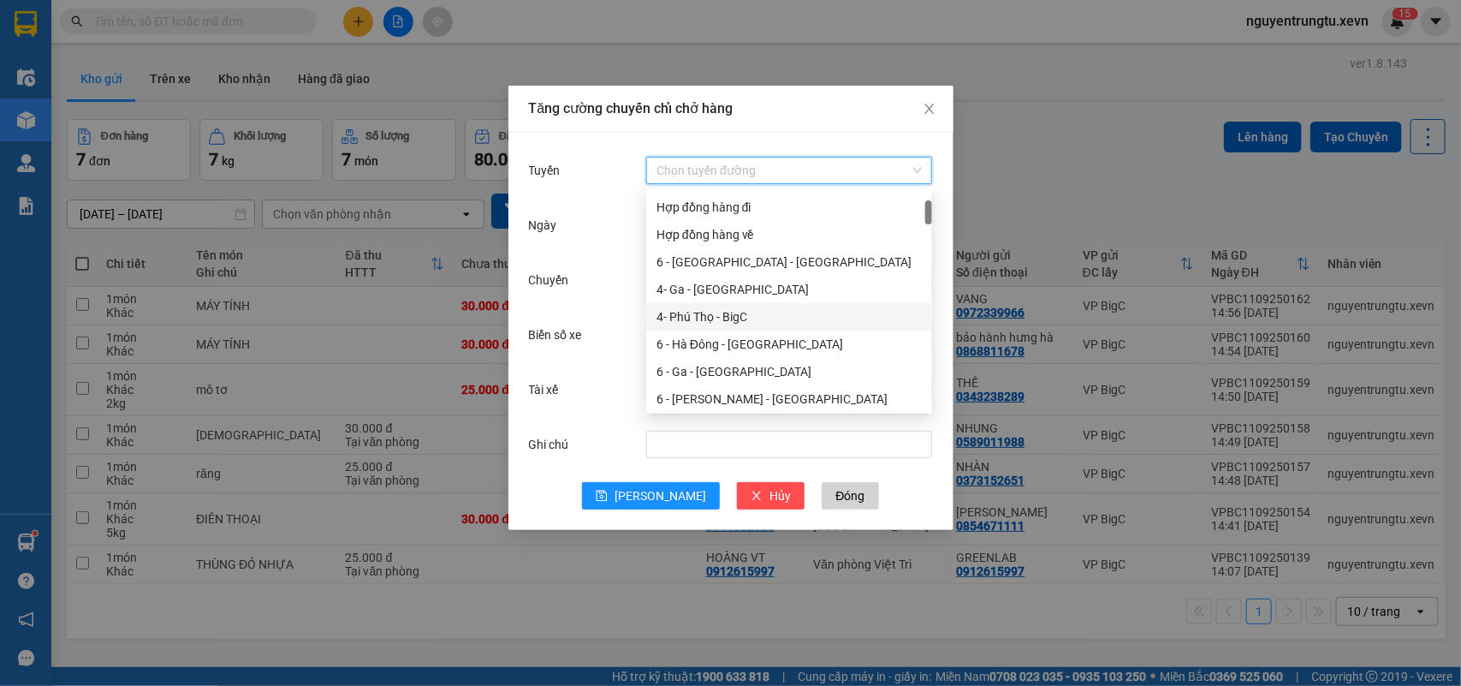
scroll to position [214, 0]
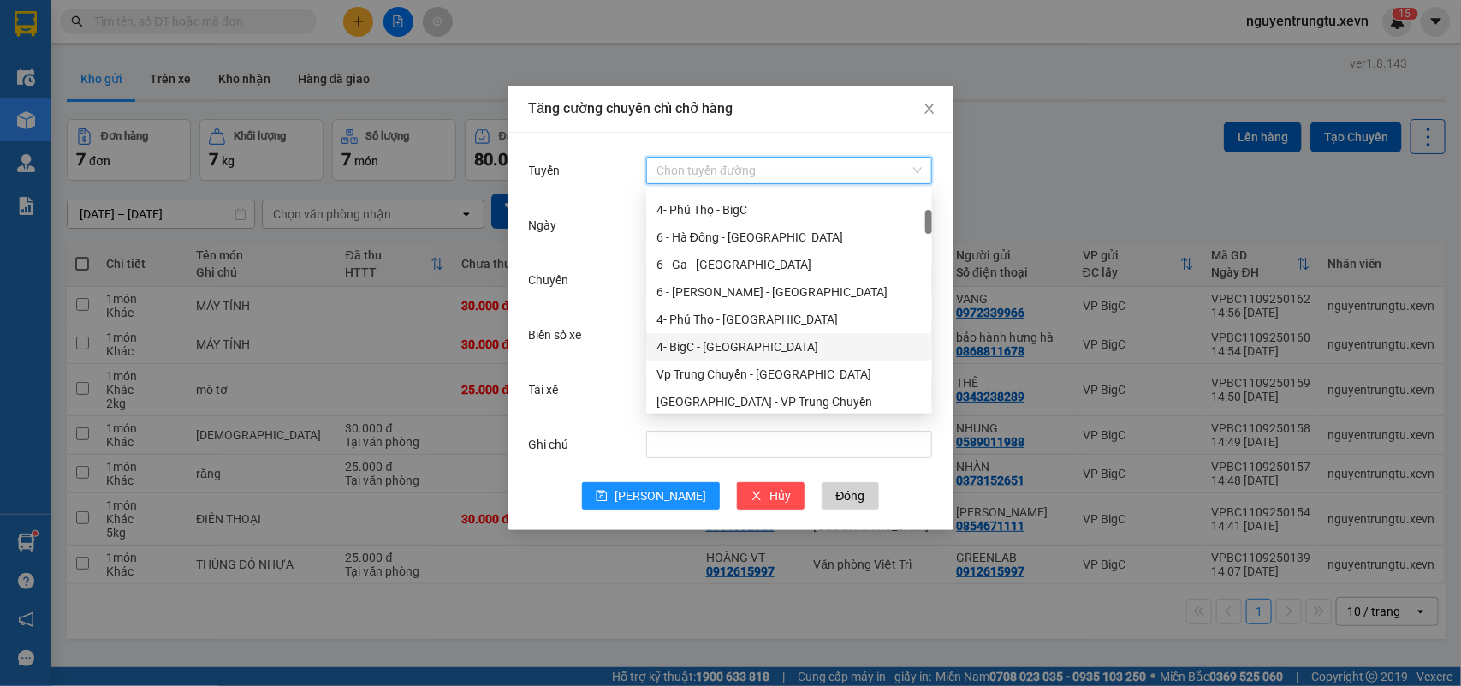
click at [745, 348] on div "4- BigC - [GEOGRAPHIC_DATA]" at bounding box center [789, 346] width 265 height 19
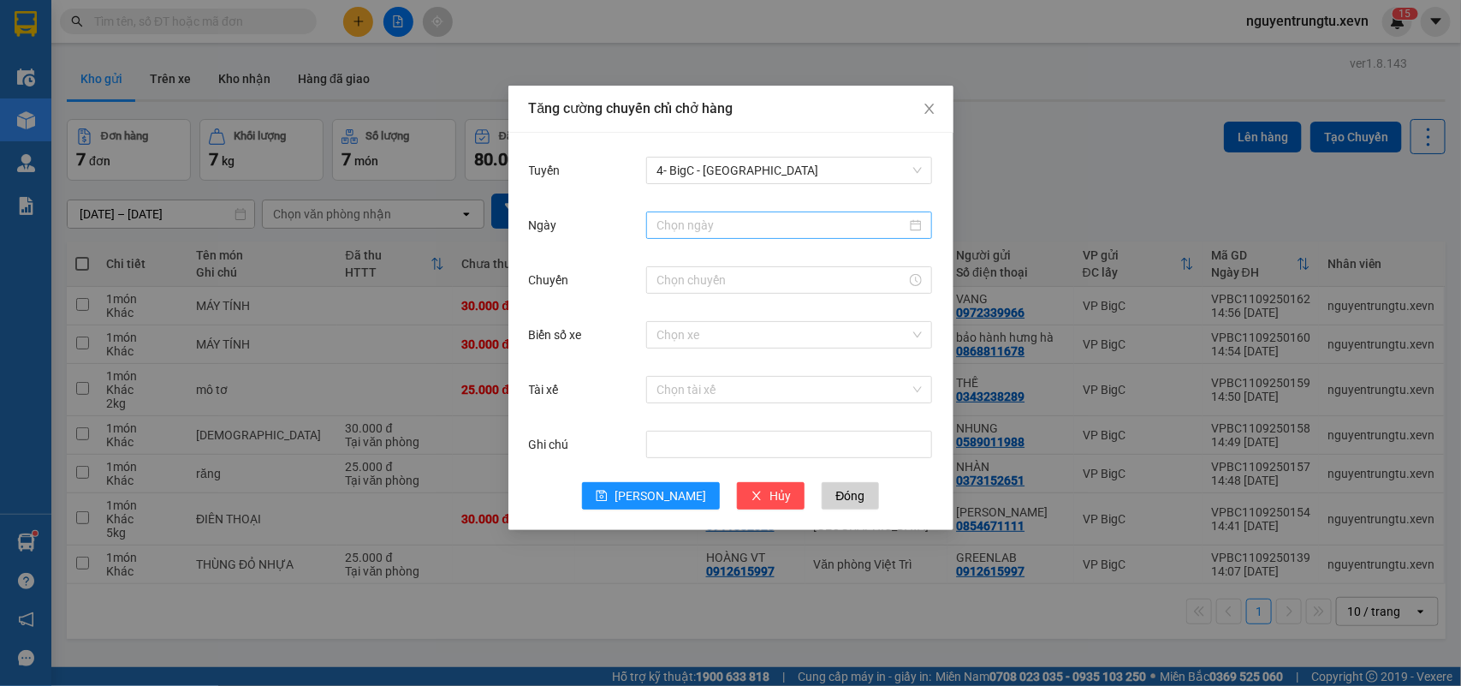
click at [764, 235] on div at bounding box center [789, 225] width 286 height 34
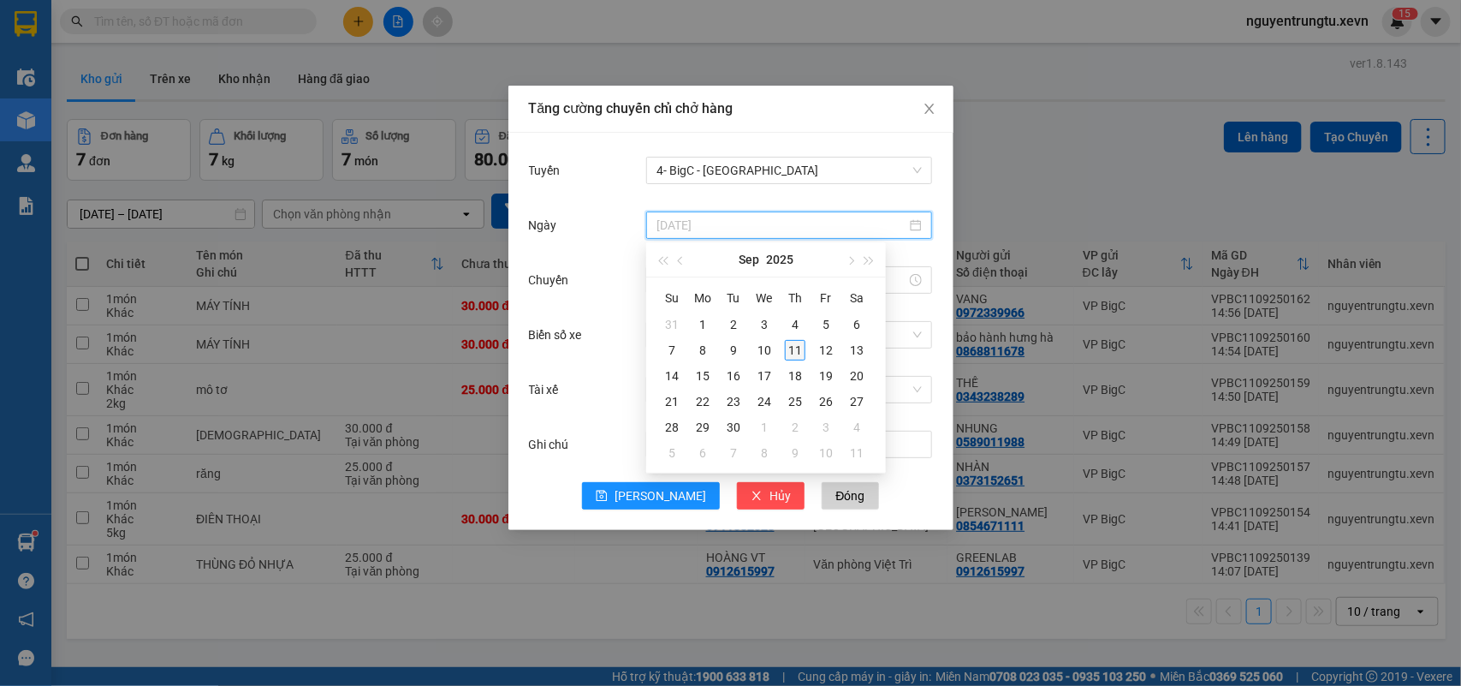
click at [796, 351] on div "11" at bounding box center [795, 350] width 21 height 21
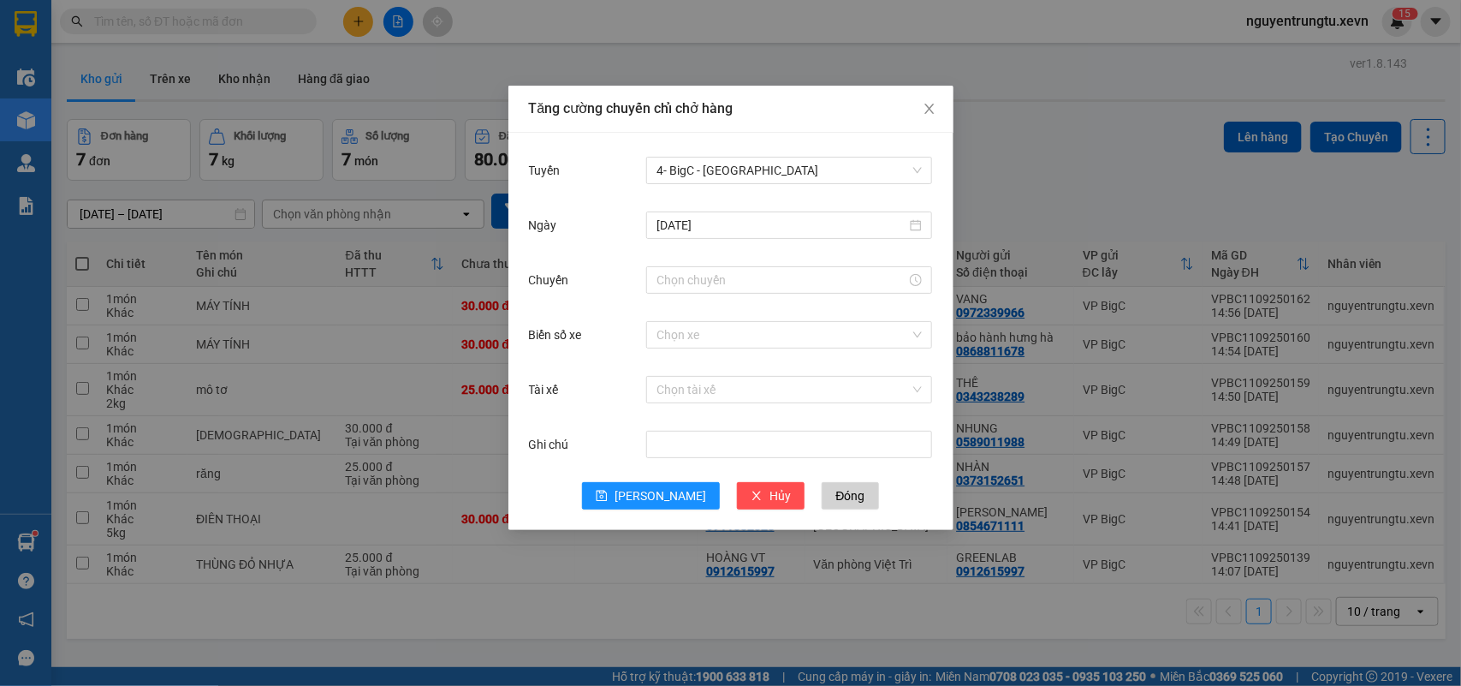
drag, startPoint x: 733, startPoint y: 301, endPoint x: 729, endPoint y: 288, distance: 14.1
click at [732, 300] on div "Chuyến" at bounding box center [731, 290] width 404 height 55
click at [723, 272] on input "Chuyến" at bounding box center [782, 279] width 250 height 19
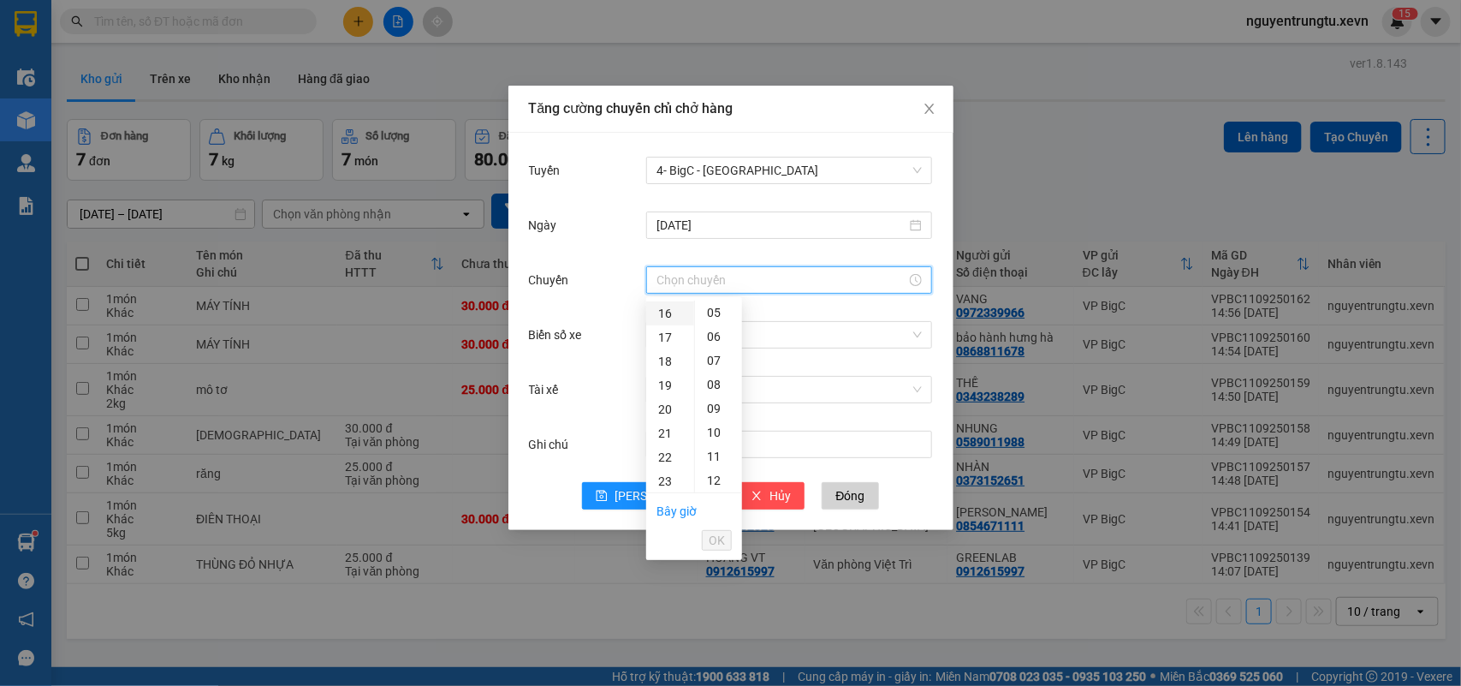
click at [669, 309] on div "16" at bounding box center [670, 313] width 48 height 24
click at [720, 429] on div "05" at bounding box center [718, 432] width 47 height 24
drag, startPoint x: 729, startPoint y: 535, endPoint x: 726, endPoint y: 465, distance: 70.3
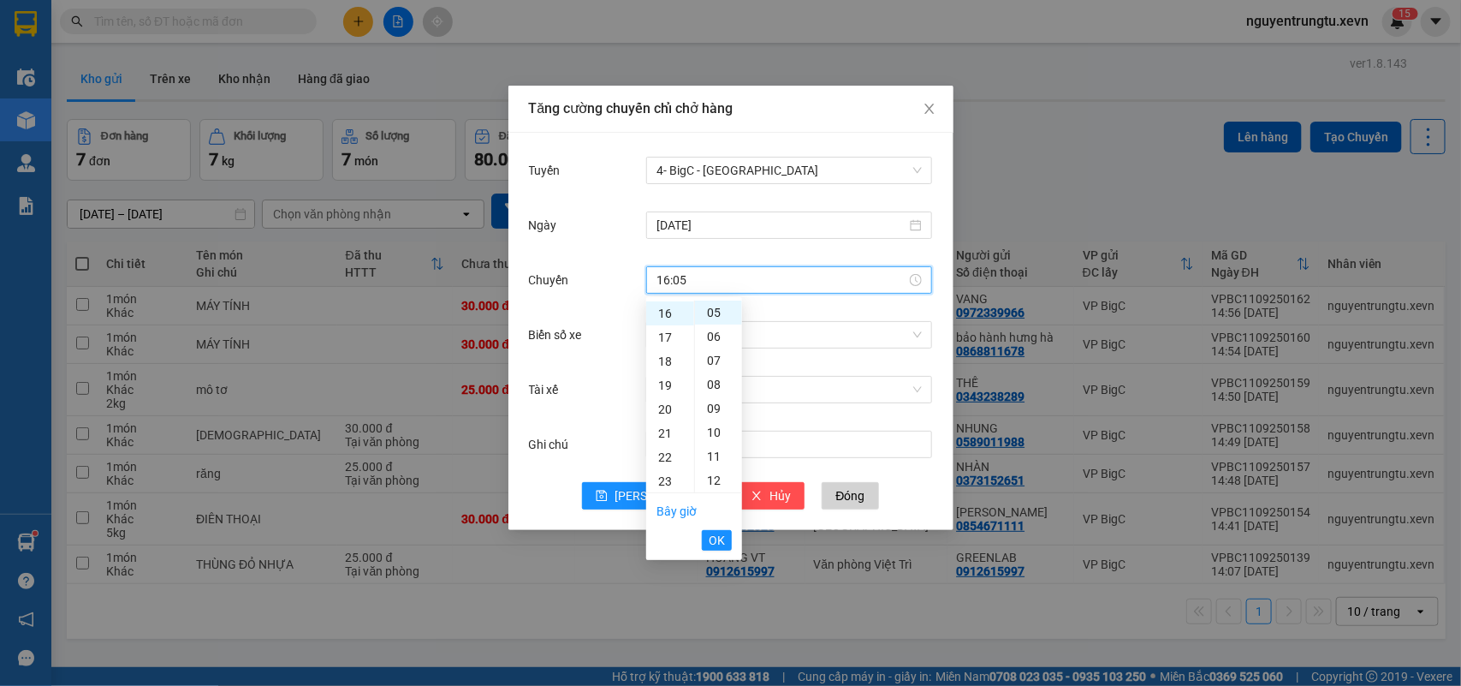
click at [728, 536] on button "OK" at bounding box center [717, 540] width 30 height 21
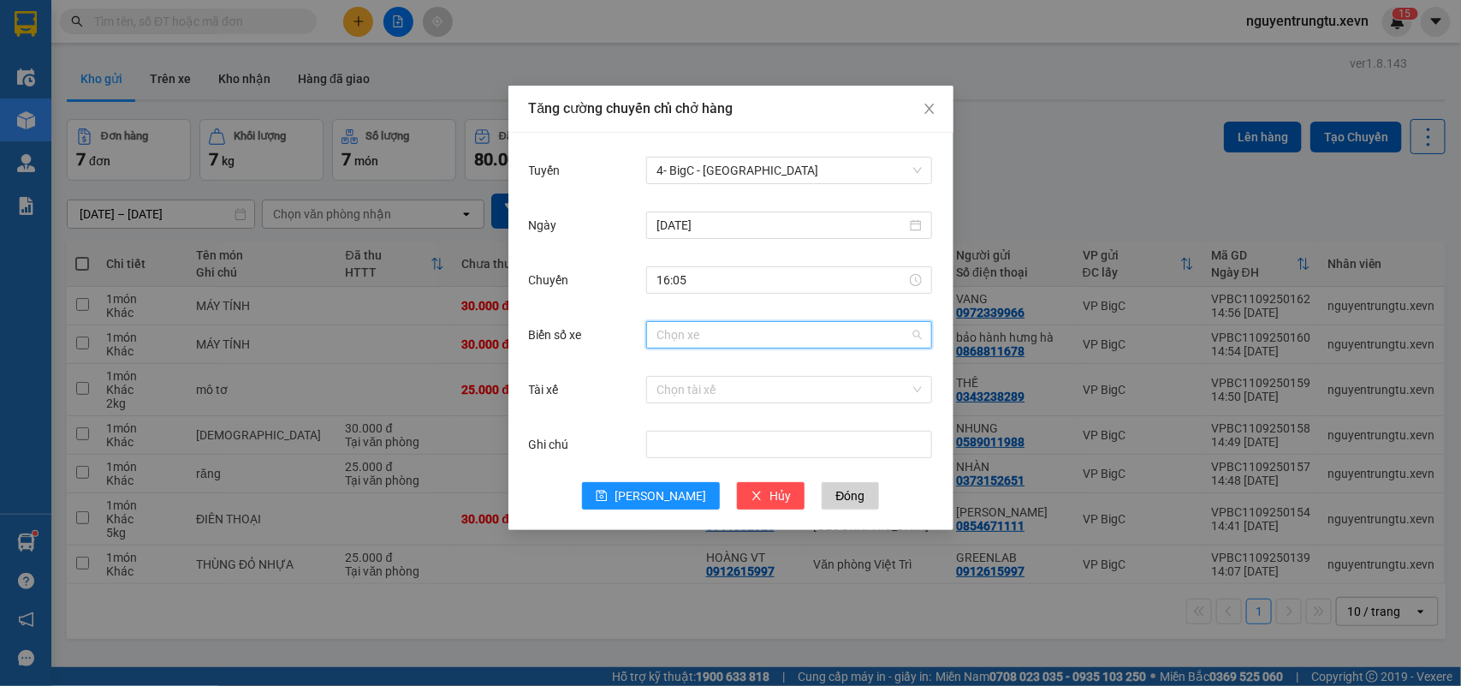
click at [734, 339] on input "Biển số xe" at bounding box center [783, 335] width 253 height 26
click at [738, 360] on div "29F-016.08" at bounding box center [789, 369] width 265 height 19
click at [740, 382] on input "Tài xế" at bounding box center [783, 390] width 253 height 26
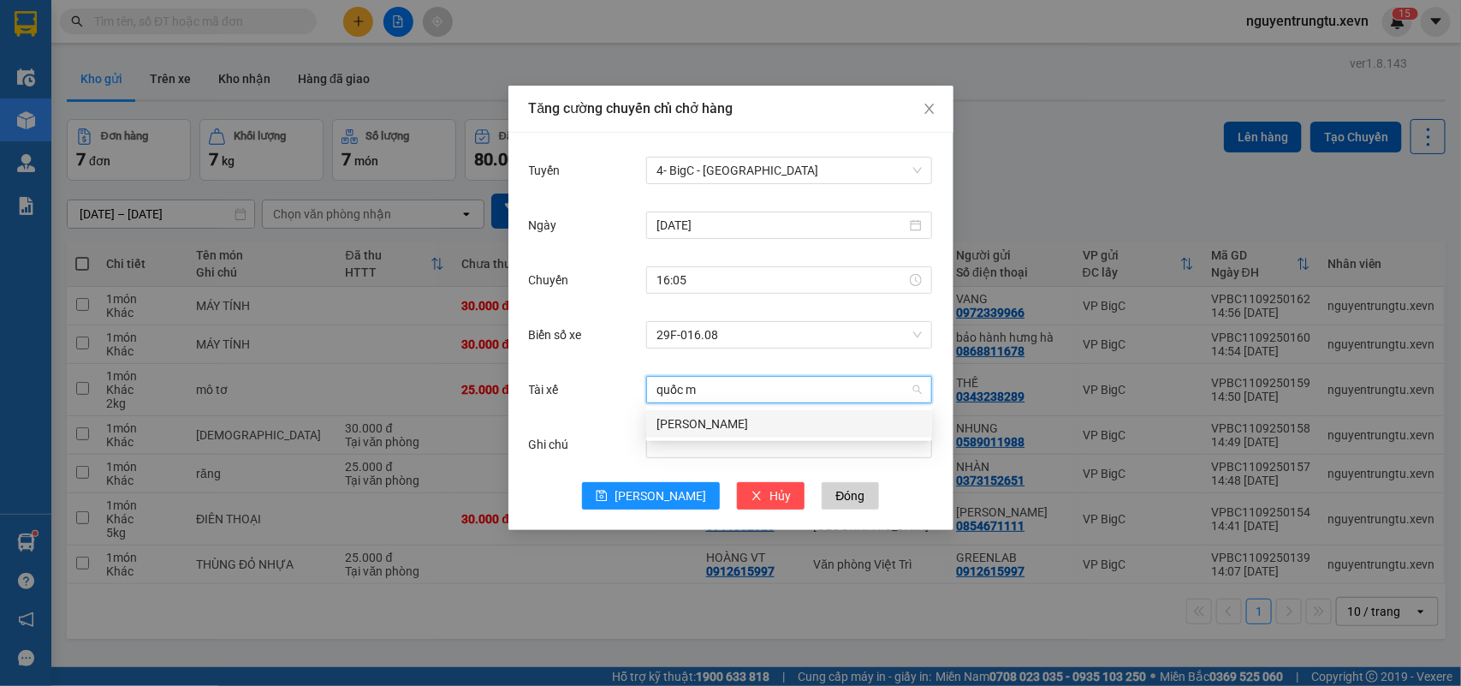
click at [729, 418] on div "[PERSON_NAME]" at bounding box center [789, 423] width 265 height 19
click at [681, 478] on div "Ghi chú" at bounding box center [731, 454] width 404 height 55
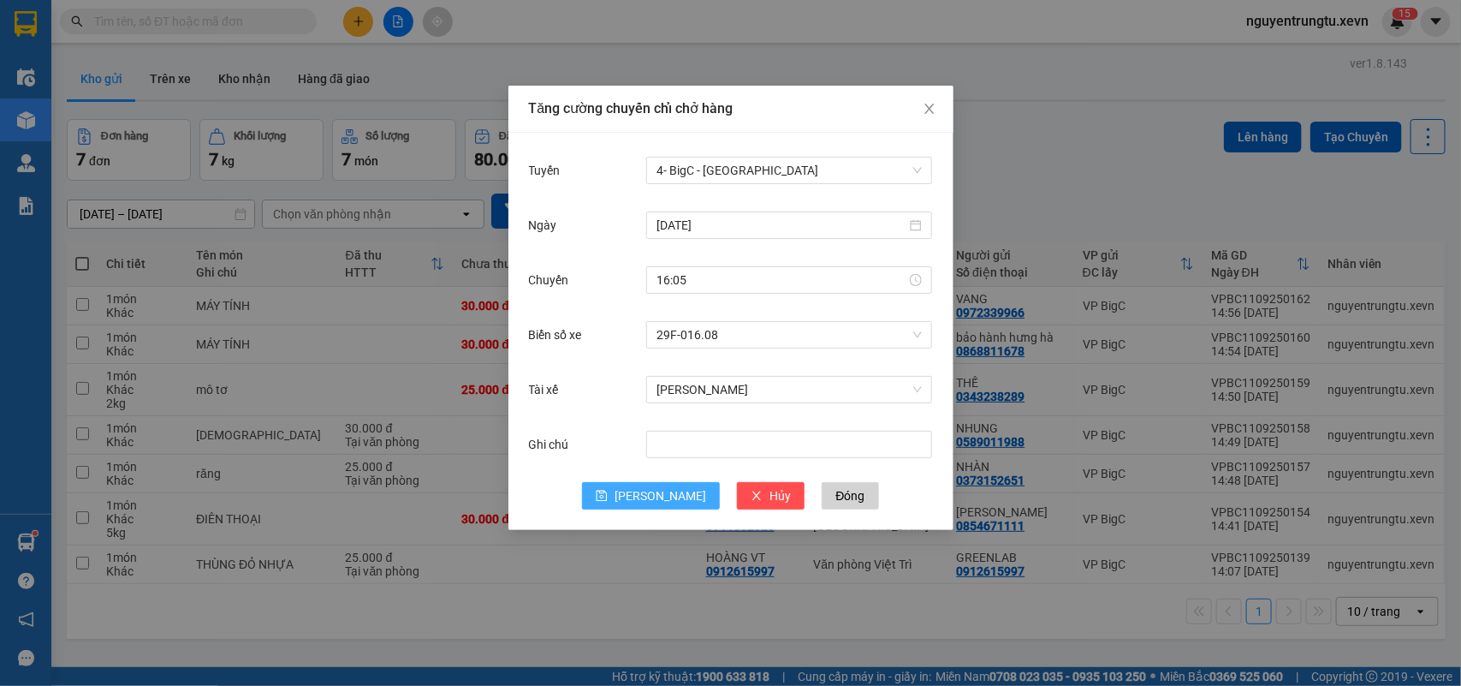
click at [666, 498] on span "[PERSON_NAME]" at bounding box center [661, 495] width 92 height 19
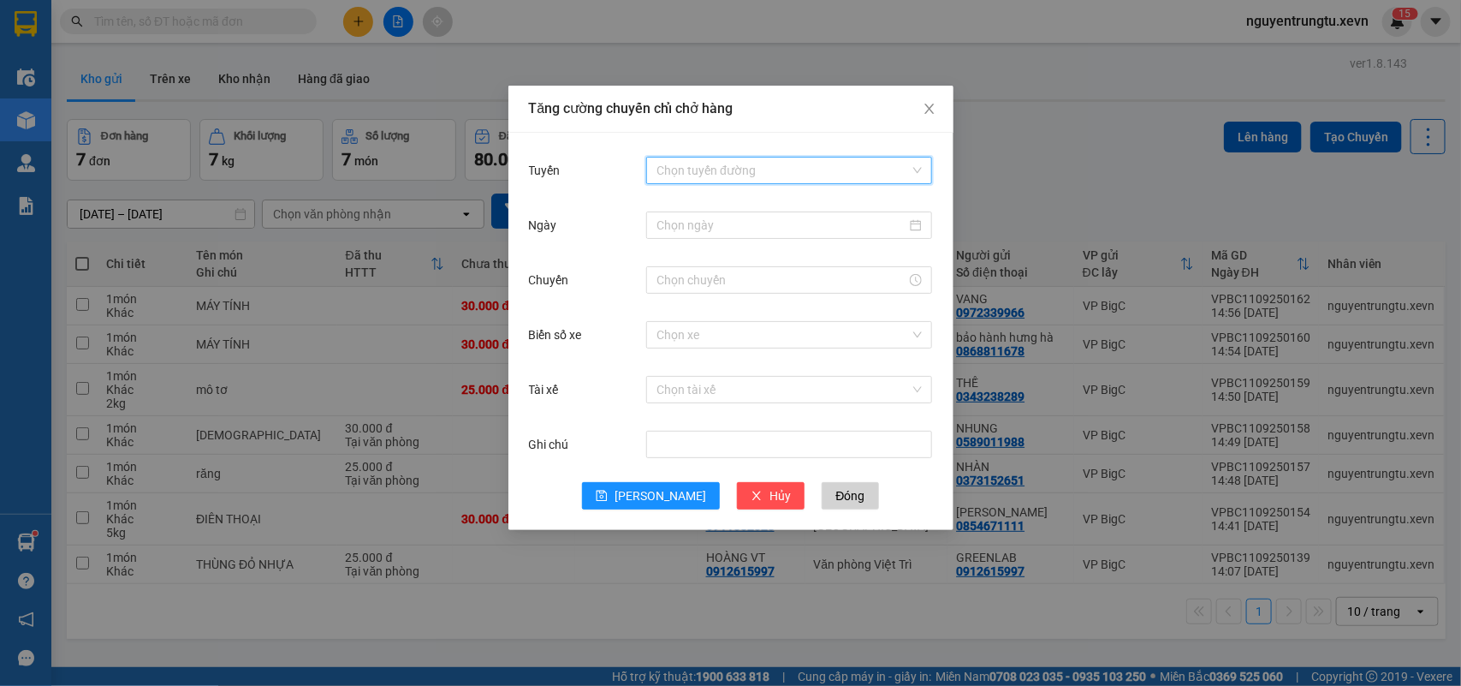
click at [823, 172] on input "Tuyến" at bounding box center [783, 170] width 253 height 26
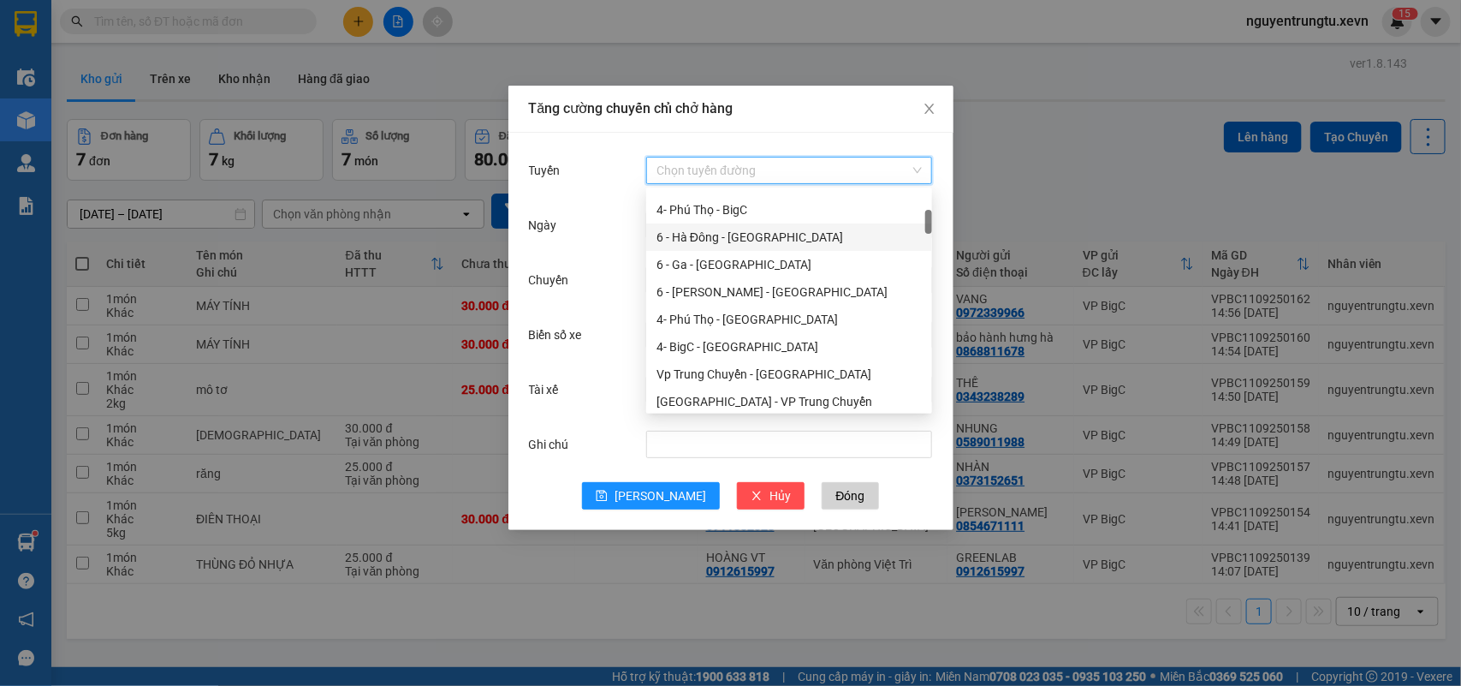
click at [789, 247] on div "6 - Hà Đông - [GEOGRAPHIC_DATA]" at bounding box center [789, 236] width 286 height 27
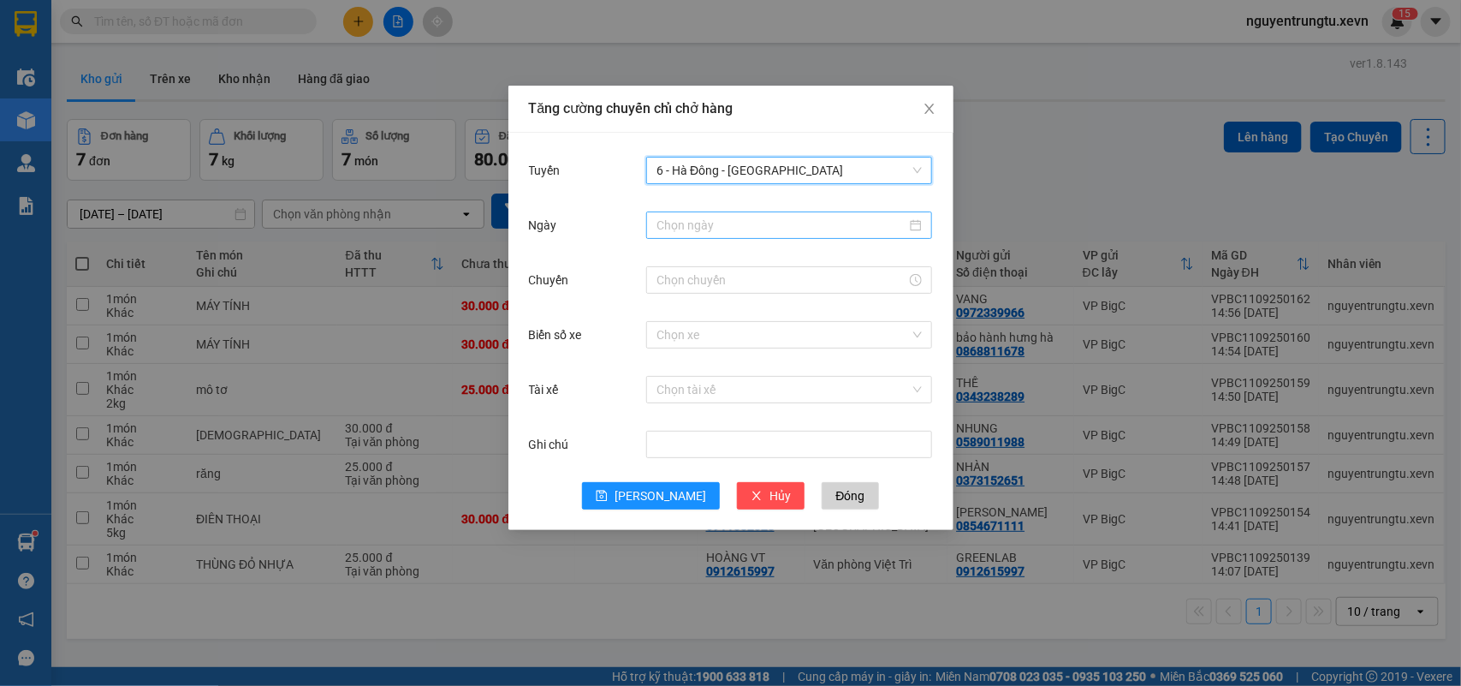
click at [758, 234] on input "Ngày" at bounding box center [782, 225] width 250 height 19
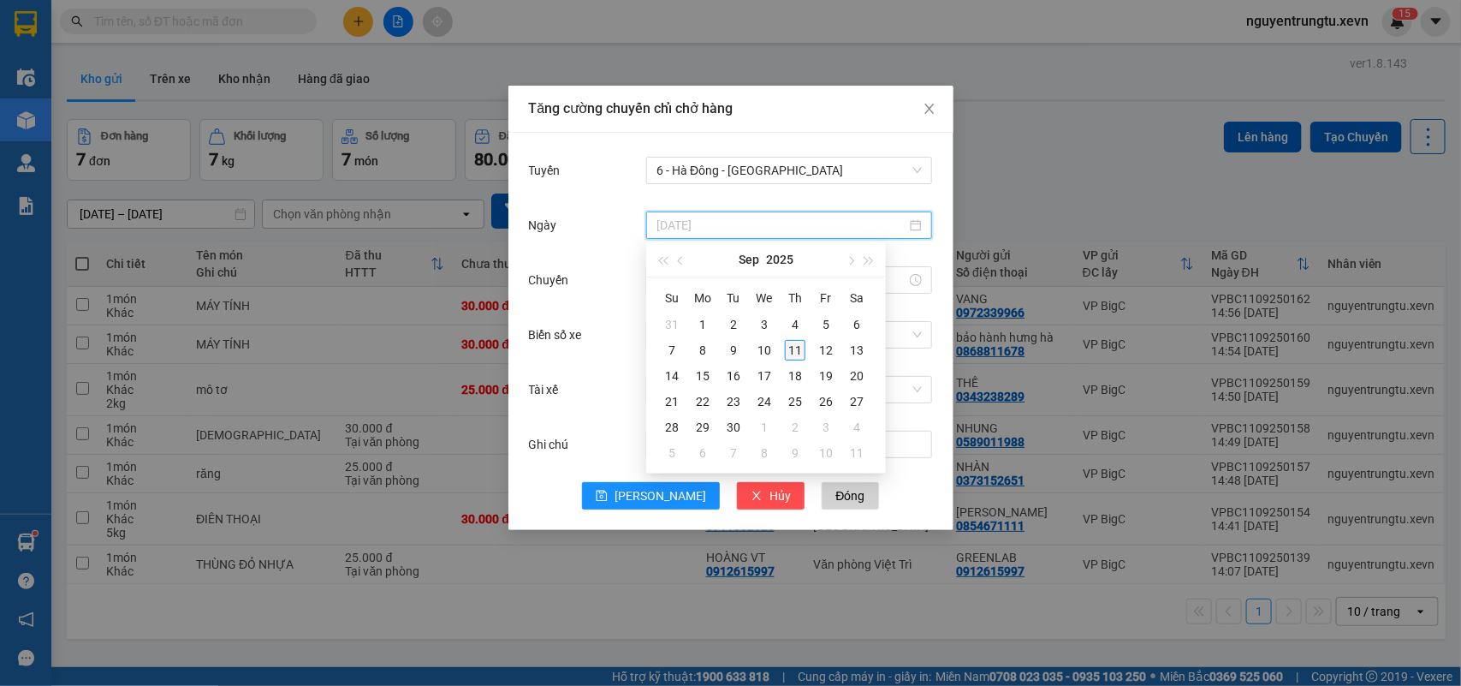
drag, startPoint x: 799, startPoint y: 365, endPoint x: 794, endPoint y: 353, distance: 12.7
click at [797, 361] on tbody "31 1 2 3 4 5 6 7 8 9 10 11 12 13 14 15 16 17 18 19 20 21 22 23 24 25 26 27 28 2…" at bounding box center [765, 389] width 216 height 154
click at [794, 352] on div "11" at bounding box center [795, 350] width 21 height 21
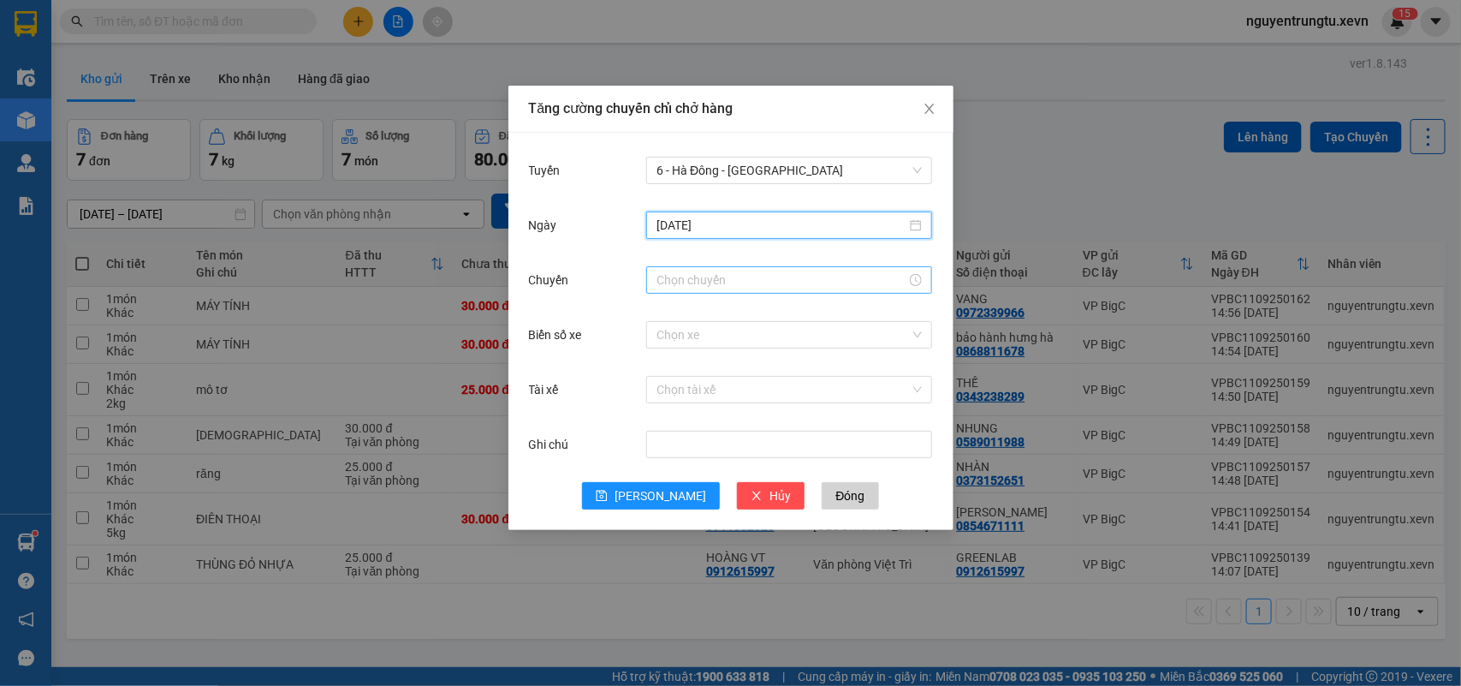
click at [673, 282] on input "Chuyến" at bounding box center [782, 279] width 250 height 19
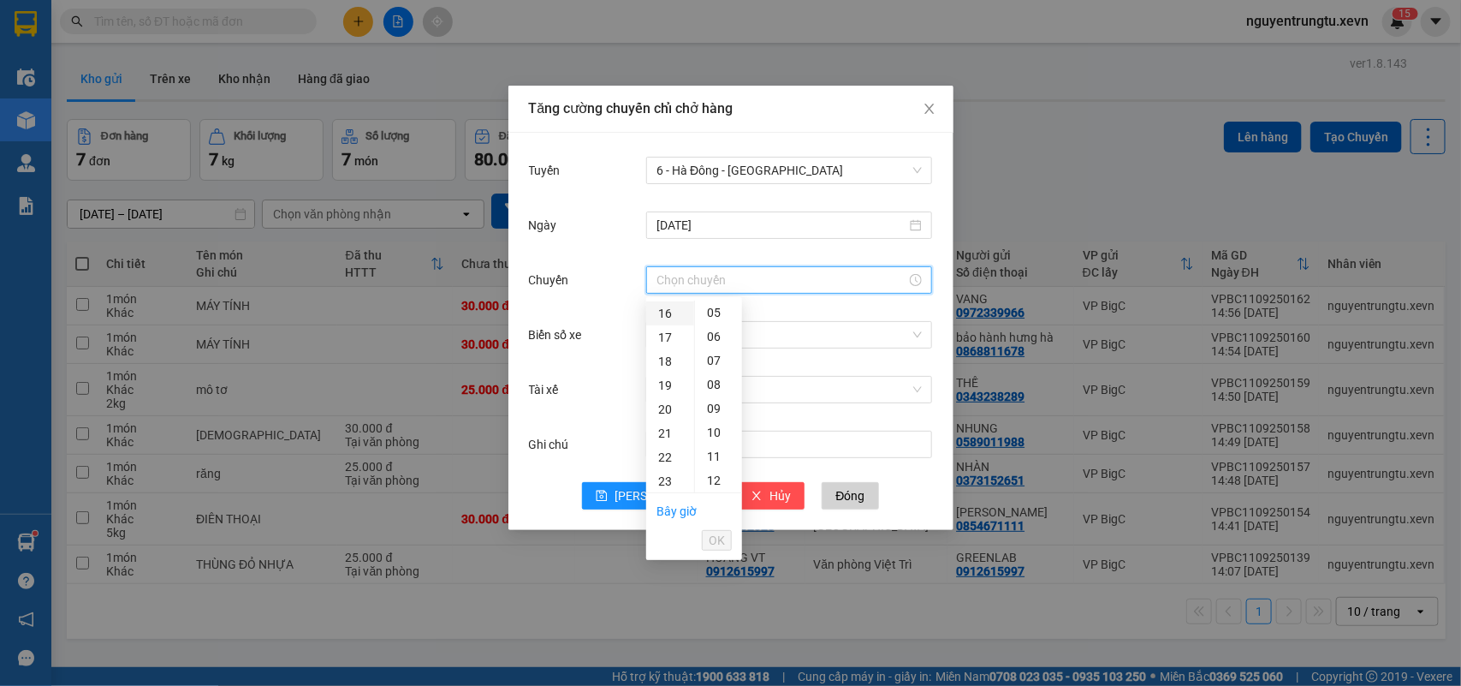
click at [669, 314] on div "16" at bounding box center [670, 313] width 48 height 24
click at [712, 434] on div "05" at bounding box center [718, 432] width 47 height 24
click at [709, 535] on span "OK" at bounding box center [717, 540] width 16 height 19
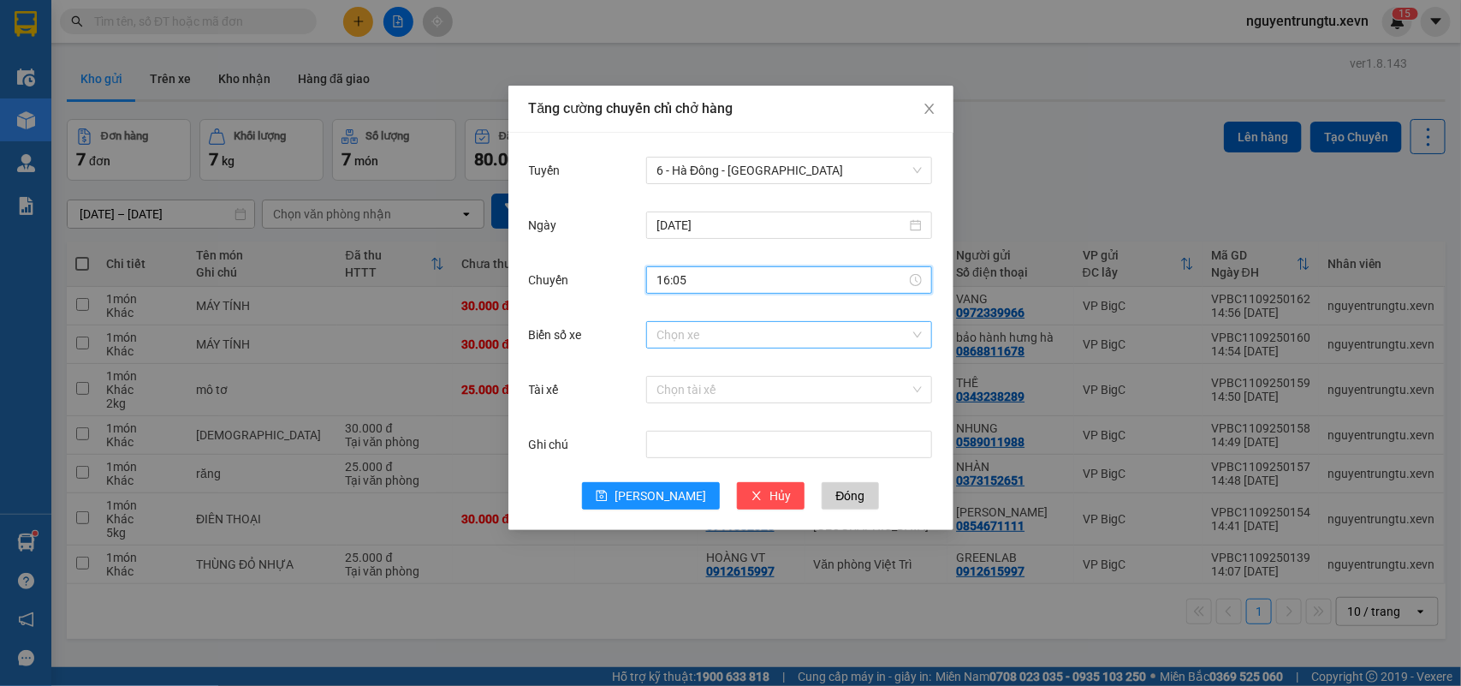
click at [751, 332] on input "Biển số xe" at bounding box center [783, 335] width 253 height 26
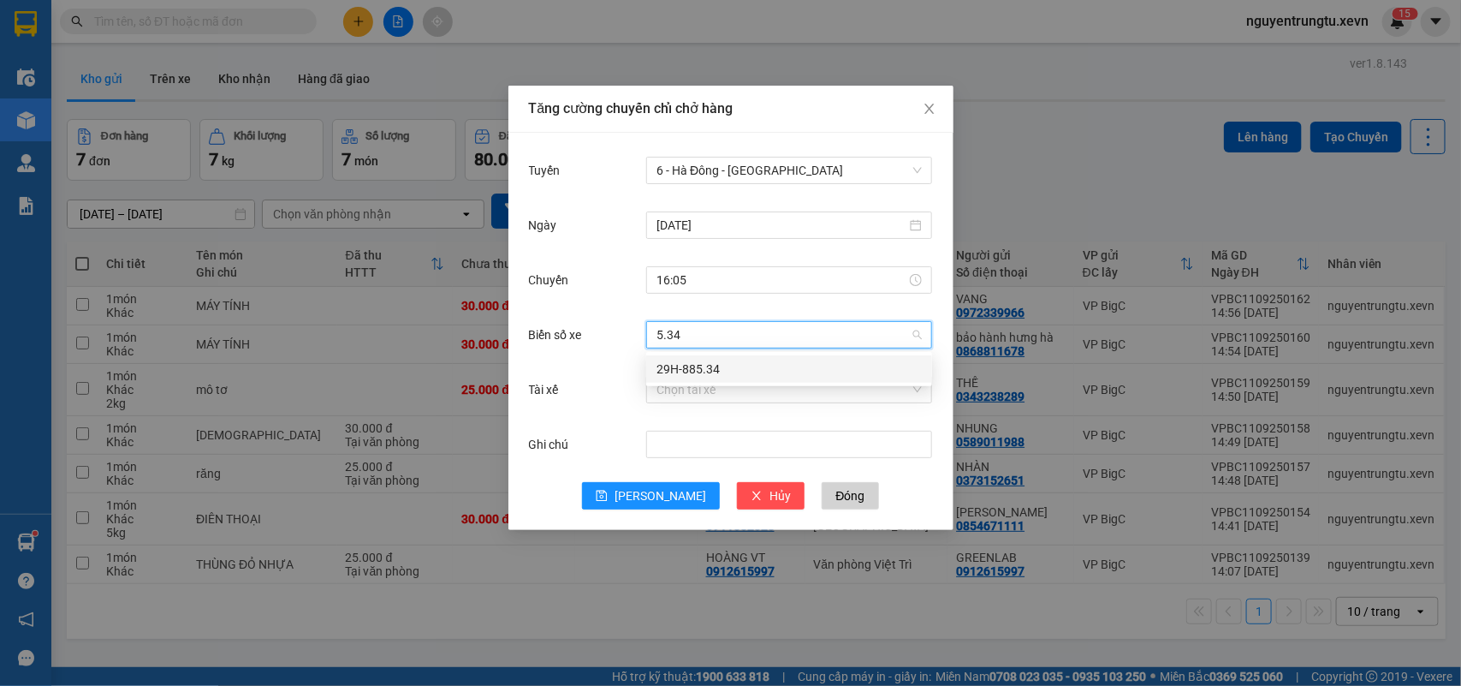
click at [752, 372] on div "29H-885.34" at bounding box center [789, 369] width 265 height 19
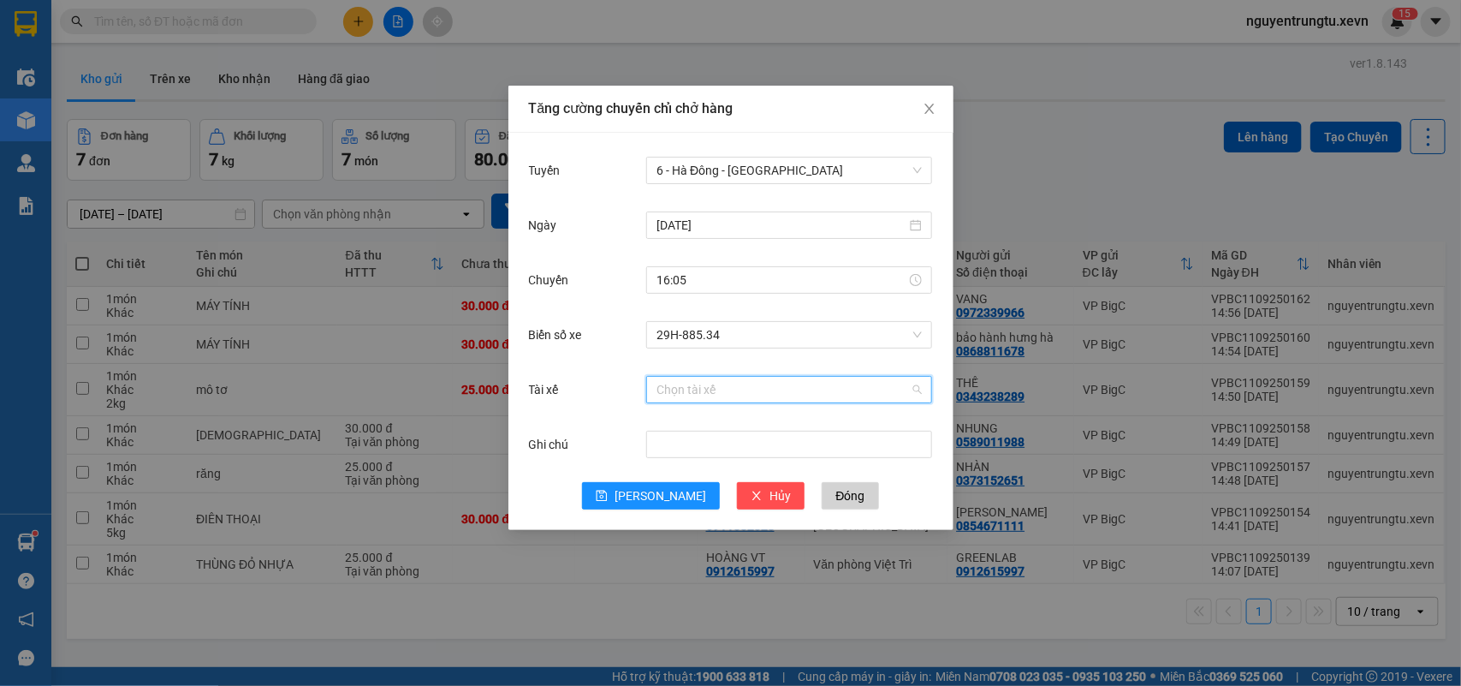
click at [752, 387] on input "Tài xế" at bounding box center [783, 390] width 253 height 26
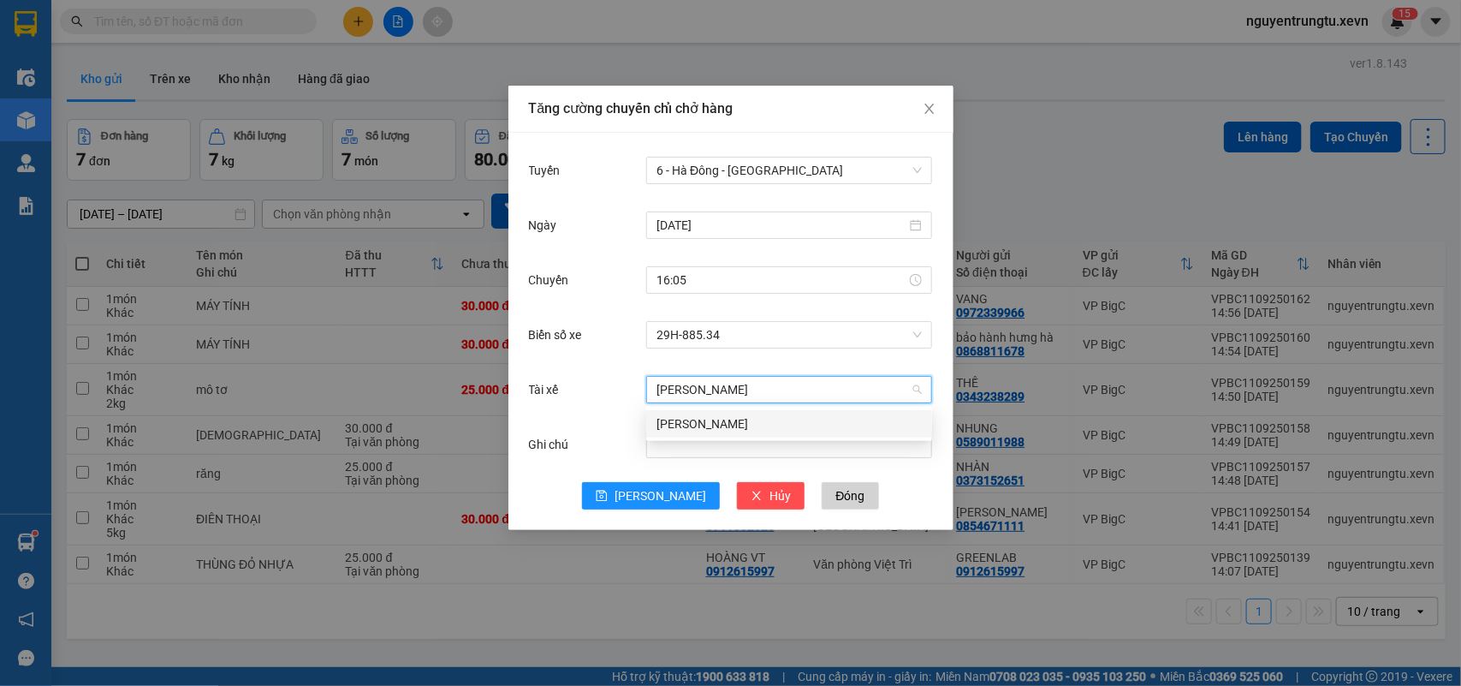
click at [737, 426] on div "[PERSON_NAME]" at bounding box center [789, 423] width 265 height 19
click at [625, 514] on div "Tuyến 6 - [GEOGRAPHIC_DATA] - [GEOGRAPHIC_DATA] [DATE] [GEOGRAPHIC_DATA] 16:05 …" at bounding box center [730, 331] width 445 height 397
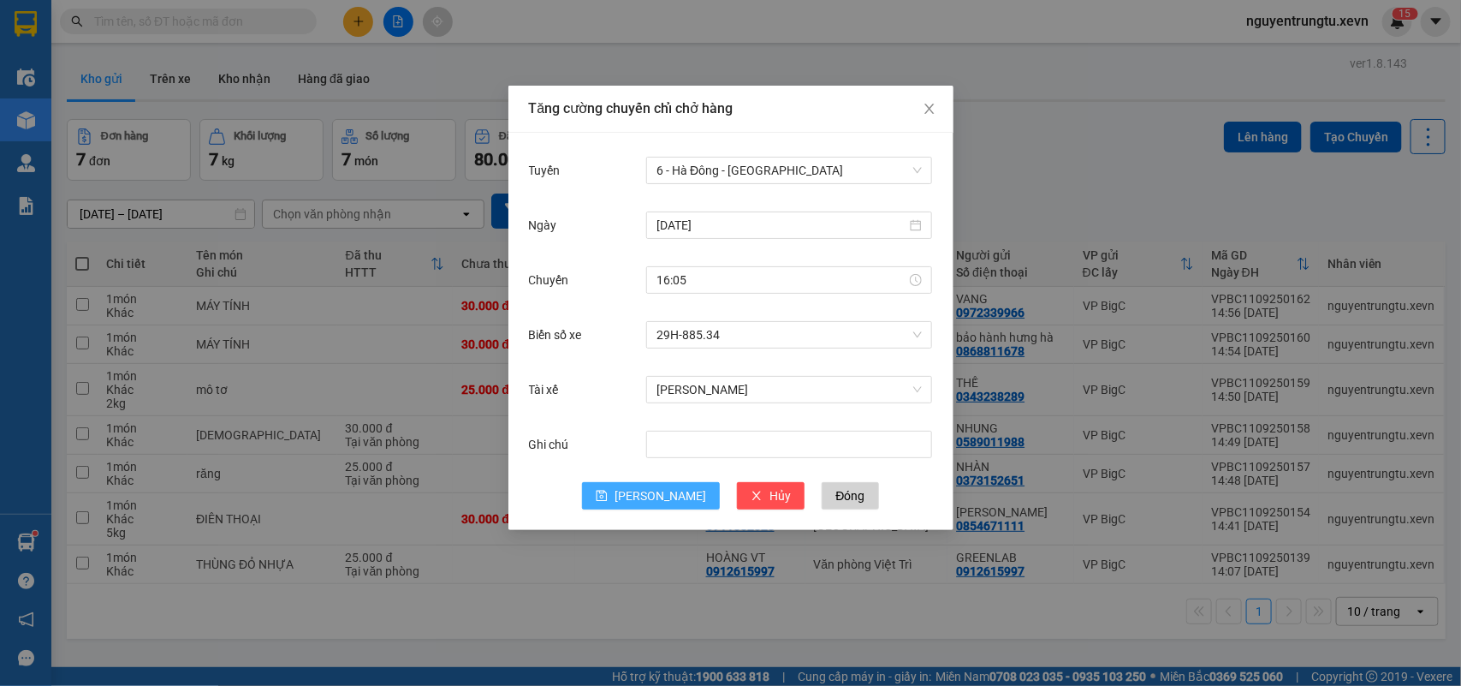
click at [608, 498] on icon "save" at bounding box center [602, 495] width 11 height 11
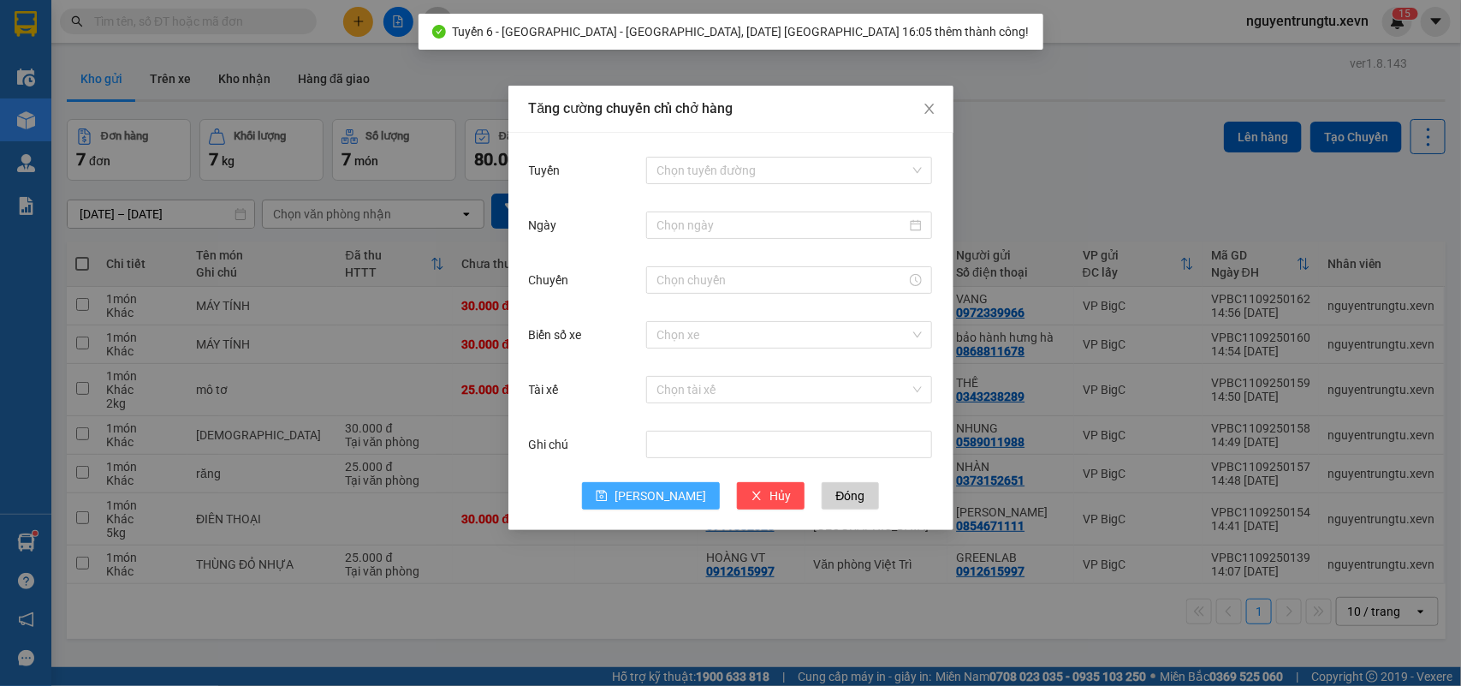
click at [997, 208] on div "Tăng cường chuyến chỉ chở hàng Tuyến Chọn tuyến đường Ngày Chuyến Biển số xe Ch…" at bounding box center [730, 343] width 1461 height 686
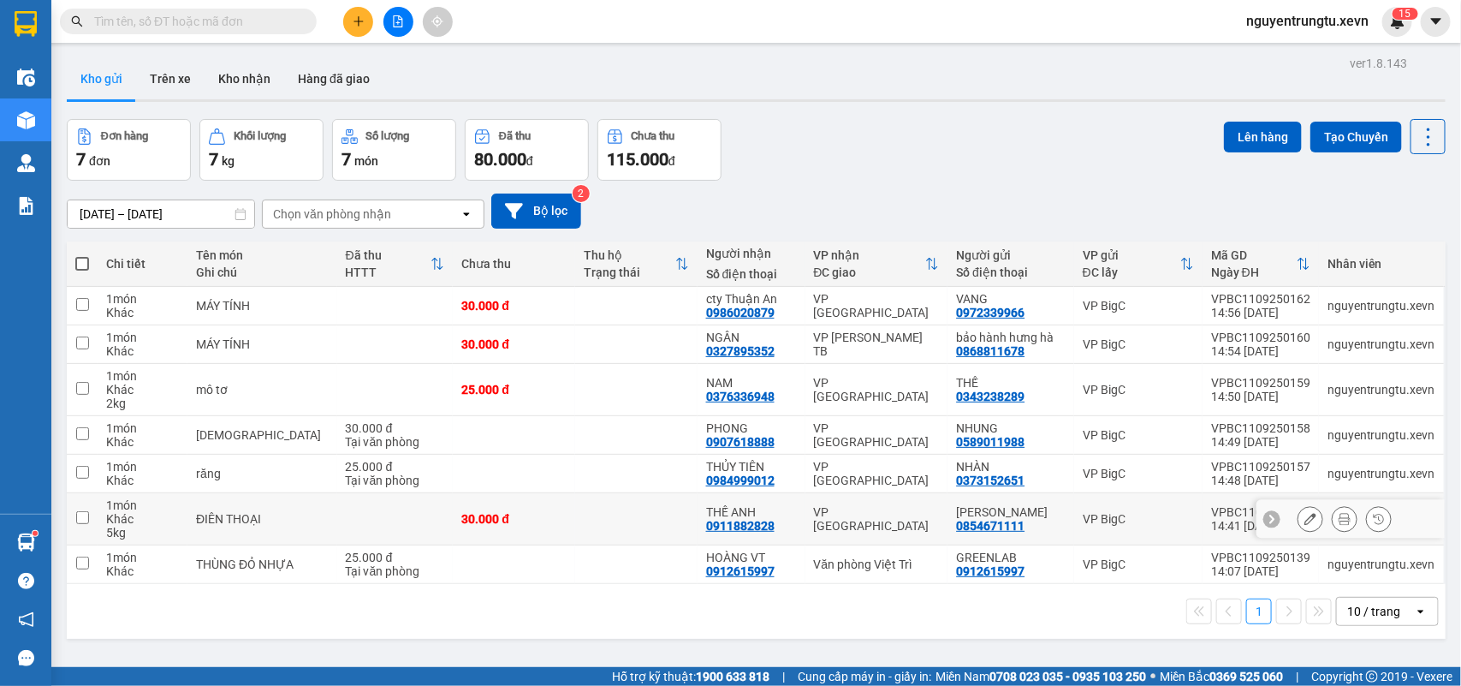
scroll to position [79, 0]
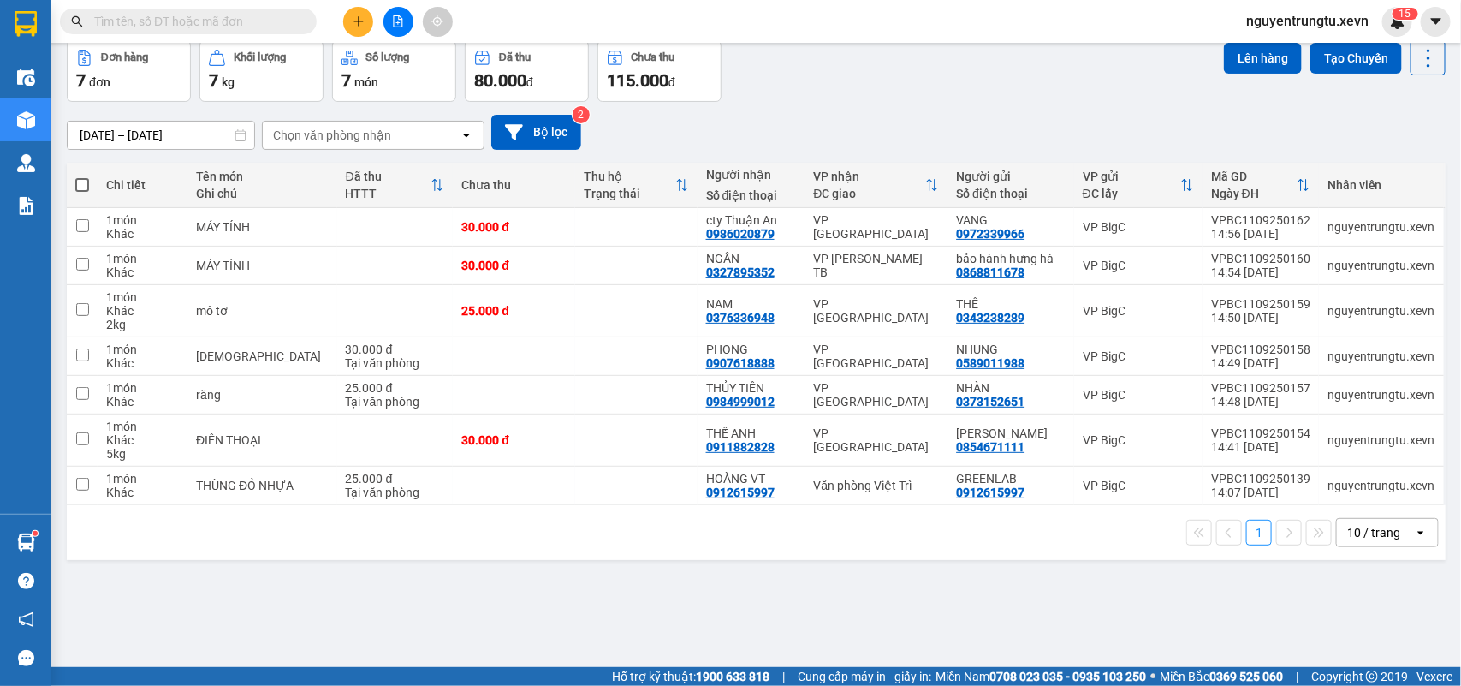
click at [351, 11] on button at bounding box center [358, 22] width 30 height 30
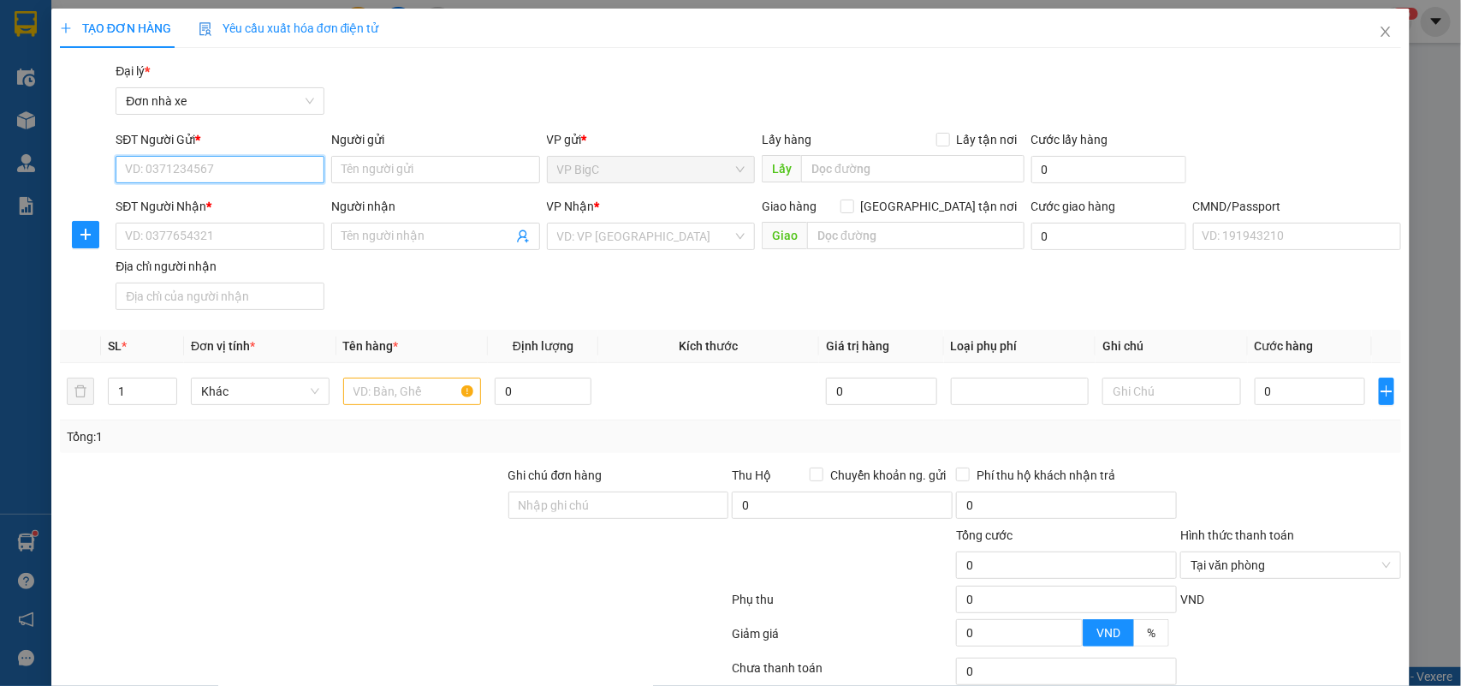
click at [272, 168] on input "SĐT Người Gửi *" at bounding box center [220, 169] width 209 height 27
click at [253, 204] on div "0969001648 - DUNG" at bounding box center [218, 203] width 186 height 19
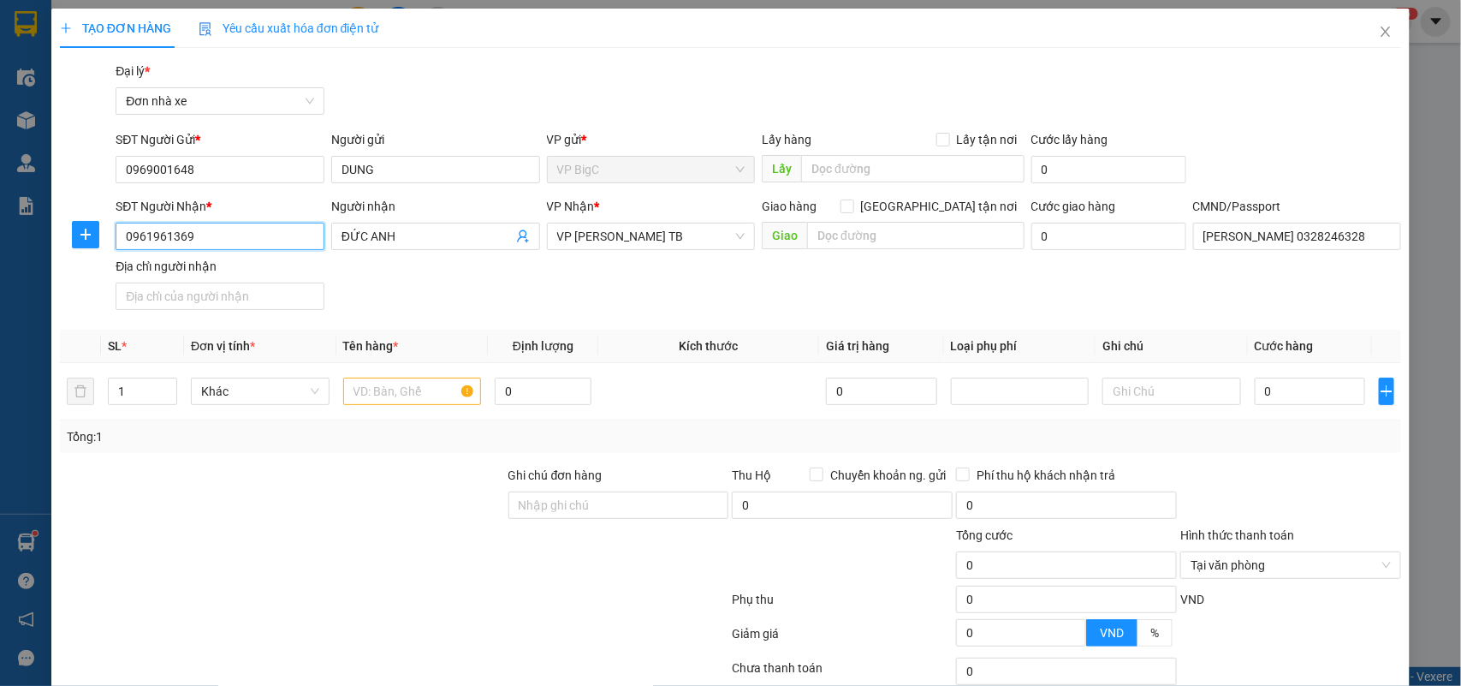
drag, startPoint x: 255, startPoint y: 234, endPoint x: 156, endPoint y: 247, distance: 100.1
click at [156, 247] on input "0961961369" at bounding box center [220, 236] width 209 height 27
click at [224, 234] on input "0961961369" at bounding box center [220, 236] width 209 height 27
drag, startPoint x: 270, startPoint y: 237, endPoint x: 0, endPoint y: 248, distance: 270.7
click at [0, 262] on div "TẠO ĐƠN HÀNG Yêu cầu xuất hóa đơn điện tử Transit Pickup Surcharge Ids Transit …" at bounding box center [730, 343] width 1461 height 686
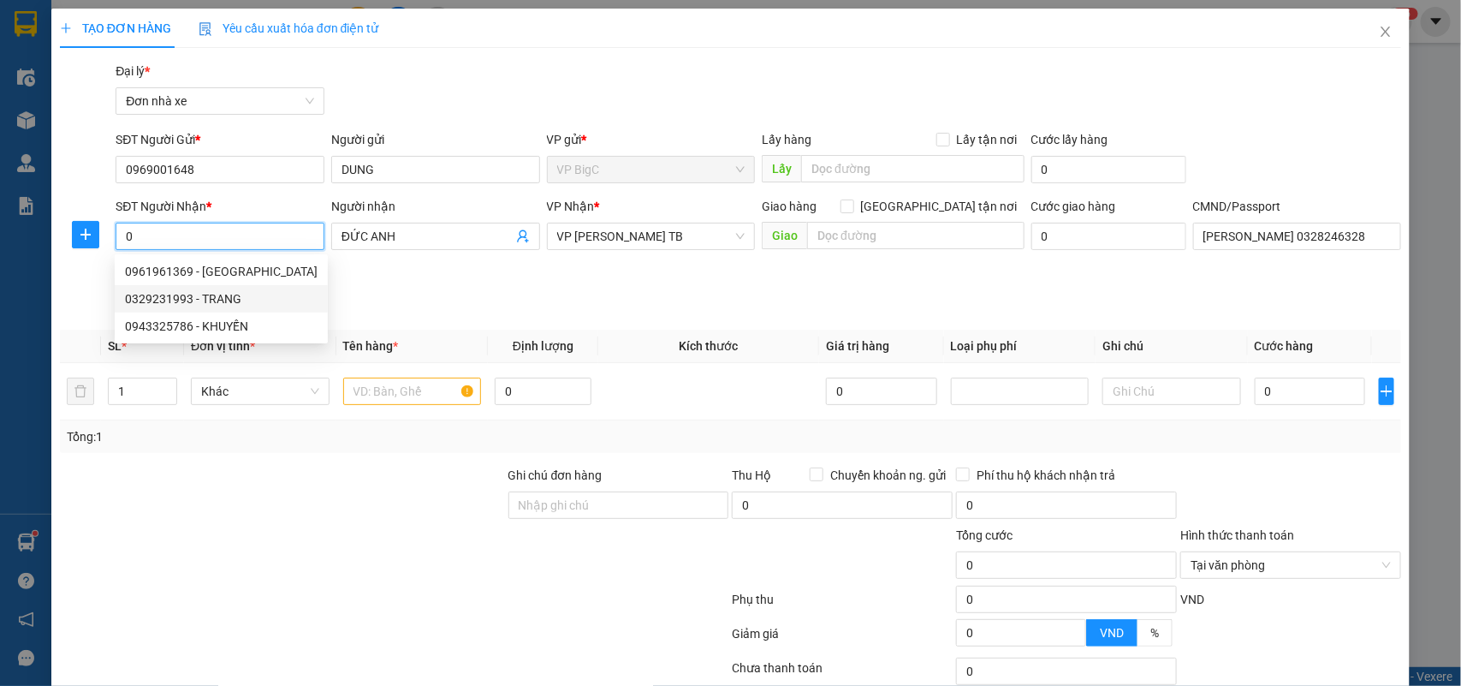
click at [224, 298] on div "0329231993 - TRANG" at bounding box center [221, 298] width 193 height 19
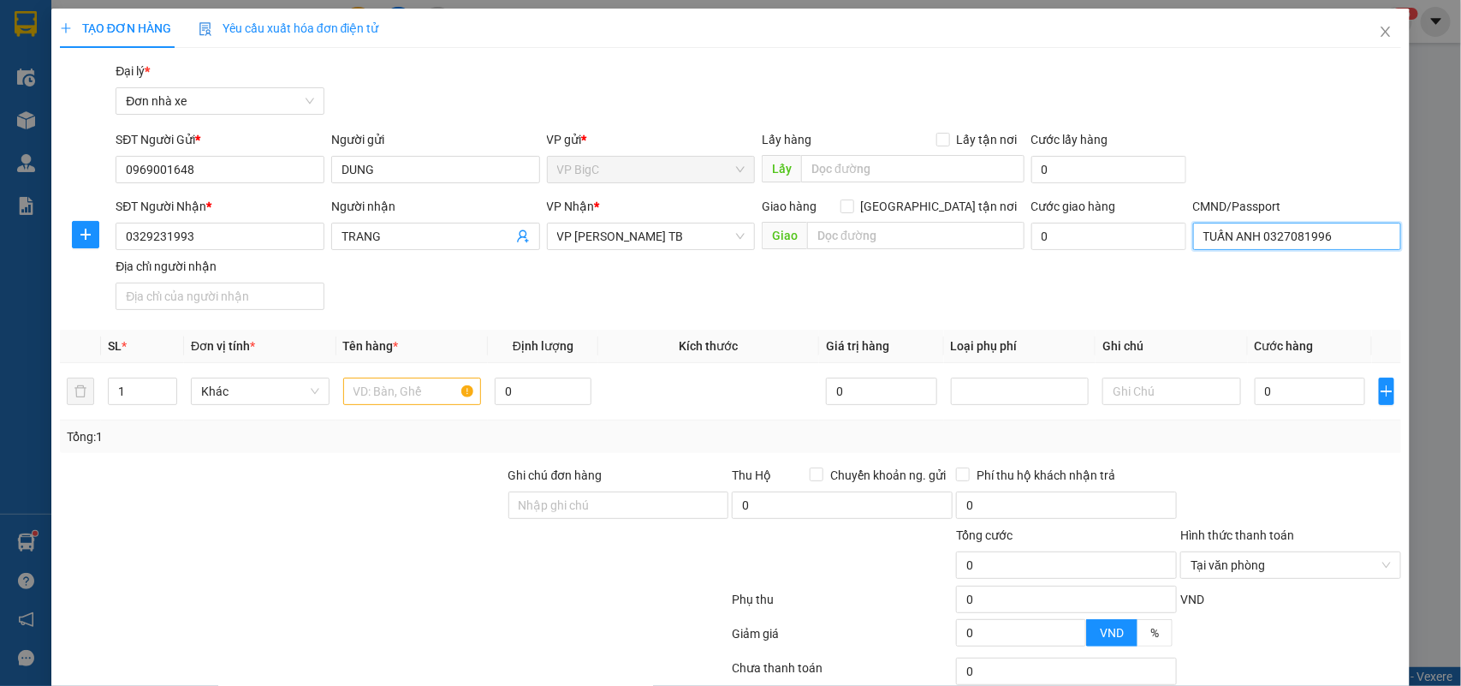
click at [1261, 227] on input "TUẤN ANH 0327081996" at bounding box center [1297, 236] width 209 height 27
drag, startPoint x: 419, startPoint y: 391, endPoint x: 409, endPoint y: 395, distance: 10.8
click at [415, 392] on input "text" at bounding box center [412, 390] width 139 height 27
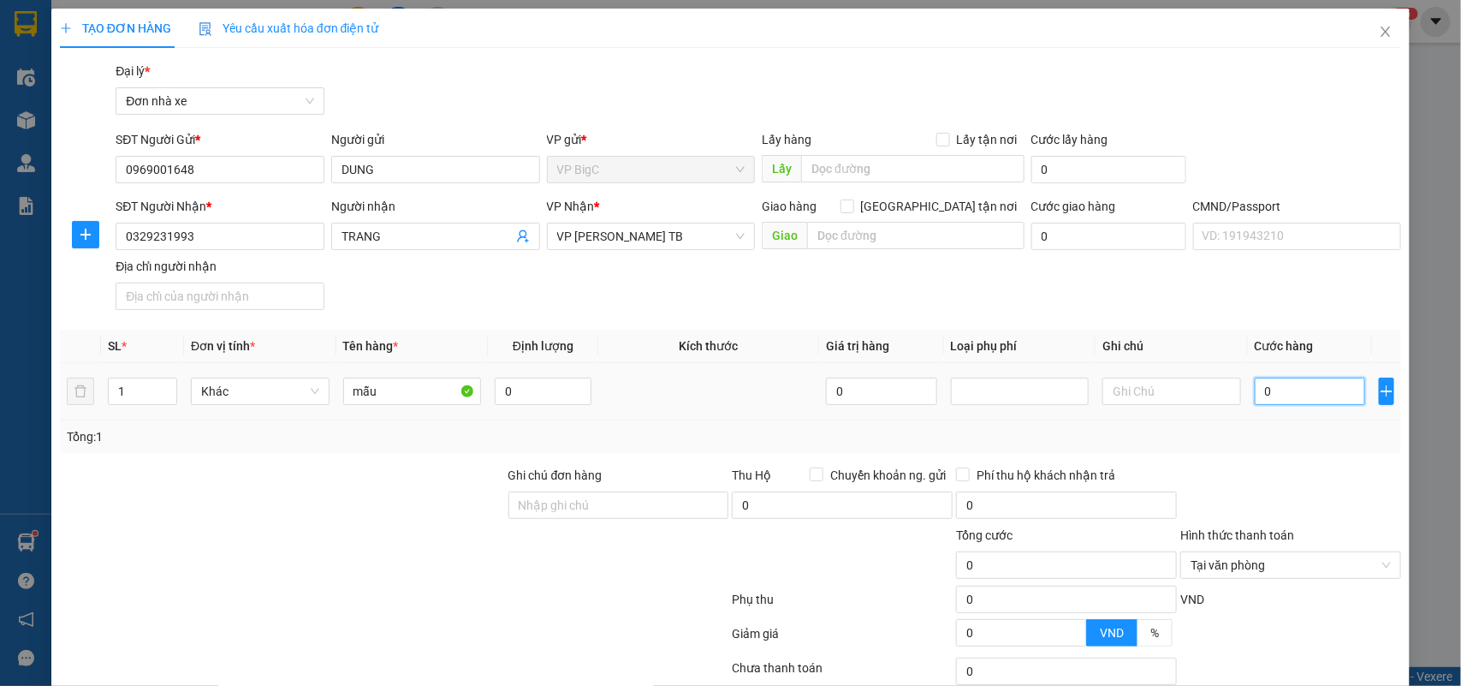
click at [1273, 401] on input "0" at bounding box center [1310, 390] width 110 height 27
click at [1374, 452] on div "Tổng: 1" at bounding box center [731, 436] width 1342 height 33
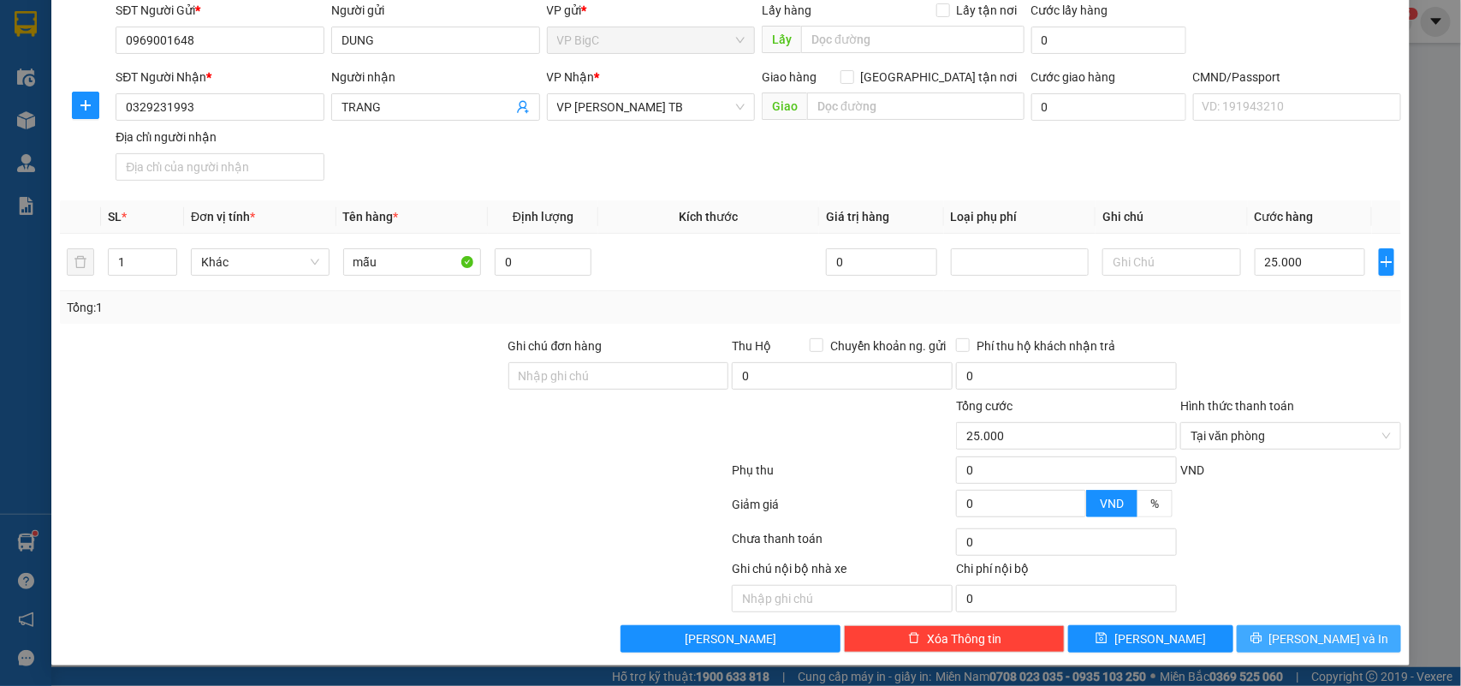
click at [1340, 631] on button "[PERSON_NAME] và In" at bounding box center [1319, 638] width 164 height 27
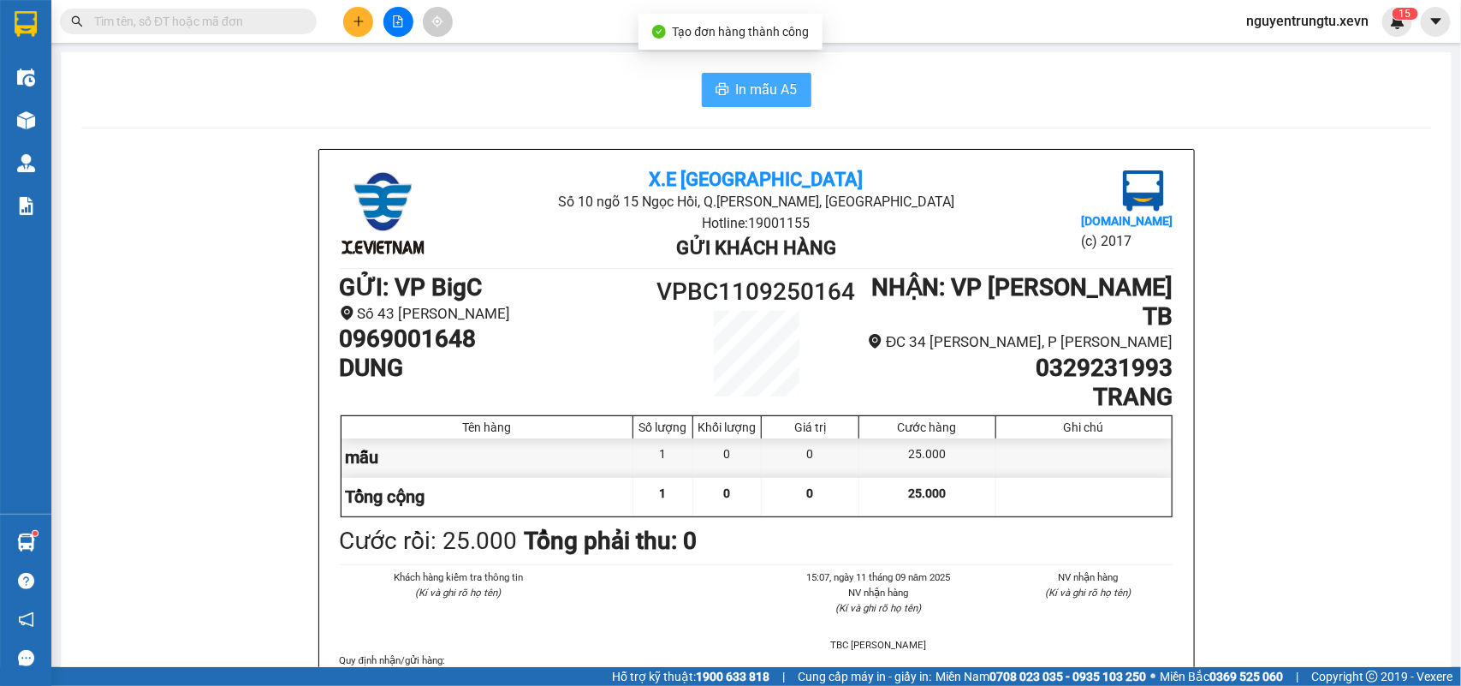
click at [723, 84] on button "In mẫu A5" at bounding box center [757, 90] width 110 height 34
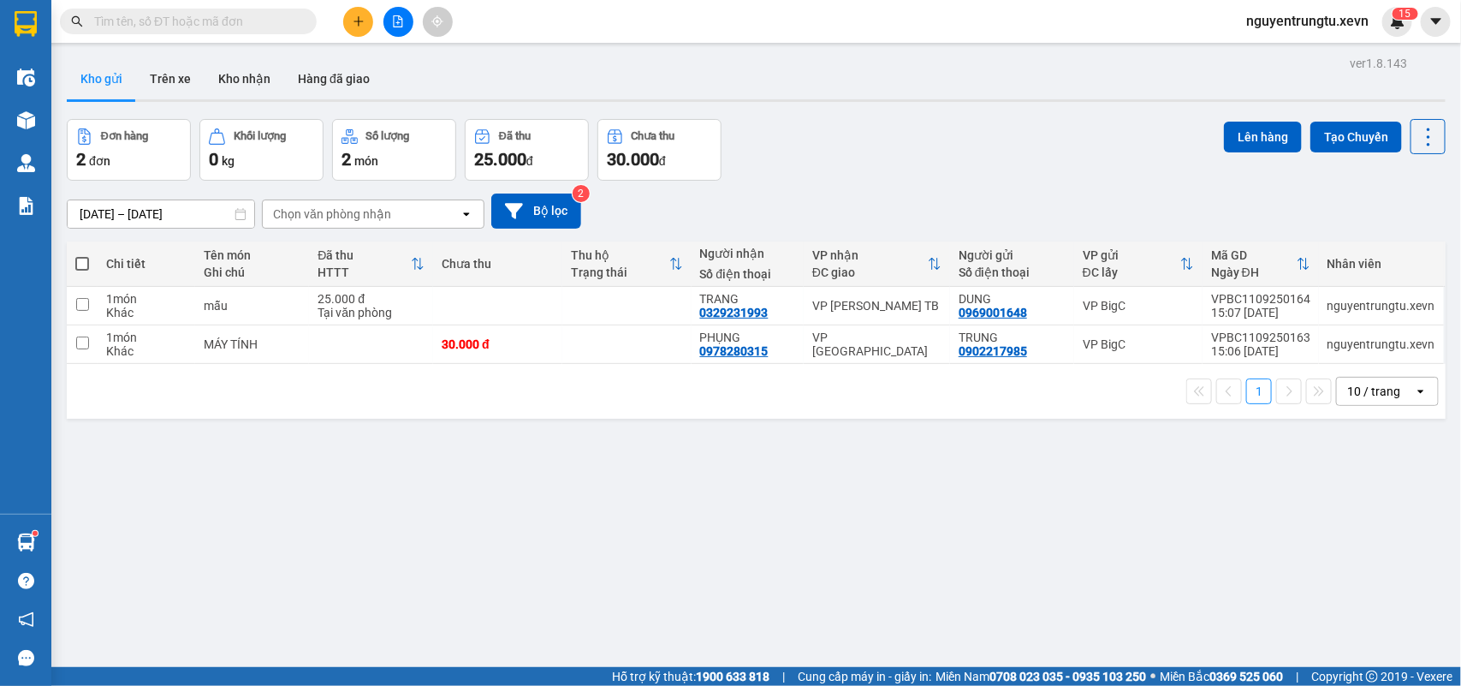
click at [387, 24] on button at bounding box center [398, 22] width 30 height 30
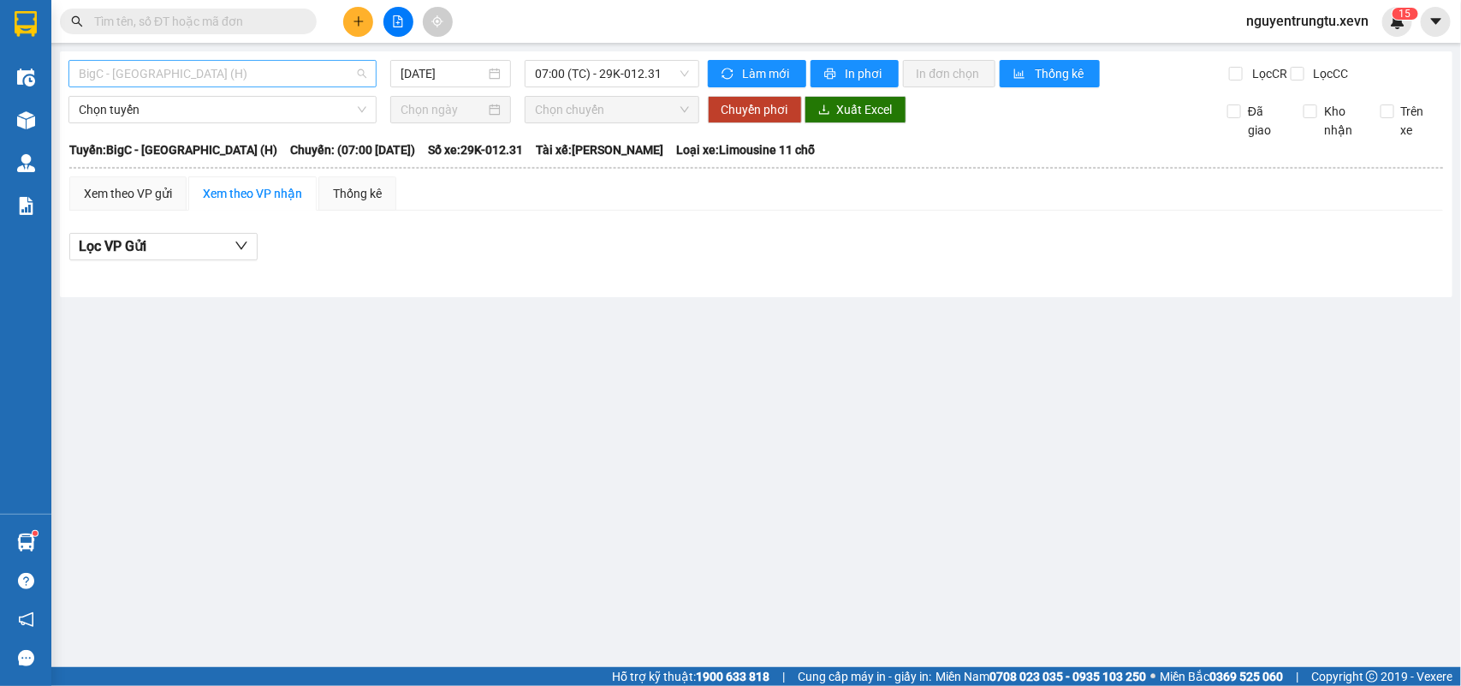
click at [207, 69] on span "BigC - [GEOGRAPHIC_DATA] (H)" at bounding box center [223, 74] width 288 height 26
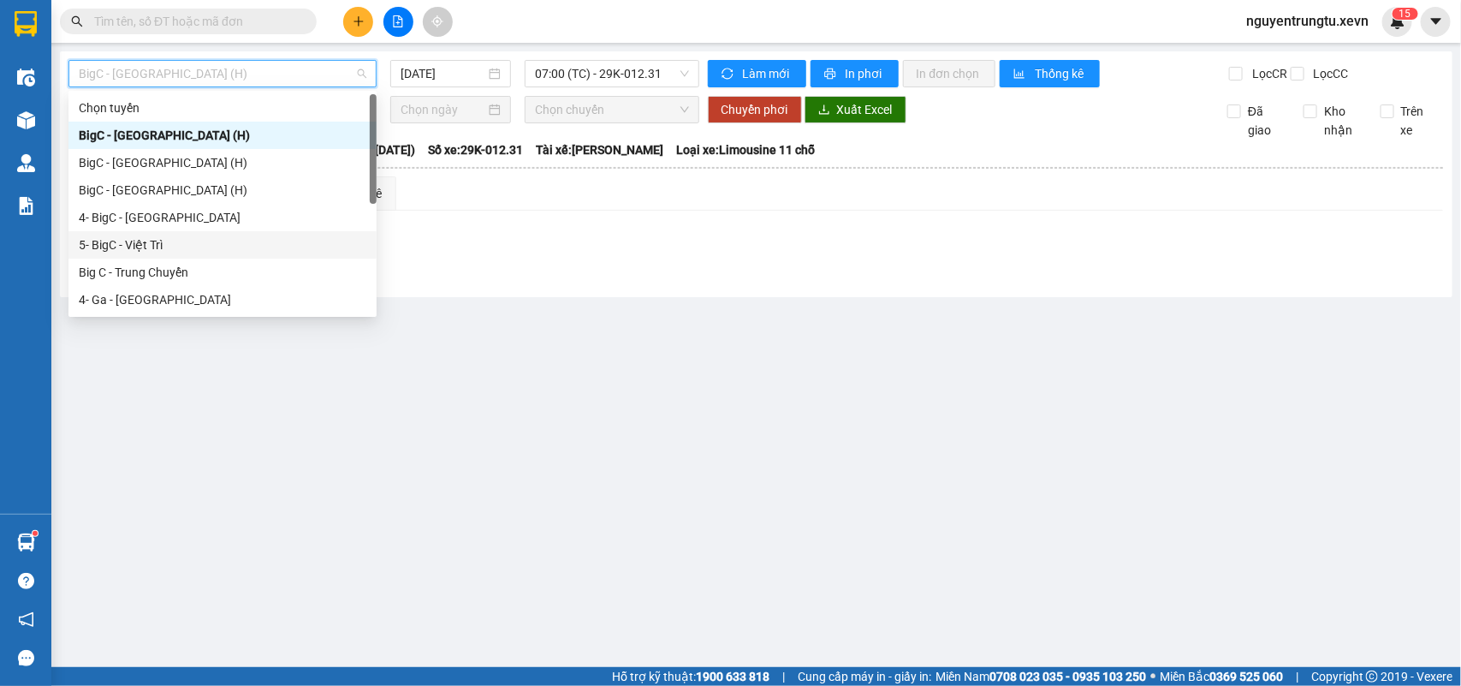
click at [158, 242] on div "5- BigC - Việt Trì" at bounding box center [223, 244] width 288 height 19
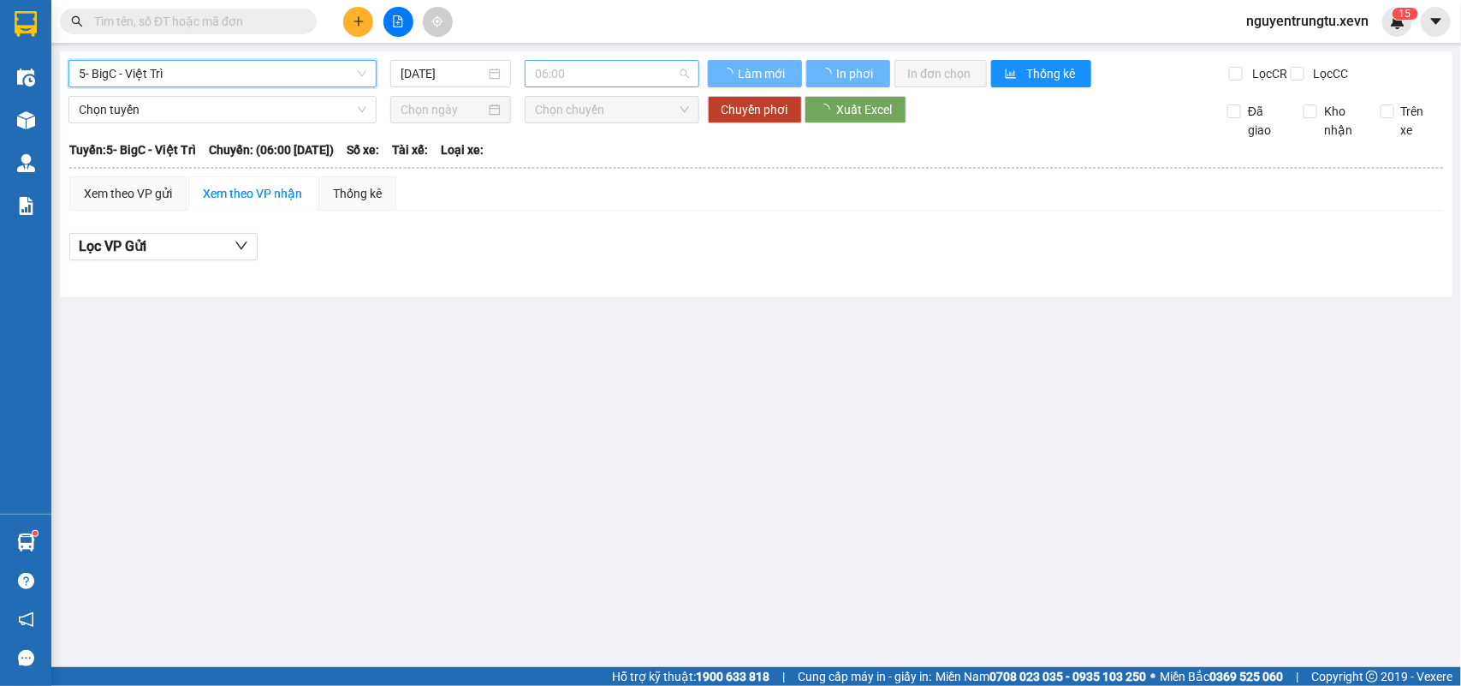
click at [525, 74] on div "06:00" at bounding box center [612, 73] width 174 height 27
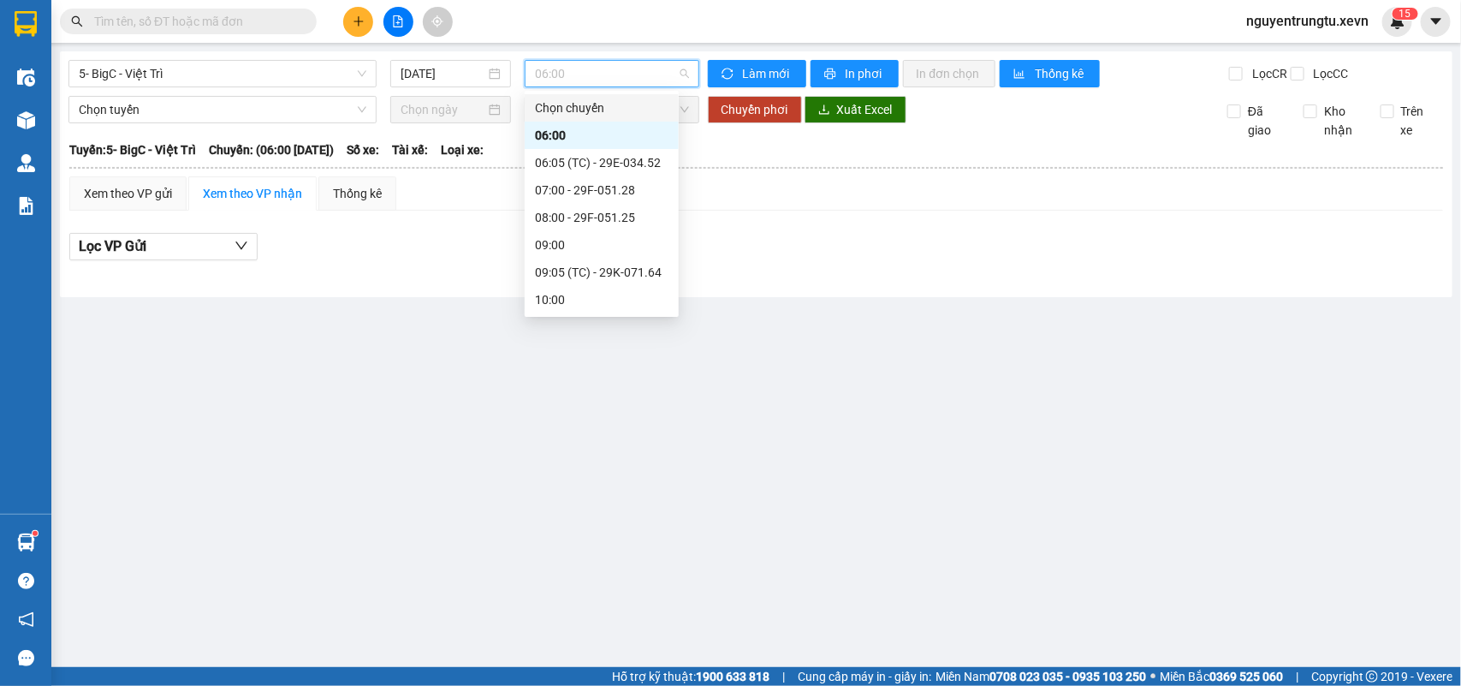
scroll to position [437, 0]
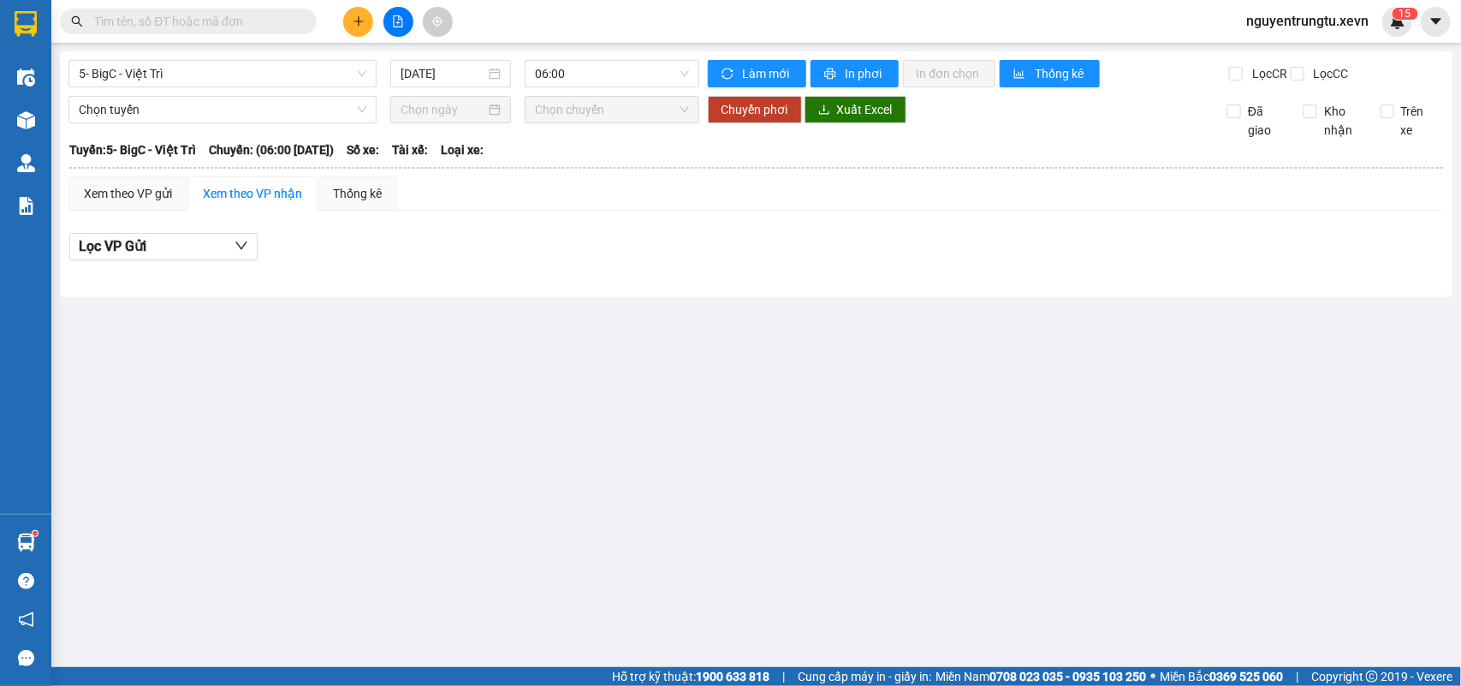
click at [576, 396] on main "5- BigC - [GEOGRAPHIC_DATA] [DATE] 06:00 Làm mới In phơi In đơn chọn Thống kê L…" at bounding box center [730, 333] width 1461 height 667
drag, startPoint x: 340, startPoint y: 14, endPoint x: 360, endPoint y: 26, distance: 23.8
click at [342, 14] on div at bounding box center [398, 22] width 128 height 30
click at [364, 32] on button at bounding box center [358, 22] width 30 height 30
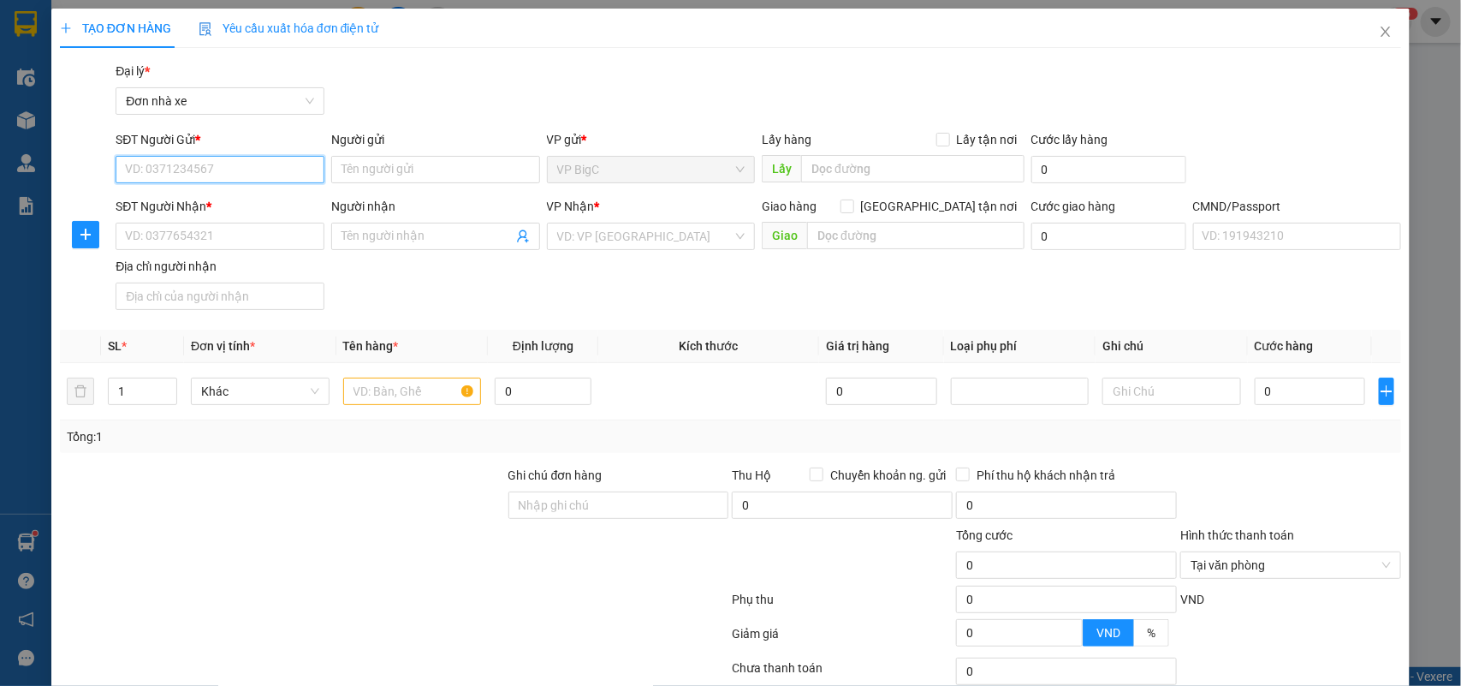
click at [231, 175] on input "SĐT Người Gửi *" at bounding box center [220, 169] width 209 height 27
click at [248, 205] on div "0338111291 - TIẾN" at bounding box center [218, 203] width 186 height 19
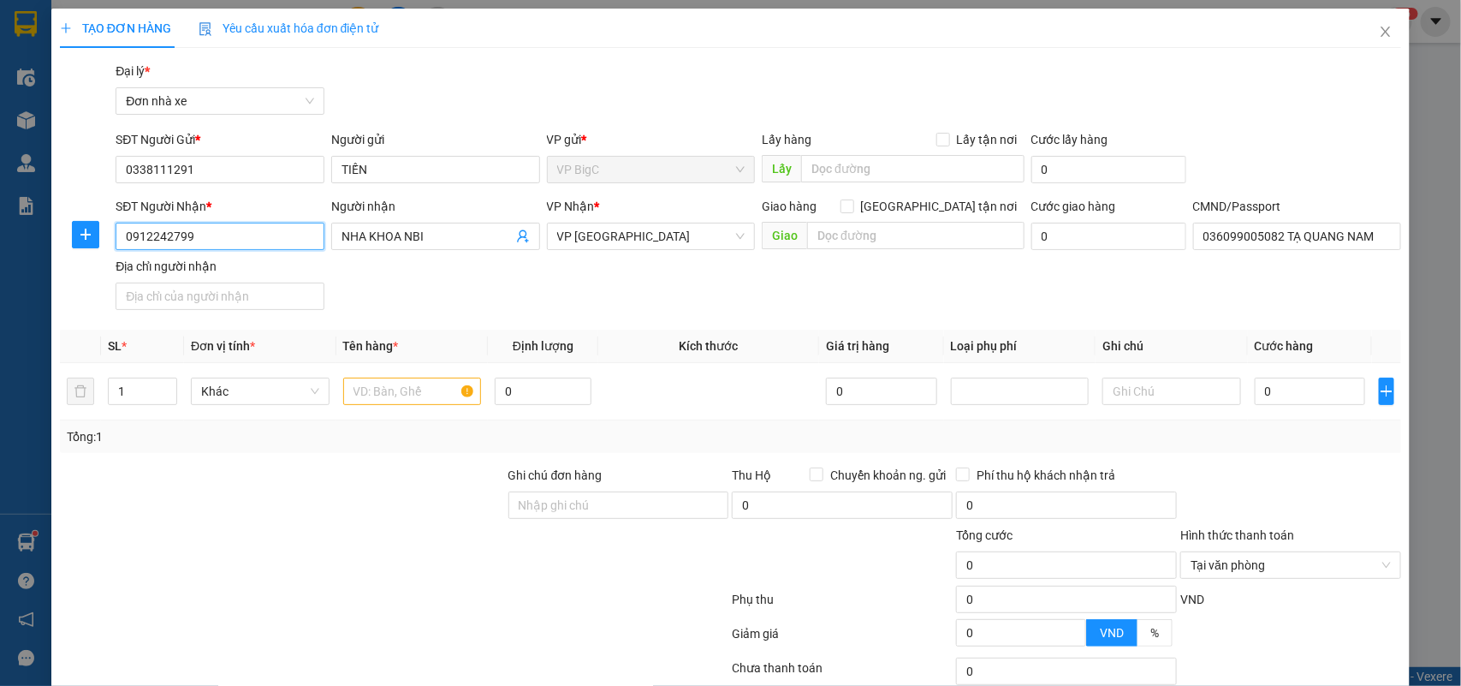
drag, startPoint x: 235, startPoint y: 233, endPoint x: 5, endPoint y: 250, distance: 230.9
click at [13, 250] on div "TẠO ĐƠN HÀNG Yêu cầu xuất hóa đơn điện tử Transit Pickup Surcharge Ids Transit …" at bounding box center [730, 343] width 1461 height 686
click at [293, 274] on div "0943696992 - NHA KHOA NBI" at bounding box center [218, 271] width 186 height 19
click at [412, 388] on input "text" at bounding box center [412, 390] width 139 height 27
click at [1319, 395] on input "0" at bounding box center [1310, 390] width 110 height 27
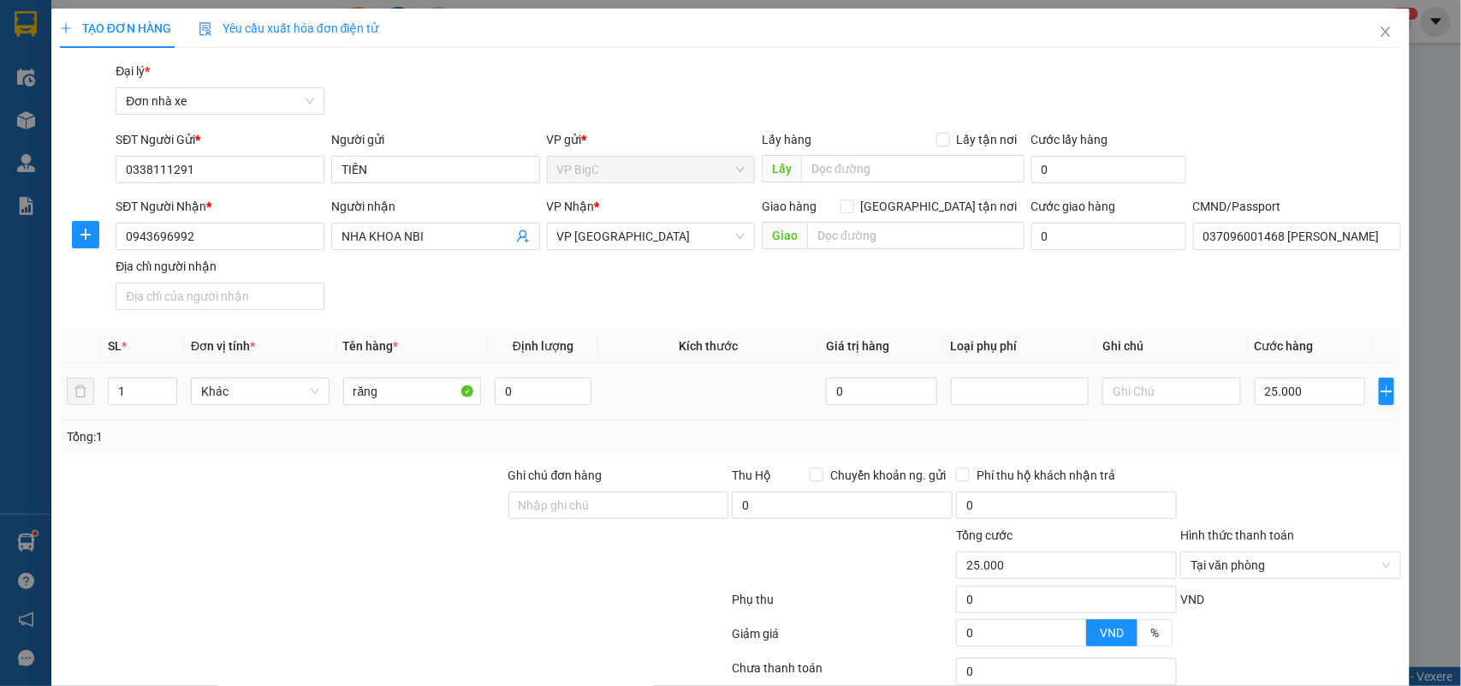
click at [1316, 447] on div "Tổng: 1" at bounding box center [731, 436] width 1342 height 33
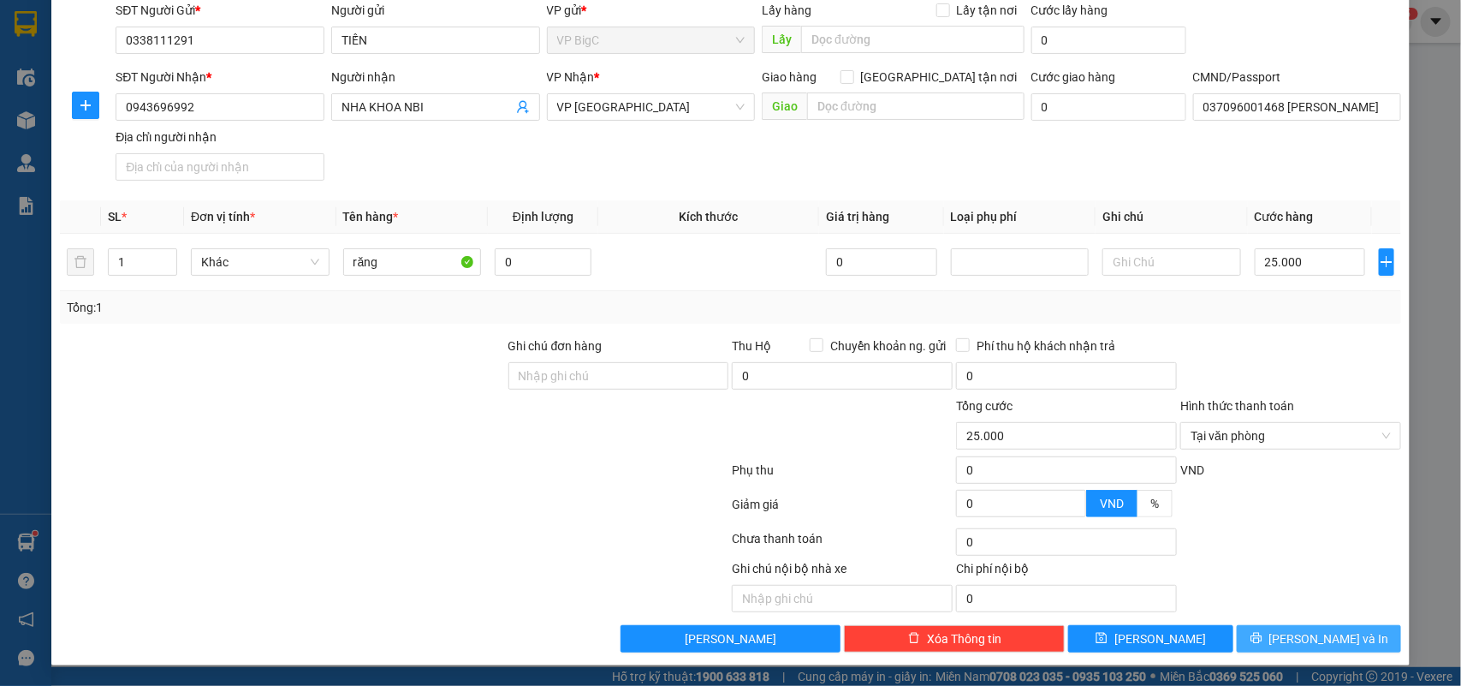
click at [1338, 644] on button "[PERSON_NAME] và In" at bounding box center [1319, 638] width 164 height 27
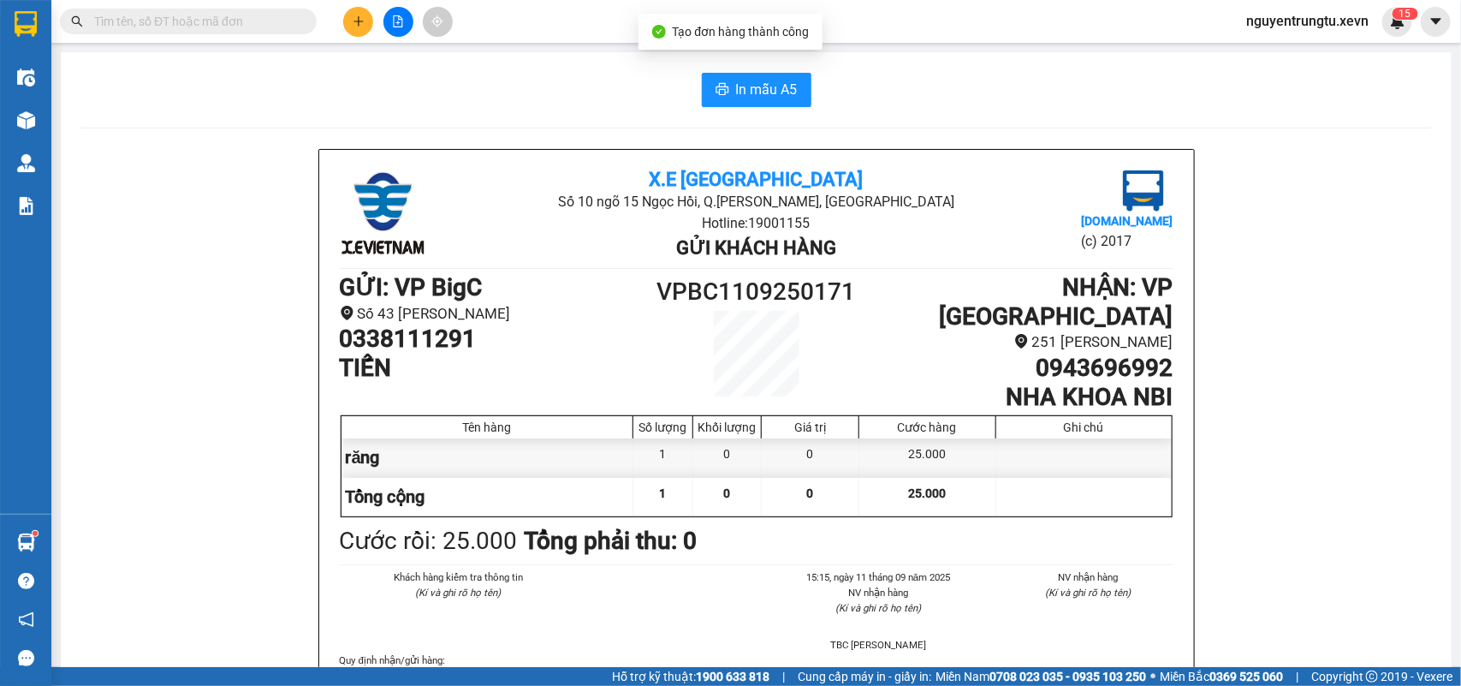
click at [786, 88] on span "In mẫu A5" at bounding box center [767, 89] width 62 height 21
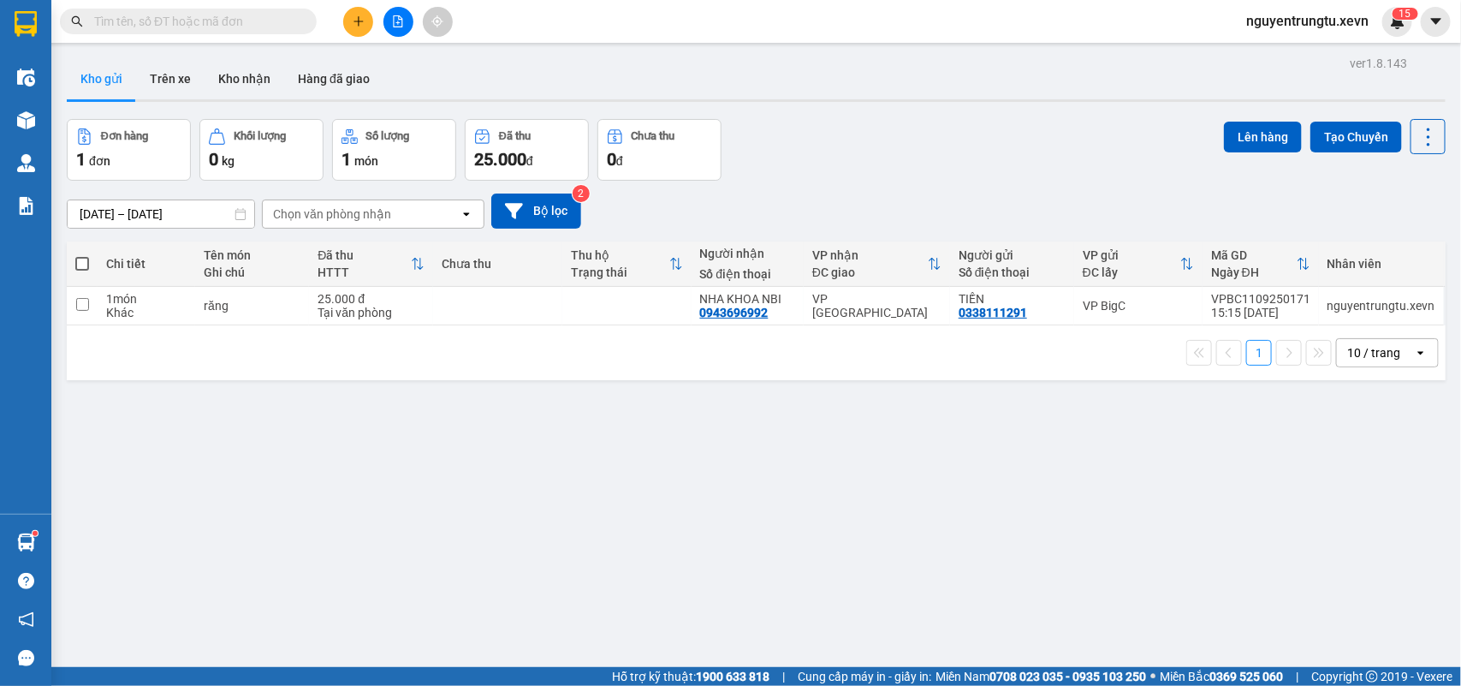
drag, startPoint x: 262, startPoint y: 31, endPoint x: 257, endPoint y: 21, distance: 10.7
click at [259, 28] on span at bounding box center [188, 22] width 257 height 26
click at [257, 21] on input "text" at bounding box center [195, 21] width 202 height 19
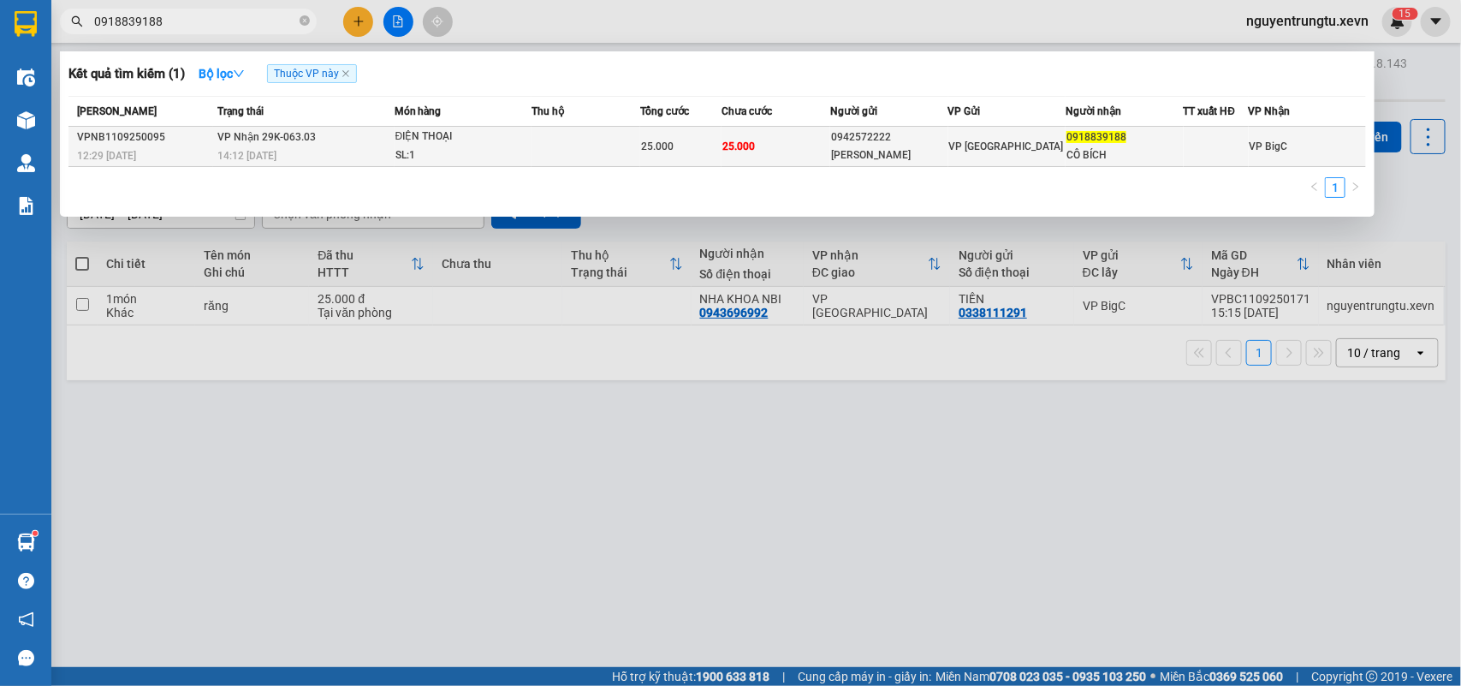
click at [544, 156] on td at bounding box center [586, 147] width 109 height 40
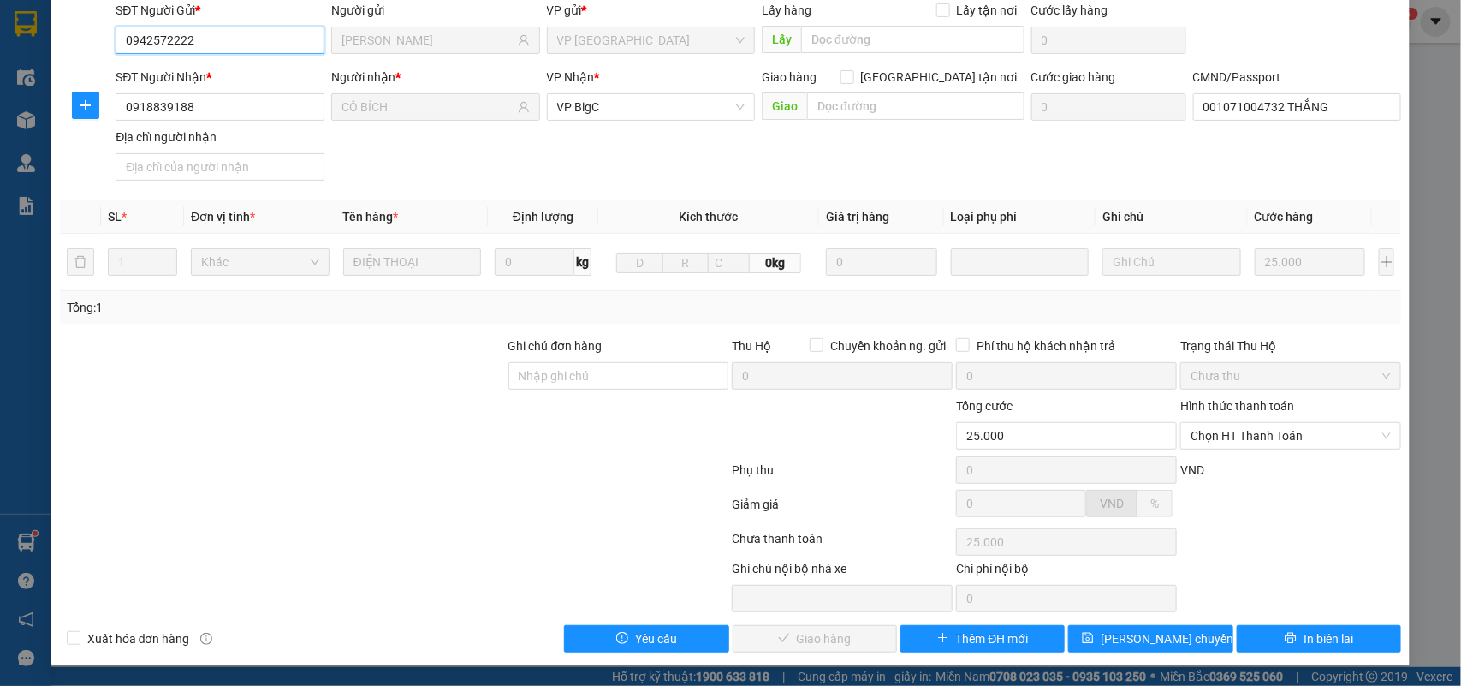
scroll to position [135, 0]
click at [1298, 399] on div "Hình thức thanh toán" at bounding box center [1290, 409] width 221 height 26
click at [1273, 441] on span "Chọn HT Thanh Toán" at bounding box center [1291, 436] width 200 height 26
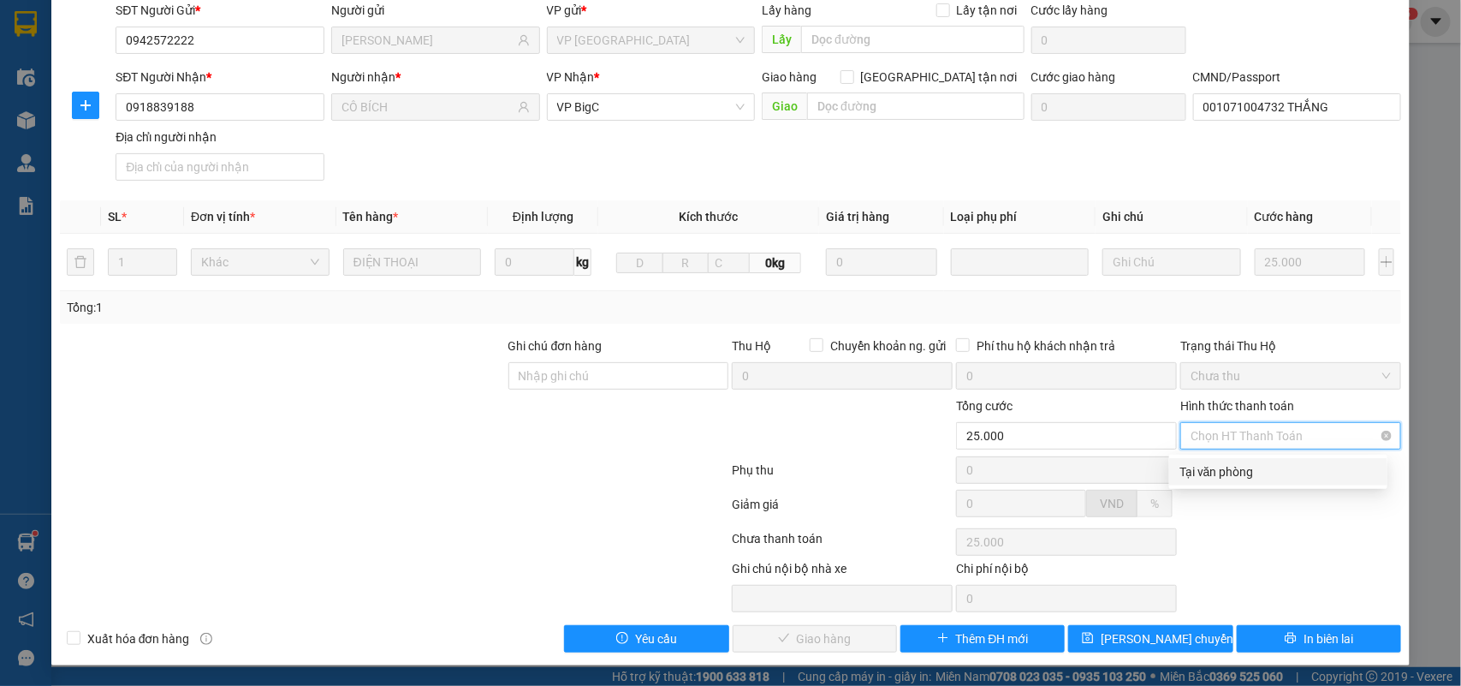
click at [1271, 471] on div "Tại văn phòng" at bounding box center [1279, 471] width 198 height 19
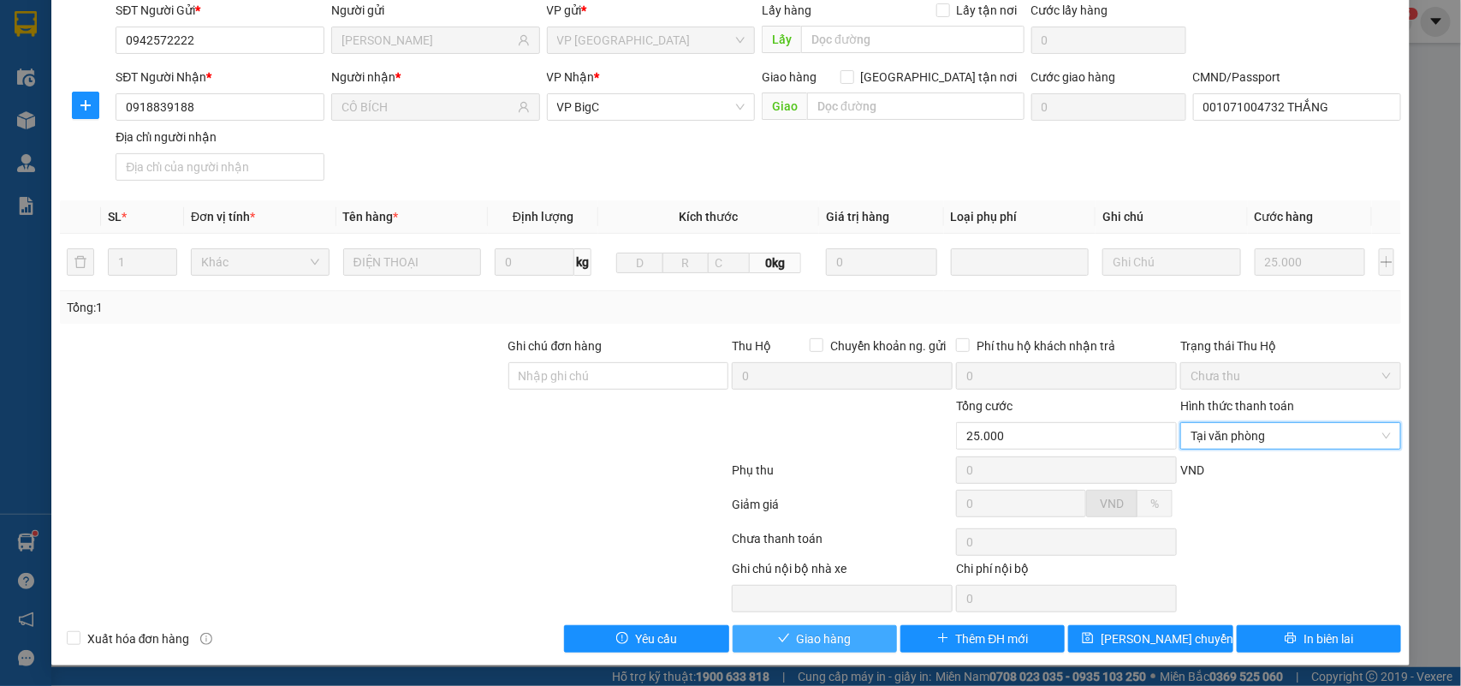
click at [841, 629] on button "Giao hàng" at bounding box center [815, 638] width 164 height 27
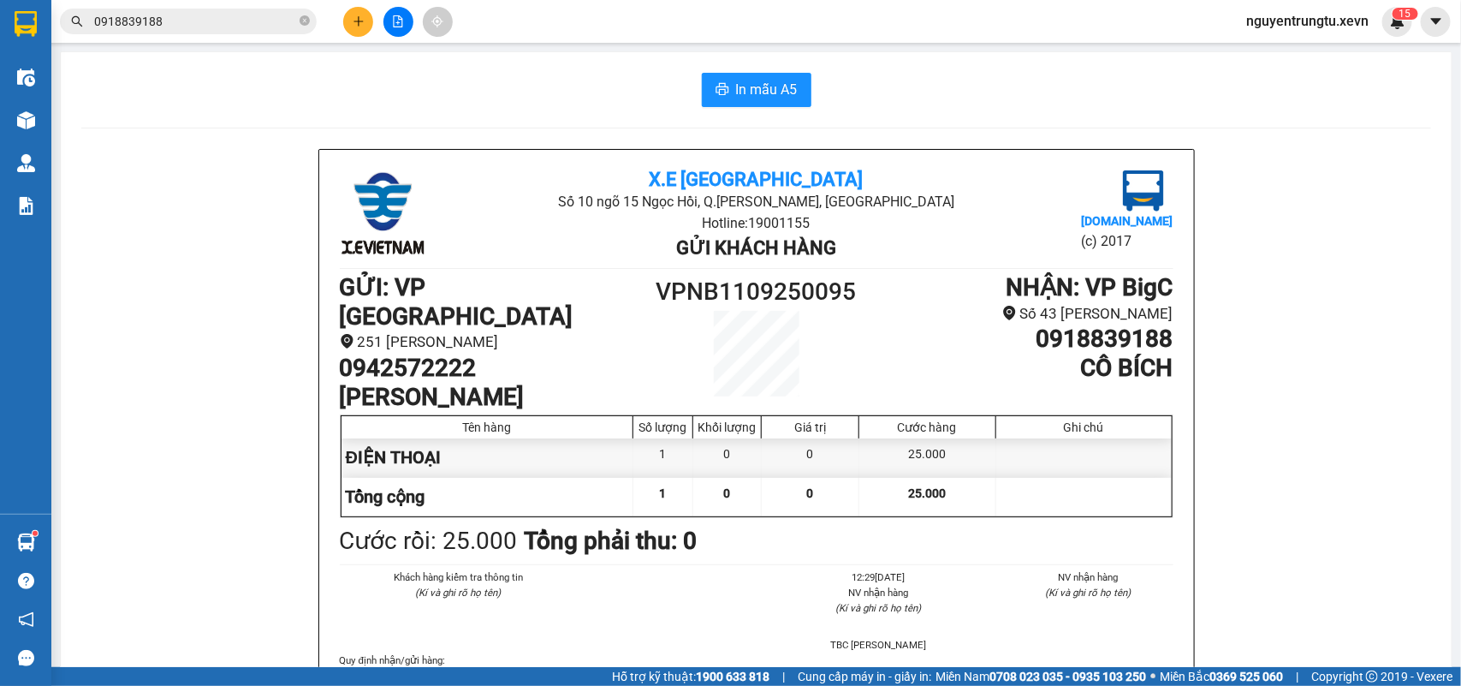
click at [357, 9] on button at bounding box center [358, 22] width 30 height 30
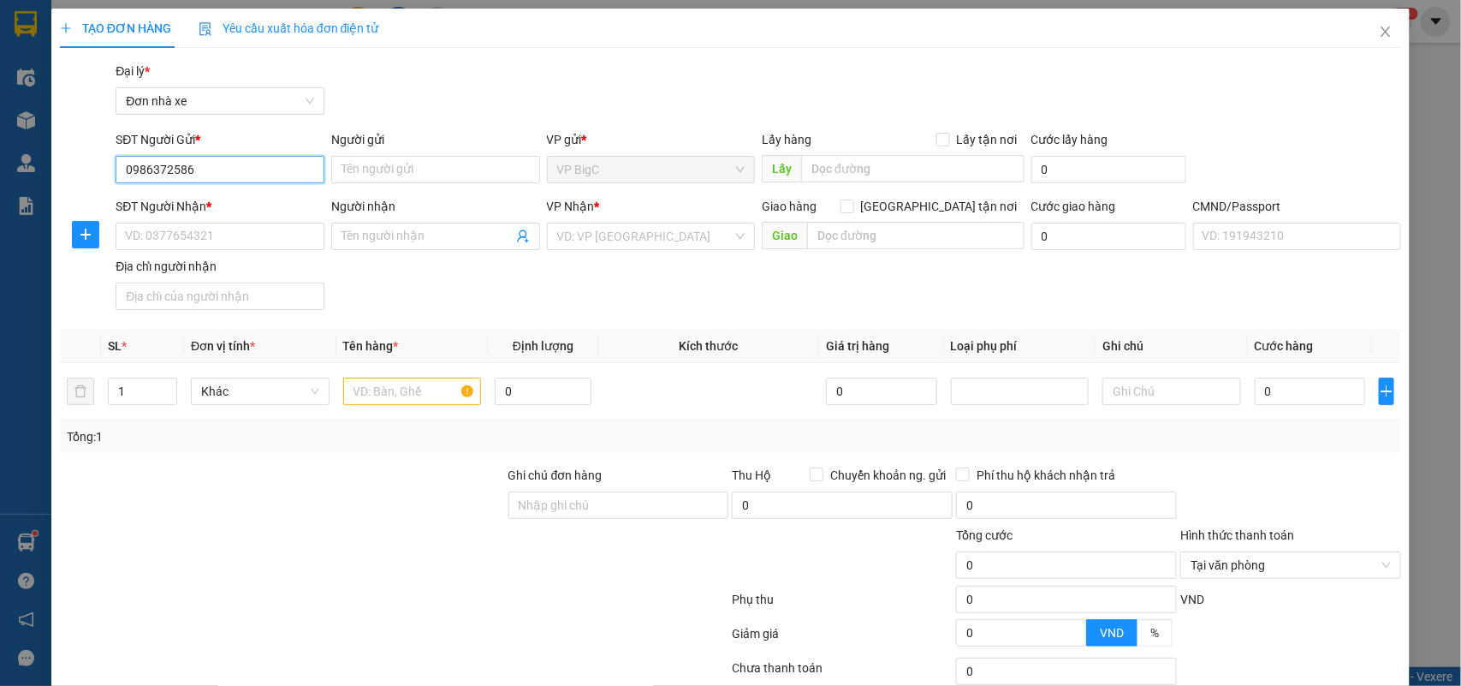
drag, startPoint x: 178, startPoint y: 176, endPoint x: 211, endPoint y: 198, distance: 39.7
click at [181, 176] on input "0986372586" at bounding box center [220, 169] width 209 height 27
click at [186, 171] on input "0986372586" at bounding box center [220, 169] width 209 height 27
click at [240, 210] on div "0986372086 - LAD HUY HIỆU" at bounding box center [218, 203] width 186 height 19
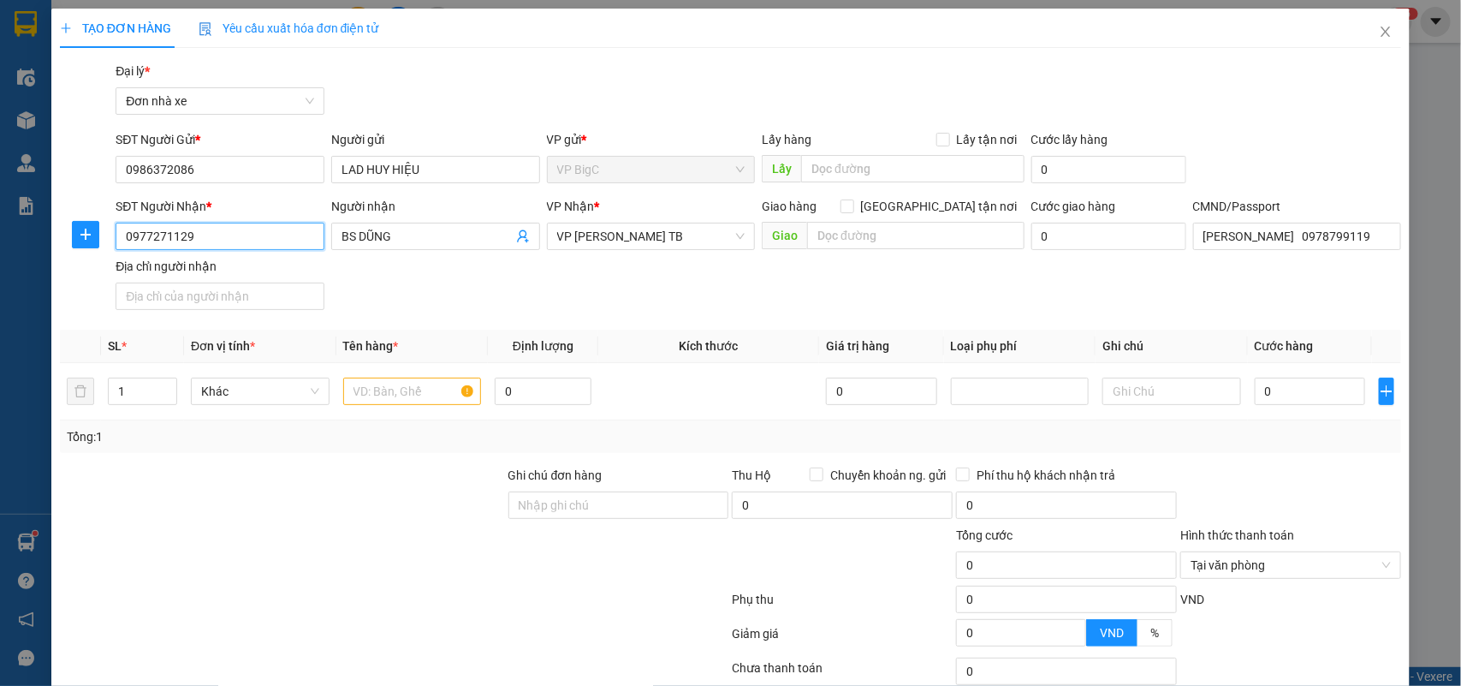
drag, startPoint x: 27, startPoint y: 238, endPoint x: 0, endPoint y: 251, distance: 30.3
click at [0, 251] on div "TẠO ĐƠN HÀNG Yêu cầu xuất hóa đơn điện tử Transit Pickup Surcharge Ids Transit …" at bounding box center [730, 343] width 1461 height 686
click at [245, 266] on div "0979812928 - [PERSON_NAME]" at bounding box center [218, 271] width 186 height 19
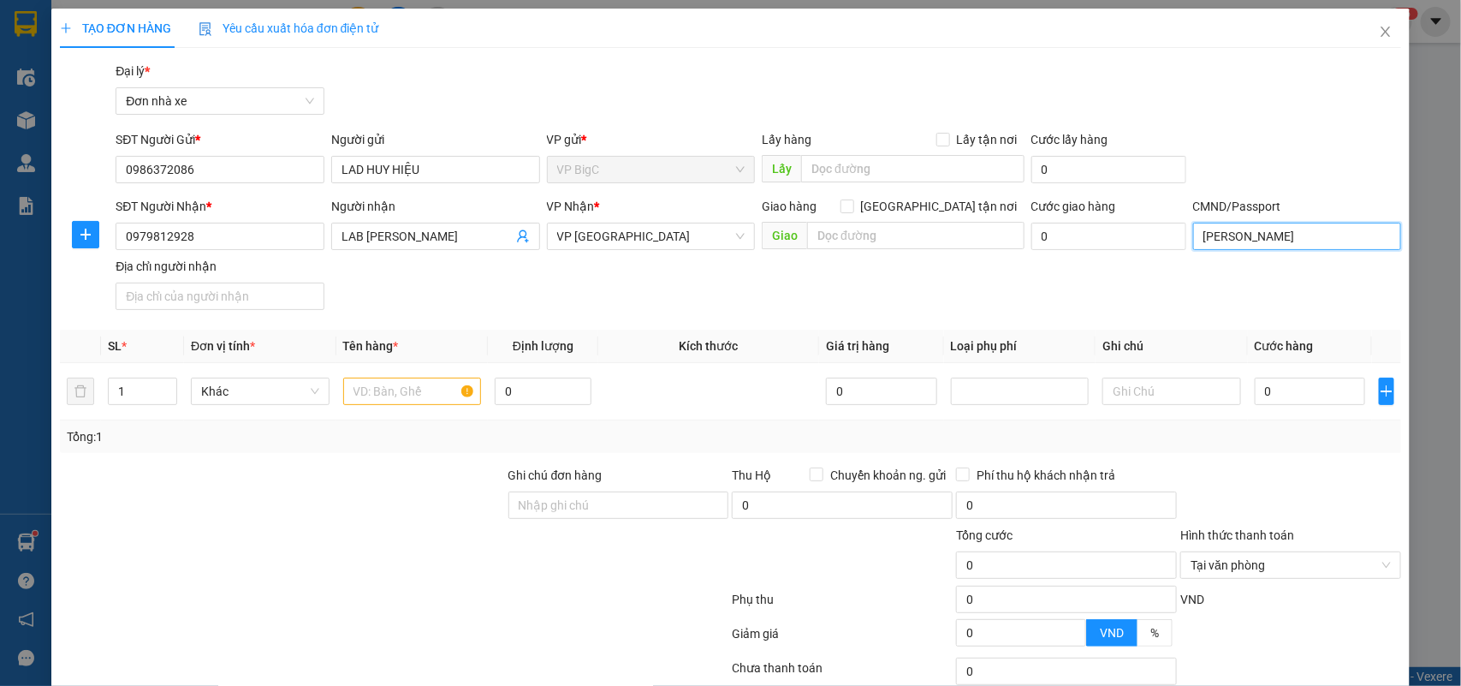
click at [1301, 245] on input "[PERSON_NAME]" at bounding box center [1297, 236] width 209 height 27
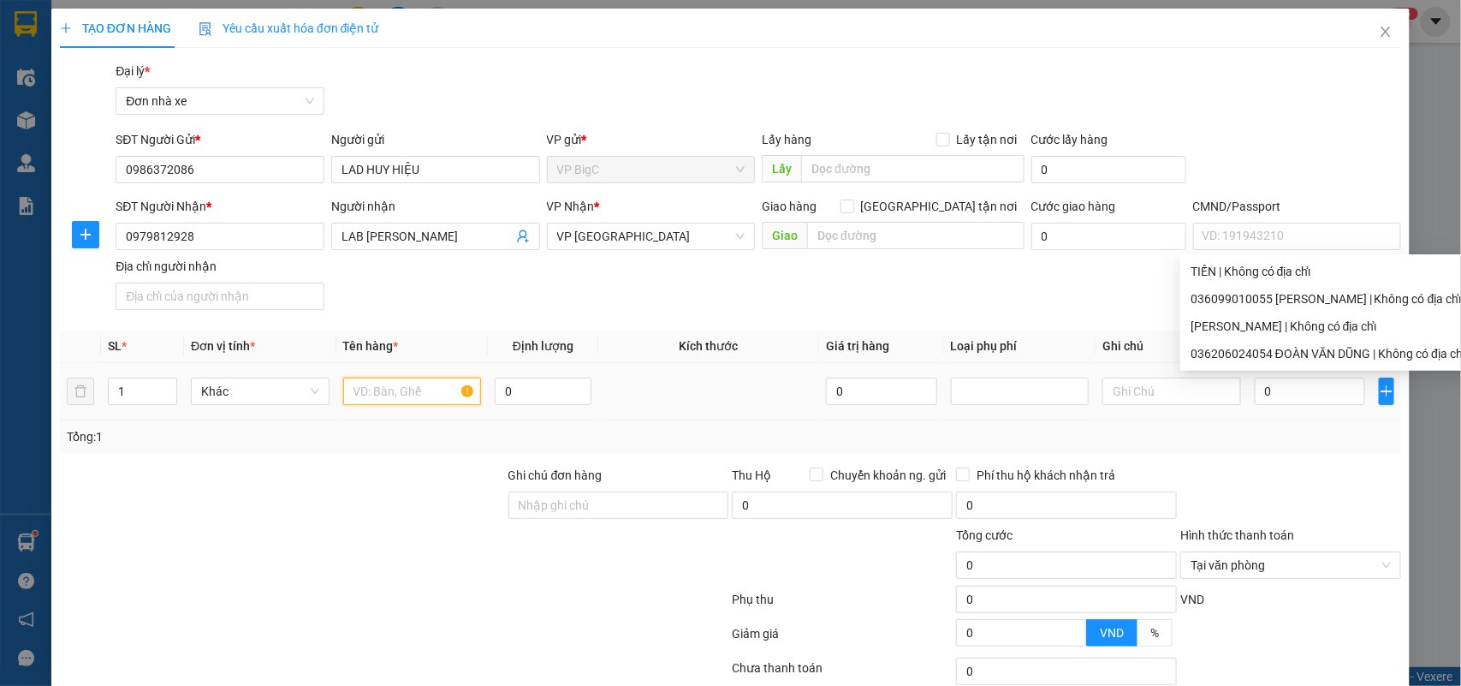
click at [415, 382] on input "text" at bounding box center [412, 390] width 139 height 27
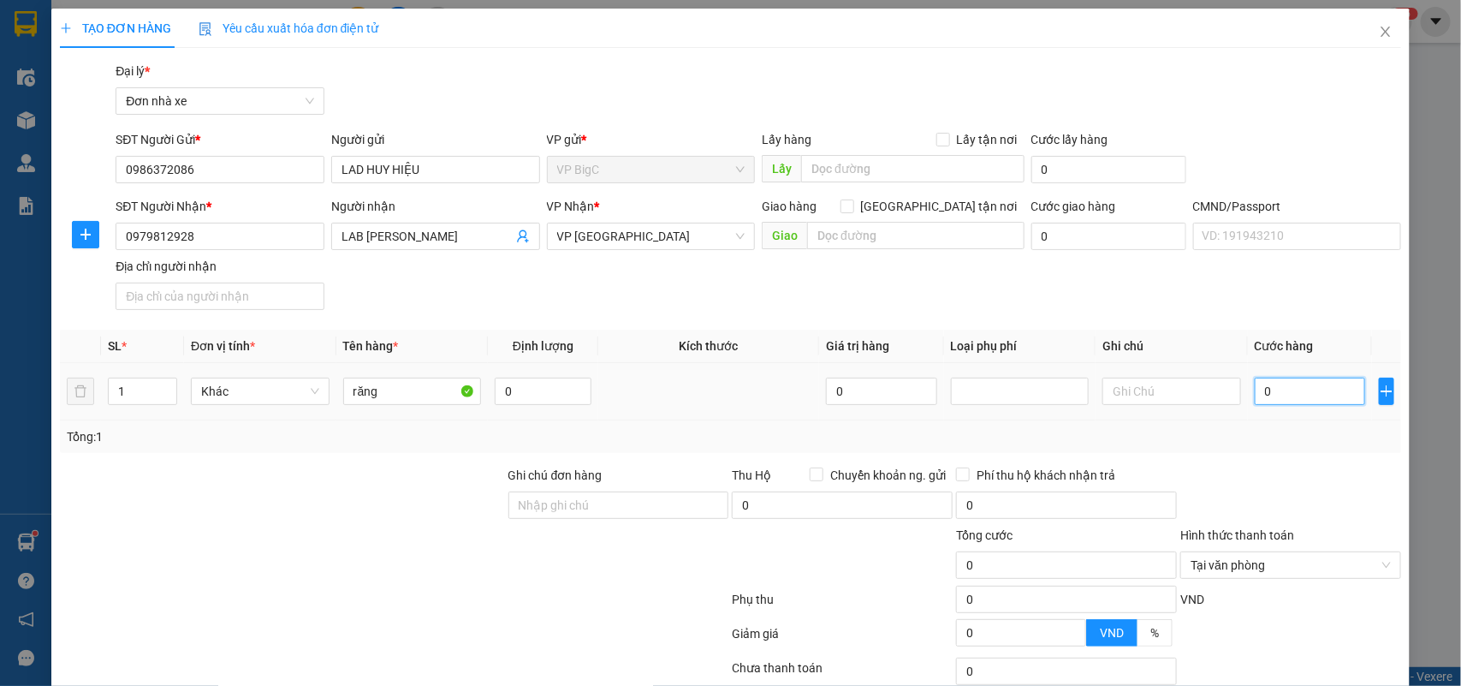
click at [1311, 395] on input "0" at bounding box center [1310, 390] width 110 height 27
click at [1327, 424] on div "Tổng: 1" at bounding box center [731, 436] width 1342 height 33
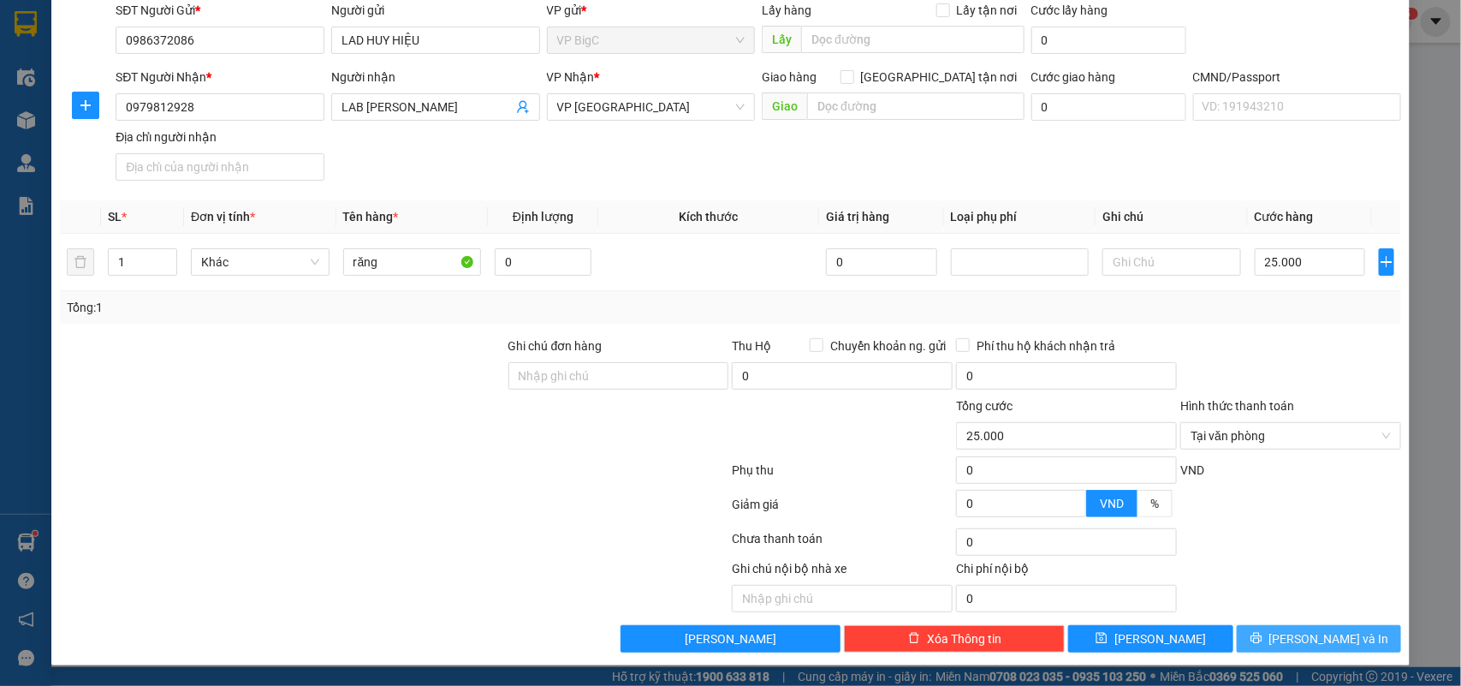
drag, startPoint x: 1324, startPoint y: 642, endPoint x: 1072, endPoint y: 579, distance: 260.1
click at [1322, 640] on span "[PERSON_NAME] và In" at bounding box center [1329, 638] width 120 height 19
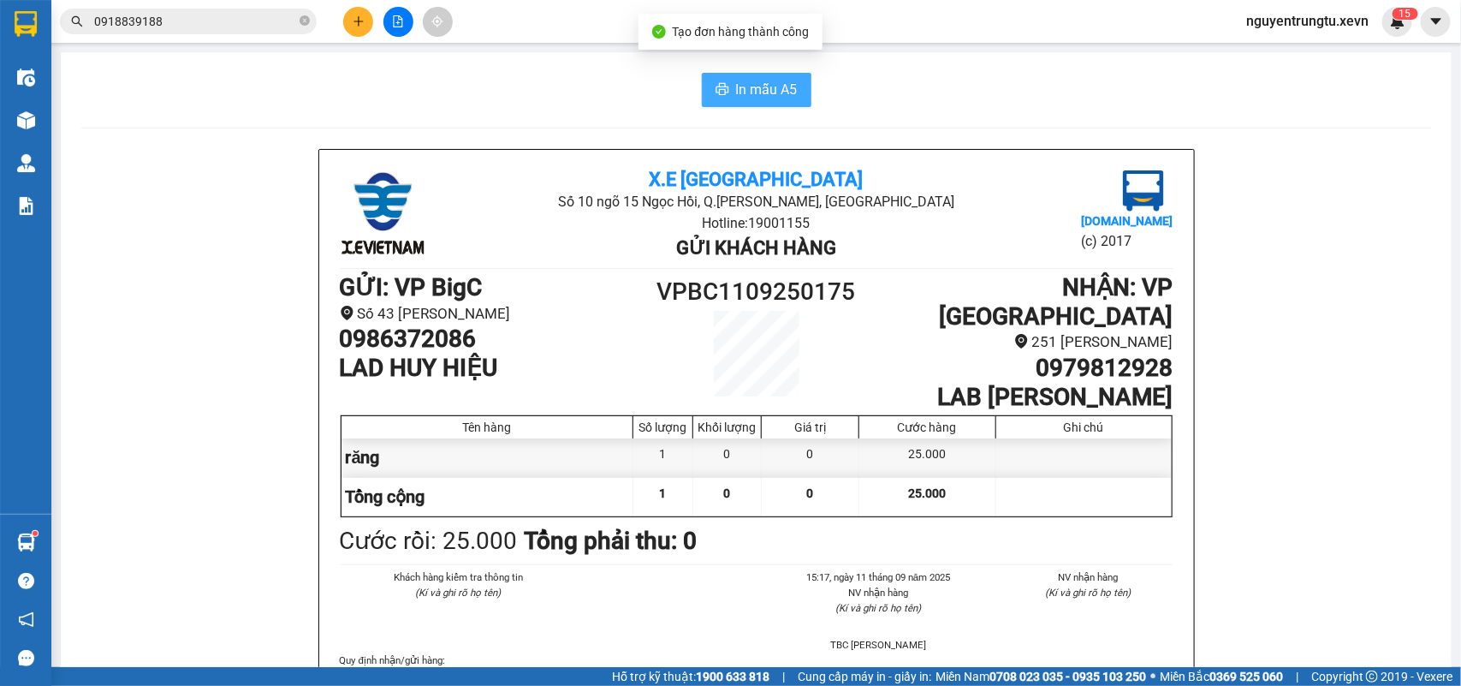
click at [736, 90] on span "In mẫu A5" at bounding box center [767, 89] width 62 height 21
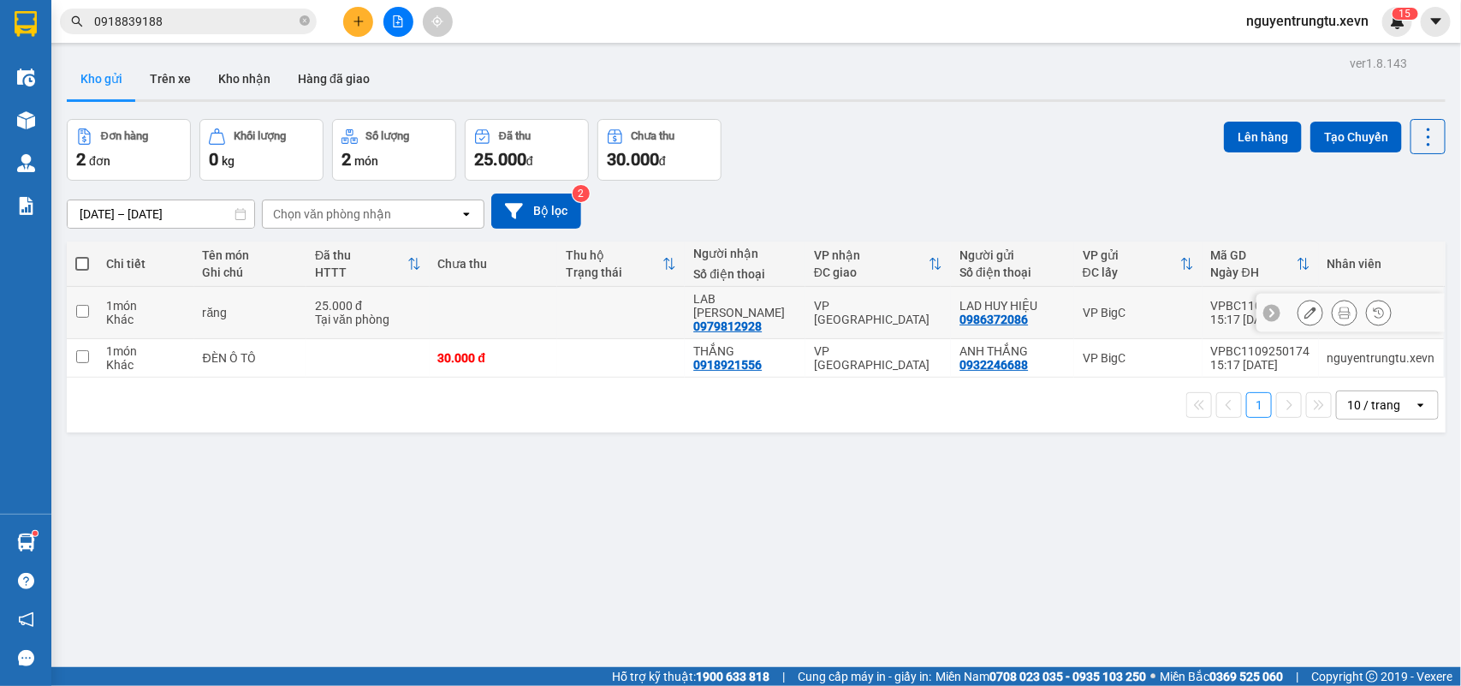
click at [587, 311] on td at bounding box center [621, 313] width 128 height 52
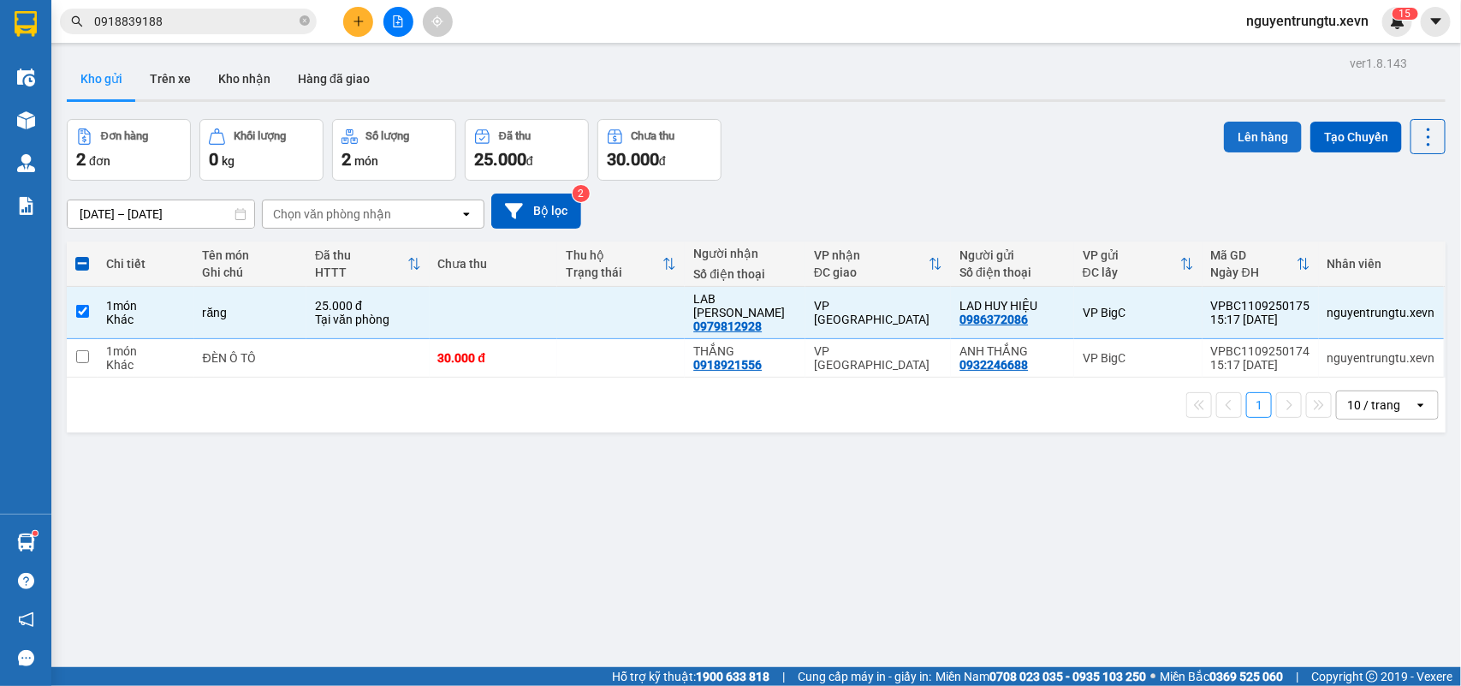
click at [1260, 129] on button "Lên hàng" at bounding box center [1263, 137] width 78 height 31
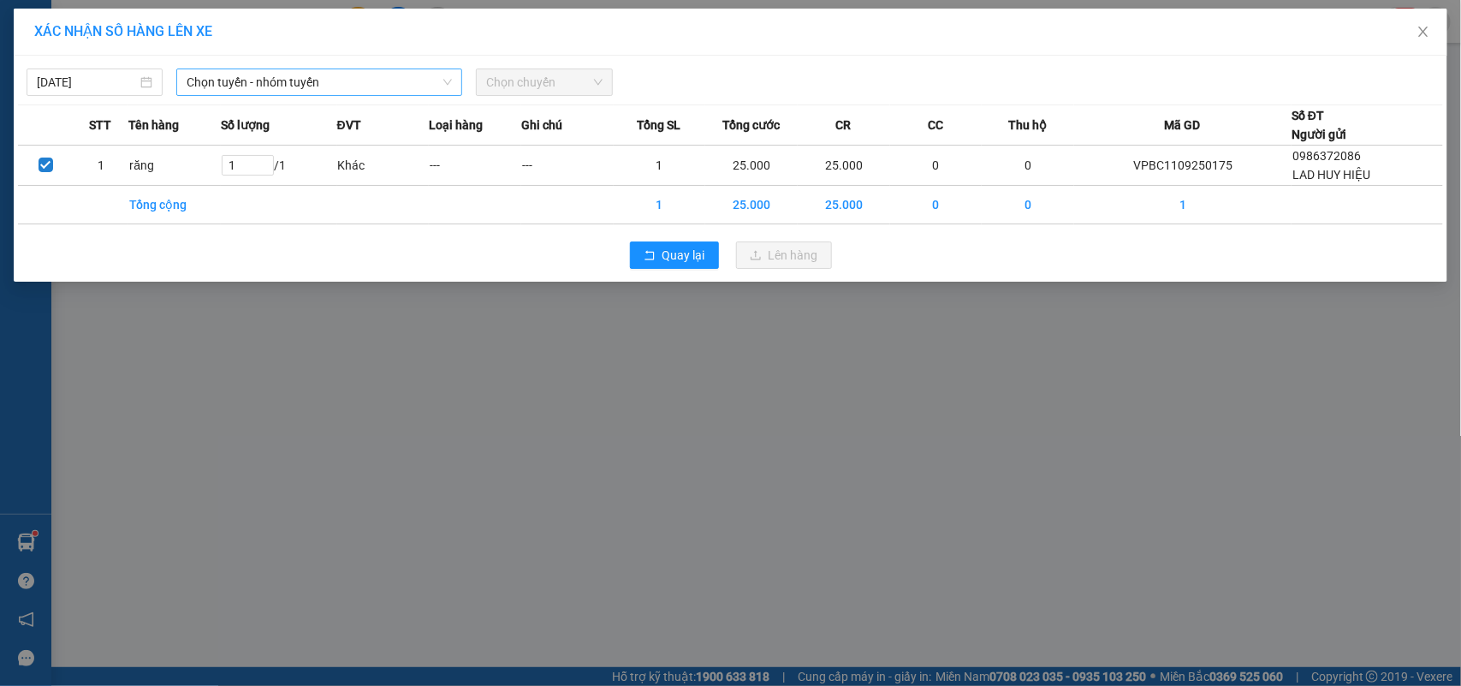
click at [292, 83] on span "Chọn tuyến - nhóm tuyến" at bounding box center [319, 82] width 265 height 26
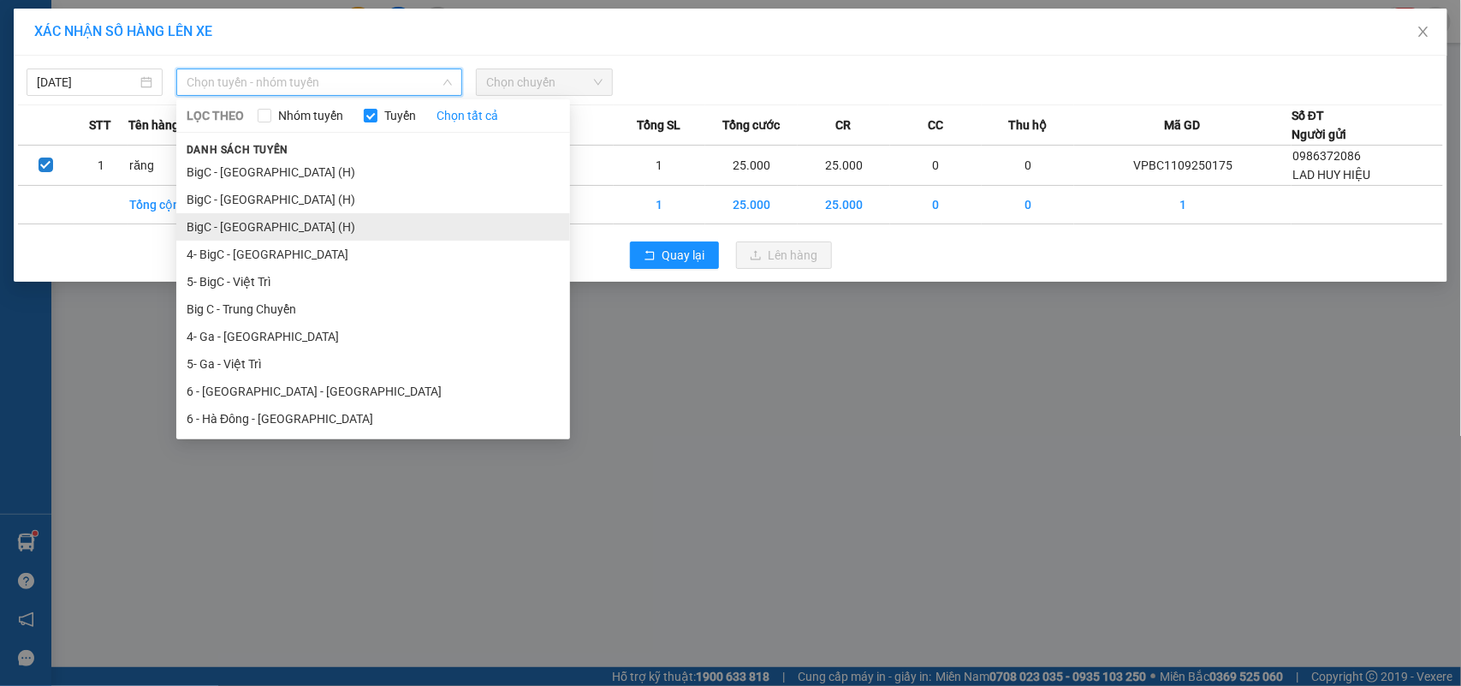
click at [270, 231] on li "BigC - [GEOGRAPHIC_DATA] (H)" at bounding box center [373, 226] width 394 height 27
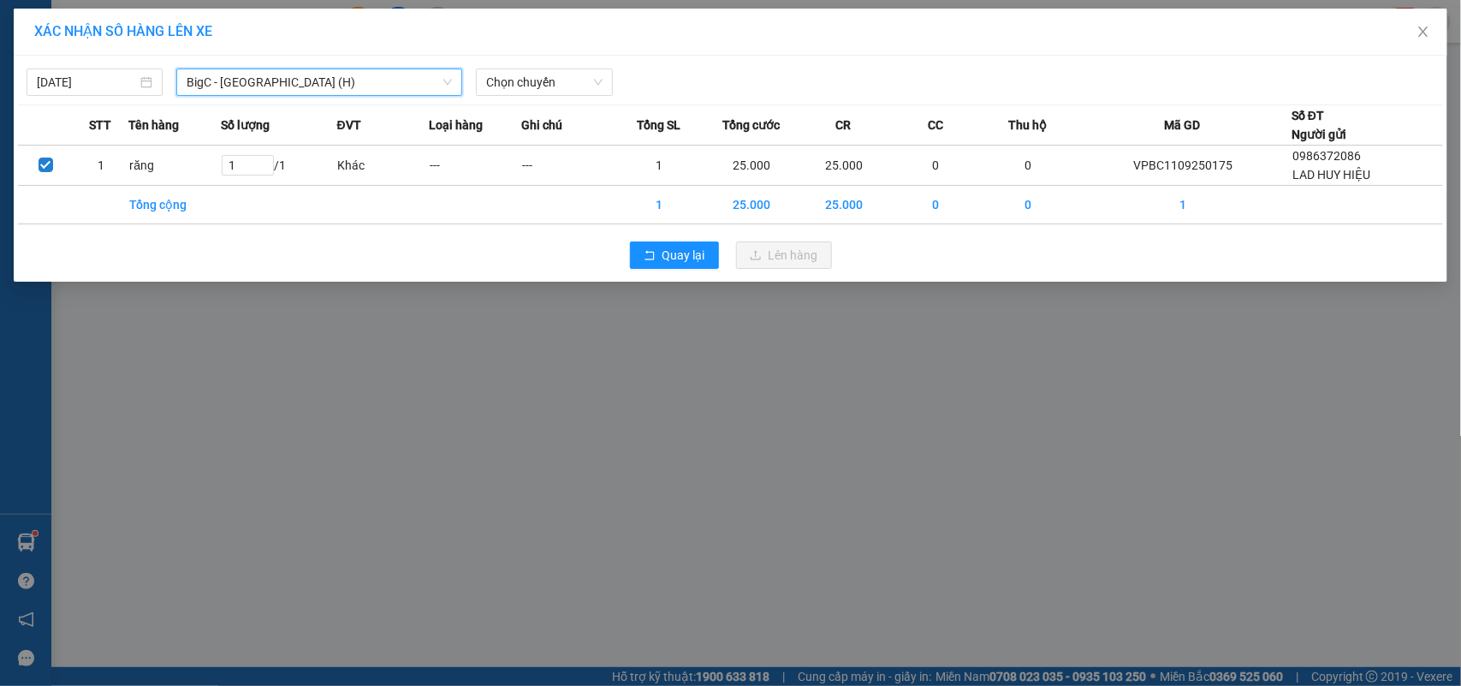
click at [609, 67] on div "[DATE] [GEOGRAPHIC_DATA] - [GEOGRAPHIC_DATA] (H) [GEOGRAPHIC_DATA] - [GEOGRAPHI…" at bounding box center [730, 78] width 1425 height 36
click at [588, 79] on span "Chọn chuyến" at bounding box center [544, 82] width 116 height 26
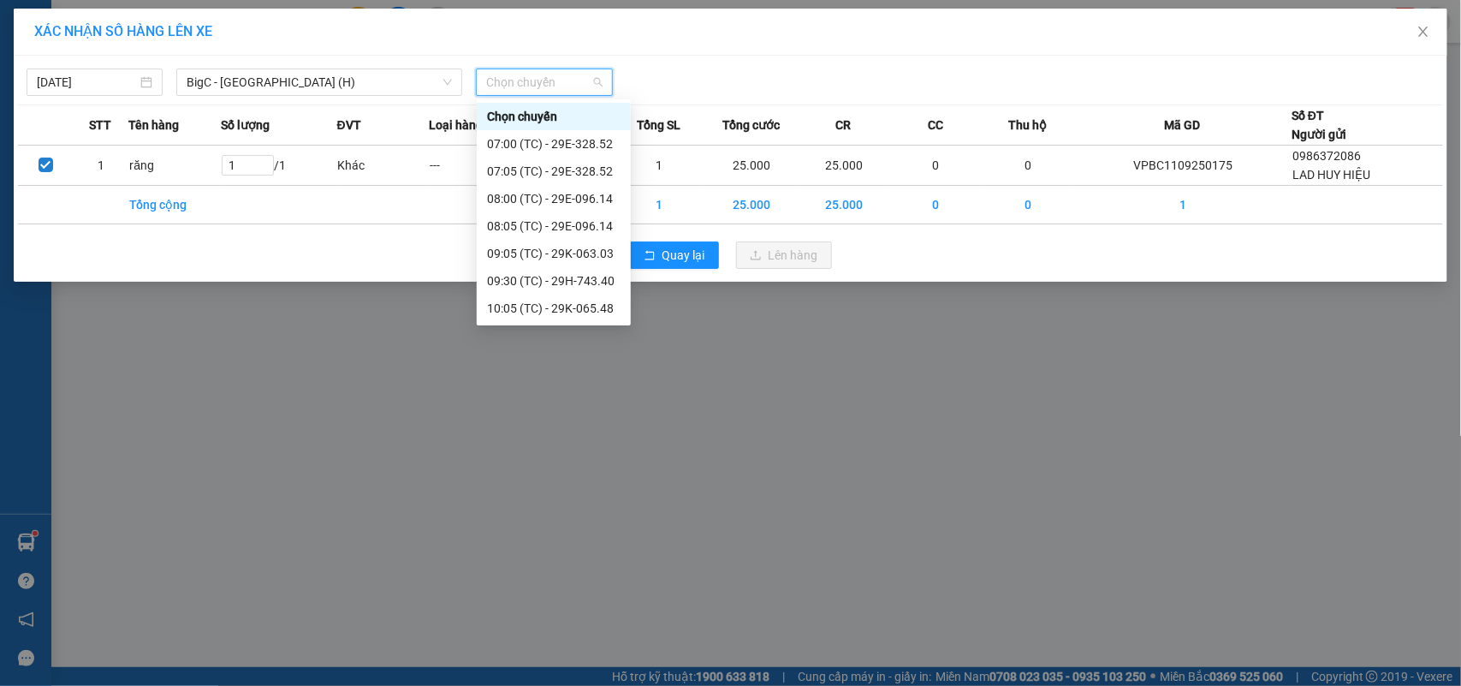
scroll to position [300, 0]
click at [575, 306] on div "16:05 (TC) - 29G-008.88" at bounding box center [554, 309] width 134 height 19
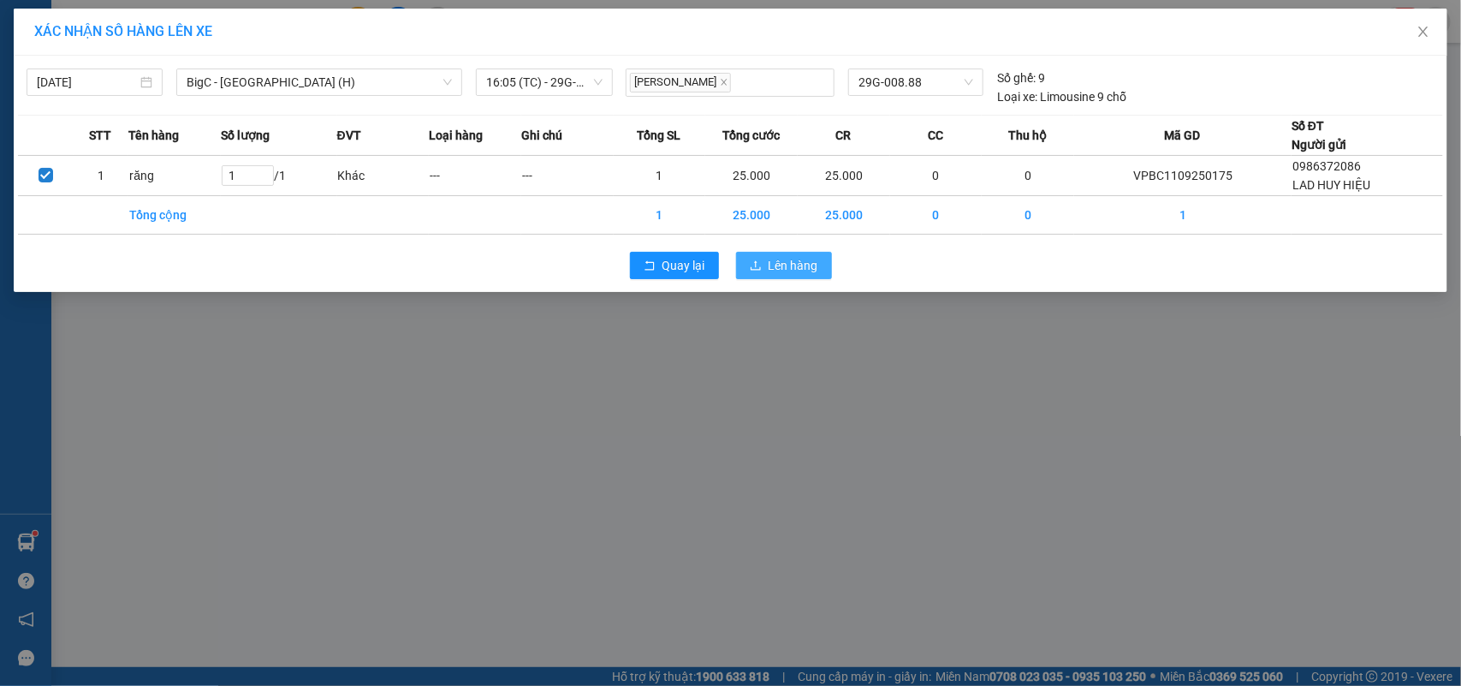
click at [793, 258] on span "Lên hàng" at bounding box center [794, 265] width 50 height 19
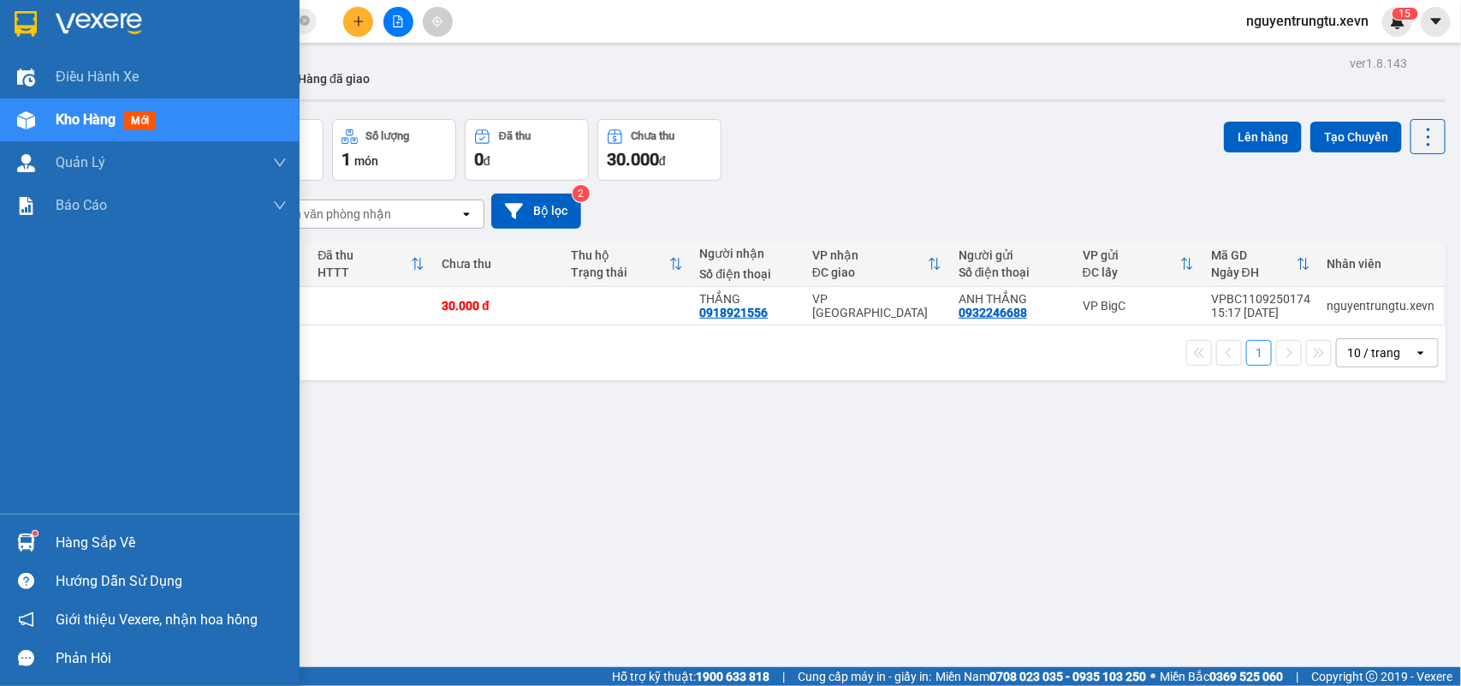
click at [44, 541] on div "Hàng sắp về" at bounding box center [150, 542] width 300 height 39
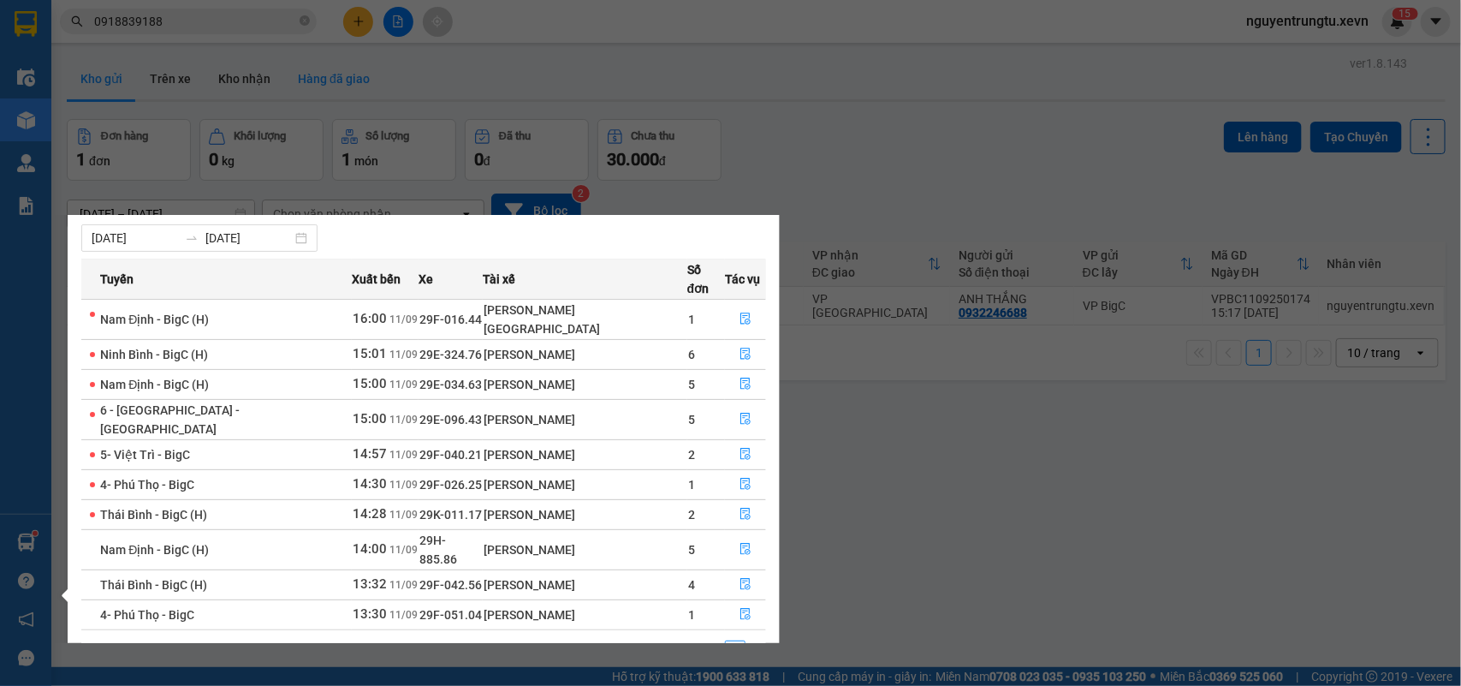
drag, startPoint x: 781, startPoint y: 77, endPoint x: 370, endPoint y: 74, distance: 410.9
click at [775, 75] on section "Kết quả tìm kiếm ( 1 ) Bộ lọc Thuộc VP này Mã ĐH Trạng thái Món hàng Thu hộ Tổn…" at bounding box center [730, 343] width 1461 height 686
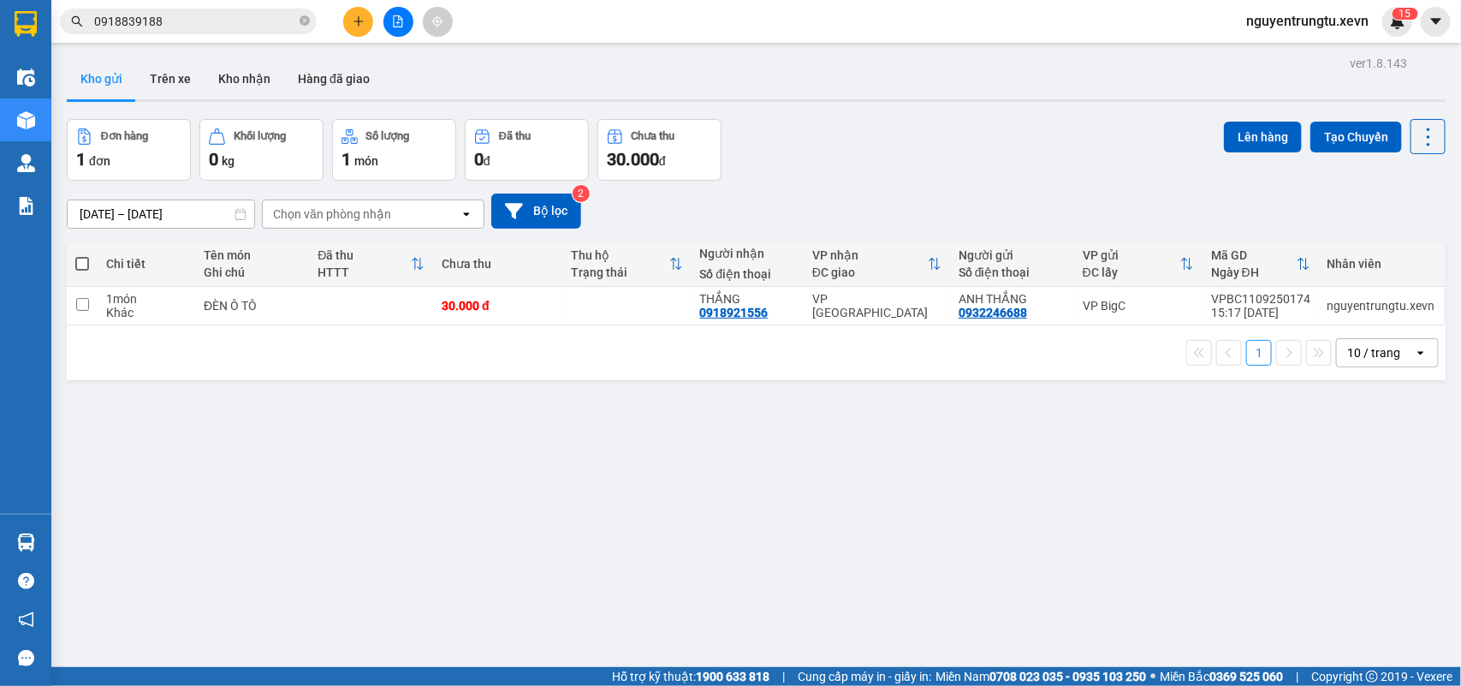
click at [356, 17] on icon "plus" at bounding box center [359, 21] width 12 height 12
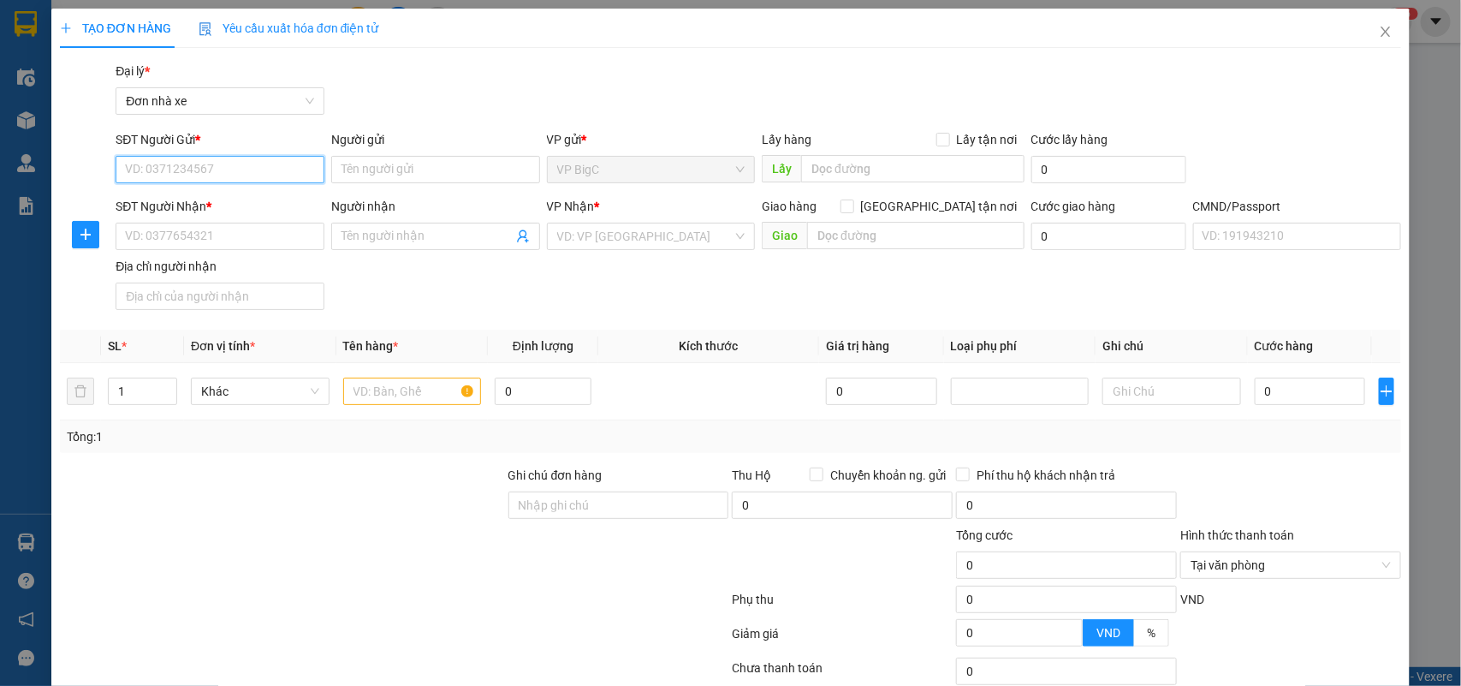
click at [237, 165] on input "SĐT Người Gửi *" at bounding box center [220, 169] width 209 height 27
click at [241, 201] on div "0849936286 - HỒNG" at bounding box center [218, 203] width 186 height 19
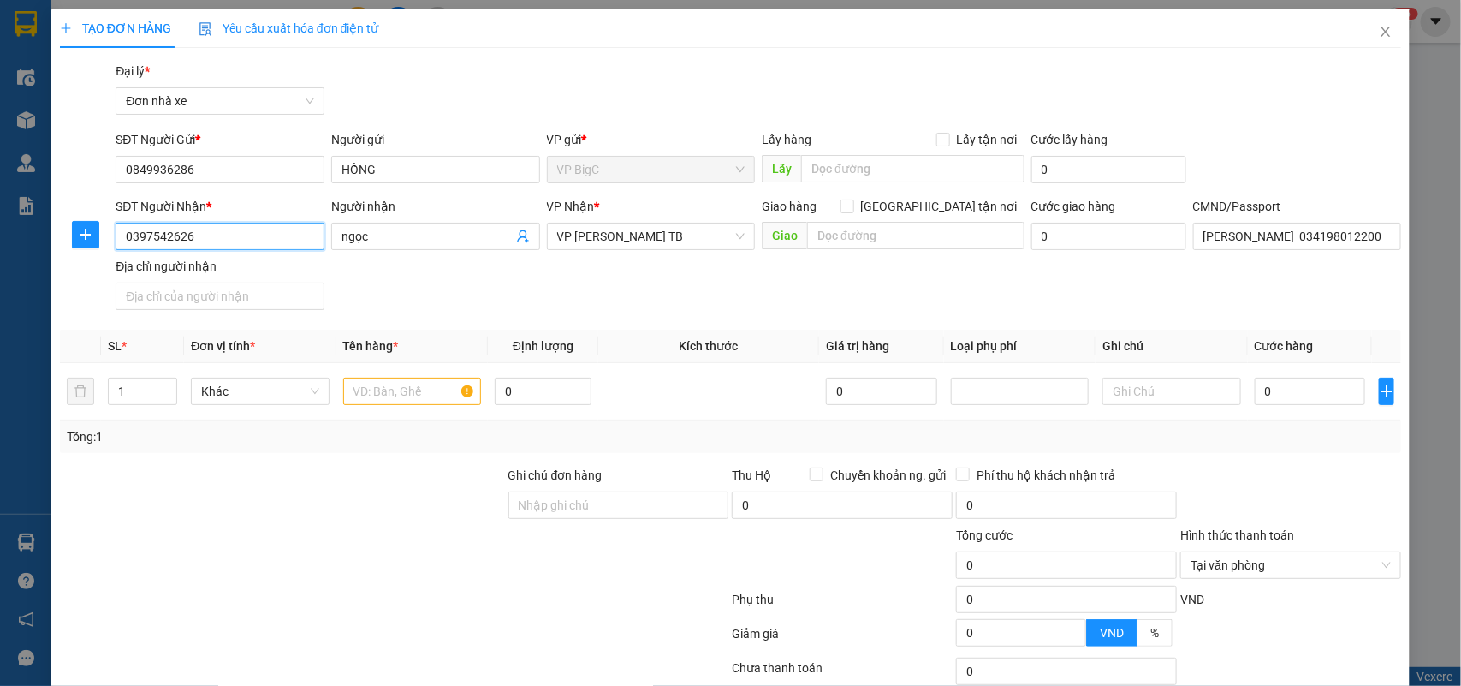
drag, startPoint x: 242, startPoint y: 228, endPoint x: 39, endPoint y: 324, distance: 224.4
click at [0, 251] on div "TẠO ĐƠN HÀNG Yêu cầu xuất hóa đơn điện tử Transit Pickup Surcharge Ids Transit …" at bounding box center [730, 343] width 1461 height 686
click at [219, 271] on div "0849956286 - THÁI" at bounding box center [218, 271] width 186 height 19
click at [1271, 235] on input "036072022603 [GEOGRAPHIC_DATA], 44 ĐÔNG MẠC" at bounding box center [1297, 236] width 209 height 27
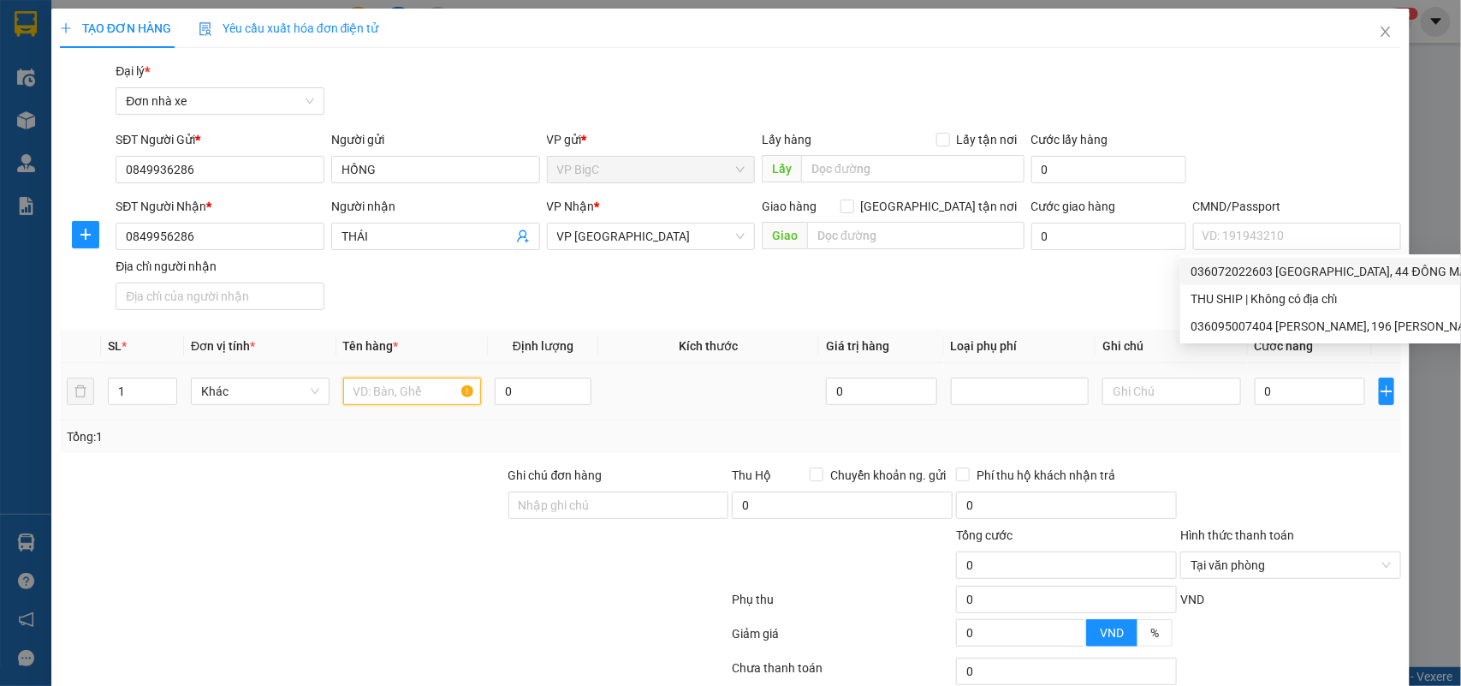
click at [365, 390] on input "text" at bounding box center [412, 390] width 139 height 27
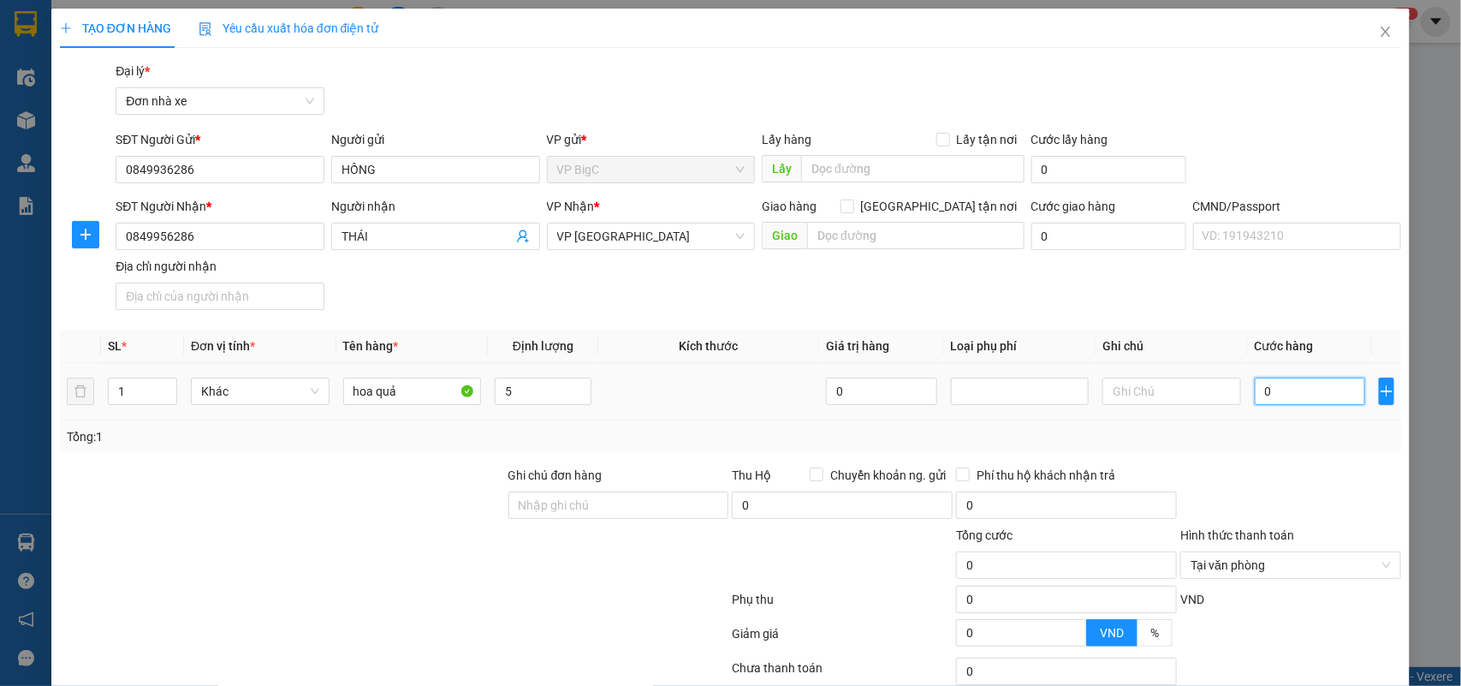
click at [1306, 387] on input "0" at bounding box center [1310, 390] width 110 height 27
click at [1301, 445] on div "Tổng: 1" at bounding box center [731, 436] width 1328 height 19
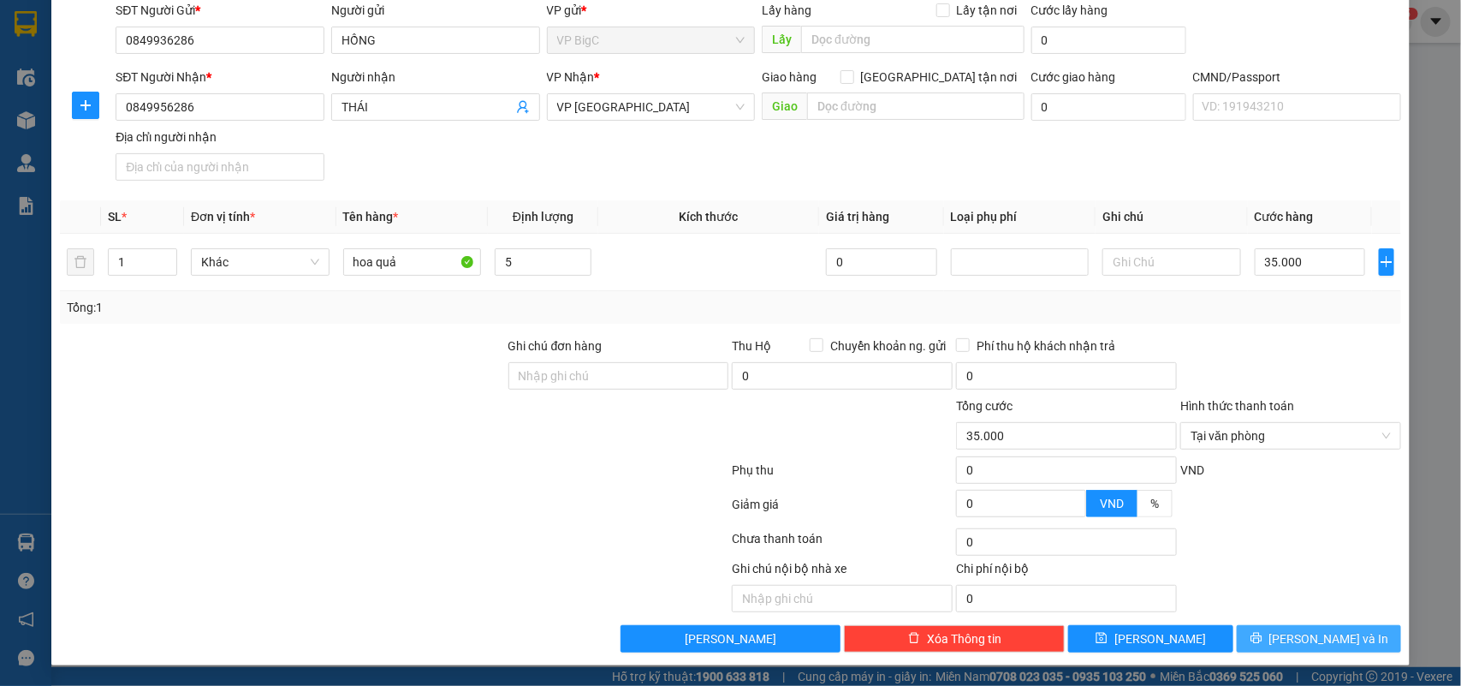
drag, startPoint x: 1306, startPoint y: 639, endPoint x: 1144, endPoint y: 613, distance: 163.8
click at [1306, 639] on span "[PERSON_NAME] và In" at bounding box center [1329, 638] width 120 height 19
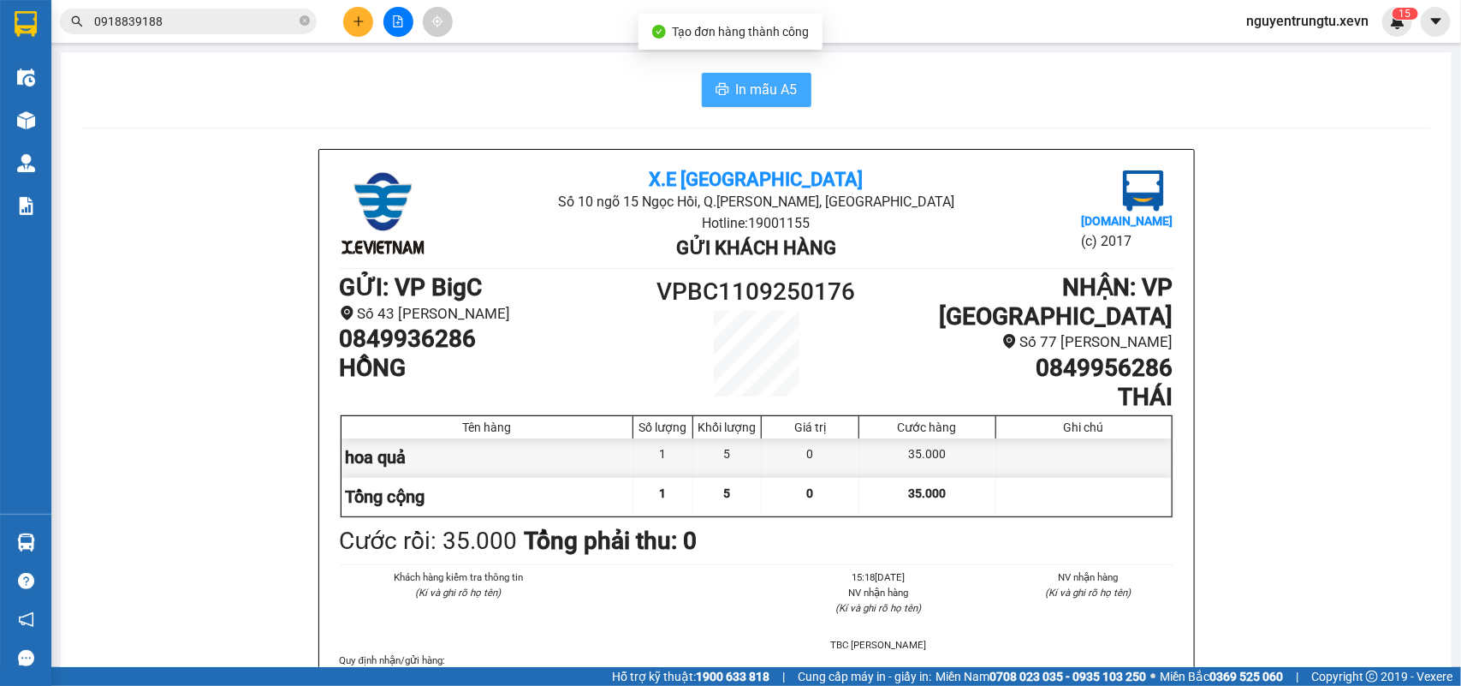
drag, startPoint x: 742, startPoint y: 103, endPoint x: 739, endPoint y: 94, distance: 9.2
click at [742, 95] on button "In mẫu A5" at bounding box center [757, 90] width 110 height 34
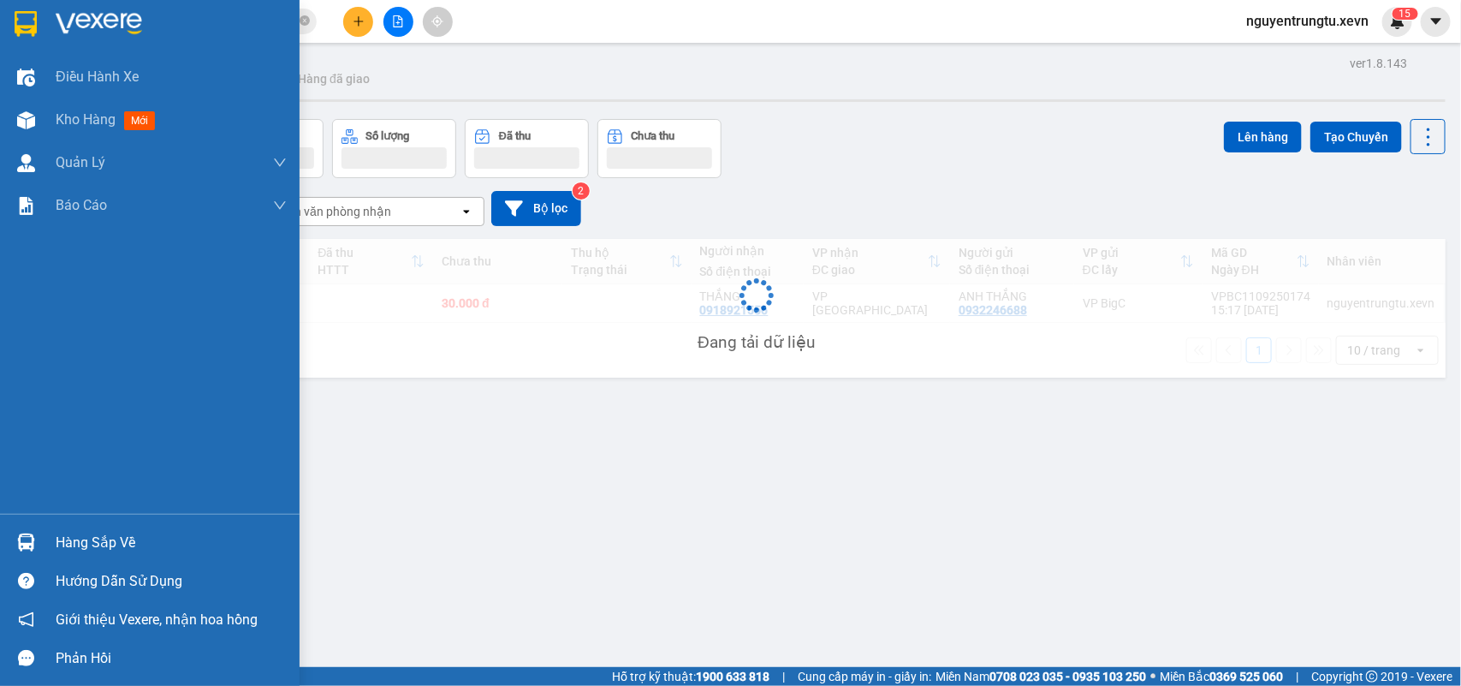
click at [43, 540] on div "Hàng sắp về" at bounding box center [150, 542] width 300 height 39
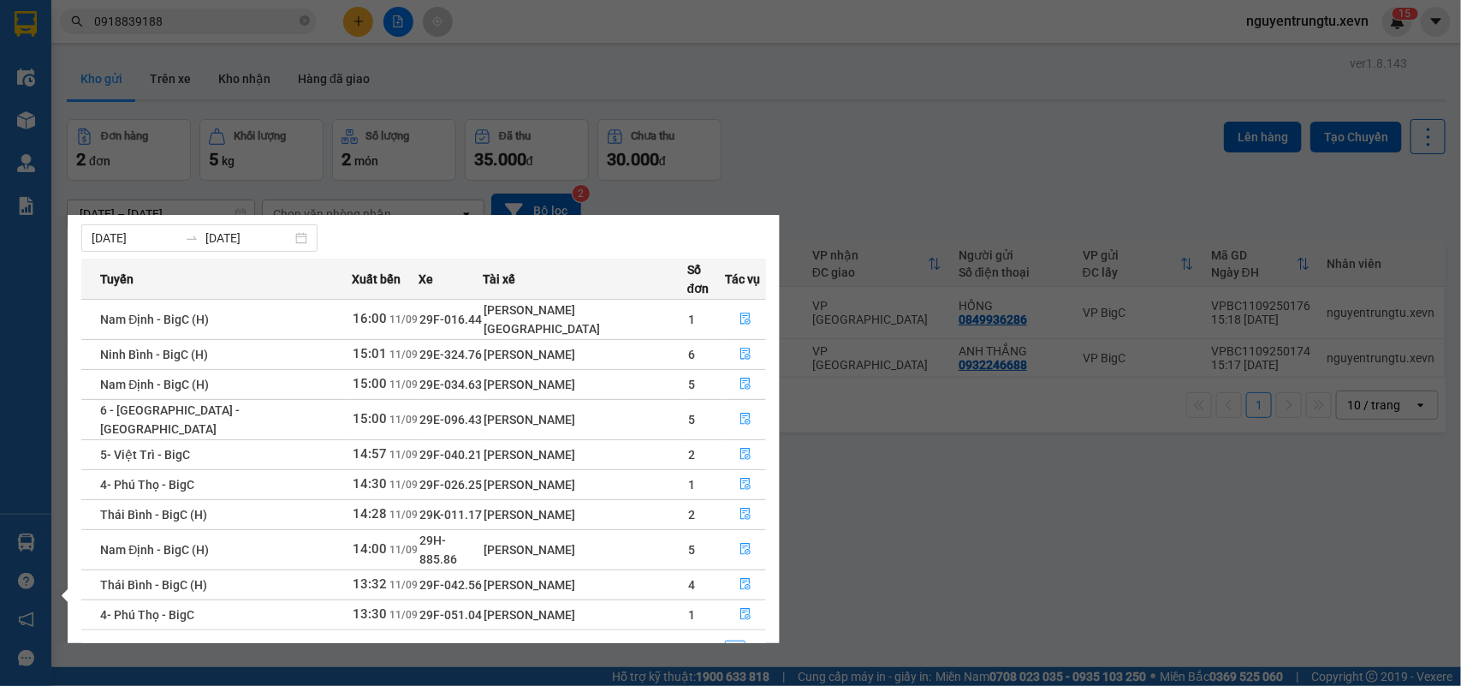
drag, startPoint x: 394, startPoint y: 39, endPoint x: 396, endPoint y: 30, distance: 8.9
click at [395, 33] on section "Kết quả tìm kiếm ( 1 ) Bộ lọc Thuộc VP này Mã ĐH Trạng thái Món hàng Thu hộ Tổn…" at bounding box center [730, 343] width 1461 height 686
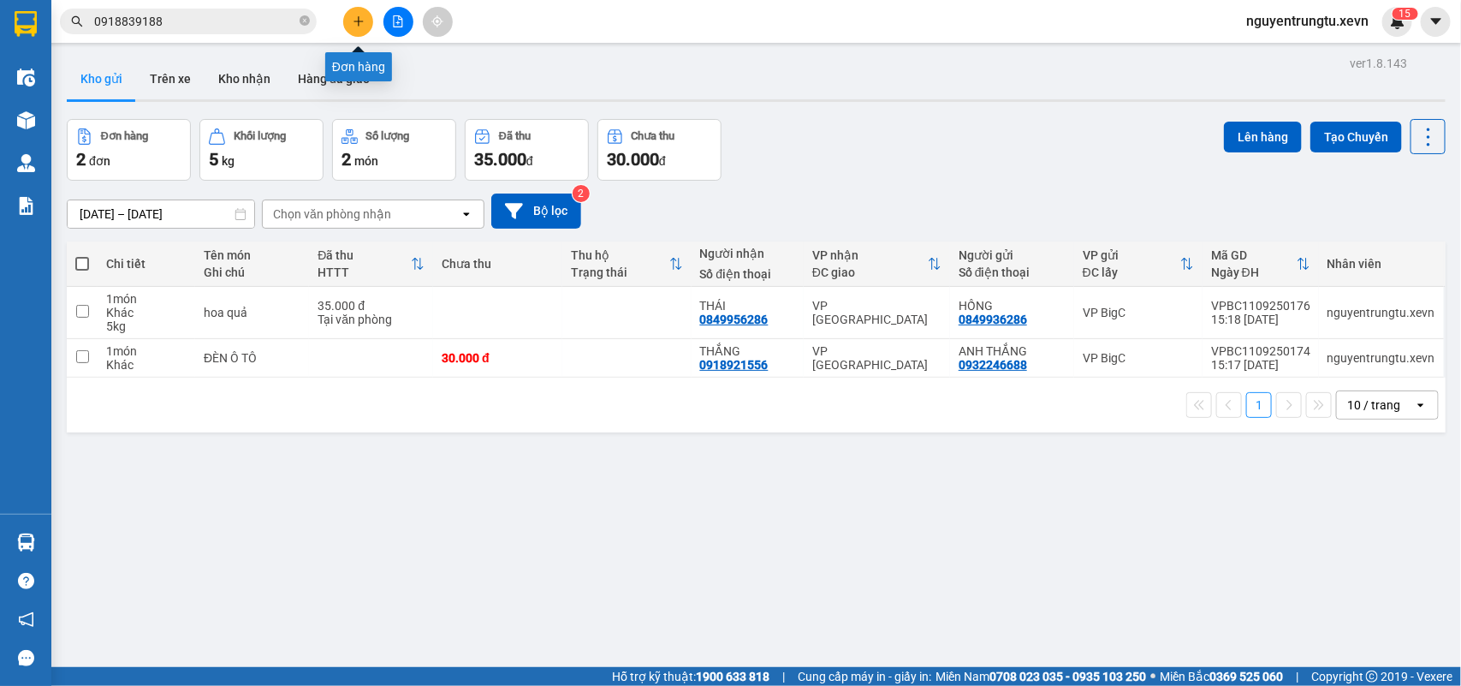
click at [356, 10] on button at bounding box center [358, 22] width 30 height 30
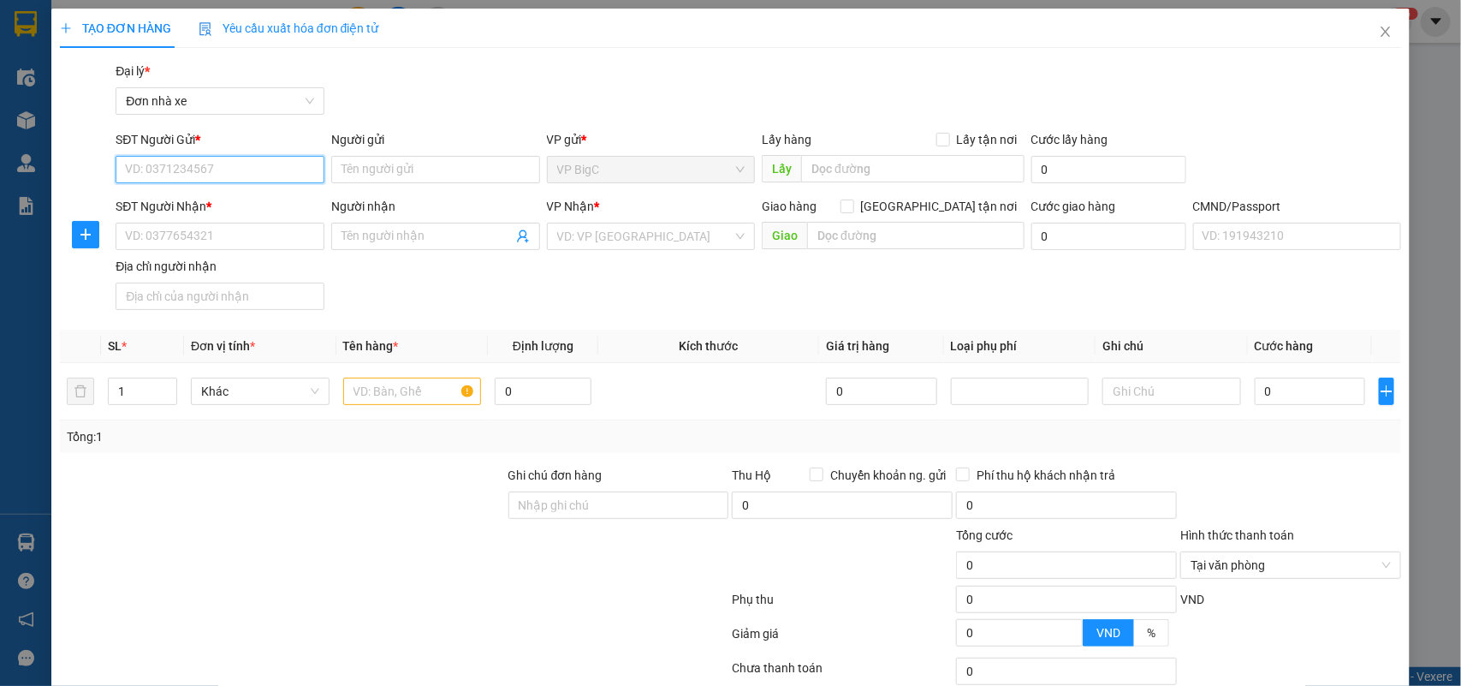
click at [217, 169] on input "SĐT Người Gửi *" at bounding box center [220, 169] width 209 height 27
click at [246, 208] on div "0989110036 - [PERSON_NAME]" at bounding box center [218, 203] width 186 height 19
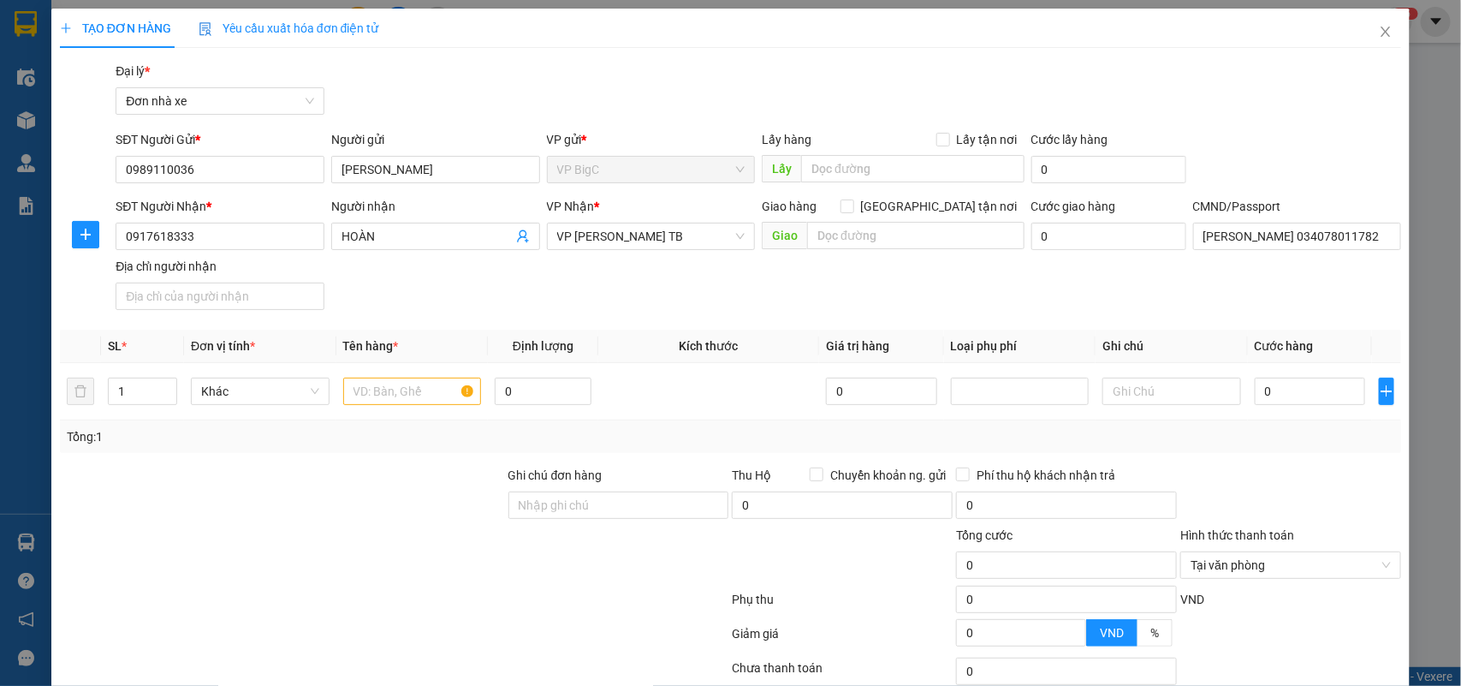
drag, startPoint x: 257, startPoint y: 220, endPoint x: 57, endPoint y: 240, distance: 200.4
click at [58, 240] on div "SĐT Người Nhận * 0917618333 Người nhận HOÀN VP Nhận * VP [PERSON_NAME] TB Giao …" at bounding box center [731, 257] width 1346 height 120
drag, startPoint x: 216, startPoint y: 229, endPoint x: 94, endPoint y: 238, distance: 121.9
click at [94, 238] on div "SĐT Người Nhận * 0917618333 Người nhận HOÀN VP Nhận * VP [PERSON_NAME] TB Giao …" at bounding box center [731, 257] width 1346 height 120
click at [155, 281] on div "0917618333 - HOÀN" at bounding box center [218, 271] width 206 height 27
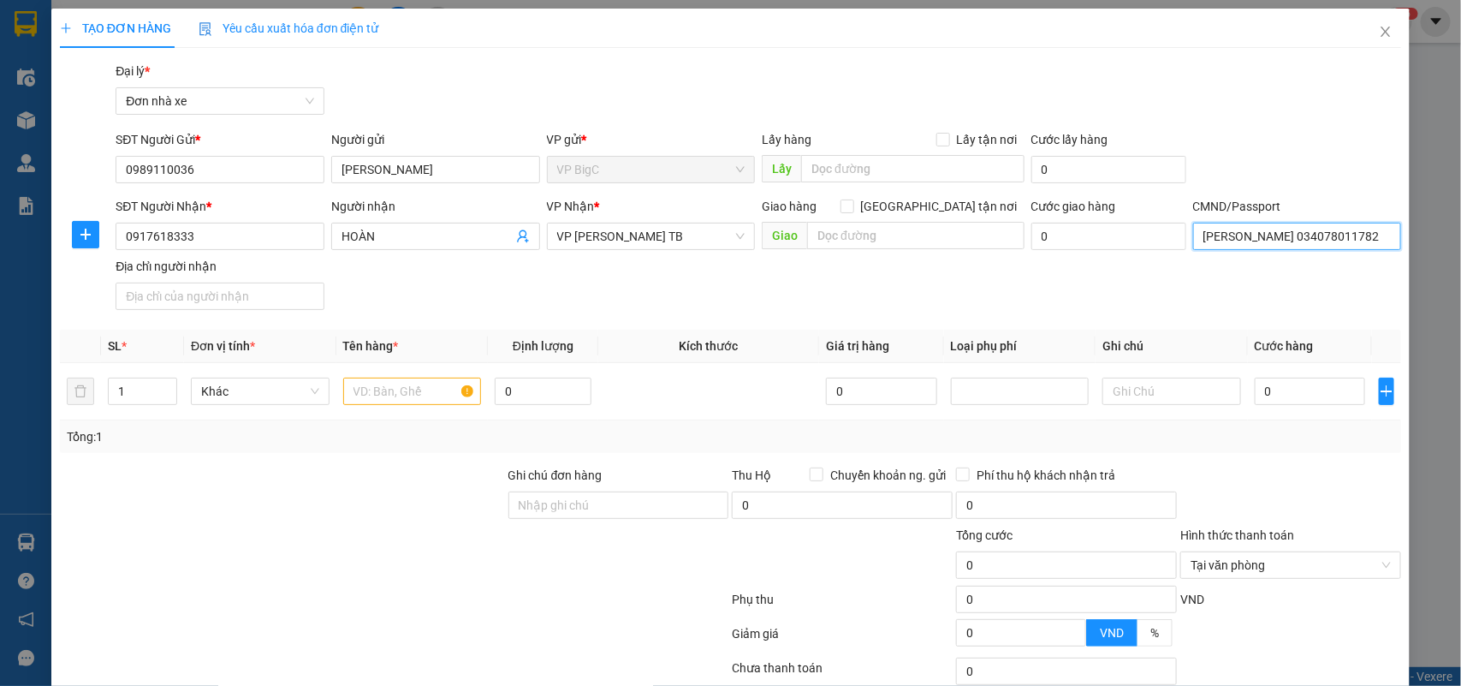
click at [1251, 241] on input "[PERSON_NAME] 034078011782" at bounding box center [1297, 236] width 209 height 27
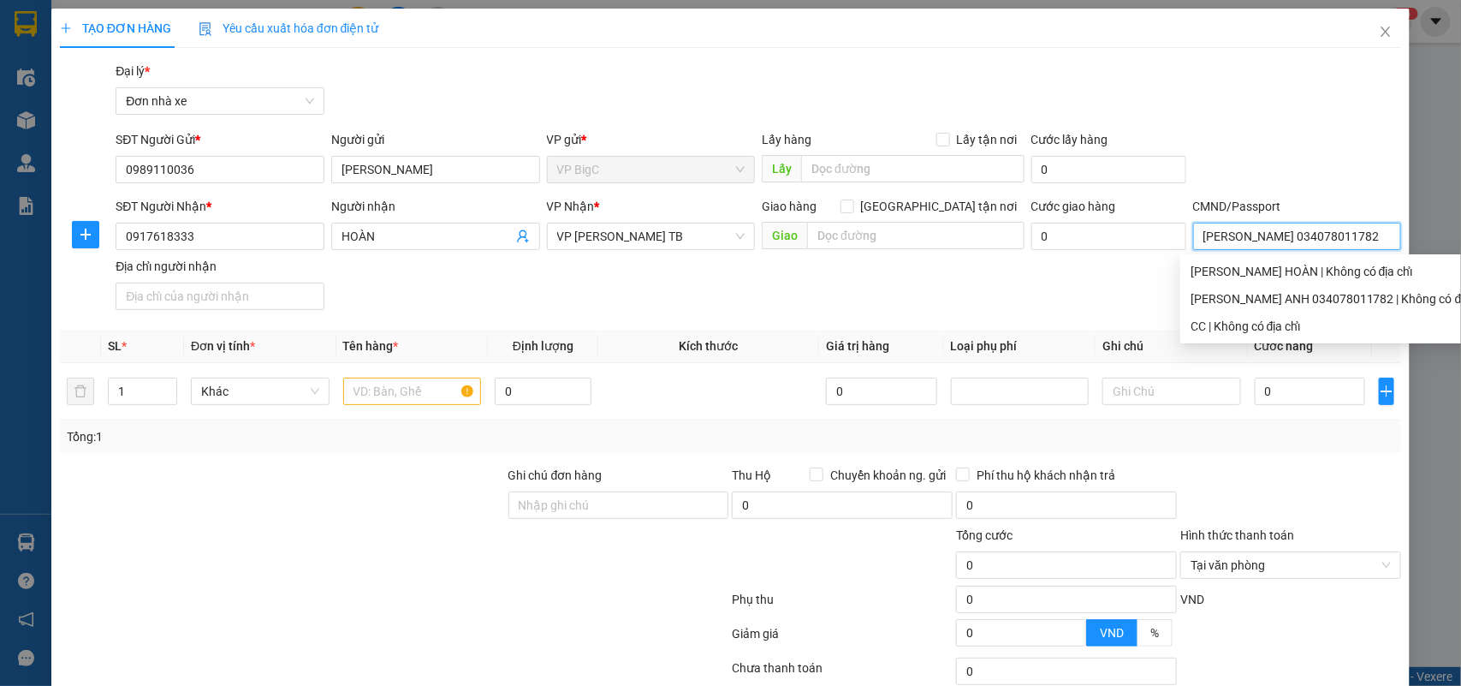
scroll to position [0, 9]
click at [1251, 241] on input "[PERSON_NAME] 034078011782" at bounding box center [1297, 236] width 209 height 27
drag, startPoint x: 1001, startPoint y: 310, endPoint x: 1136, endPoint y: 292, distance: 135.6
click at [1011, 306] on div "SĐT Người Nhận * 0917618333 Người nhận HOÀN VP Nhận * VP [PERSON_NAME] TB Giao …" at bounding box center [758, 257] width 1292 height 120
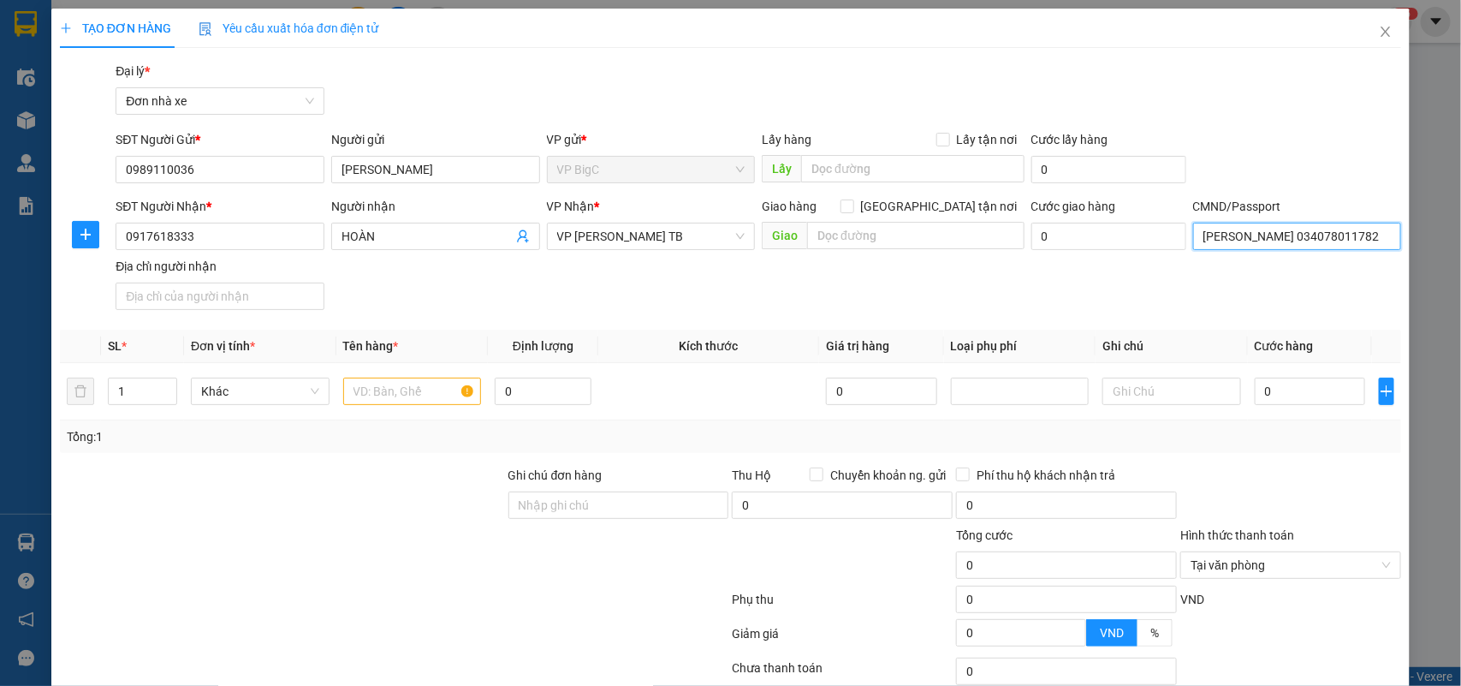
click at [1237, 245] on input "[PERSON_NAME] 034078011782" at bounding box center [1297, 236] width 209 height 27
click at [425, 383] on input "text" at bounding box center [412, 390] width 139 height 27
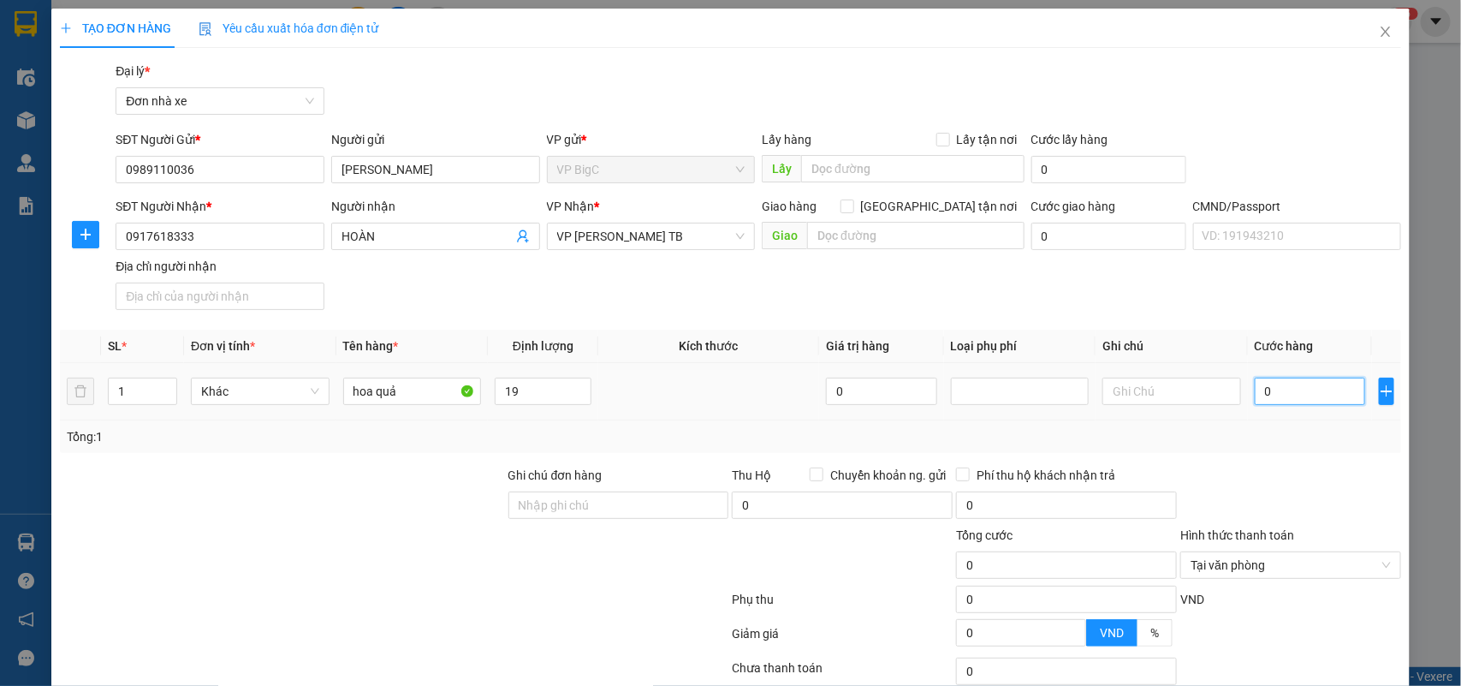
click at [1278, 377] on input "0" at bounding box center [1310, 390] width 110 height 27
click at [1275, 441] on div "Tổng: 1" at bounding box center [731, 436] width 1328 height 19
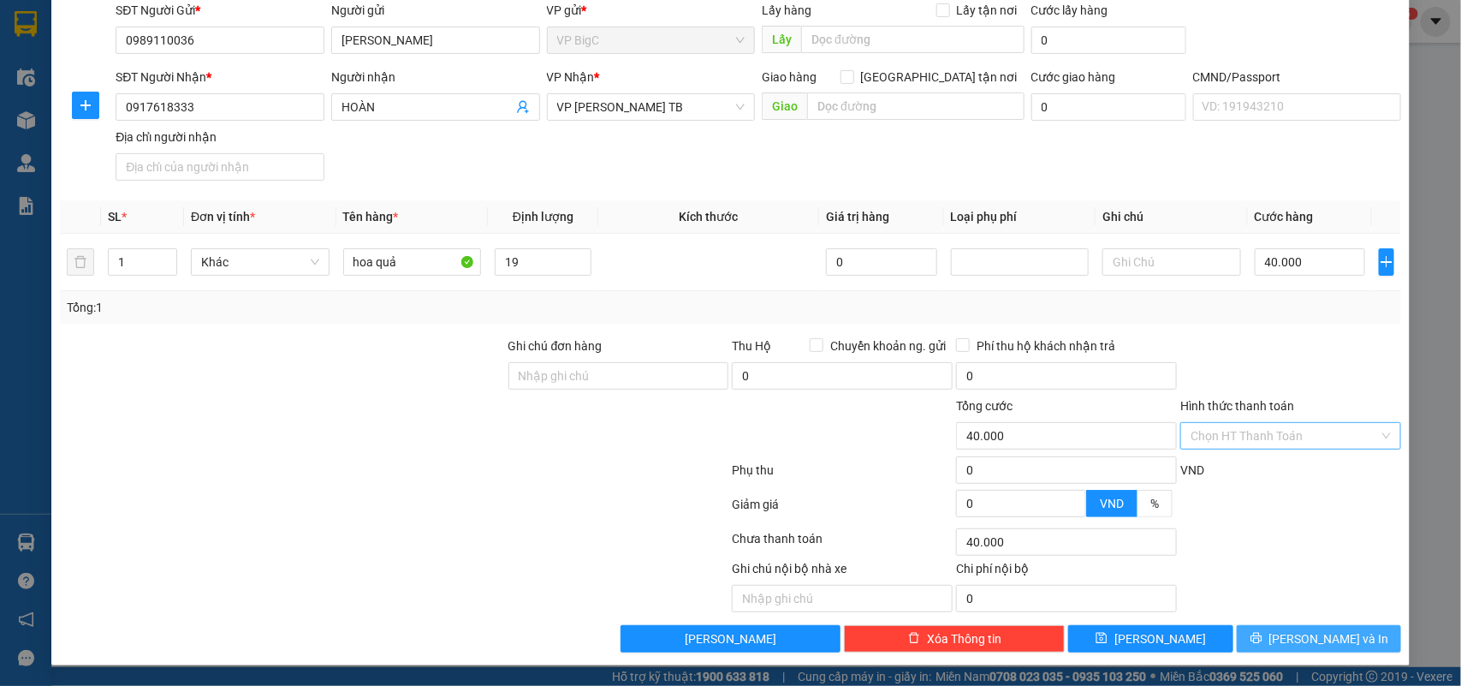
click at [1340, 627] on div "Transit Pickup Surcharge Ids Transit Deliver Surcharge Ids Transit Deliver Surc…" at bounding box center [731, 292] width 1342 height 720
drag, startPoint x: 1340, startPoint y: 627, endPoint x: 1273, endPoint y: 653, distance: 72.3
click at [1340, 634] on button "[PERSON_NAME] và In" at bounding box center [1319, 638] width 164 height 27
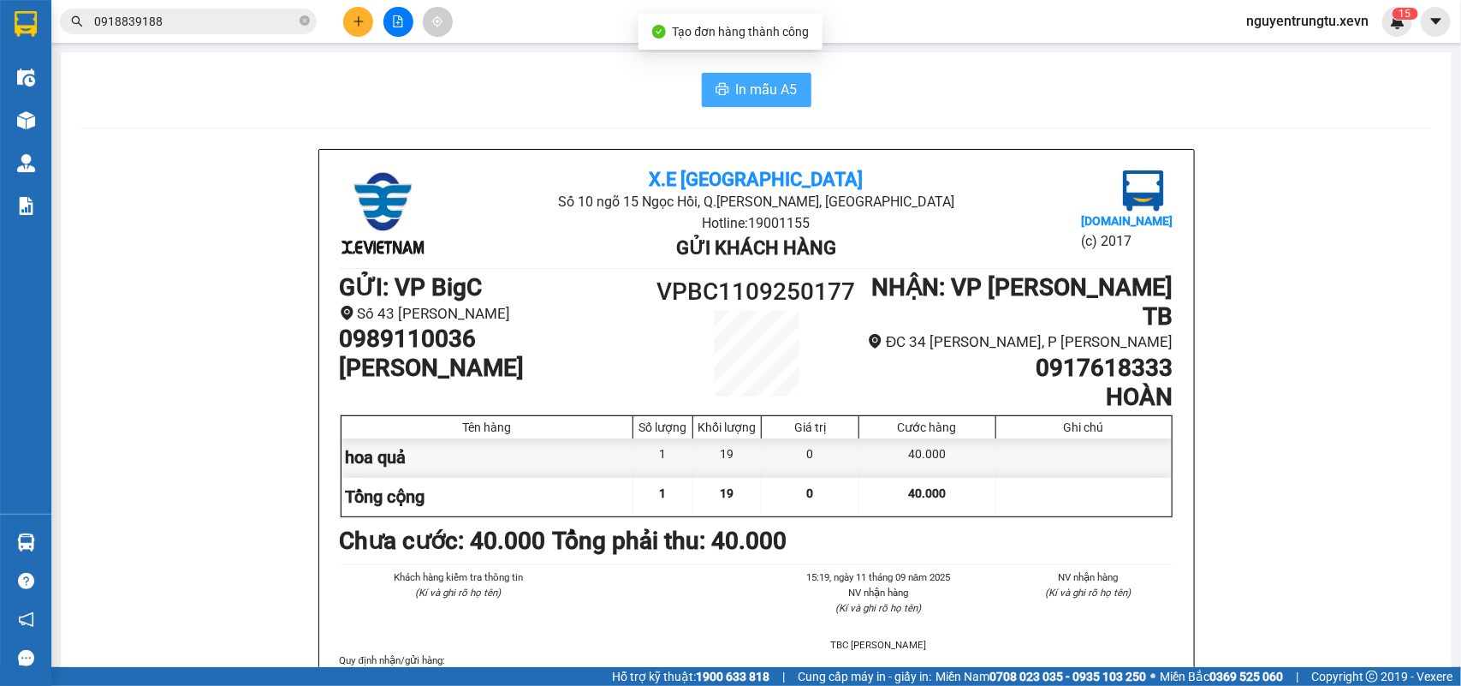
click at [750, 92] on span "In mẫu A5" at bounding box center [767, 89] width 62 height 21
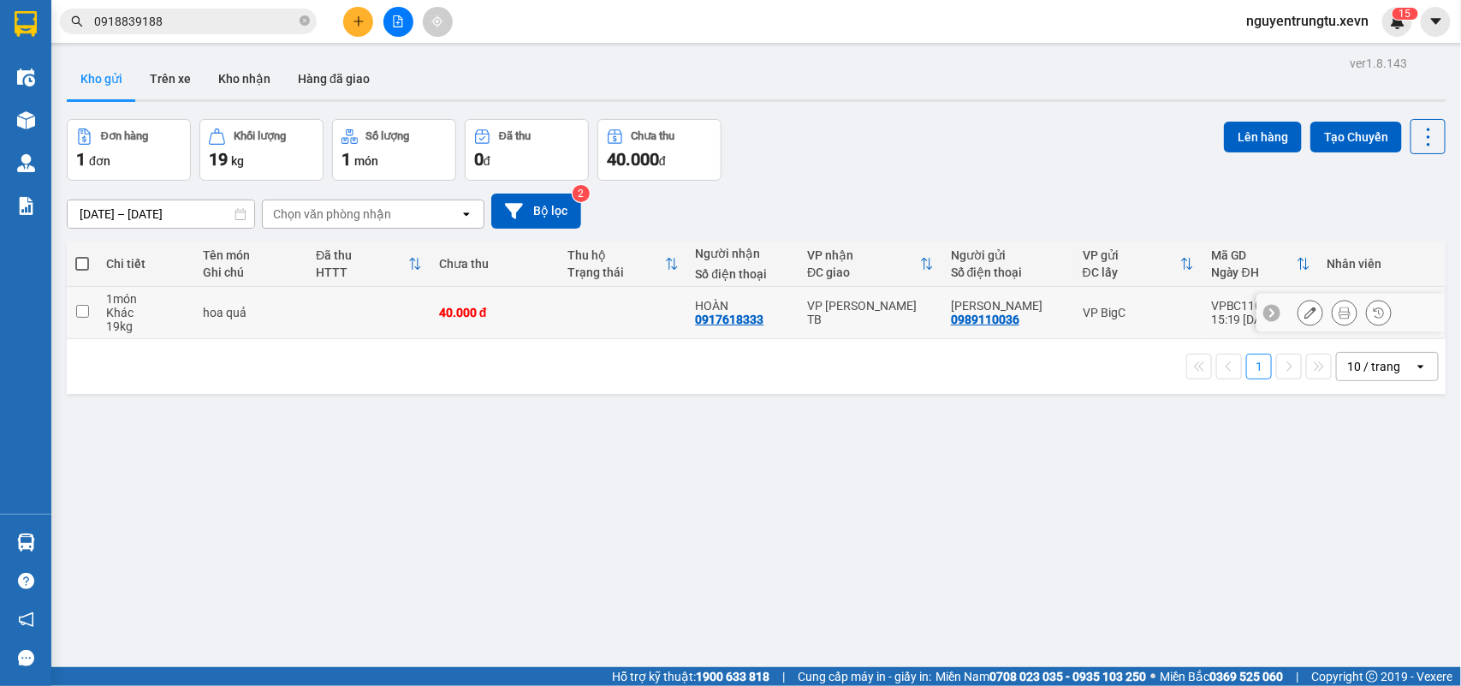
click at [567, 322] on td at bounding box center [623, 313] width 128 height 52
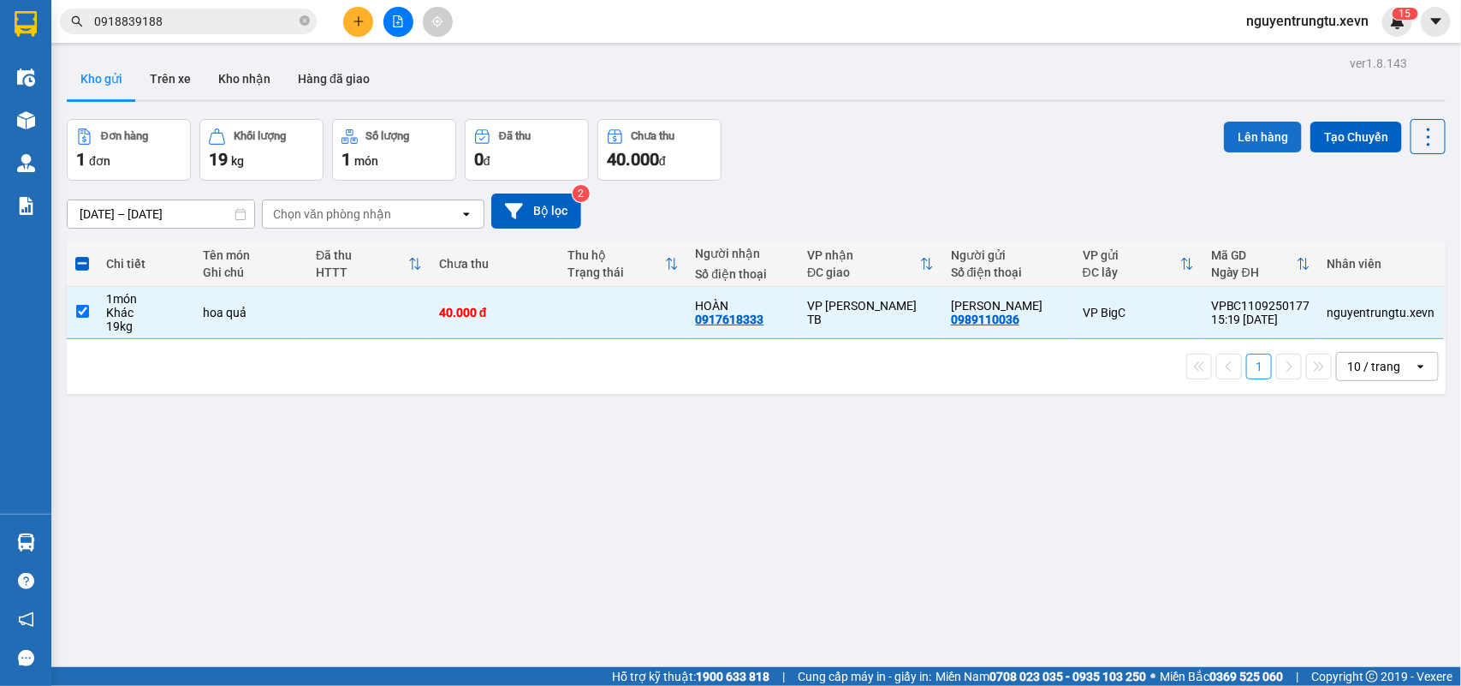
click at [1259, 122] on button "Lên hàng" at bounding box center [1263, 137] width 78 height 31
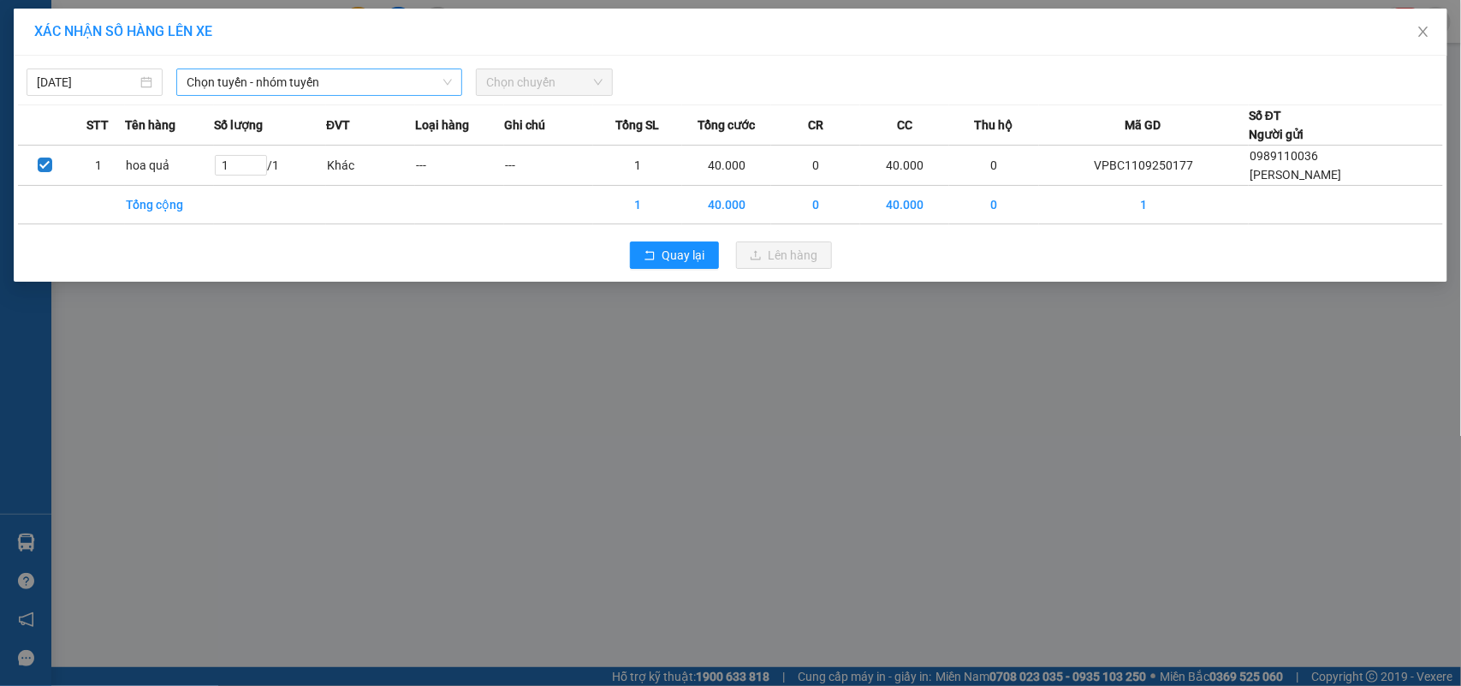
click at [347, 86] on span "Chọn tuyến - nhóm tuyến" at bounding box center [319, 82] width 265 height 26
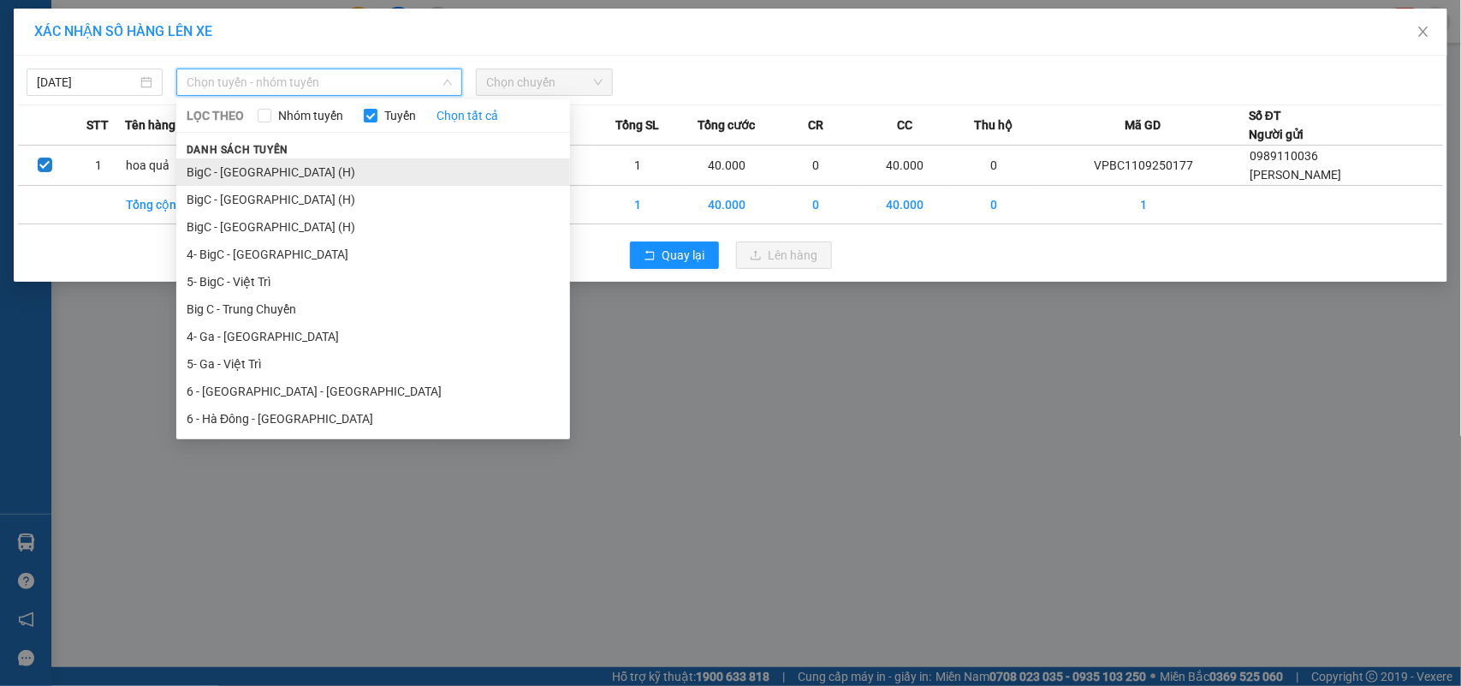
click at [272, 174] on li "BigC - [GEOGRAPHIC_DATA] (H)" at bounding box center [373, 171] width 394 height 27
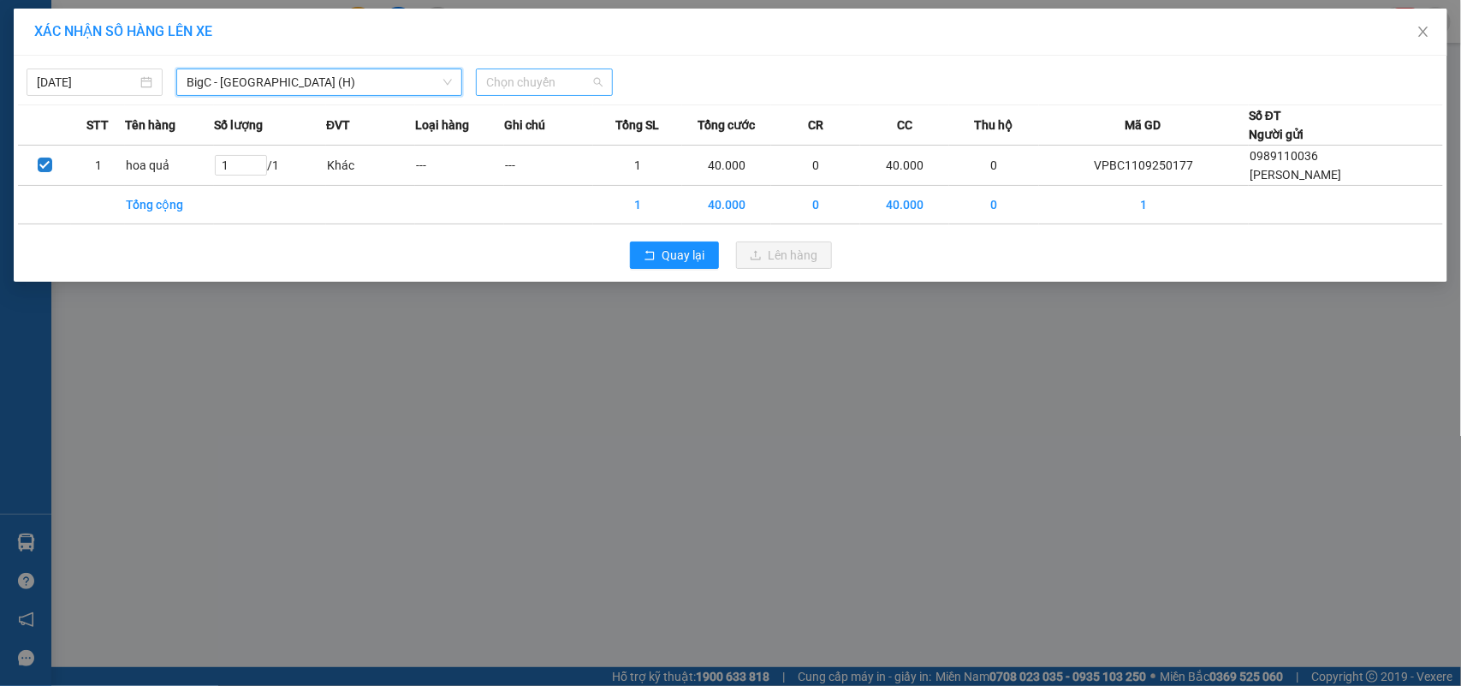
click at [499, 86] on span "Chọn chuyến" at bounding box center [544, 82] width 116 height 26
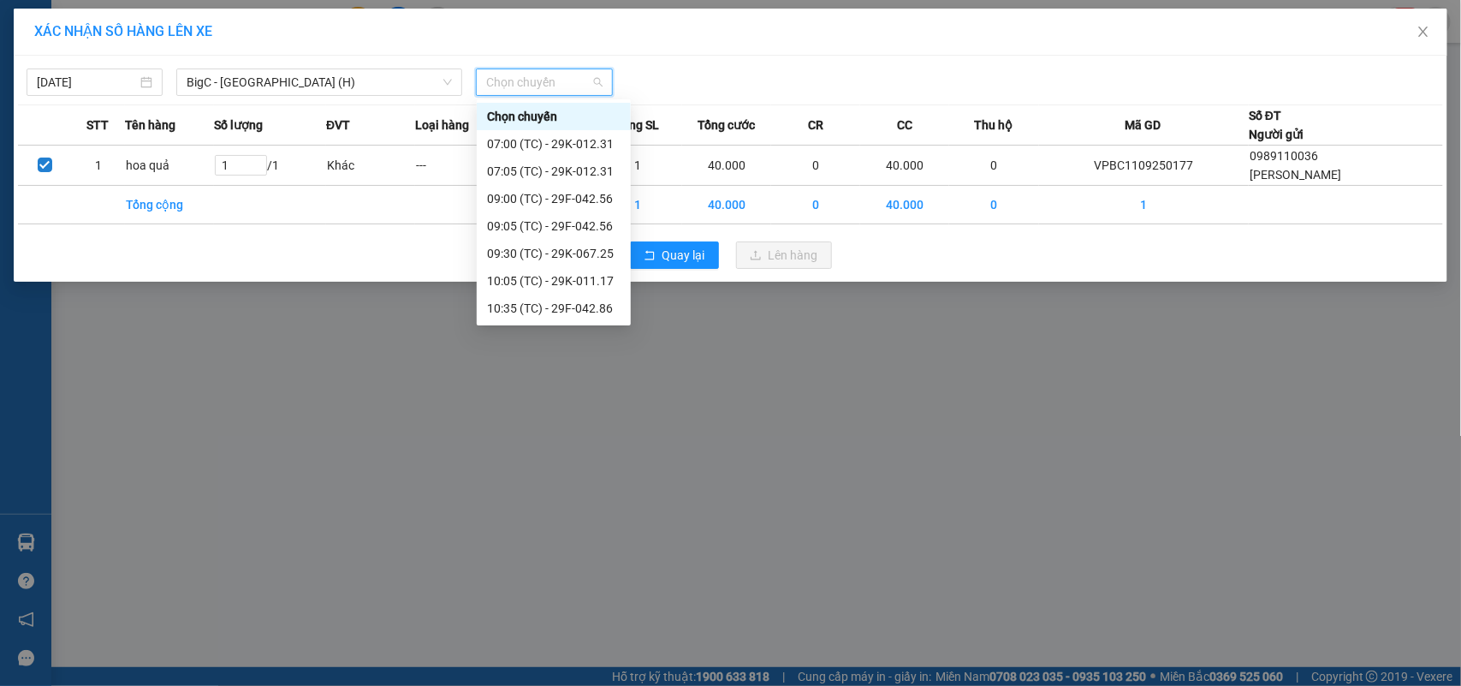
scroll to position [274, 0]
drag, startPoint x: 583, startPoint y: 306, endPoint x: 619, endPoint y: 389, distance: 90.5
click at [583, 311] on div "16:05 (TC) - 29E-099.63" at bounding box center [554, 308] width 134 height 19
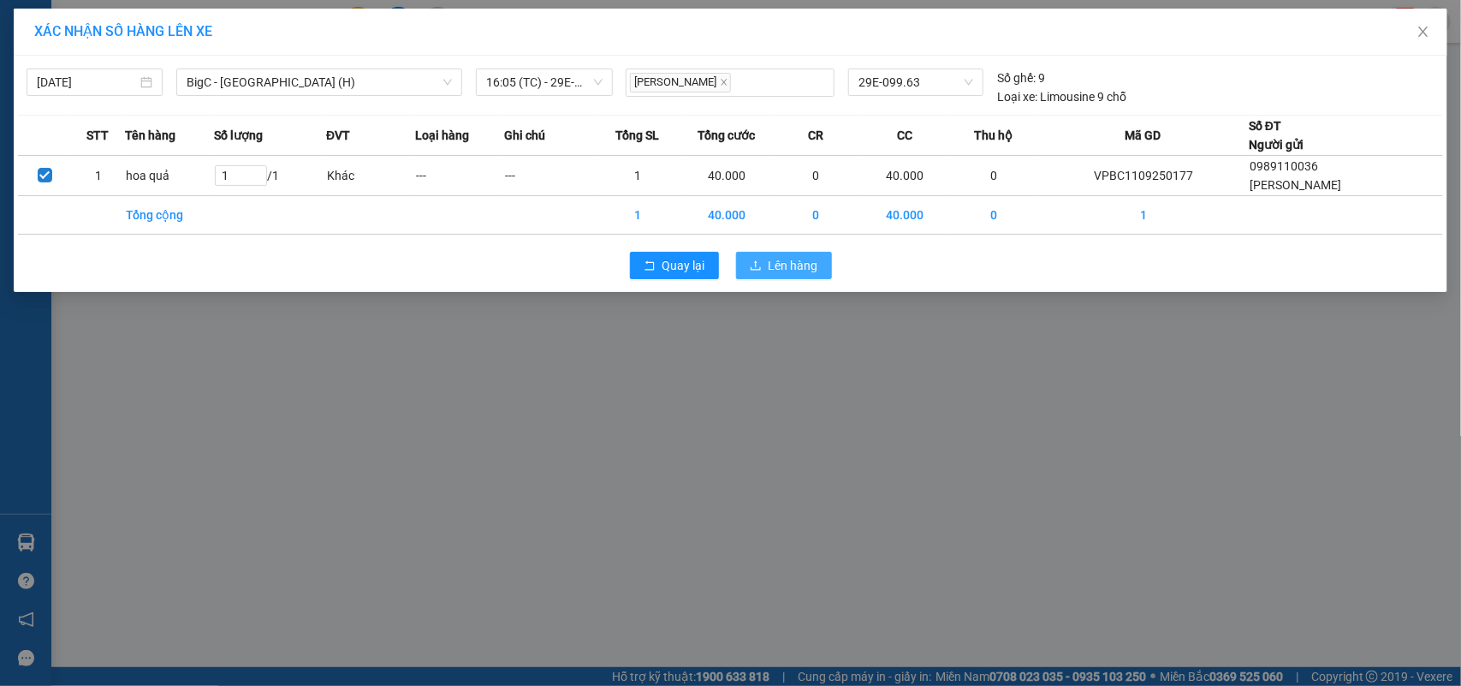
click at [775, 270] on span "Lên hàng" at bounding box center [794, 265] width 50 height 19
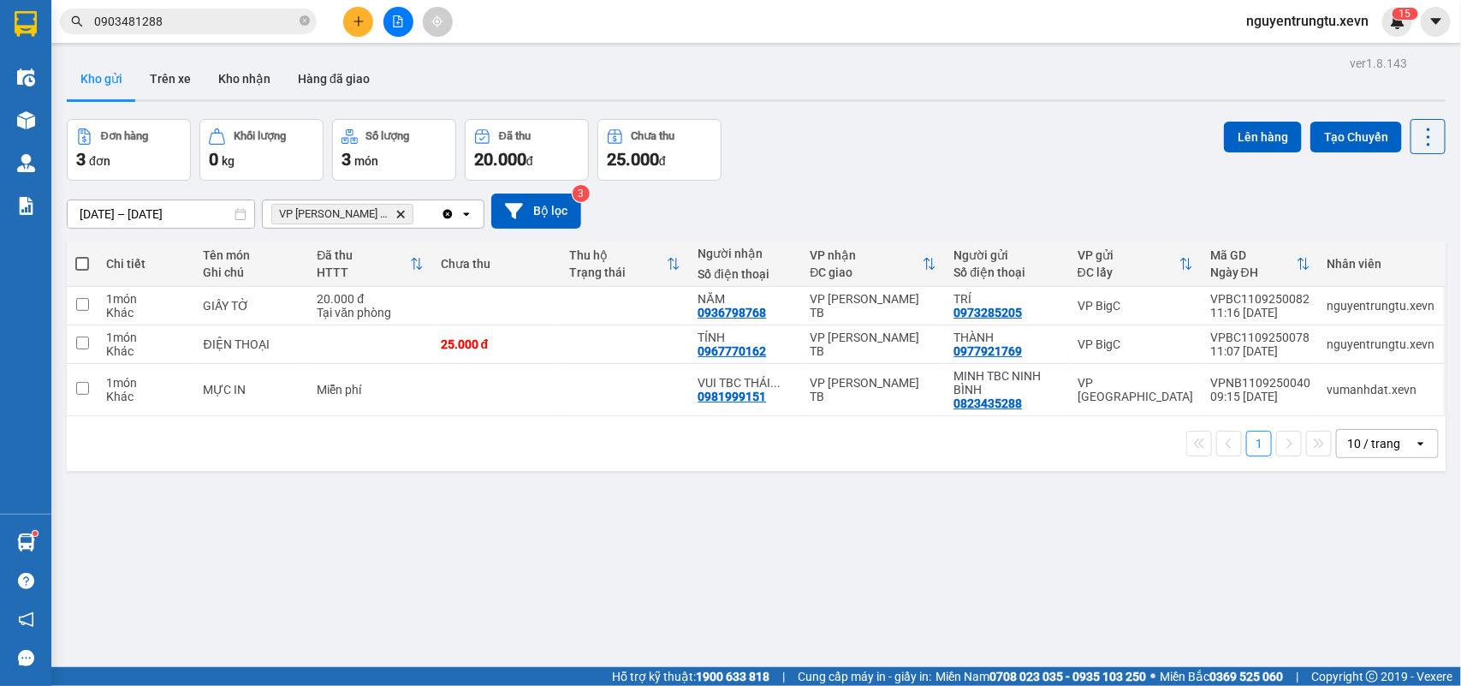
click at [370, 19] on button at bounding box center [358, 22] width 30 height 30
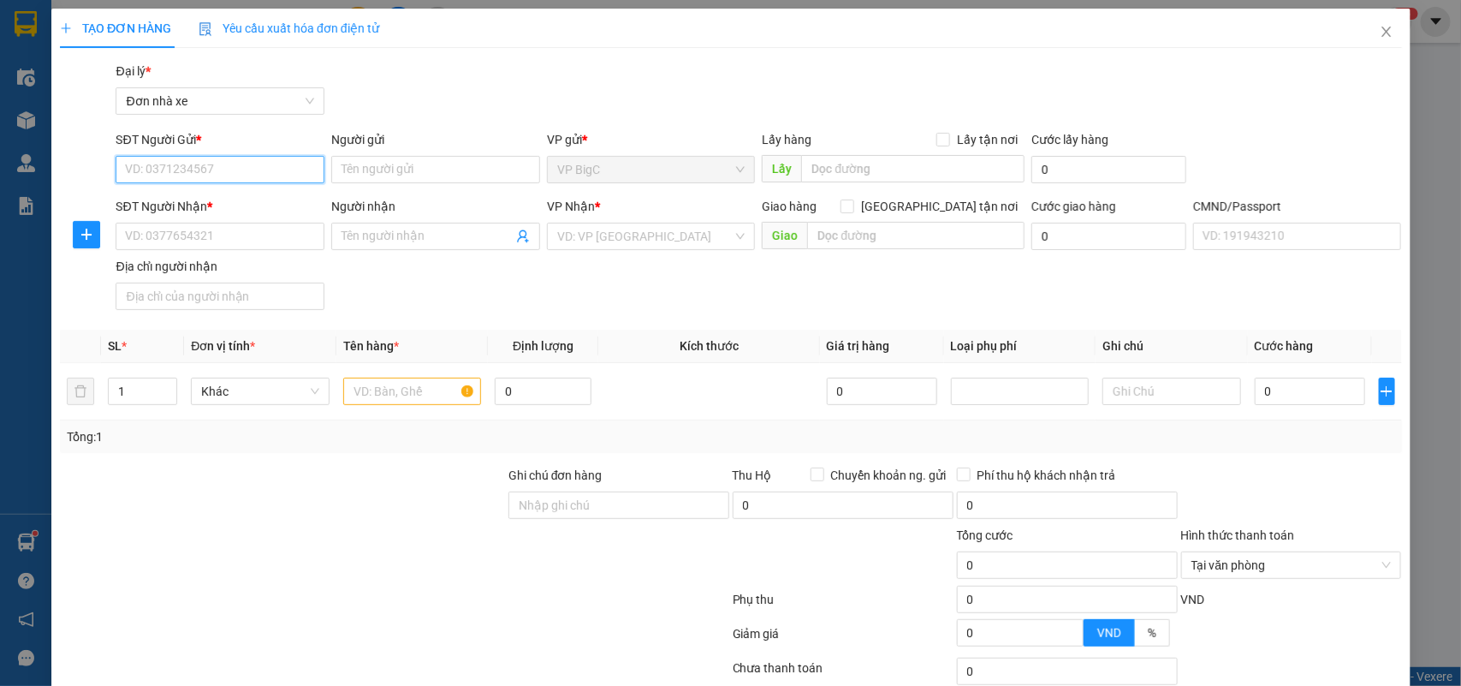
click at [216, 167] on input "SĐT Người Gửi *" at bounding box center [220, 169] width 209 height 27
type input "5"
click at [241, 207] on div "0357254525 - DS LAB" at bounding box center [218, 203] width 186 height 19
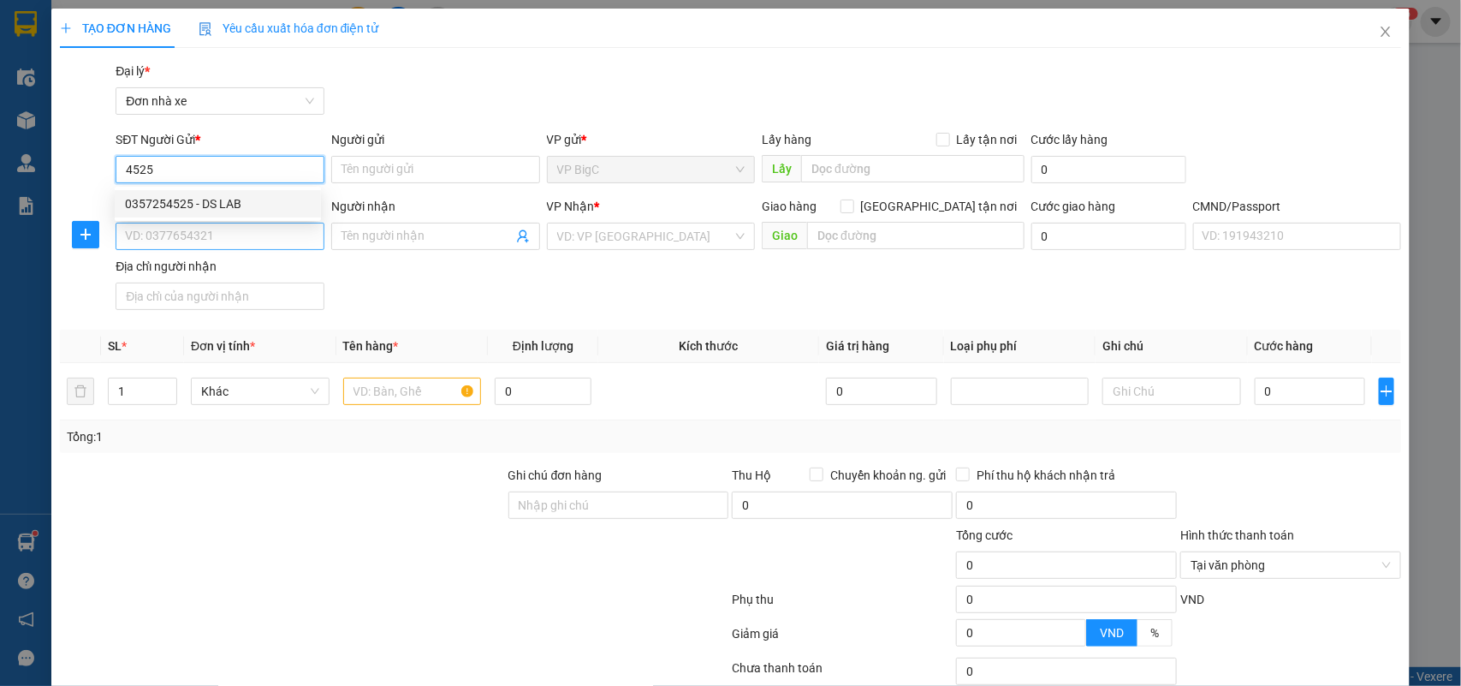
type input "0357254525"
type input "DS LAB"
type input "0984999012"
type input "THỦY TIÊN"
type input "037198002046 VŨ THỊ THÙY TRANG"
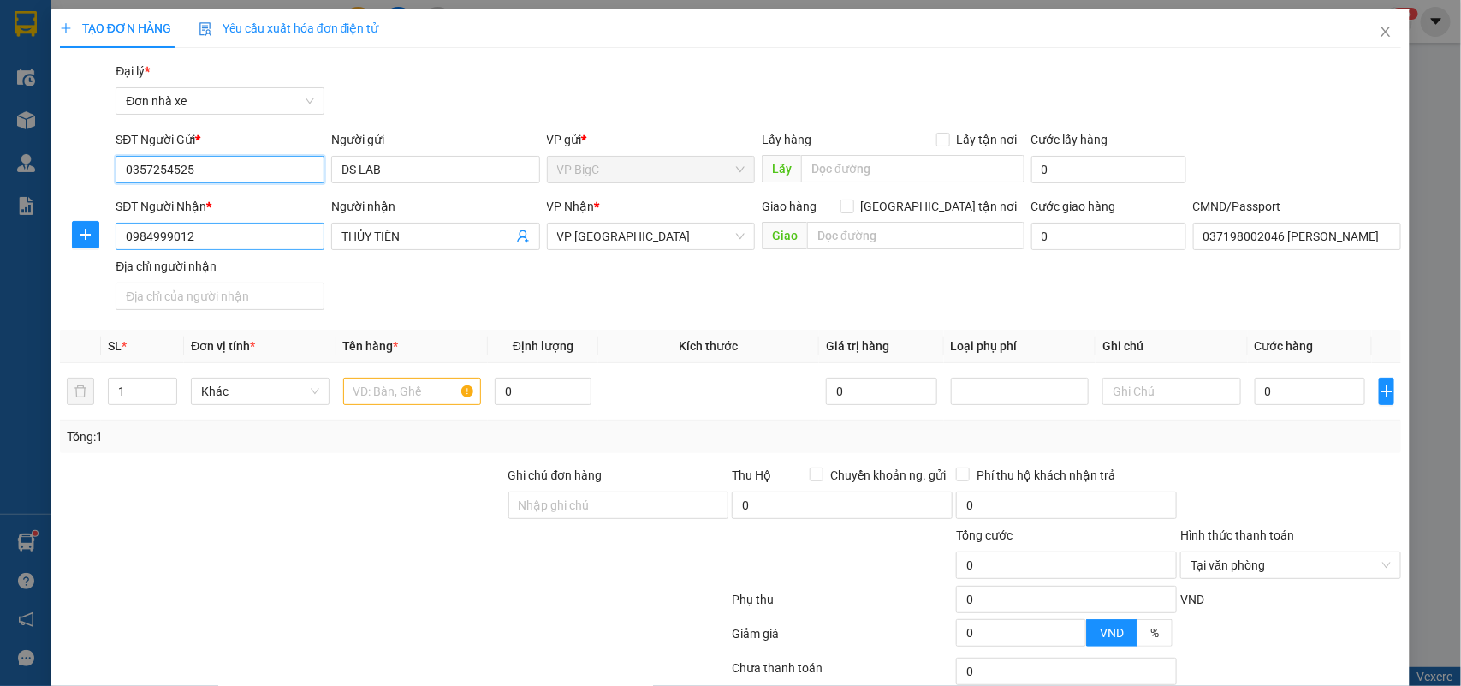
type input "0357254525"
drag, startPoint x: 254, startPoint y: 233, endPoint x: 19, endPoint y: 233, distance: 235.4
click at [19, 233] on div "TẠO ĐƠN HÀNG Yêu cầu xuất hóa đơn điện tử Transit Pickup Surcharge Ids Transit …" at bounding box center [730, 343] width 1461 height 686
click at [190, 262] on div "0984999012 - THỦY TIÊN" at bounding box center [218, 271] width 186 height 19
click at [394, 386] on input "text" at bounding box center [412, 390] width 139 height 27
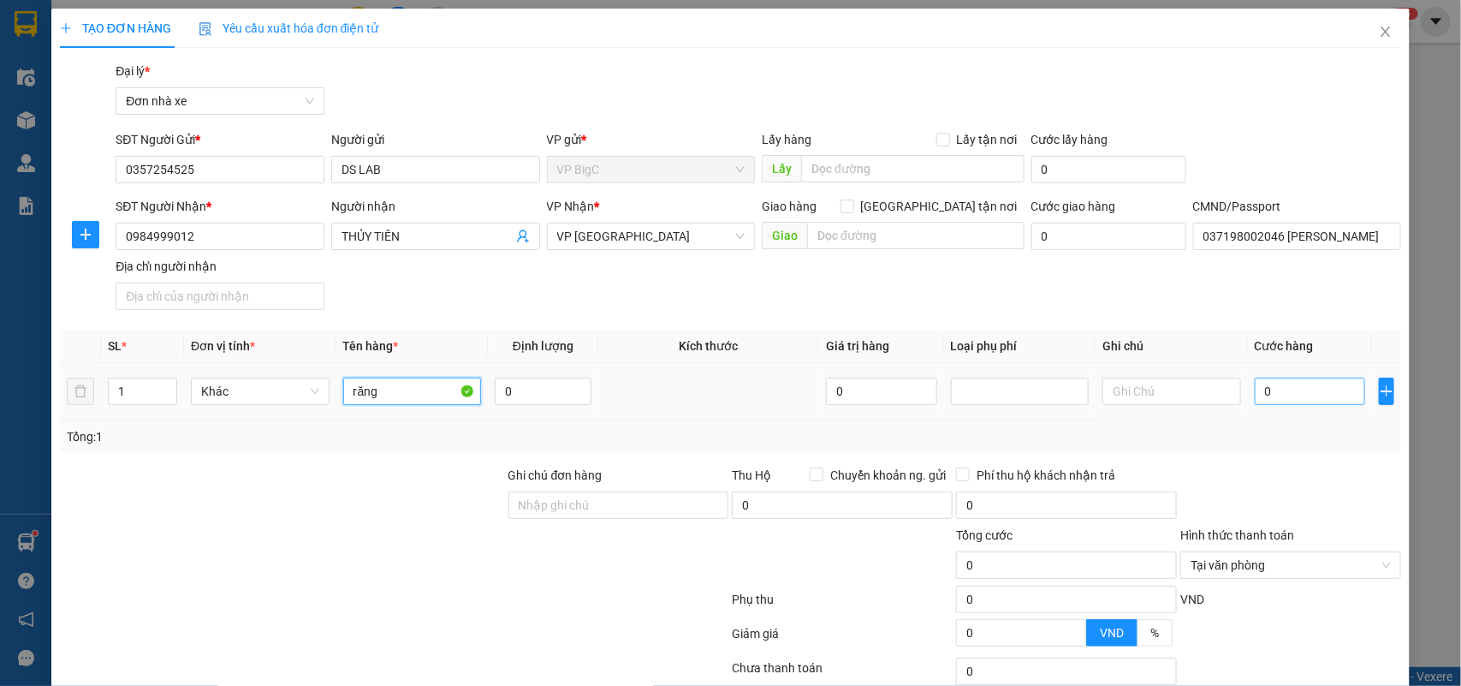
type input "răng"
click at [1255, 401] on input "0" at bounding box center [1310, 390] width 110 height 27
type input "2"
type input "25"
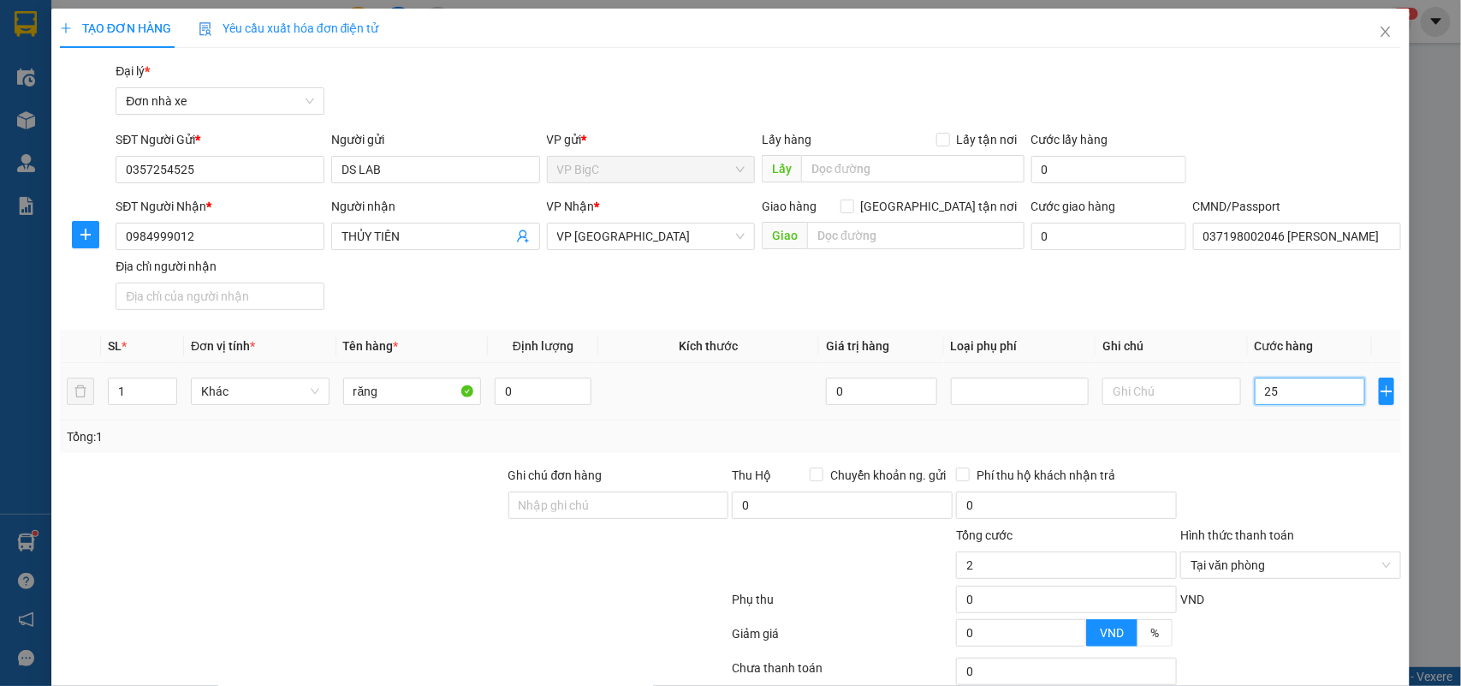
type input "25"
type input "25.000"
click at [1307, 424] on div "Tổng: 1" at bounding box center [731, 436] width 1342 height 33
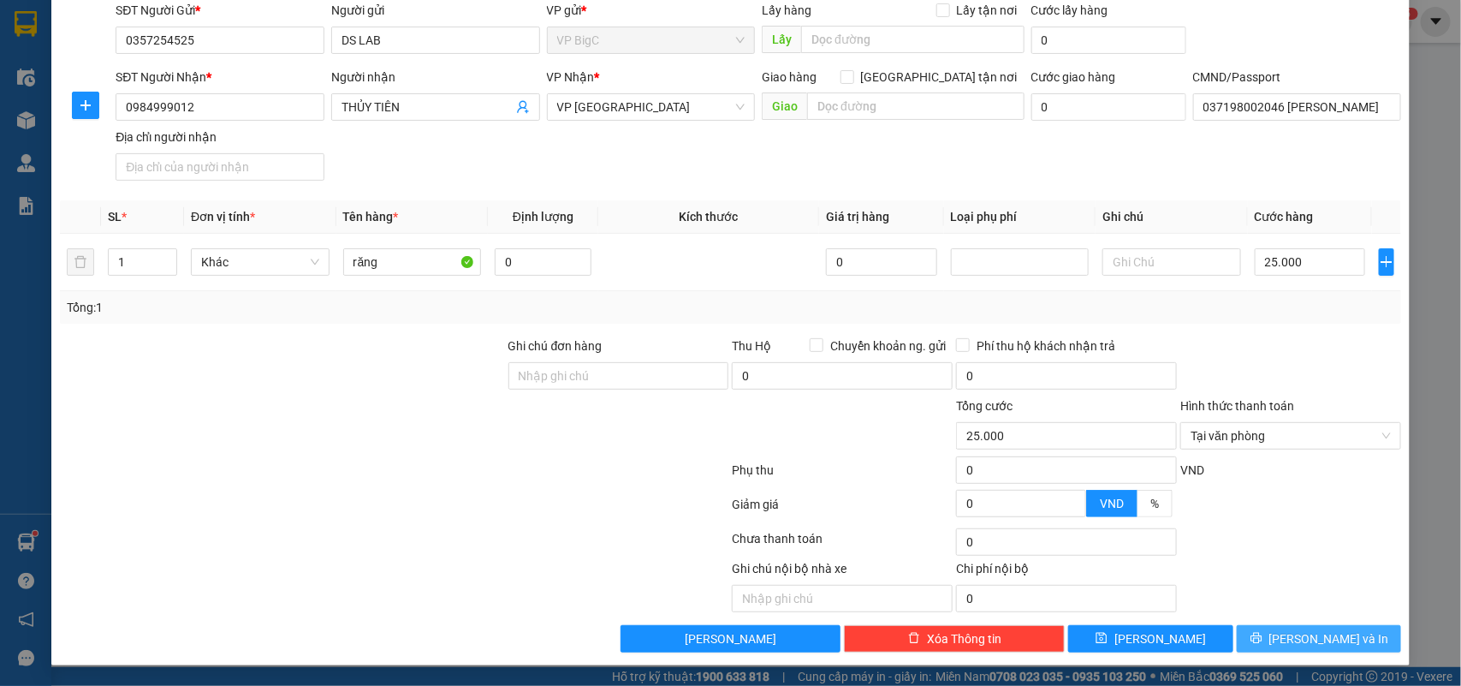
click at [1337, 631] on span "[PERSON_NAME] và In" at bounding box center [1329, 638] width 120 height 19
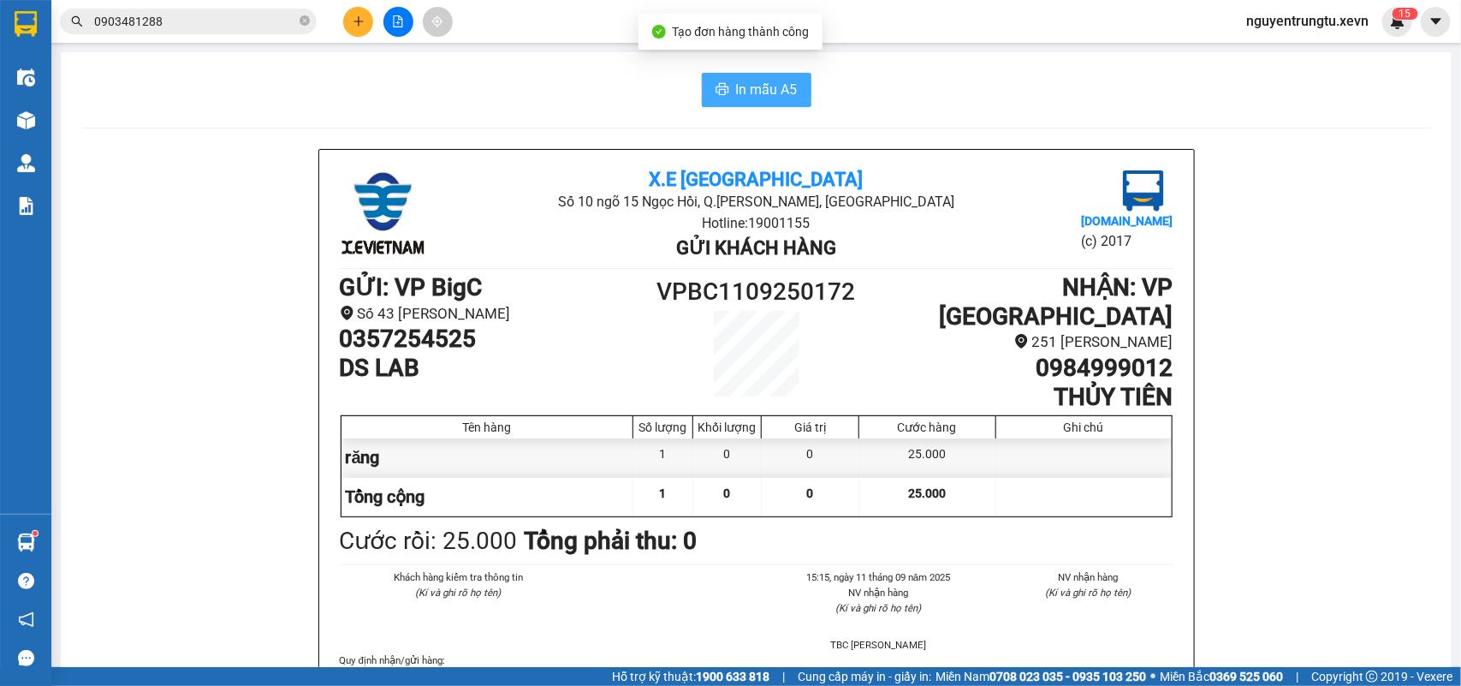
click at [783, 86] on span "In mẫu A5" at bounding box center [767, 89] width 62 height 21
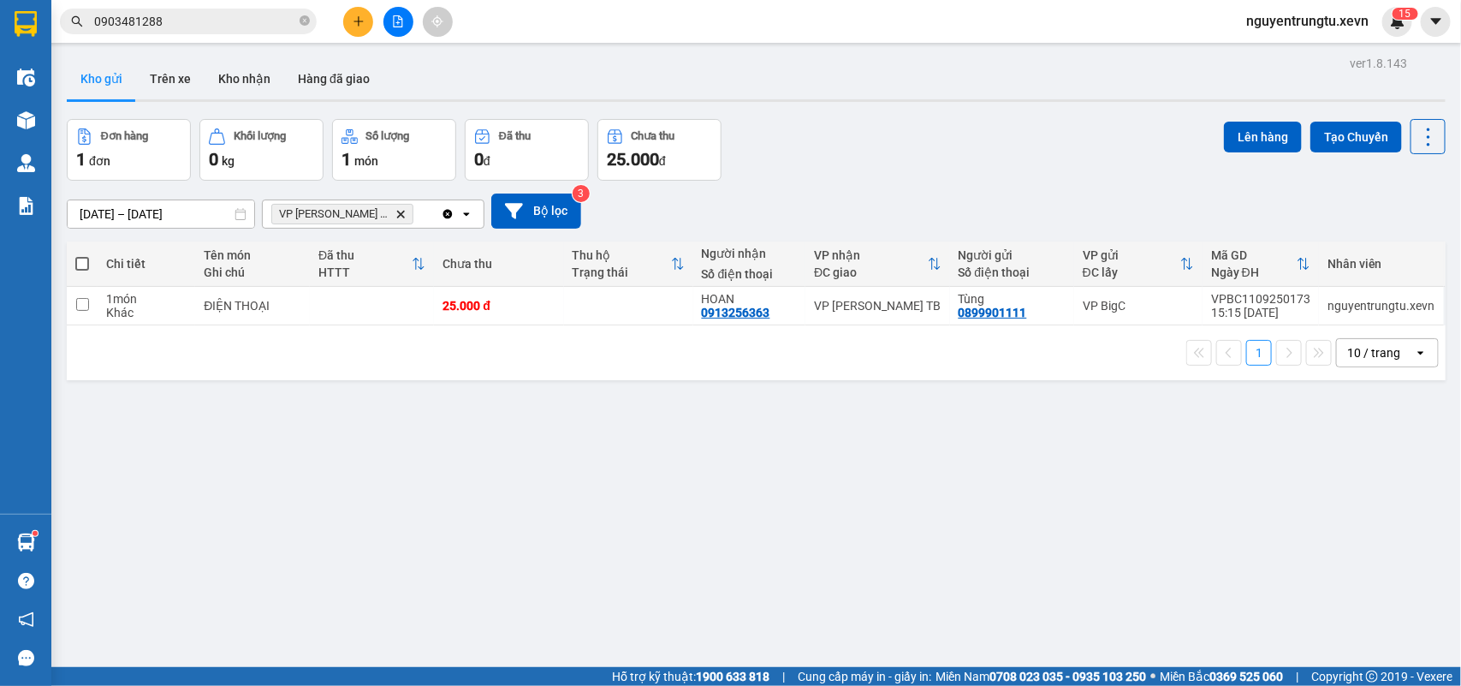
click at [368, 223] on span "VP Trần Phú TB Delete" at bounding box center [342, 214] width 142 height 21
click at [395, 219] on icon "Delete" at bounding box center [400, 214] width 10 height 10
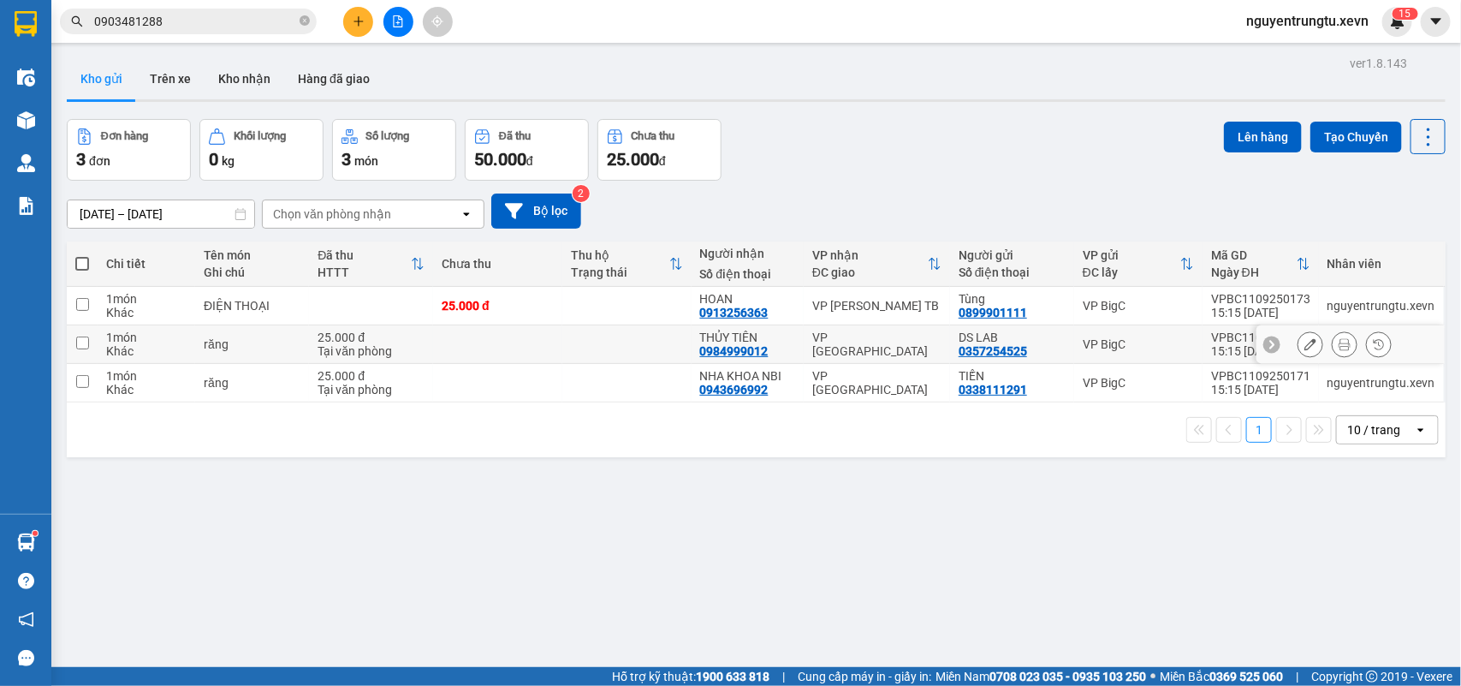
click at [591, 348] on td at bounding box center [626, 344] width 129 height 39
checkbox input "true"
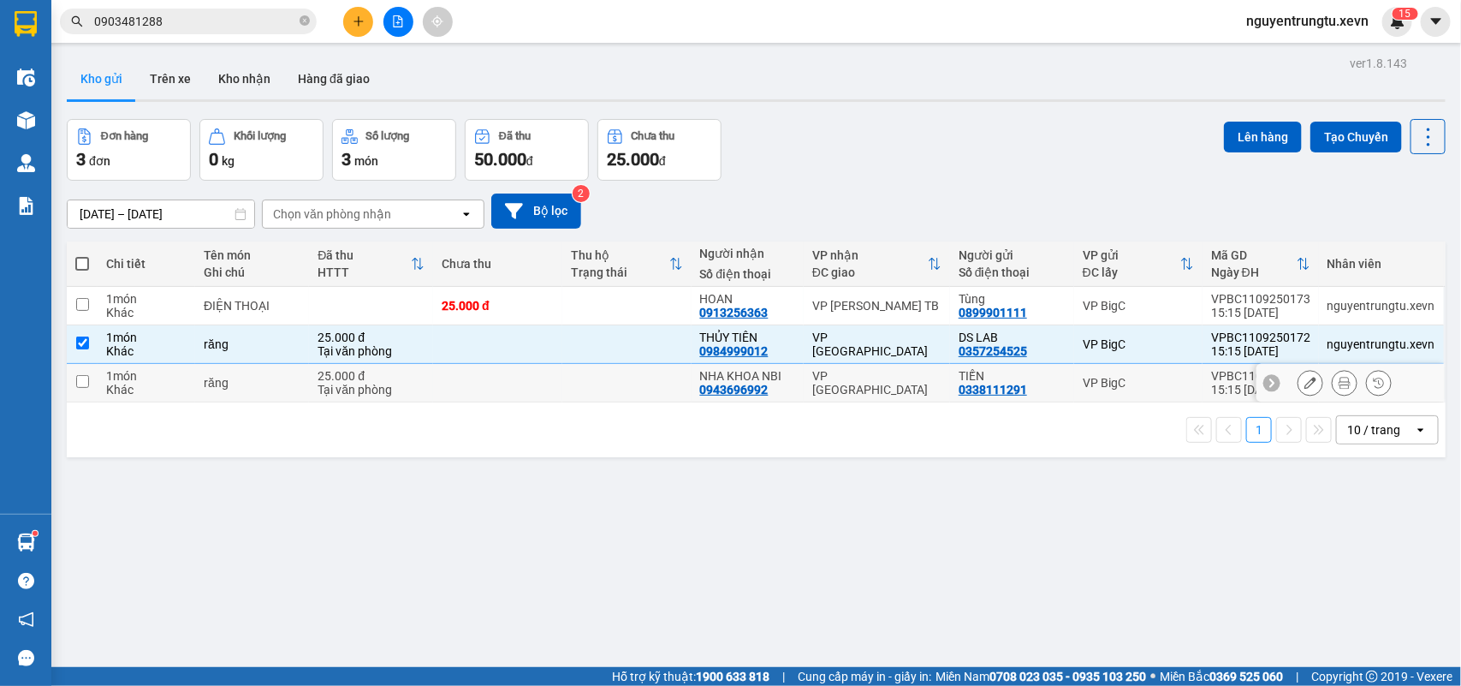
click at [578, 389] on td at bounding box center [626, 383] width 129 height 39
checkbox input "true"
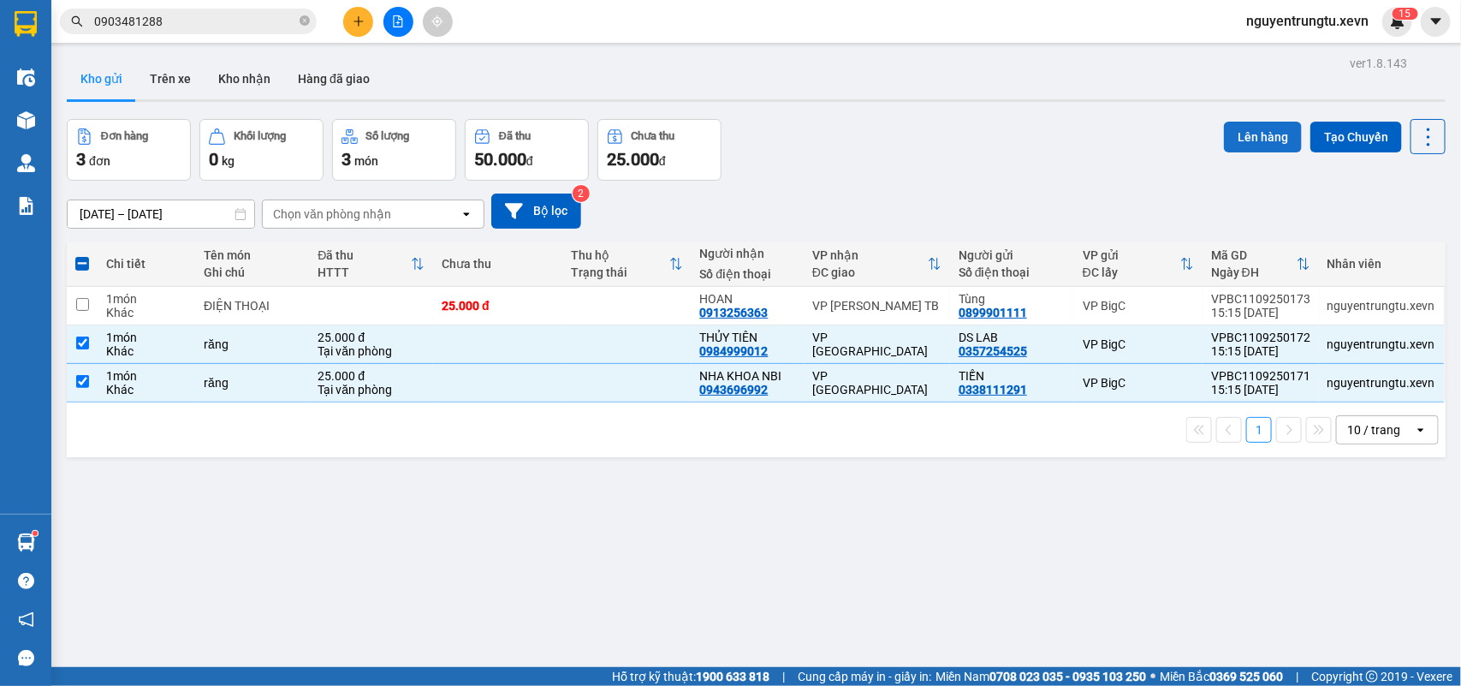
click at [1231, 143] on button "Lên hàng" at bounding box center [1263, 137] width 78 height 31
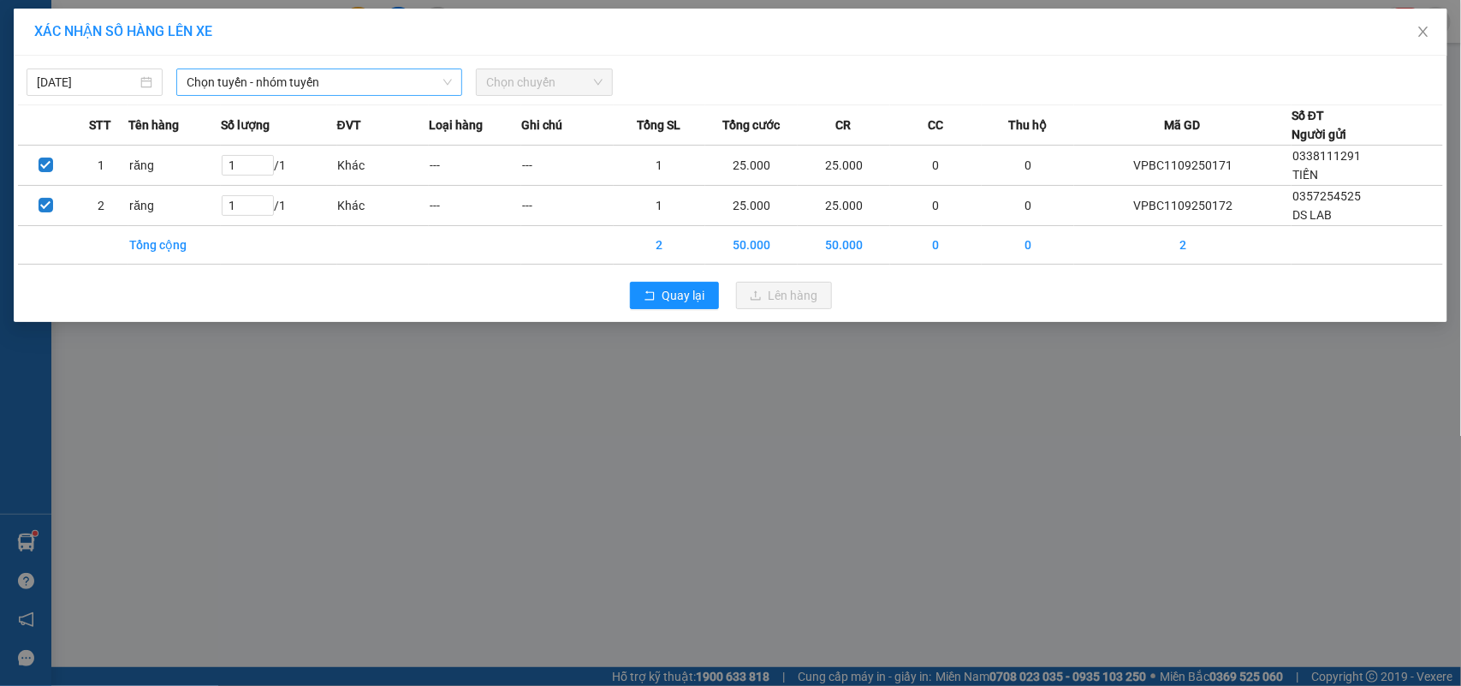
click at [325, 87] on span "Chọn tuyến - nhóm tuyến" at bounding box center [319, 82] width 265 height 26
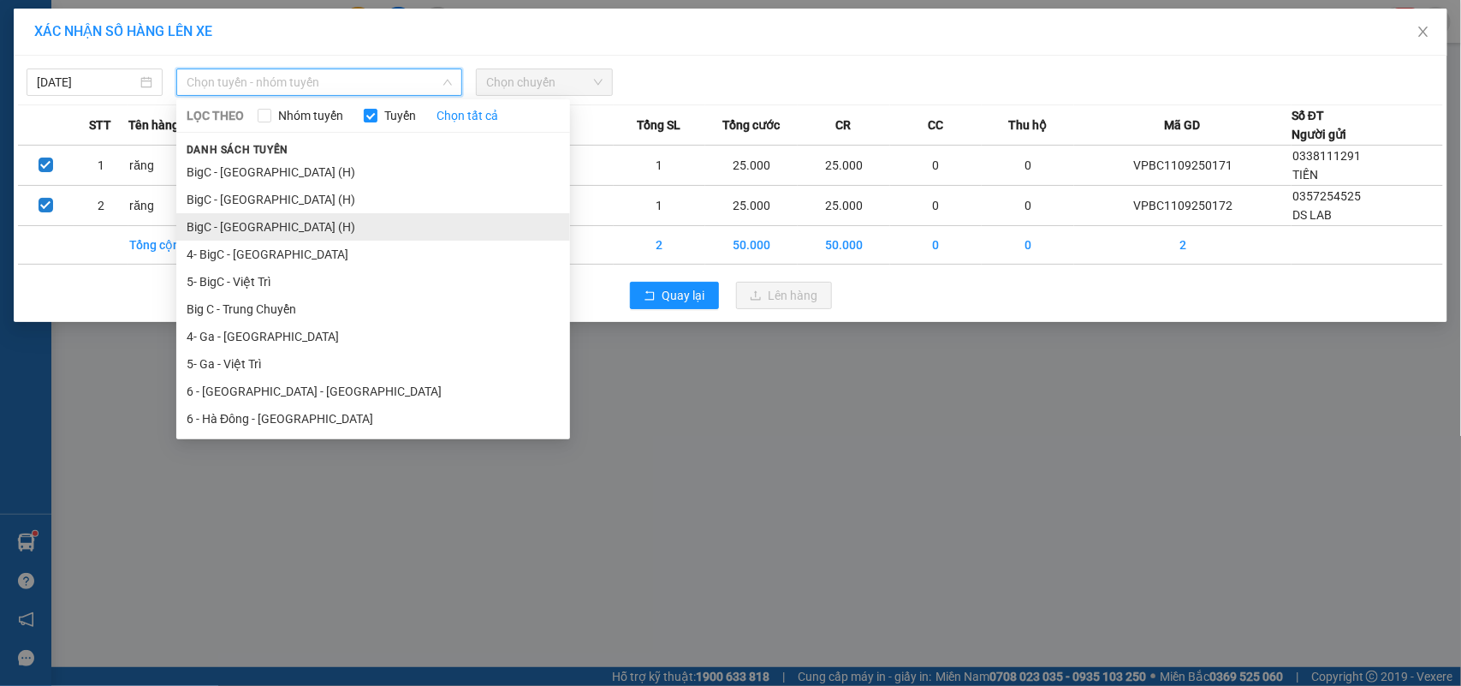
click at [284, 233] on li "BigC - [GEOGRAPHIC_DATA] (H)" at bounding box center [373, 226] width 394 height 27
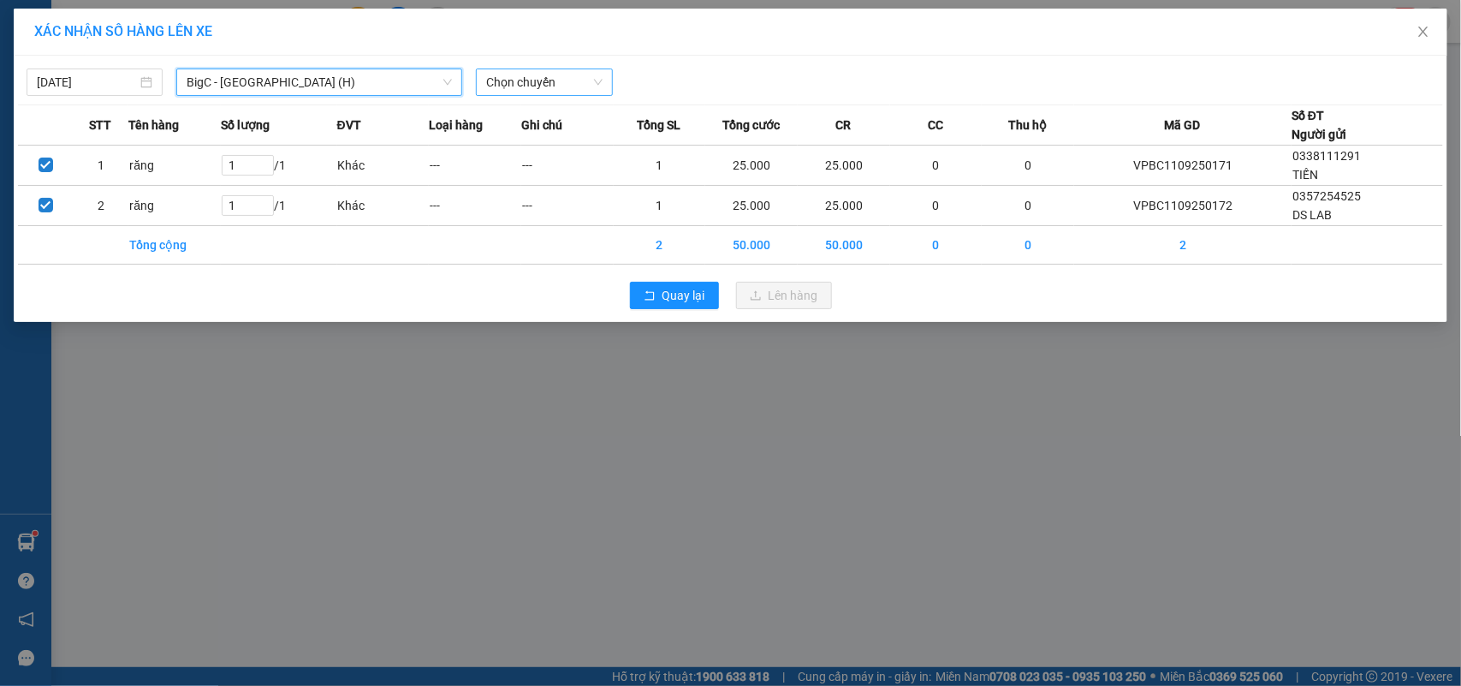
drag, startPoint x: 529, startPoint y: 94, endPoint x: 552, endPoint y: 79, distance: 27.8
click at [542, 87] on span "Chọn chuyến" at bounding box center [544, 82] width 116 height 26
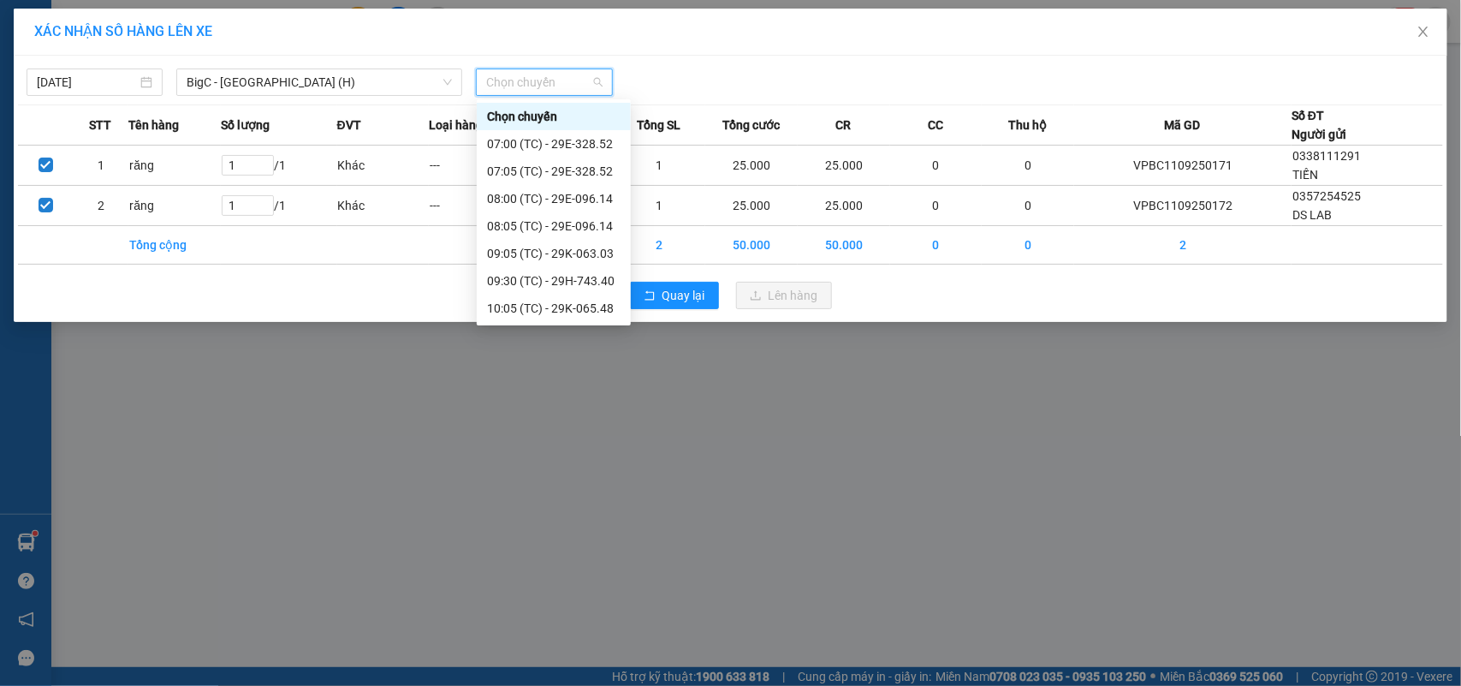
scroll to position [300, 0]
click at [572, 311] on div "16:05 (TC) - 29G-008.88" at bounding box center [554, 309] width 134 height 19
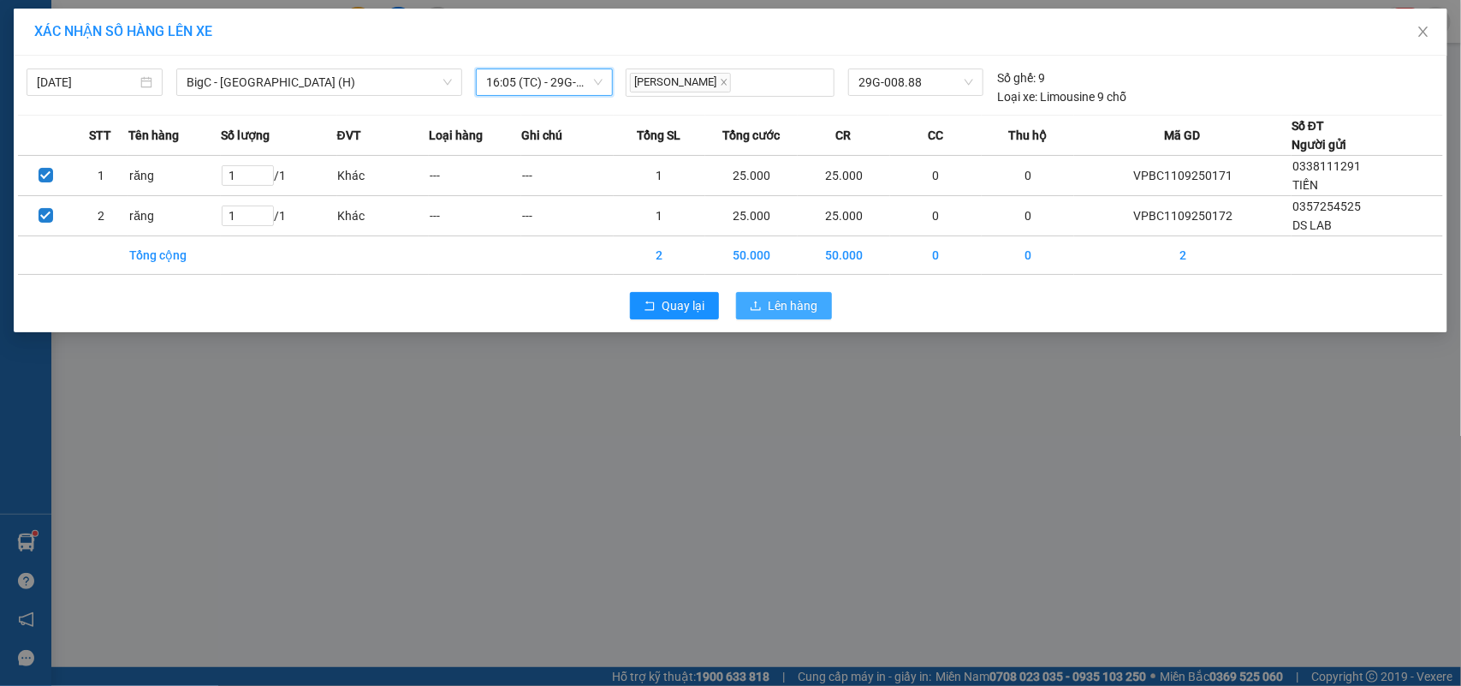
click at [767, 305] on button "Lên hàng" at bounding box center [784, 305] width 96 height 27
